Goal: Task Accomplishment & Management: Manage account settings

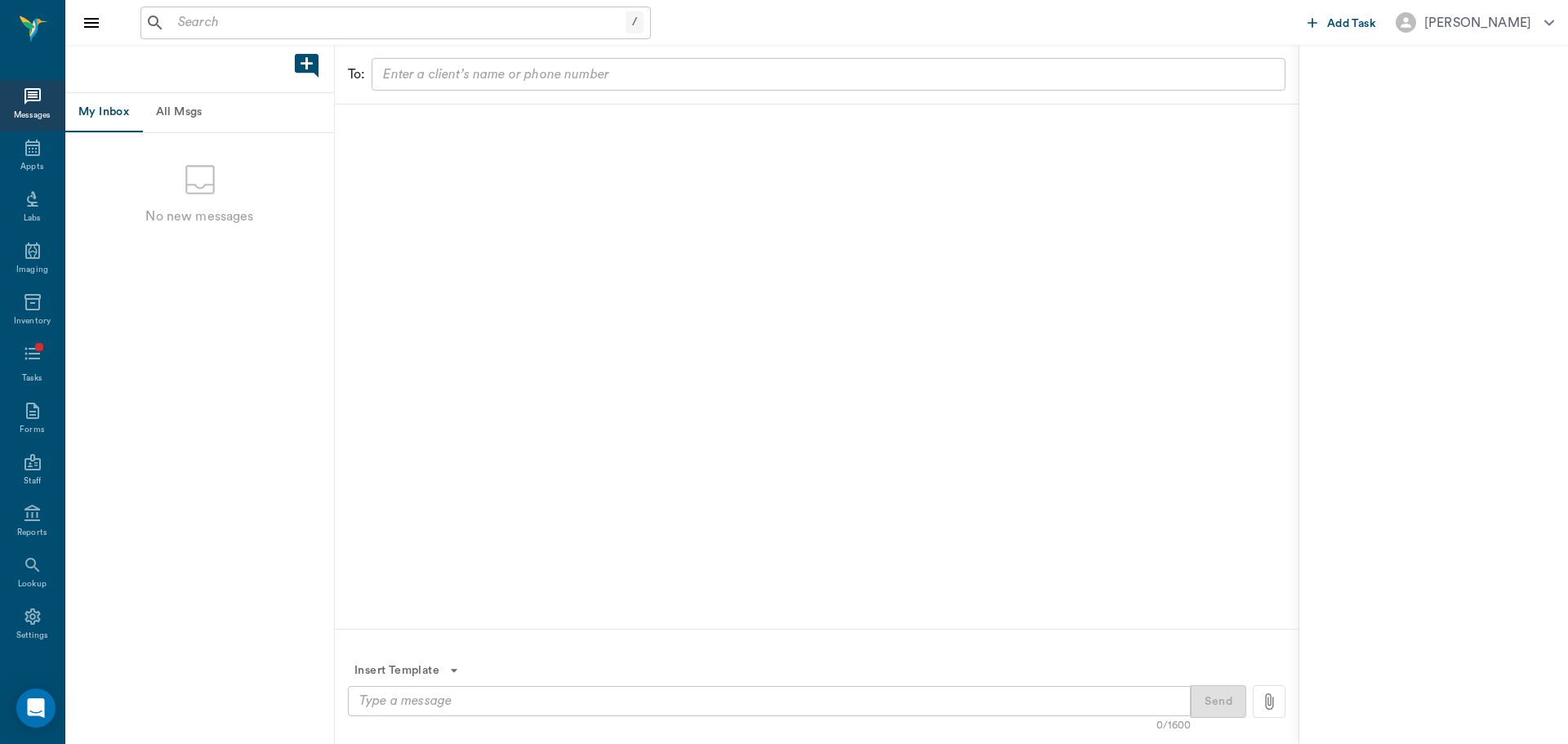
click at [253, 22] on input "text" at bounding box center [399, 22] width 454 height 22
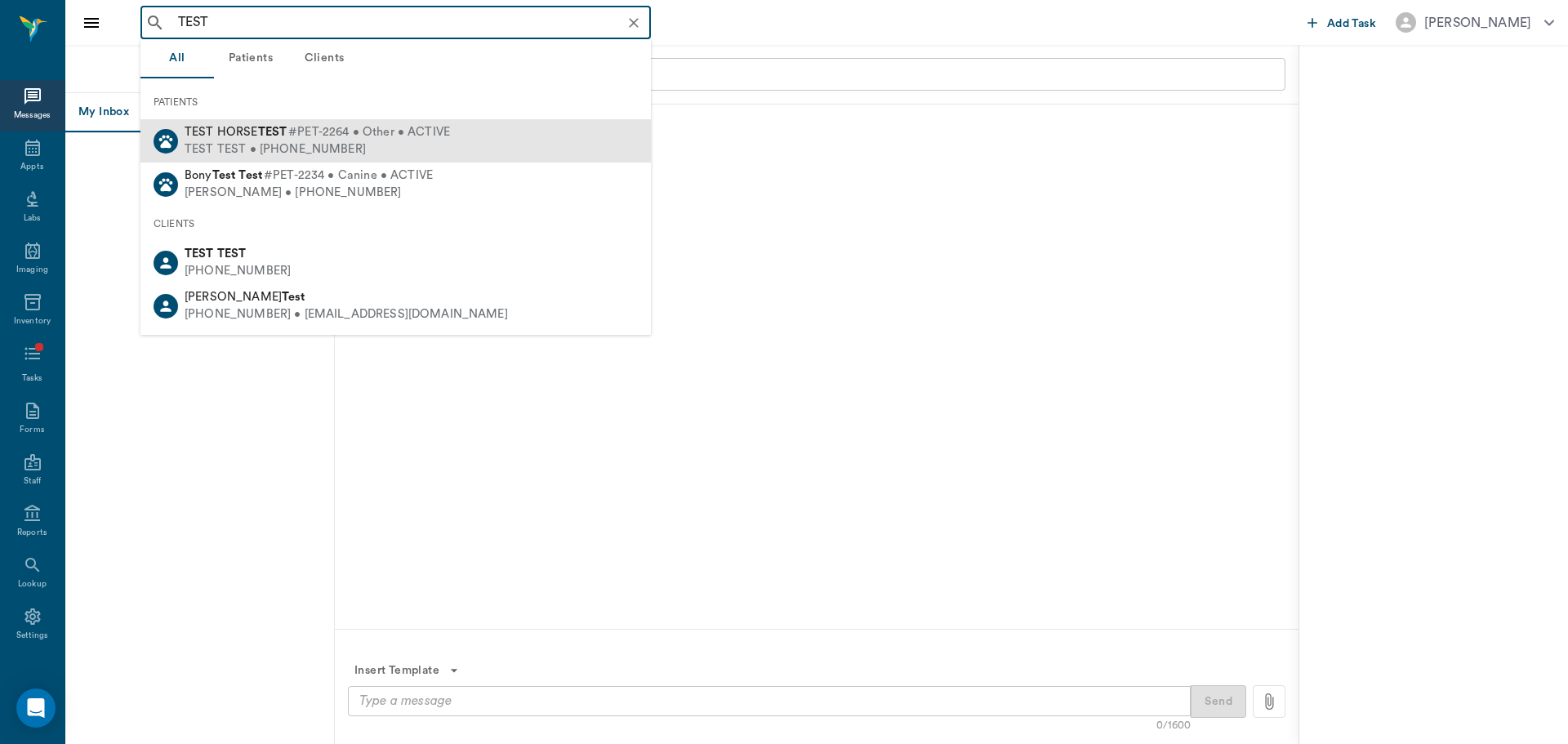
click at [461, 131] on div "TEST HORSE TEST #PET-2264 • Other • ACTIVE TEST TEST • [PHONE_NUMBER]" at bounding box center [395, 141] width 511 height 43
type input "TEST"
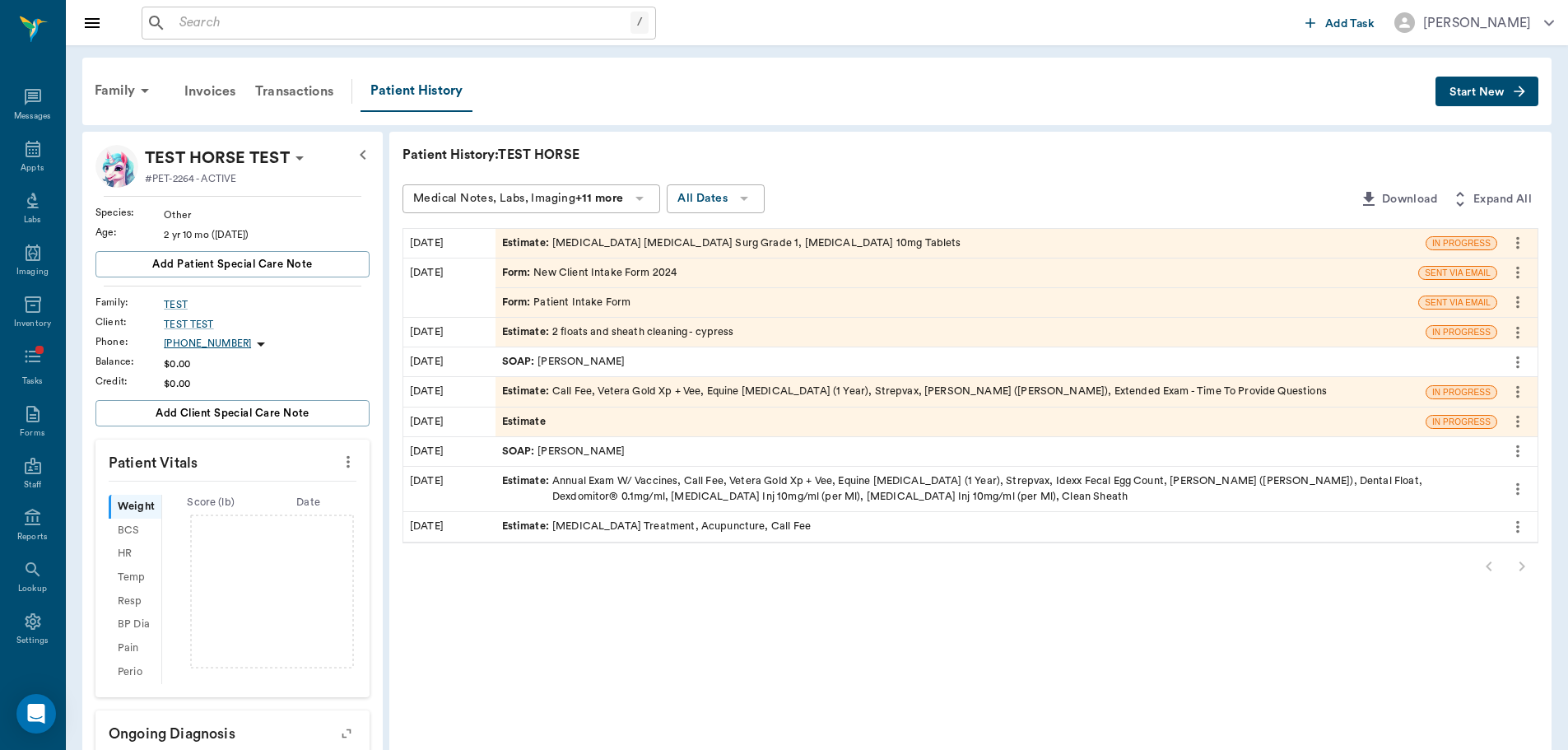
click at [1519, 242] on icon "more" at bounding box center [1518, 242] width 18 height 20
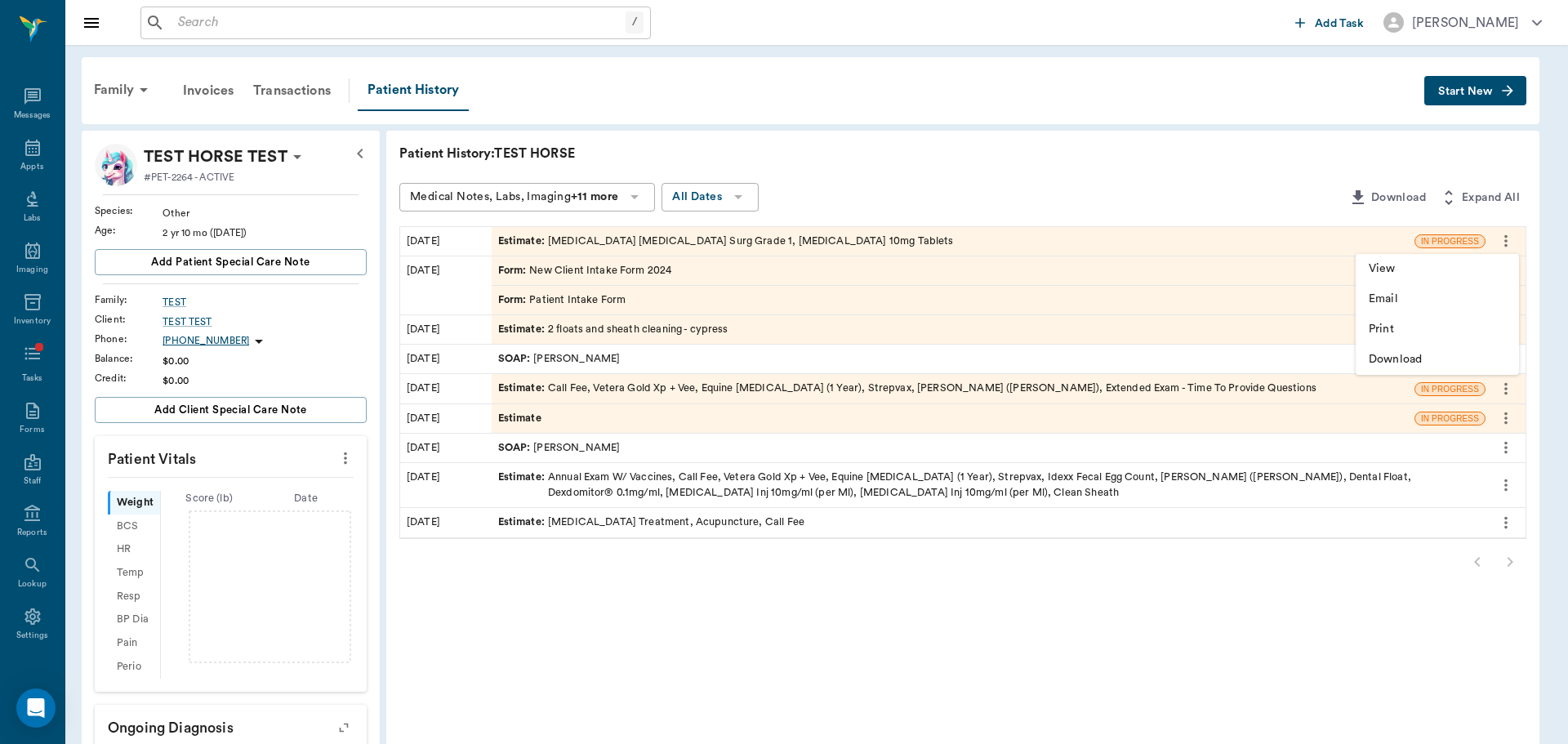
click at [1503, 240] on div at bounding box center [784, 372] width 1568 height 744
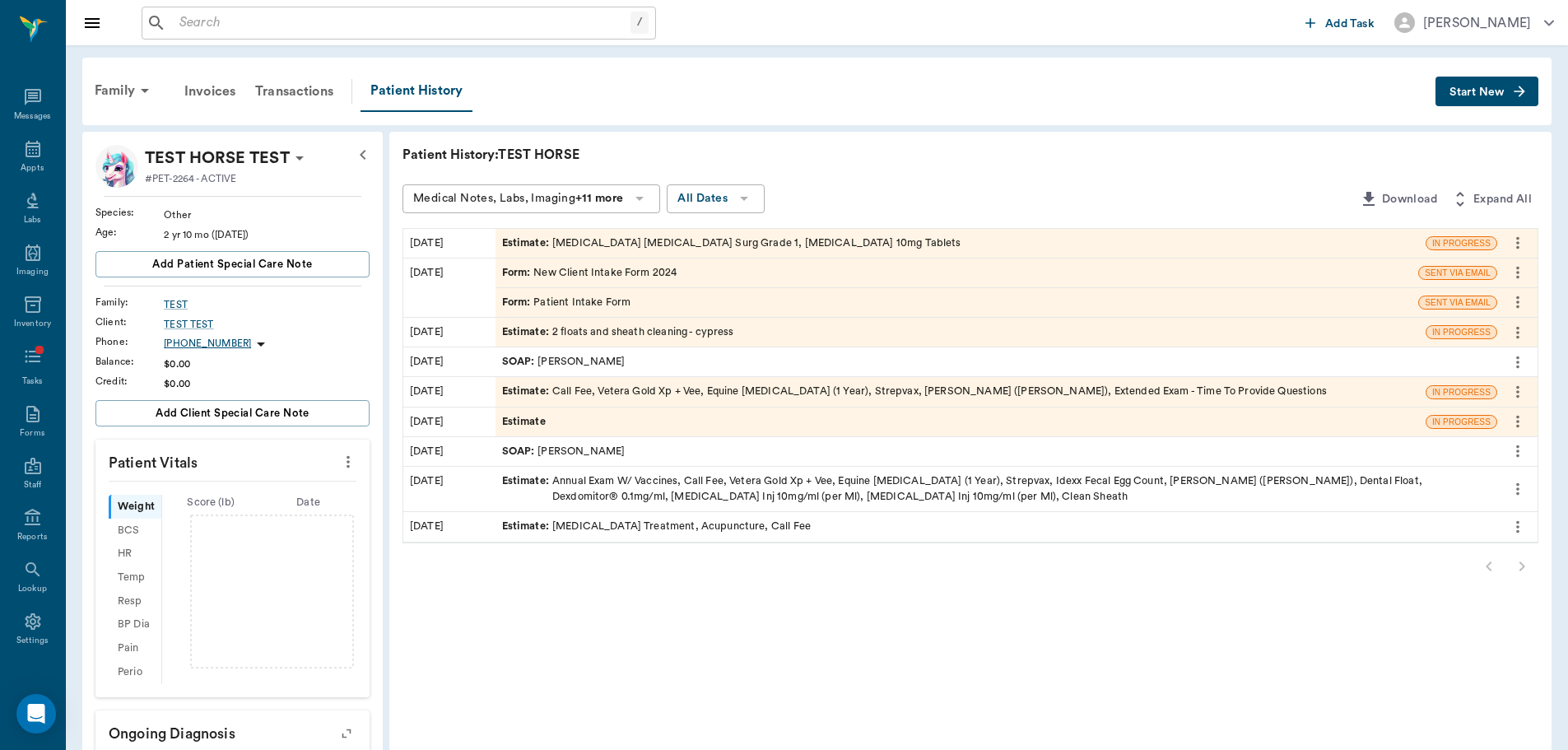
click at [1494, 92] on span "Start New" at bounding box center [1477, 92] width 55 height 0
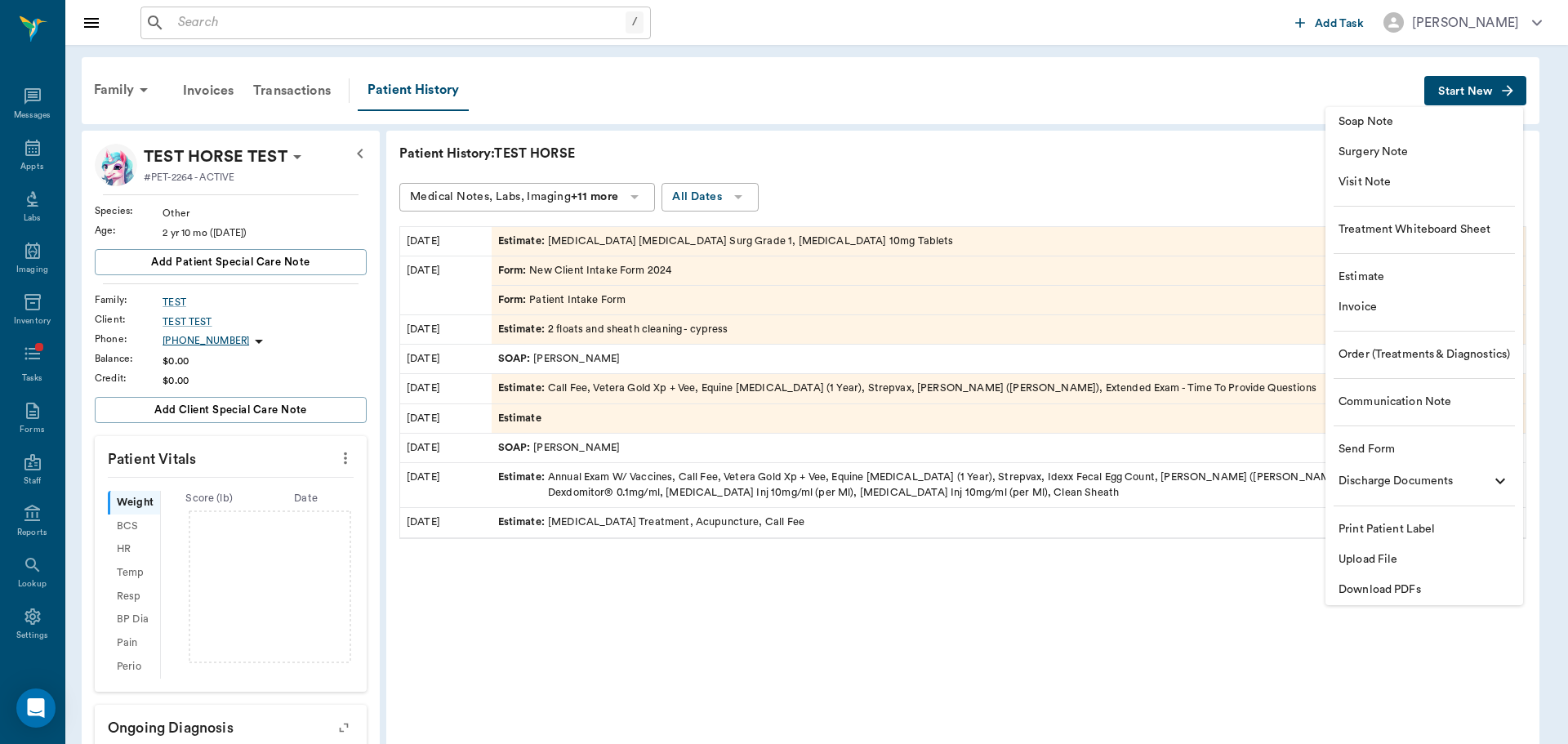
click at [1441, 123] on span "Soap Note" at bounding box center [1423, 121] width 171 height 17
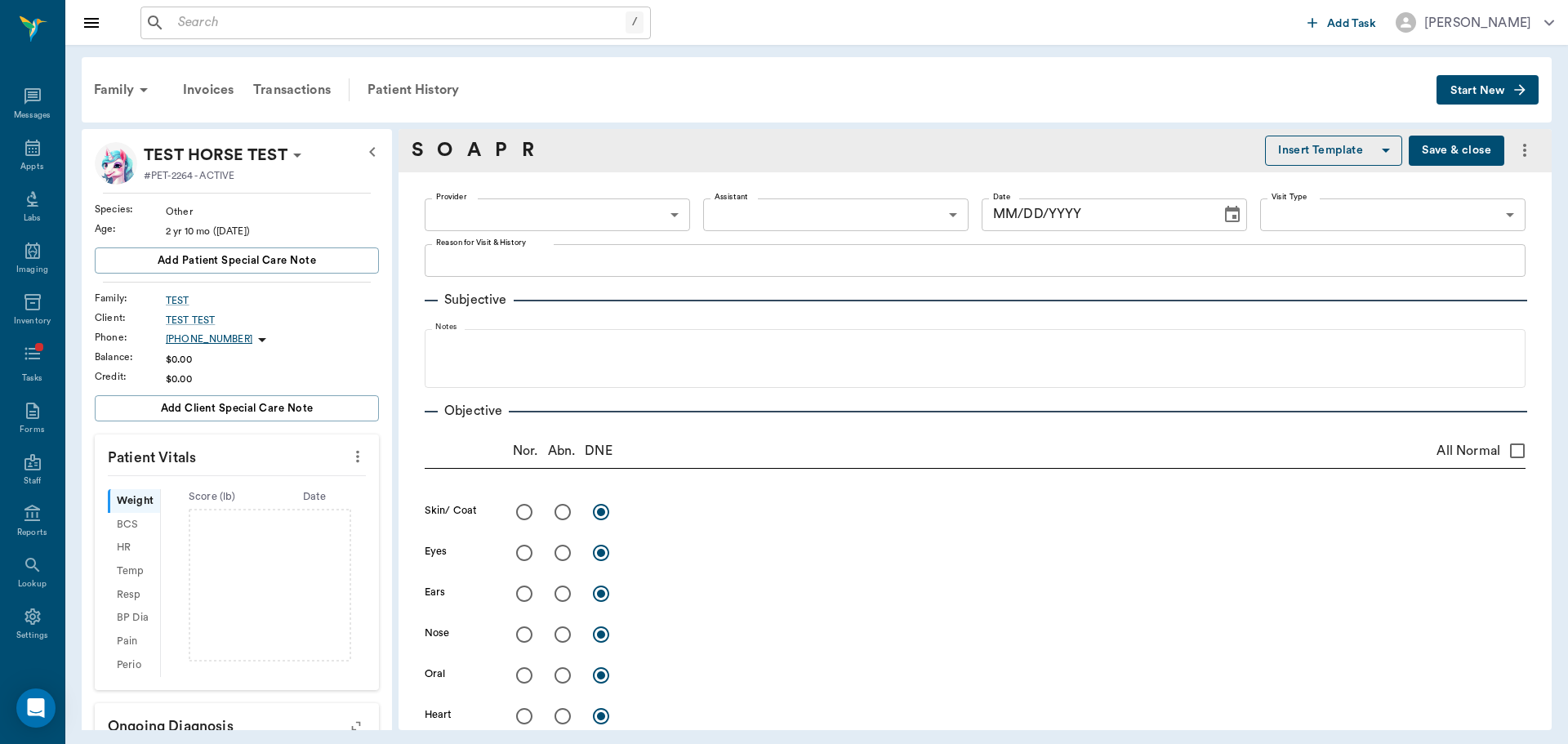
type input "[DATE]"
click at [579, 198] on body "/ ​ Add Task [PERSON_NAME] Nectar Messages Appts Labs Imaging Inventory Tasks F…" at bounding box center [784, 372] width 1568 height 744
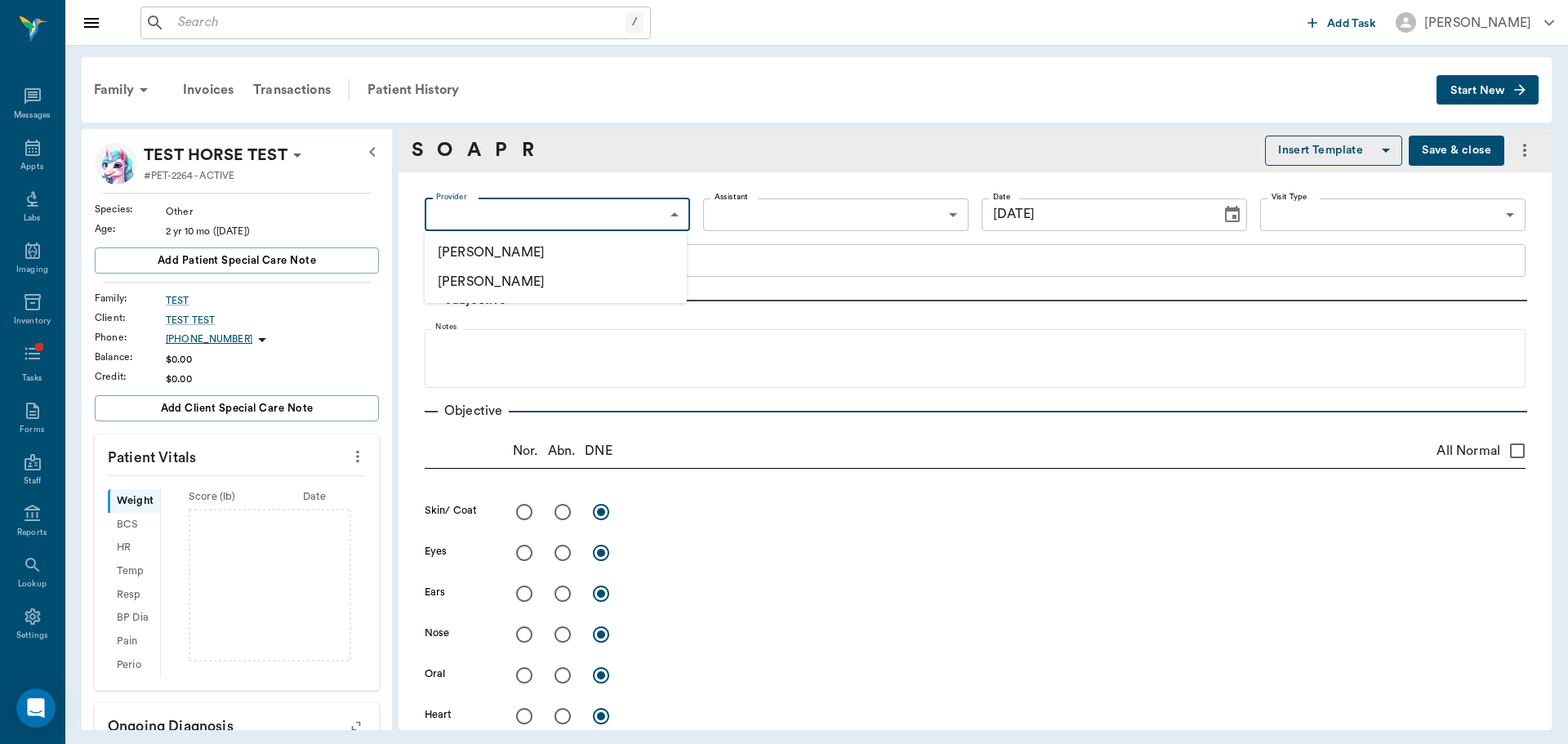
click at [560, 258] on li "[PERSON_NAME]" at bounding box center [556, 252] width 262 height 30
type input "649b3e03b5bc7e03f9326794"
click at [36, 698] on div "Open Intercom Messenger" at bounding box center [36, 708] width 43 height 43
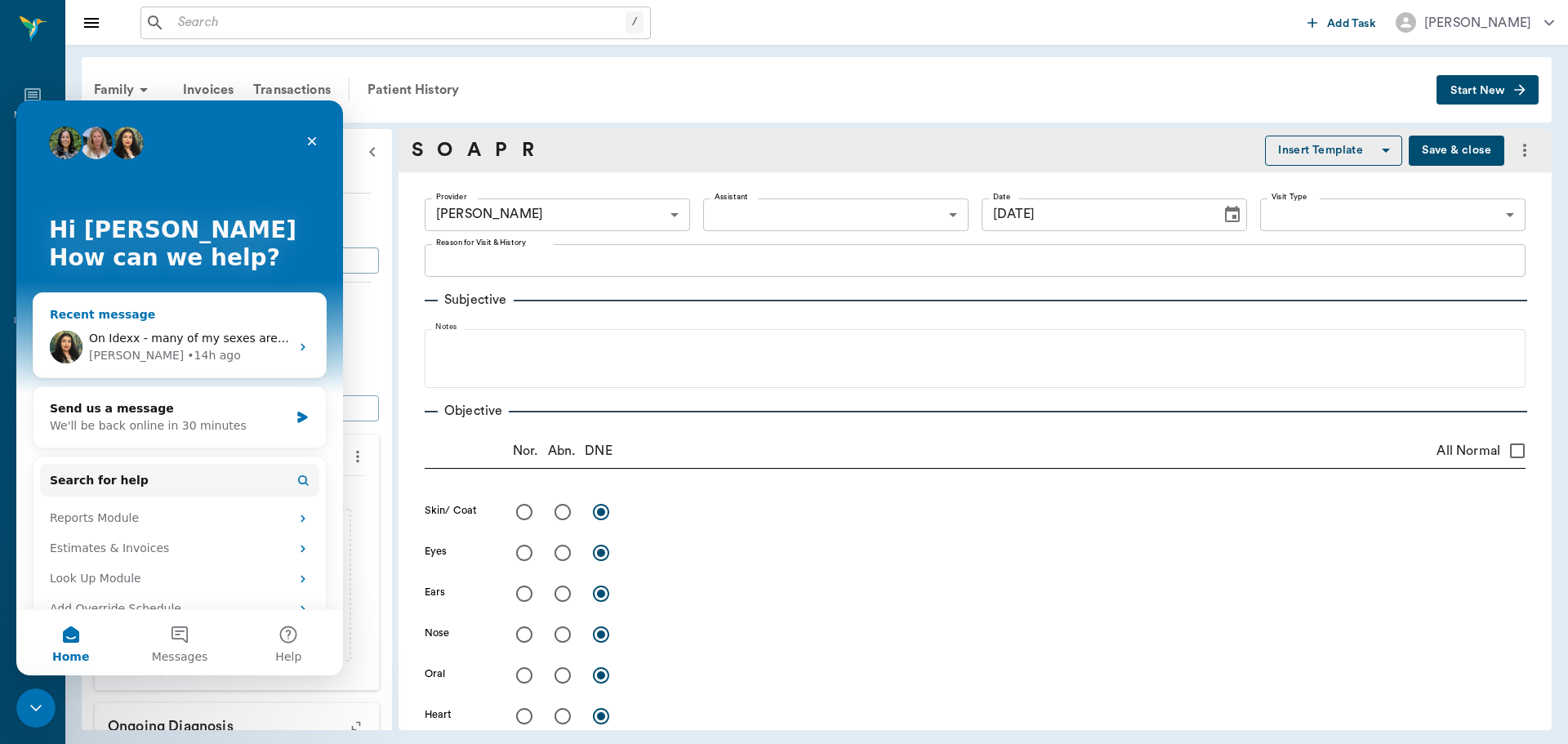
click at [241, 340] on span "On Idexx - many of my sexes are still not transferring over. There is also not …" at bounding box center [533, 337] width 889 height 13
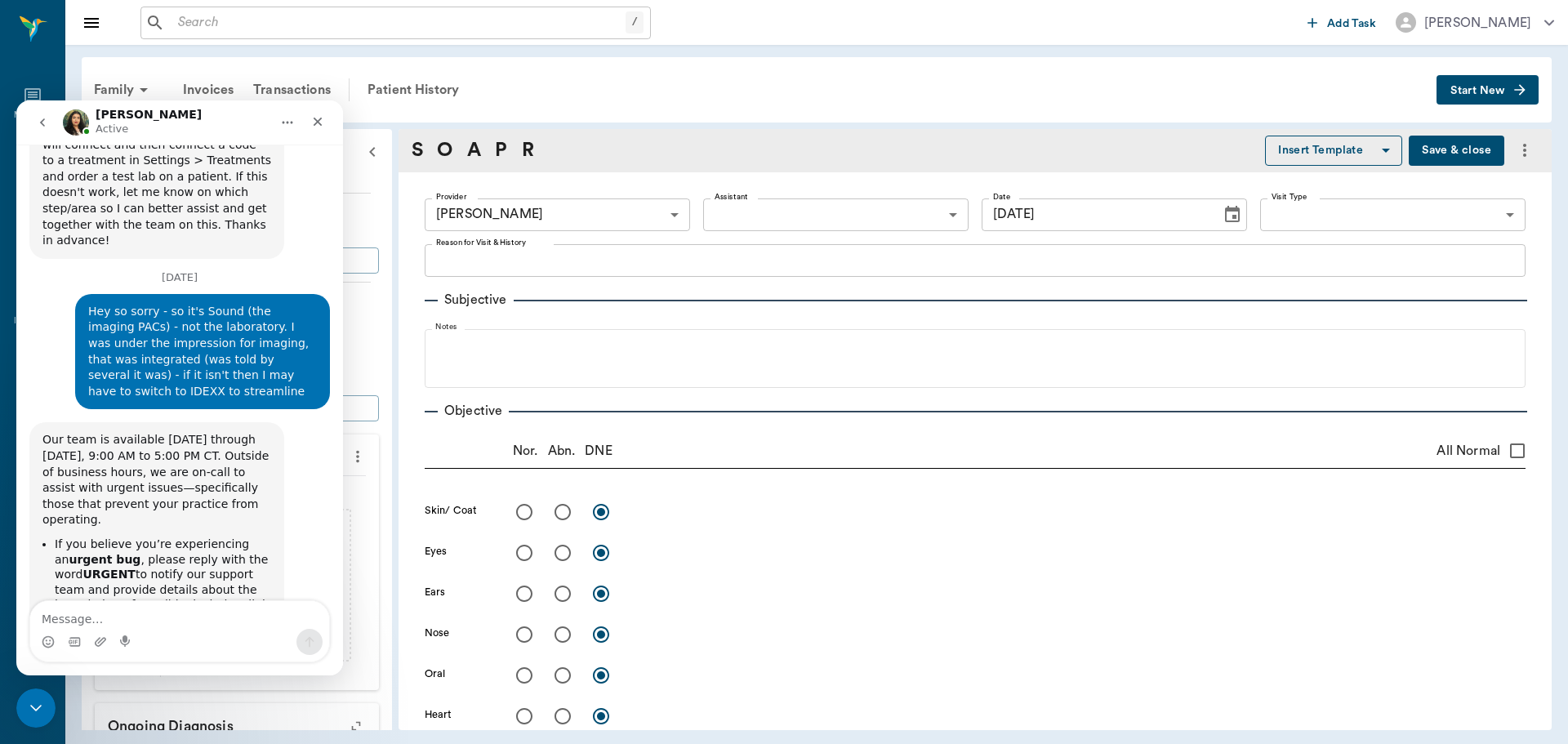
scroll to position [2158, 0]
click at [39, 122] on icon "go back" at bounding box center [42, 122] width 13 height 13
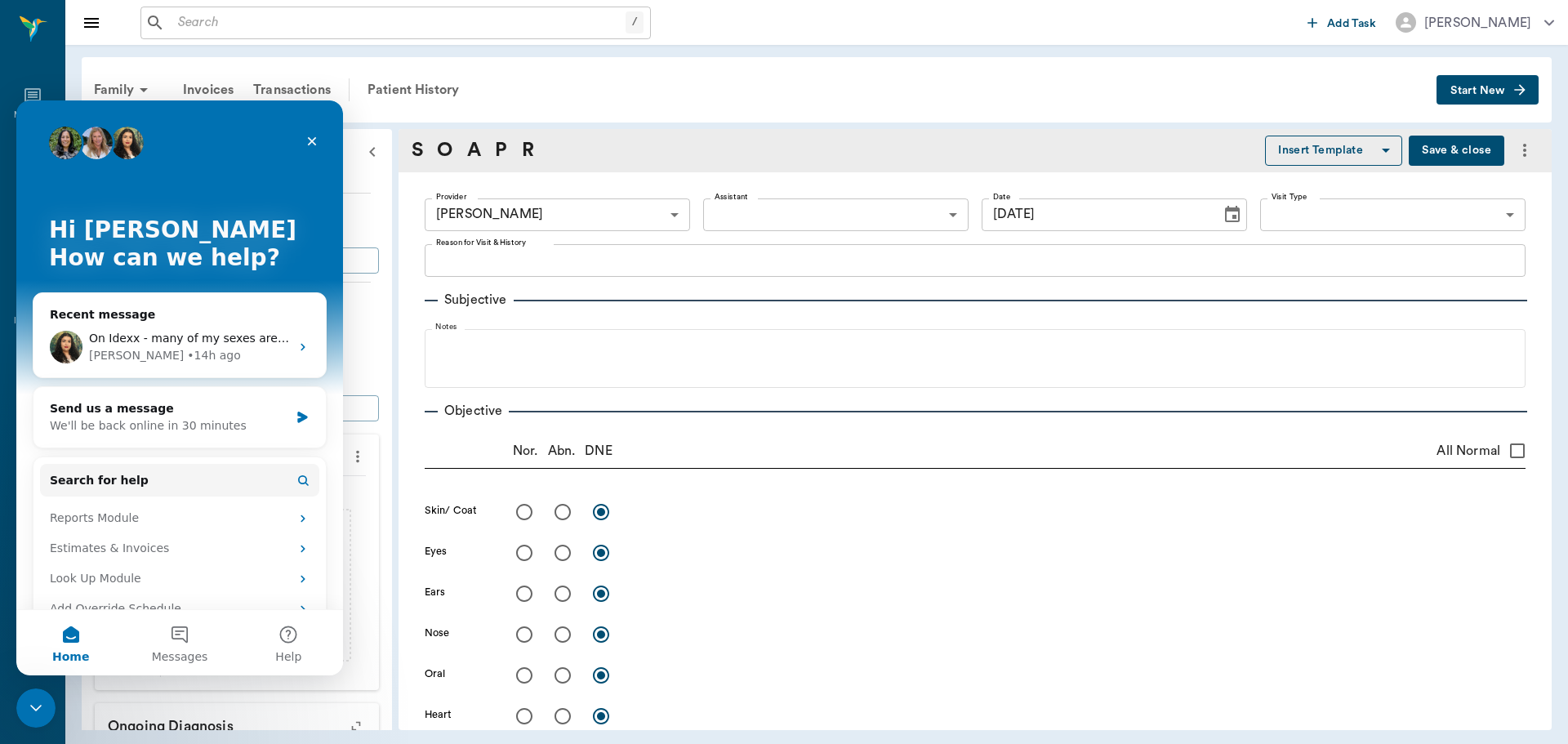
scroll to position [0, 0]
click at [292, 647] on button "Help" at bounding box center [288, 643] width 109 height 66
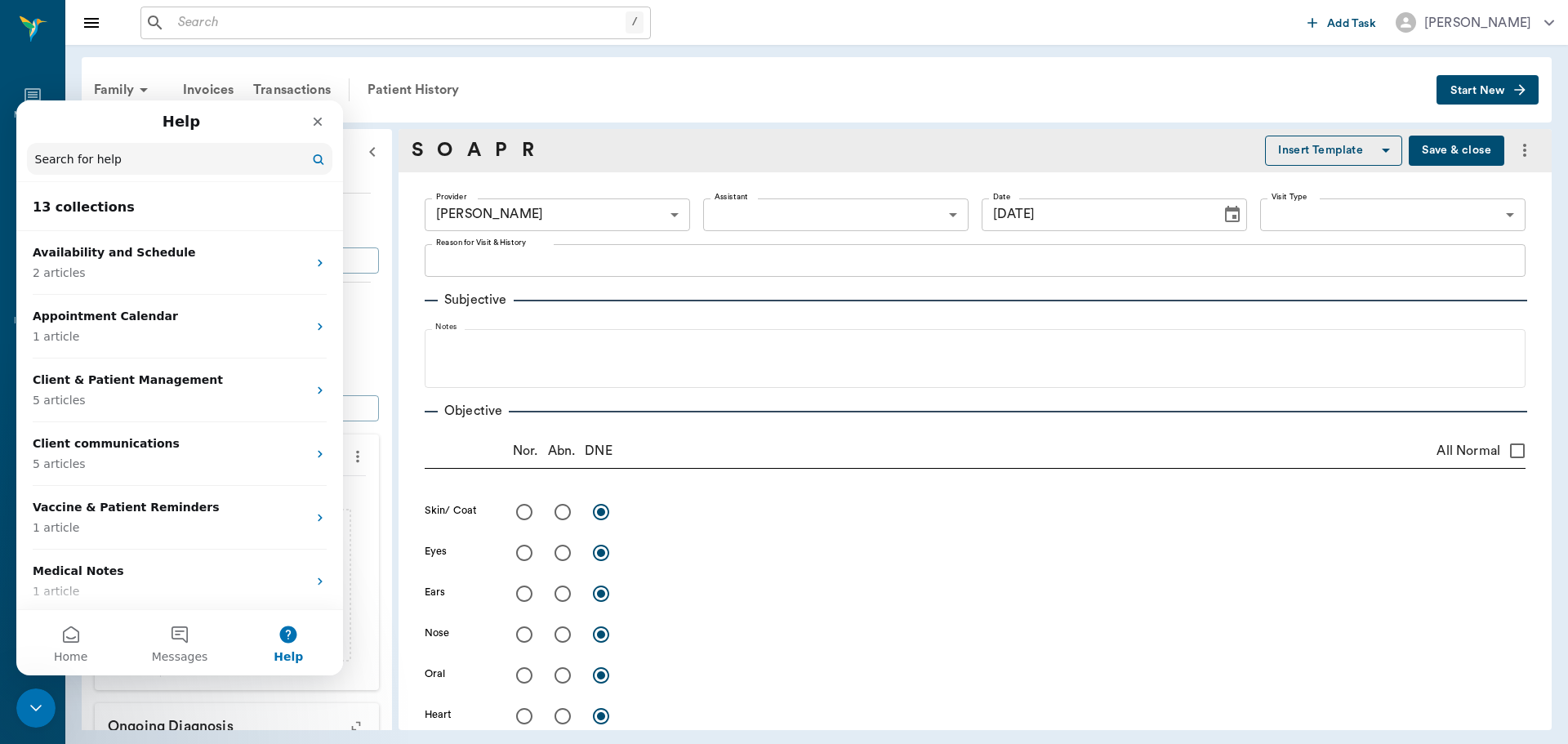
click at [310, 162] on input "Search for help" at bounding box center [180, 158] width 305 height 31
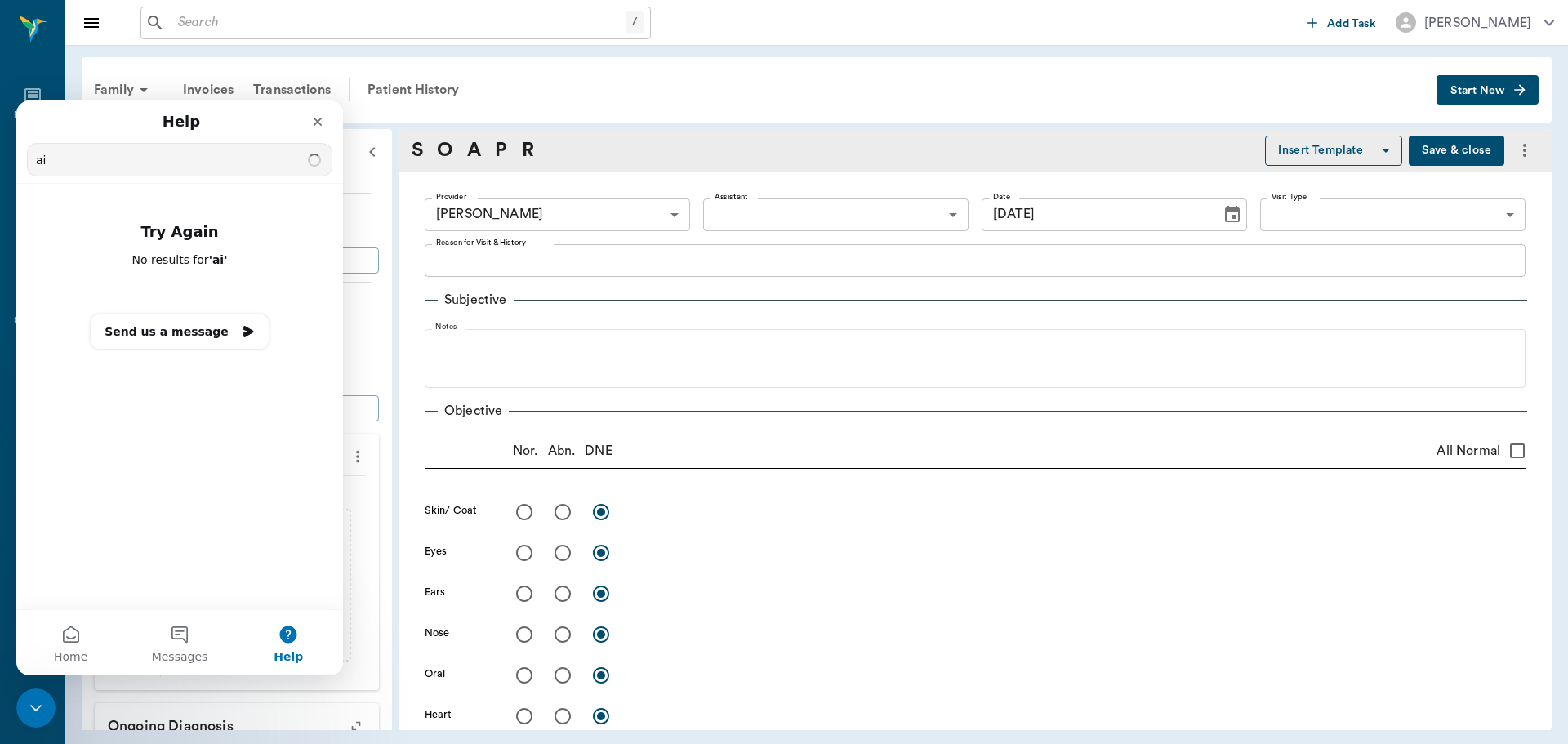
type input "a"
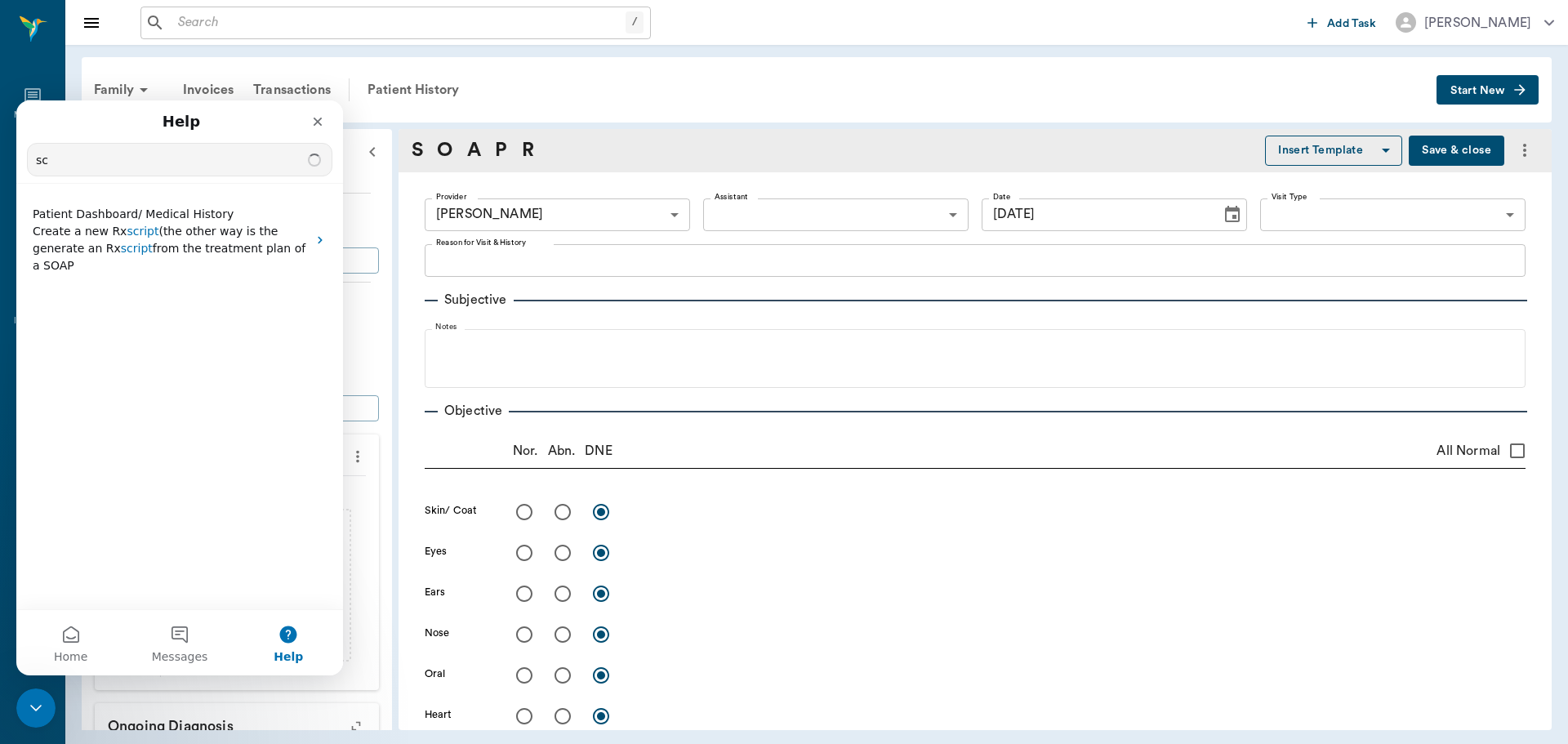
type input "s"
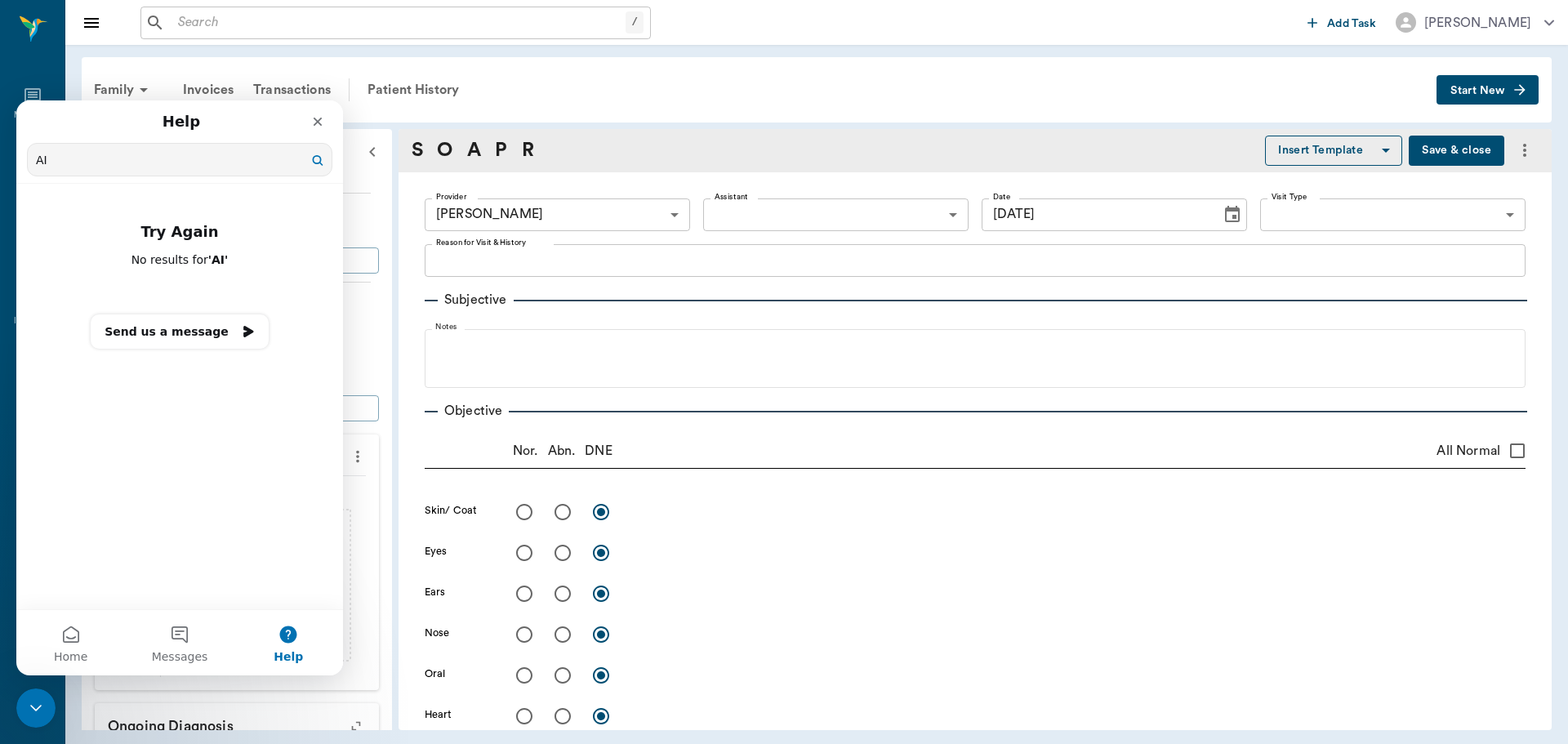
type input "A"
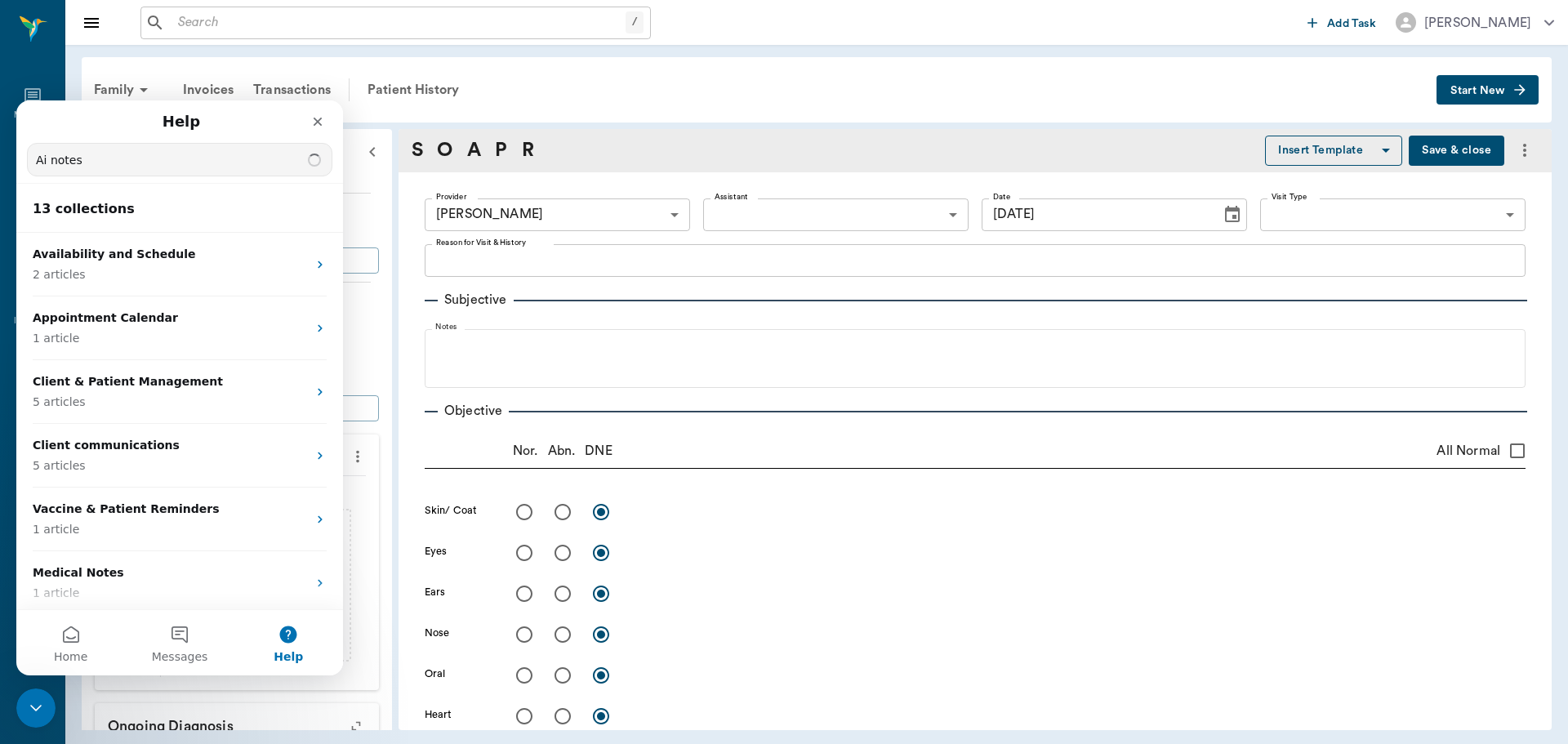
type input "Ai notes"
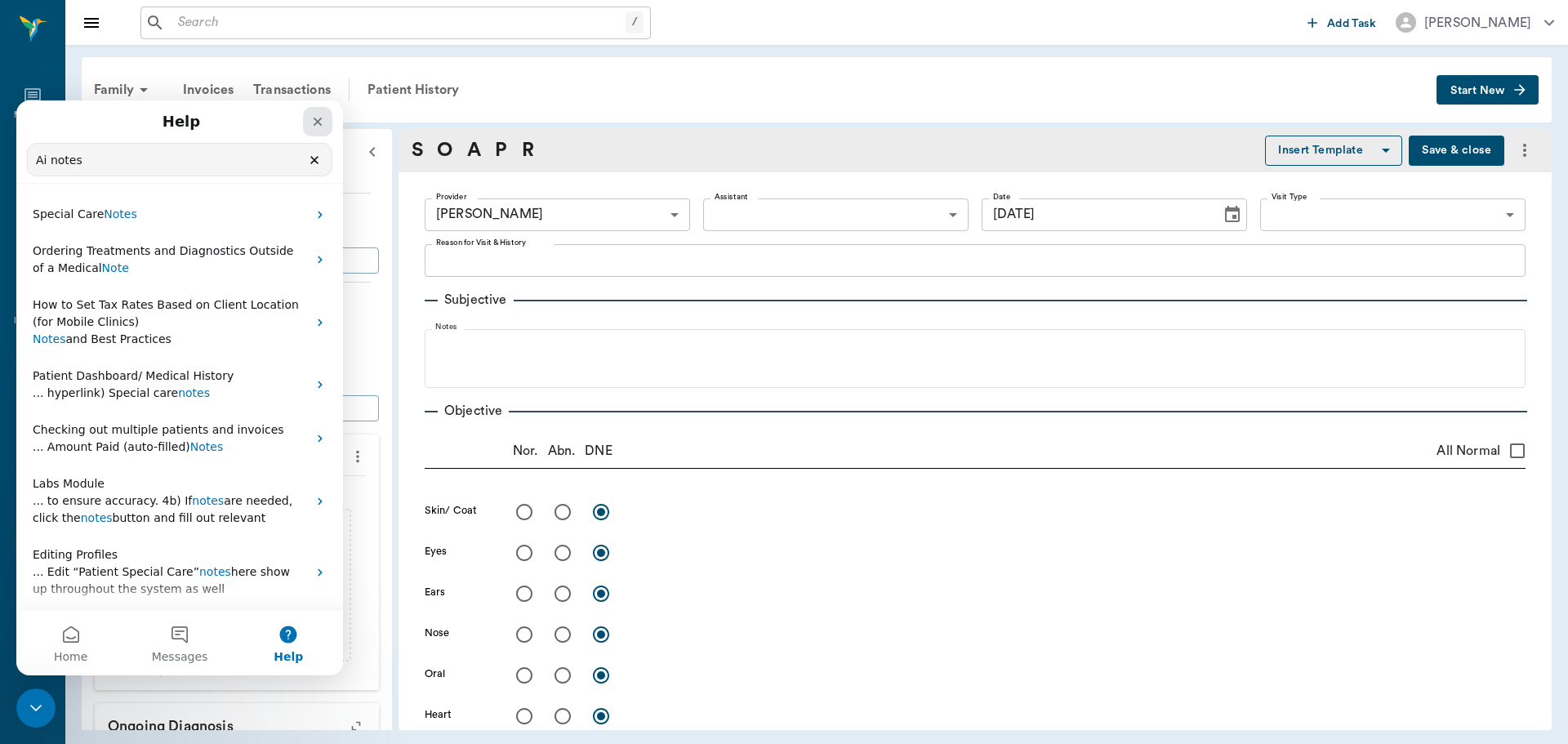
click at [316, 131] on div "Close" at bounding box center [318, 121] width 30 height 30
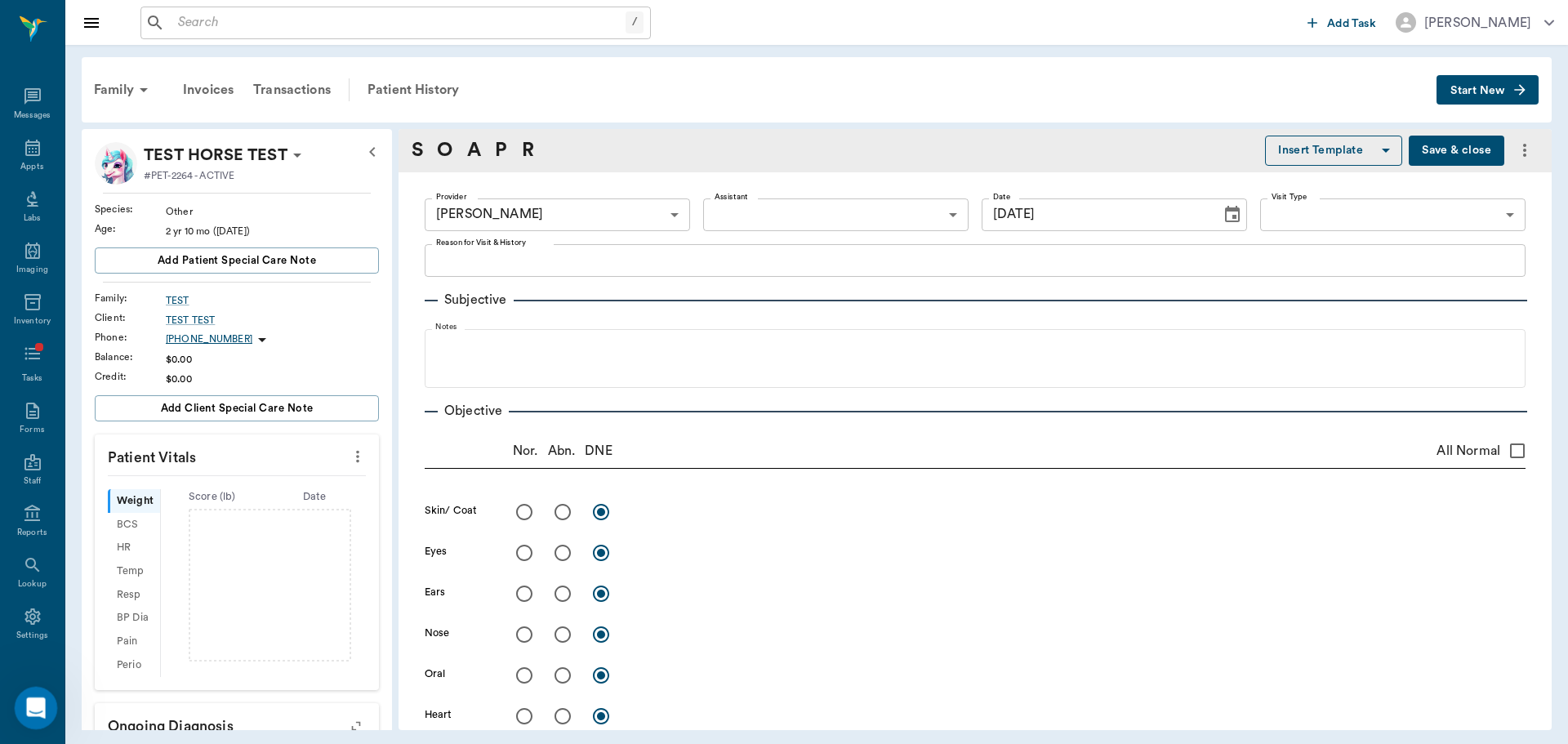
click at [40, 689] on div "Open Intercom Messenger" at bounding box center [33, 705] width 54 height 54
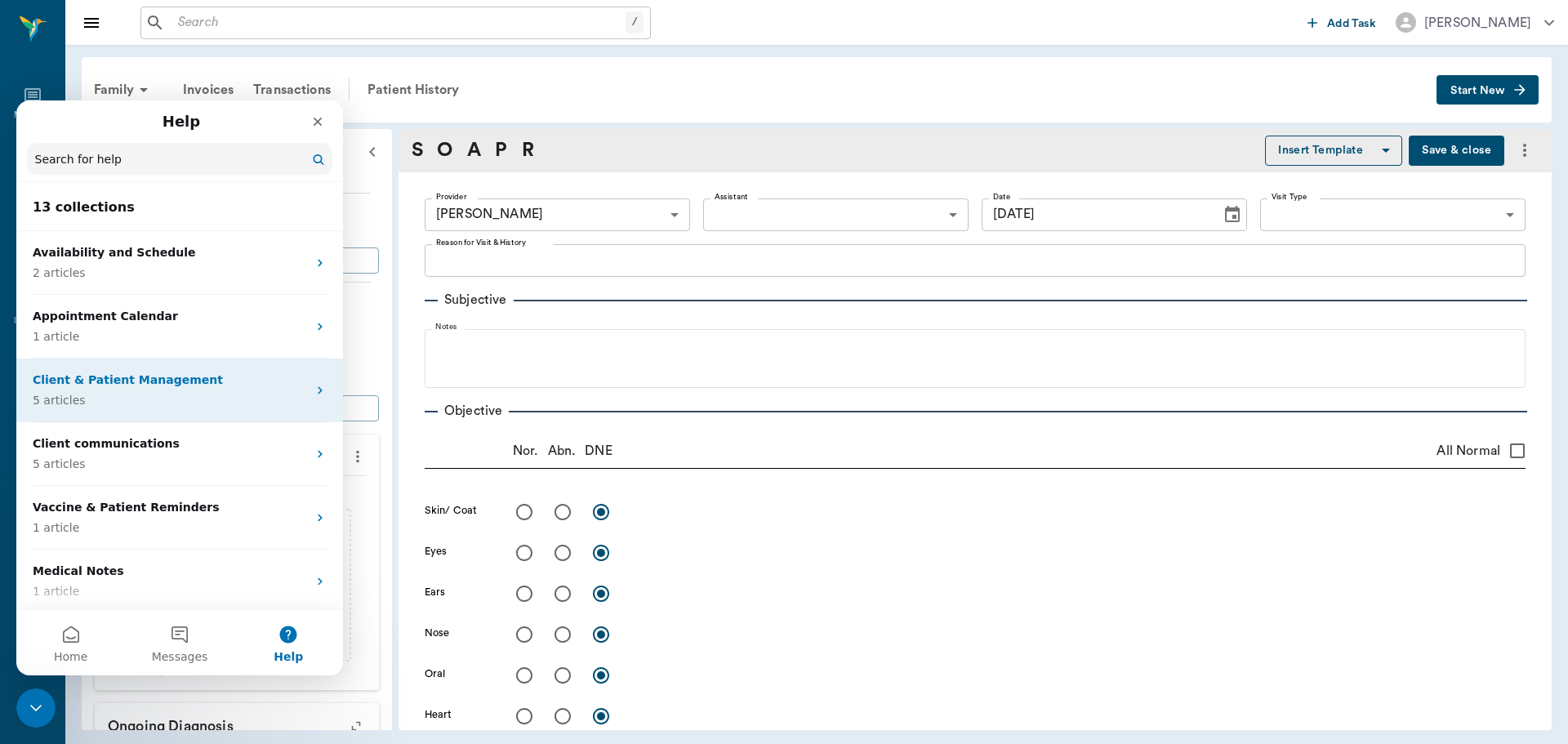
scroll to position [470, 0]
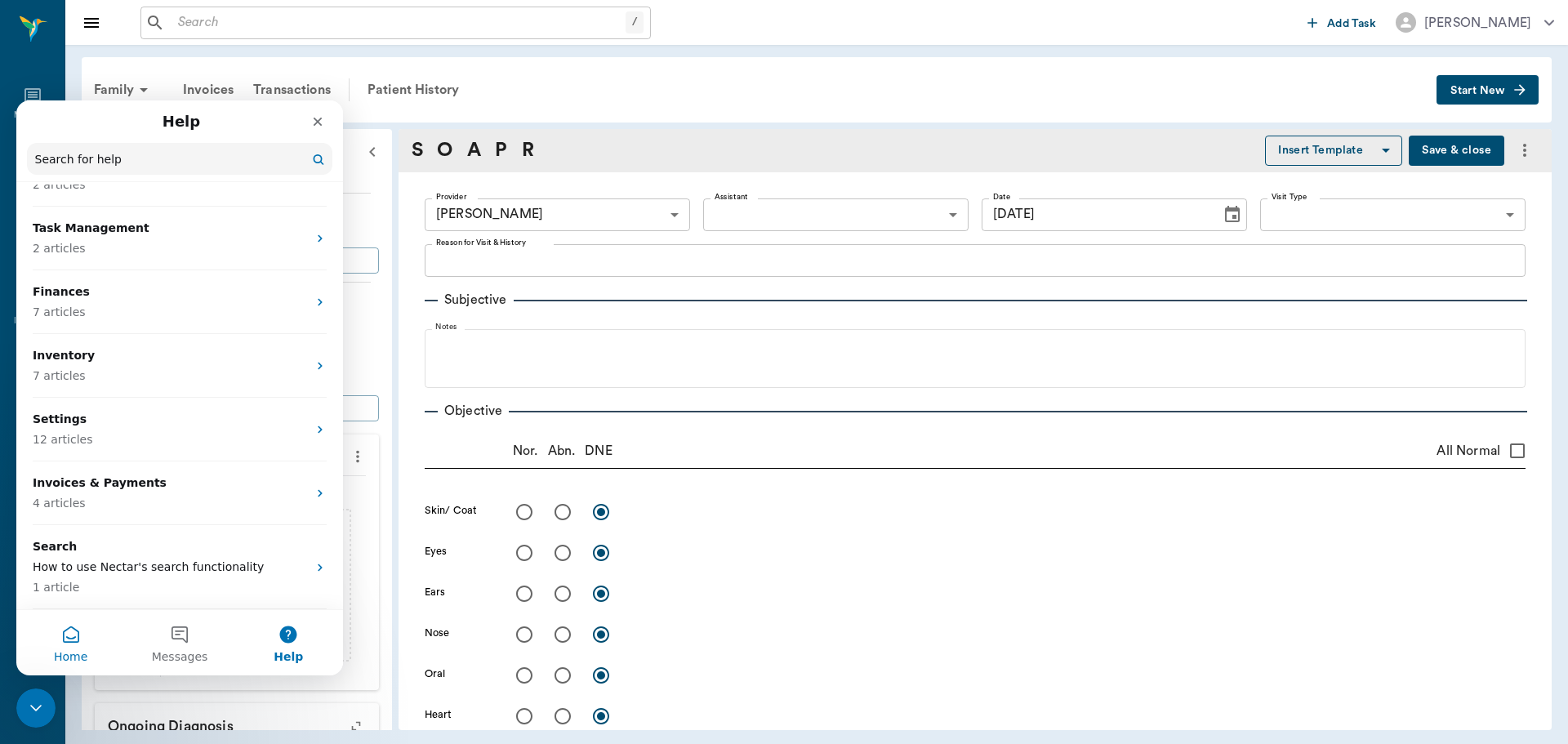
click at [67, 653] on span "Home" at bounding box center [70, 656] width 33 height 12
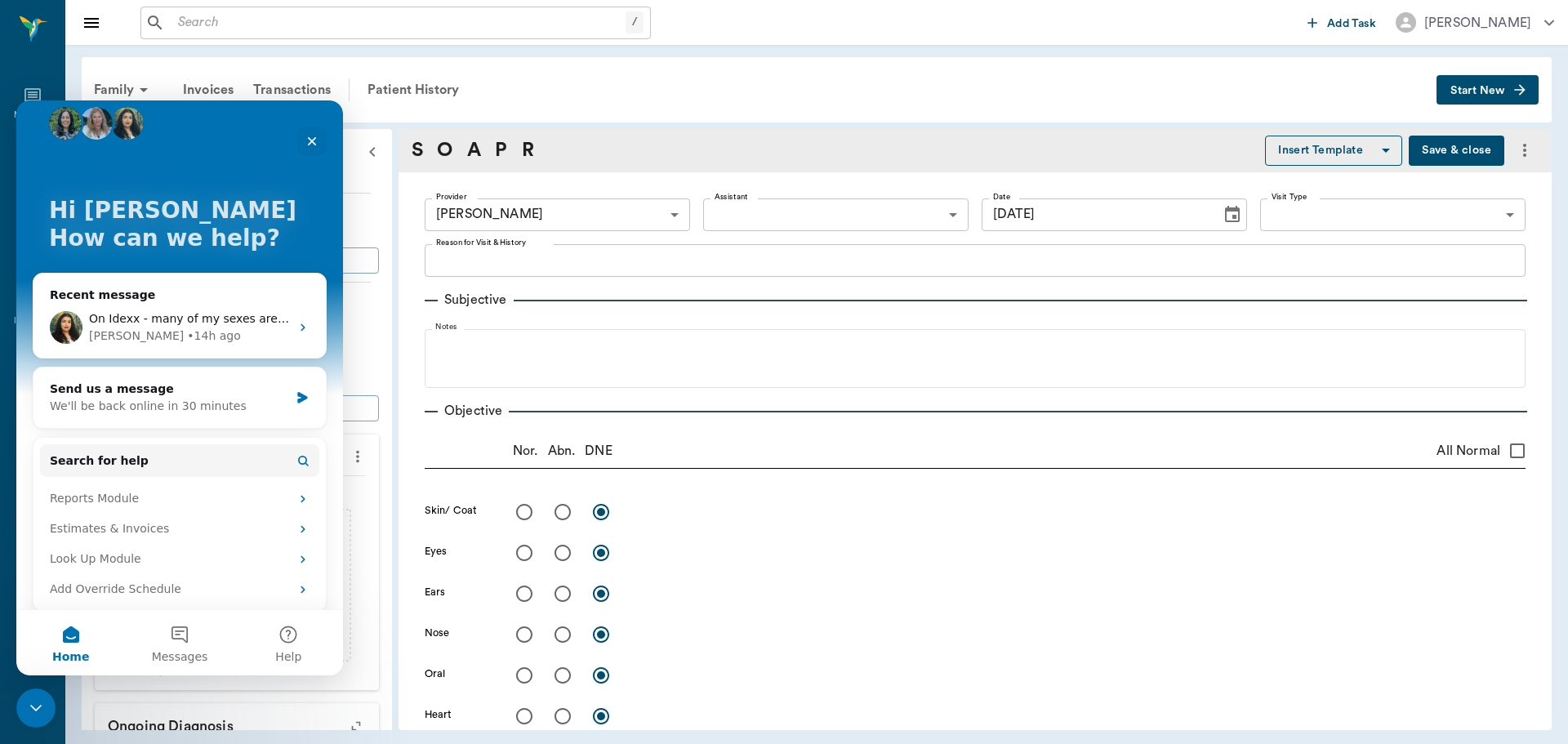
scroll to position [31, 0]
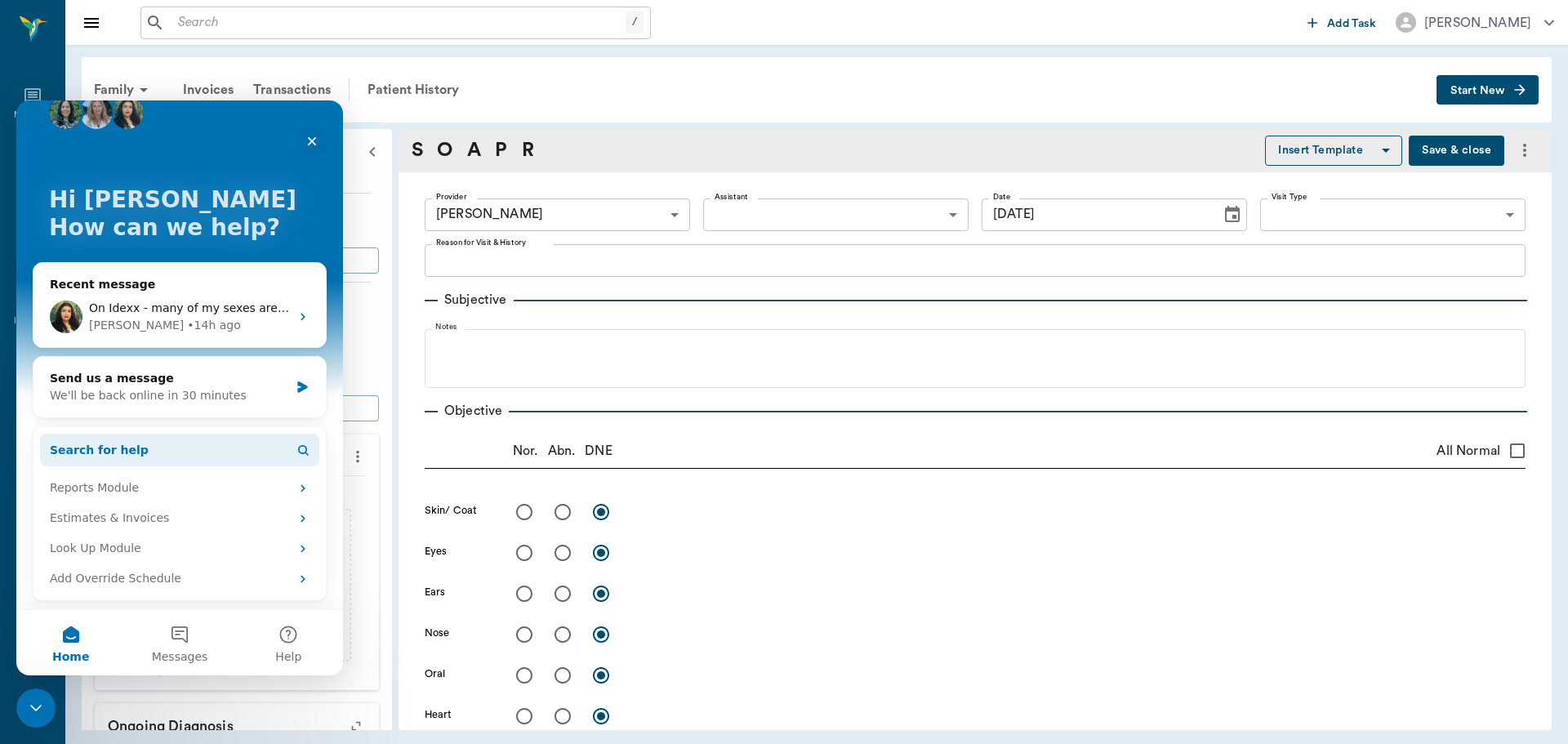
click at [188, 447] on button "Search for help" at bounding box center [180, 450] width 279 height 32
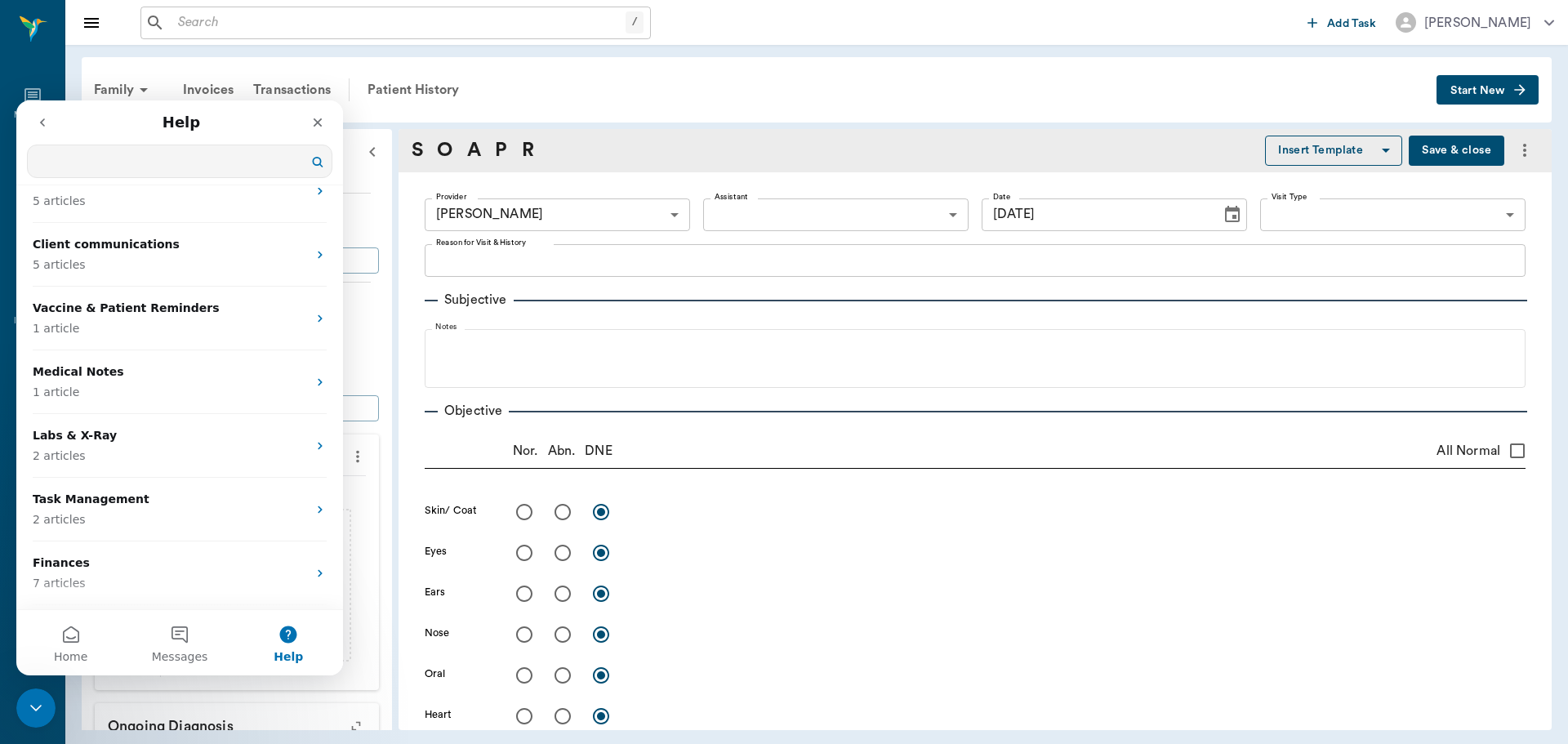
scroll to position [245, 0]
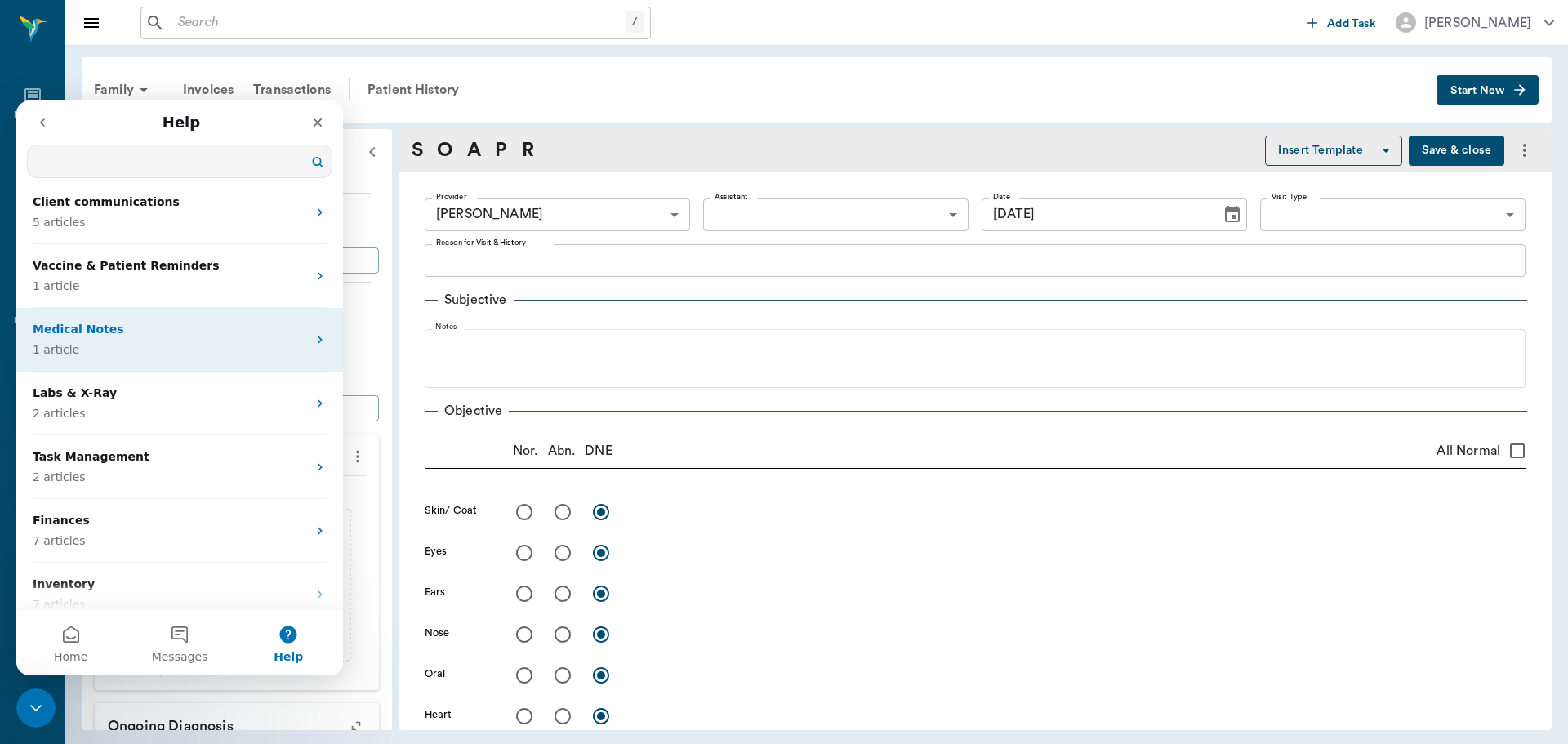
click at [171, 326] on p "Medical Notes" at bounding box center [170, 329] width 275 height 17
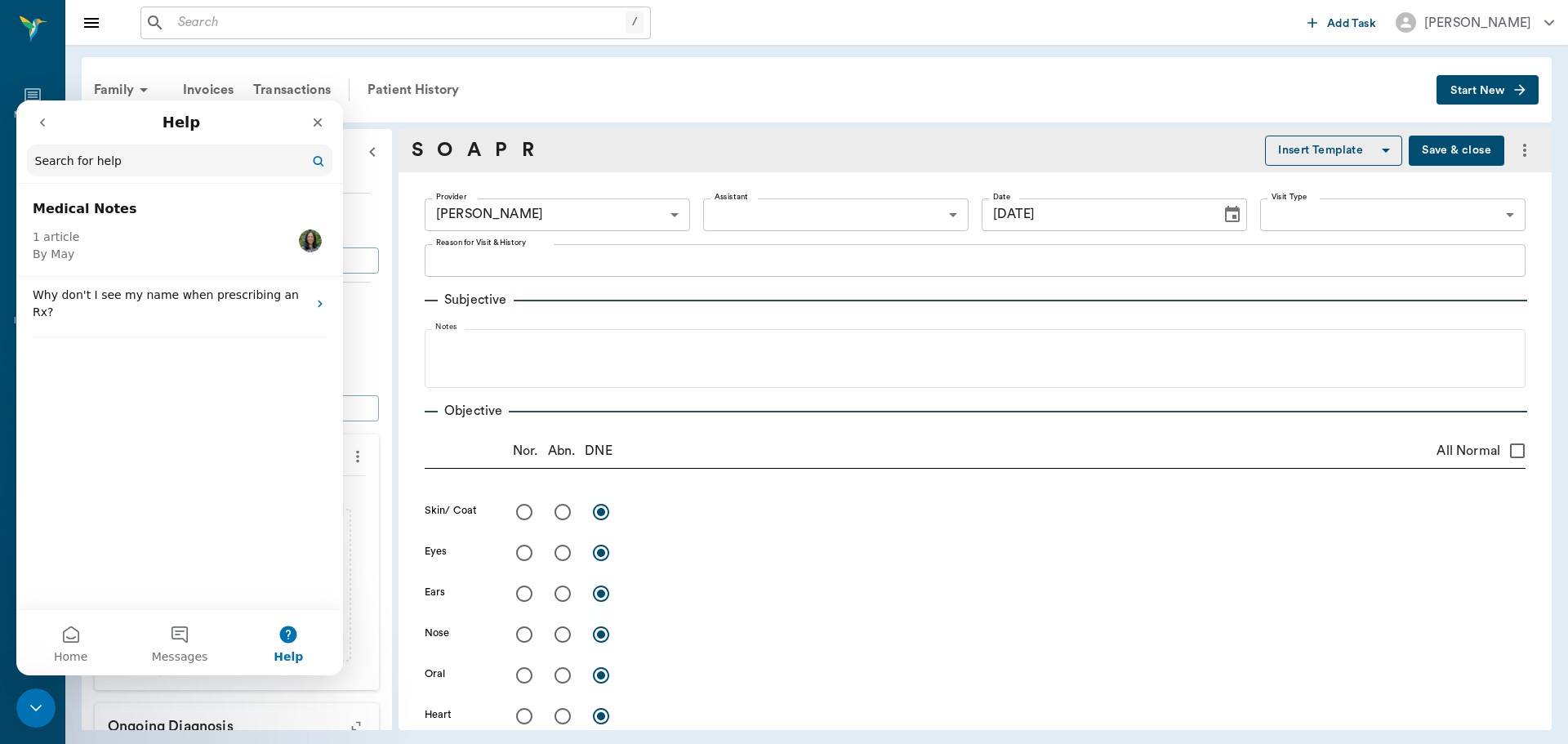
click at [33, 114] on button "go back" at bounding box center [42, 122] width 31 height 31
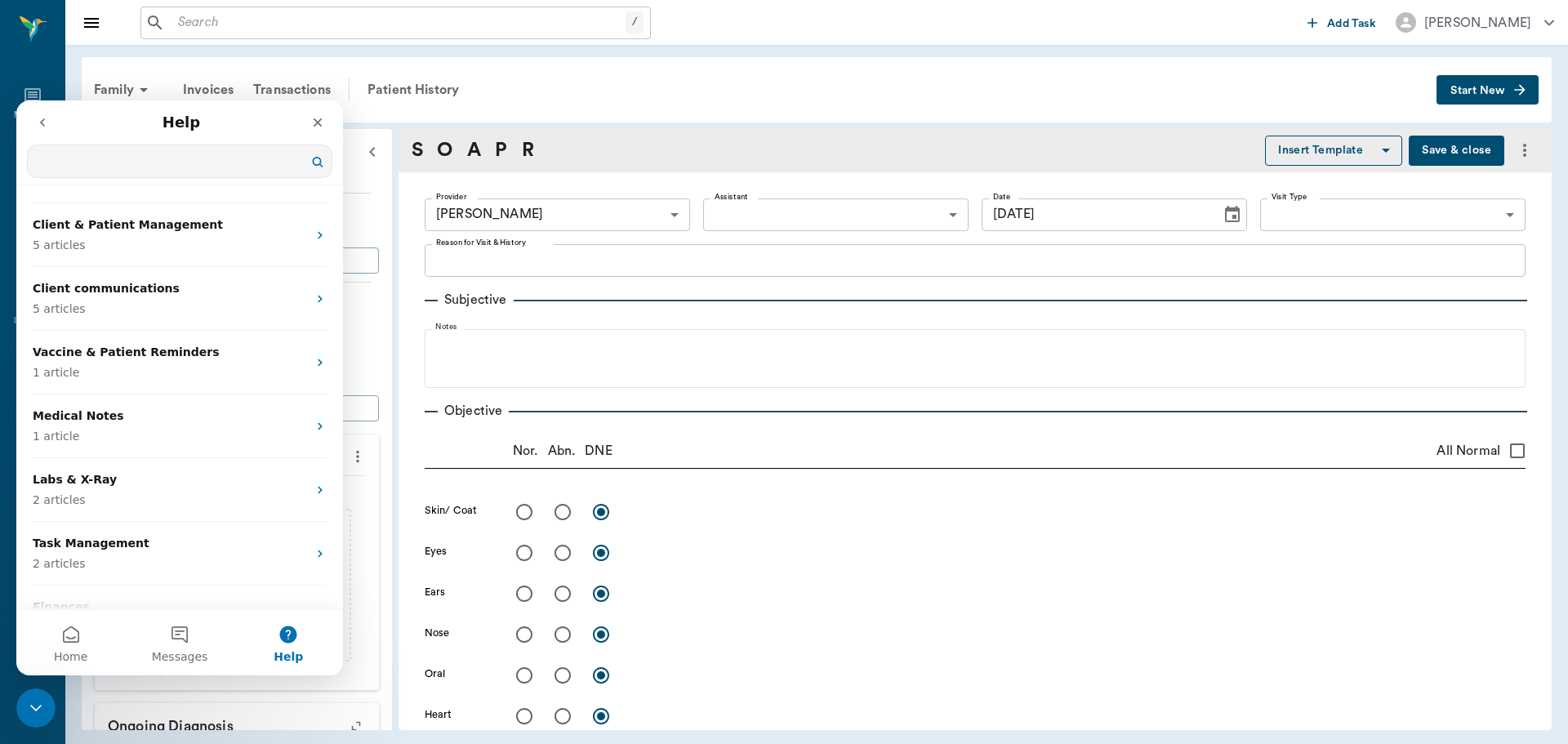
scroll to position [163, 0]
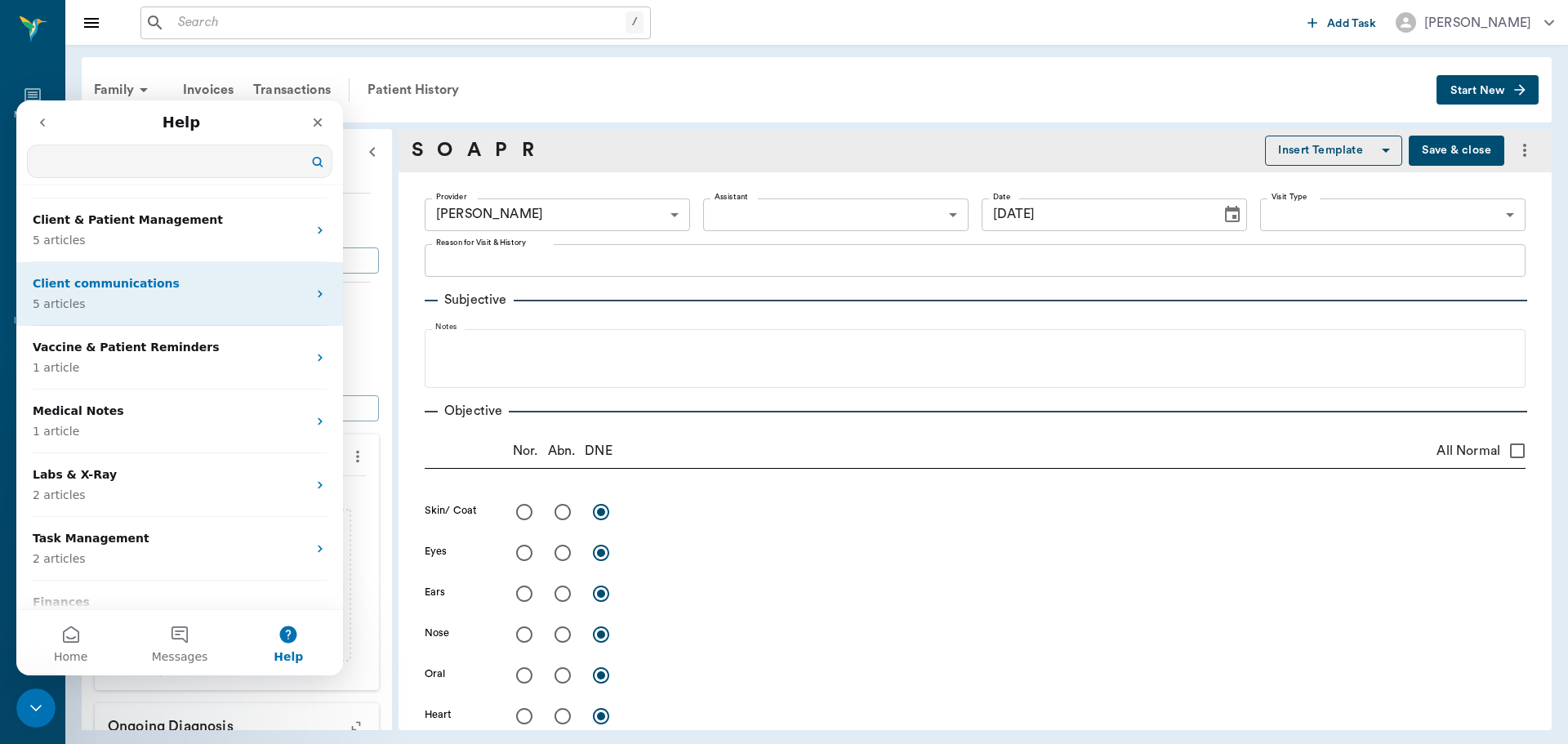
click at [149, 299] on p "5 articles" at bounding box center [170, 303] width 275 height 17
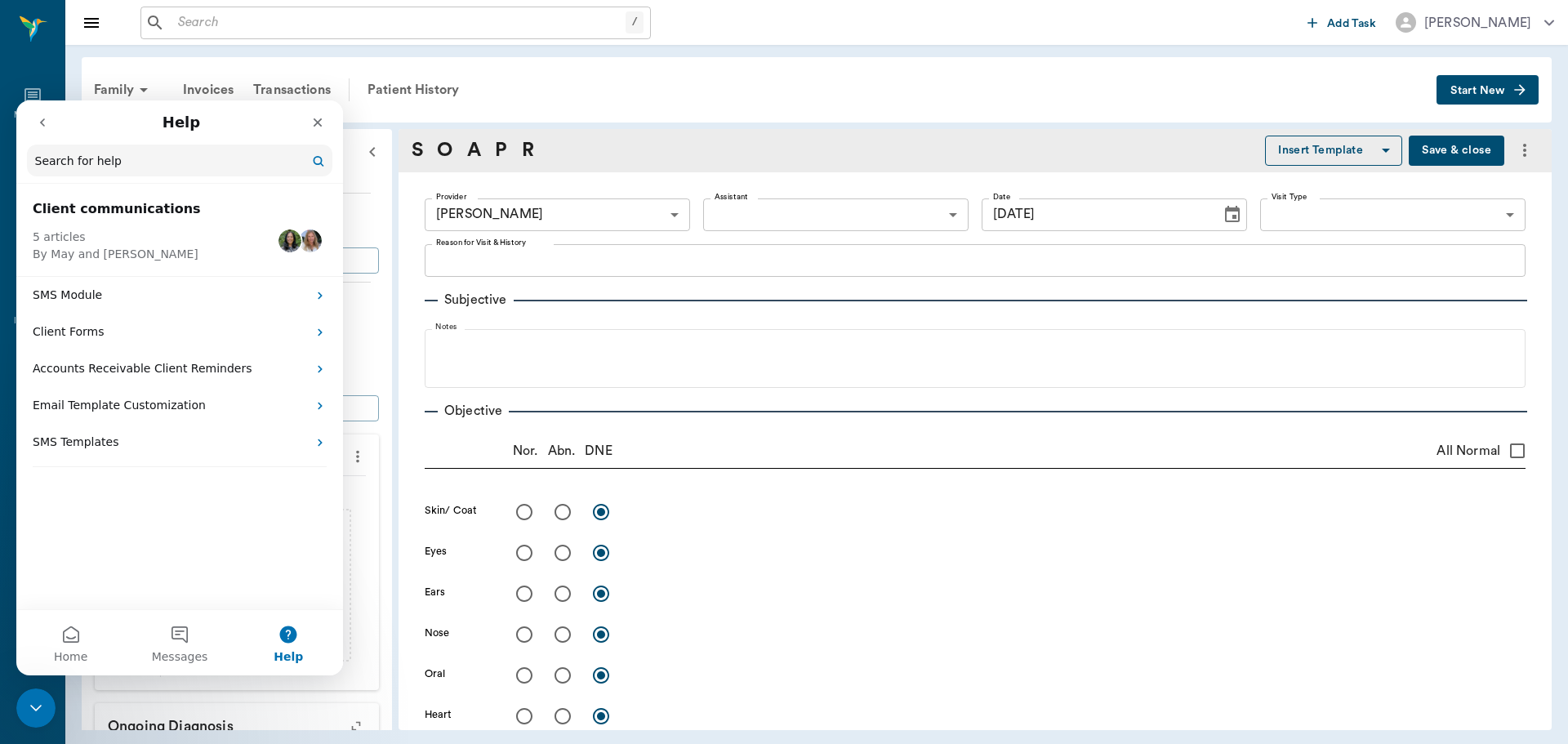
click at [48, 126] on icon "go back" at bounding box center [42, 122] width 13 height 13
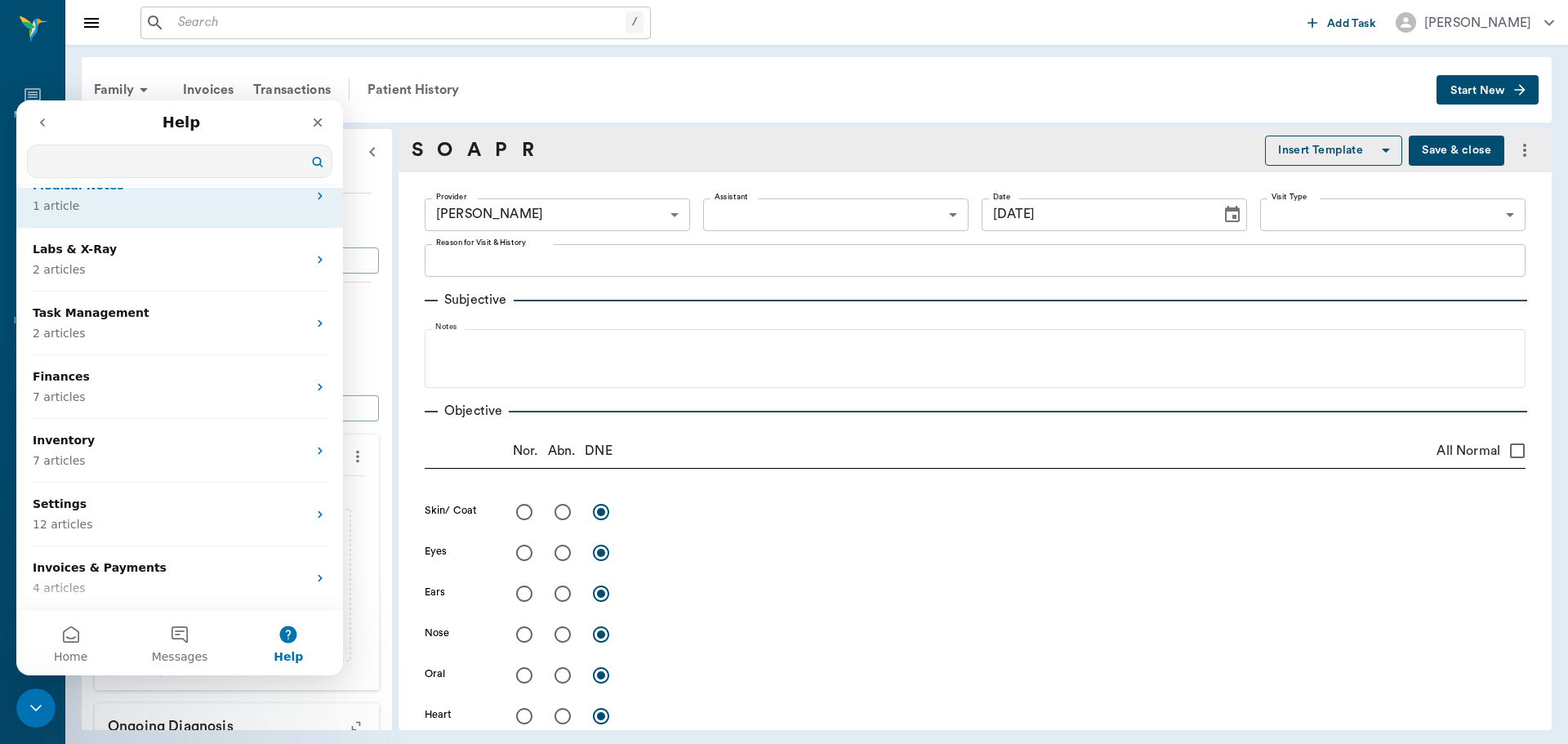
scroll to position [474, 0]
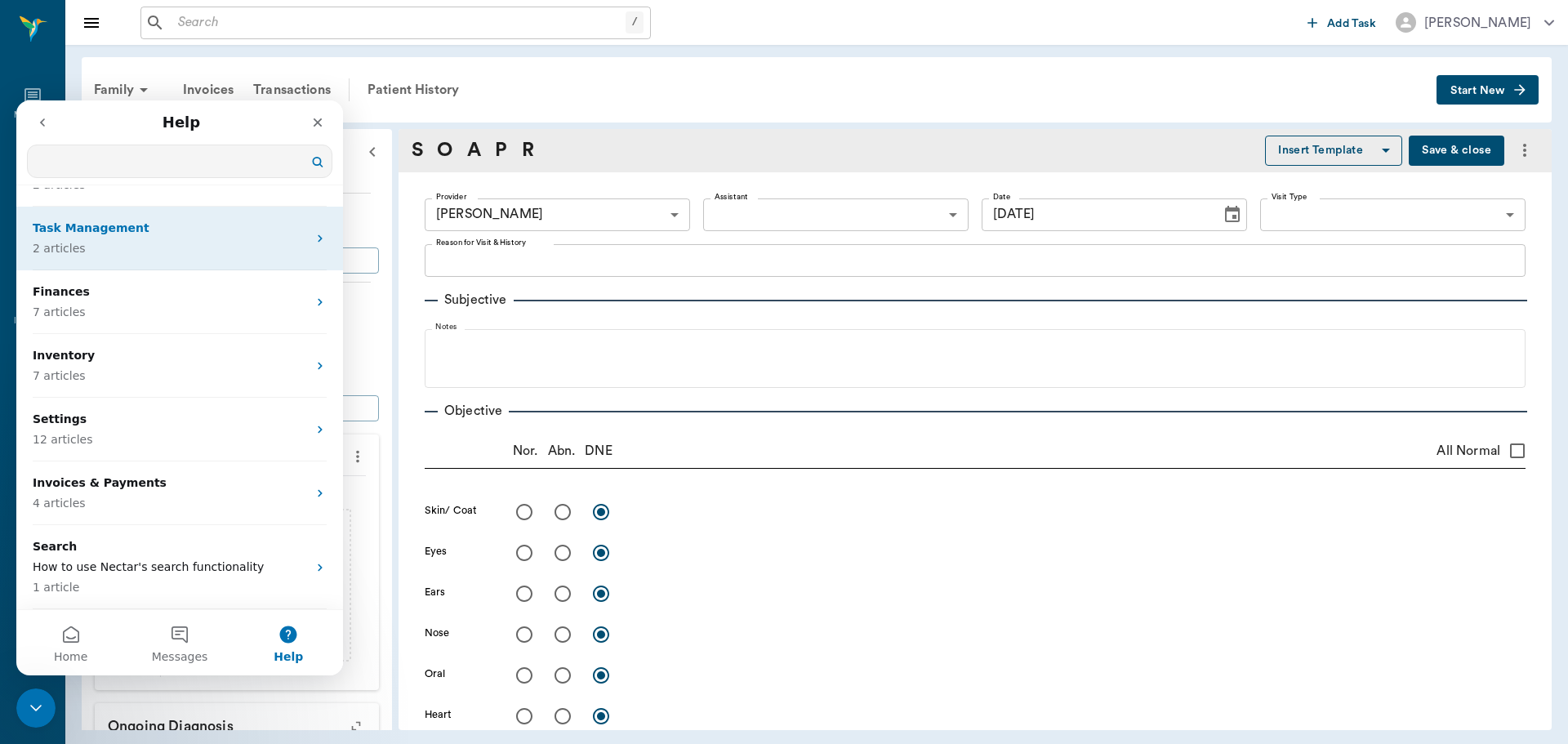
click at [183, 250] on p "2 articles" at bounding box center [170, 248] width 275 height 17
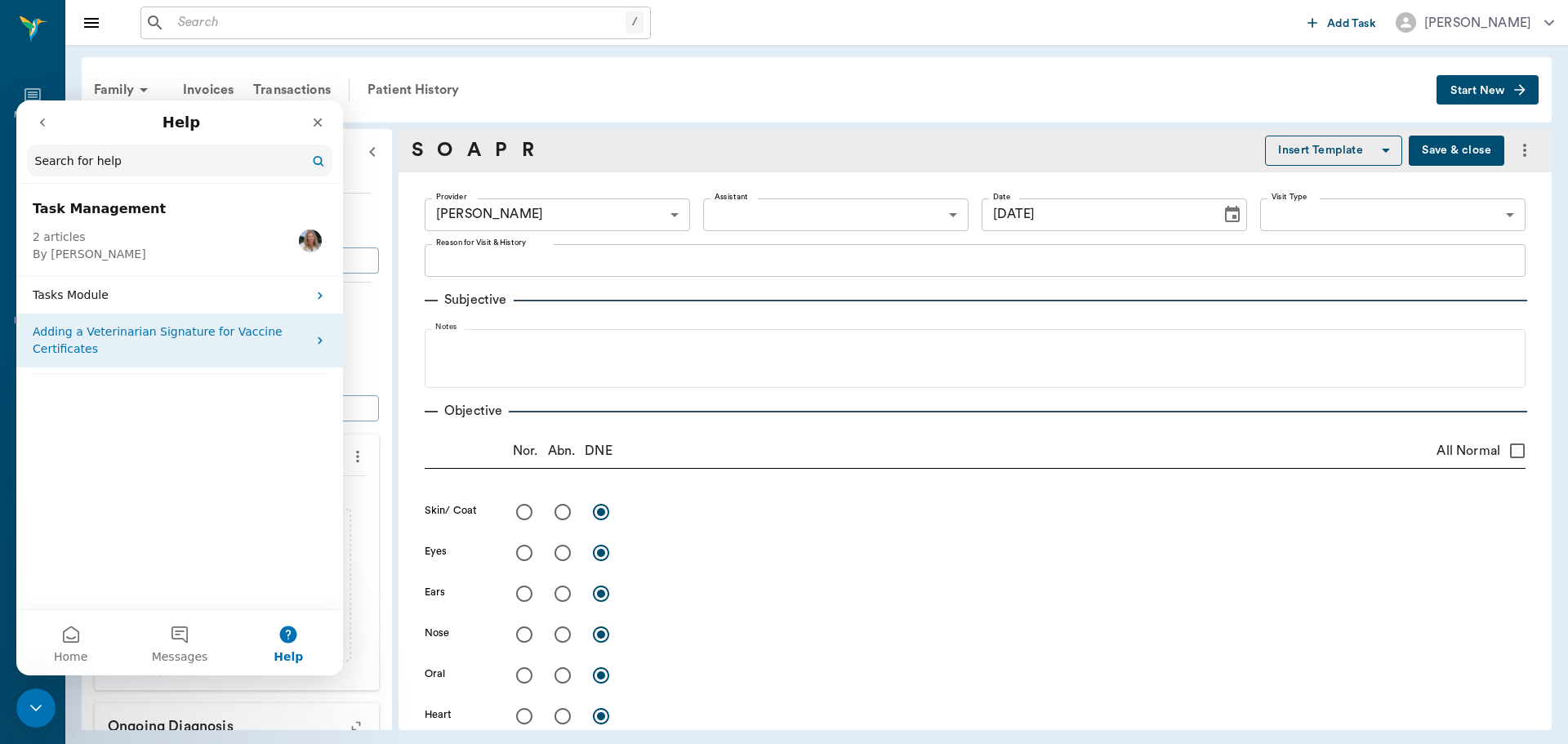
click at [145, 337] on p "Adding a Veterinarian Signature for Vaccine Certificates" at bounding box center [170, 340] width 275 height 34
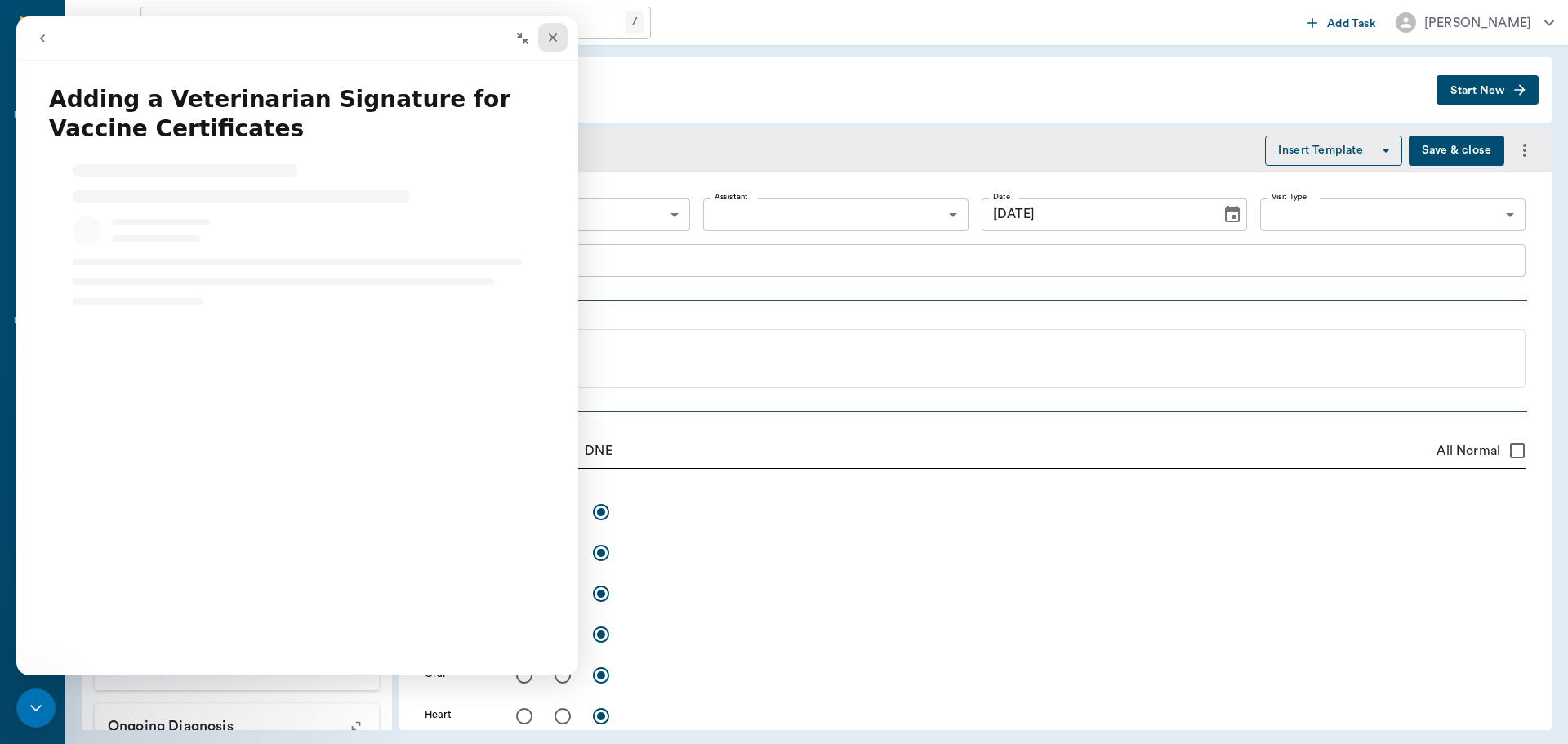
click at [554, 31] on icon "Close" at bounding box center [553, 38] width 13 height 13
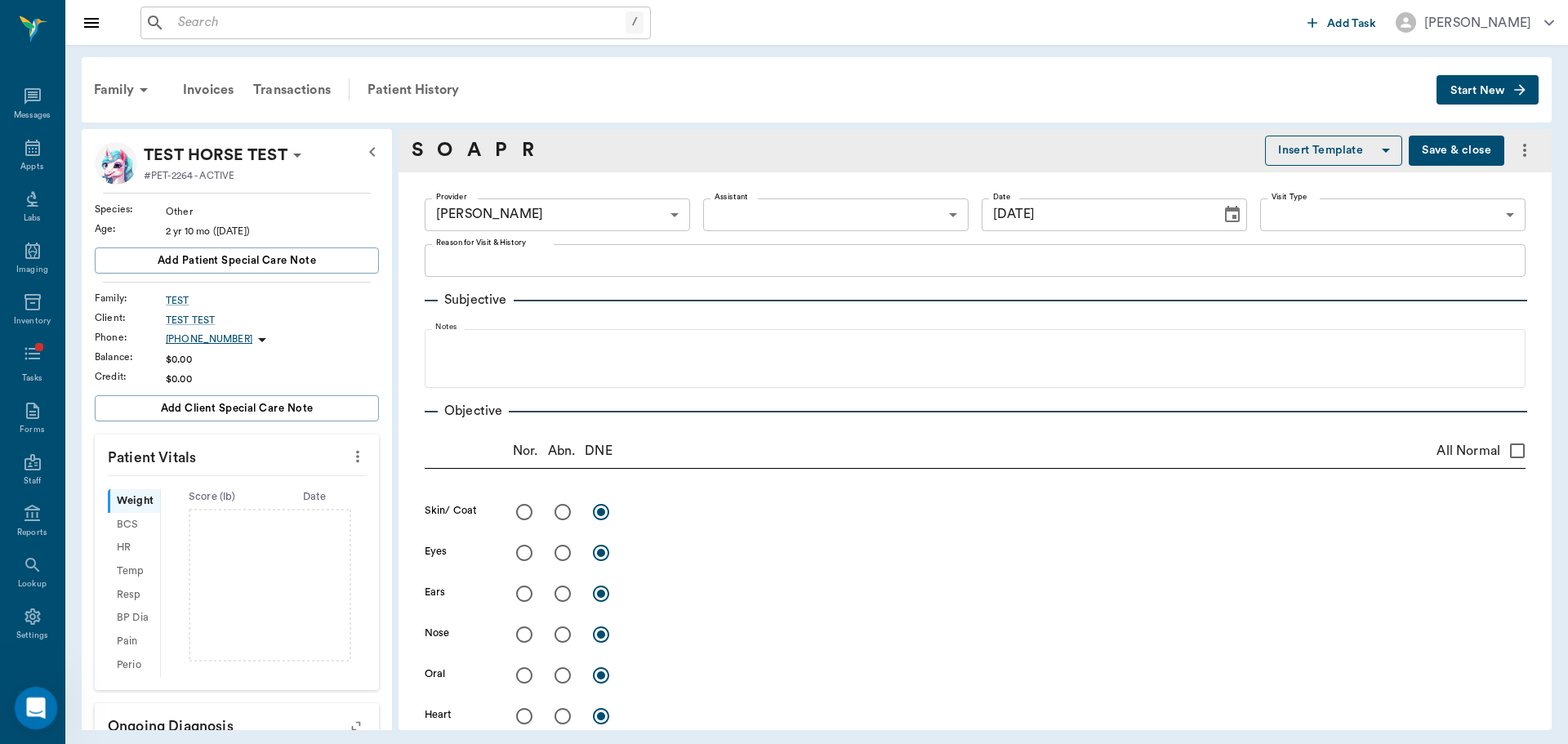
click at [40, 703] on icon "Open Intercom Messenger" at bounding box center [34, 706] width 27 height 27
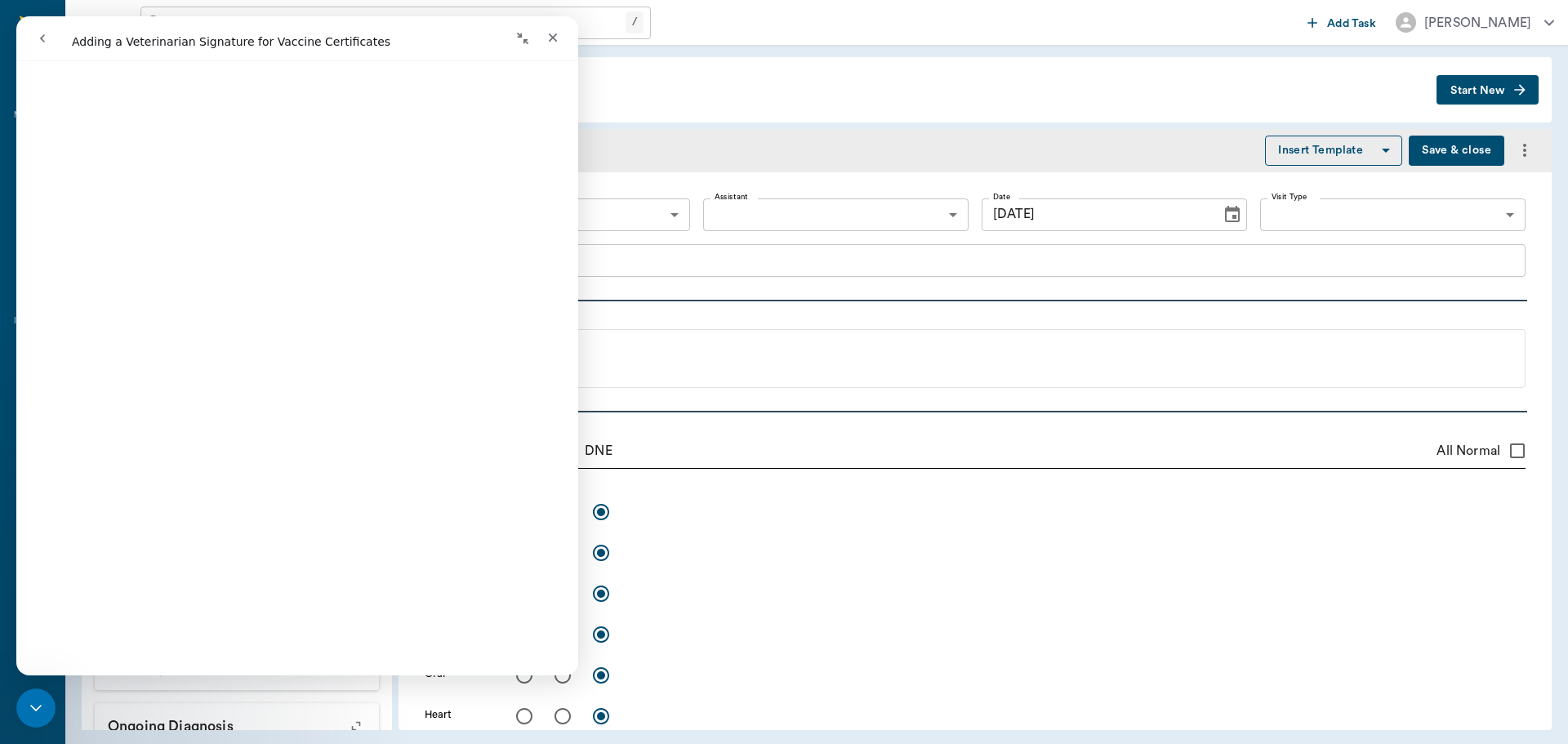
scroll to position [653, 0]
click at [42, 39] on icon "go back" at bounding box center [42, 38] width 13 height 13
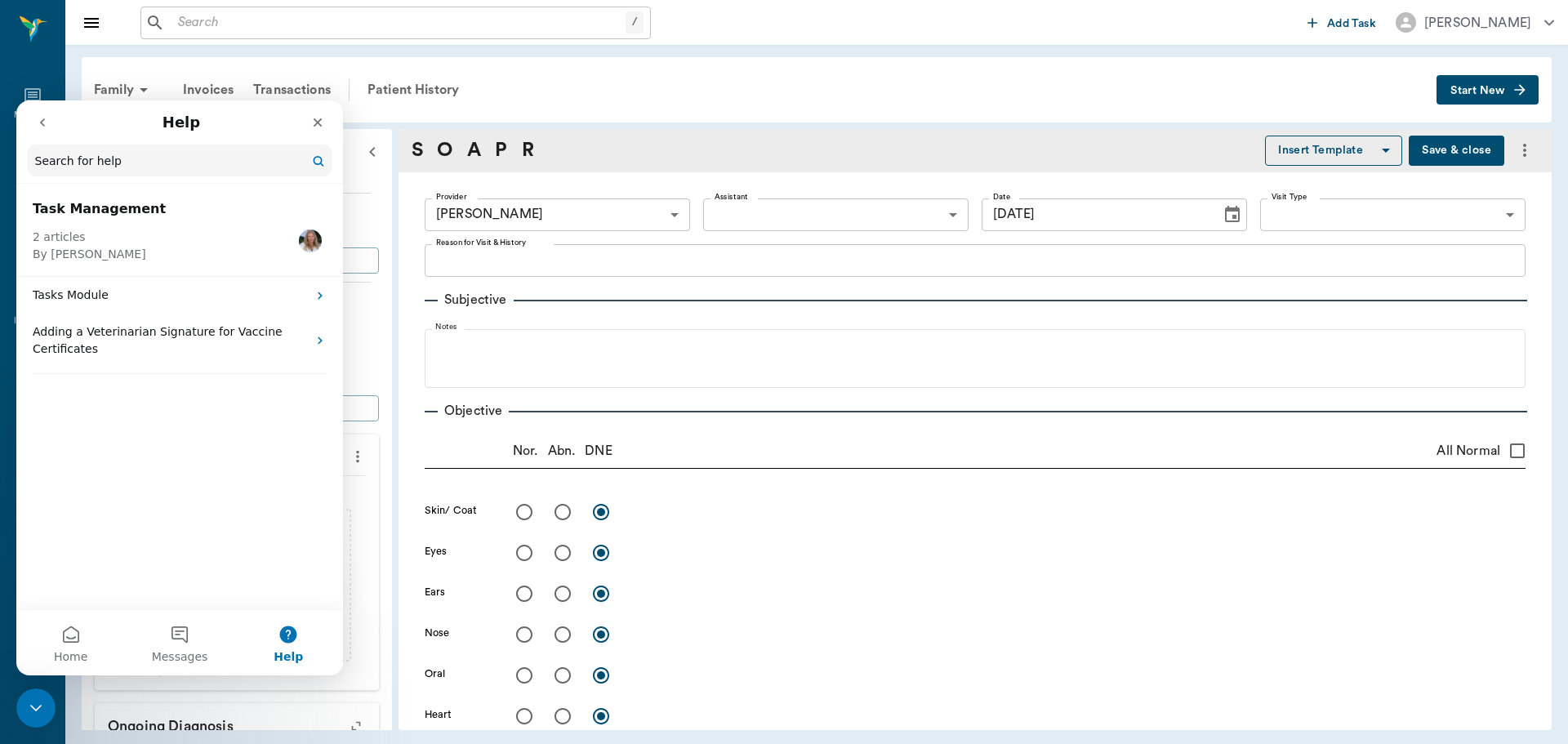
click at [52, 135] on button "go back" at bounding box center [42, 122] width 31 height 31
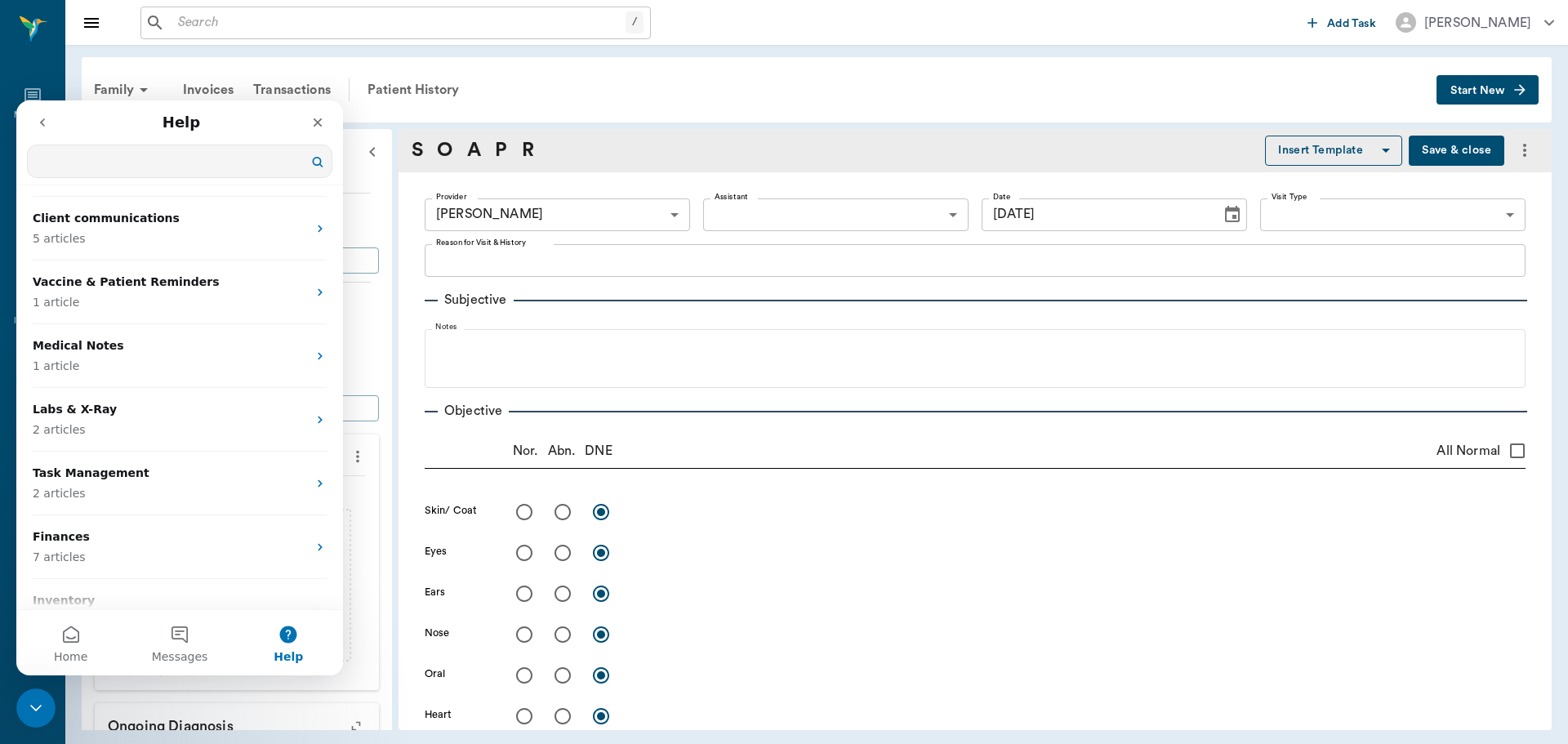
scroll to position [0, 0]
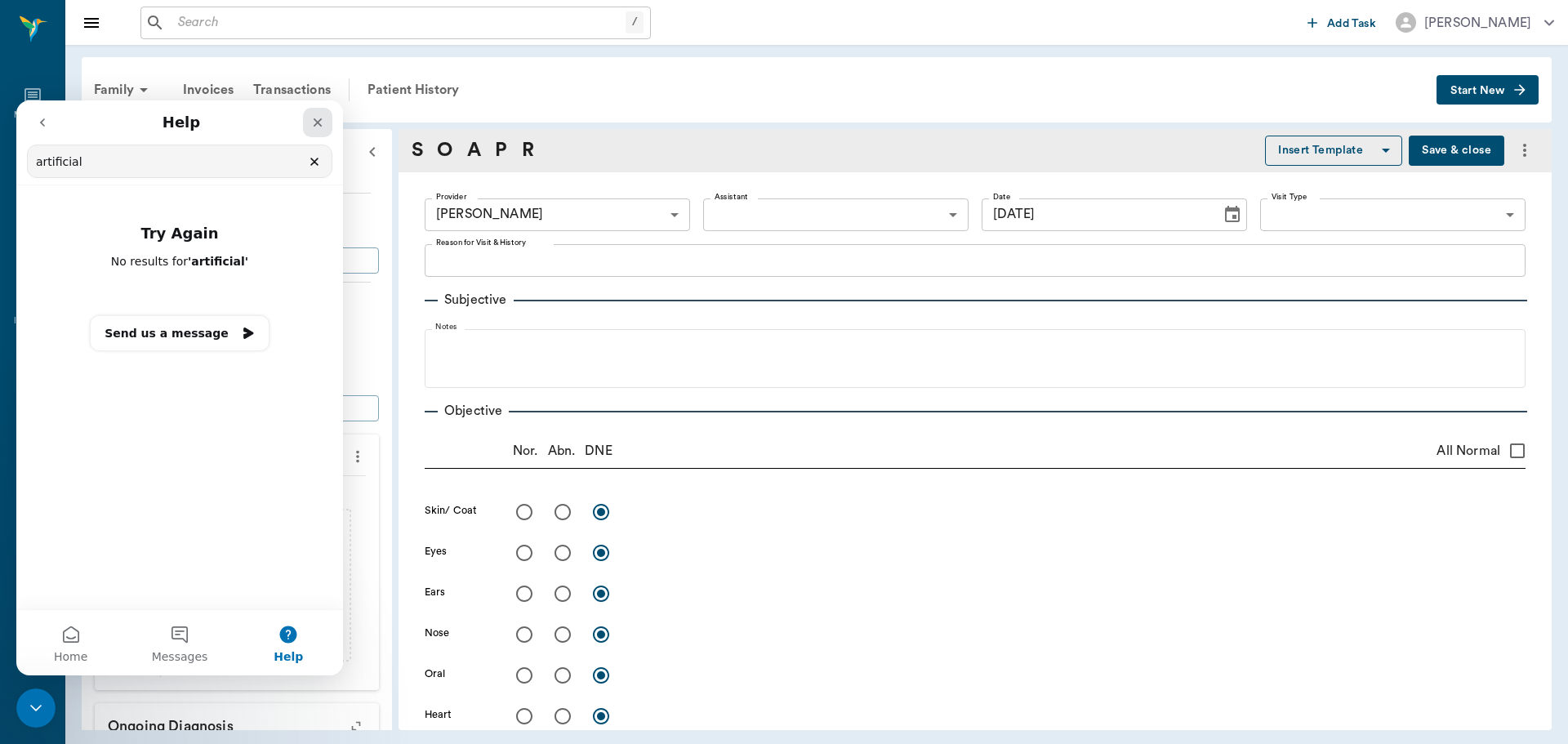
type input "artificial"
click at [316, 128] on icon "Close" at bounding box center [318, 122] width 13 height 13
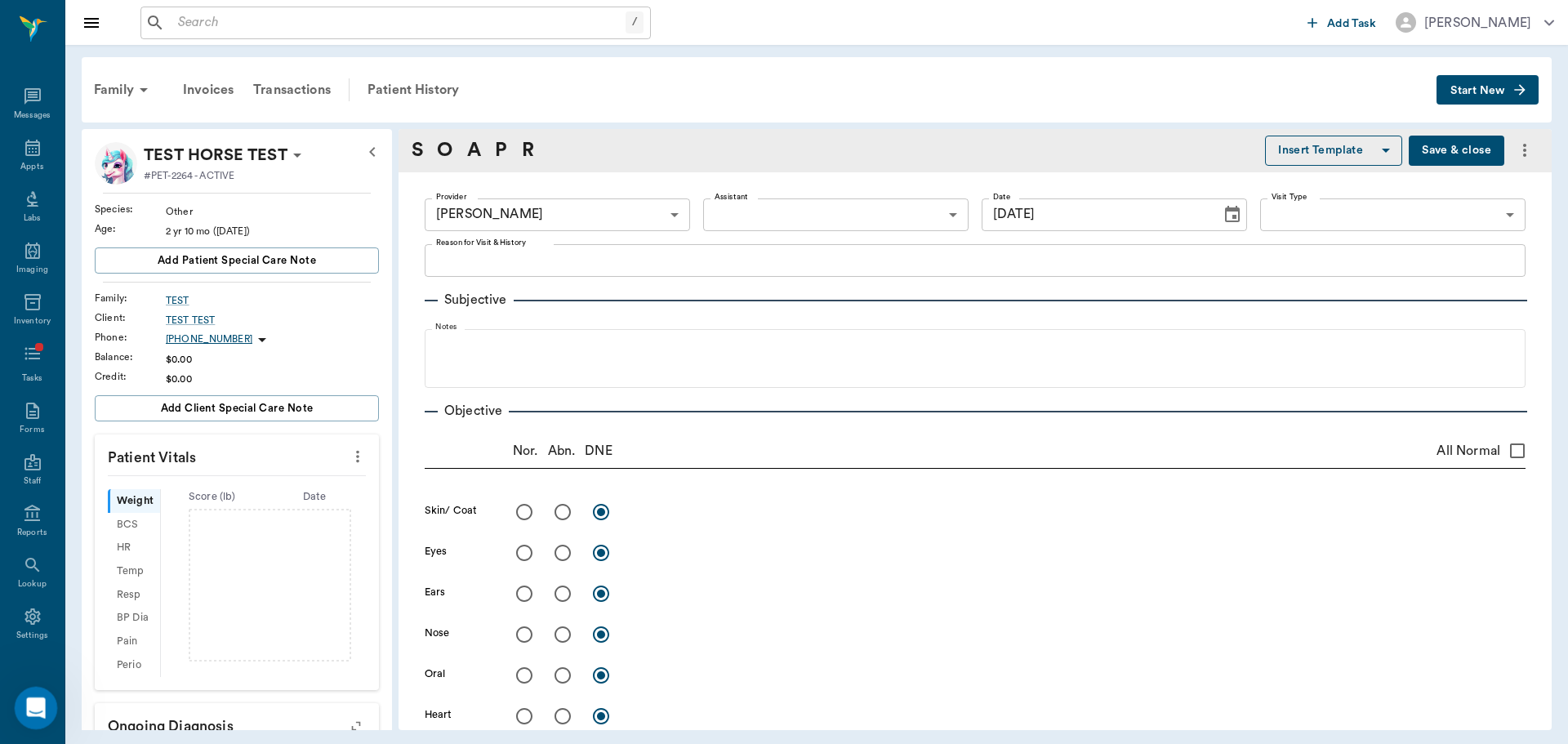
click at [33, 701] on icon "Open Intercom Messenger" at bounding box center [34, 706] width 27 height 27
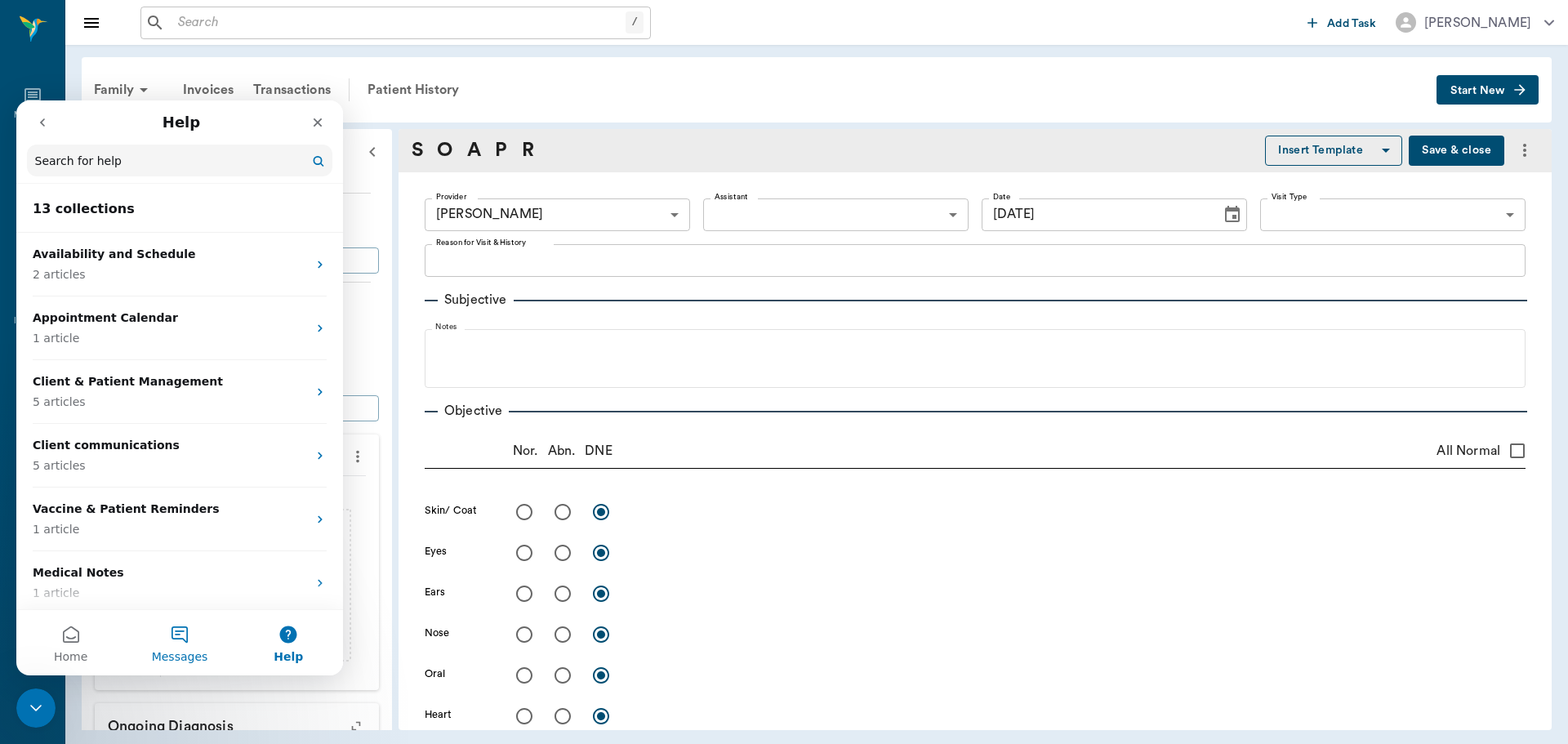
click at [172, 662] on span "Messages" at bounding box center [180, 656] width 57 height 12
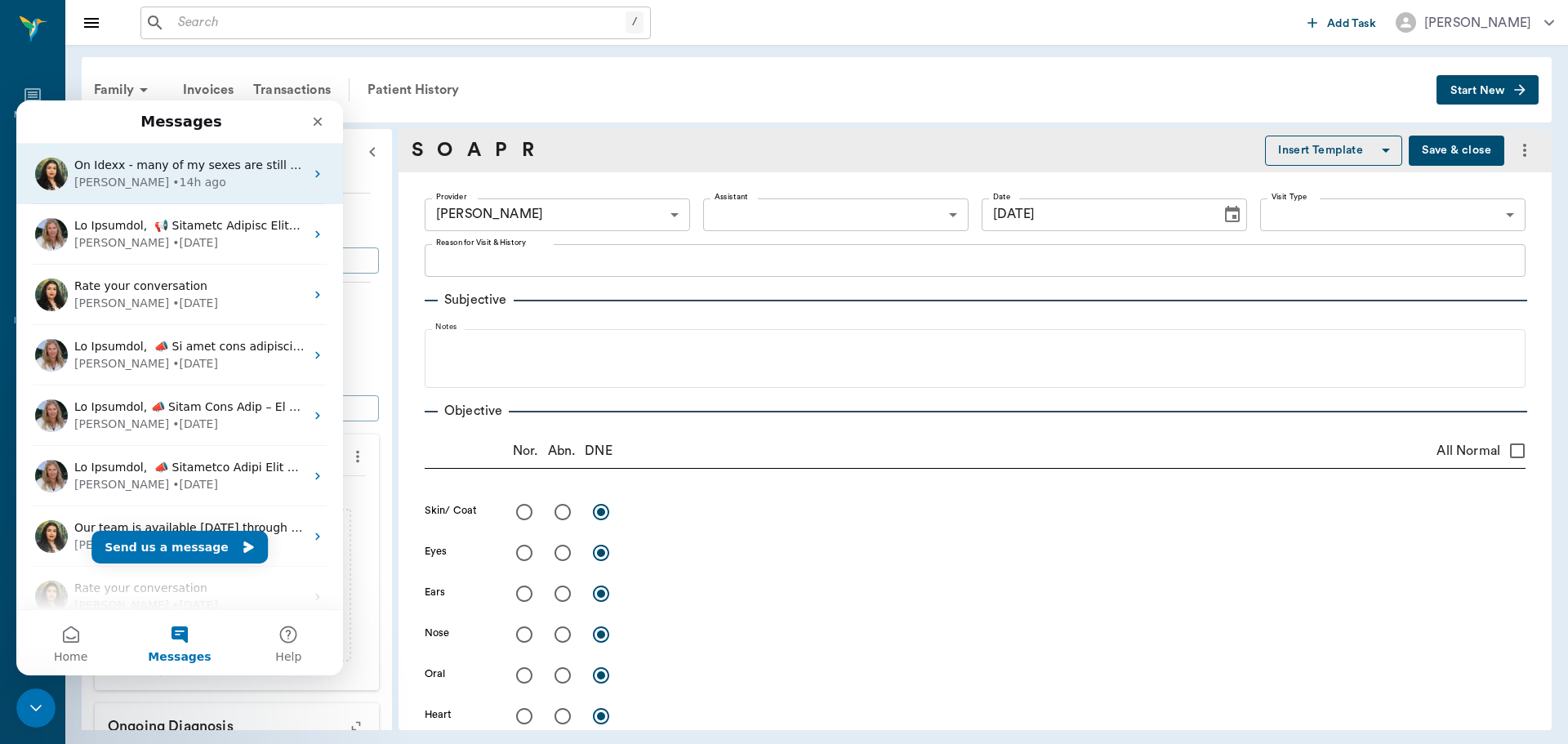
click at [172, 175] on div "• 14h ago" at bounding box center [198, 182] width 53 height 17
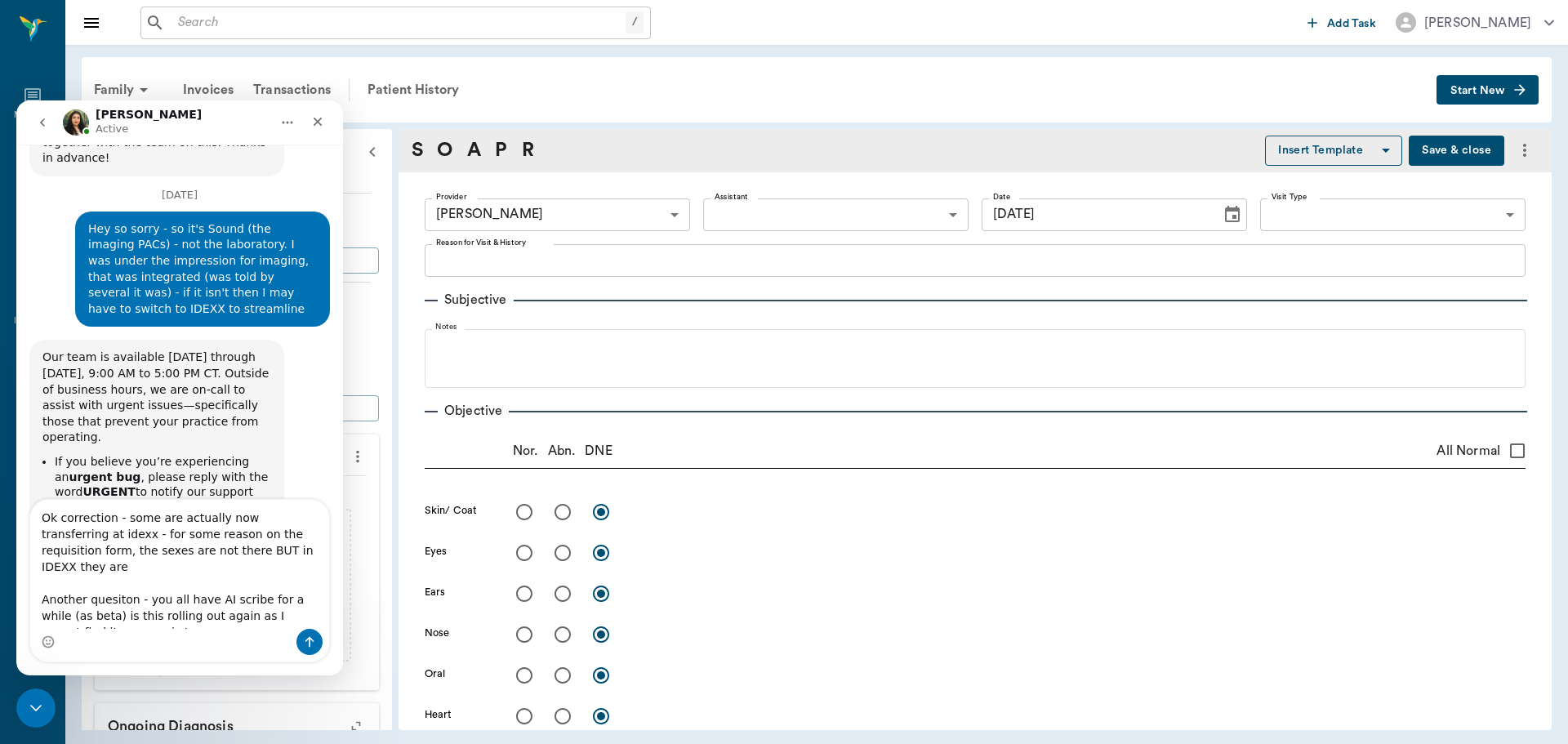
scroll to position [2255, 0]
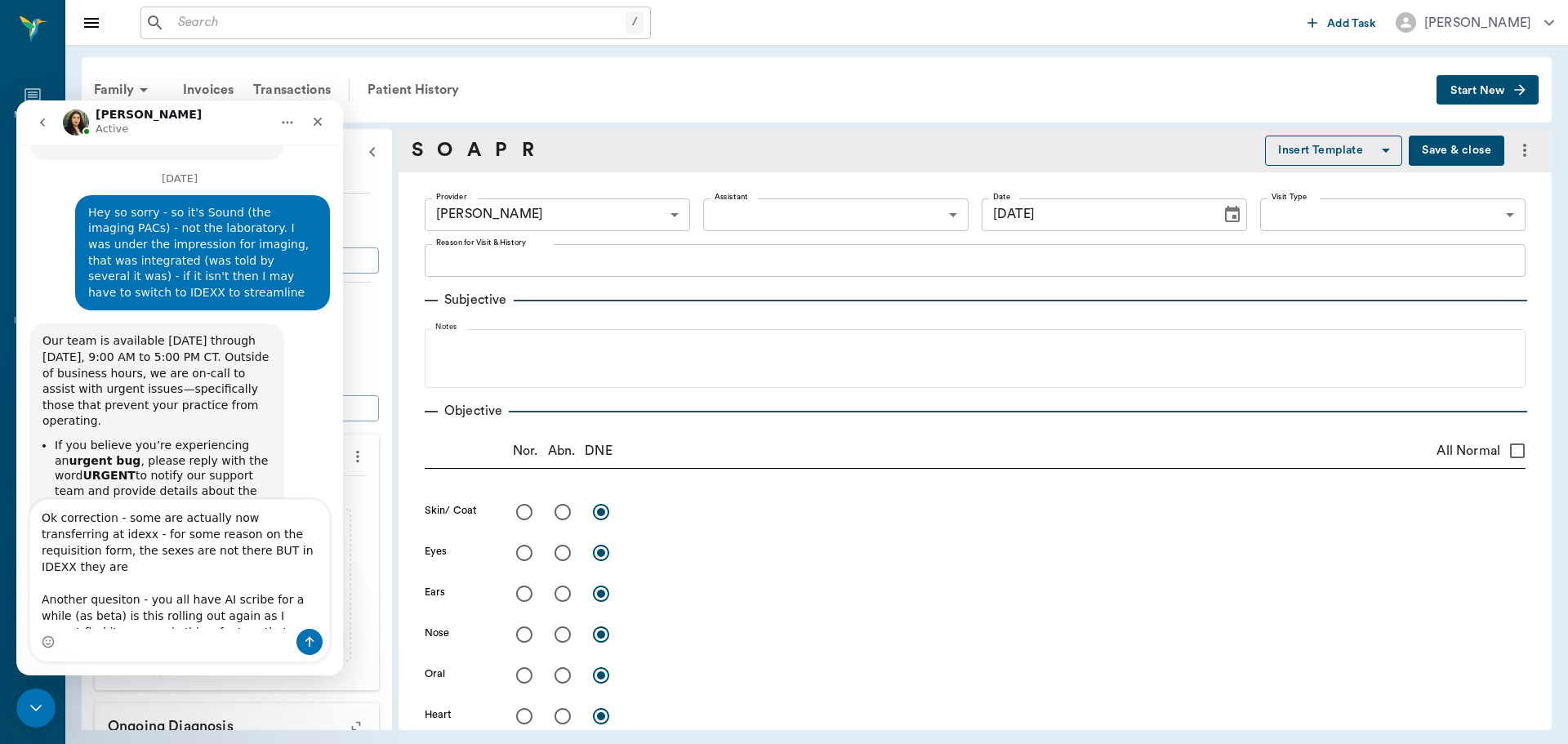
click at [231, 624] on textarea "Ok correction - some are actually now transferring at idexx - for some reason o…" at bounding box center [180, 565] width 299 height 129
drag, startPoint x: 217, startPoint y: 502, endPoint x: 346, endPoint y: 237, distance: 294.7
click at [346, 237] on div "2 yr 10 mo ([DATE])" at bounding box center [272, 231] width 213 height 14
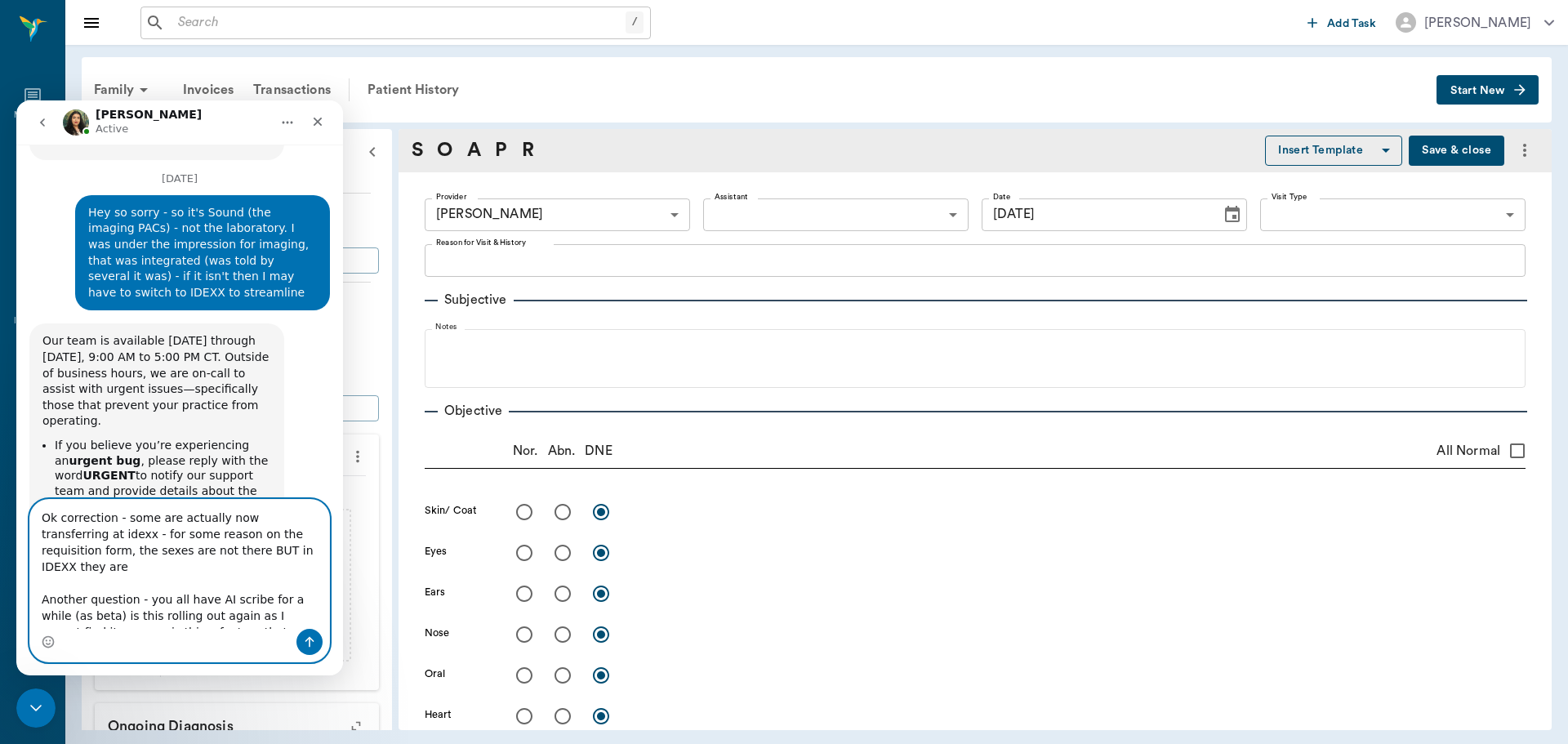
click at [223, 602] on textarea "Ok correction - some are actually now transferring at idexx - for some reason o…" at bounding box center [180, 565] width 299 height 129
type textarea "Ok correction - some are actually now transferring at idexx - for some reason o…"
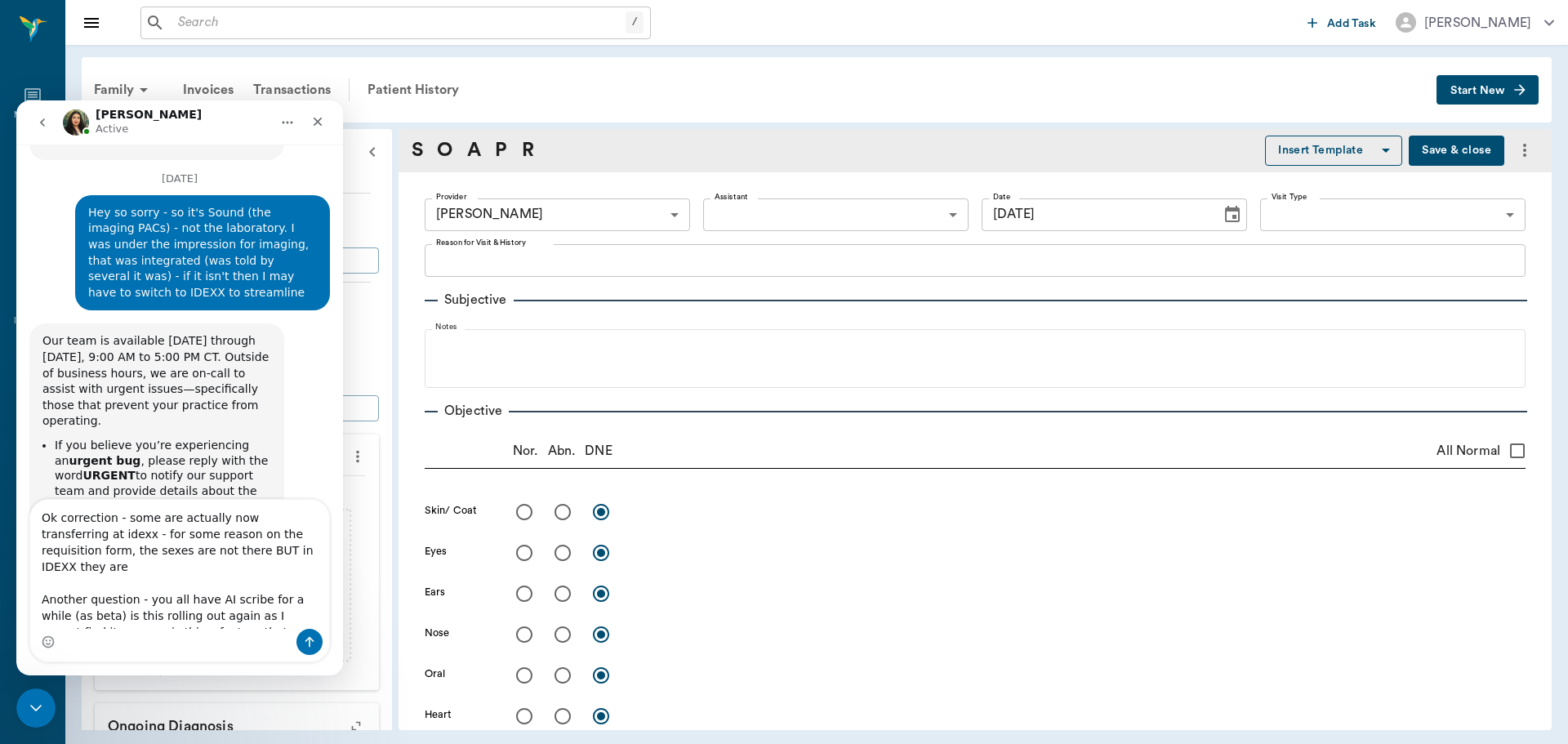
click at [293, 639] on div "Intercom messenger" at bounding box center [180, 642] width 299 height 26
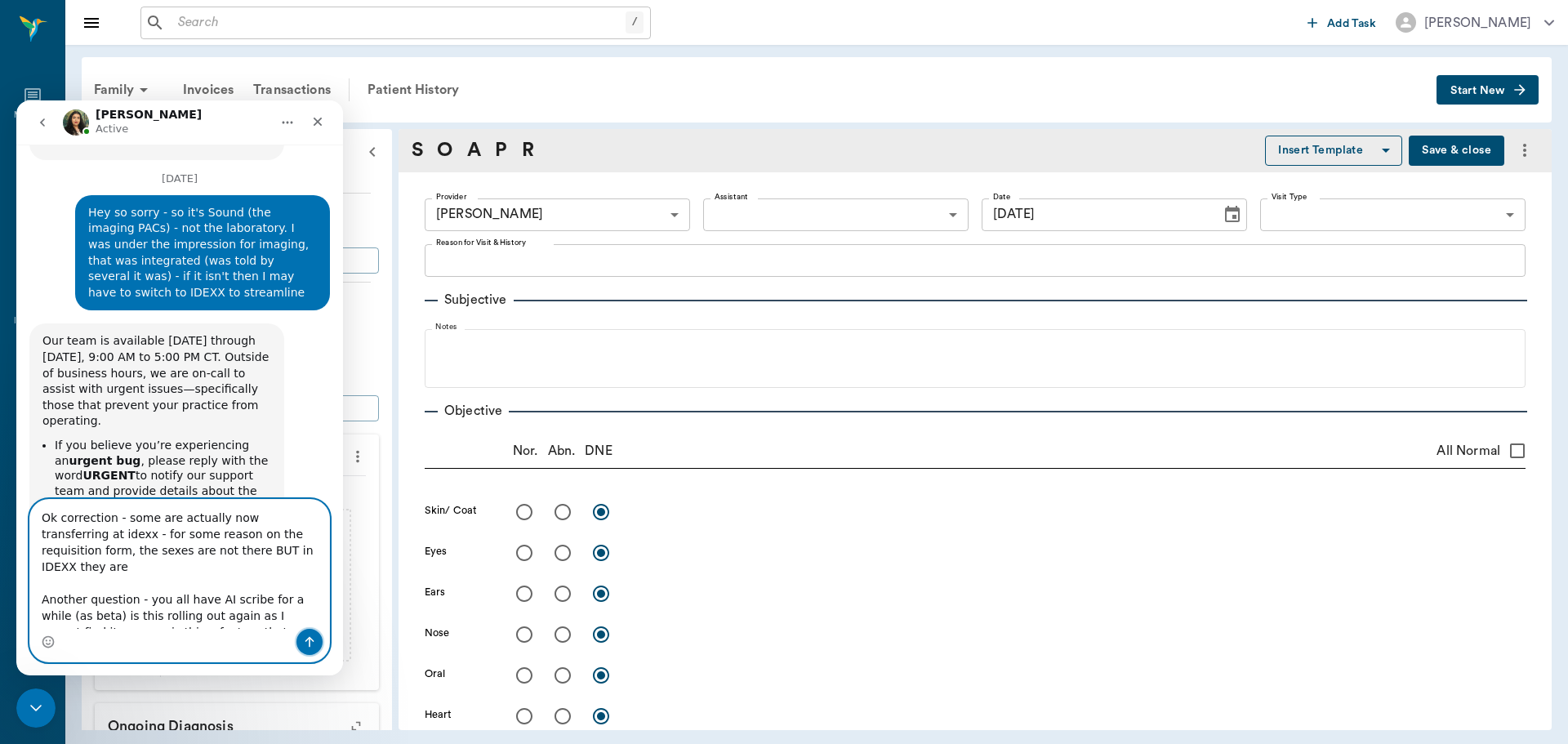
click at [314, 640] on icon "Send a message…" at bounding box center [310, 642] width 13 height 13
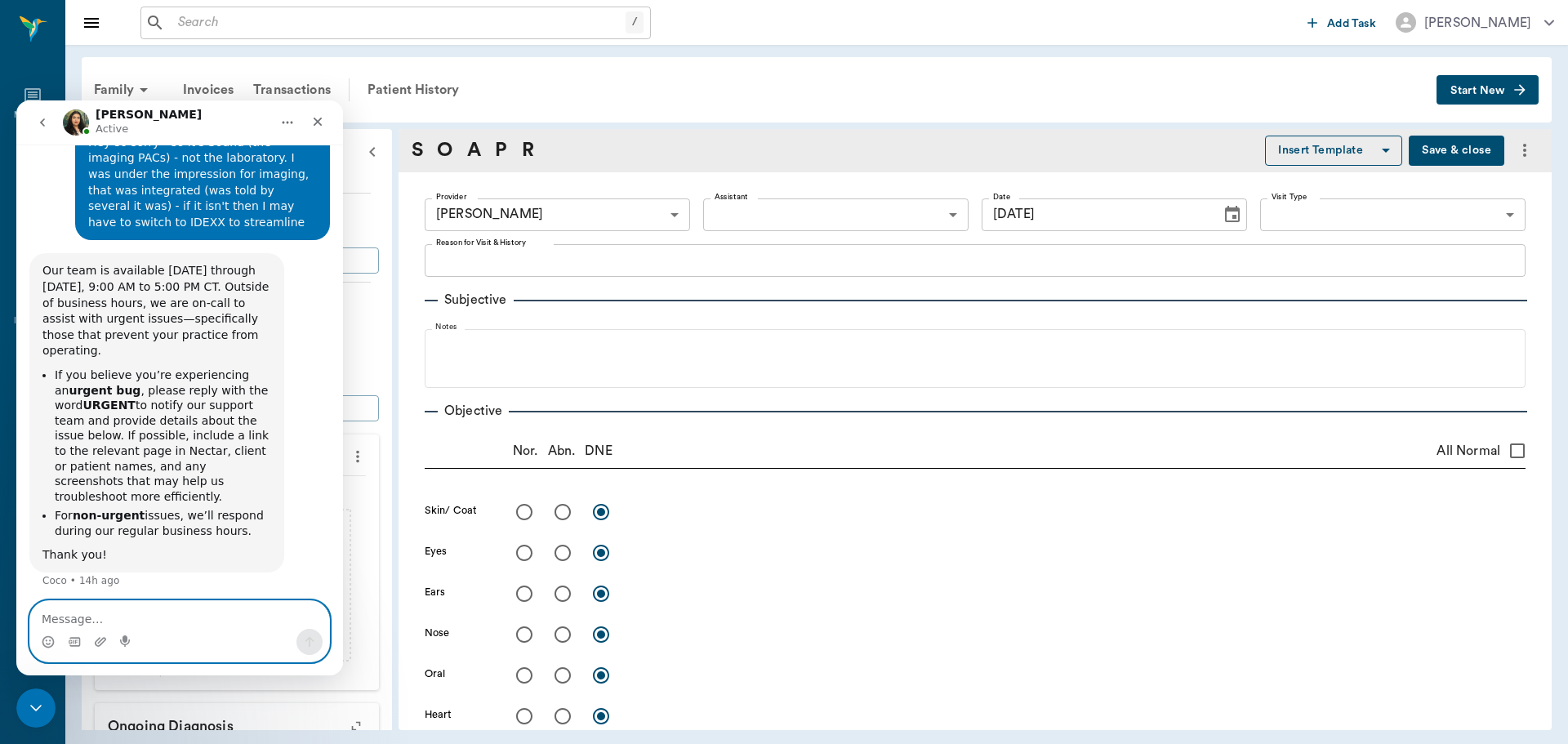
scroll to position [2349, 0]
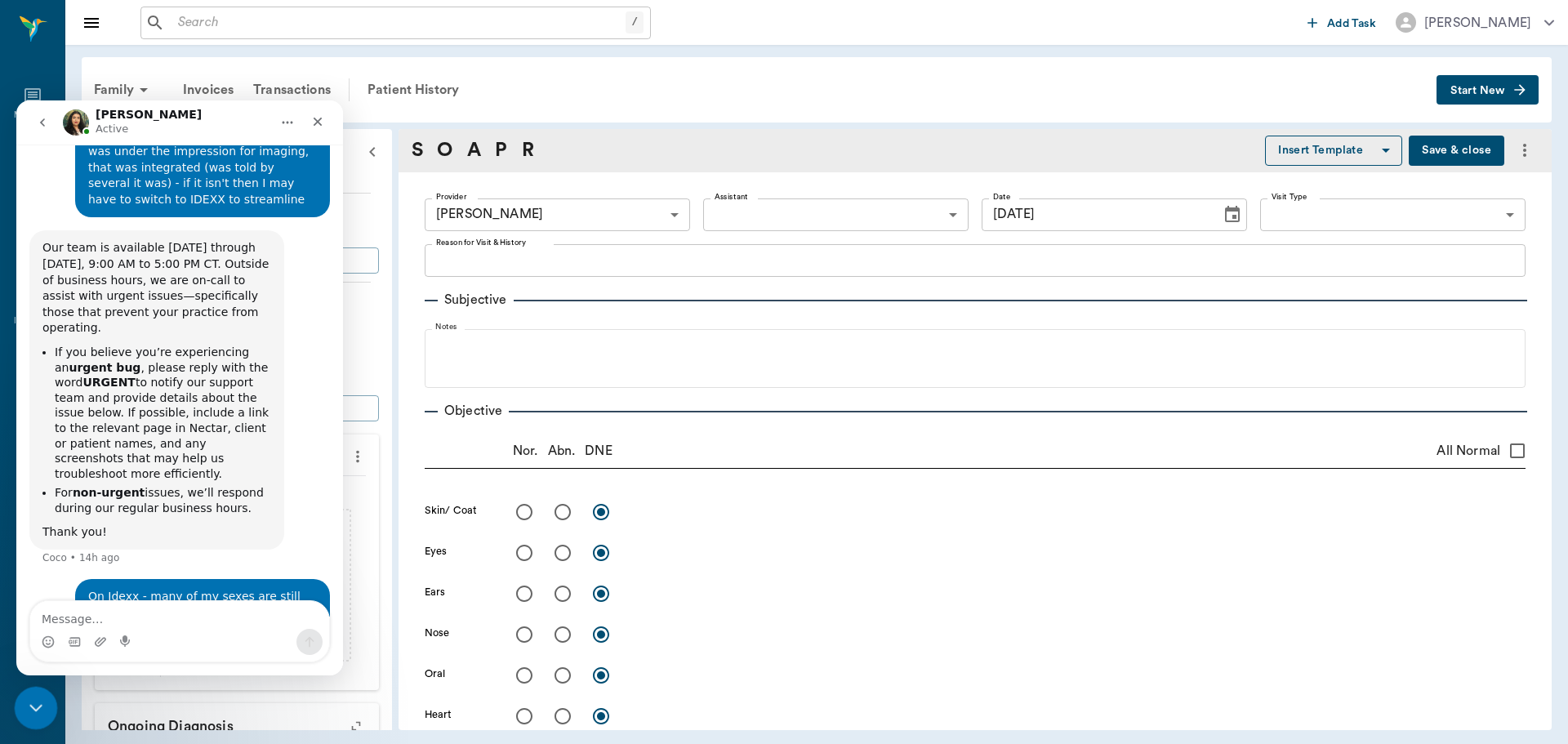
click at [34, 707] on icon "Close Intercom Messenger" at bounding box center [33, 705] width 12 height 6
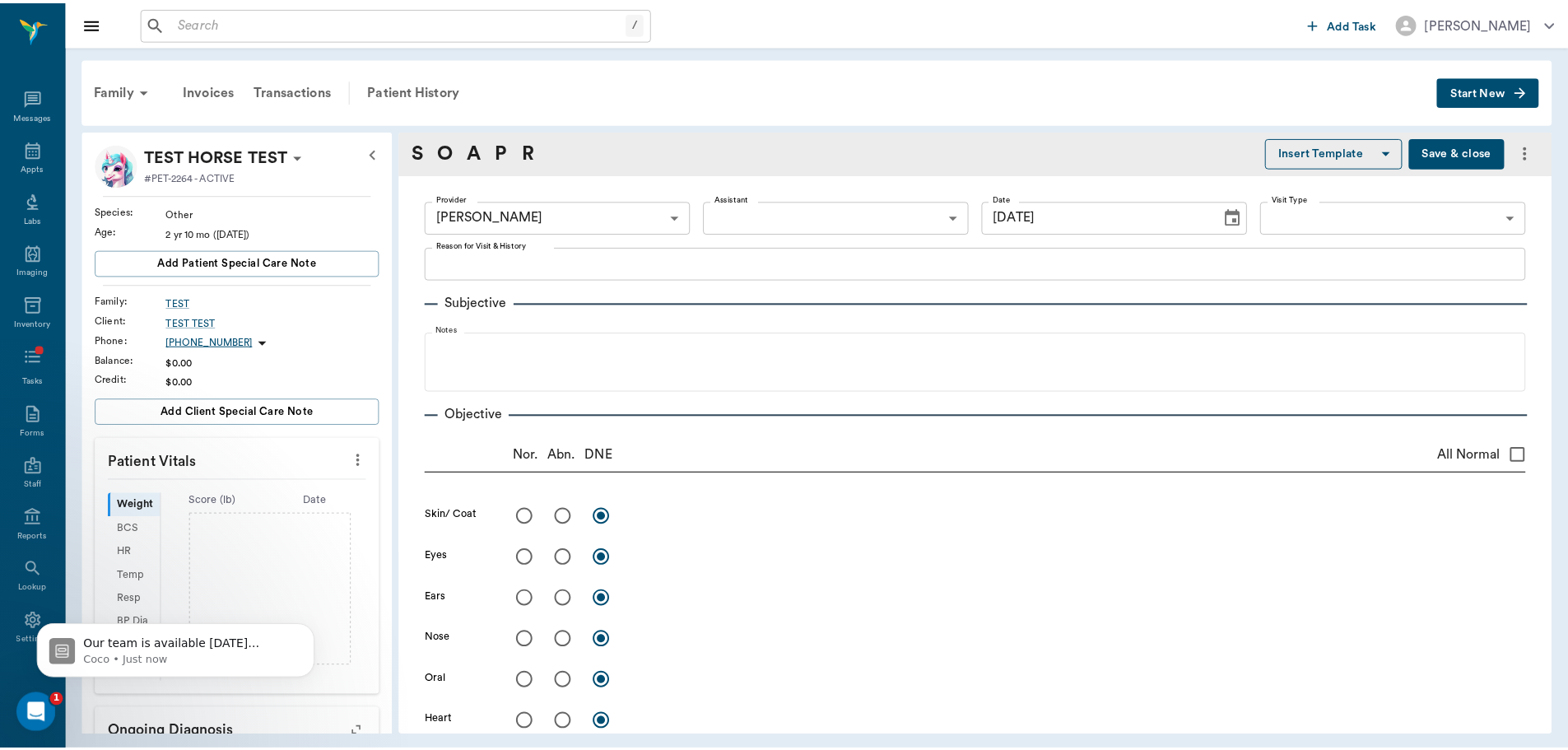
scroll to position [2671, 0]
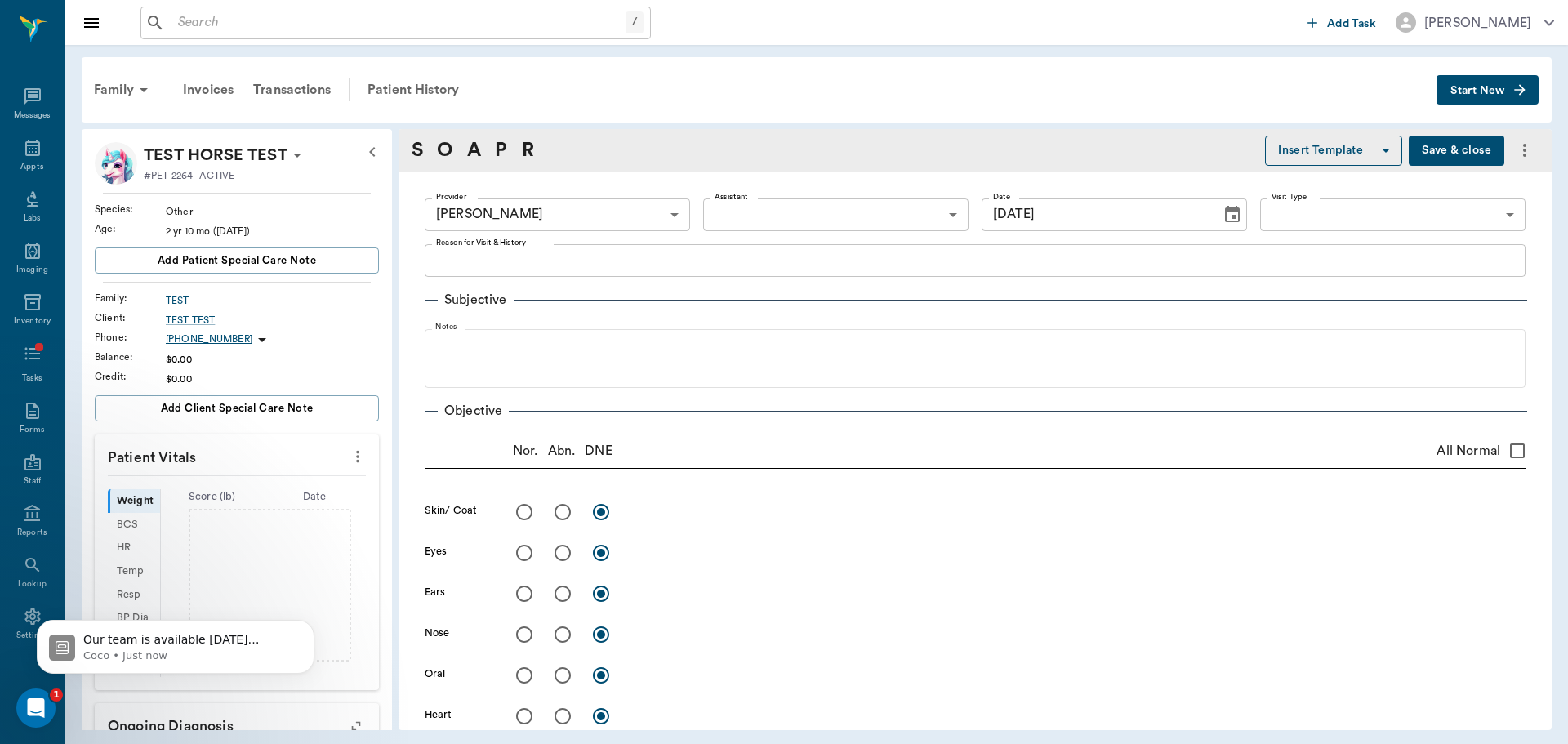
click at [1408, 151] on button "Save & close" at bounding box center [1456, 151] width 95 height 31
click at [1515, 142] on icon "more" at bounding box center [1525, 150] width 20 height 20
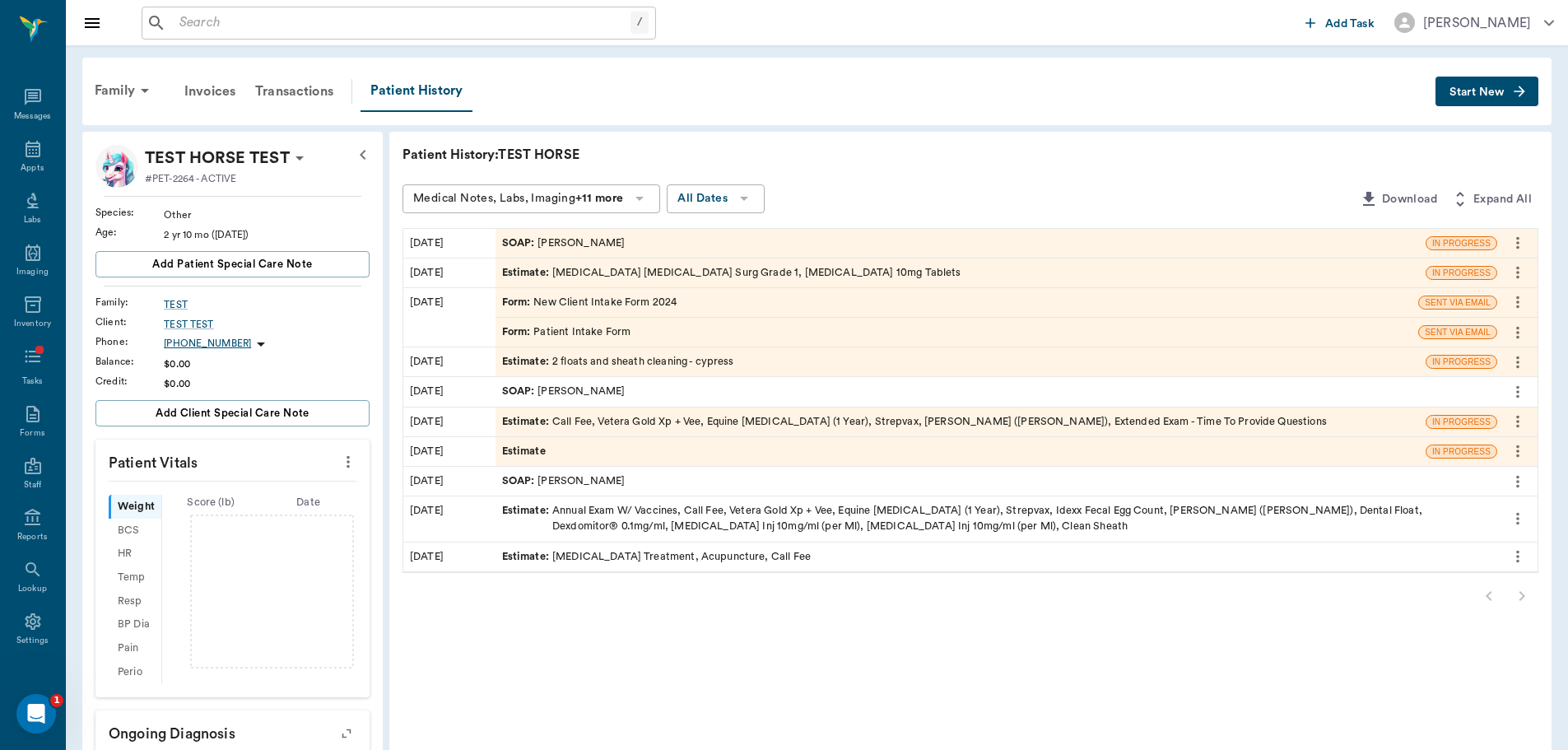
click at [518, 242] on span "SOAP :" at bounding box center [520, 242] width 36 height 15
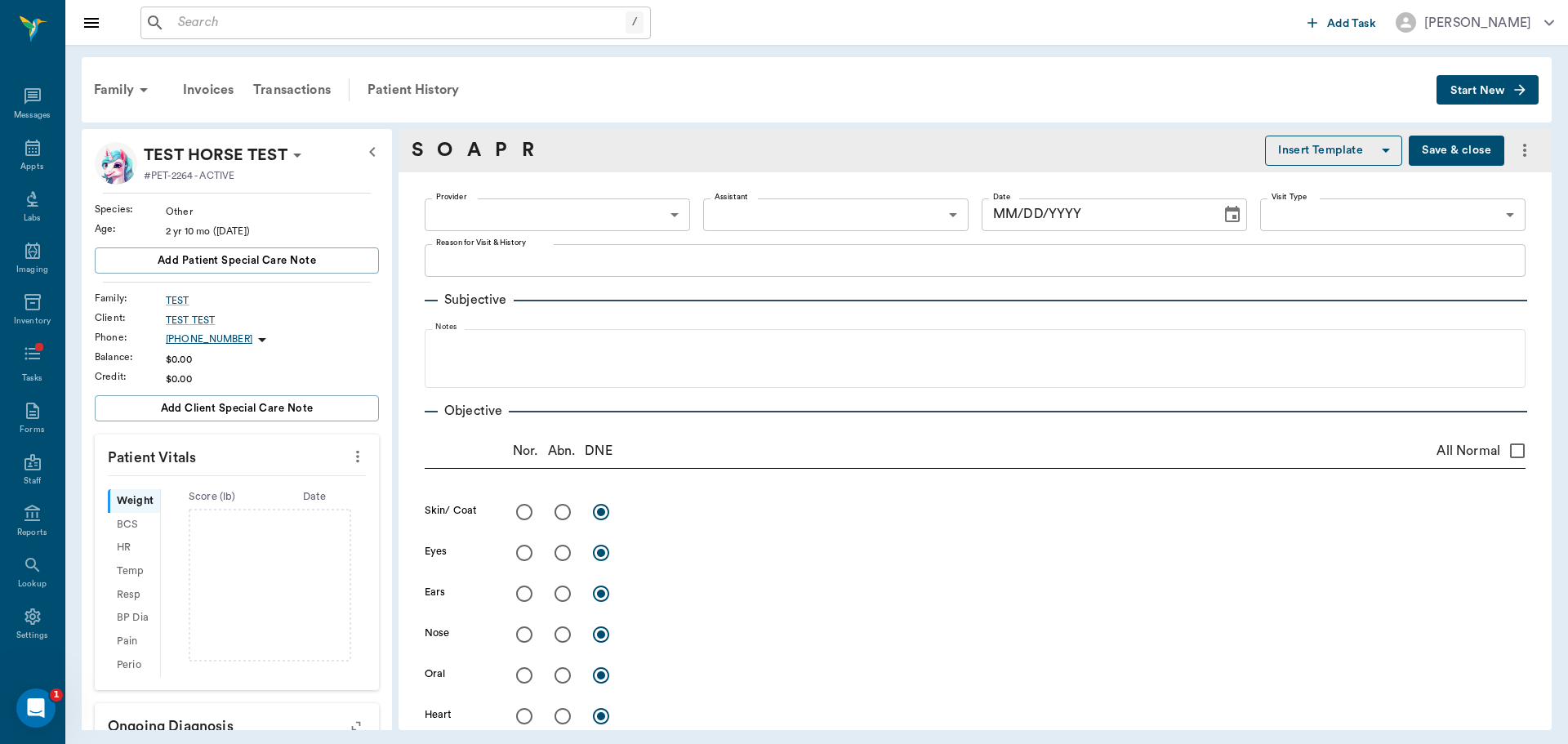
type input "649b3e03b5bc7e03f9326794"
type input "[DATE]"
click at [1449, 83] on button "Start New" at bounding box center [1487, 91] width 102 height 31
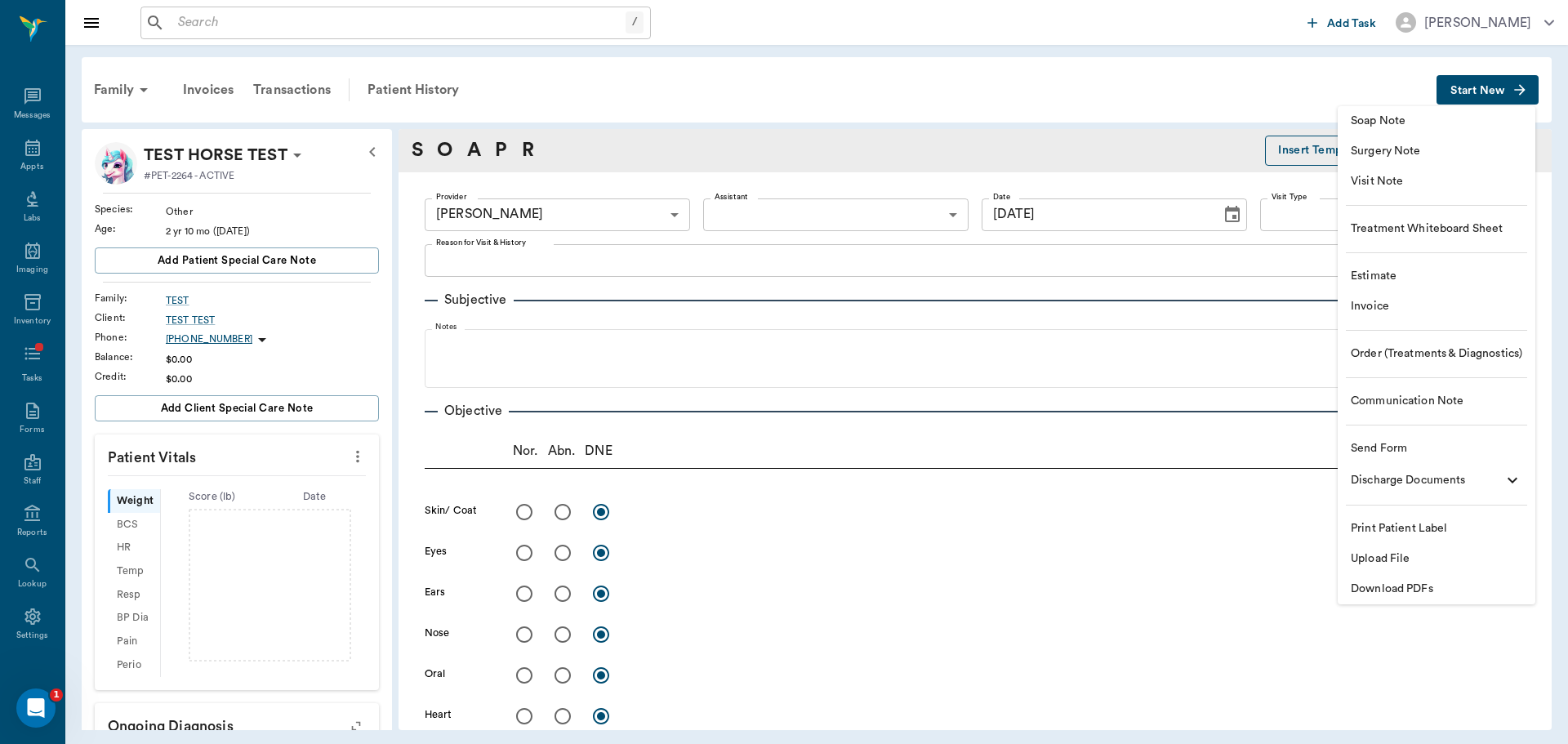
click at [1439, 119] on span "Soap Note" at bounding box center [1436, 121] width 171 height 17
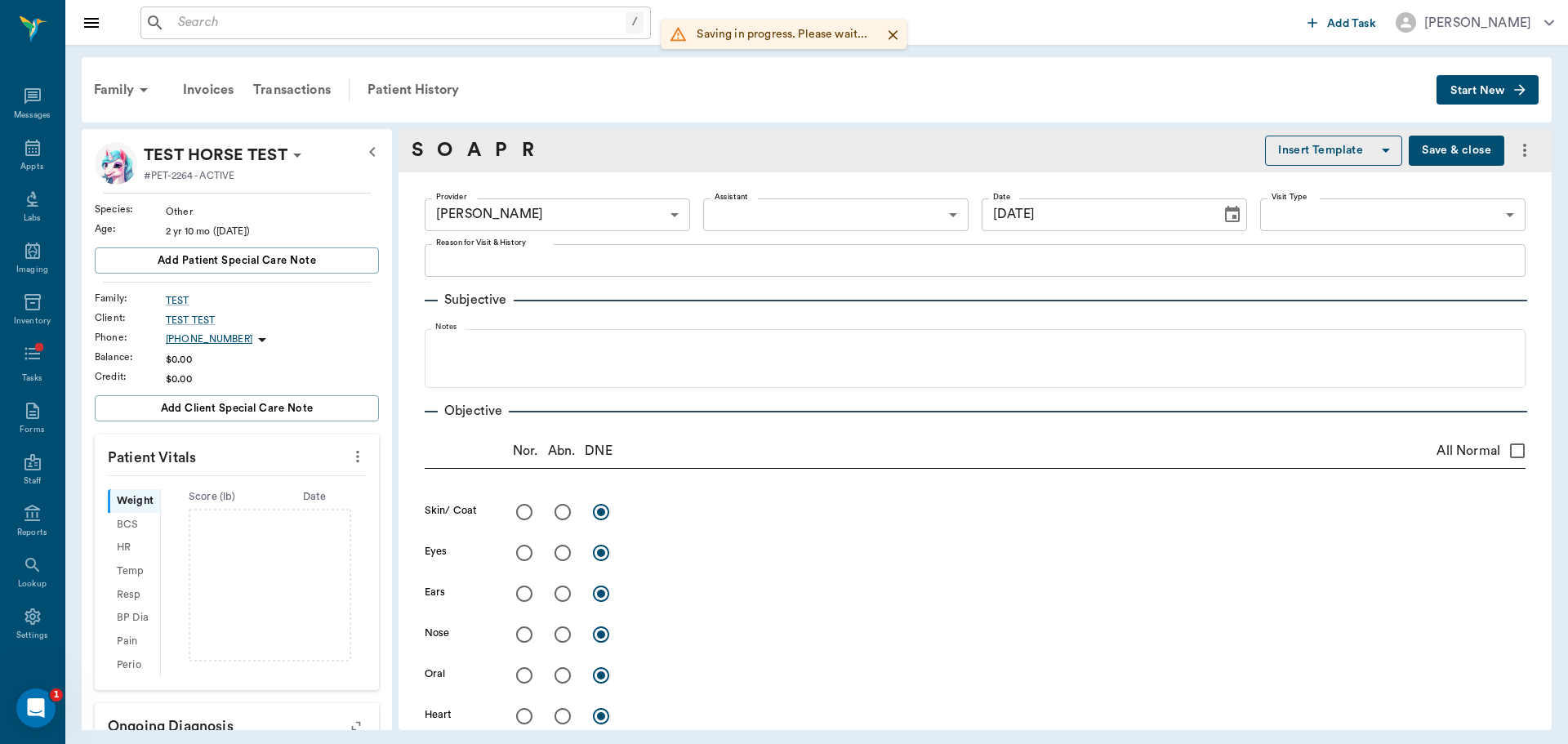
click at [1510, 88] on button "Start New" at bounding box center [1487, 91] width 102 height 31
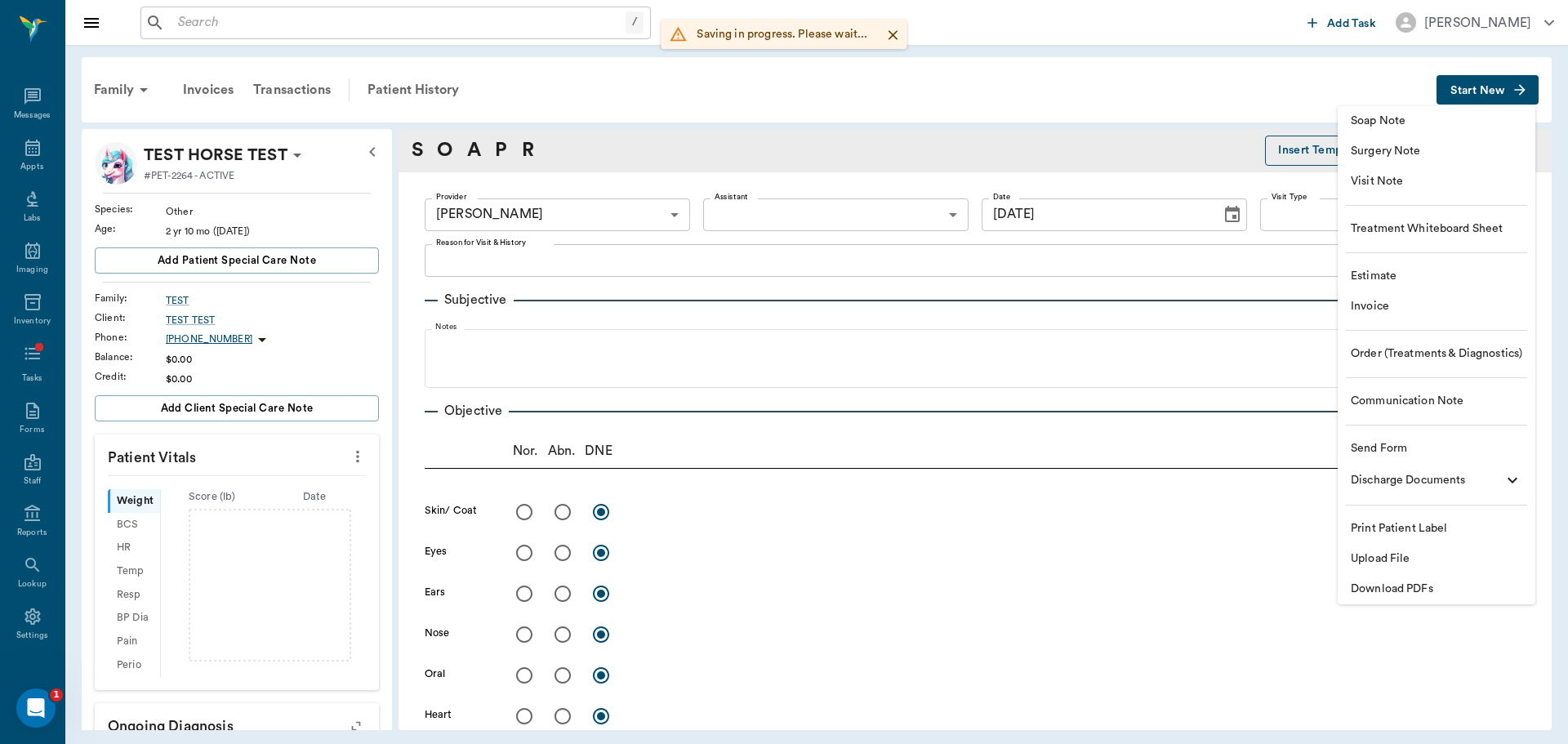
click at [1446, 196] on li "Visit Note" at bounding box center [1436, 182] width 197 height 31
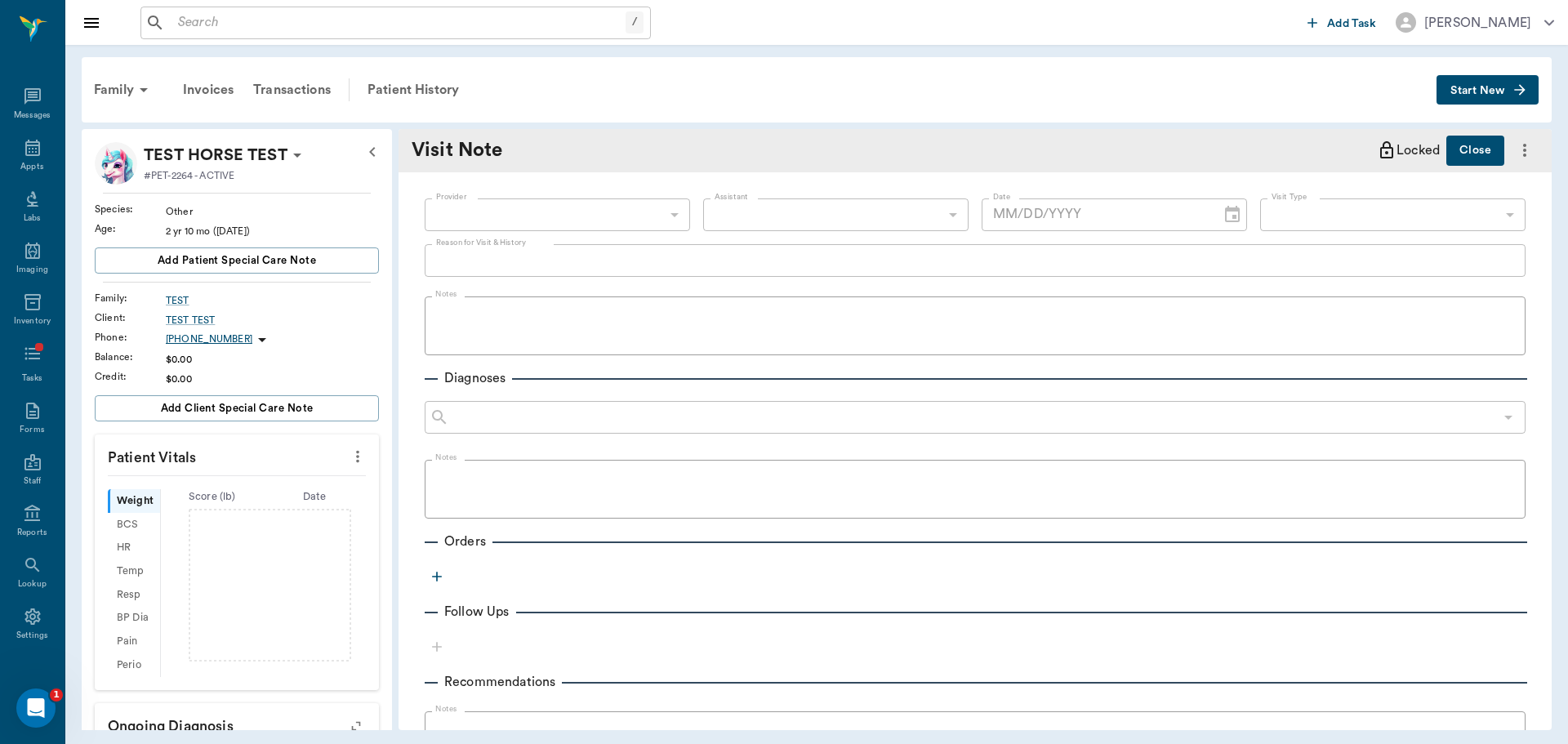
type input "[DATE]"
click at [1515, 156] on icon "more" at bounding box center [1525, 150] width 20 height 20
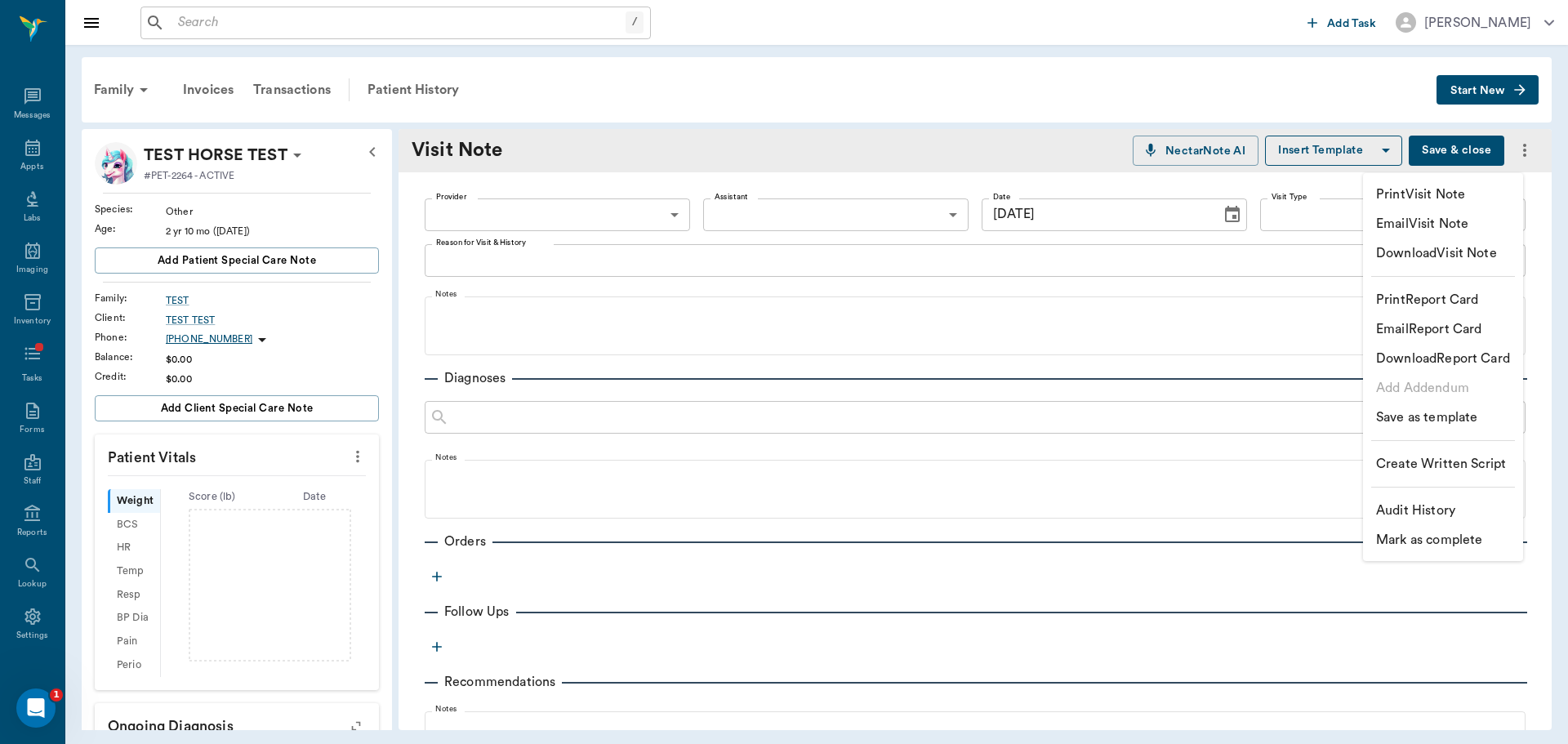
click at [929, 13] on div at bounding box center [784, 372] width 1568 height 744
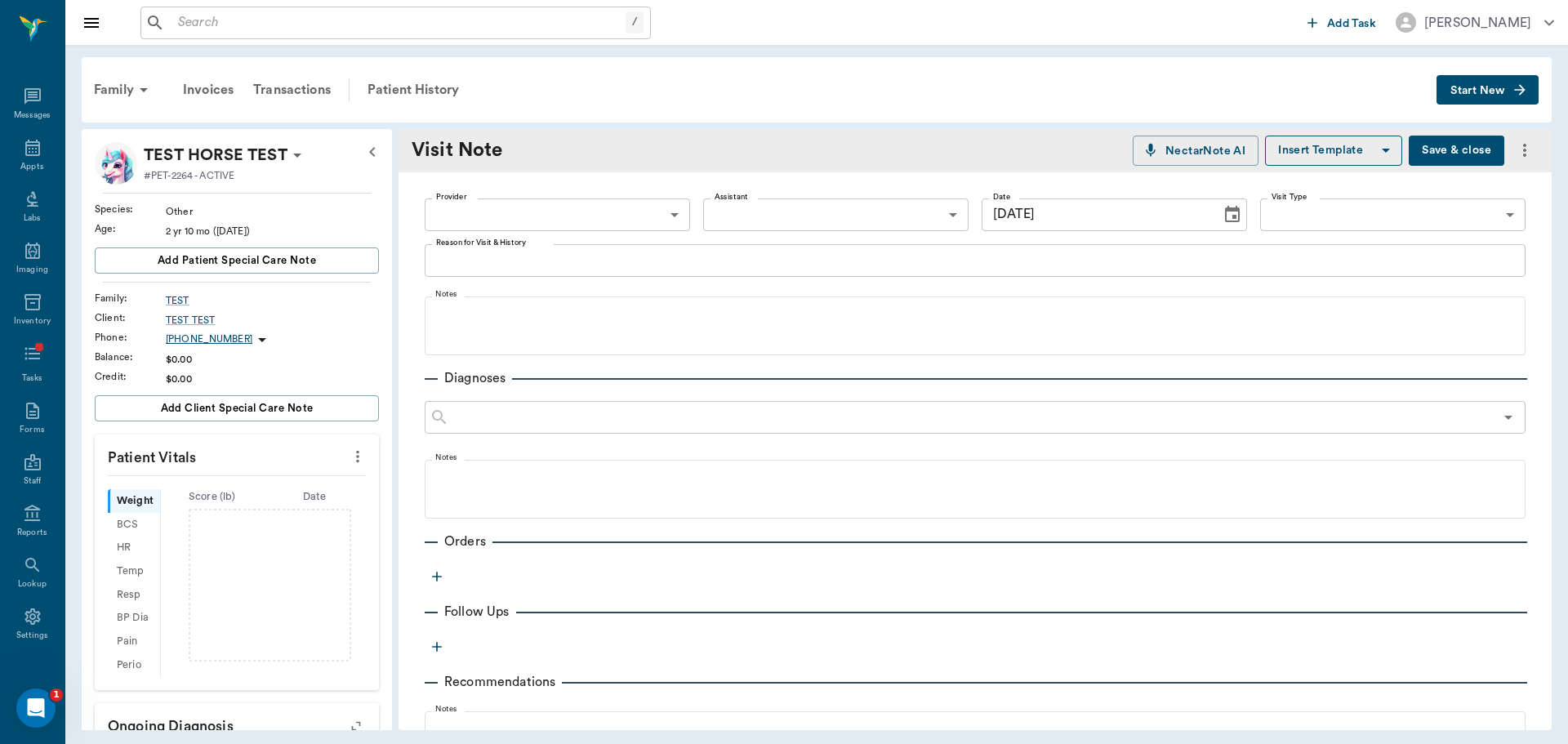
click at [439, 64] on div "Family Invoices Transactions Patient History Start New" at bounding box center [817, 90] width 1470 height 66
click at [442, 93] on div "Patient History" at bounding box center [414, 90] width 111 height 39
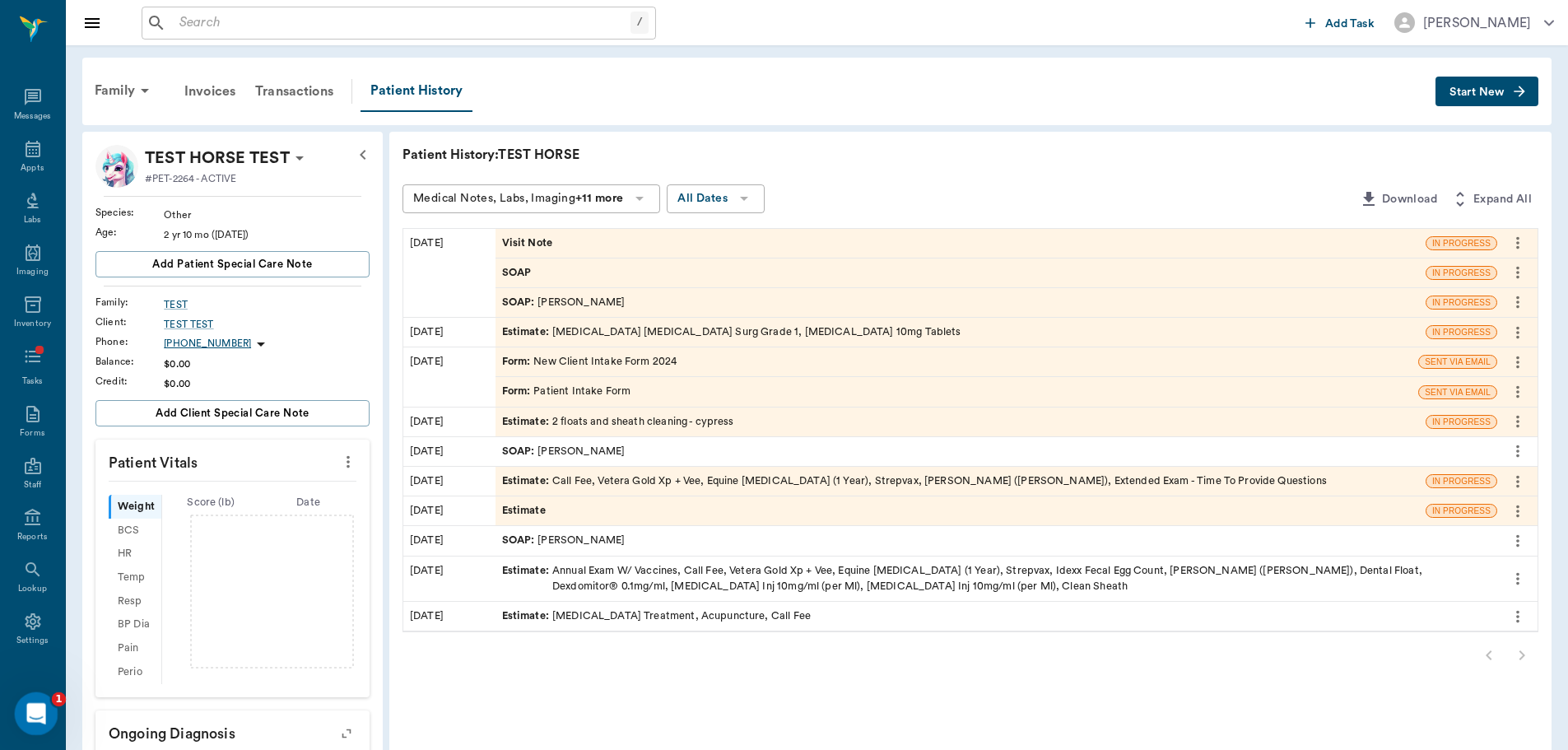
click at [20, 721] on div "Open Intercom Messenger" at bounding box center [33, 711] width 54 height 54
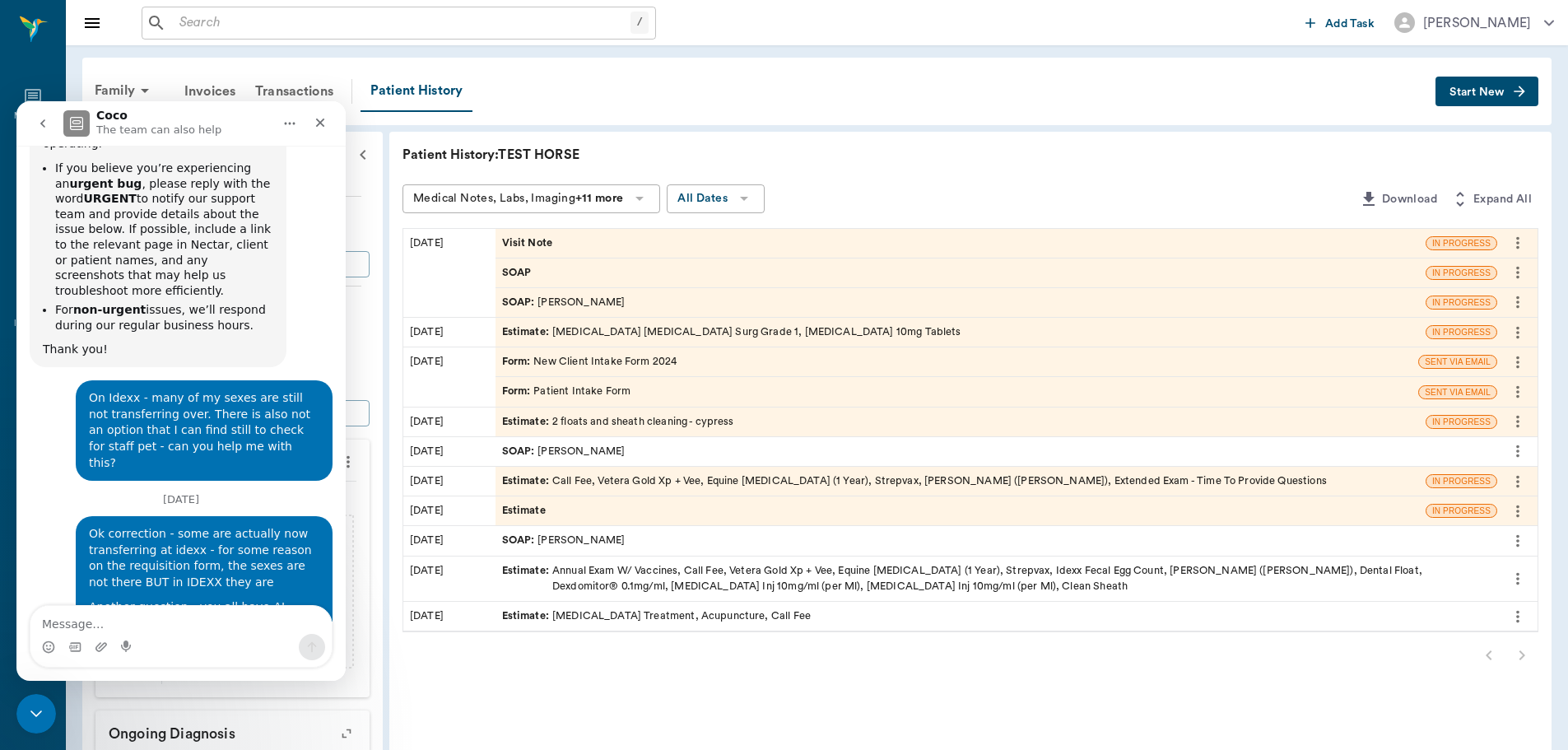
scroll to position [2698, 0]
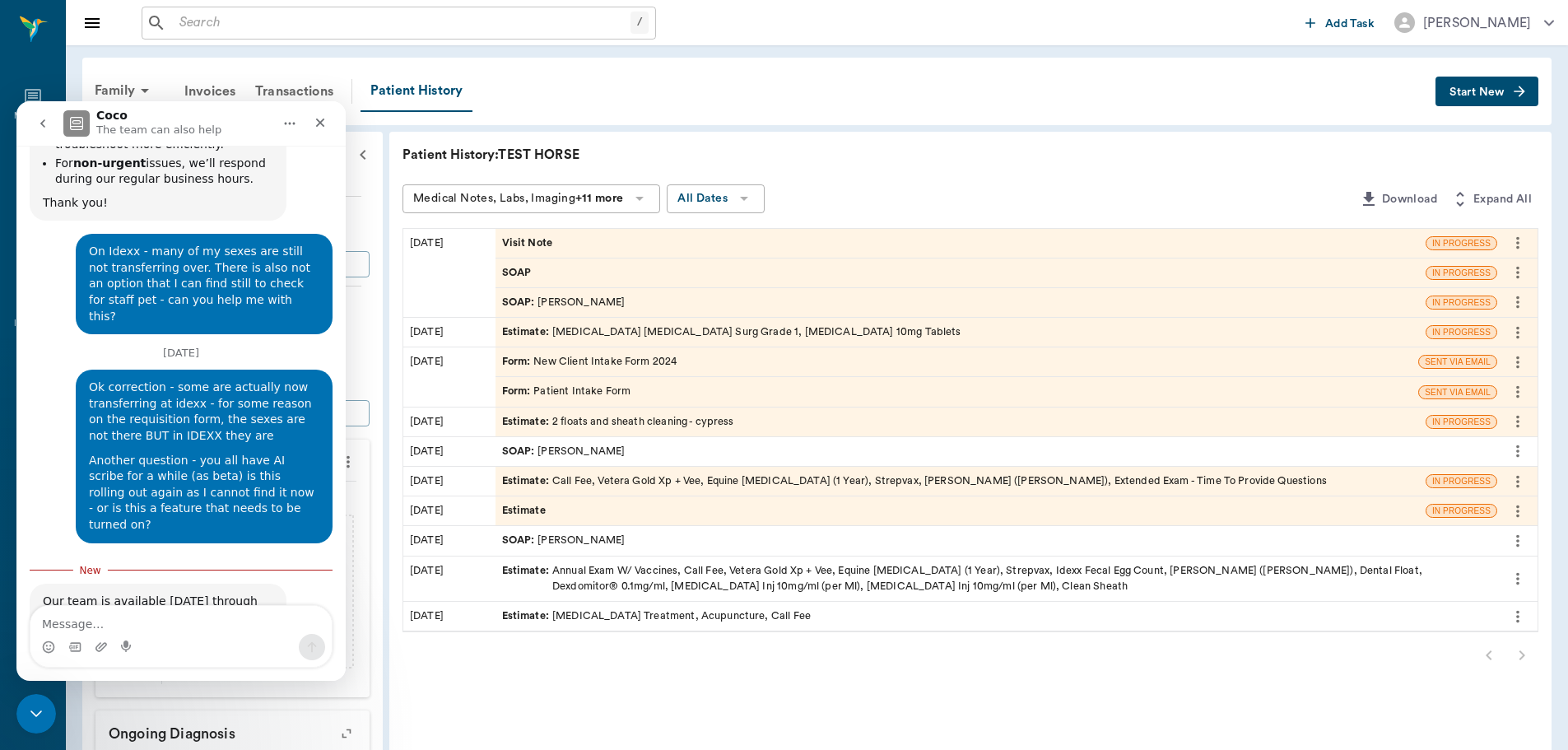
drag, startPoint x: 207, startPoint y: 243, endPoint x: 226, endPoint y: 204, distance: 43.4
click at [226, 452] on div "Another question - you all have AI scribe for a while (as beta) is this rolling…" at bounding box center [204, 492] width 231 height 81
drag, startPoint x: 226, startPoint y: 204, endPoint x: 119, endPoint y: 617, distance: 426.6
click at [114, 600] on div "Our team is available [DATE] through [DATE], 9:00 AM to 5:00 PM CT. Outside of …" at bounding box center [181, 763] width 303 height 358
click at [116, 616] on textarea "Message…" at bounding box center [181, 620] width 301 height 28
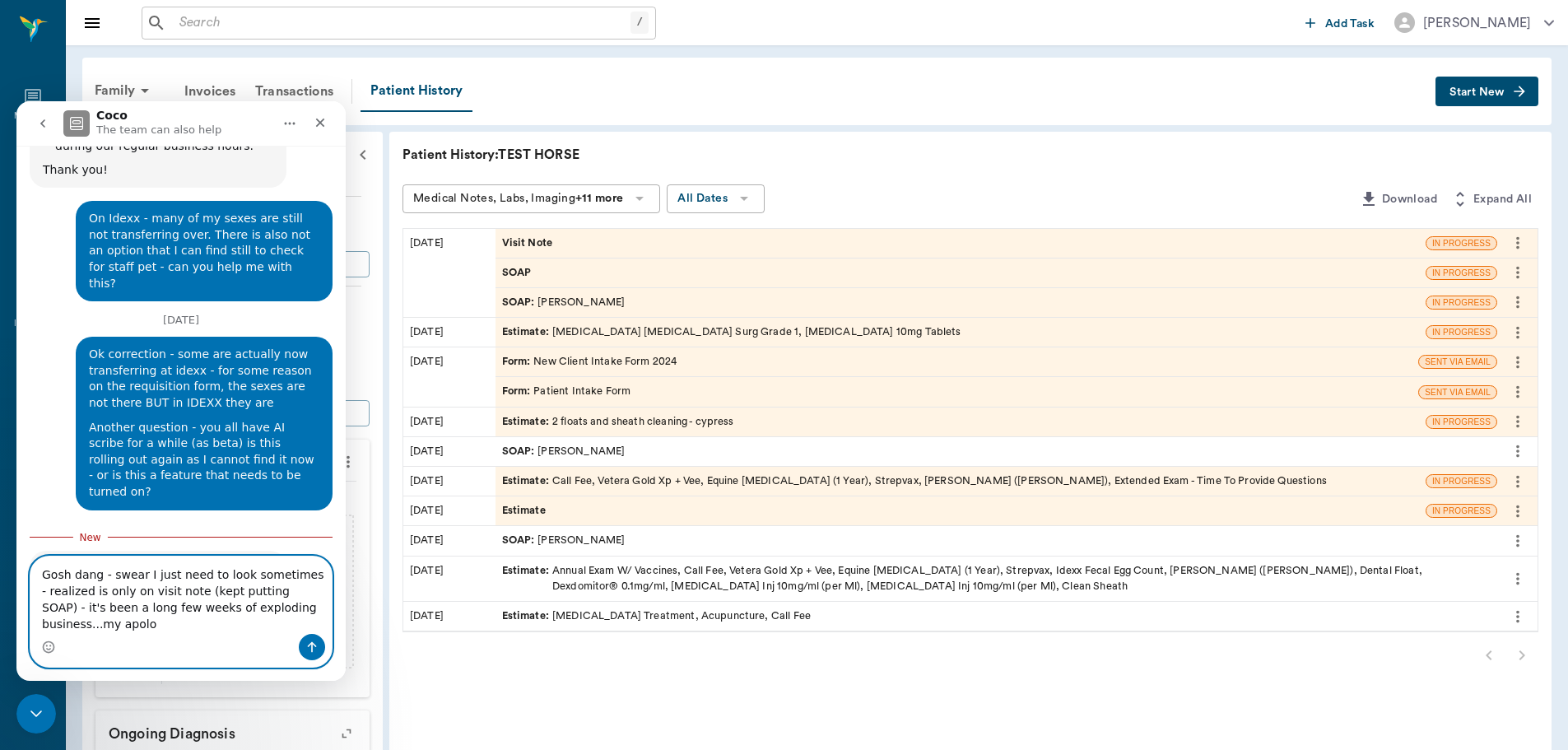
scroll to position [2748, 0]
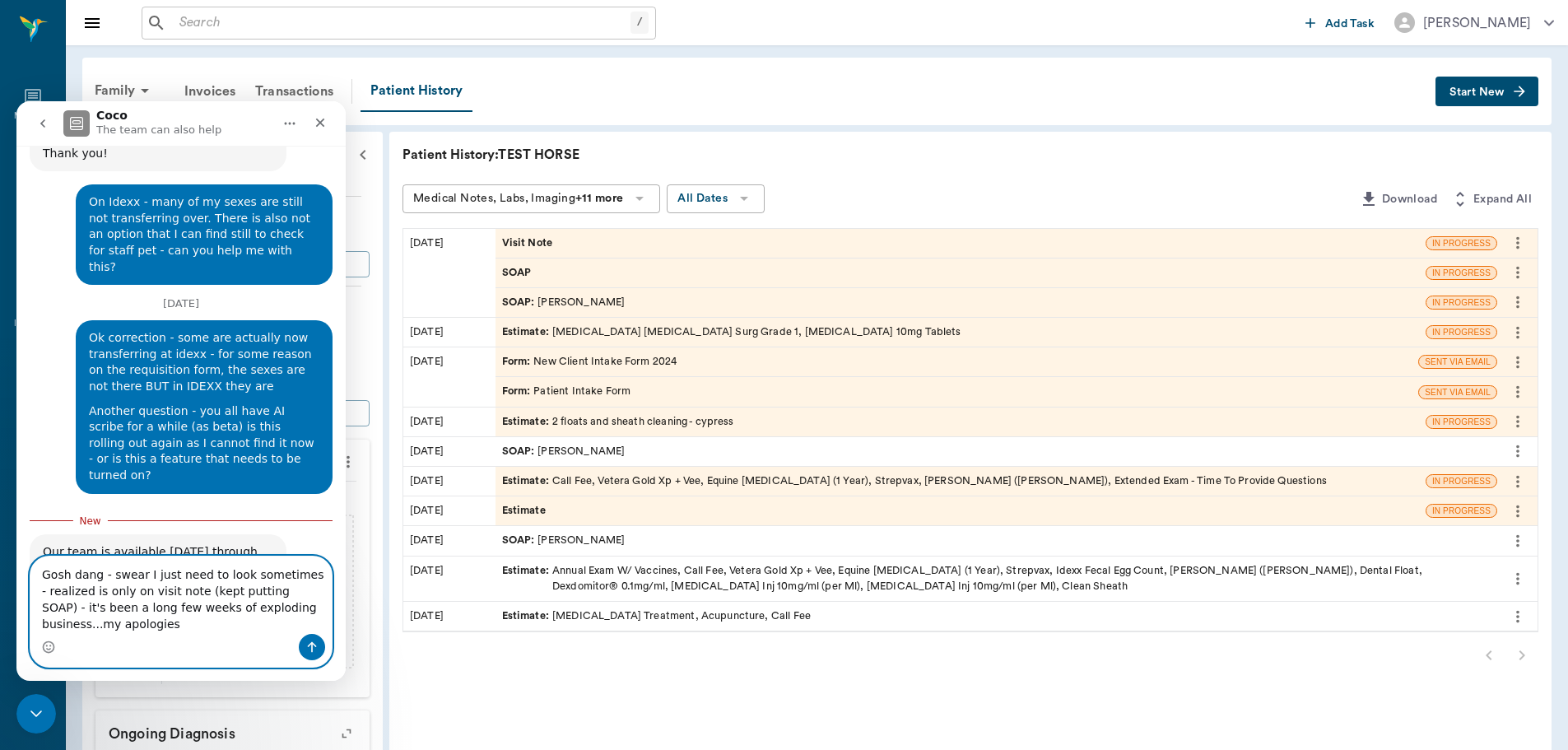
type textarea "Gosh dang - swear I just need to look sometimes - realized is only on visit not…"
click at [318, 643] on icon "Send a message…" at bounding box center [312, 647] width 14 height 14
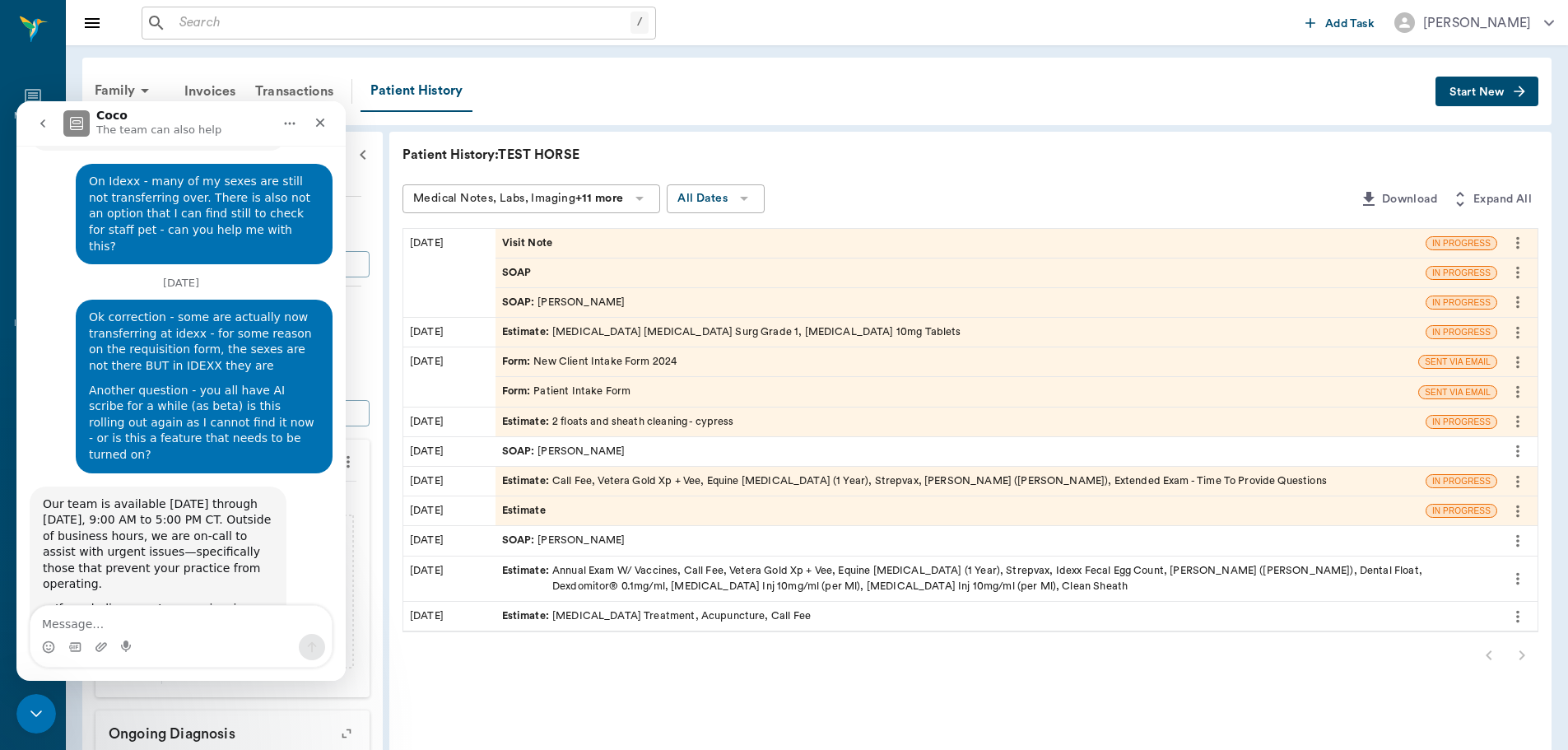
click at [1527, 276] on button "more" at bounding box center [1517, 272] width 26 height 28
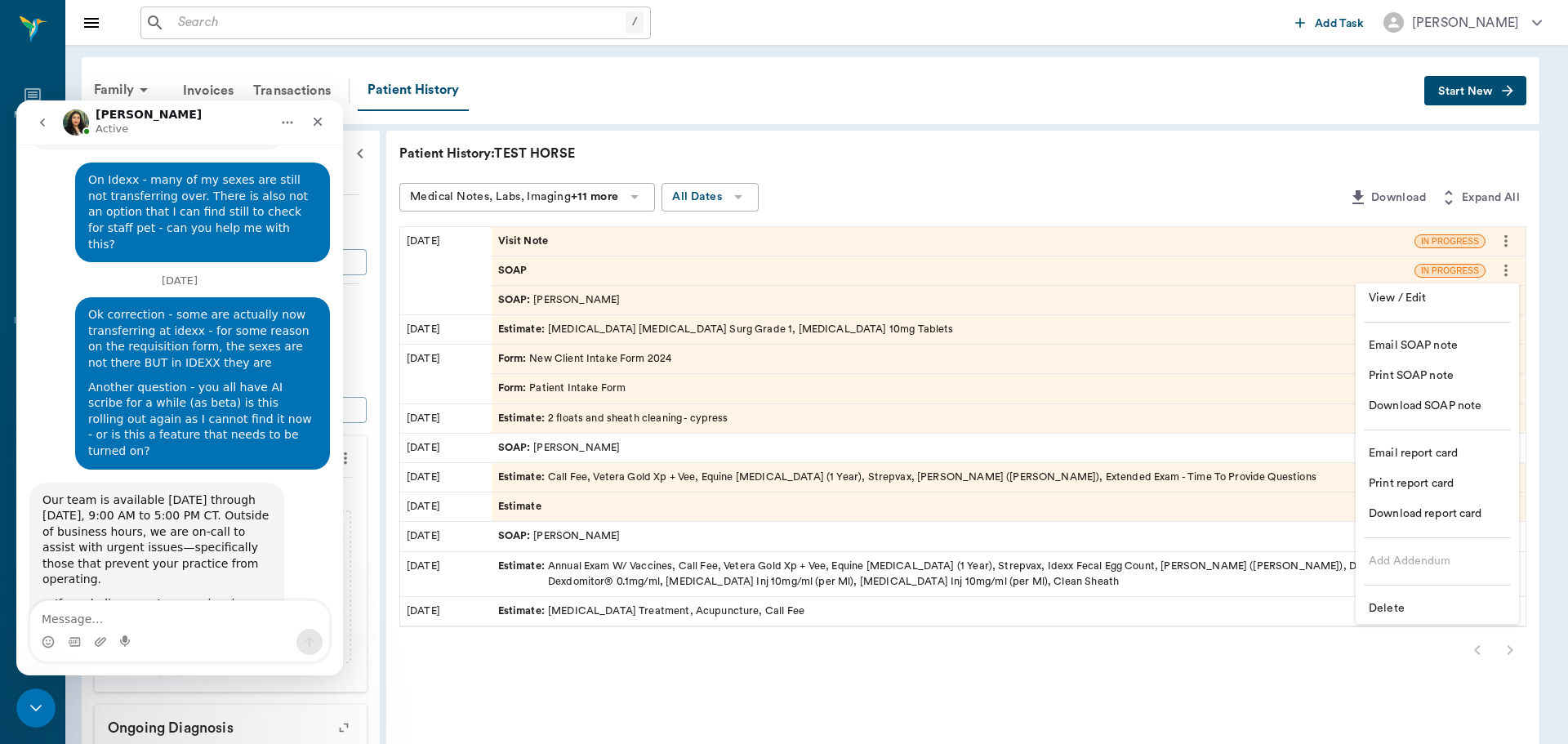
click at [1399, 613] on span "Delete" at bounding box center [1437, 608] width 137 height 17
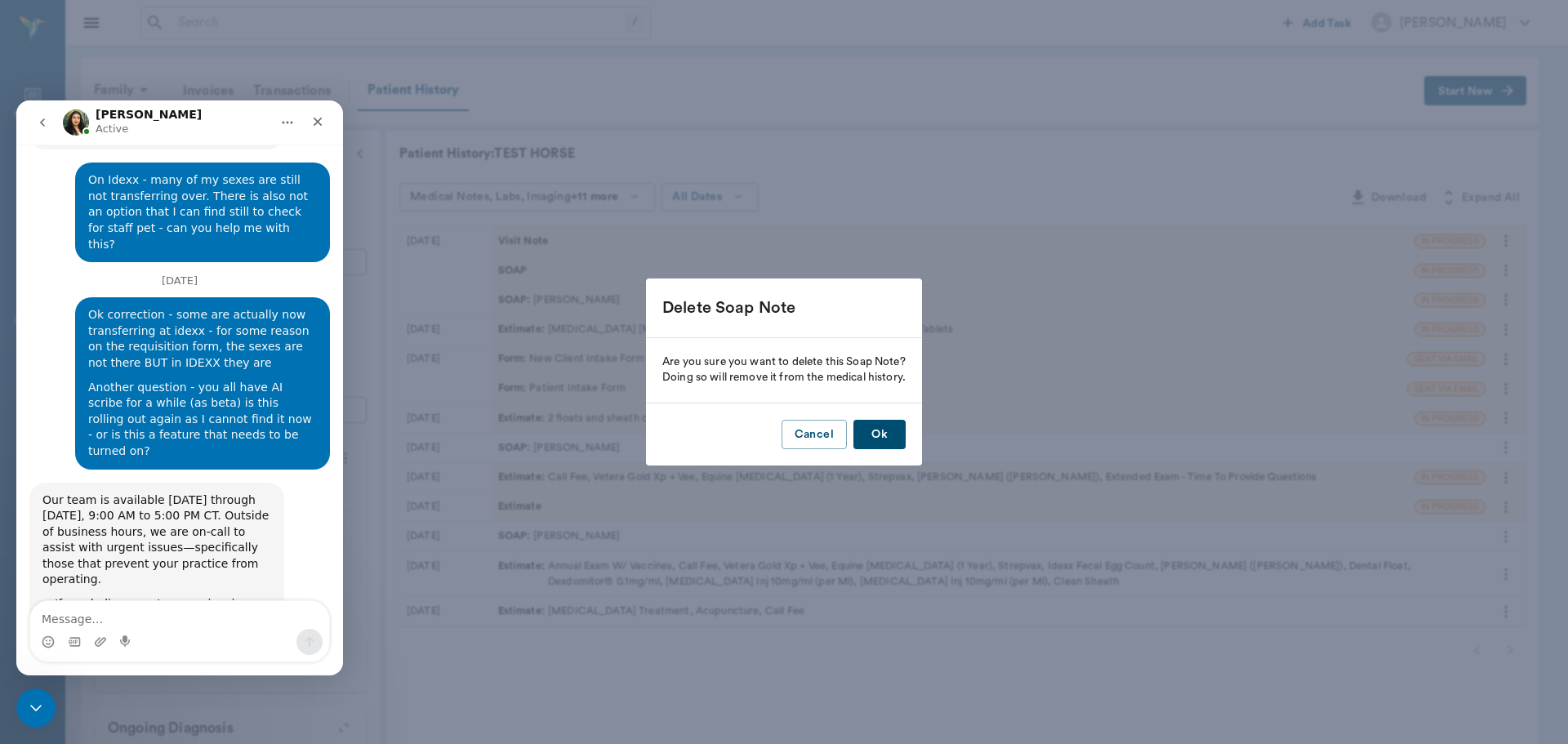
click at [893, 448] on button "Ok" at bounding box center [880, 435] width 52 height 31
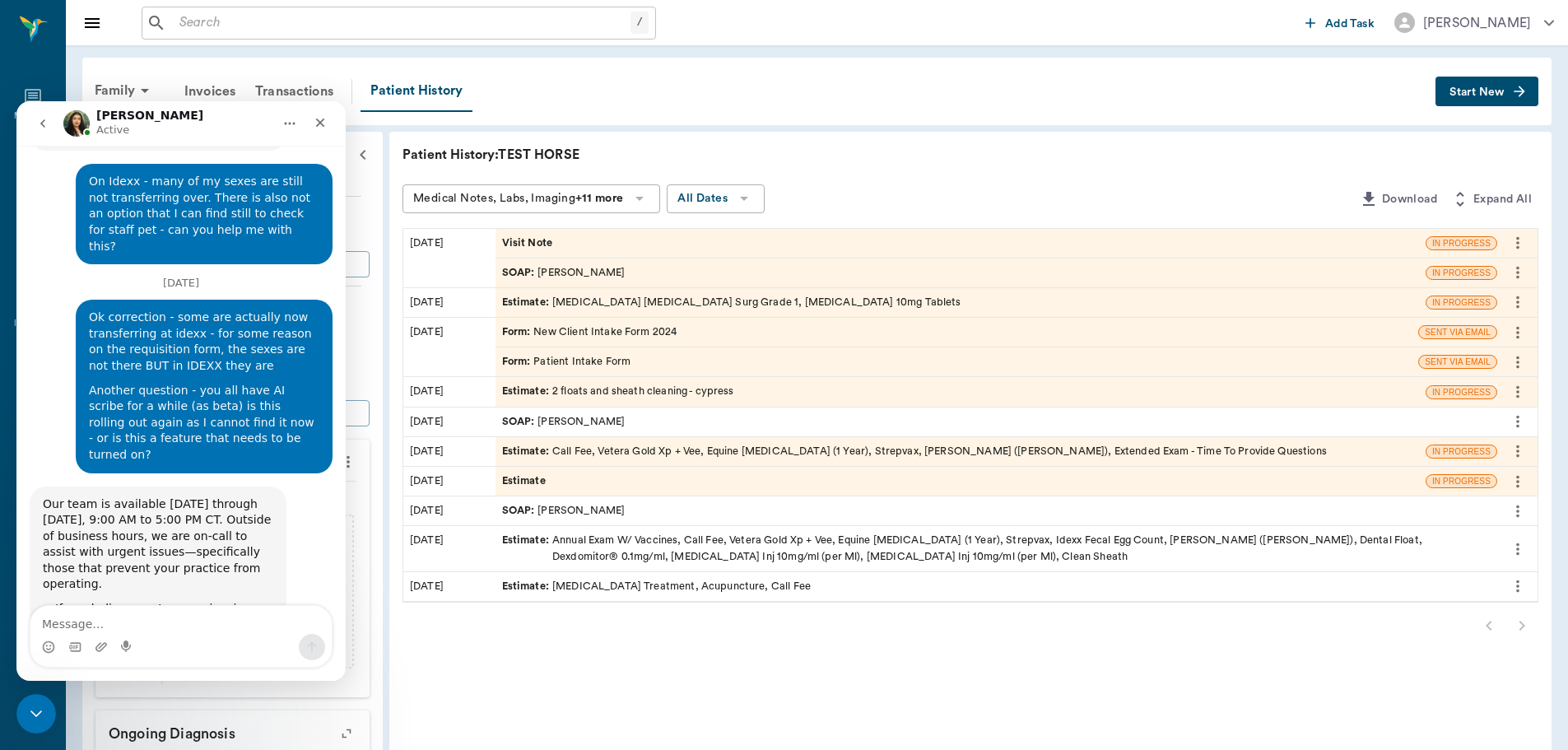
click at [1517, 266] on icon "more" at bounding box center [1518, 272] width 18 height 20
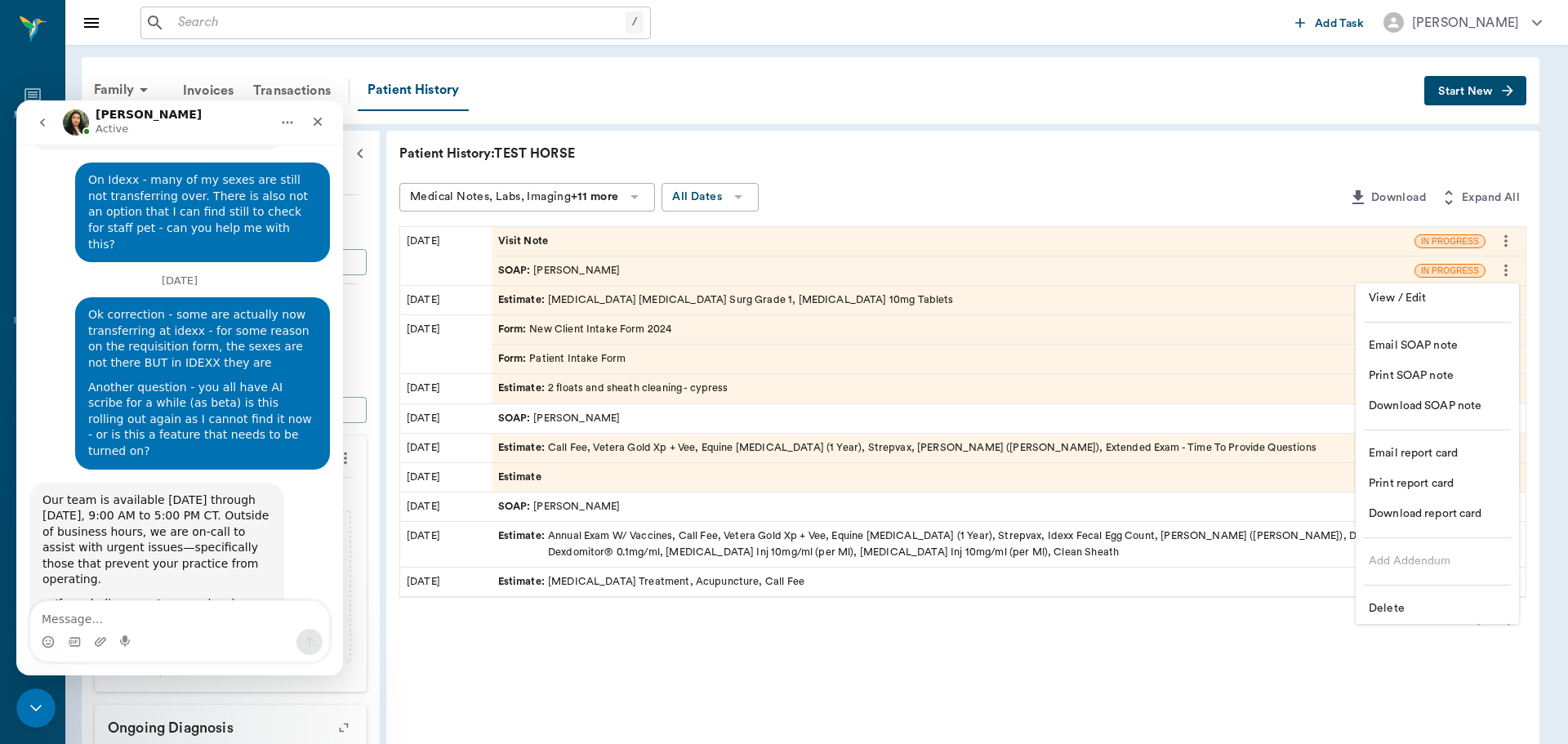
click at [1393, 584] on ul "View / Edit Email SOAP note Print SOAP note Download SOAP note Email report car…" at bounding box center [1437, 453] width 163 height 340
click at [1392, 603] on span "Delete" at bounding box center [1437, 608] width 137 height 17
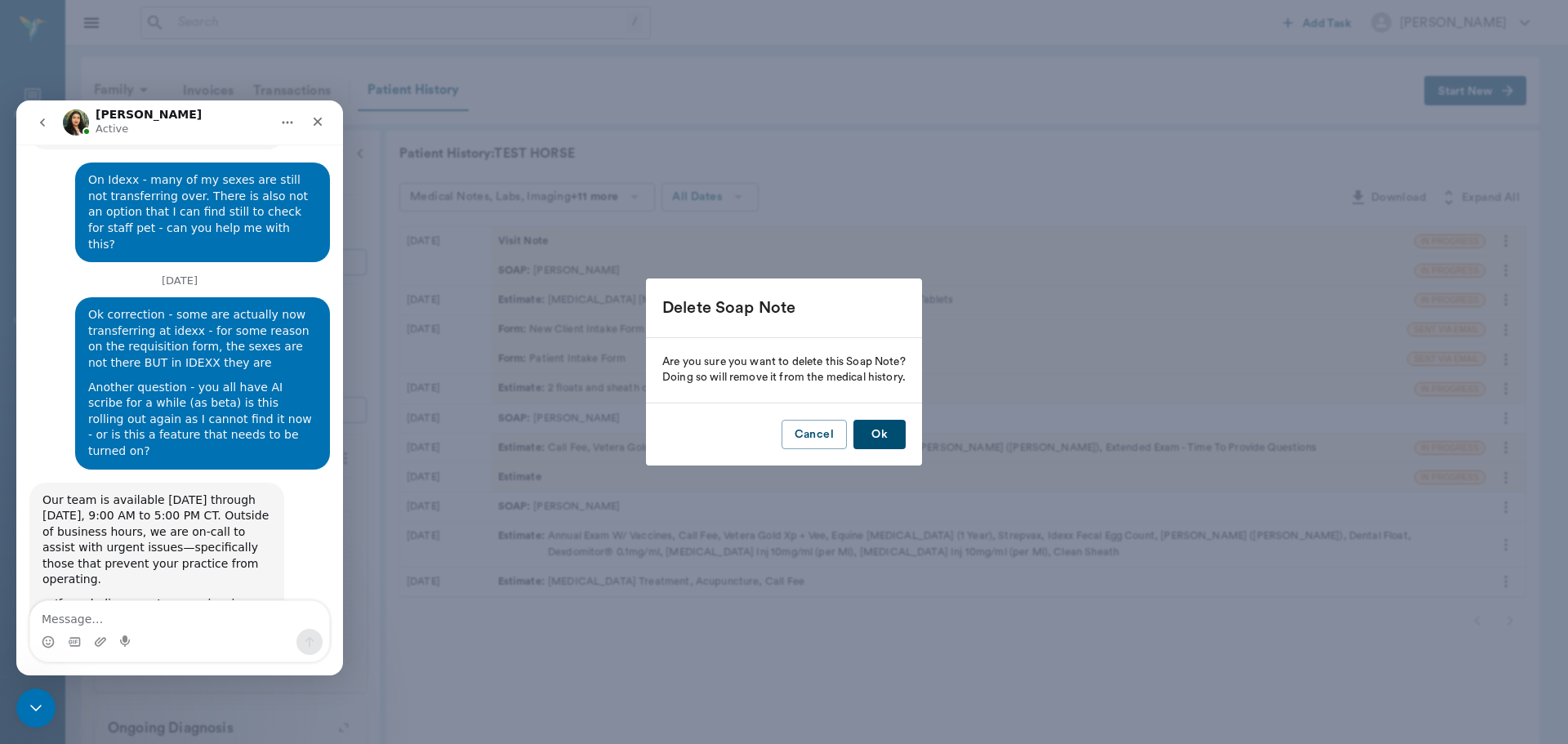
click at [881, 427] on button "Ok" at bounding box center [880, 435] width 52 height 31
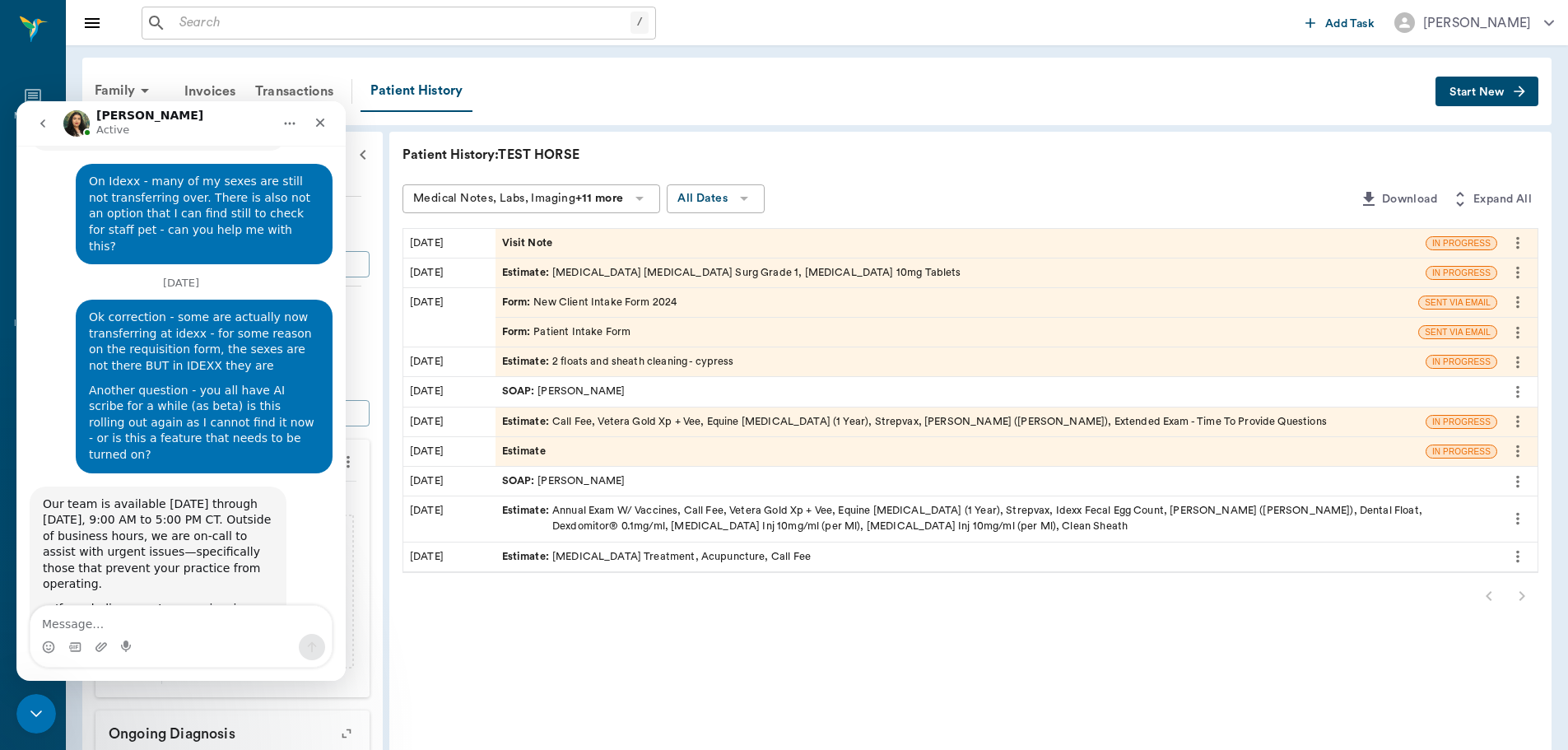
click at [1513, 275] on icon "more" at bounding box center [1518, 272] width 18 height 20
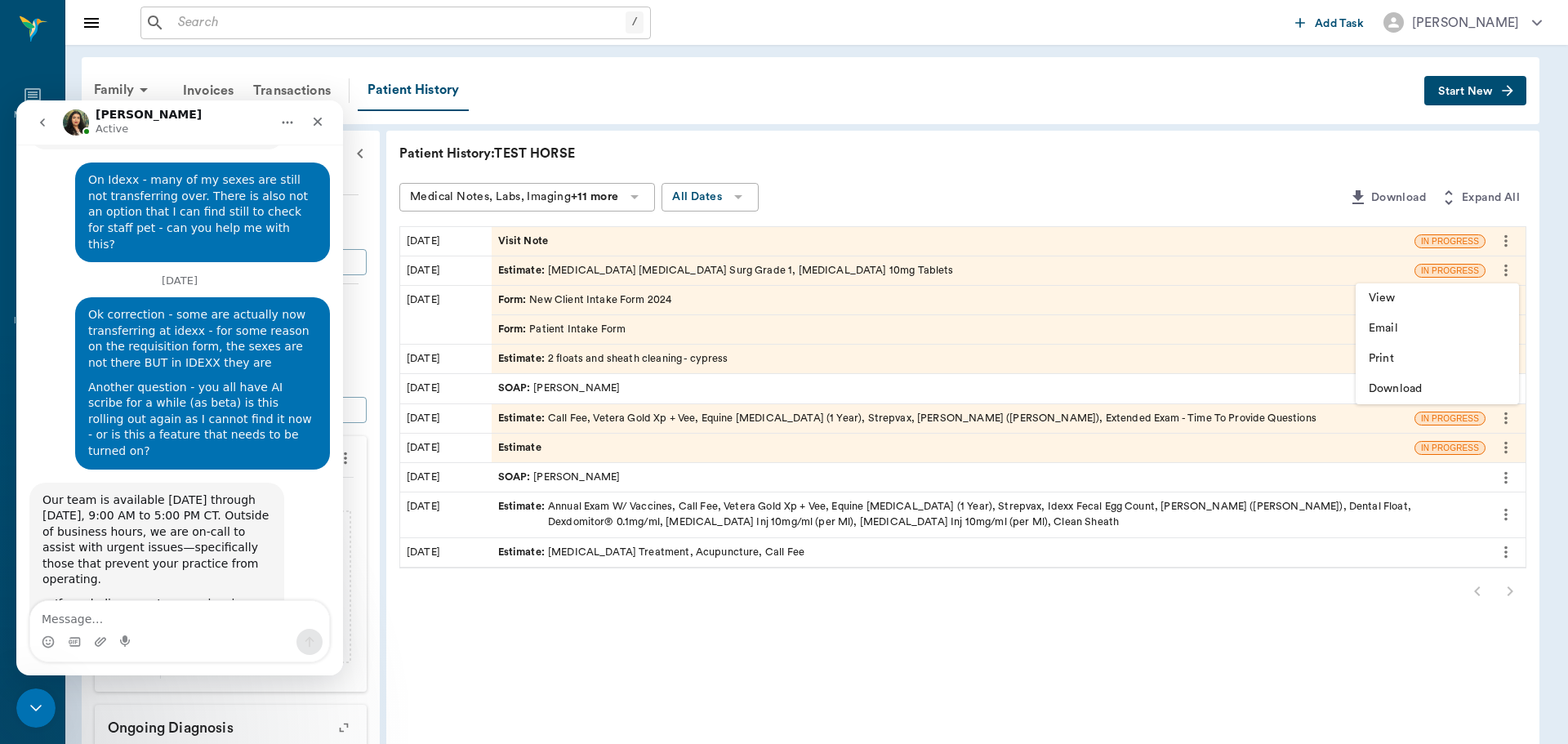
click at [756, 284] on div at bounding box center [784, 372] width 1568 height 744
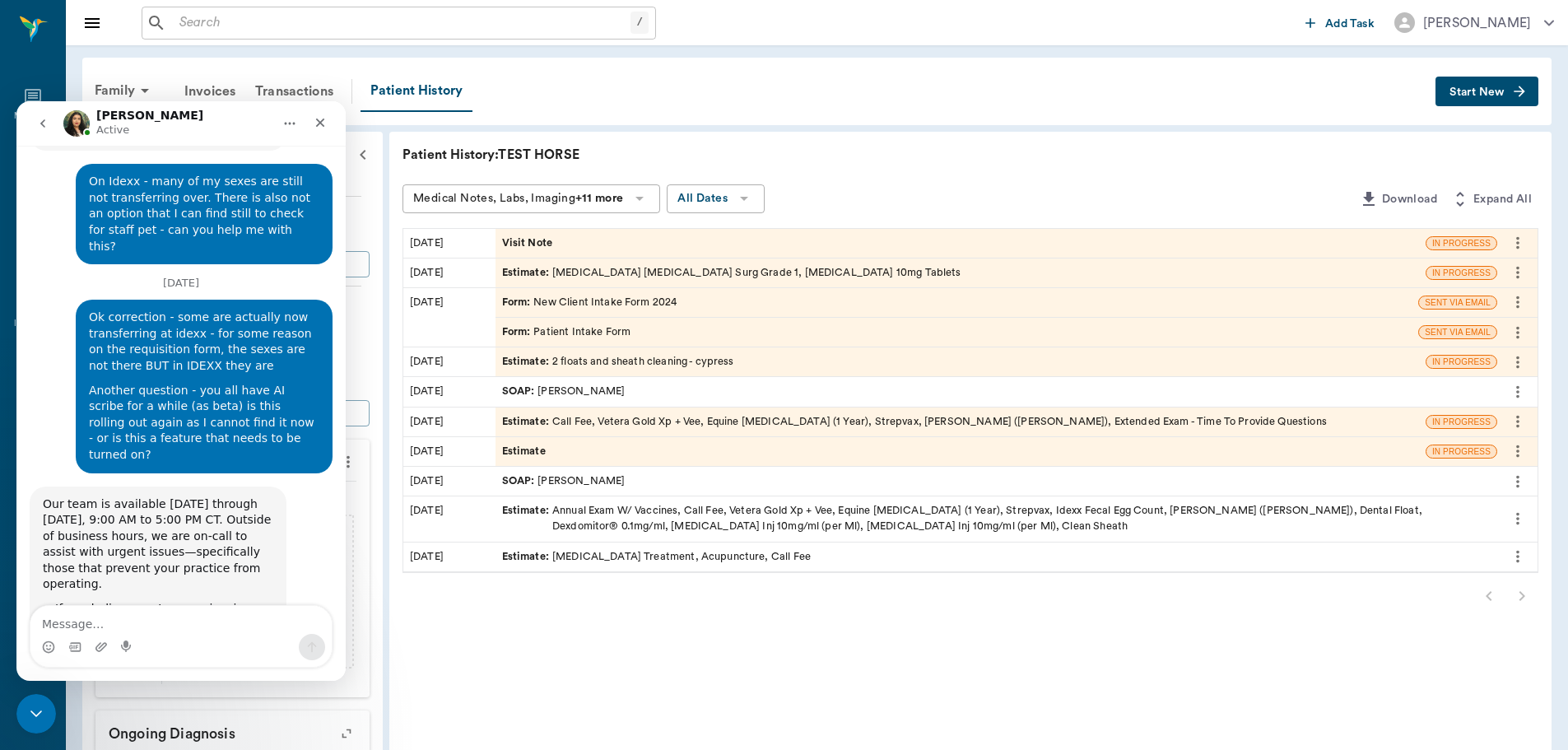
click at [762, 270] on div "Estimate : [MEDICAL_DATA] [MEDICAL_DATA] Surg Grade 1, [MEDICAL_DATA] 10mg Tabl…" at bounding box center [732, 272] width 460 height 15
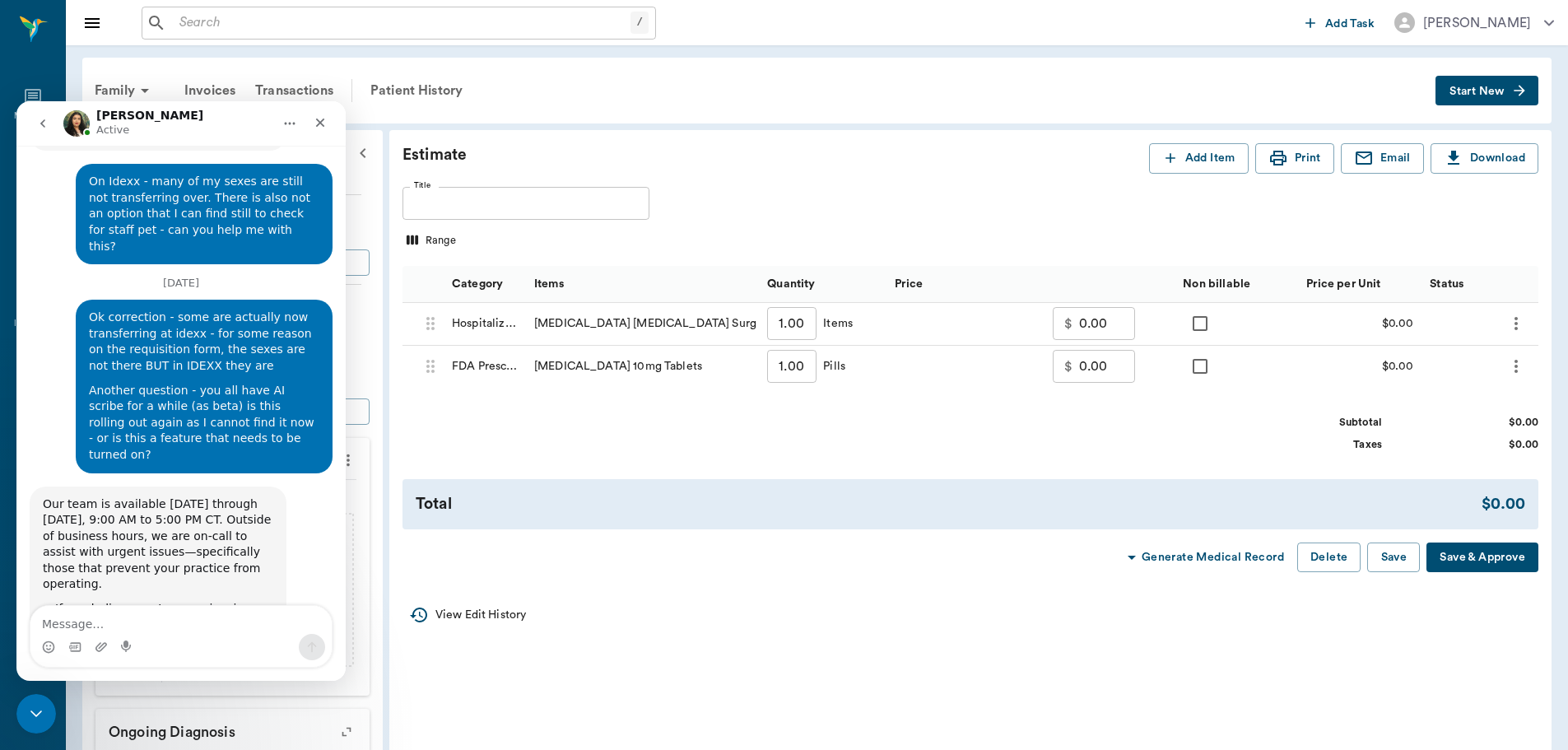
click at [1360, 557] on div "Save & Approve Save Delete Generate Medical Record" at bounding box center [971, 558] width 1136 height 31
click at [1328, 562] on button "Delete" at bounding box center [1329, 558] width 63 height 31
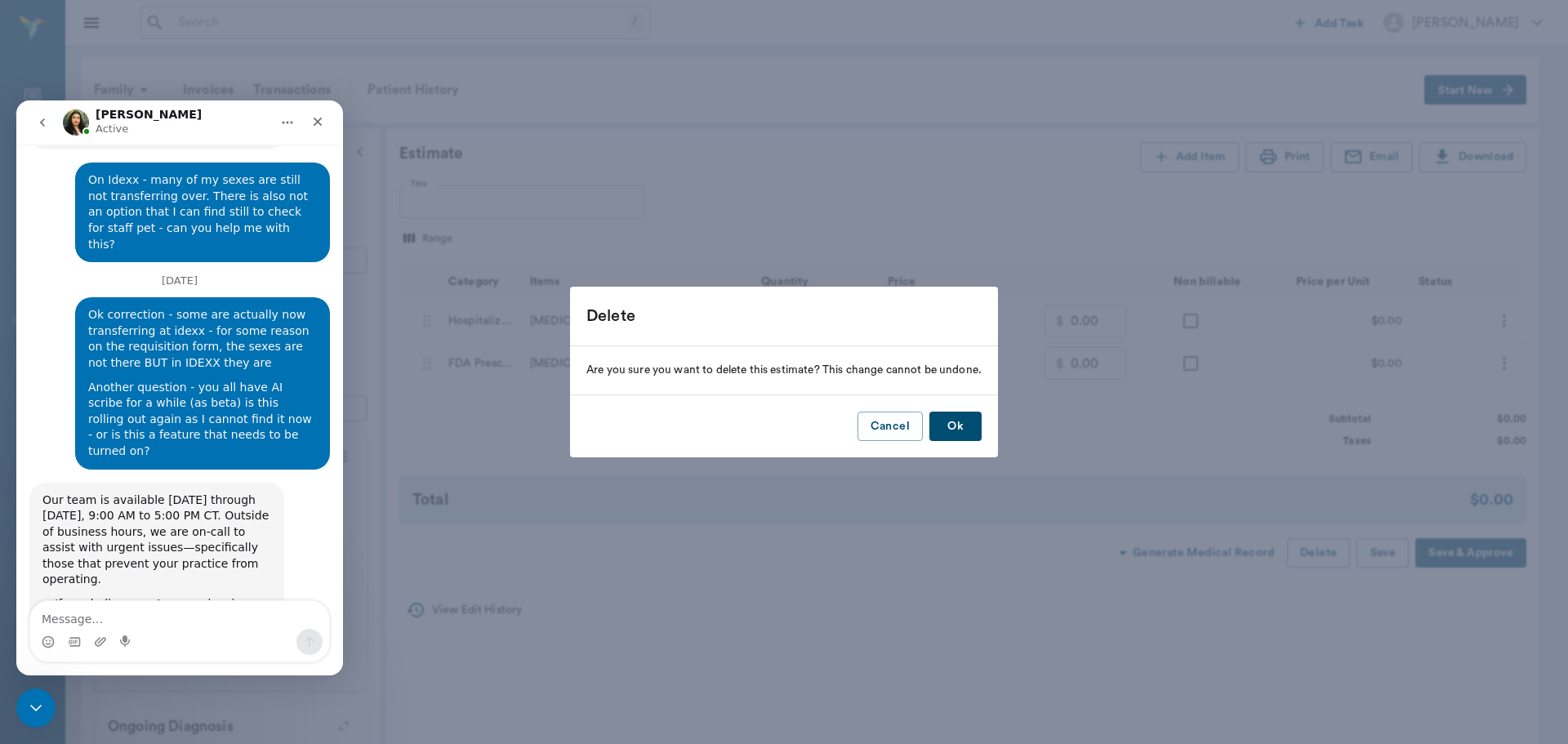
click at [953, 424] on button "Ok" at bounding box center [955, 427] width 52 height 31
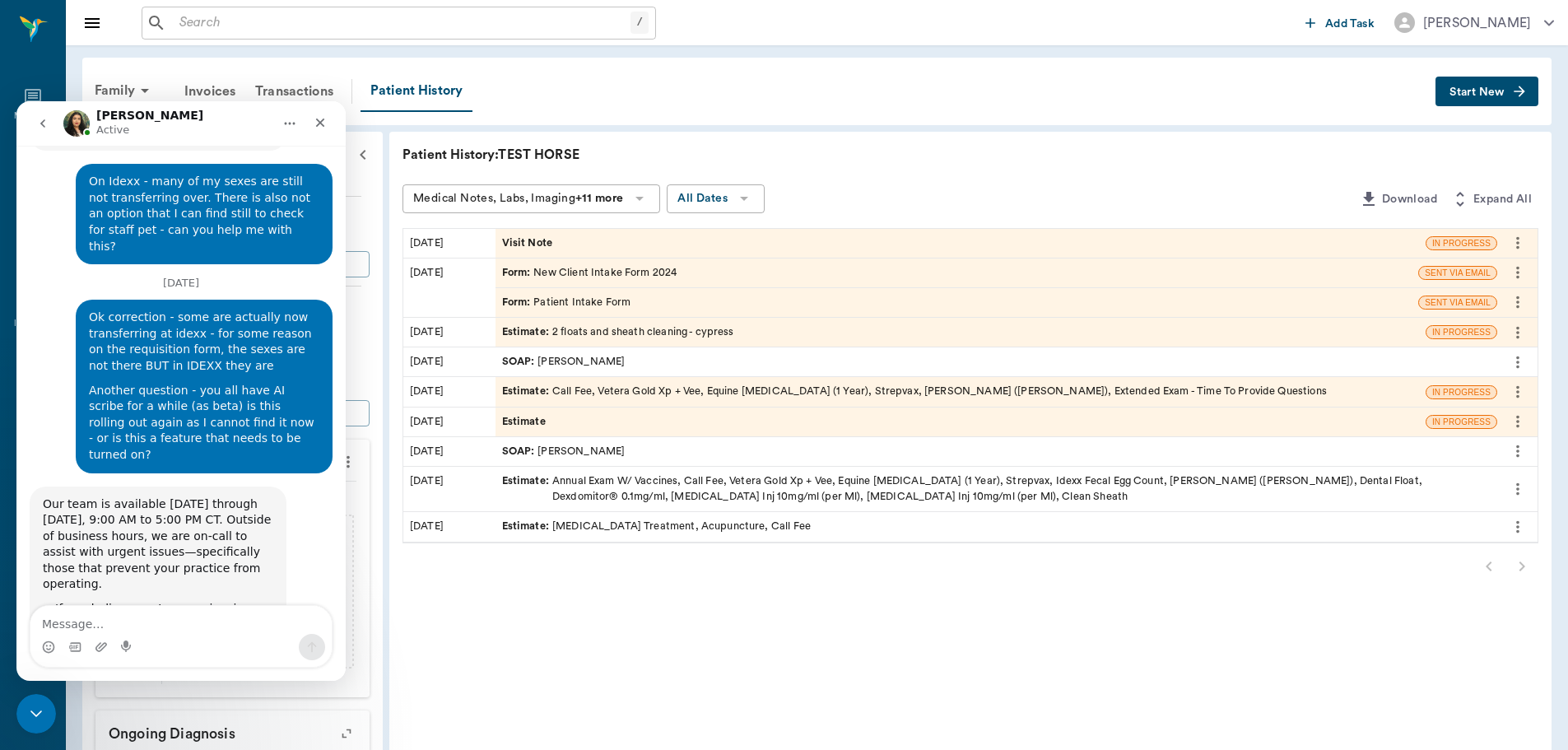
click at [1127, 427] on div "Estimate" at bounding box center [961, 422] width 930 height 29
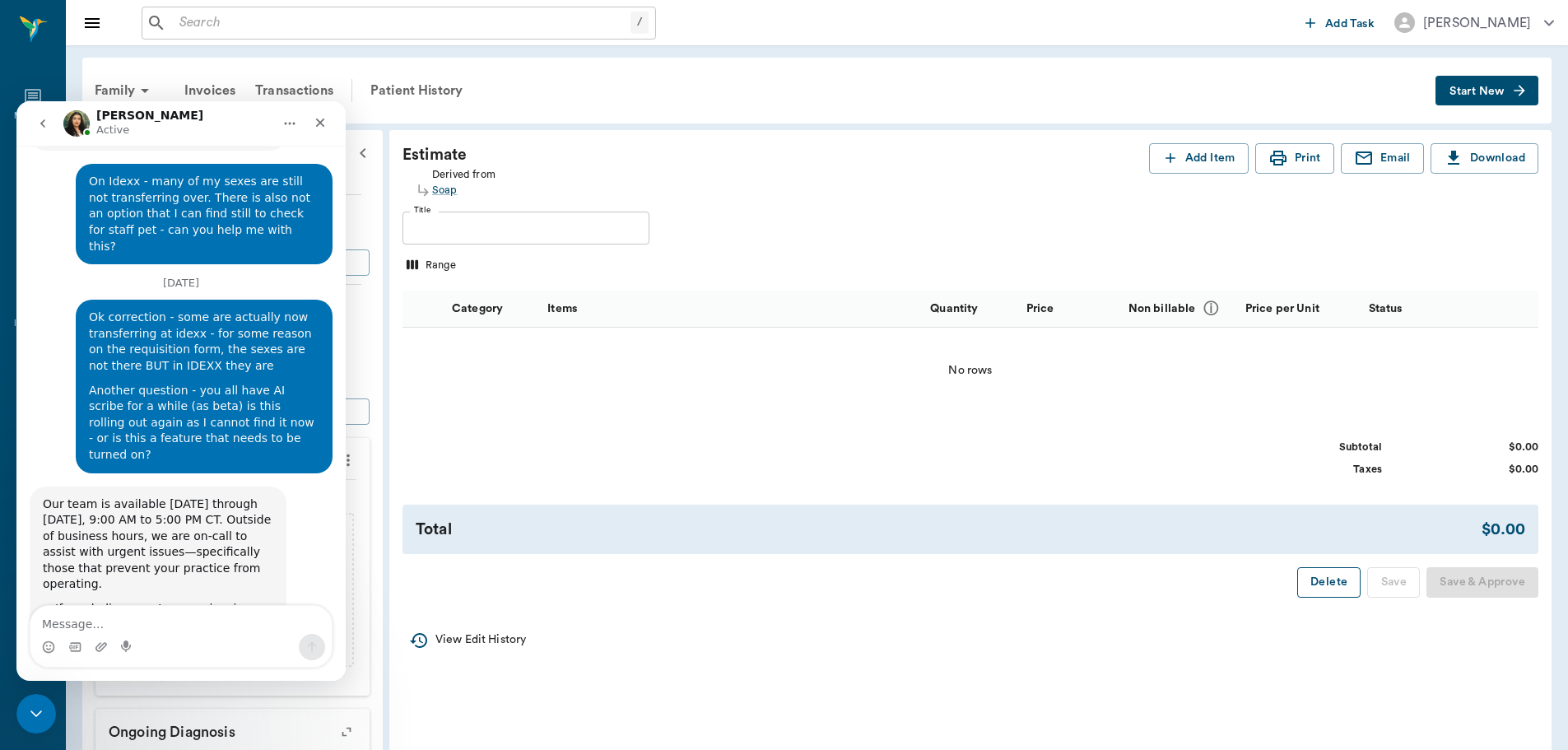
click at [1335, 570] on button "Delete" at bounding box center [1329, 583] width 63 height 31
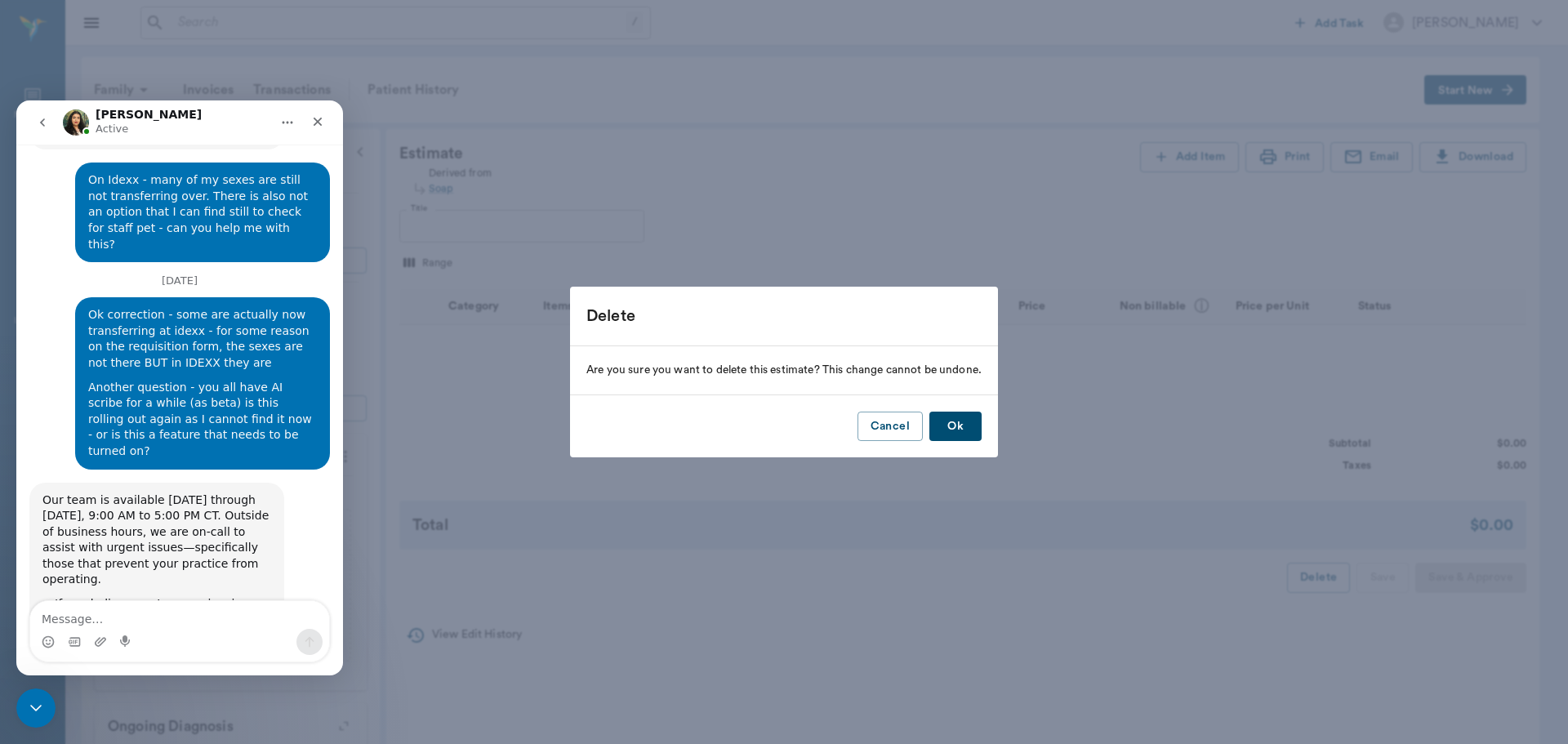
click at [959, 430] on button "Ok" at bounding box center [955, 427] width 52 height 31
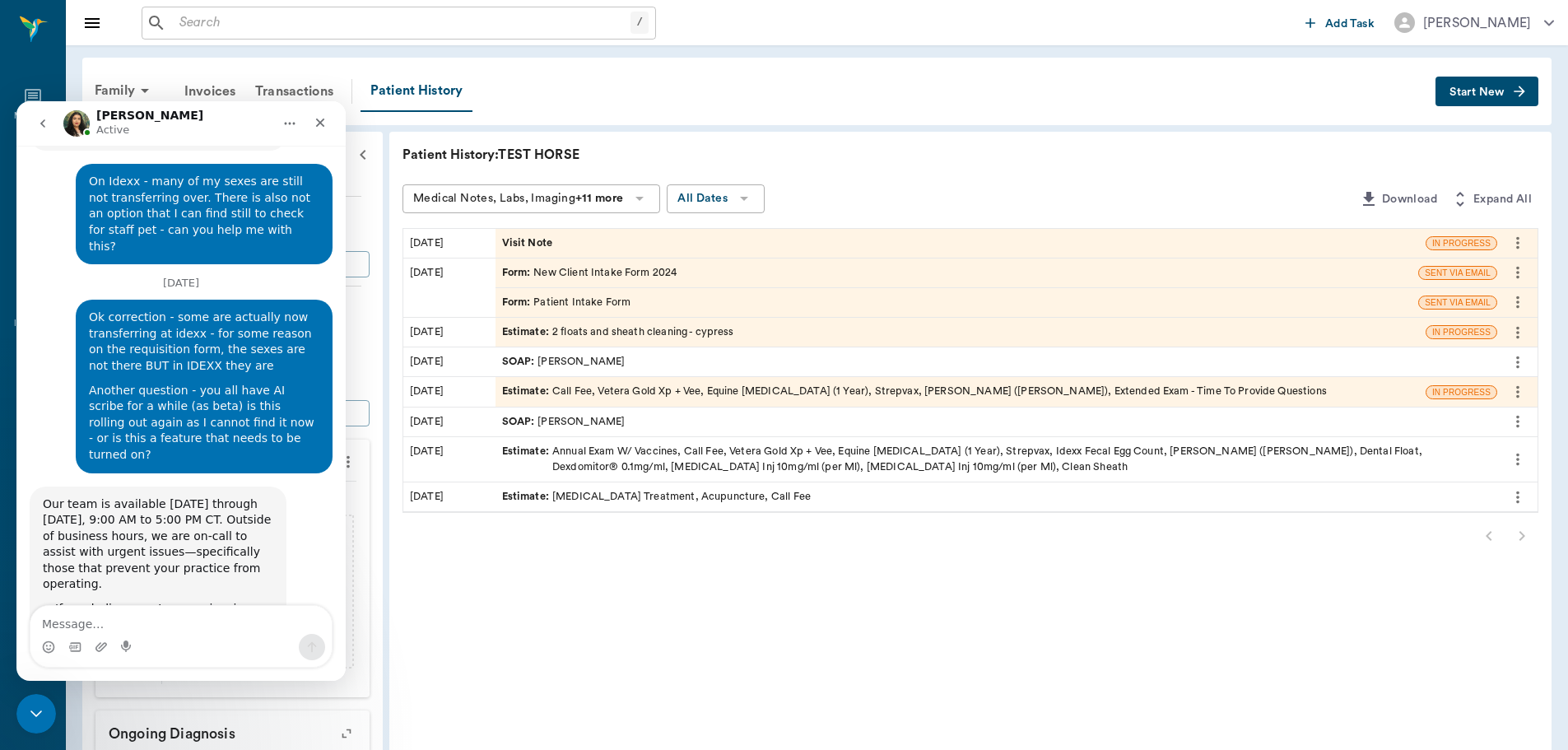
click at [670, 397] on div "Estimate : Call Fee, Vetera Gold Xp + Vee, Equine [MEDICAL_DATA] (1 Year), Stre…" at bounding box center [915, 391] width 825 height 15
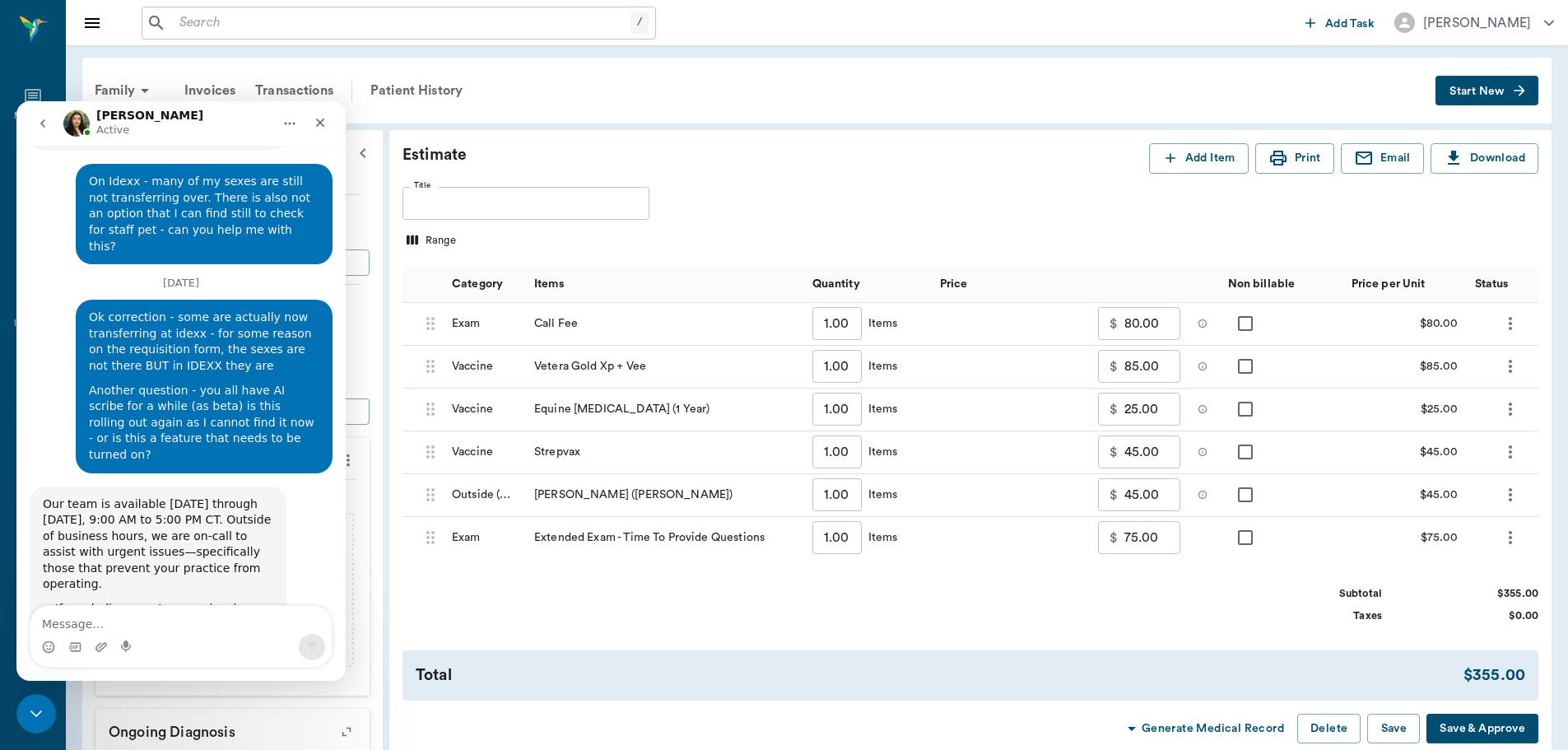
click at [1322, 556] on div at bounding box center [1281, 537] width 123 height 43
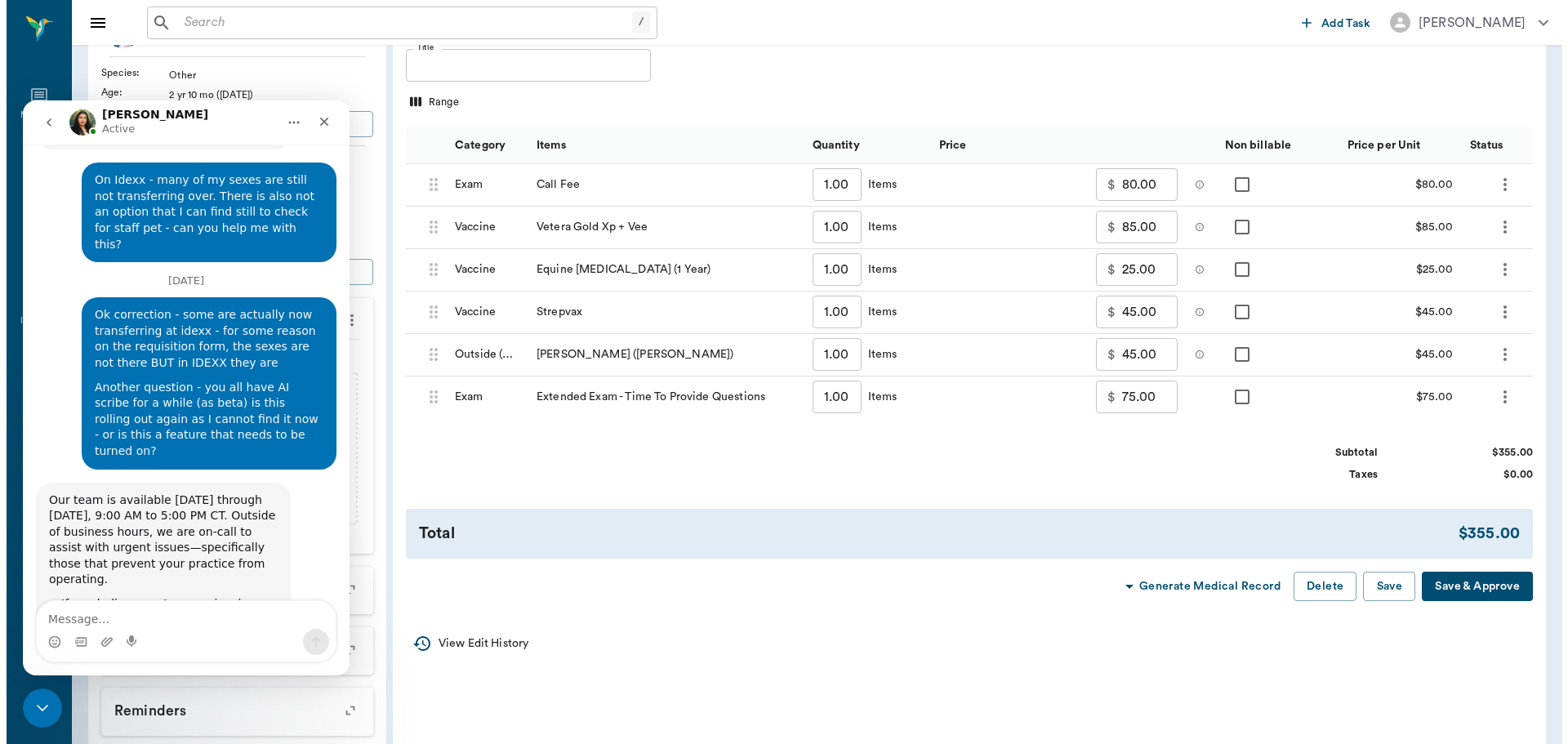
scroll to position [277, 0]
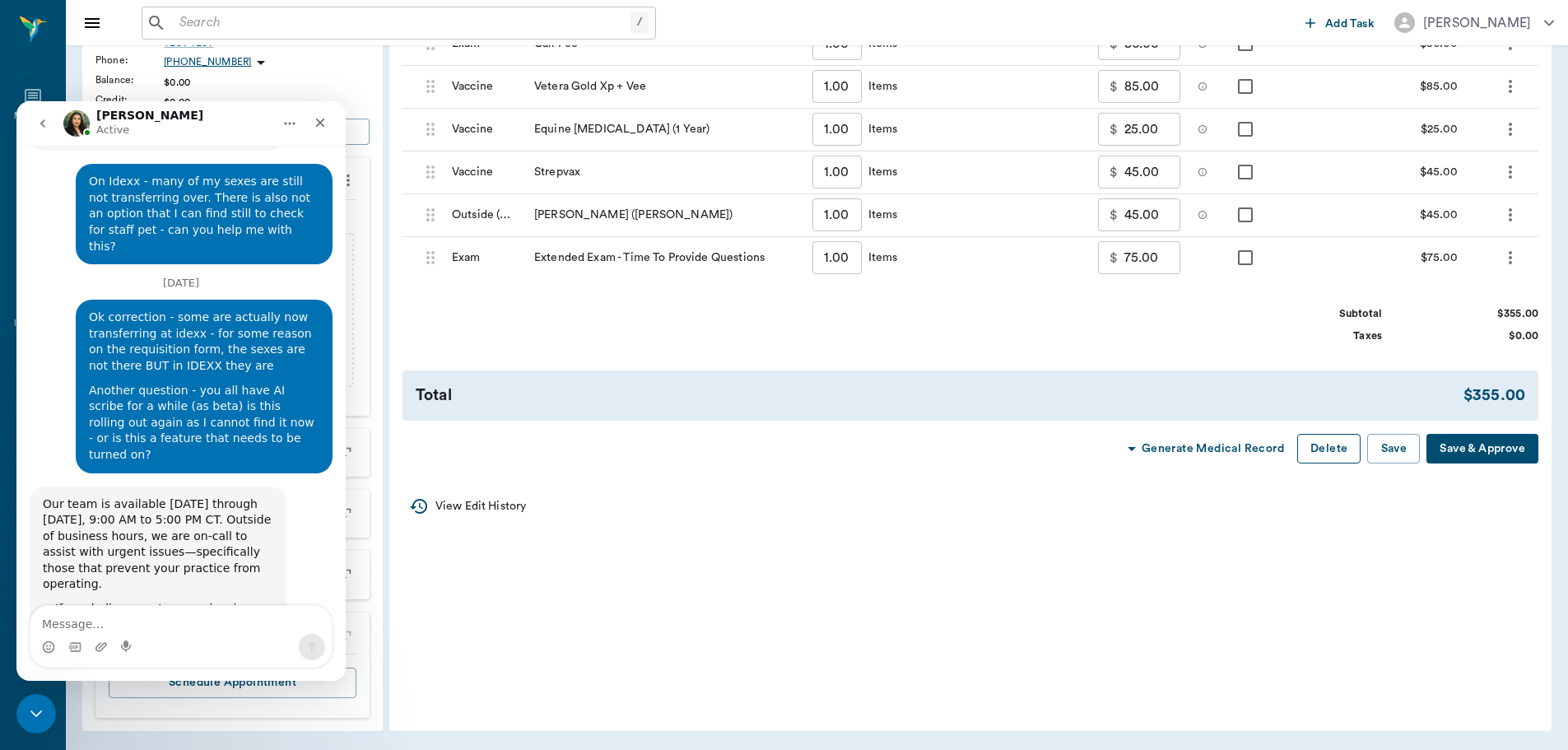
click at [1322, 464] on button "Delete" at bounding box center [1329, 449] width 63 height 31
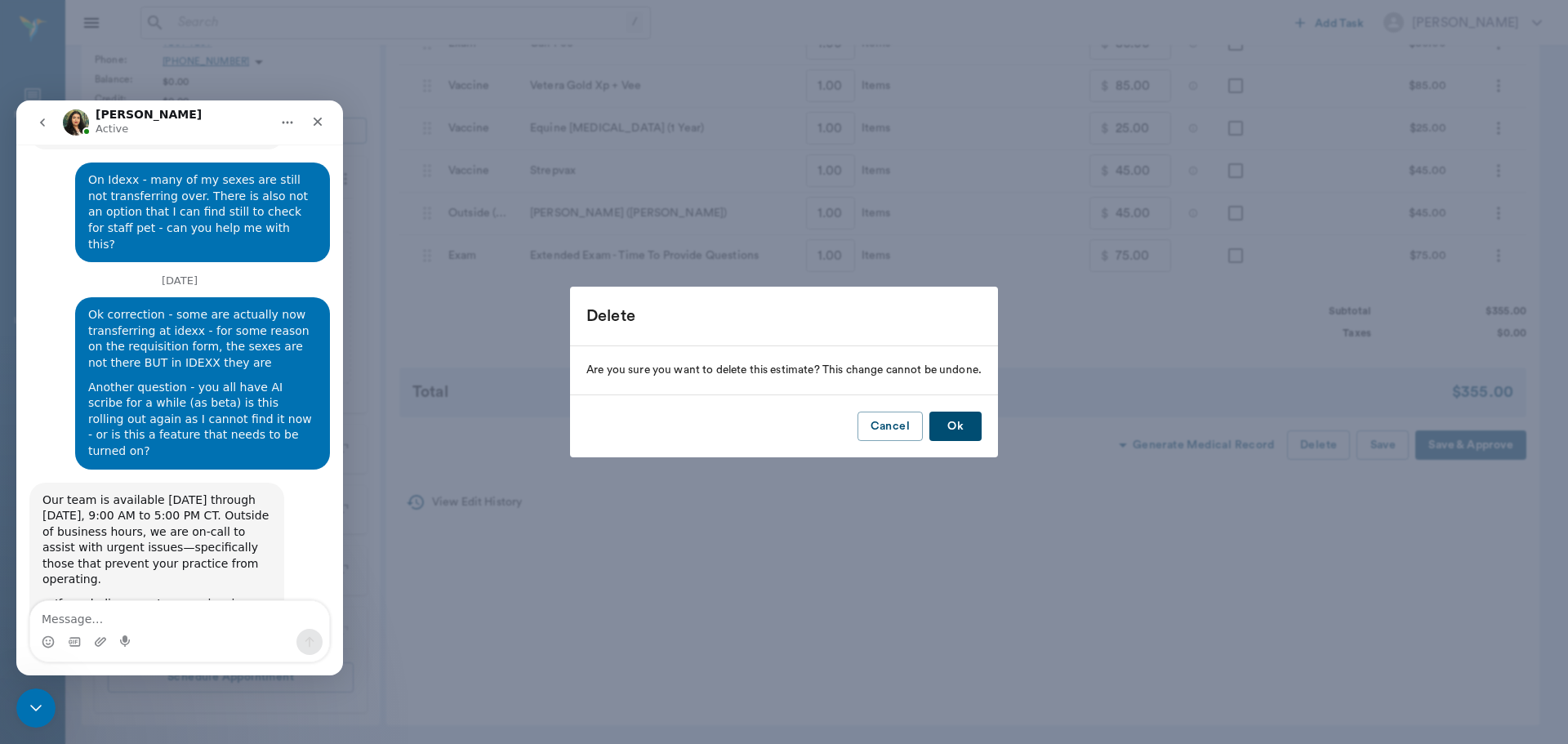
click at [964, 422] on button "Ok" at bounding box center [955, 427] width 52 height 31
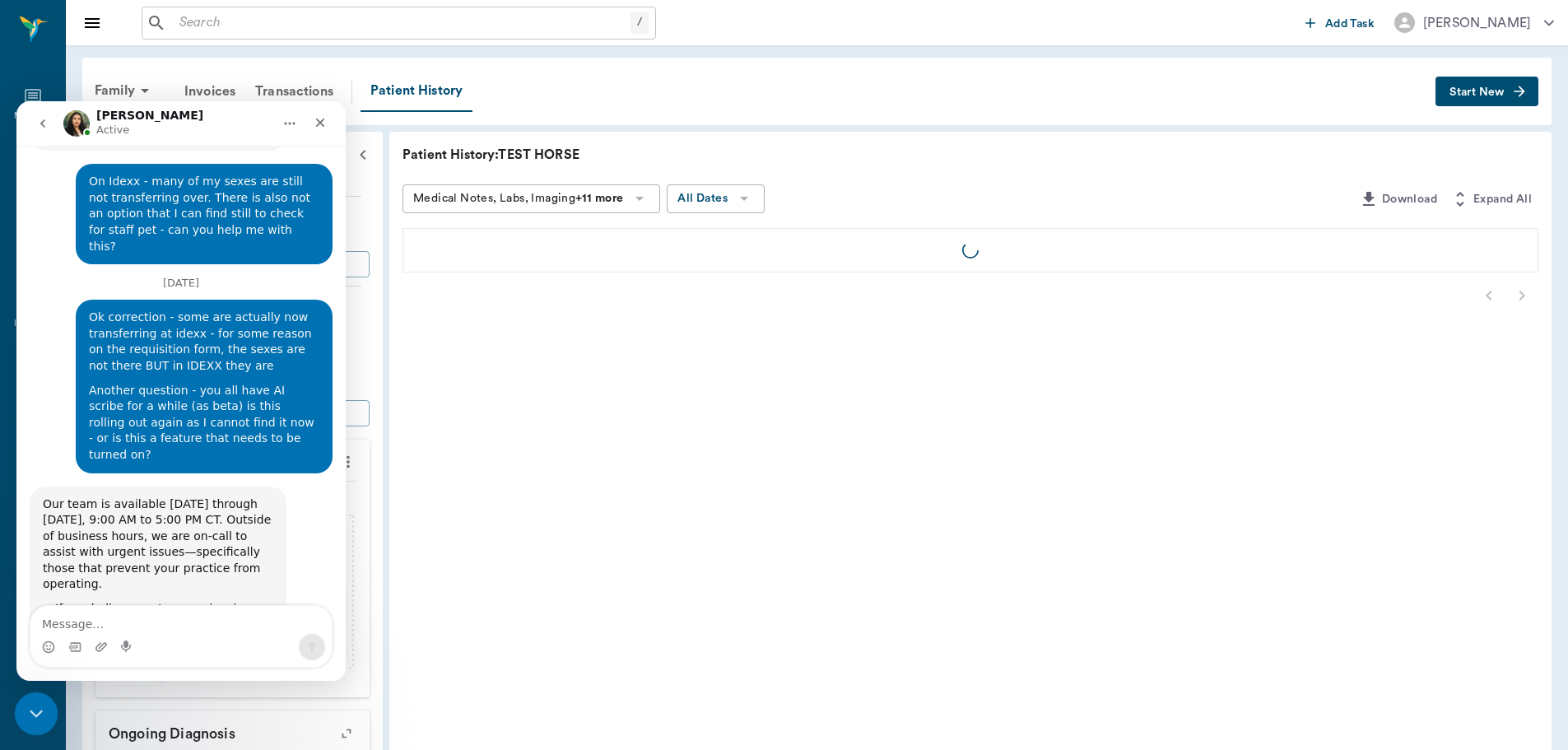
click at [46, 717] on div "Close Intercom Messenger" at bounding box center [33, 711] width 40 height 40
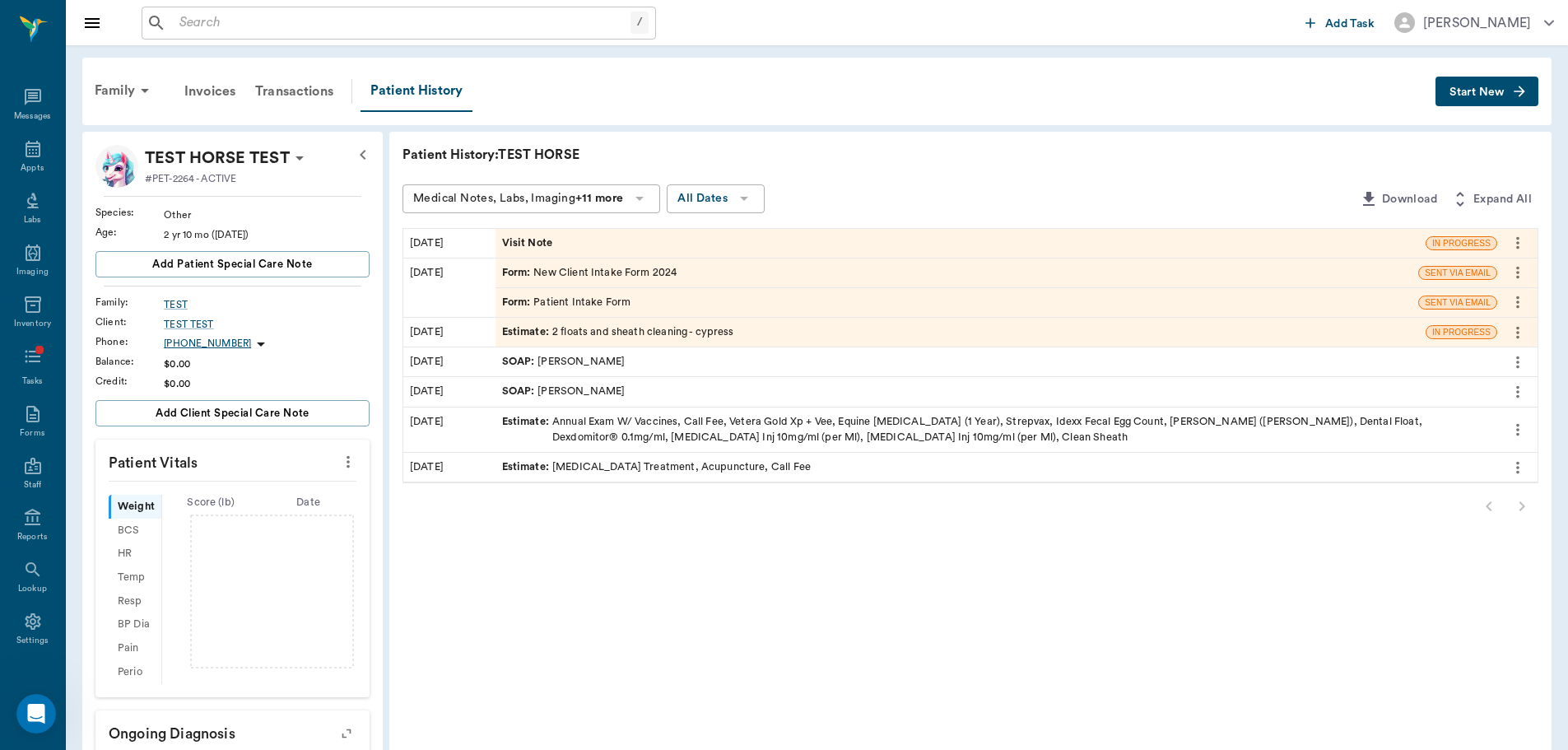
click at [537, 342] on div "Estimate : 2 floats and sheath cleaning - cypress" at bounding box center [961, 332] width 930 height 29
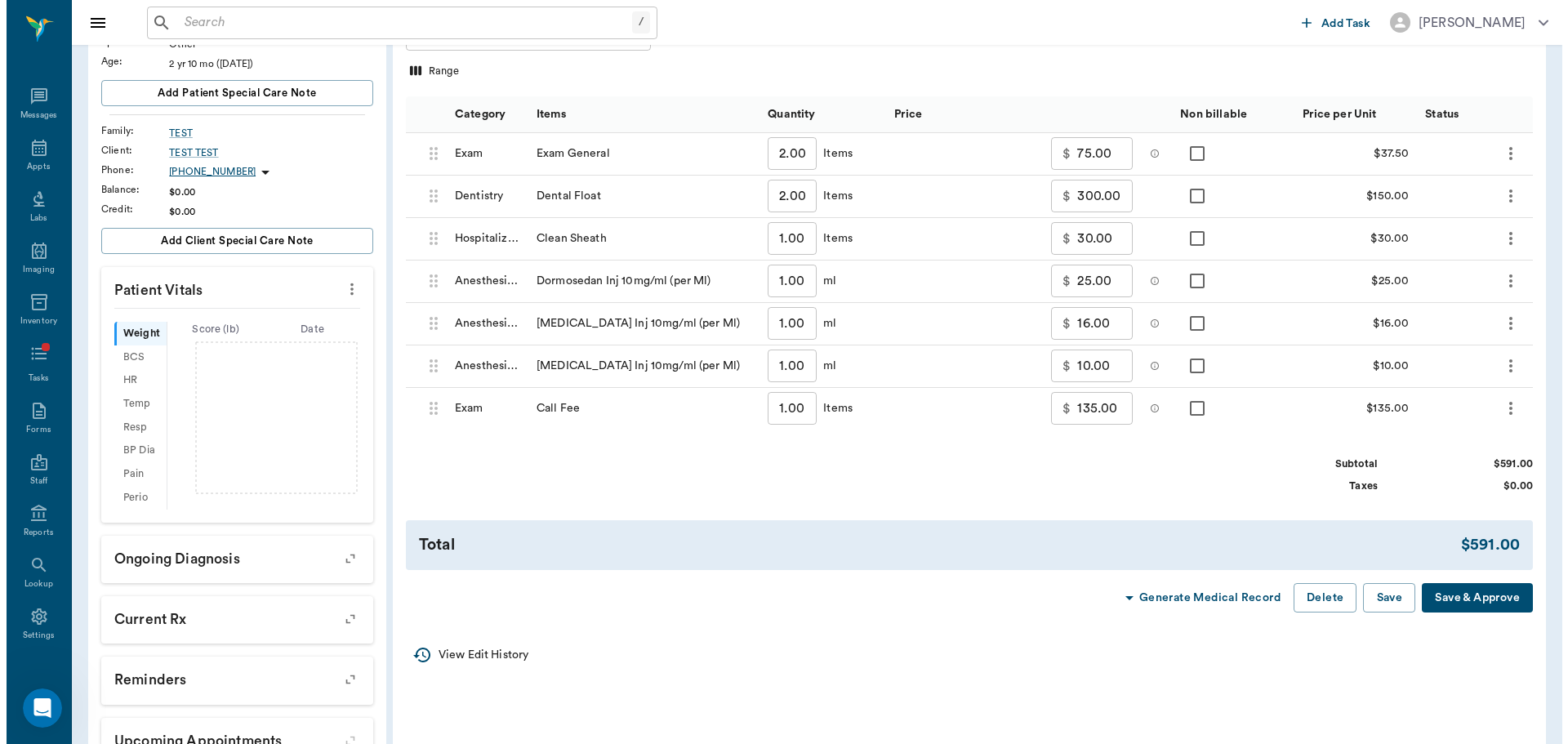
scroll to position [277, 0]
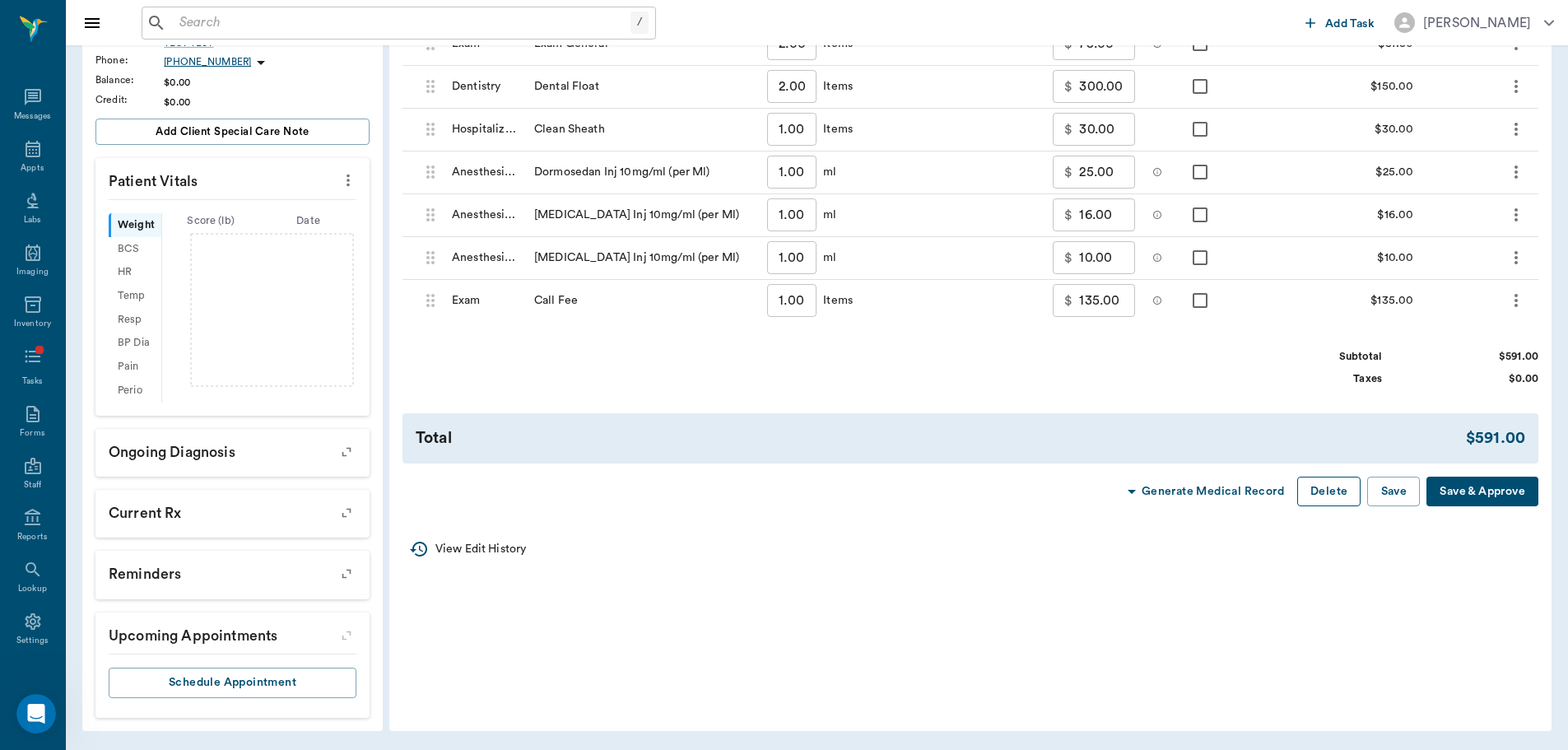
click at [1335, 497] on button "Delete" at bounding box center [1329, 492] width 63 height 31
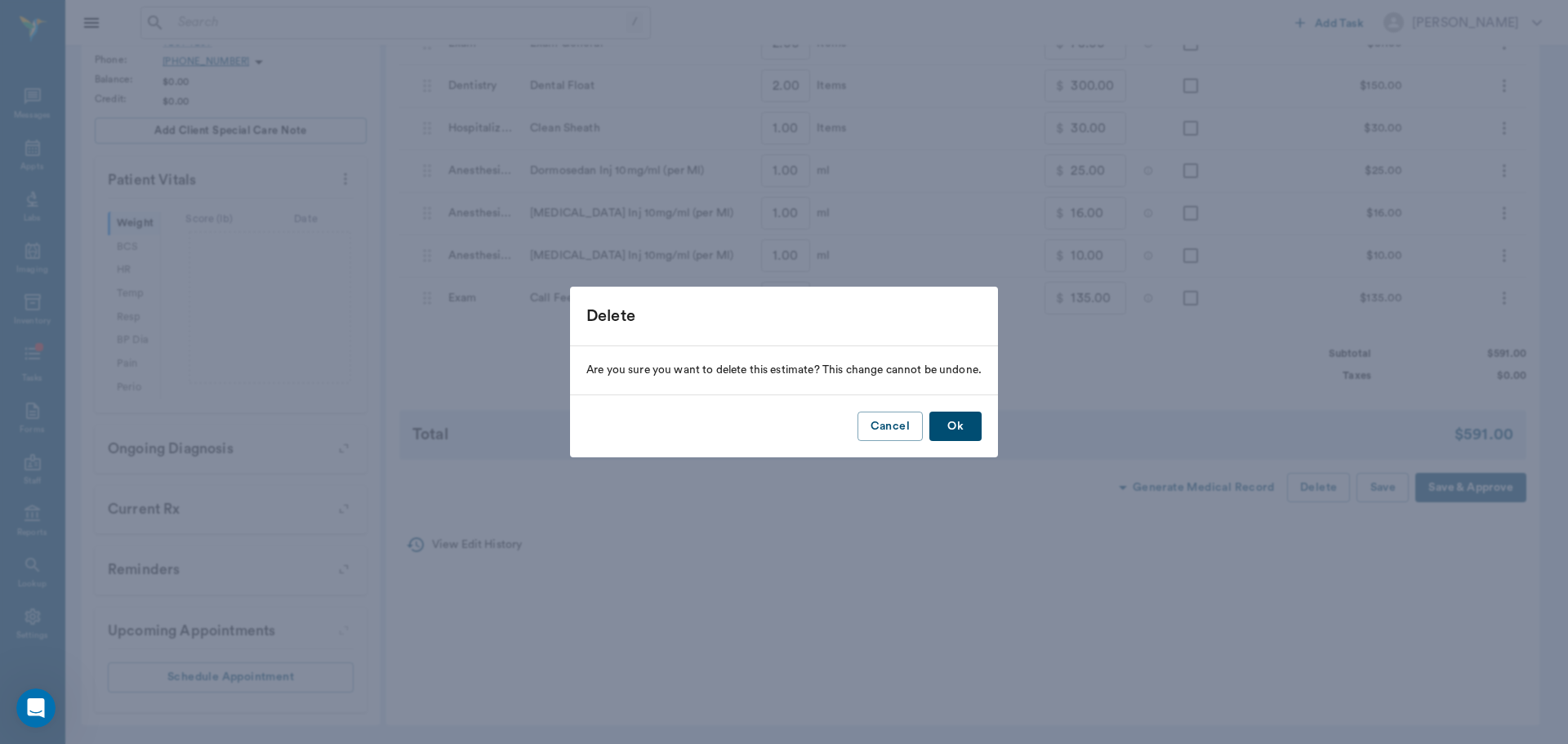
click at [964, 432] on button "Ok" at bounding box center [955, 427] width 52 height 31
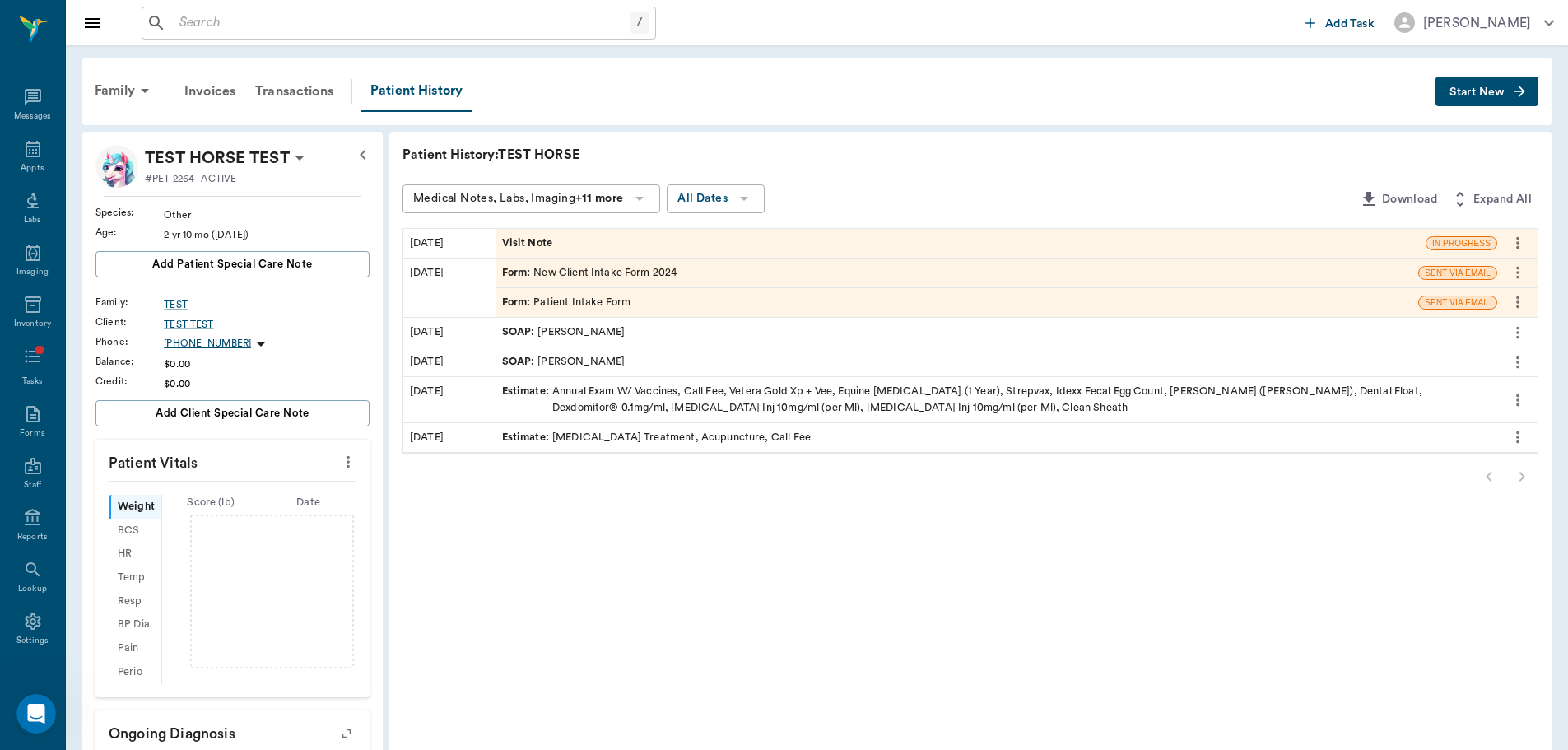
click at [516, 238] on span "Visit Note" at bounding box center [529, 242] width 54 height 15
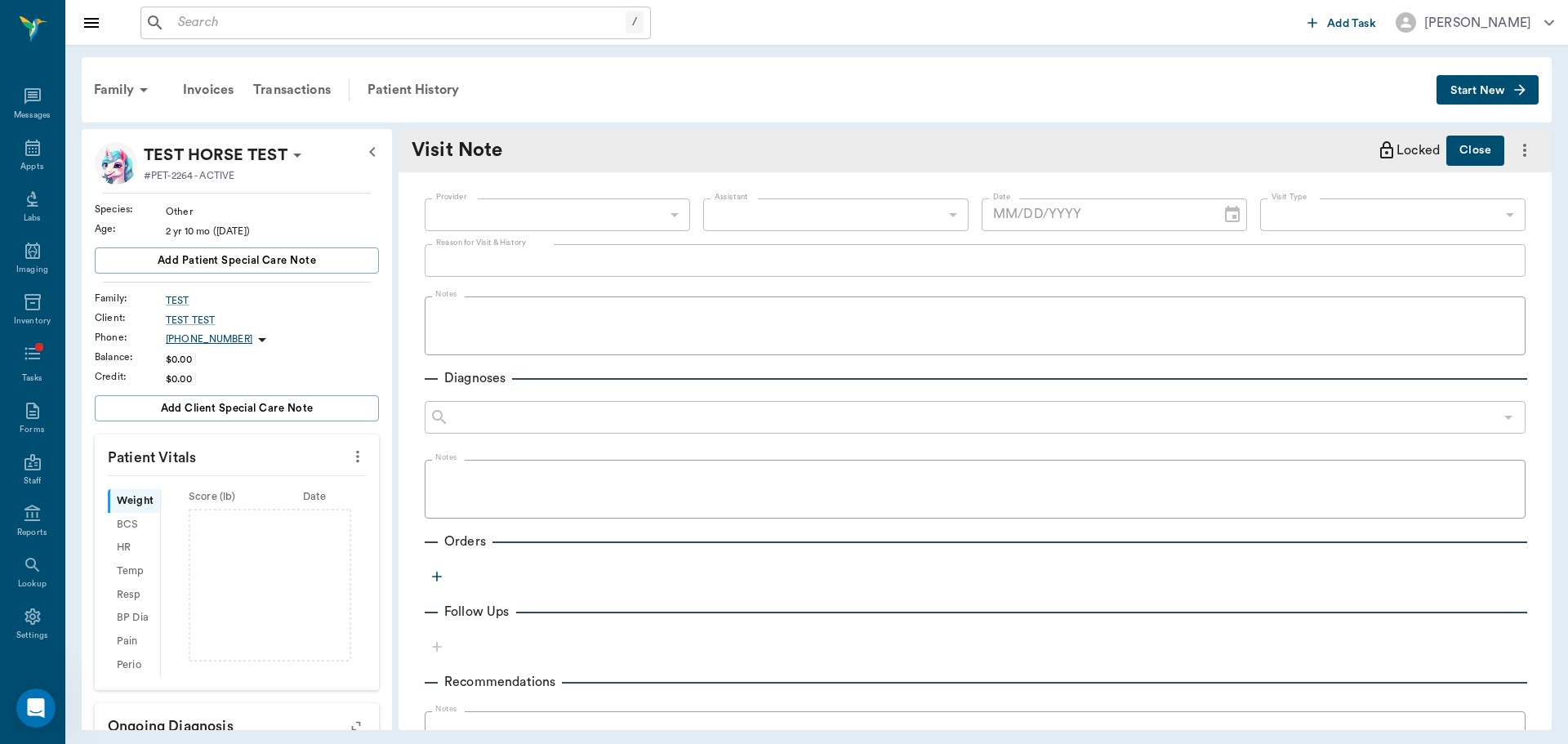
type input "[DATE]"
click at [392, 92] on div "Patient History" at bounding box center [414, 90] width 111 height 39
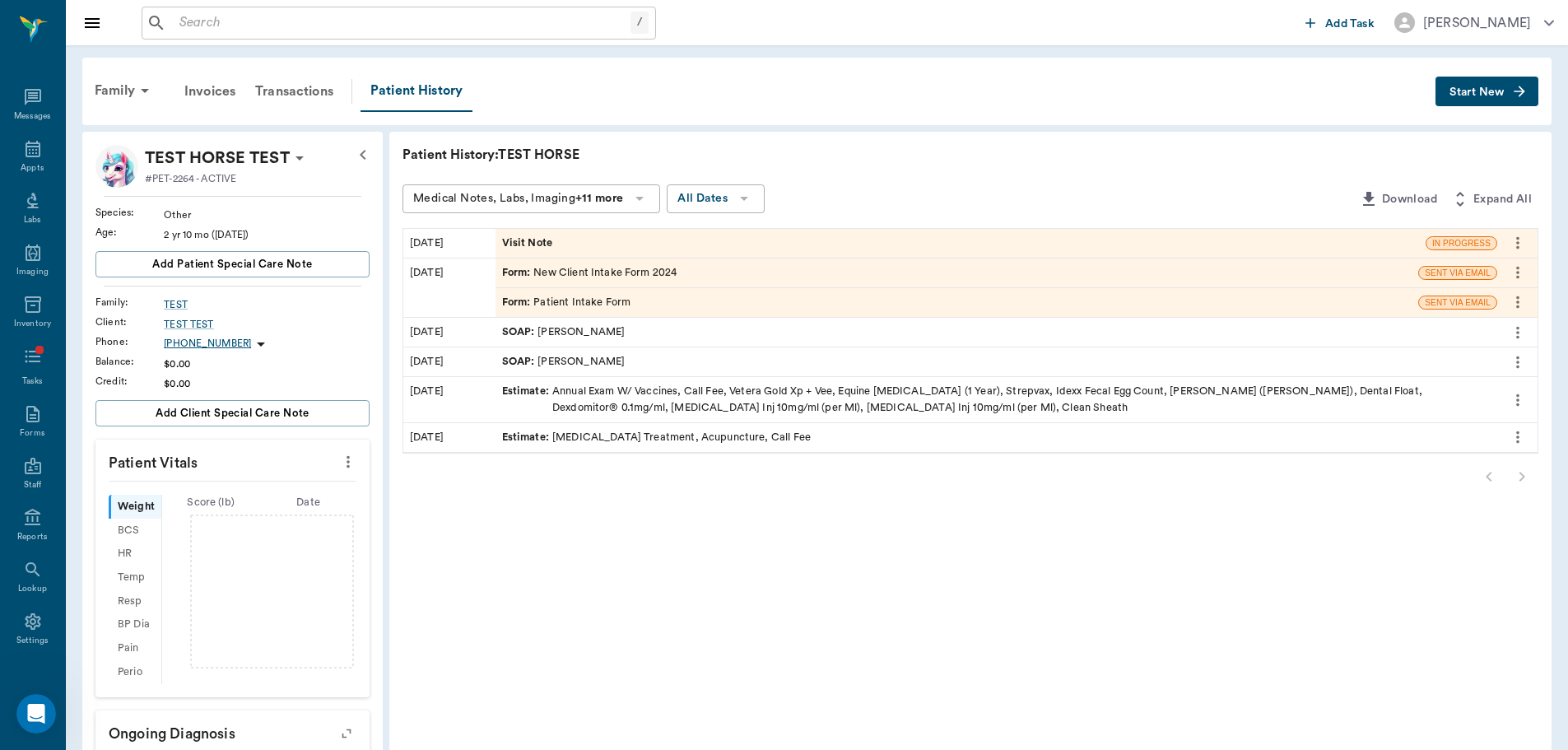
click at [513, 242] on span "Visit Note" at bounding box center [529, 242] width 54 height 15
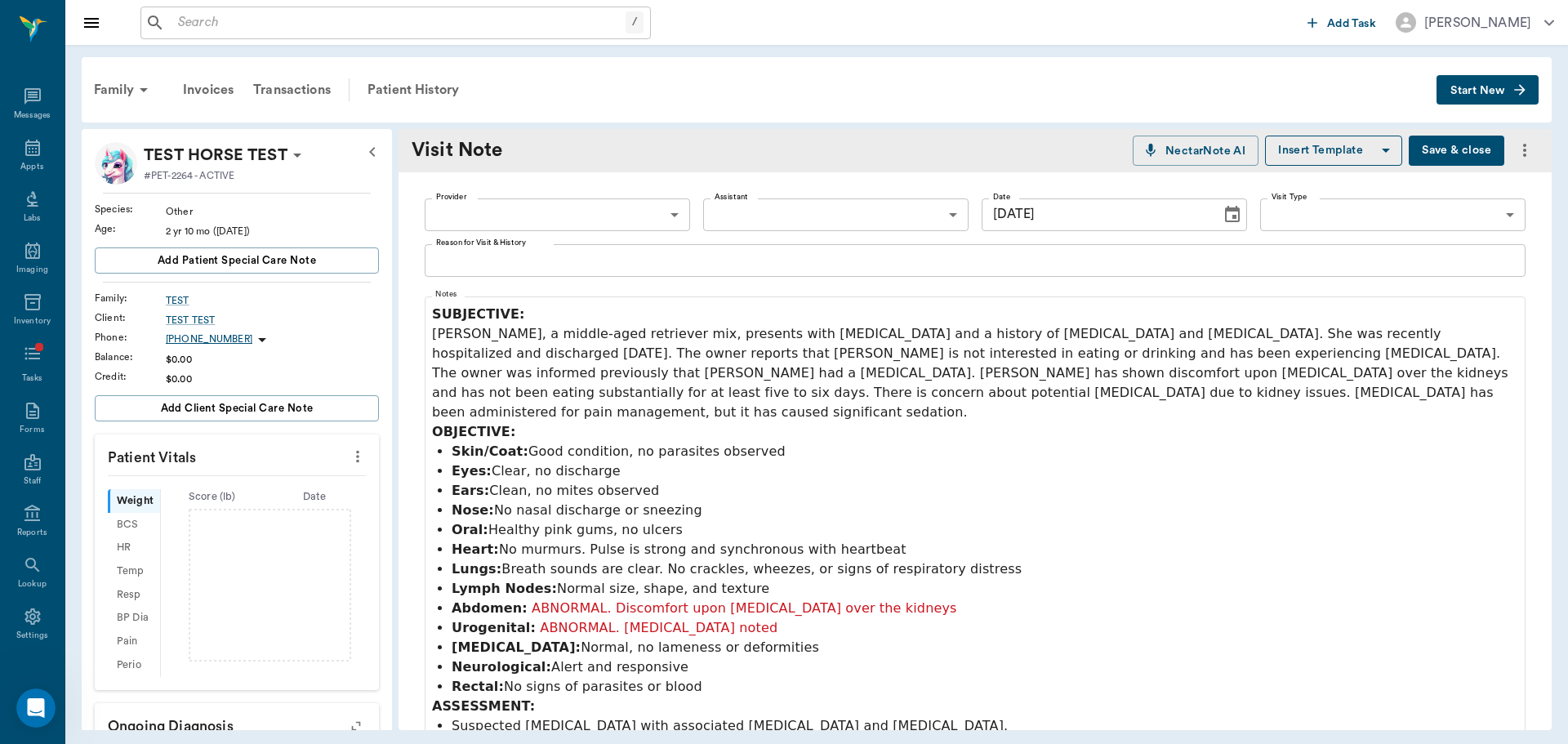
type input "[DATE]"
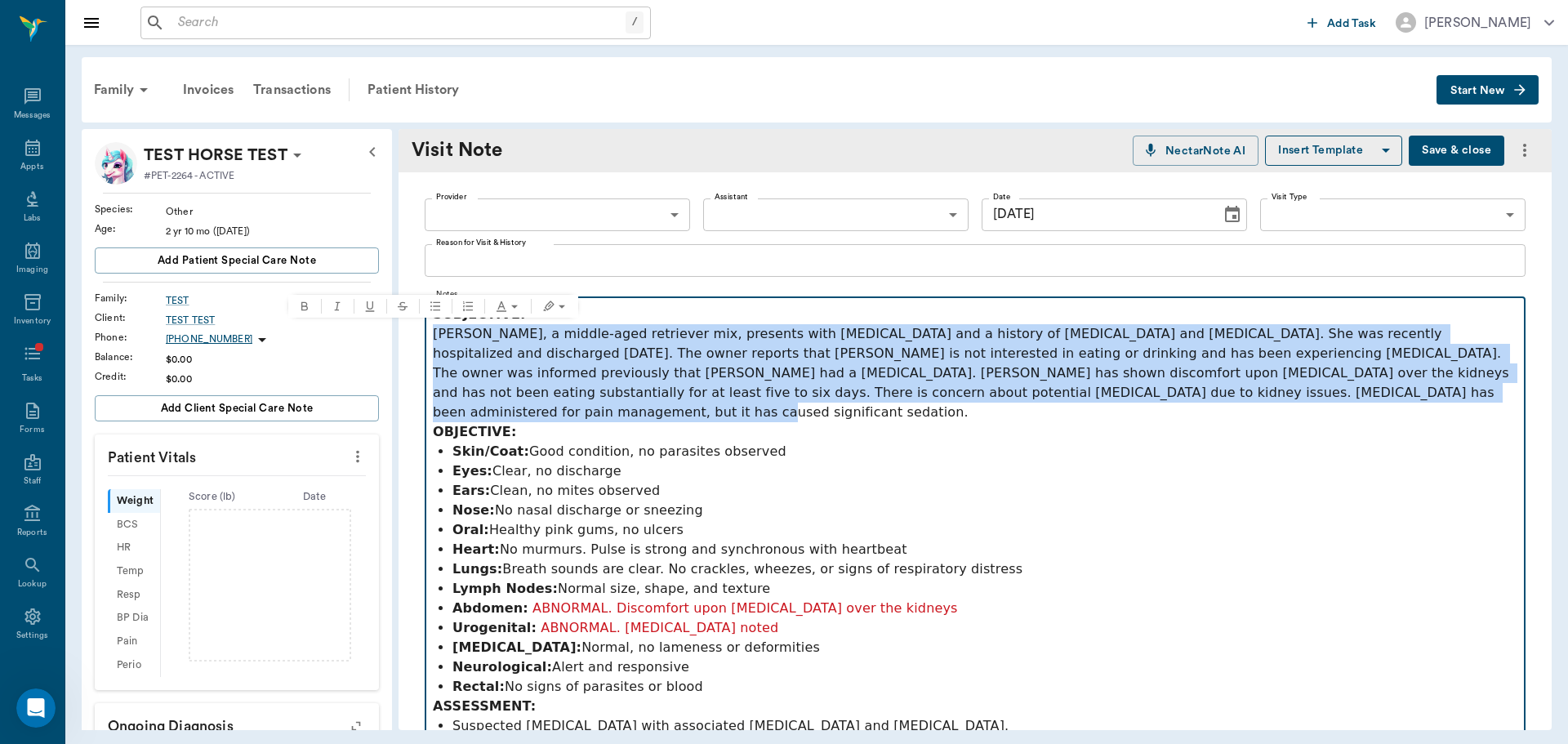
drag, startPoint x: 1135, startPoint y: 390, endPoint x: 423, endPoint y: 335, distance: 714.1
copy p "[PERSON_NAME], a middle-aged retriever mix, presents with [MEDICAL_DATA] and a …"
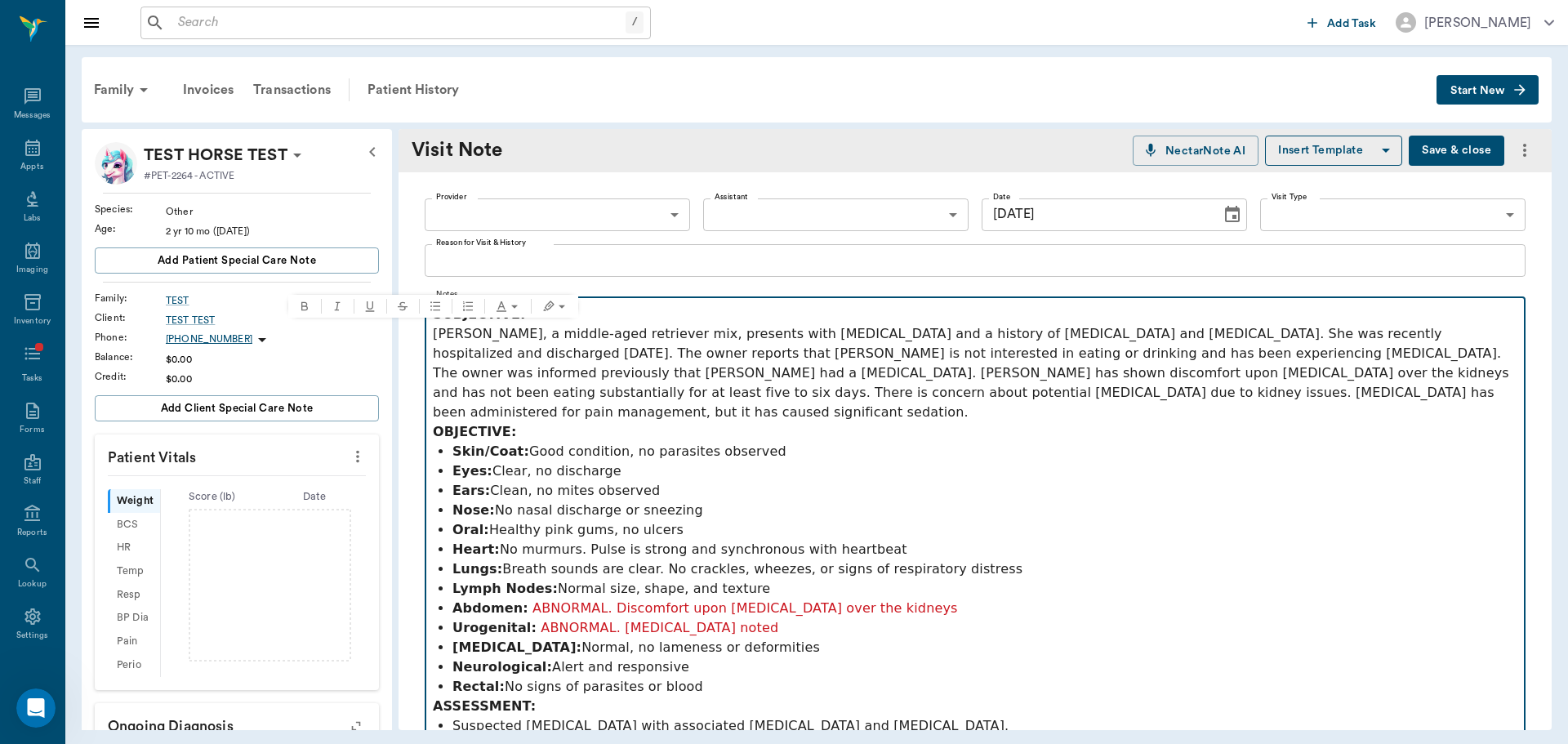
click at [700, 559] on p "Lungs: Breath sounds are clear. No crackles, wheezes, or signs of respiratory d…" at bounding box center [985, 569] width 1064 height 20
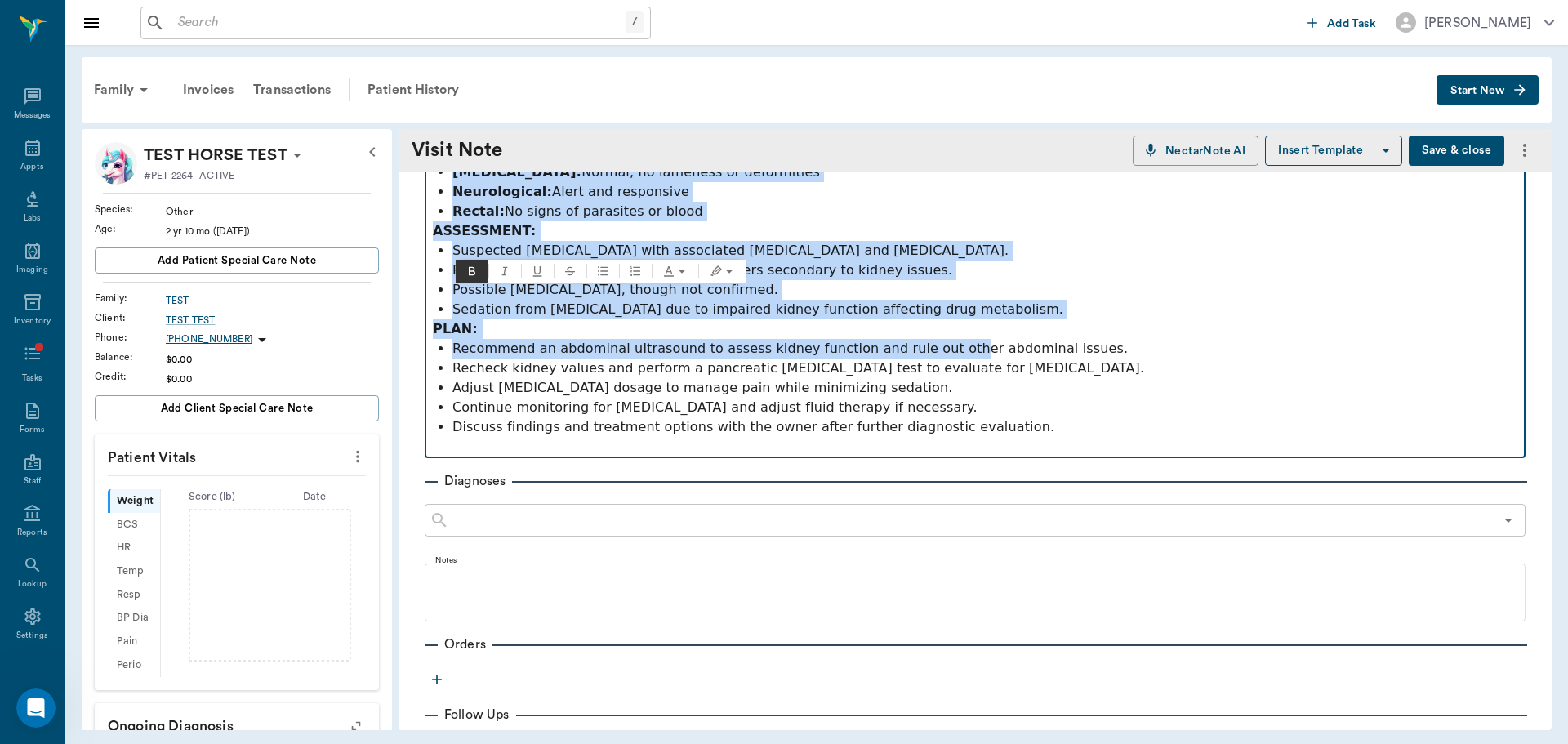
scroll to position [490, 0]
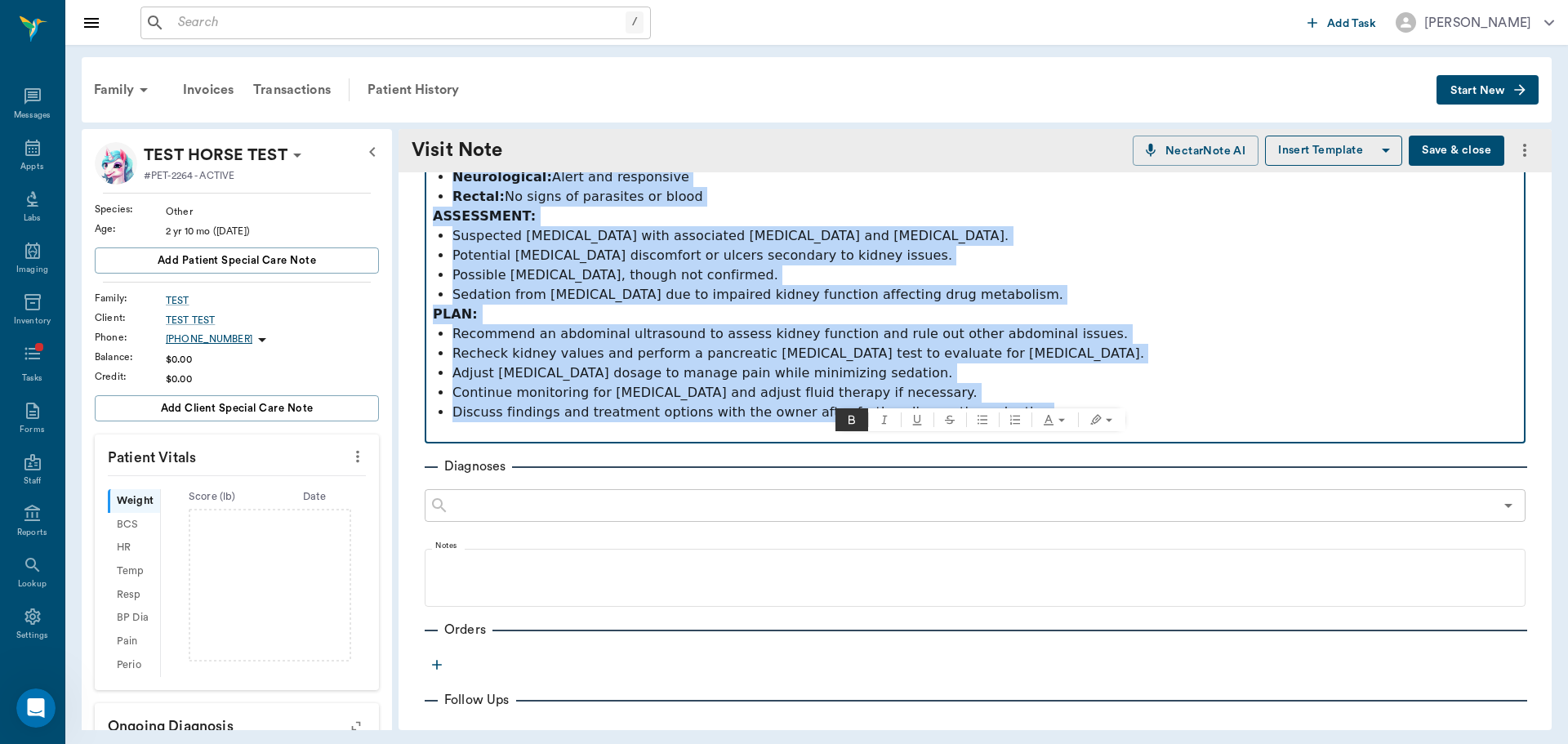
drag, startPoint x: 434, startPoint y: 312, endPoint x: 1193, endPoint y: 392, distance: 763.2
click at [1193, 392] on div "SUBJECTIVE: [PERSON_NAME], a middle-aged retriever mix, presents with [MEDICAL_…" at bounding box center [975, 127] width 1084 height 627
copy div "SUBJECTIVE: [PERSON_NAME], a middle-aged retriever mix, presents with [MEDICAL_…"
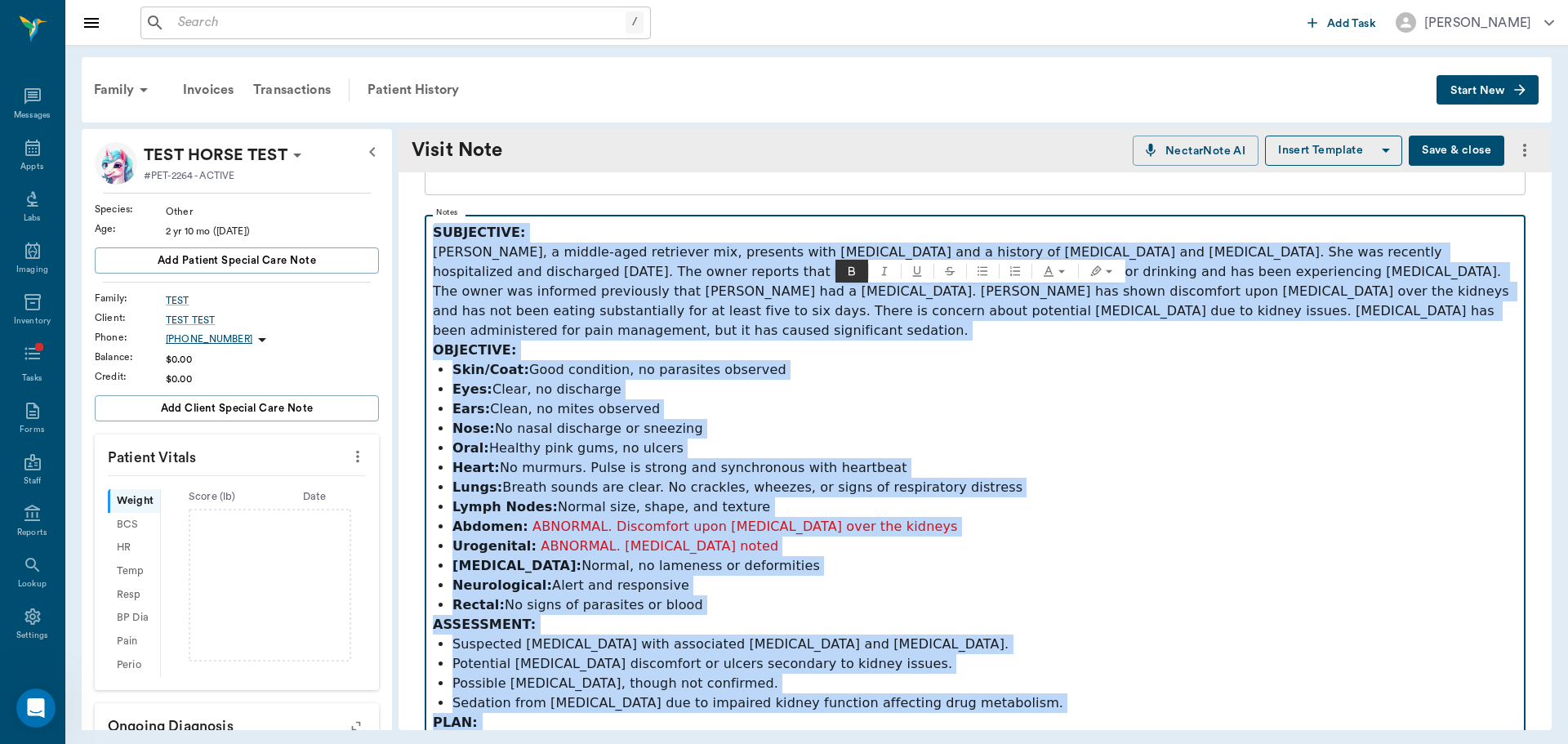
scroll to position [0, 0]
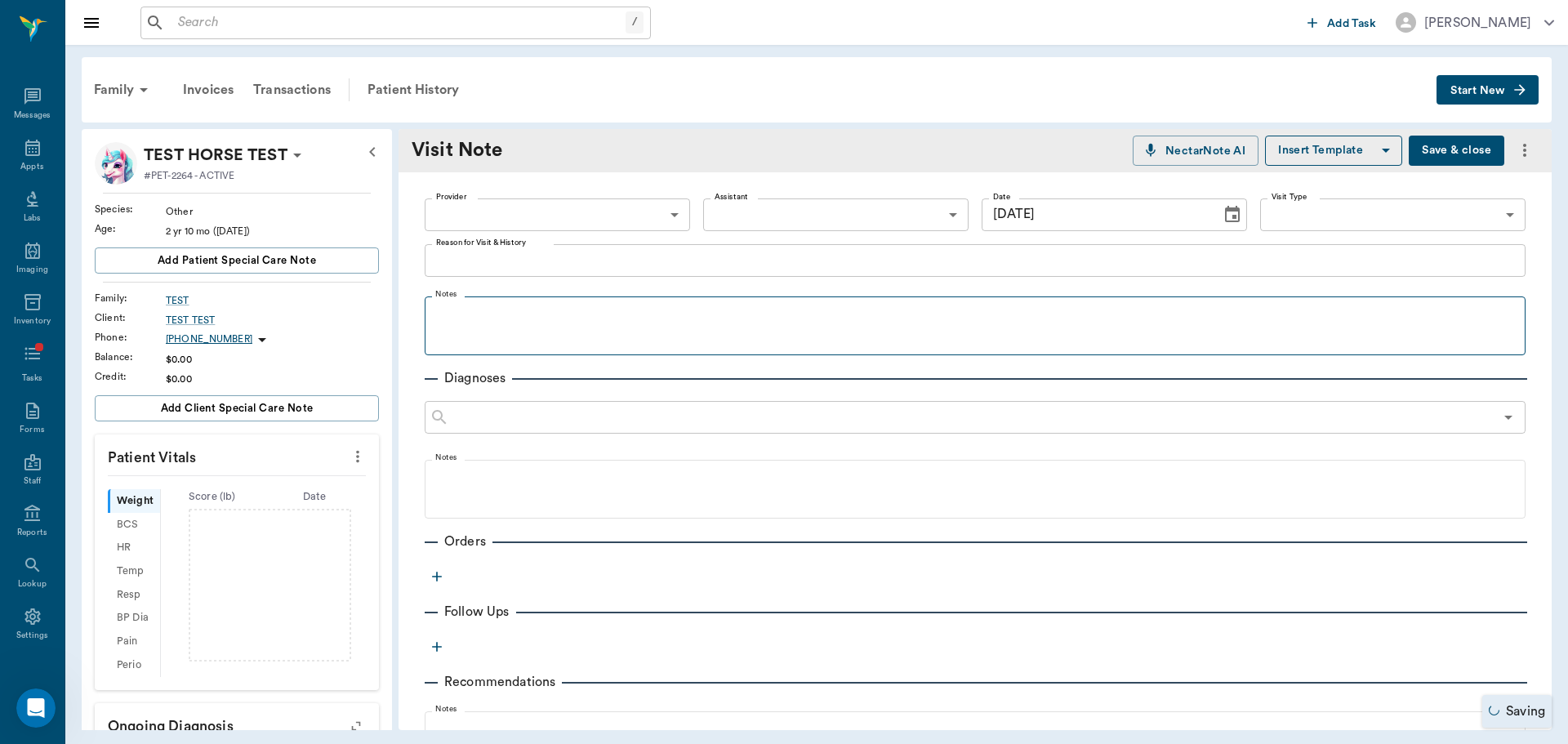
click at [1447, 160] on button "Save & close" at bounding box center [1456, 151] width 95 height 31
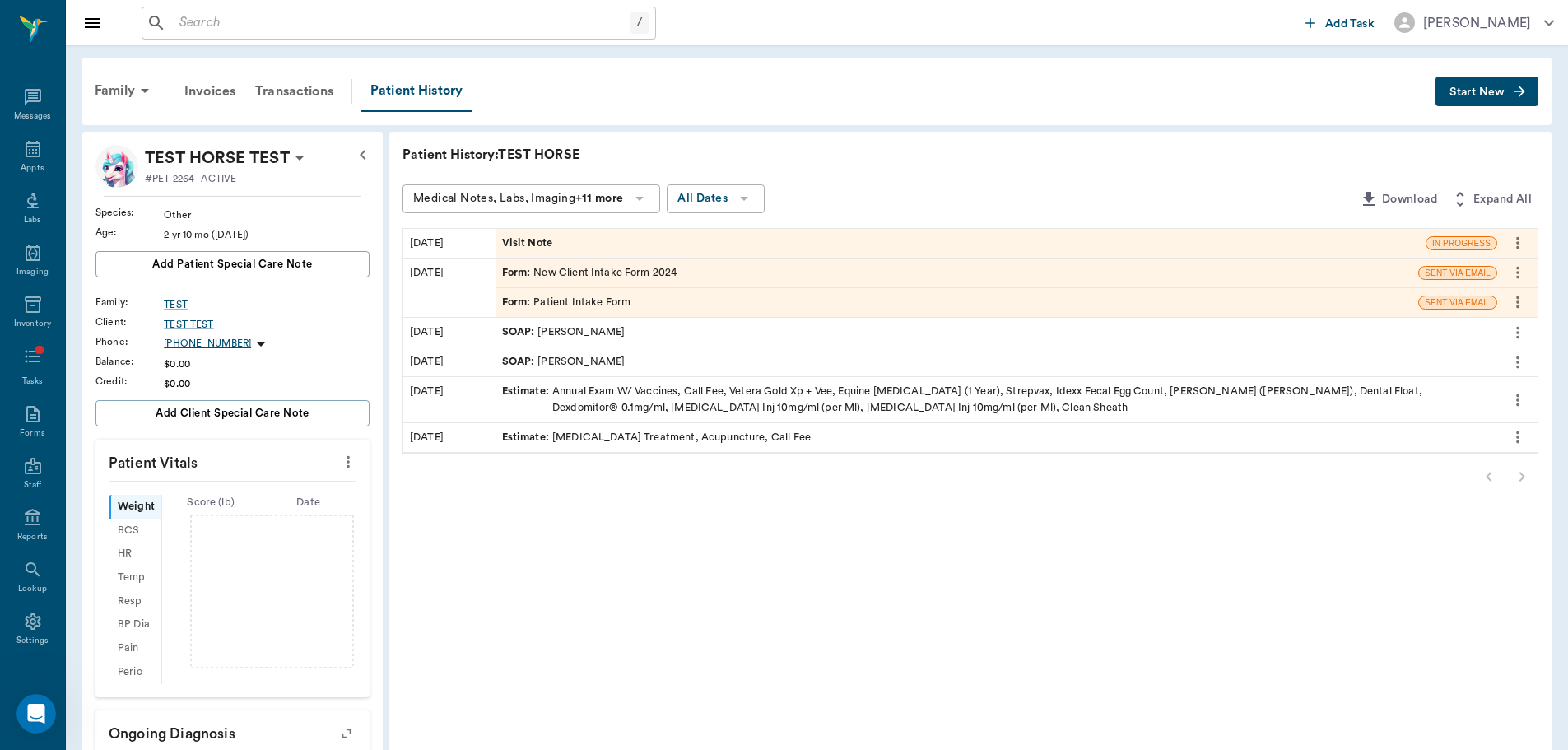
click at [816, 252] on div "Visit Note" at bounding box center [961, 243] width 930 height 29
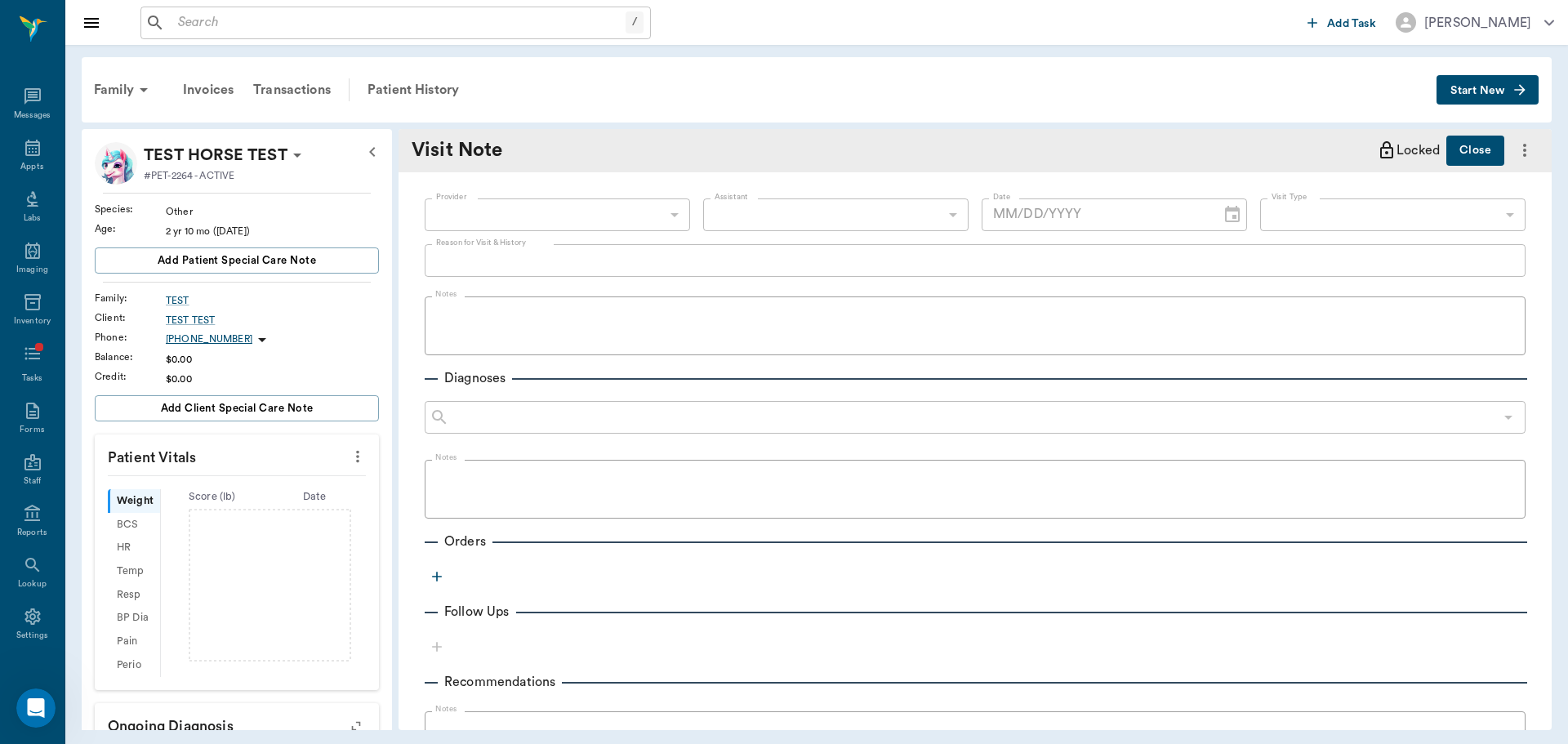
type input "[DATE]"
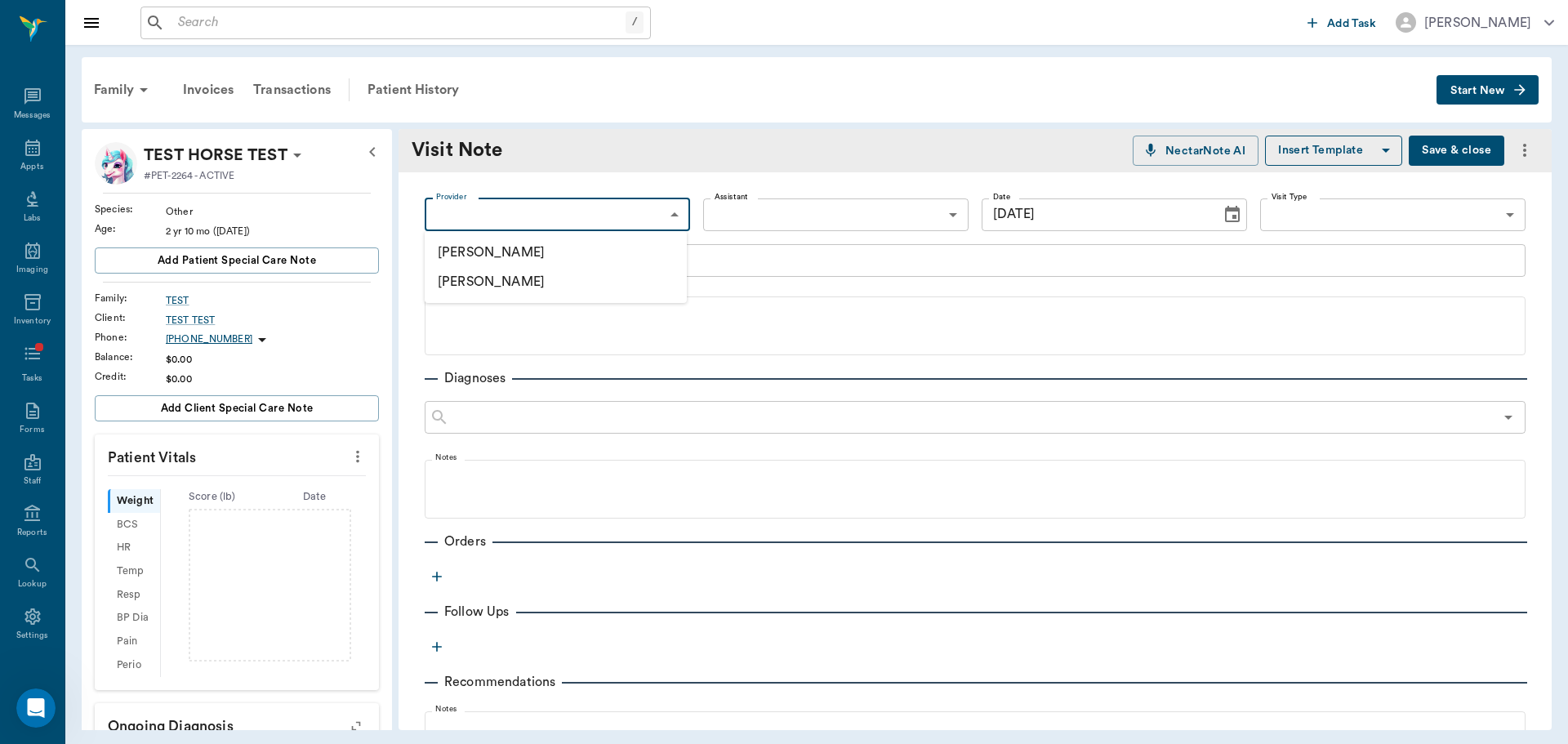
click at [614, 205] on body "/ ​ Add Task [PERSON_NAME] Nectar Messages Appts Labs Imaging Inventory Tasks F…" at bounding box center [784, 372] width 1568 height 744
click at [625, 251] on li "[PERSON_NAME]" at bounding box center [556, 252] width 262 height 30
type input "649b3e03b5bc7e03f9326794"
click at [1451, 142] on button "Save & close" at bounding box center [1456, 151] width 95 height 31
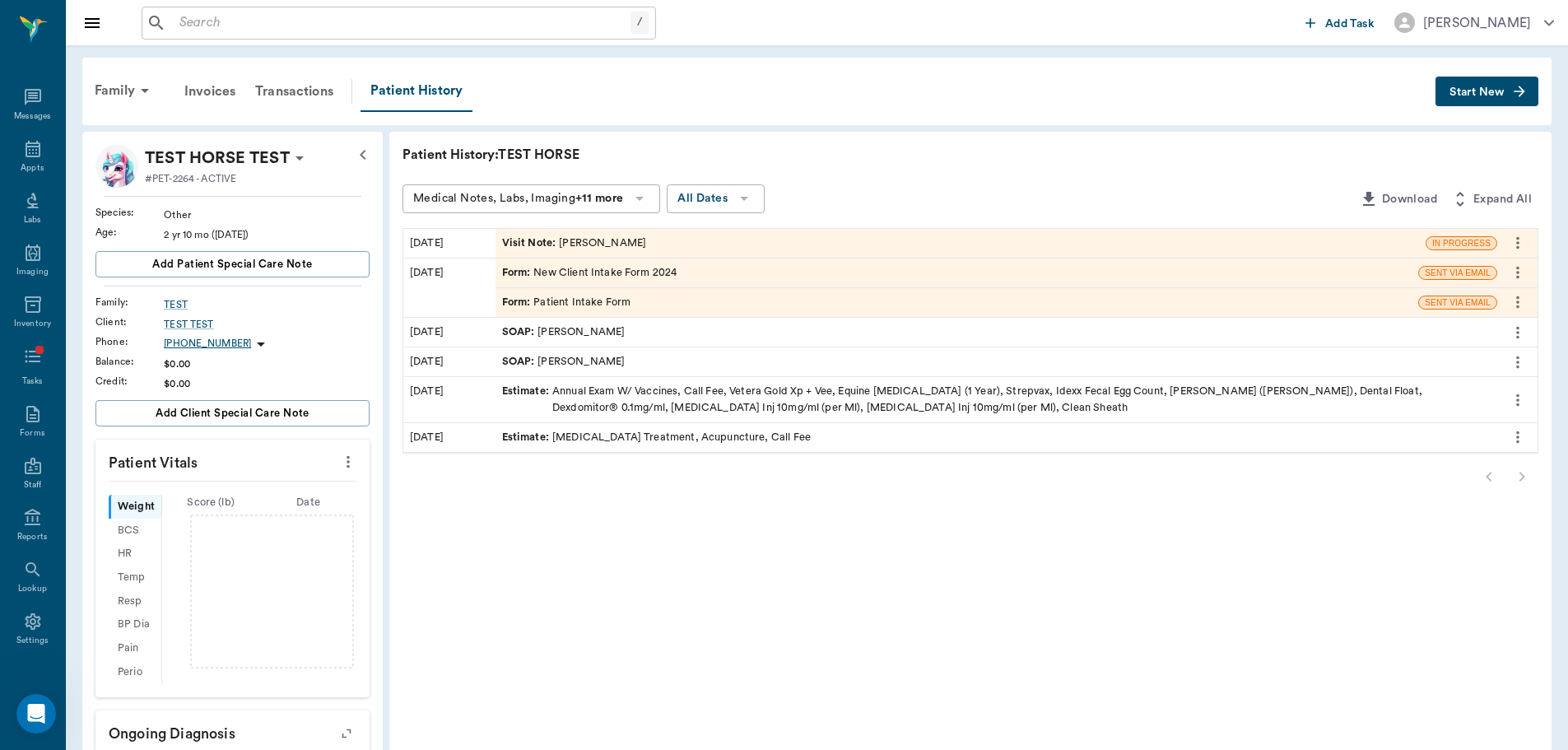
click at [298, 27] on input "text" at bounding box center [402, 23] width 458 height 23
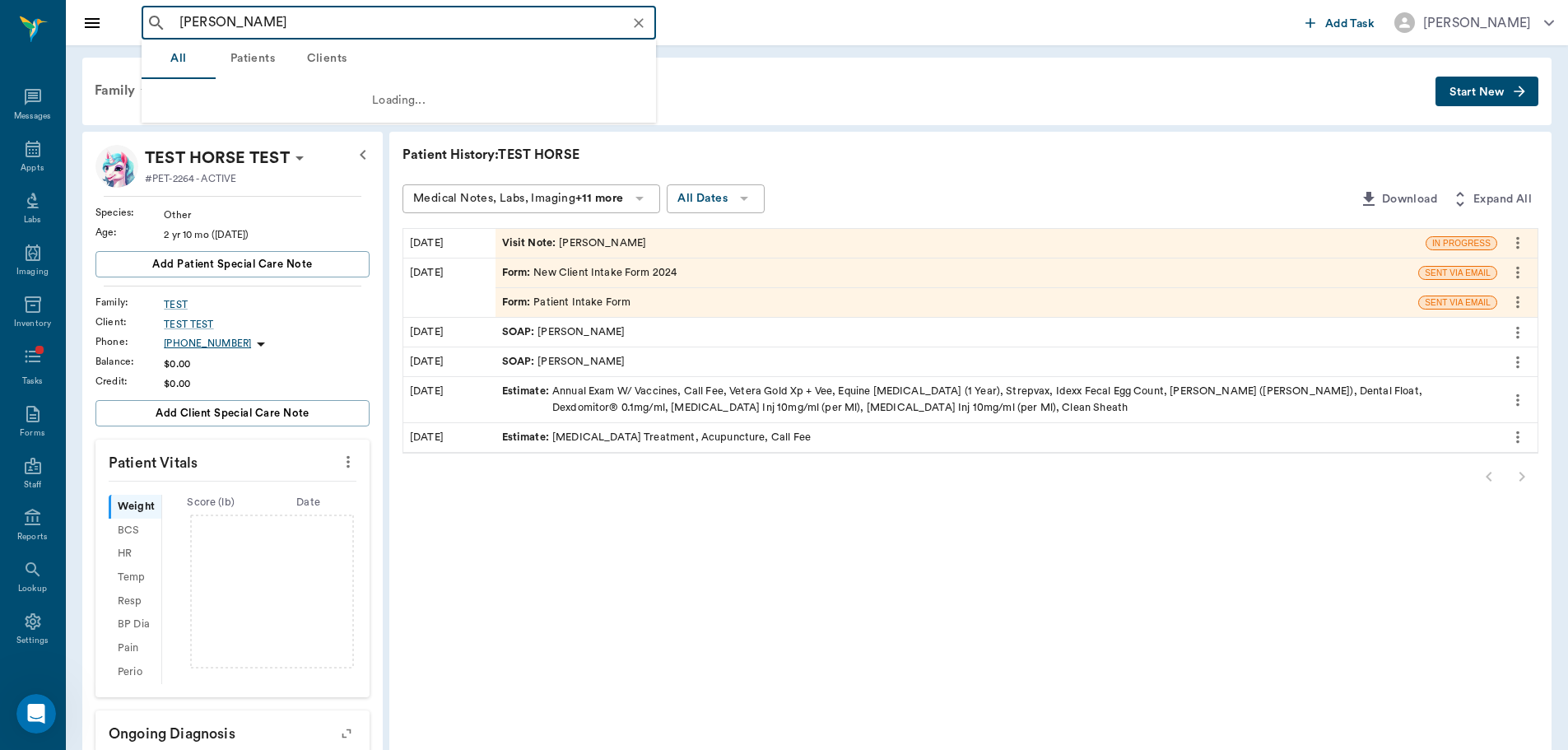
type input "[PERSON_NAME]"
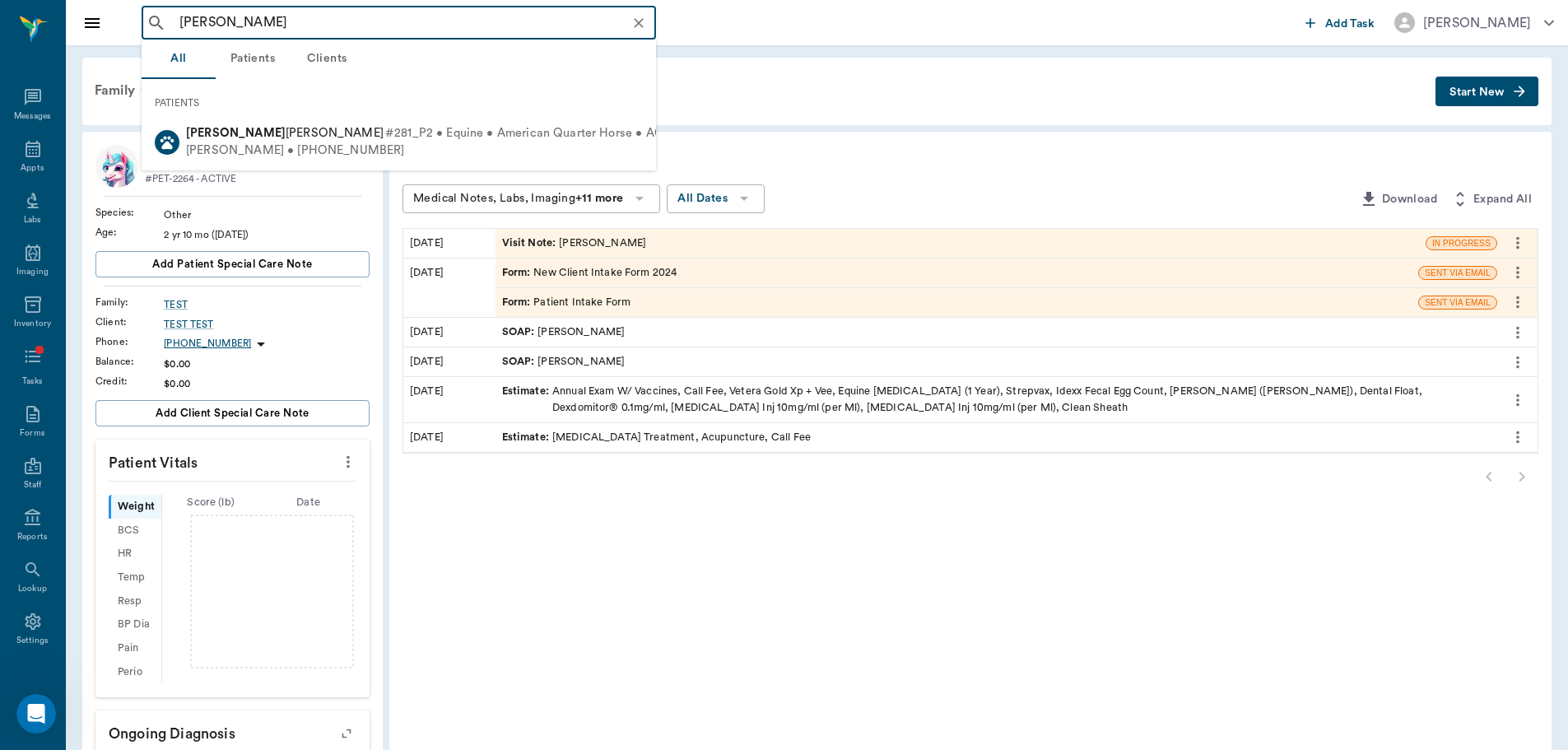
click at [252, 24] on input "[PERSON_NAME]" at bounding box center [412, 23] width 479 height 23
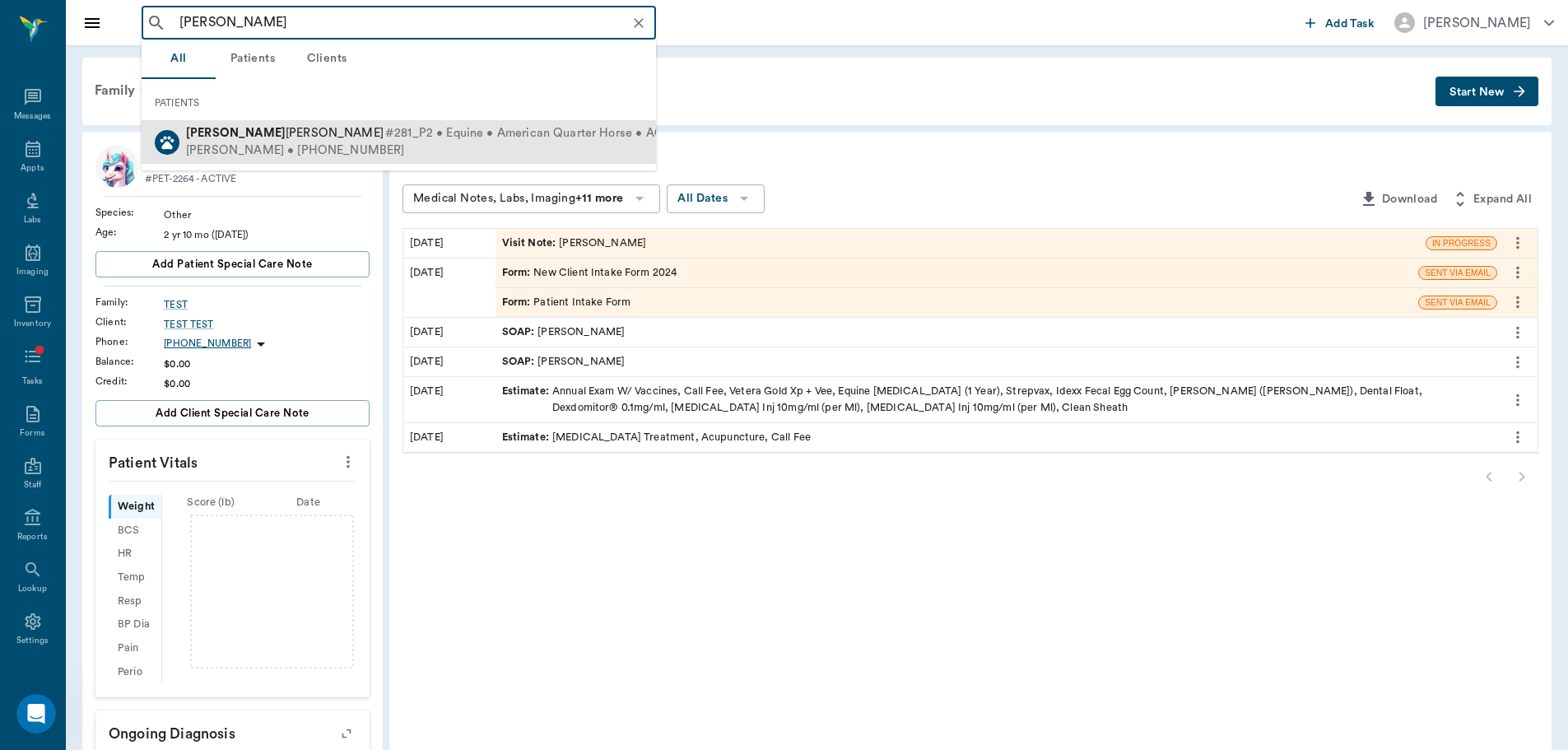
click at [333, 145] on div "[PERSON_NAME] • [PHONE_NUMBER]" at bounding box center [437, 150] width 502 height 17
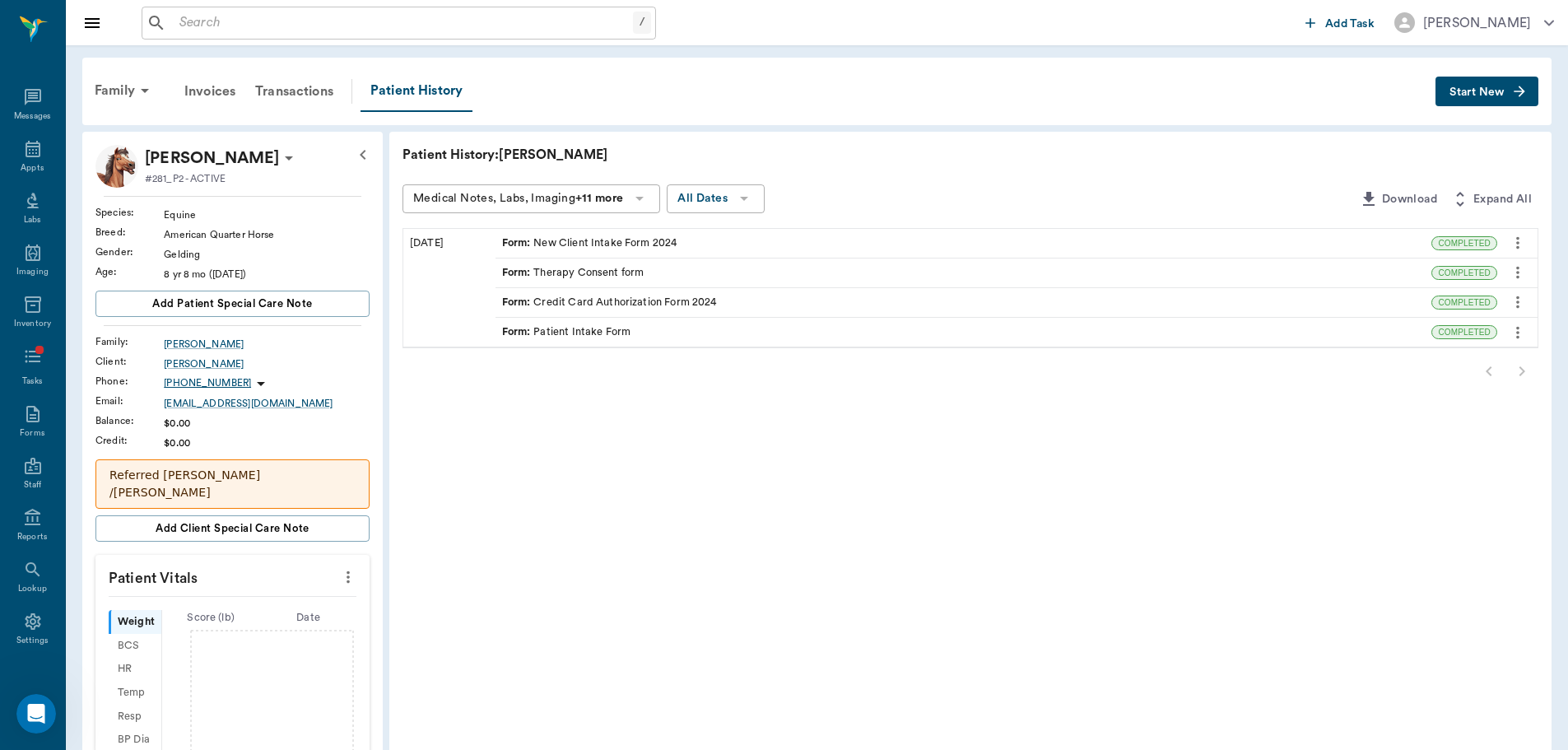
click at [1510, 96] on button "Start New" at bounding box center [1487, 92] width 103 height 31
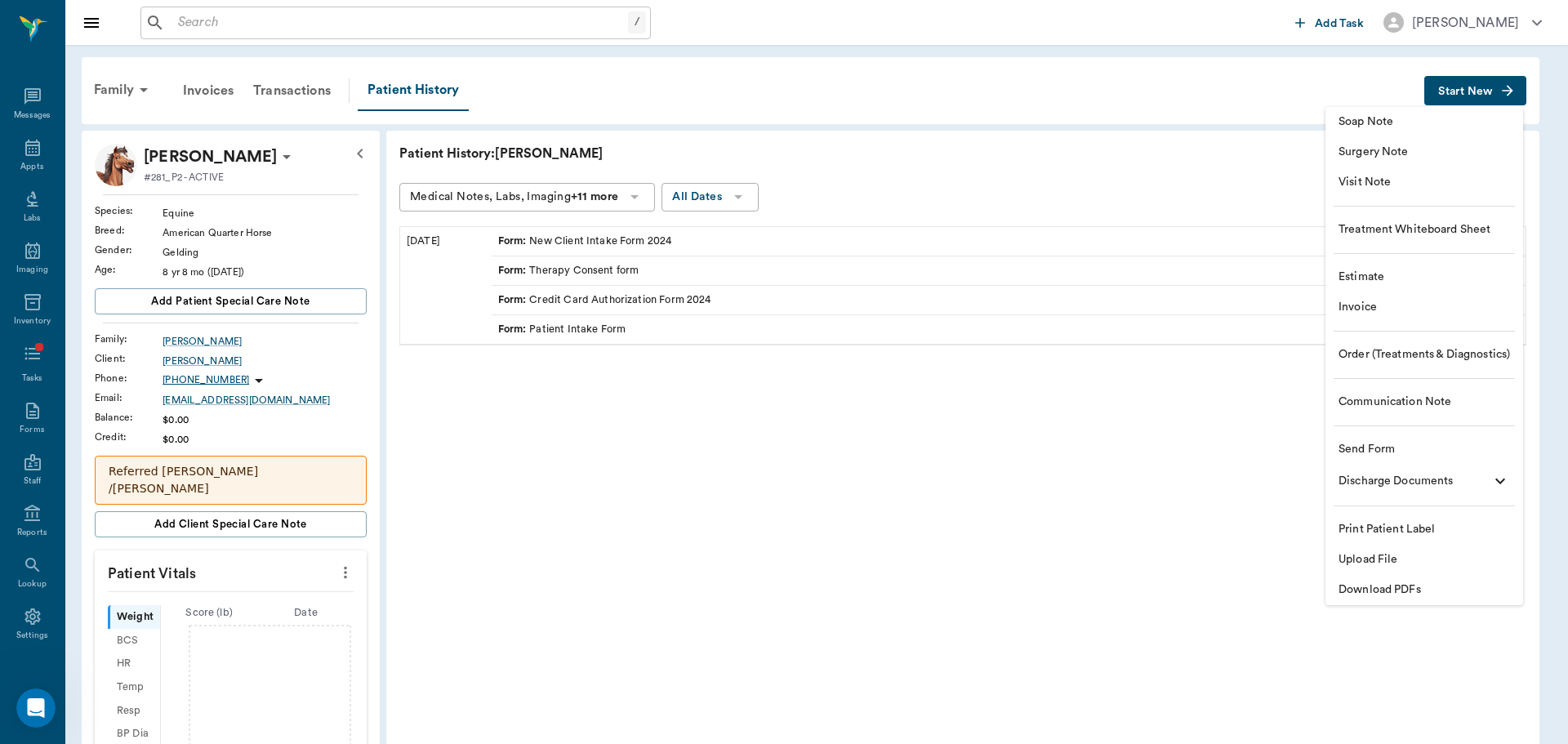
click at [1410, 182] on span "Visit Note" at bounding box center [1423, 182] width 171 height 17
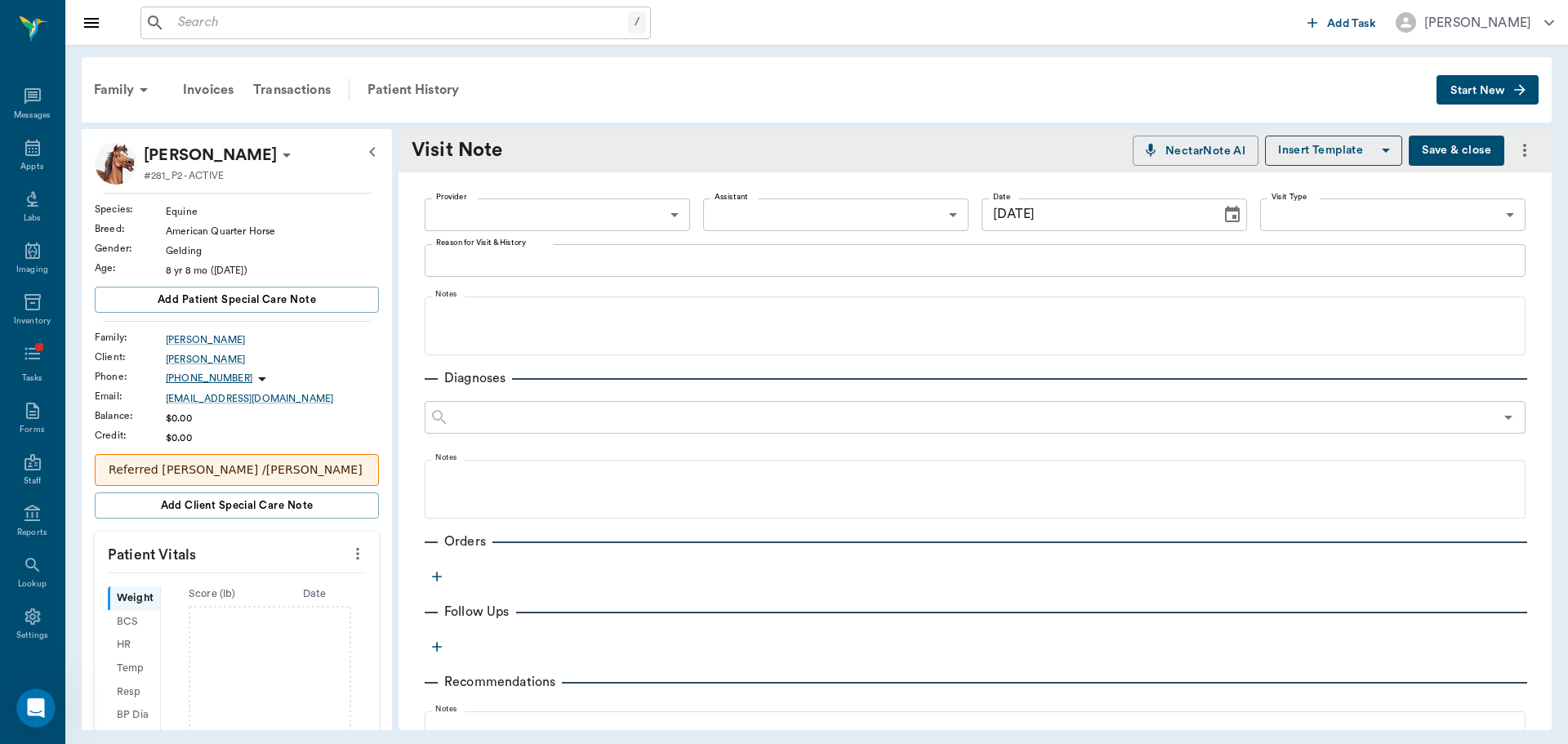
type input "[DATE]"
click at [447, 213] on body "/ ​ Add Task [PERSON_NAME] Nectar Messages Appts Labs Imaging Inventory Tasks F…" at bounding box center [784, 372] width 1568 height 744
click at [618, 269] on li "[PERSON_NAME]" at bounding box center [556, 282] width 262 height 30
click at [609, 225] on body "/ ​ Add Task [PERSON_NAME] Nectar Messages Appts Labs Imaging Inventory Tasks F…" at bounding box center [784, 372] width 1568 height 744
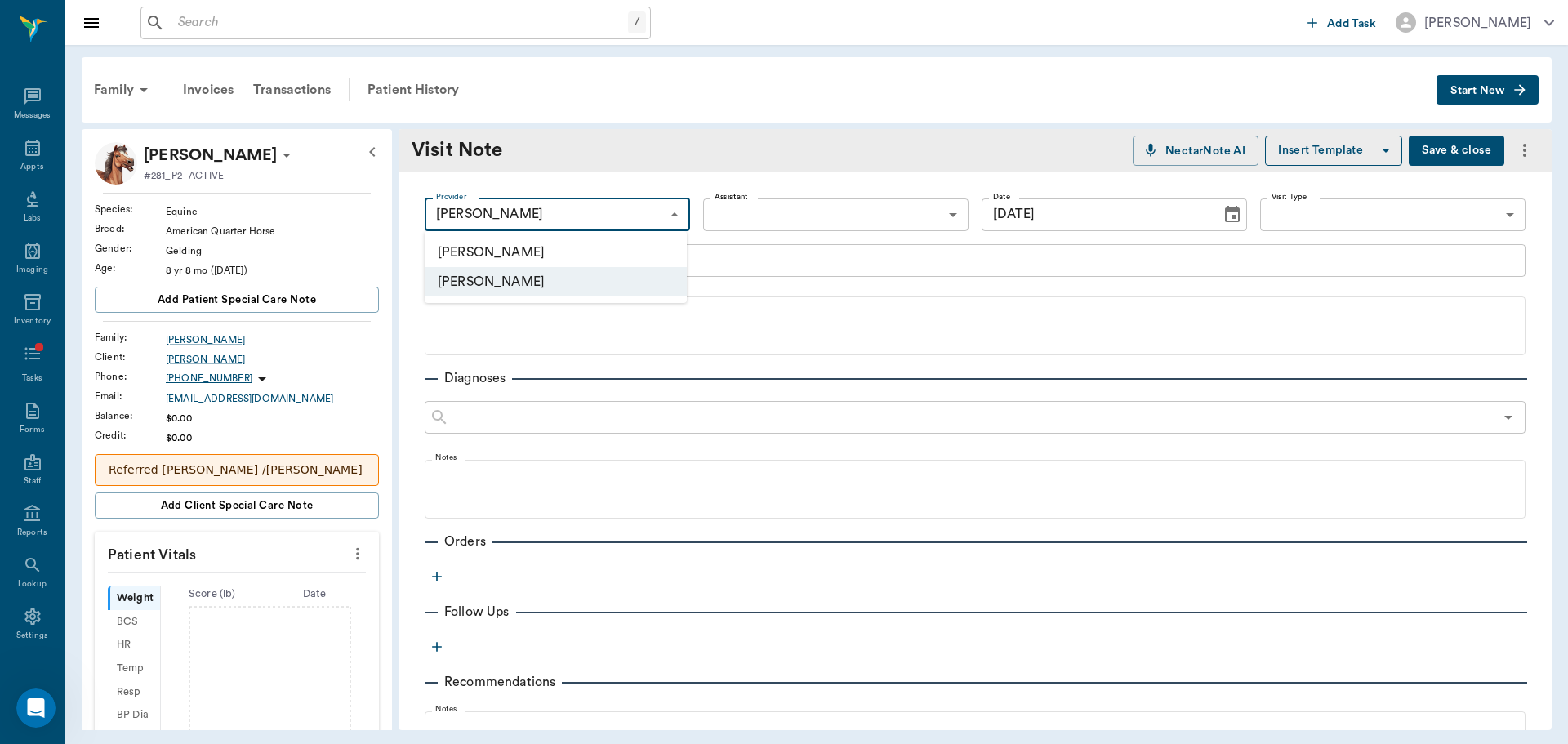
click at [616, 246] on li "[PERSON_NAME]" at bounding box center [556, 252] width 262 height 30
type input "649b3e03b5bc7e03f9326794"
click at [1064, 203] on input "[DATE]" at bounding box center [1096, 214] width 228 height 32
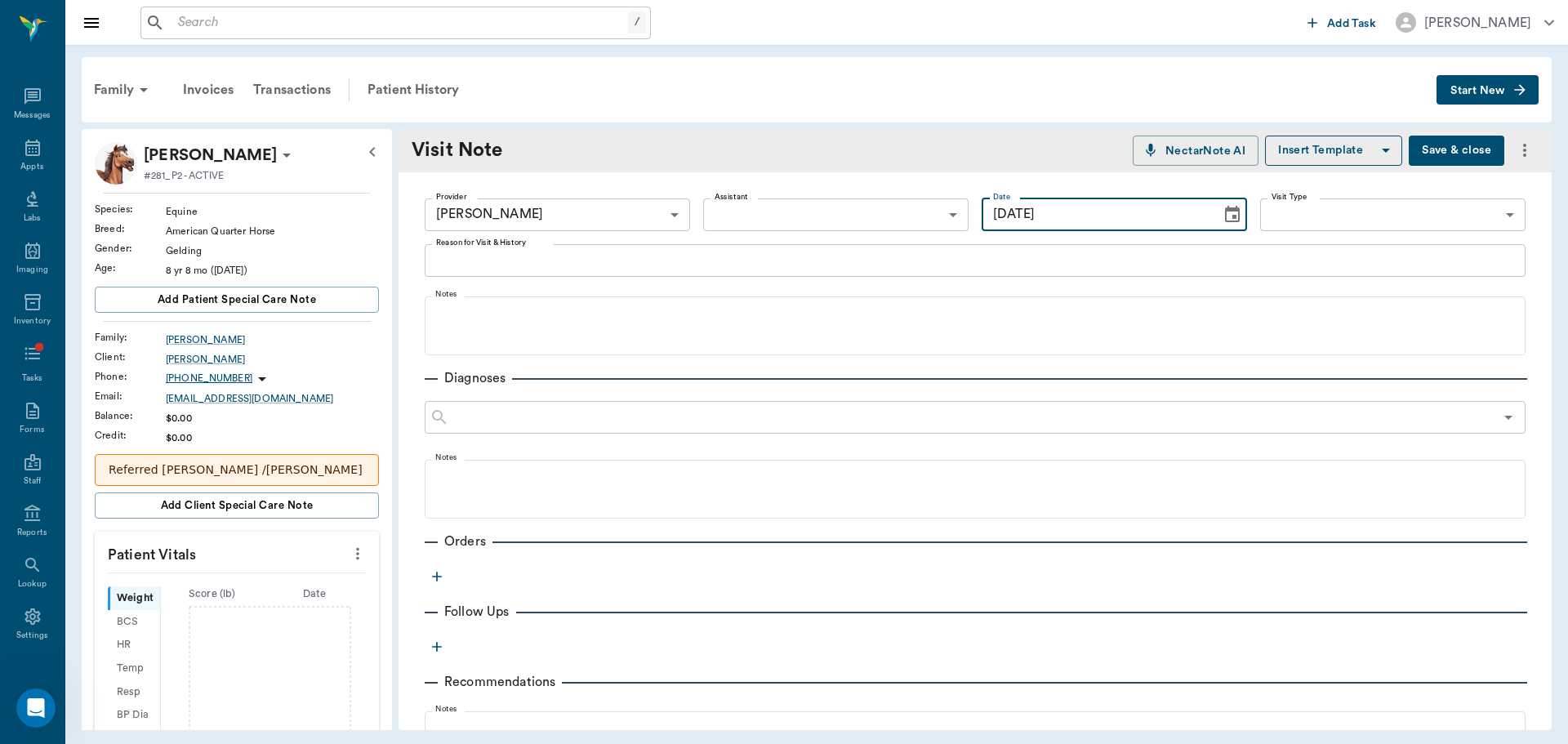
click at [1222, 206] on icon "Choose date, selected date is Aug 29, 2025" at bounding box center [1232, 214] width 20 height 20
click at [1046, 418] on button "18" at bounding box center [1041, 418] width 30 height 30
type input "[DATE]"
click at [1276, 224] on body "/ ​ Add Task [PERSON_NAME] Nectar Messages Appts Labs Imaging Inventory Tasks F…" at bounding box center [784, 372] width 1568 height 744
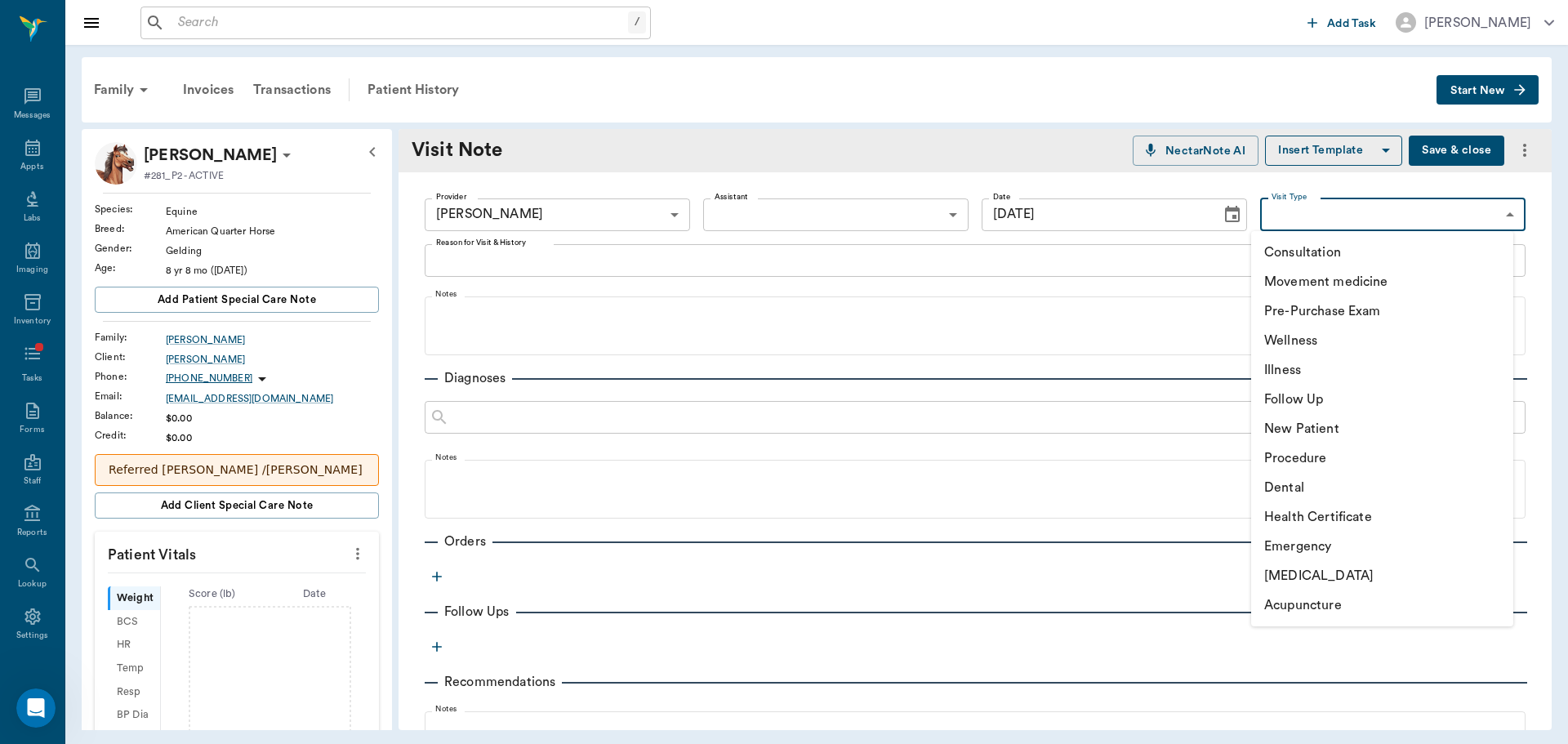
click at [1292, 283] on li "Movement medicine" at bounding box center [1382, 282] width 262 height 30
type input "6656c4aef87a612ea34fb244"
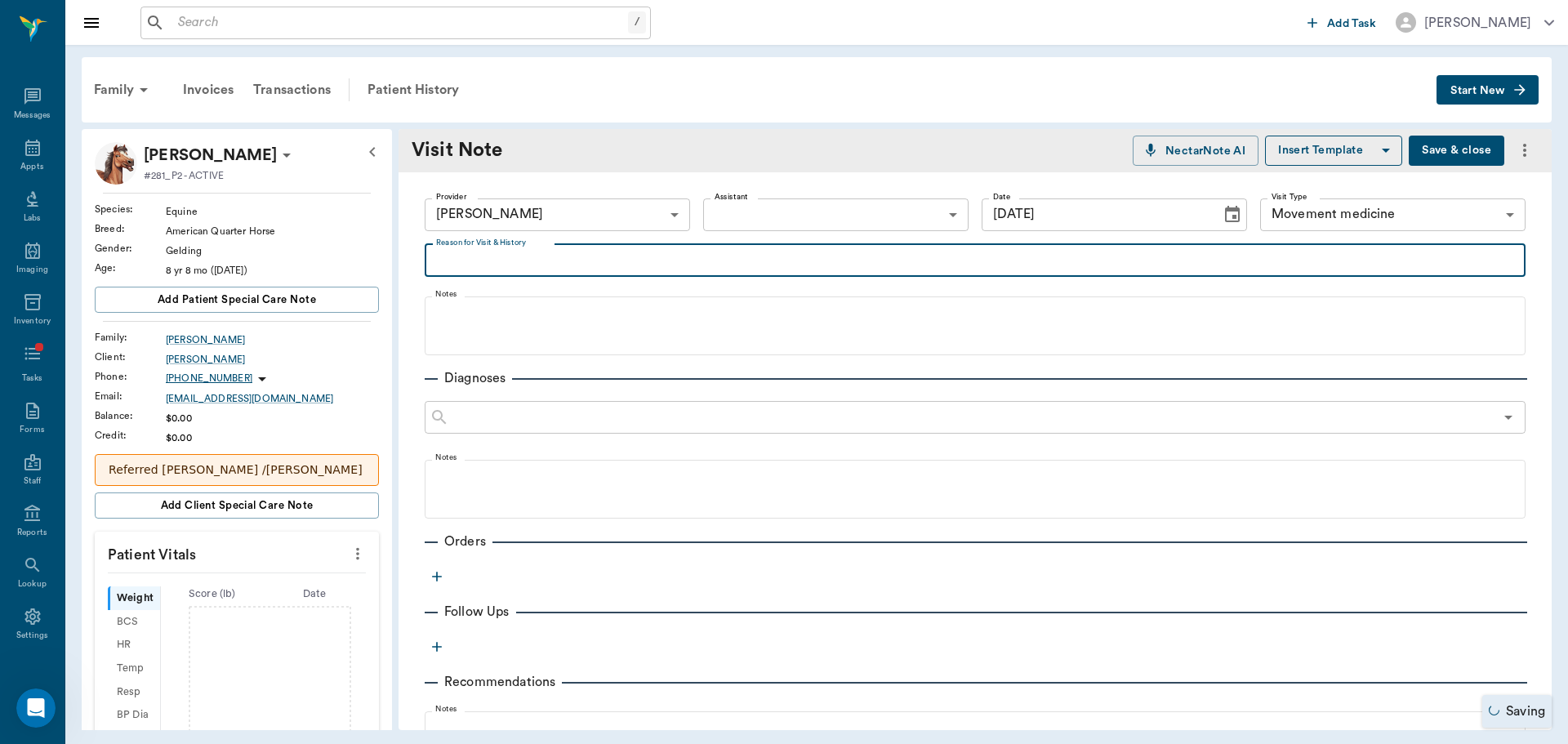
click at [740, 251] on textarea "Reason for Visit & History" at bounding box center [975, 259] width 1078 height 19
type textarea "P"
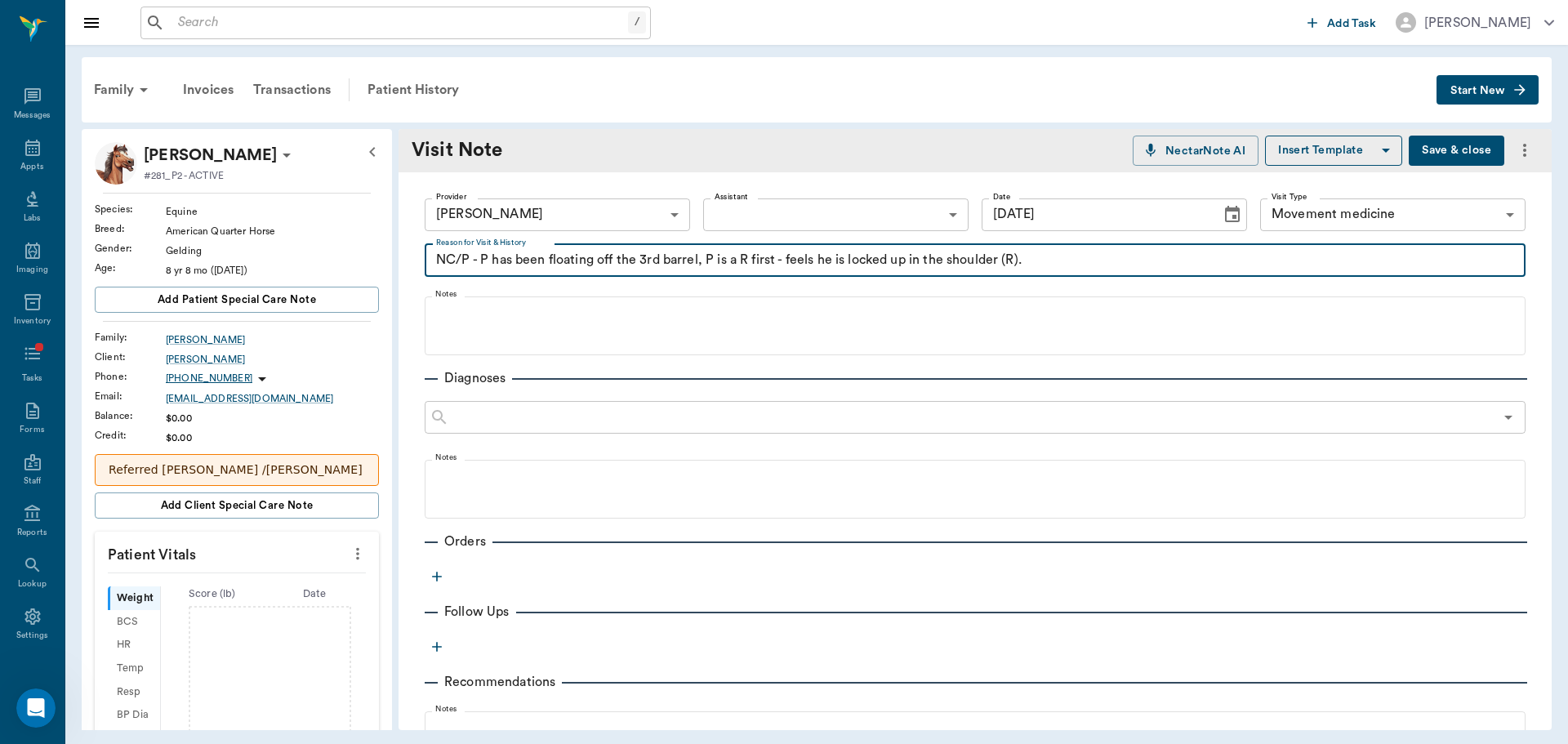
type textarea "NC/P - P has been floating off the 3rd barrel, P is a R first - feels he is loc…"
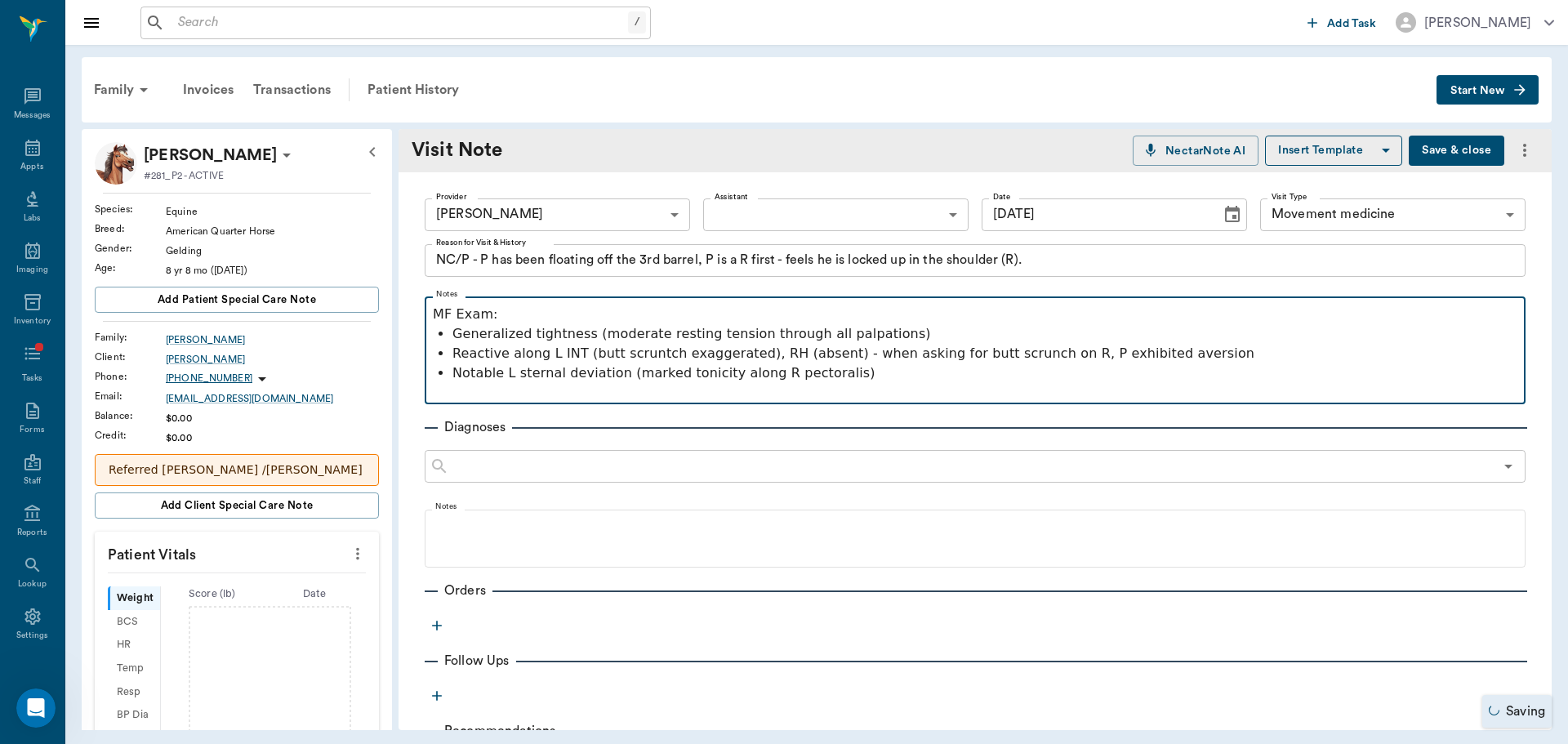
click at [750, 376] on p "Notable L sternal deviation (marked tonicity along R pectoralis)" at bounding box center [985, 373] width 1064 height 20
click at [642, 357] on p "Reactive along L INT (butt scruntch exaggerated), RH (absent) - when asking for…" at bounding box center [985, 354] width 1064 height 20
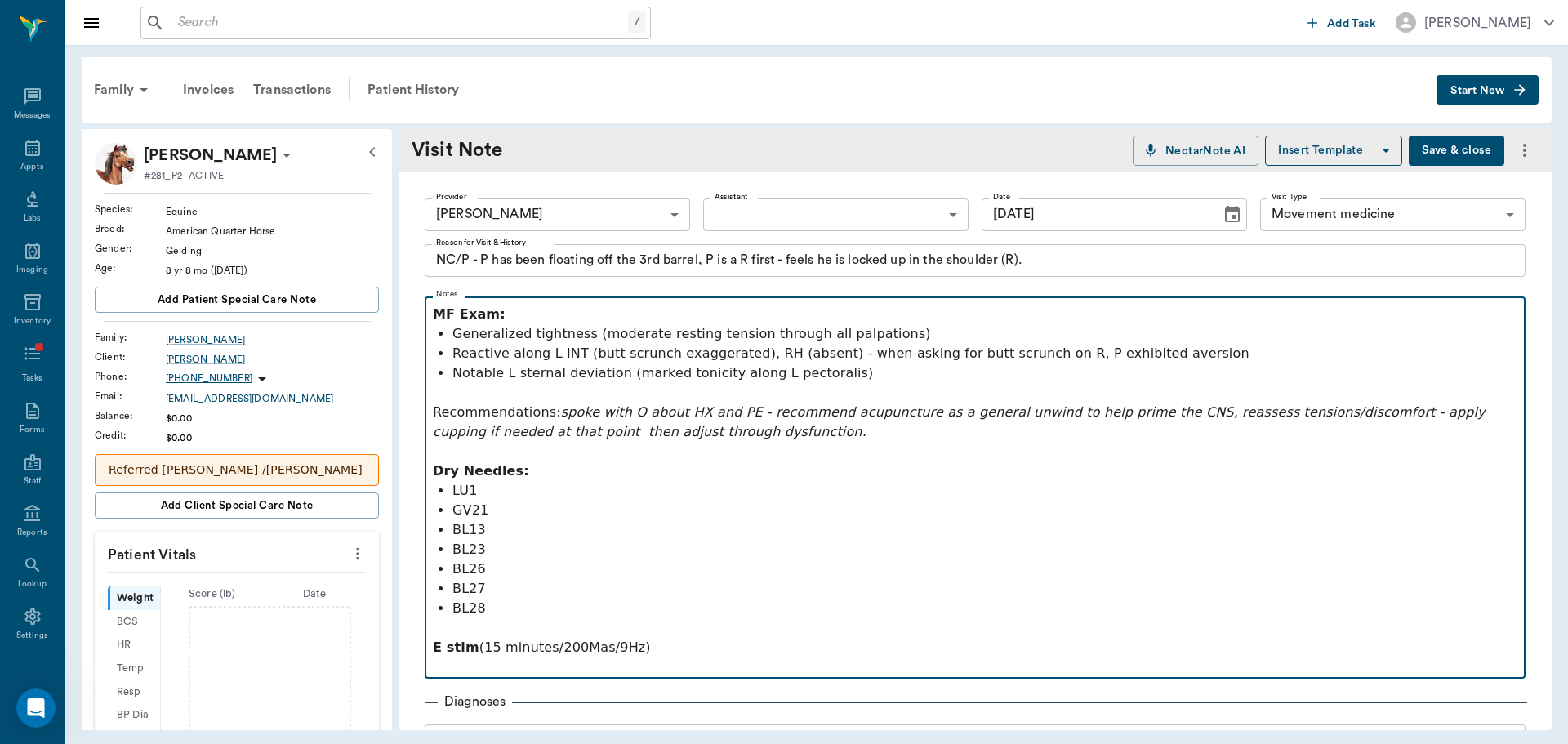
click at [485, 420] on p "Recommendations: spoke with O about HX and PE - recommend acupuncture as a gene…" at bounding box center [975, 423] width 1084 height 39
click at [485, 418] on p "Recommendations: spoke with O about HX and PE - recommend acupuncture as a gene…" at bounding box center [975, 423] width 1084 height 39
click at [494, 398] on p at bounding box center [975, 393] width 1084 height 20
click at [507, 408] on p "Recommendations: spoke with O about HX and PE - recommend acupuncture as a gene…" at bounding box center [975, 423] width 1084 height 39
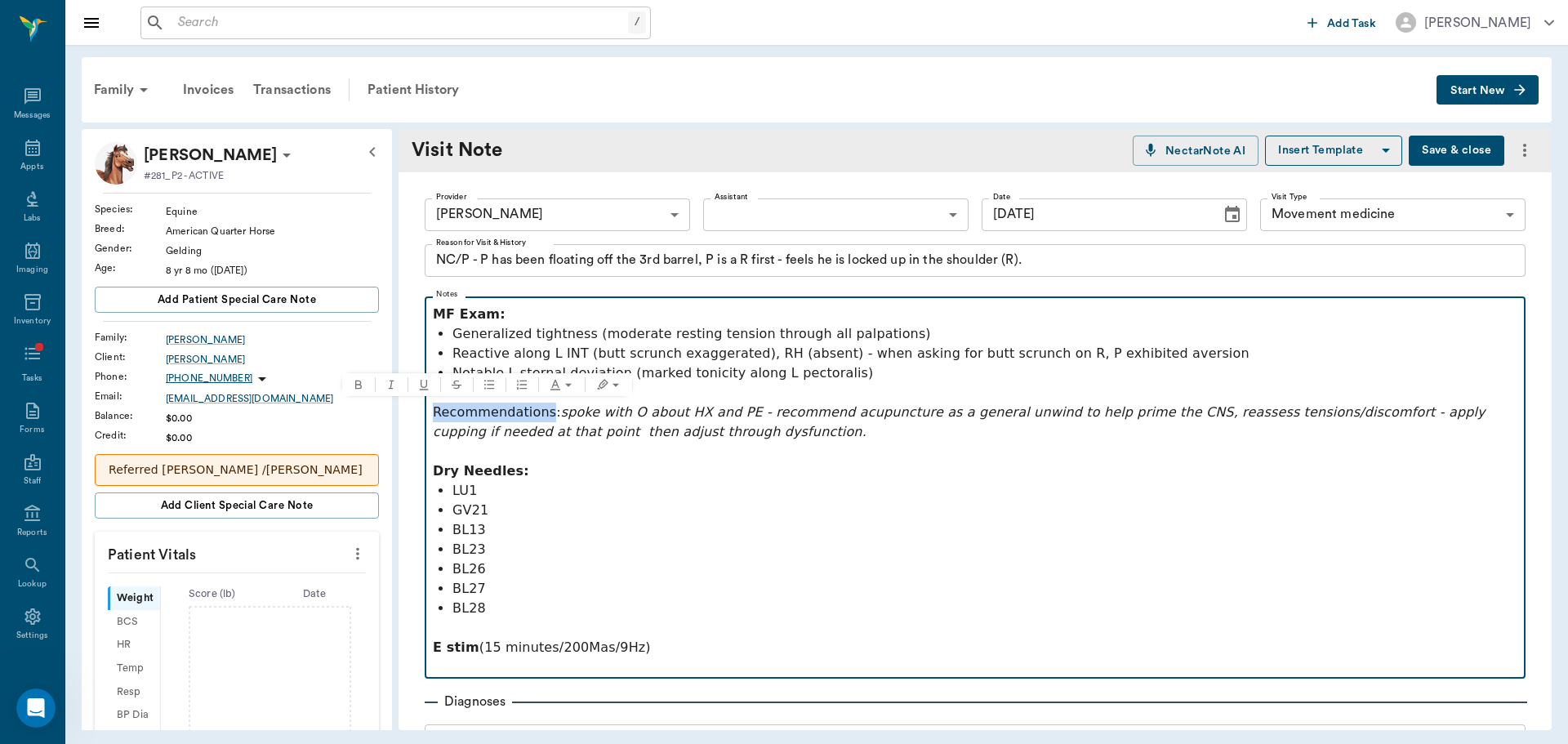
click at [507, 408] on p "Recommendations: spoke with O about HX and PE - recommend acupuncture as a gene…" at bounding box center [975, 423] width 1084 height 39
click at [609, 379] on icon "Text highlight" at bounding box center [616, 384] width 13 height 13
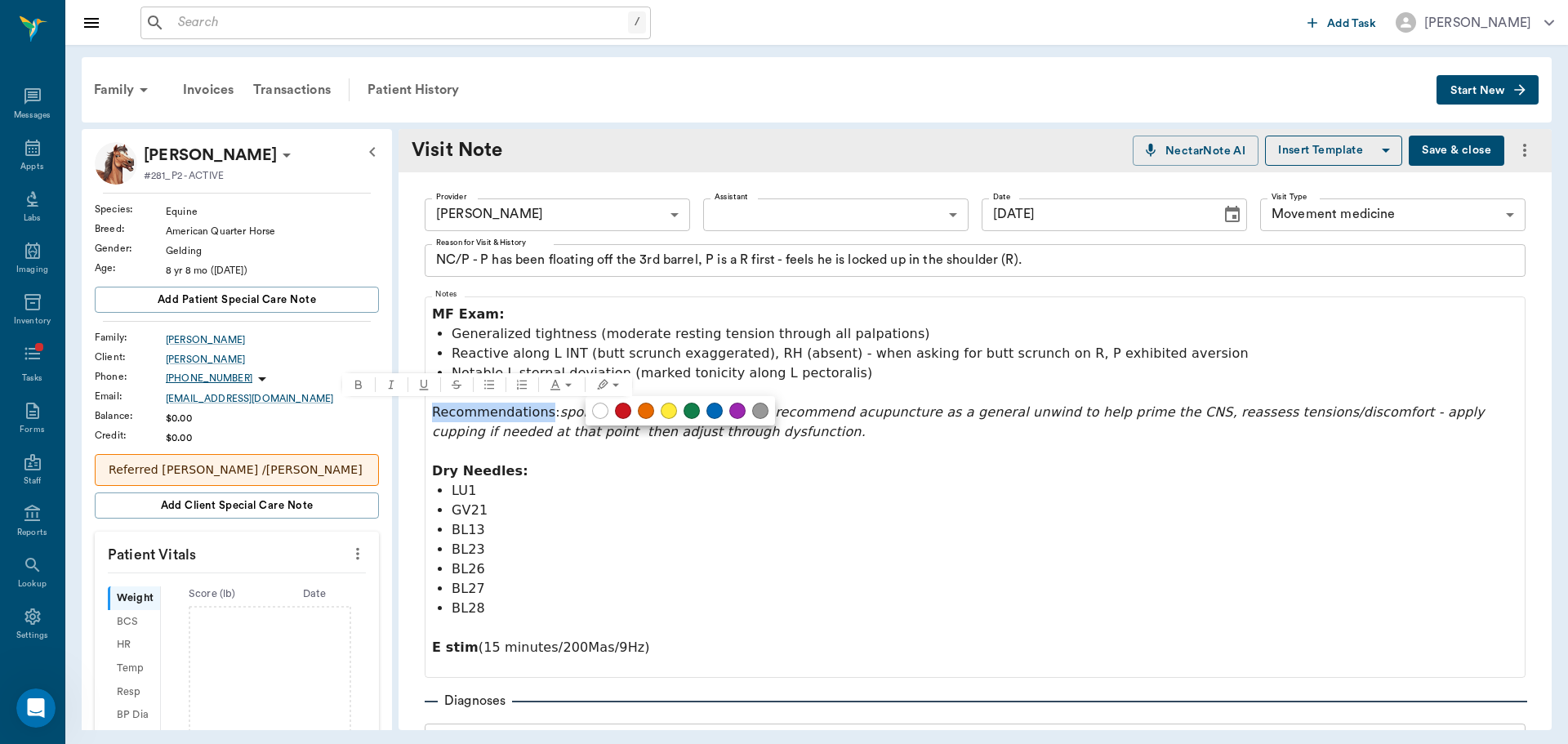
click at [691, 409] on button at bounding box center [692, 411] width 16 height 16
click at [595, 400] on ul at bounding box center [679, 410] width 189 height 30
click at [595, 403] on button at bounding box center [600, 411] width 16 height 16
click at [562, 386] on icon "Text color" at bounding box center [567, 384] width 13 height 13
click at [638, 410] on button at bounding box center [644, 411] width 16 height 16
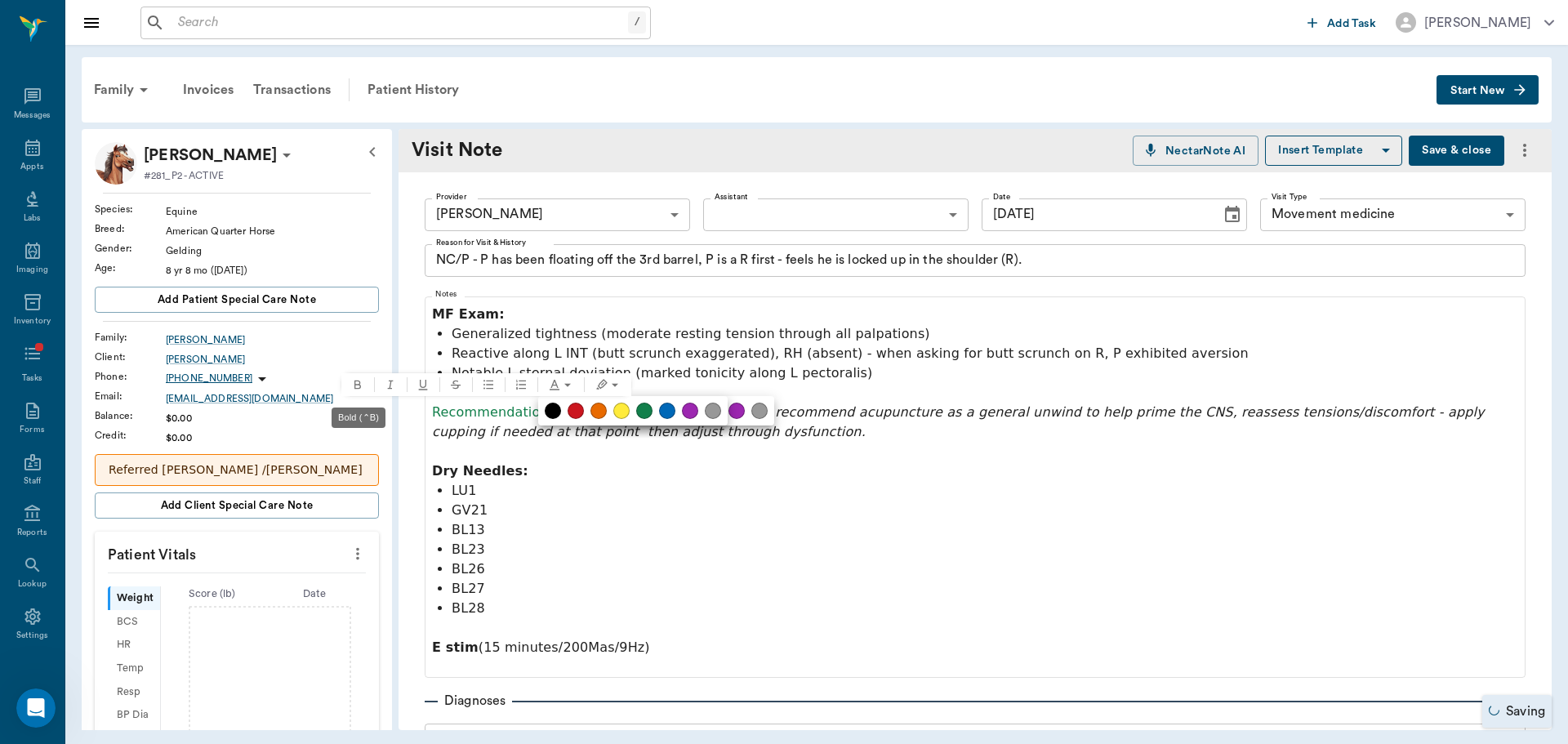
click at [363, 384] on icon "Bold" at bounding box center [357, 384] width 13 height 13
click at [625, 518] on div at bounding box center [784, 372] width 1568 height 744
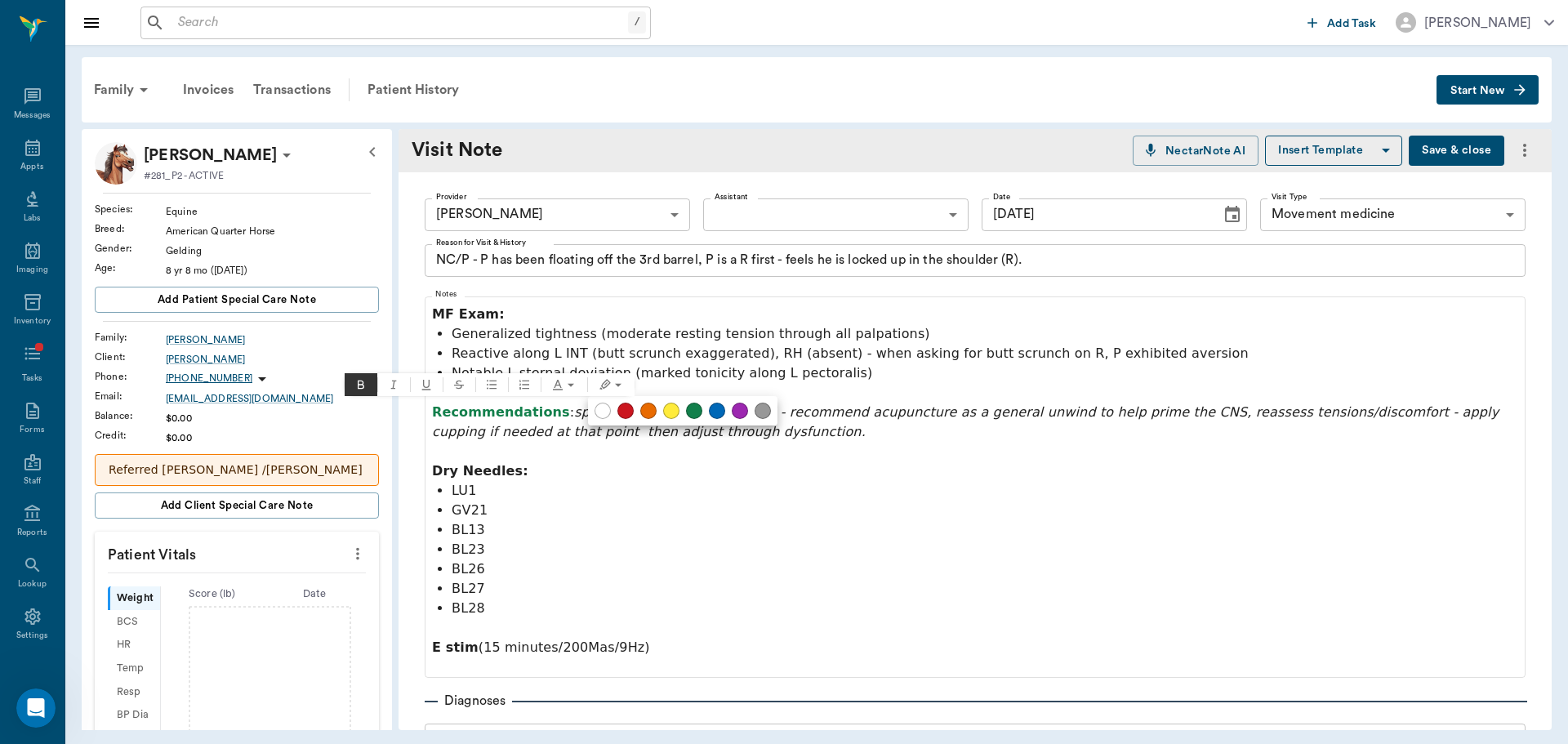
click at [644, 442] on div at bounding box center [784, 372] width 1568 height 744
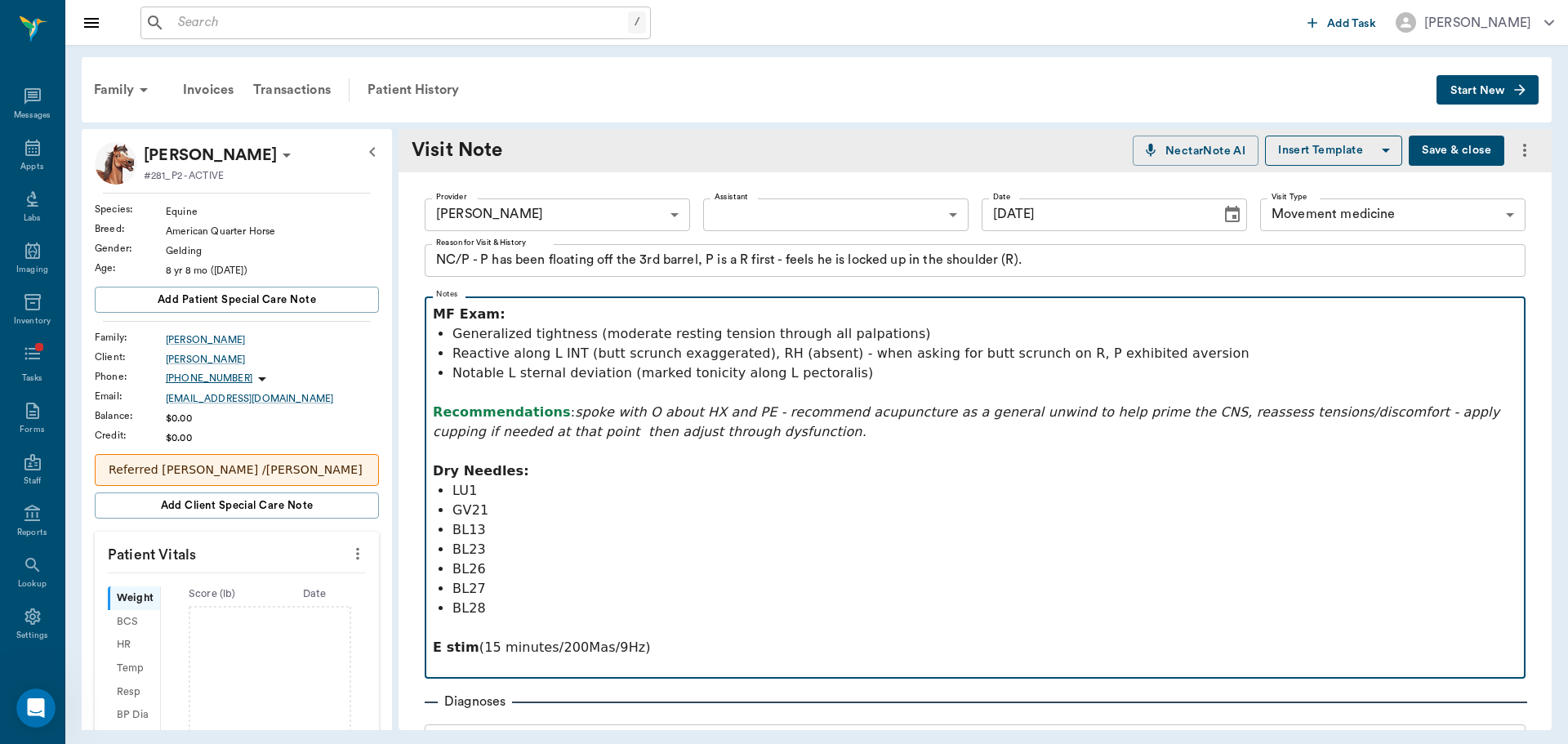
click at [638, 499] on p "LU1" at bounding box center [985, 491] width 1064 height 20
click at [723, 655] on p "E stim (15 minutes/200Mas/9Hz)" at bounding box center [975, 648] width 1084 height 20
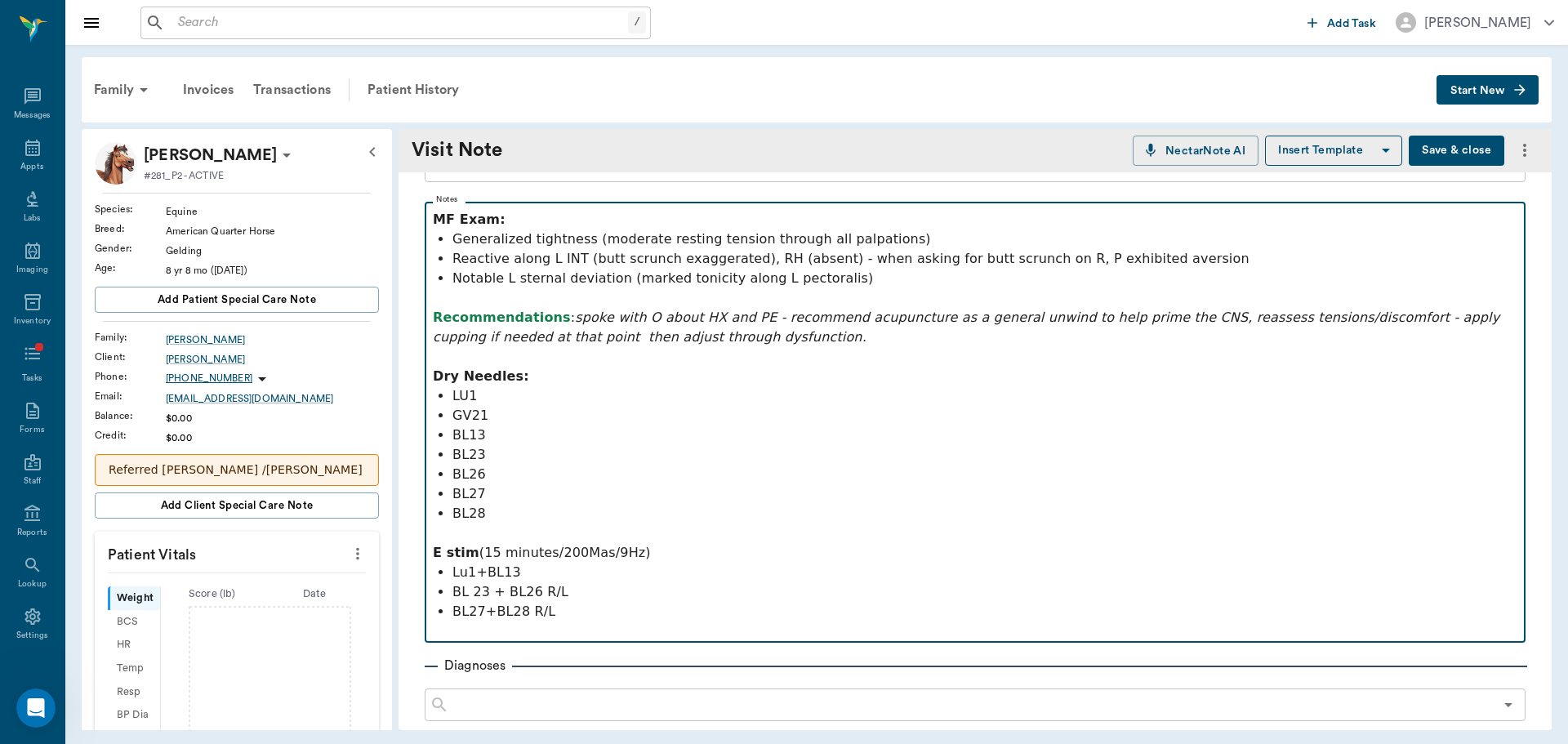
scroll to position [168, 0]
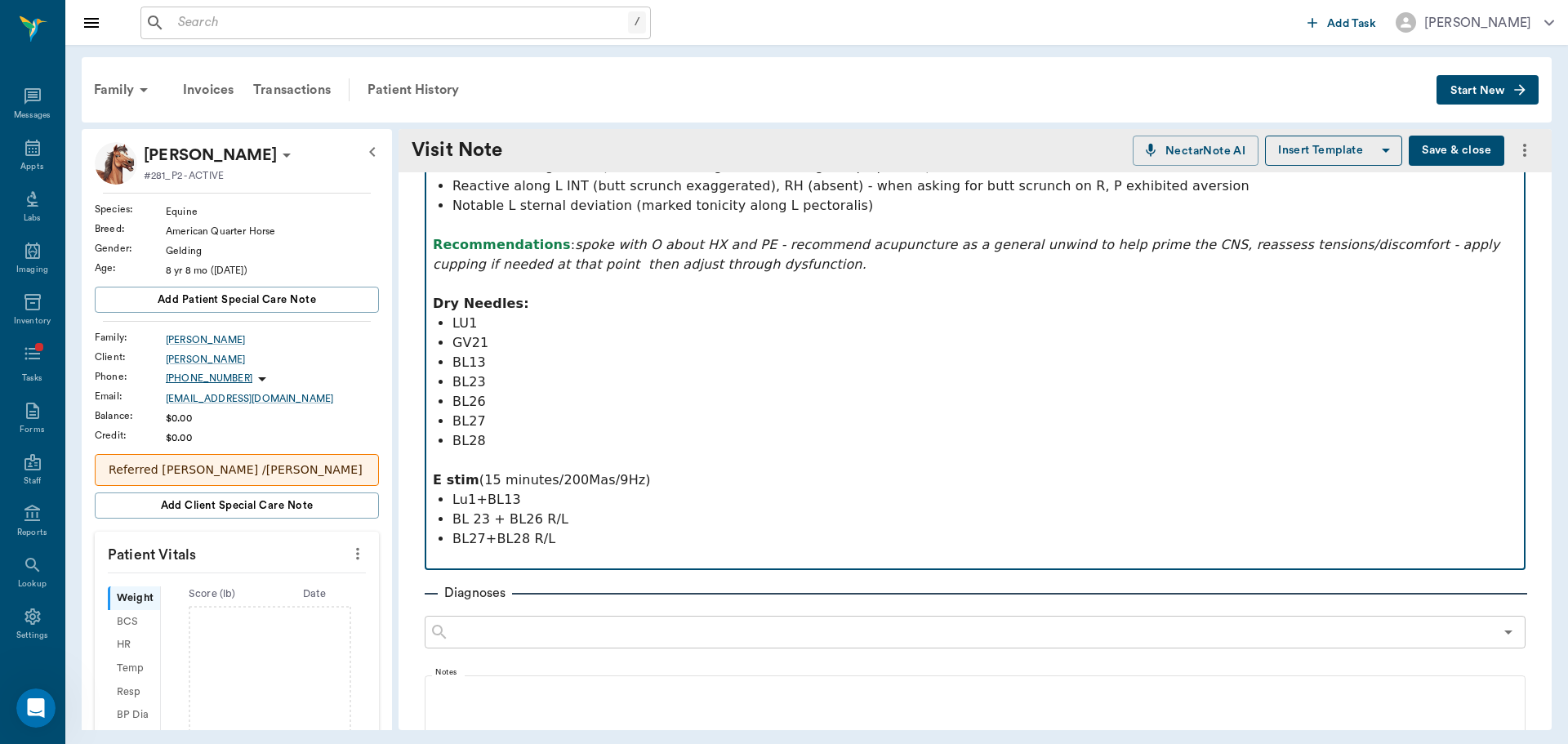
click at [530, 558] on p at bounding box center [975, 558] width 1084 height 20
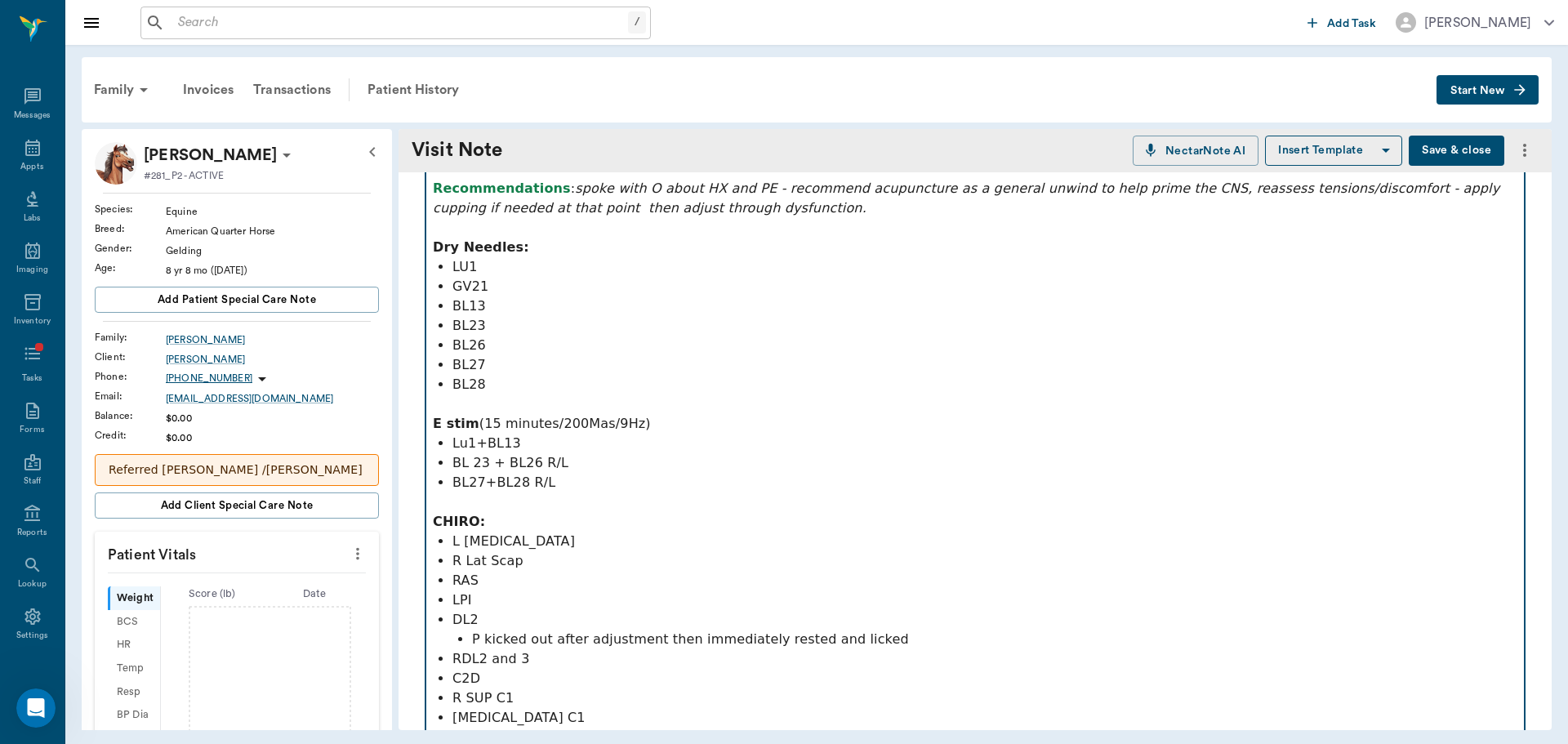
scroll to position [305, 0]
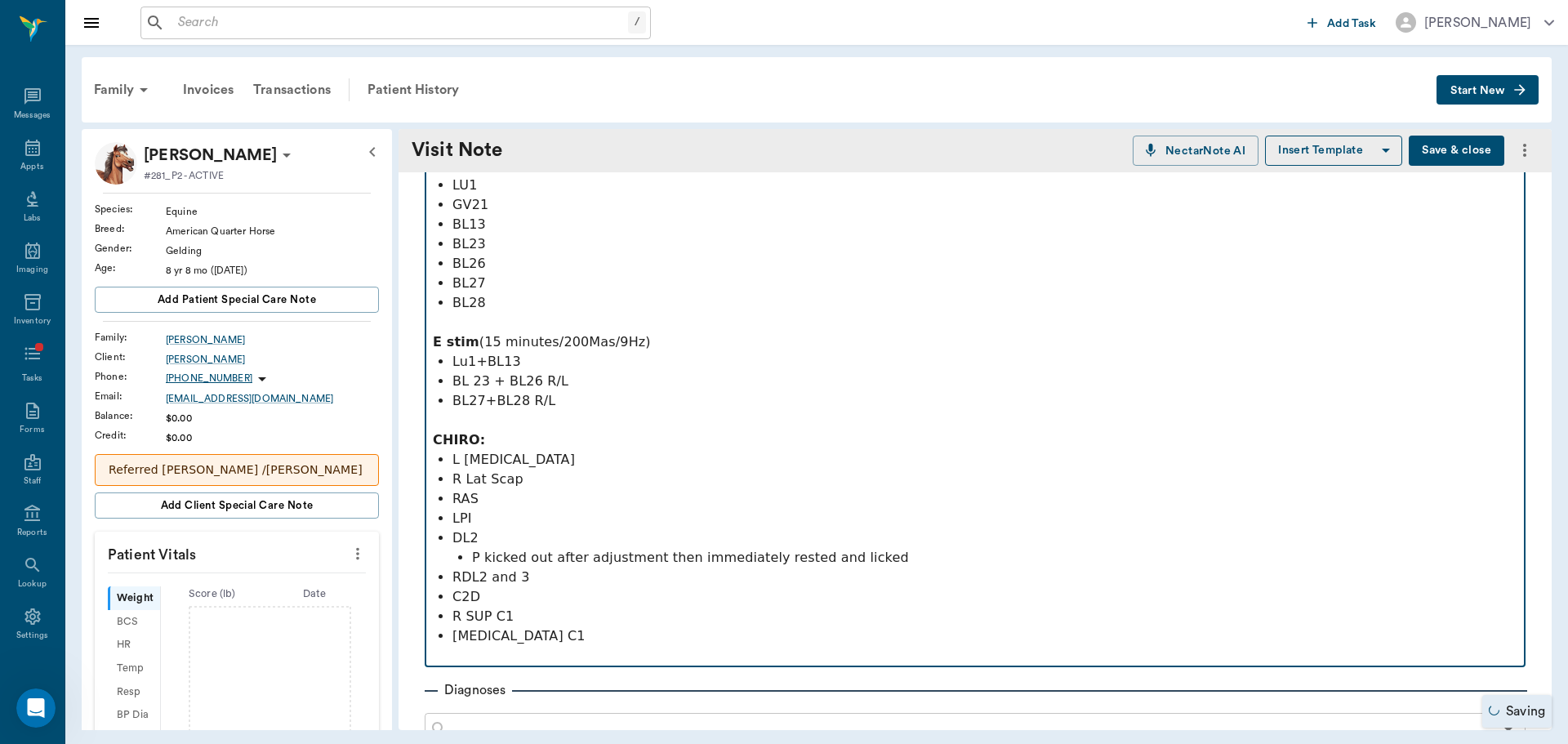
click at [504, 478] on p "R Lat Scap" at bounding box center [985, 479] width 1064 height 20
click at [558, 442] on p "CHIRO:" at bounding box center [975, 440] width 1084 height 20
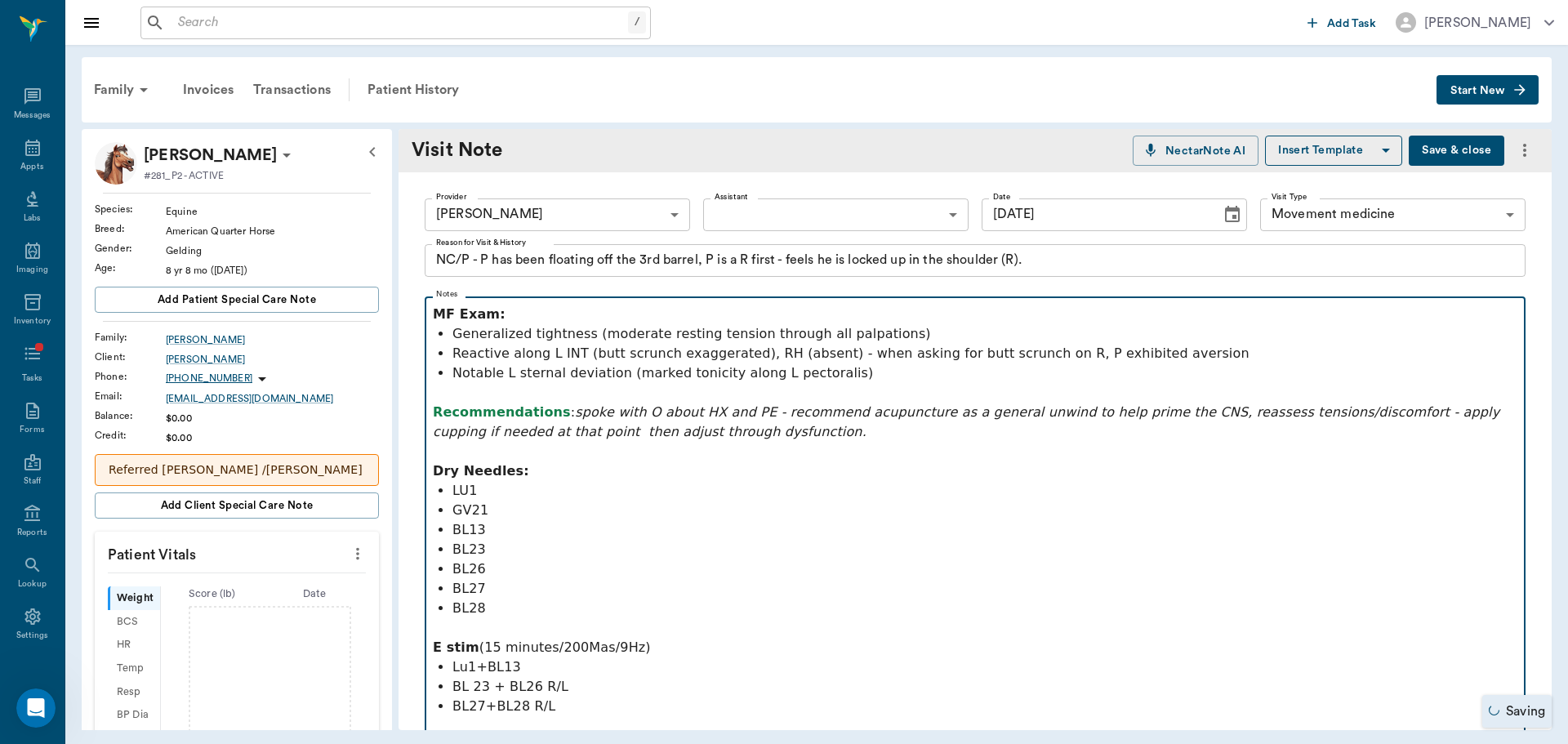
scroll to position [408, 0]
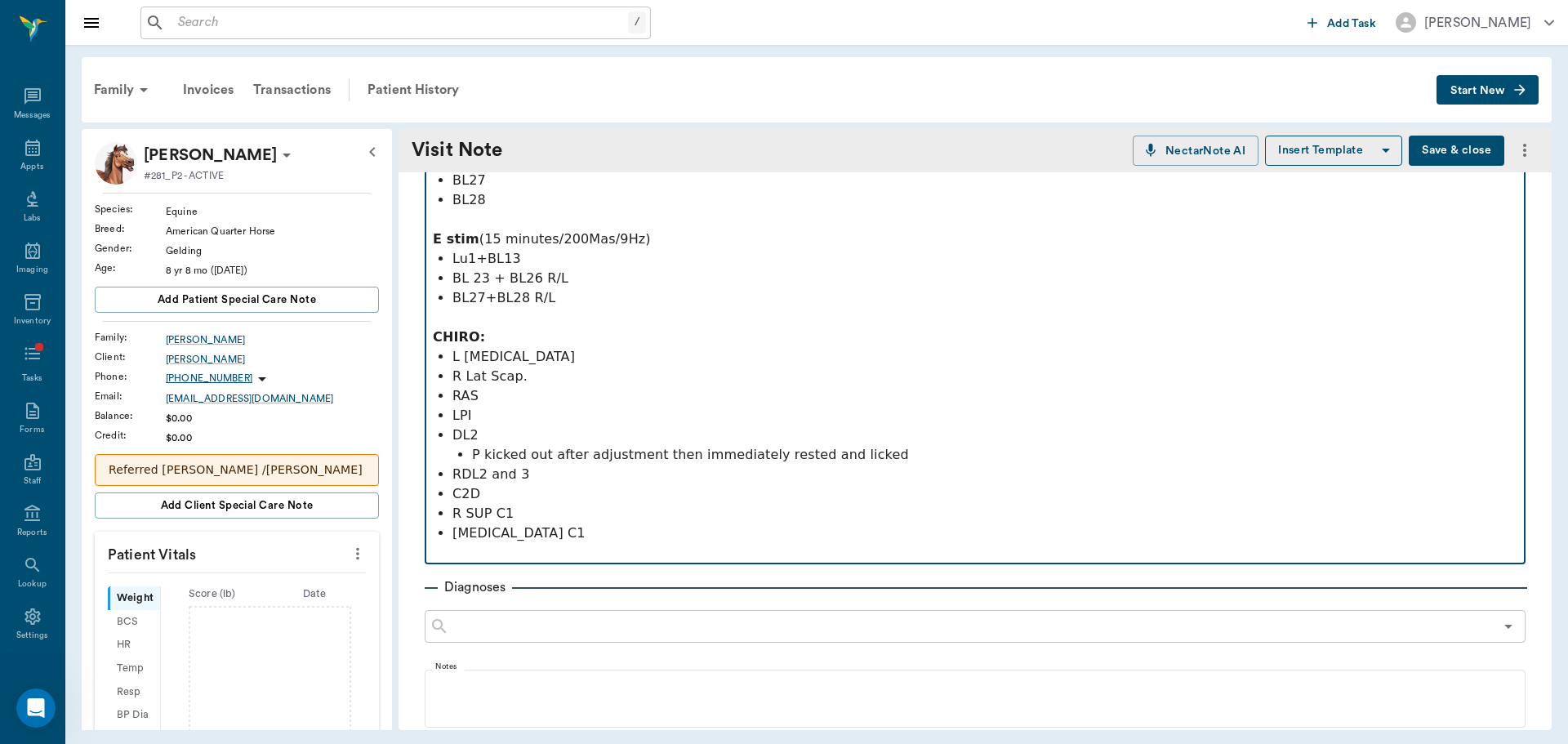
click at [749, 545] on p at bounding box center [975, 553] width 1084 height 20
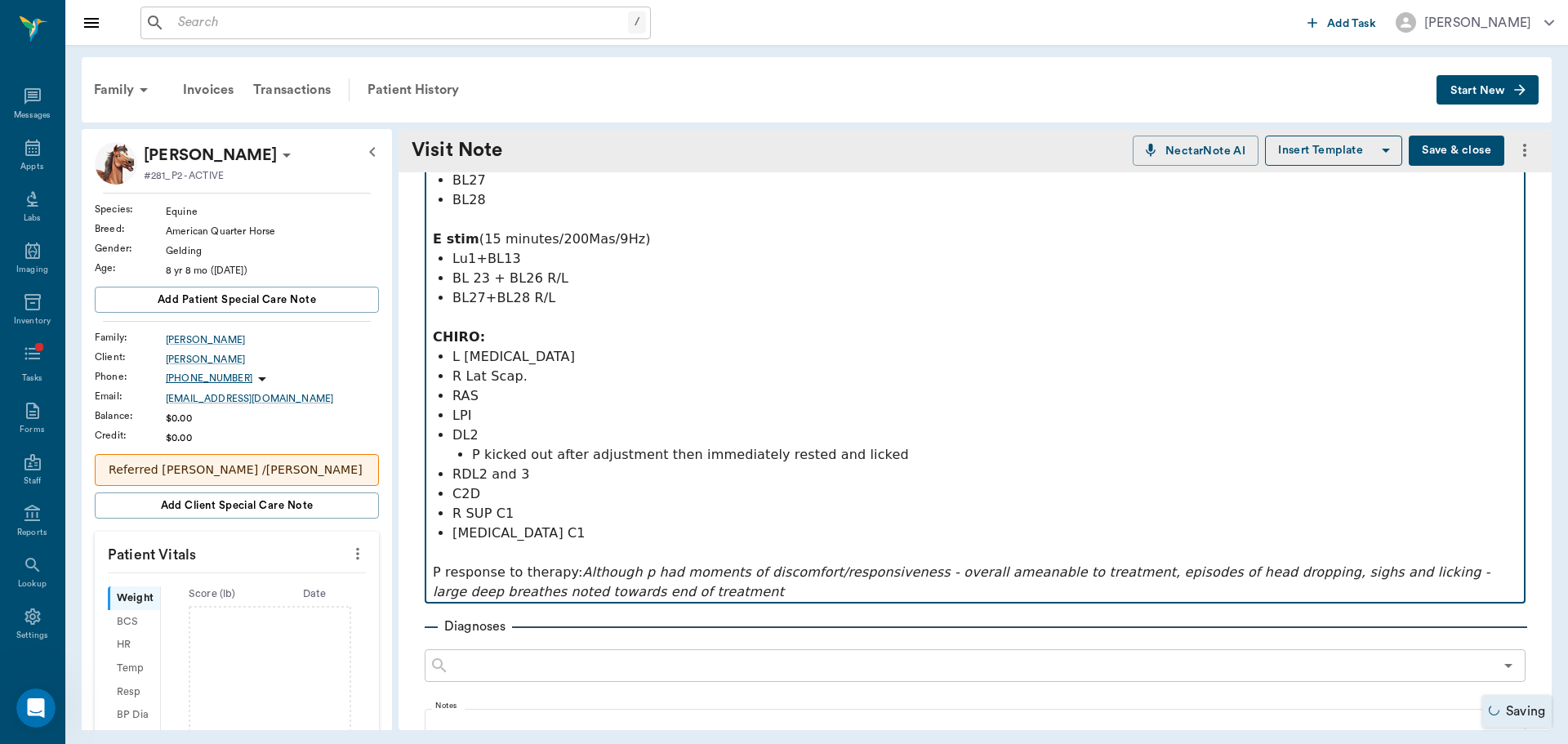
click at [966, 565] on em "Although p had moments of discomfort/responsiveness - overall ameanable to trea…" at bounding box center [963, 582] width 1062 height 35
drag, startPoint x: 568, startPoint y: 557, endPoint x: 556, endPoint y: 566, distance: 15.0
click at [556, 566] on div "MF Exam: Generalized tightness (moderate resting tension through all palpations…" at bounding box center [975, 249] width 1084 height 705
drag, startPoint x: 562, startPoint y: 571, endPoint x: 399, endPoint y: 575, distance: 163.0
click at [399, 575] on div "Provider [PERSON_NAME] 649b3e03b5bc7e03f9326794 Provider Assistant ​ Assistant …" at bounding box center [975, 466] width 1153 height 1405
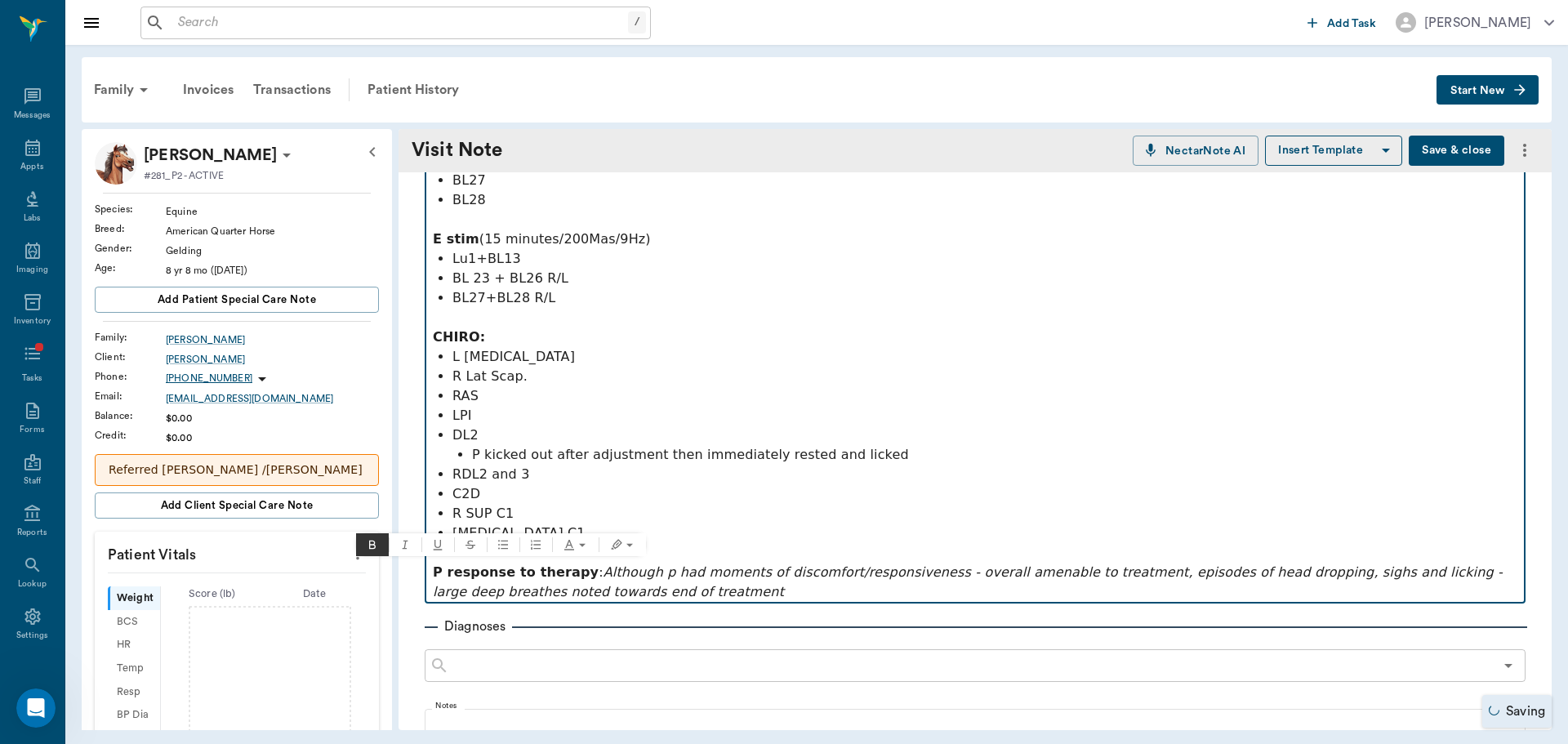
click at [667, 548] on p at bounding box center [975, 553] width 1084 height 20
drag, startPoint x: 557, startPoint y: 573, endPoint x: 549, endPoint y: 542, distance: 32.0
click at [411, 576] on div "Provider [PERSON_NAME] 649b3e03b5bc7e03f9326794 Provider Assistant ​ Assistant …" at bounding box center [975, 466] width 1153 height 1405
click at [585, 538] on icon "Text color" at bounding box center [585, 545] width 13 height 13
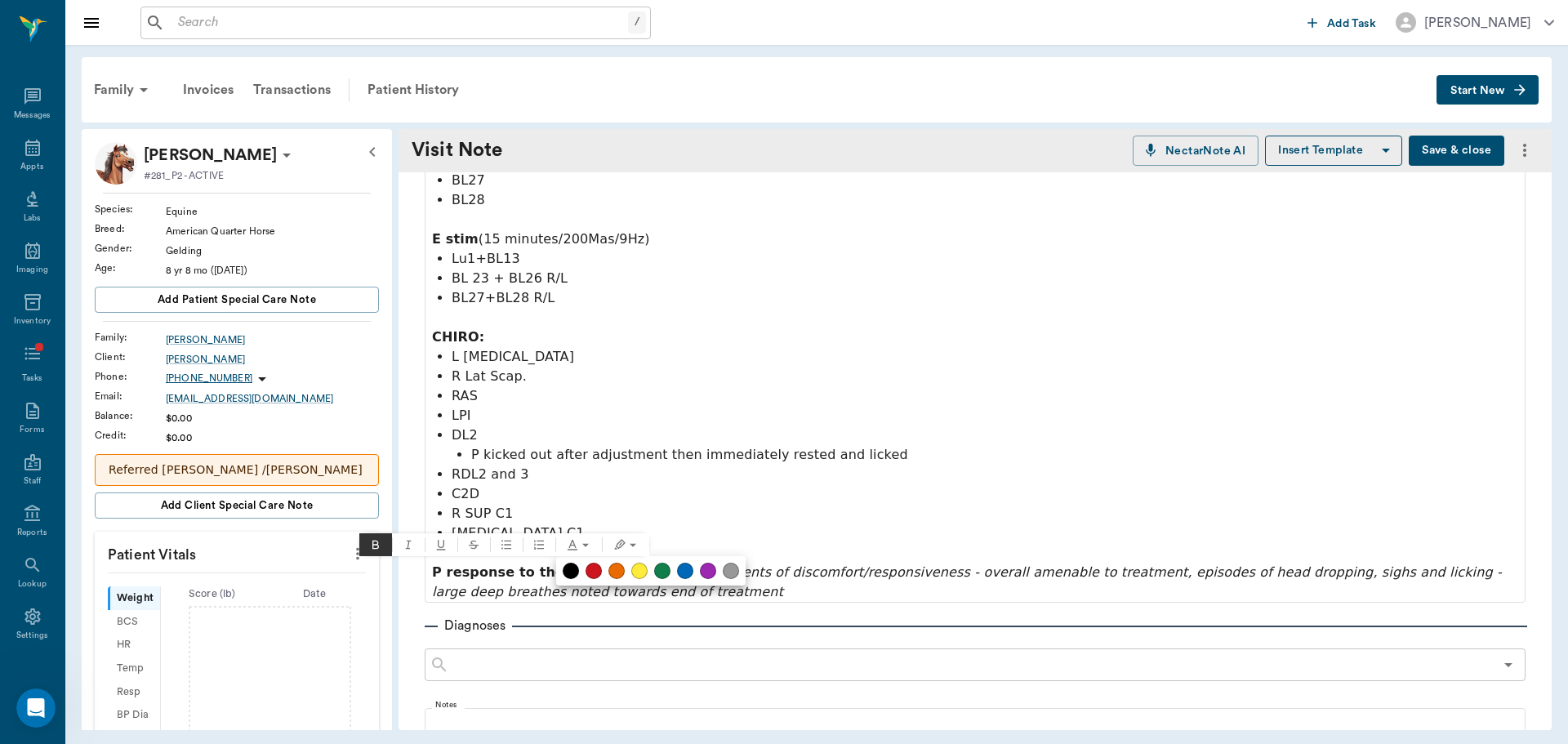
click at [587, 566] on button at bounding box center [593, 571] width 16 height 16
click at [779, 458] on div at bounding box center [784, 372] width 1568 height 744
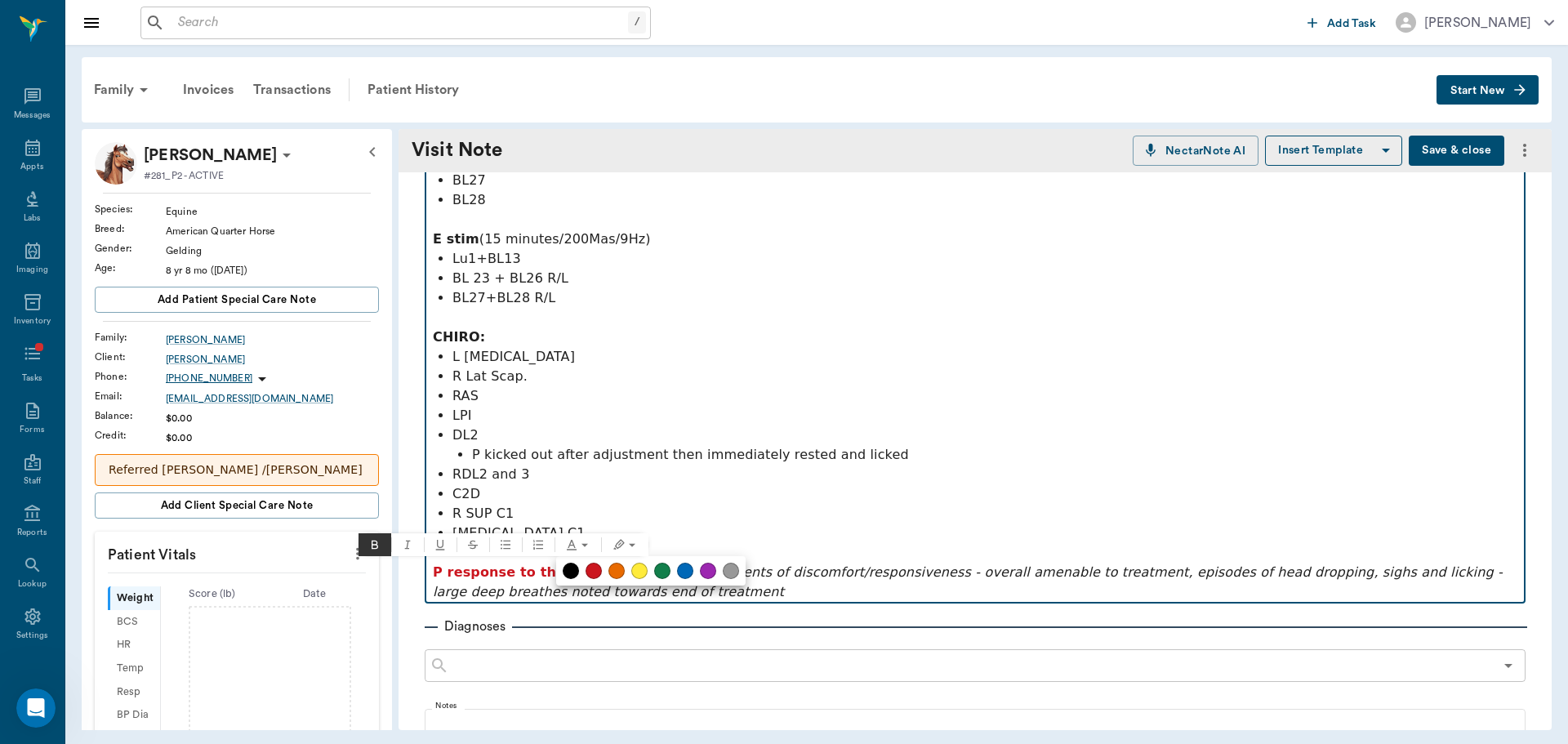
scroll to position [263, 0]
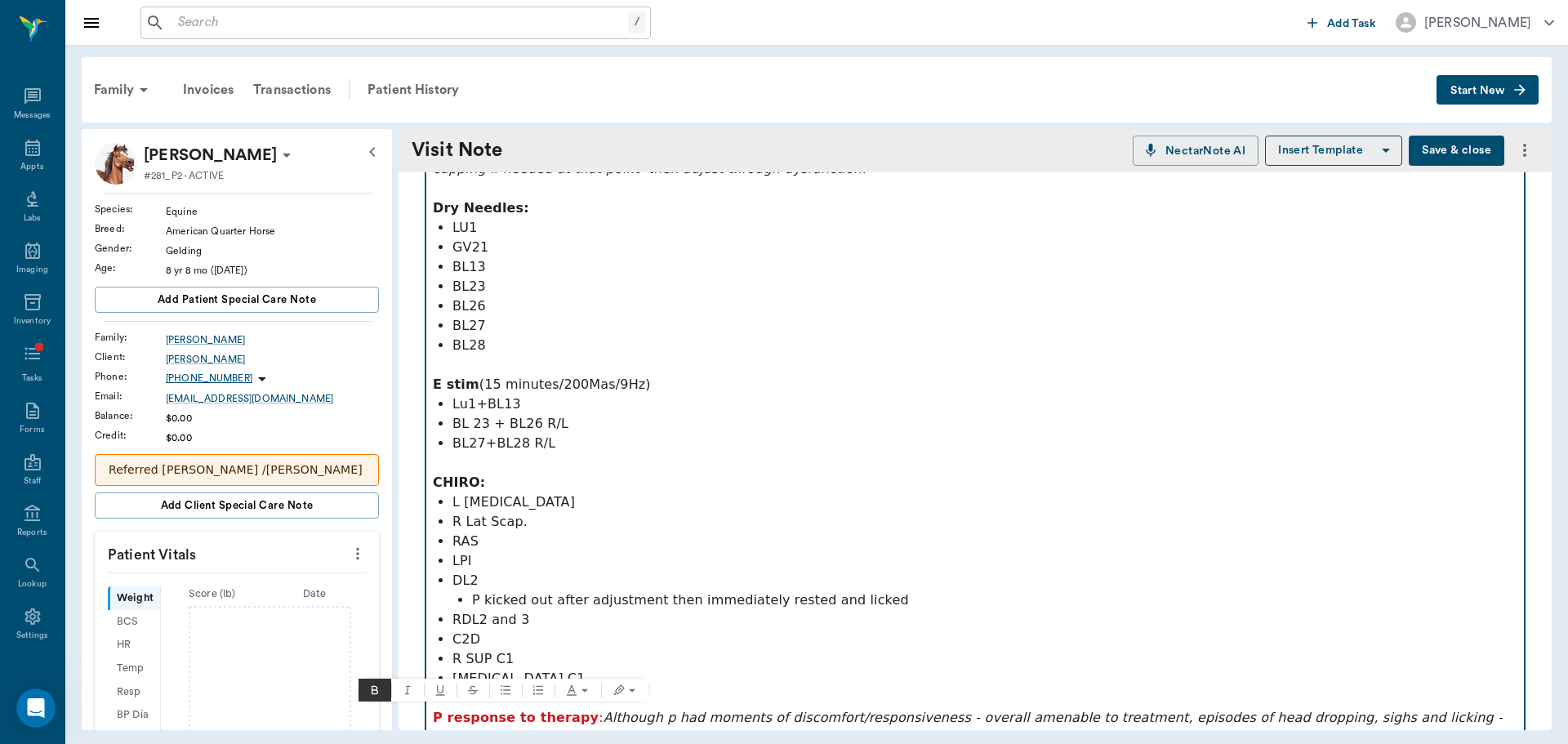
click at [822, 535] on p "RAS" at bounding box center [985, 541] width 1064 height 20
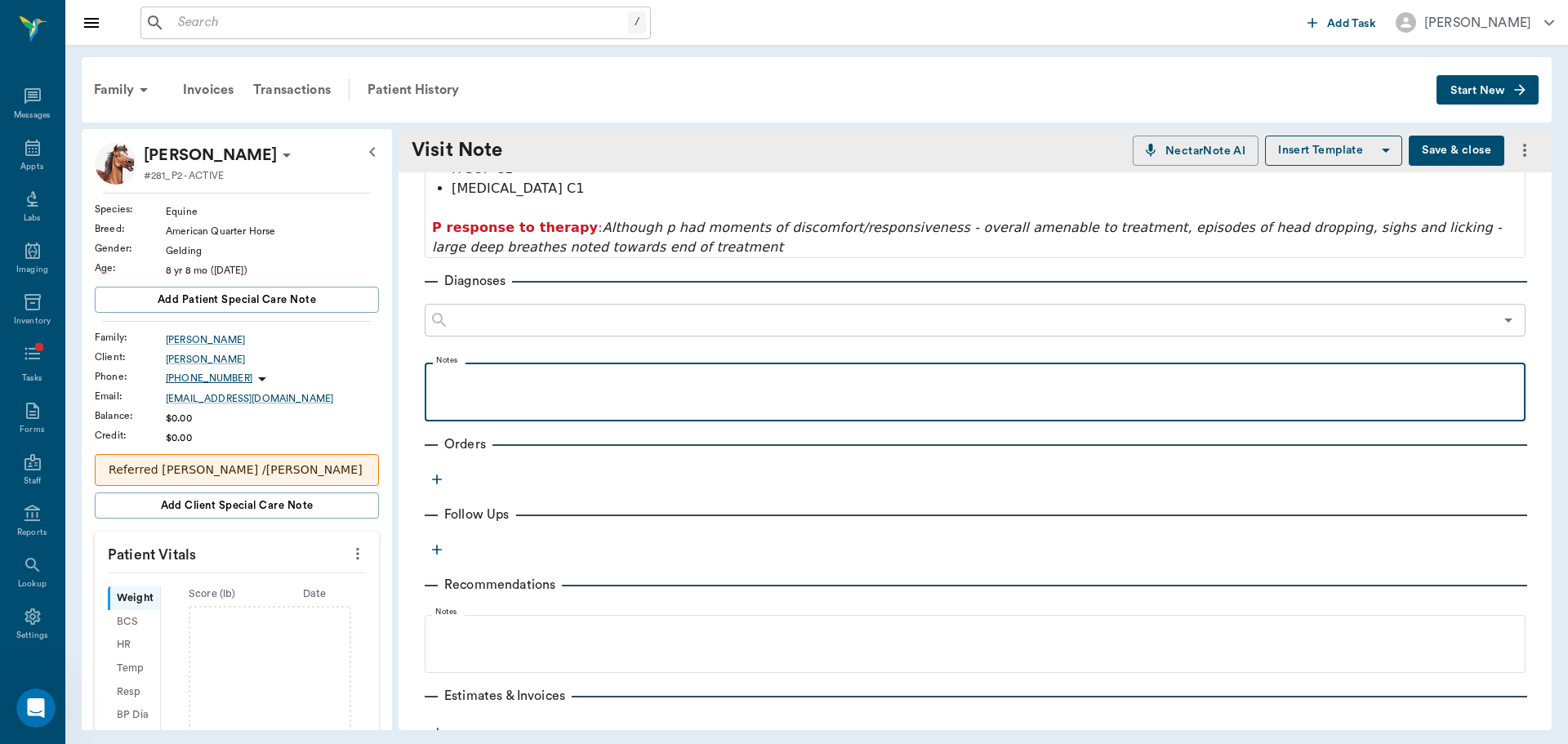
click at [584, 411] on div at bounding box center [975, 390] width 1084 height 40
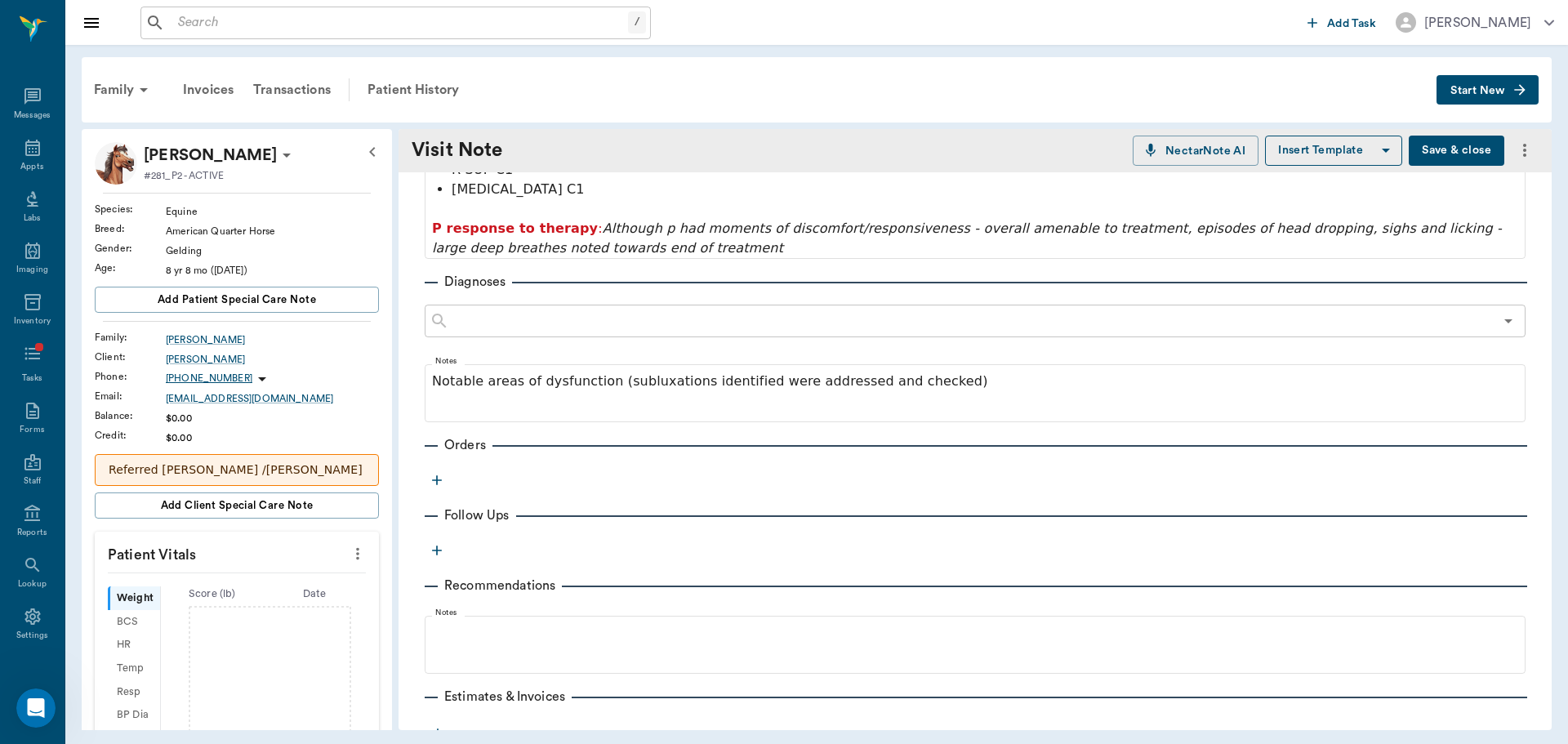
click at [443, 489] on button "button" at bounding box center [436, 479] width 24 height 24
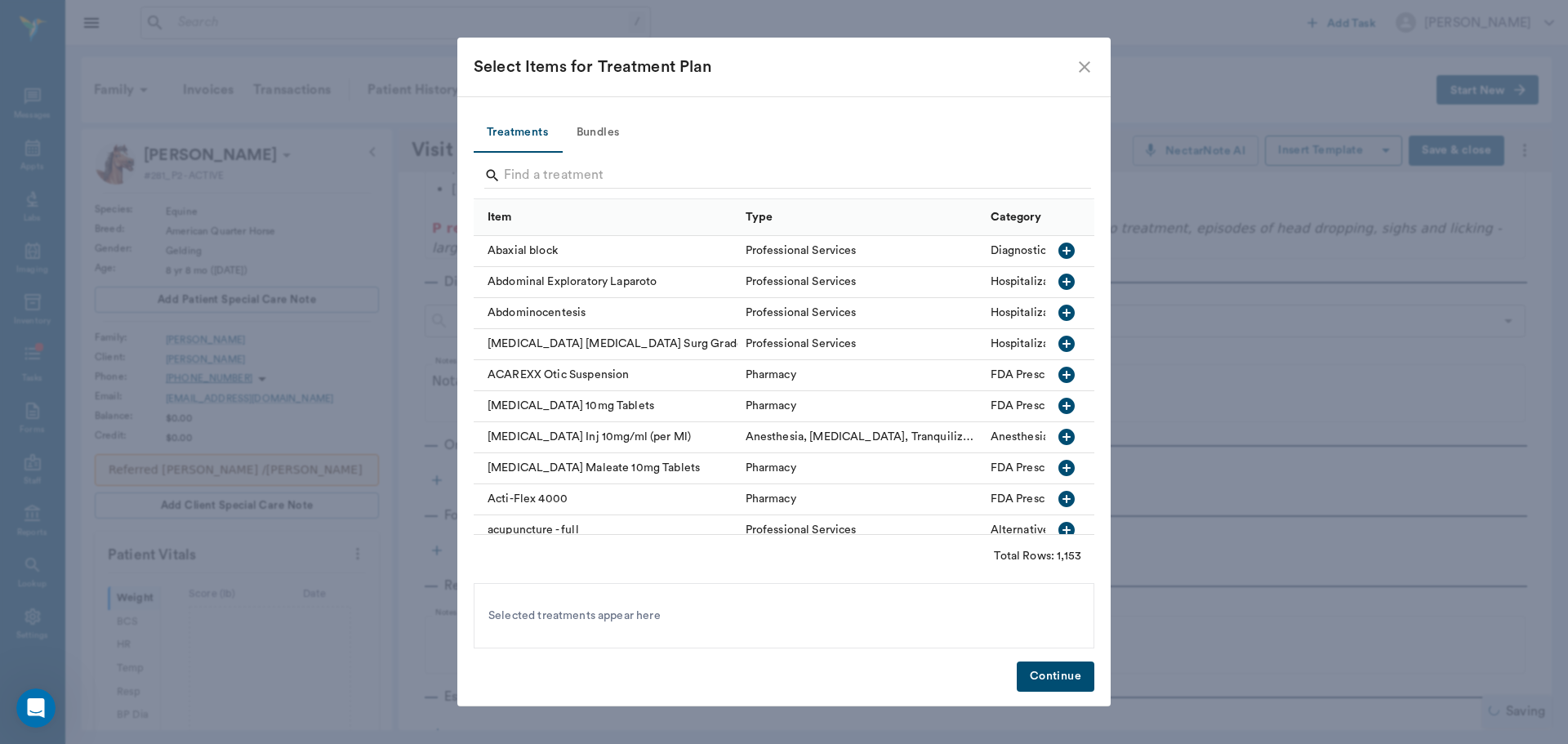
click at [580, 159] on div at bounding box center [788, 177] width 607 height 42
click at [593, 183] on input "Search" at bounding box center [784, 175] width 563 height 26
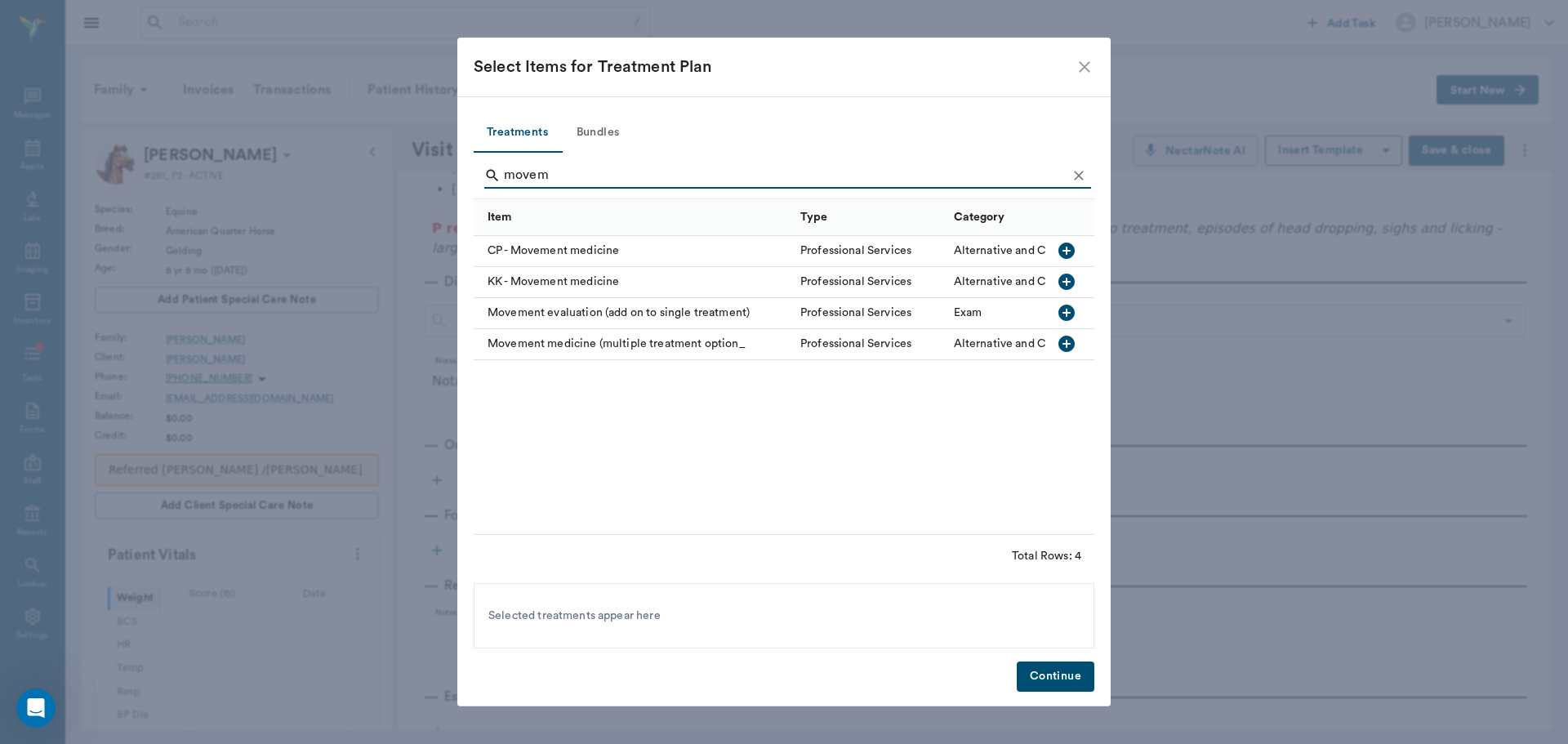
type input "movem"
click at [645, 340] on div "Movement medicine (multiple treatment option_" at bounding box center [633, 345] width 319 height 31
click at [1044, 685] on button "Continue" at bounding box center [1056, 677] width 77 height 31
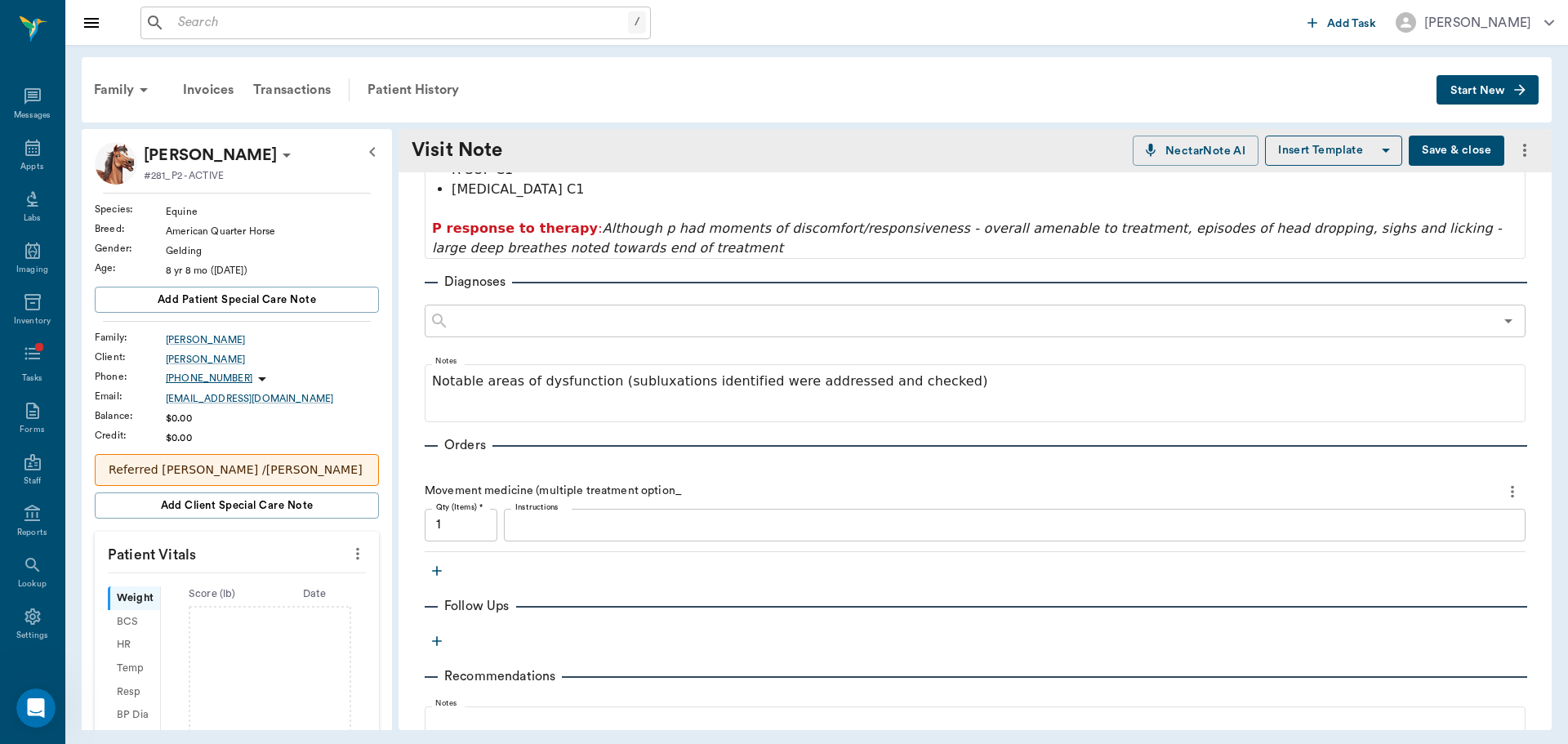
click at [573, 530] on textarea "Instructions" at bounding box center [1014, 524] width 999 height 19
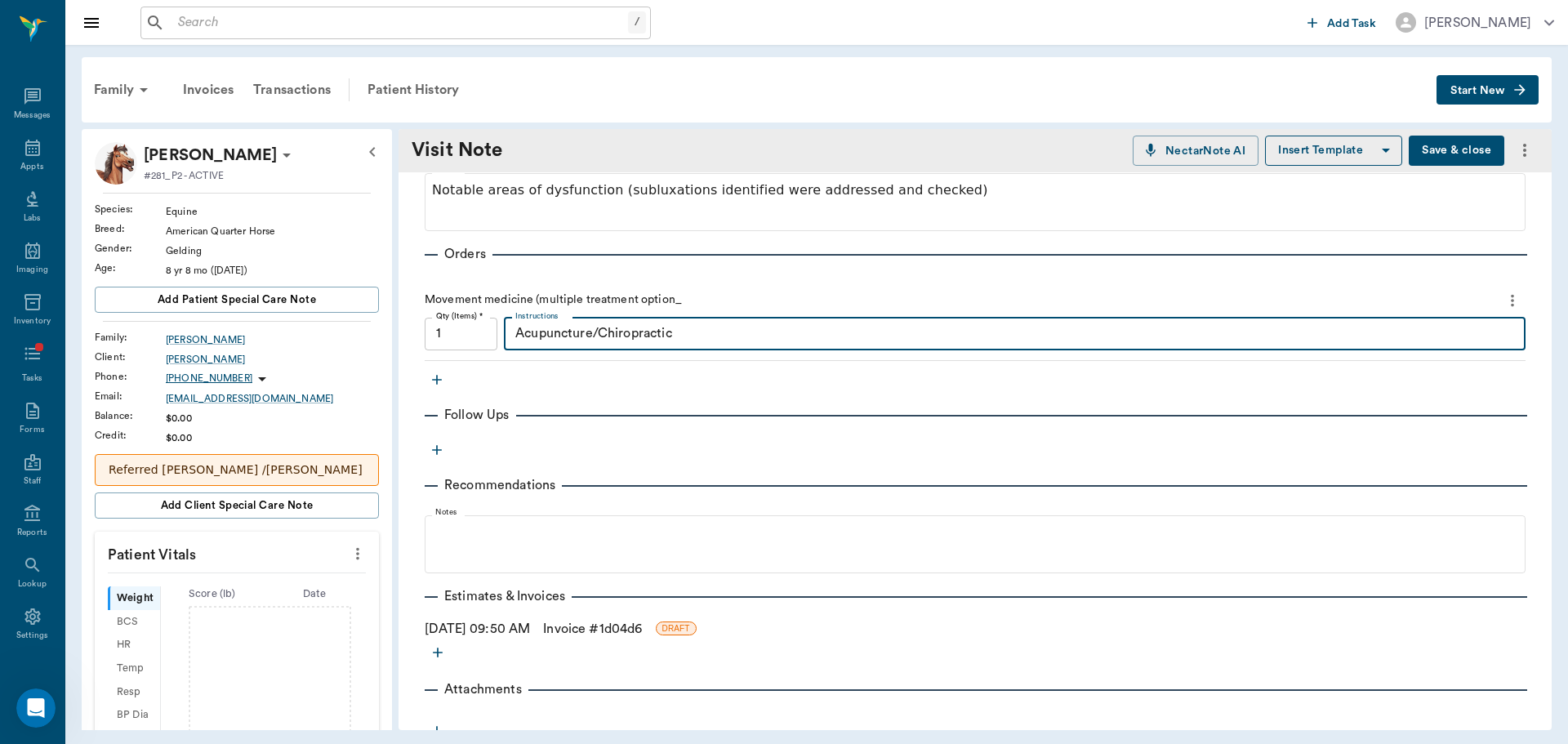
scroll to position [983, 0]
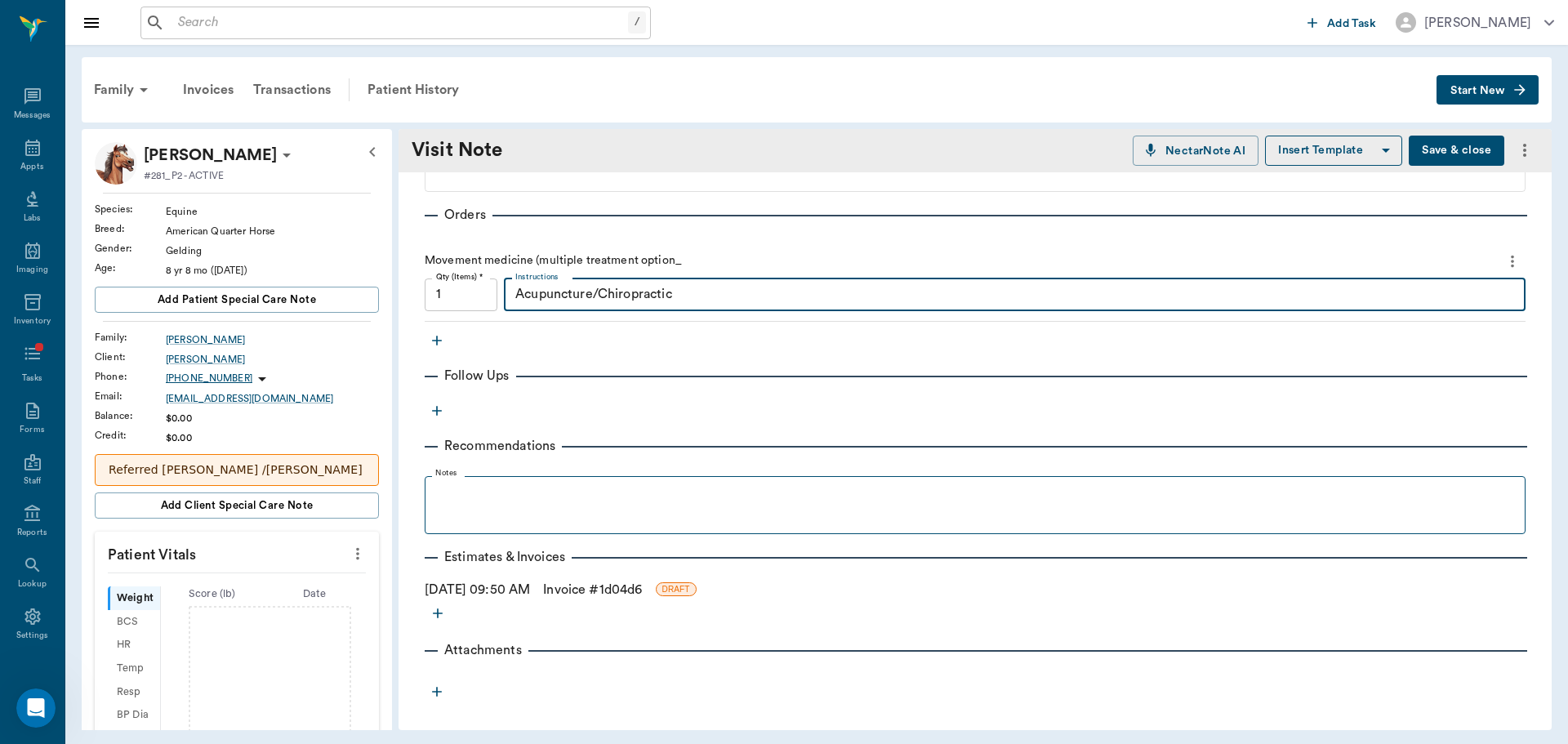
type textarea "Acupuncture/Chiropractic"
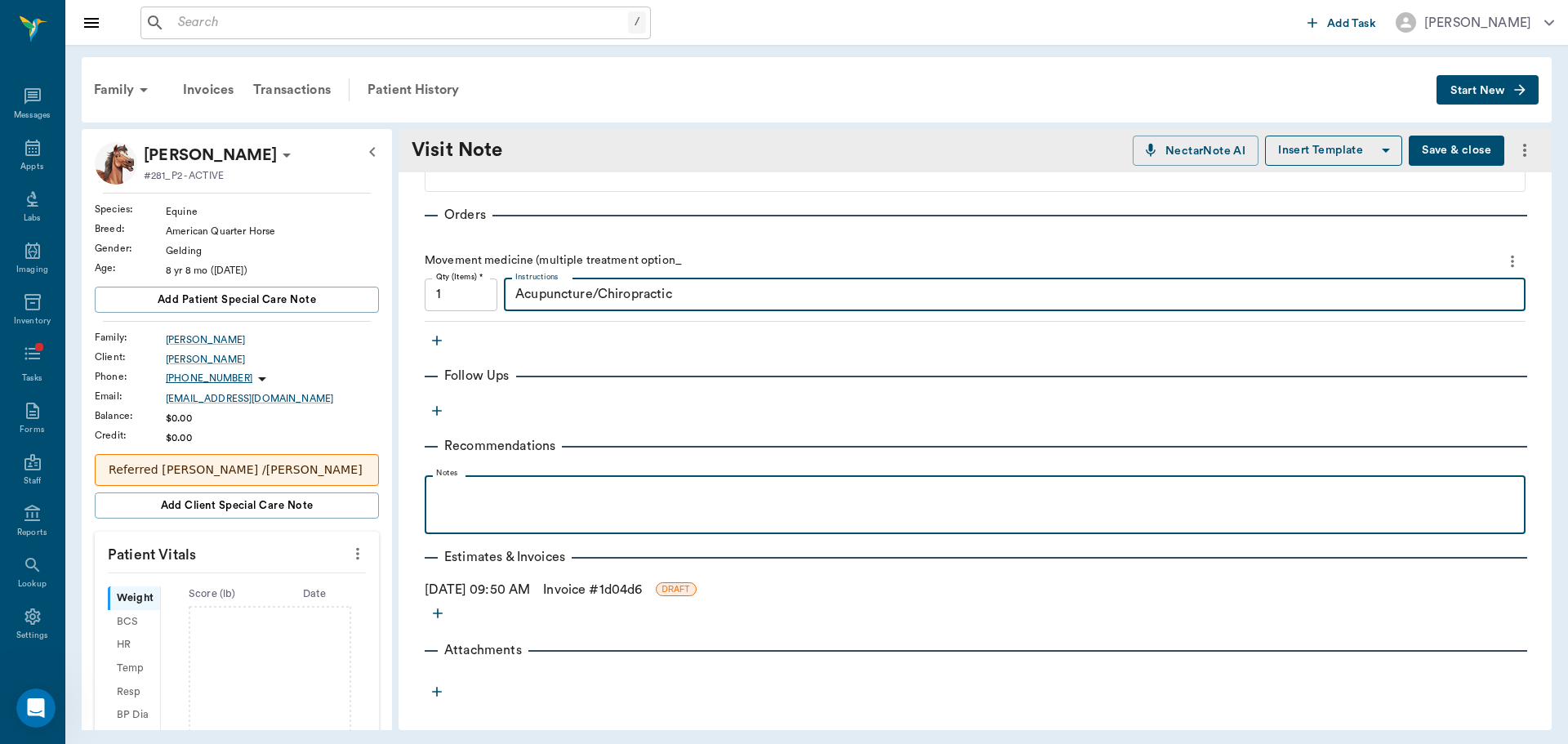
click at [503, 503] on p at bounding box center [975, 494] width 1084 height 20
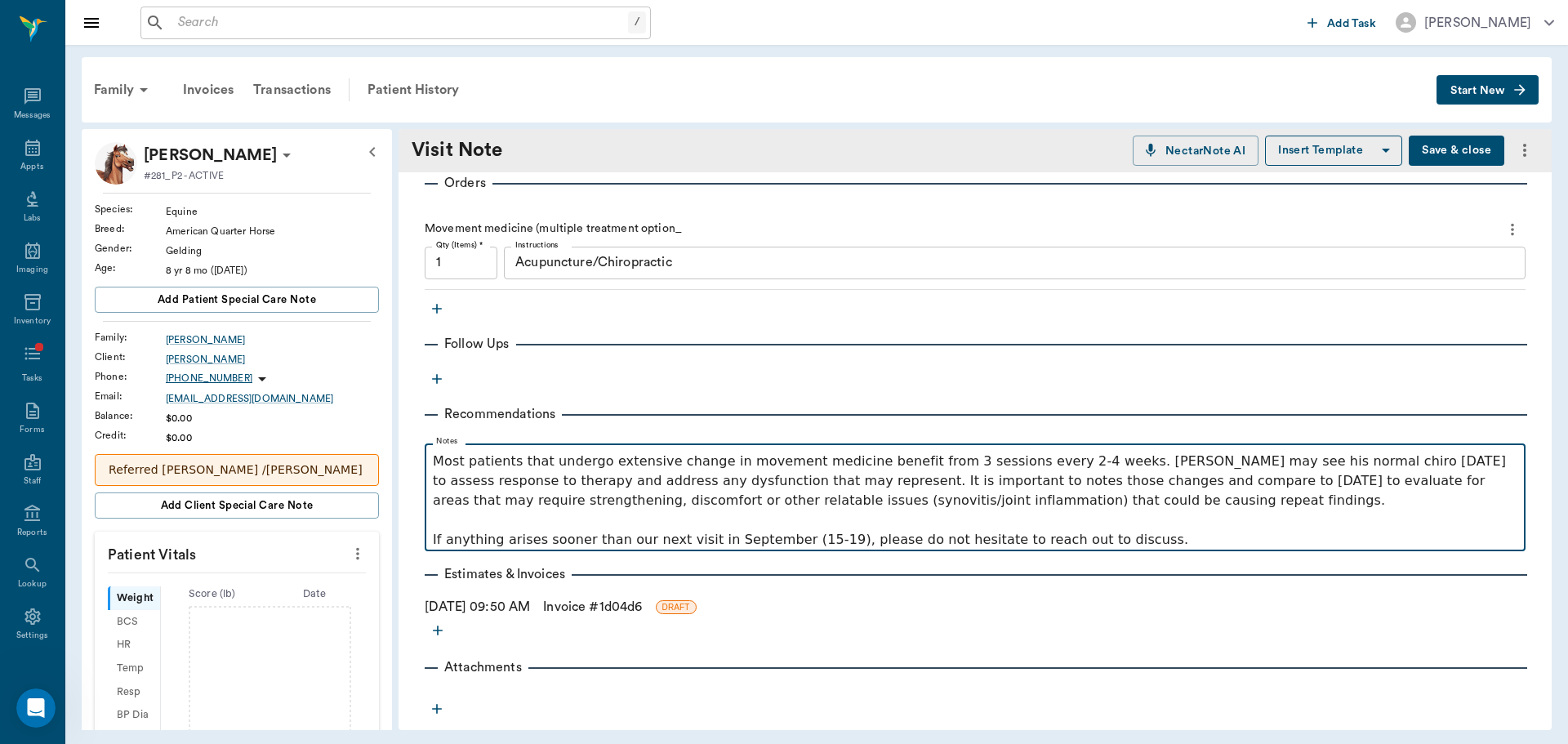
scroll to position [1031, 0]
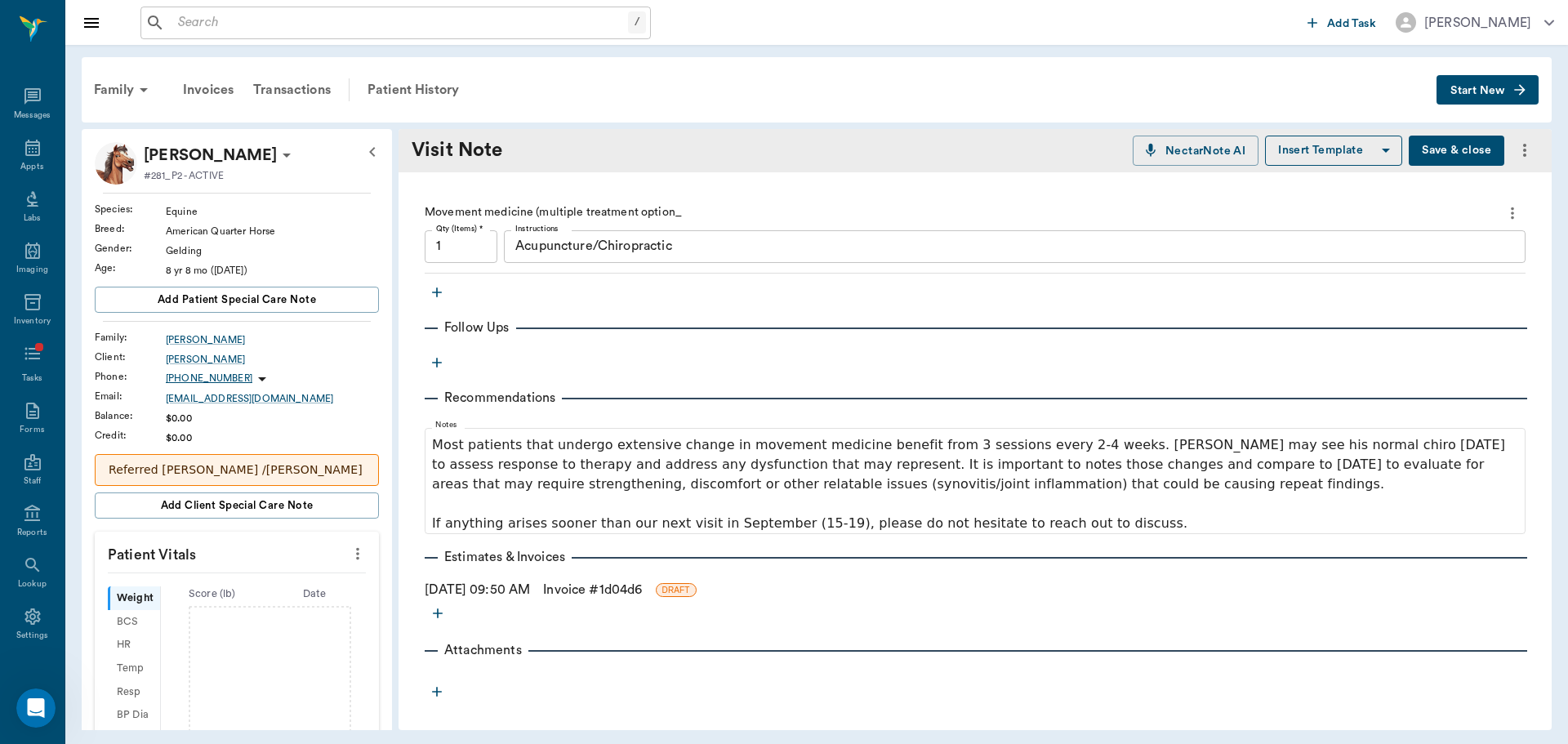
click at [579, 594] on link "Invoice # 1d04d6" at bounding box center [592, 590] width 99 height 20
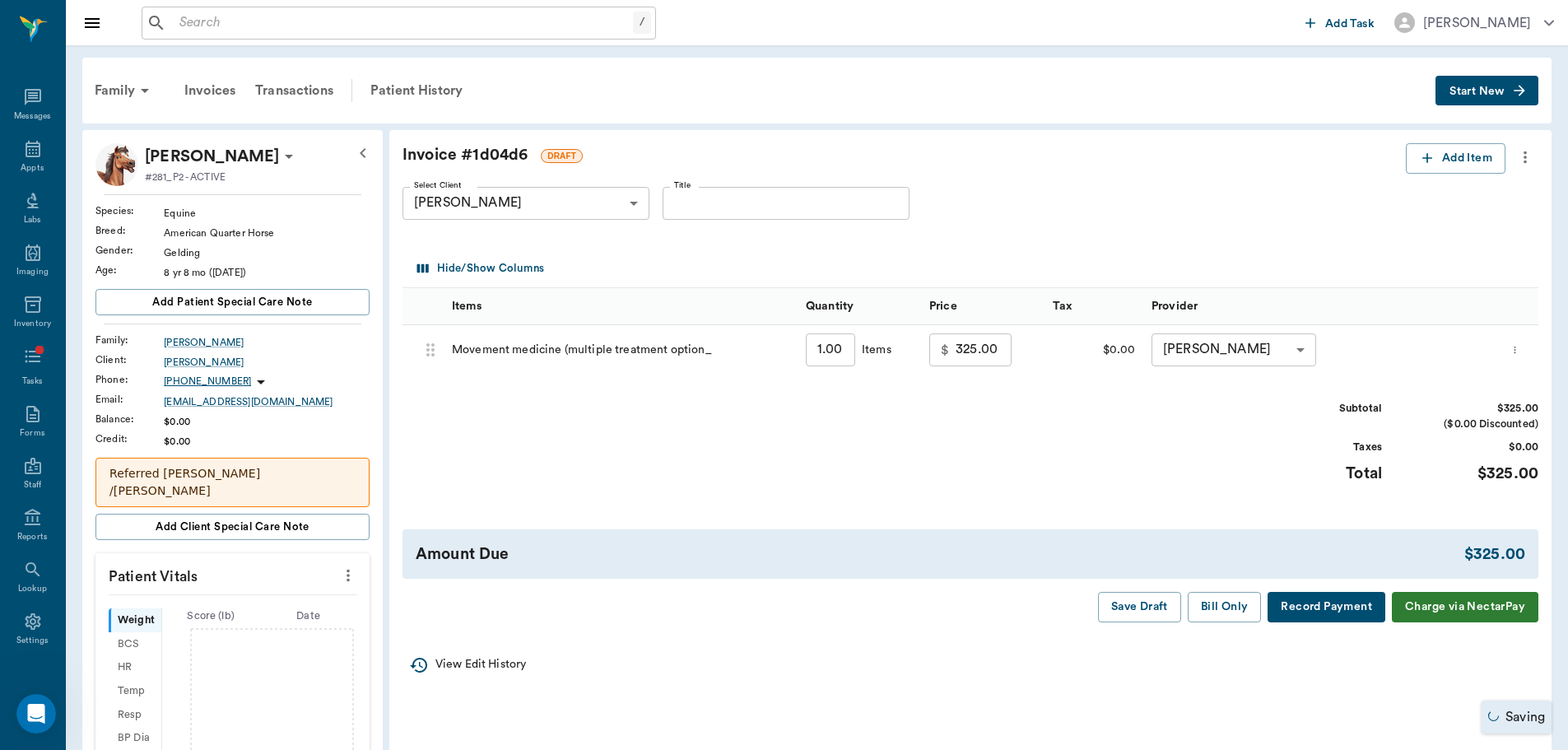
click at [835, 209] on input "Title" at bounding box center [785, 204] width 247 height 33
type input "EXAM 8/18"
click at [1229, 602] on button "Bill Only" at bounding box center [1225, 607] width 74 height 31
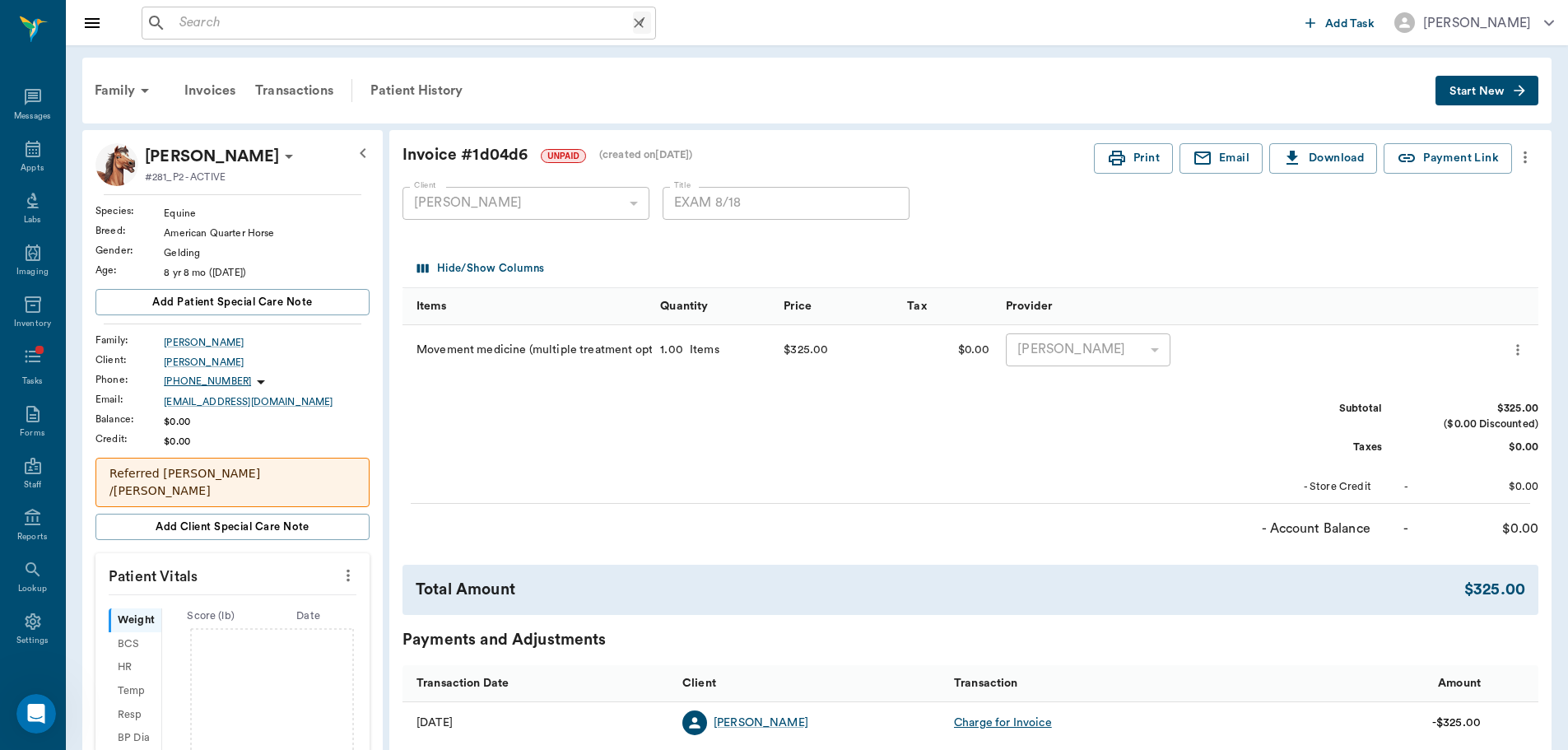
click at [214, 24] on input "text" at bounding box center [403, 23] width 461 height 23
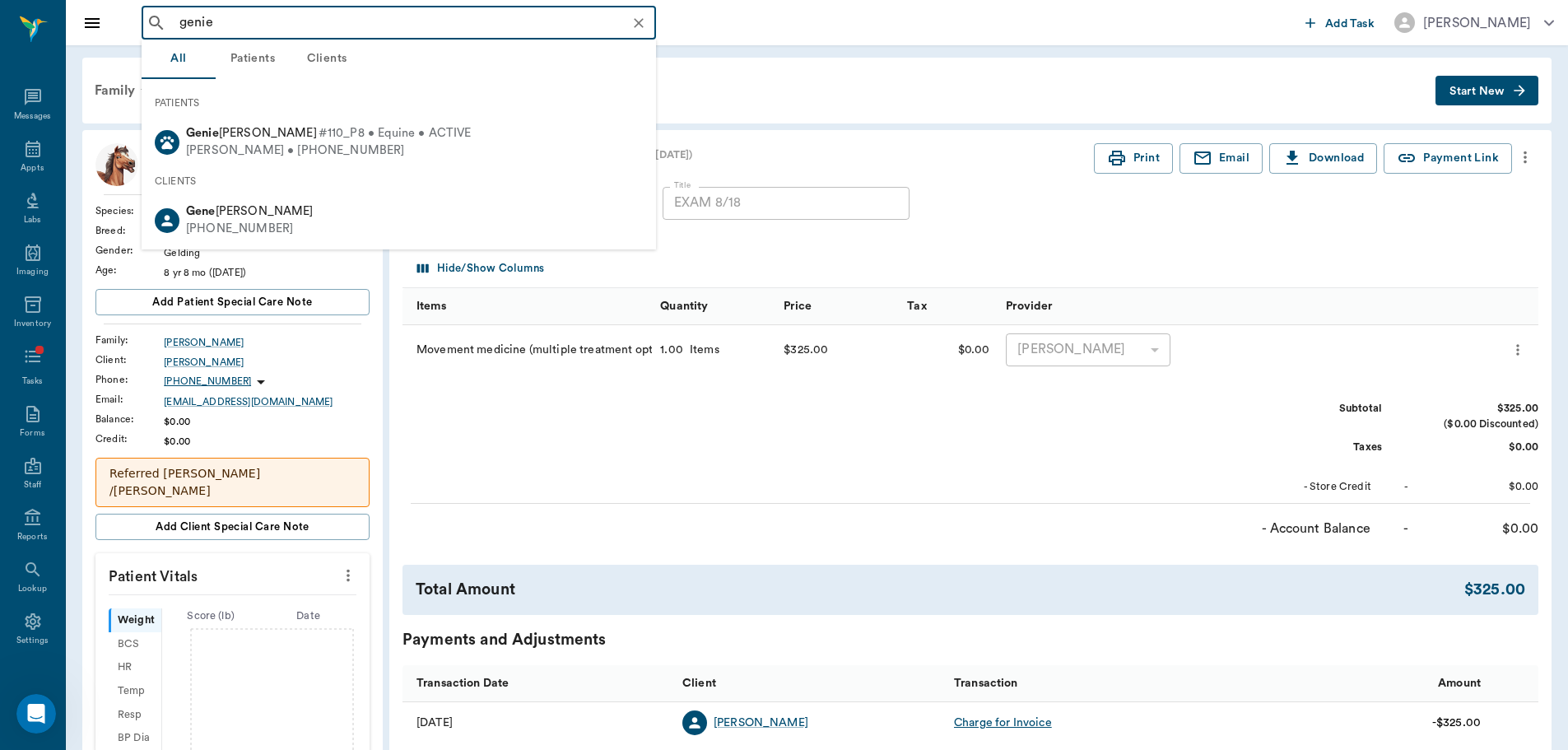
click at [318, 133] on span "#110_P8 • Equine • ACTIVE" at bounding box center [394, 133] width 153 height 17
type input "genie"
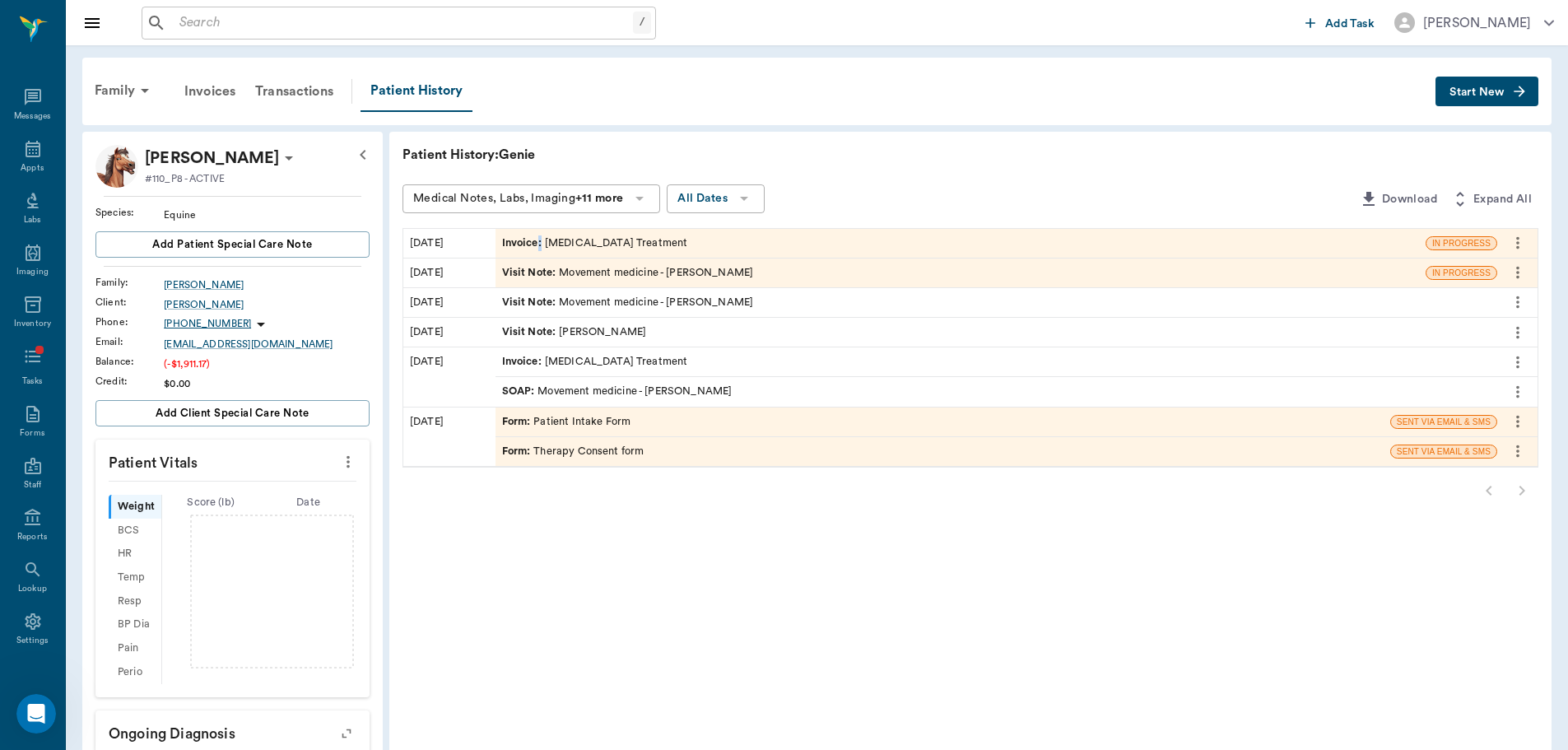
click at [540, 247] on span "Invoice :" at bounding box center [523, 242] width 43 height 15
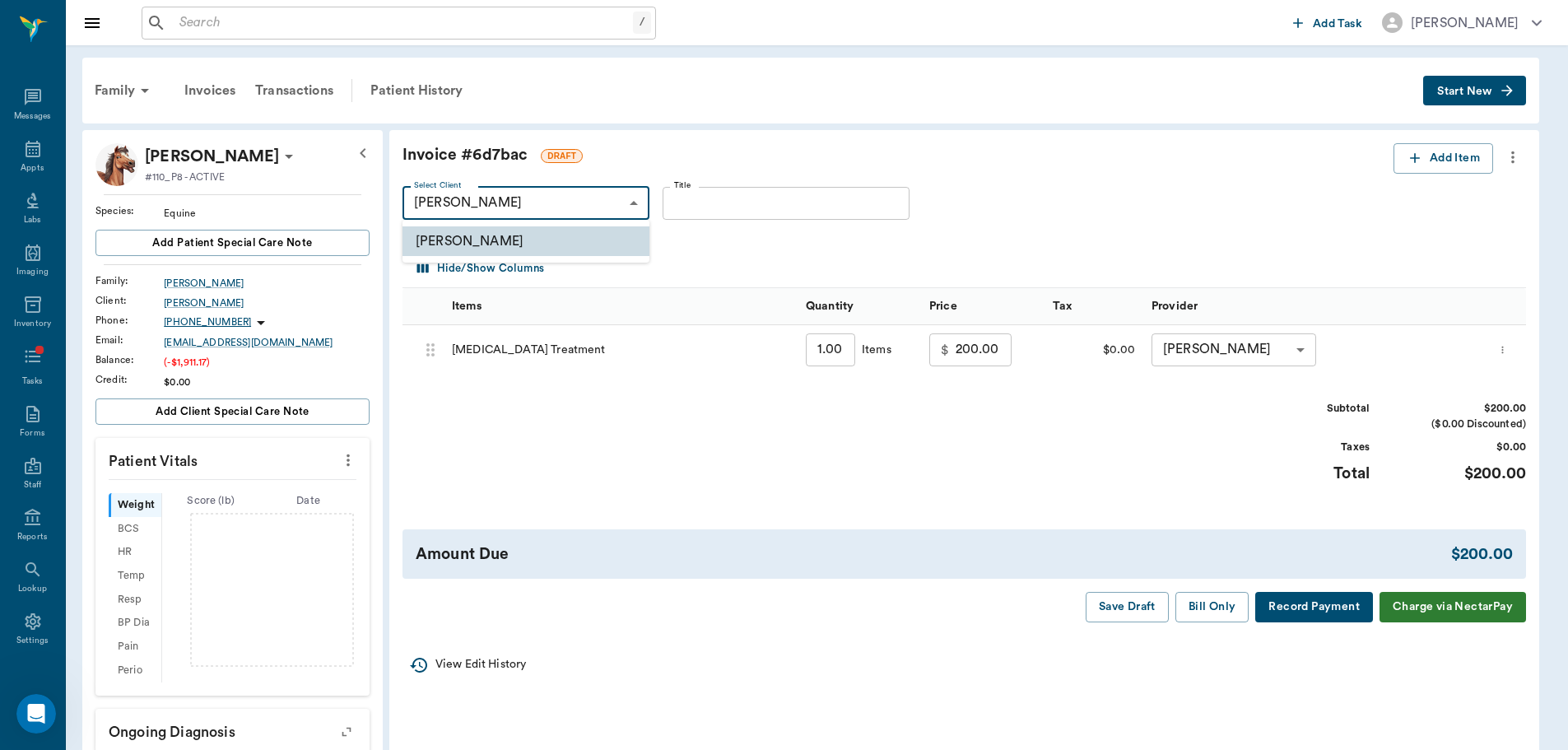
click at [599, 202] on body "/ ​ Add Task [PERSON_NAME] Nectar Messages Appts Labs Imaging Inventory Tasks F…" at bounding box center [784, 515] width 1568 height 1030
drag, startPoint x: 600, startPoint y: 212, endPoint x: 645, endPoint y: 214, distance: 45.0
click at [601, 211] on div at bounding box center [790, 375] width 1581 height 750
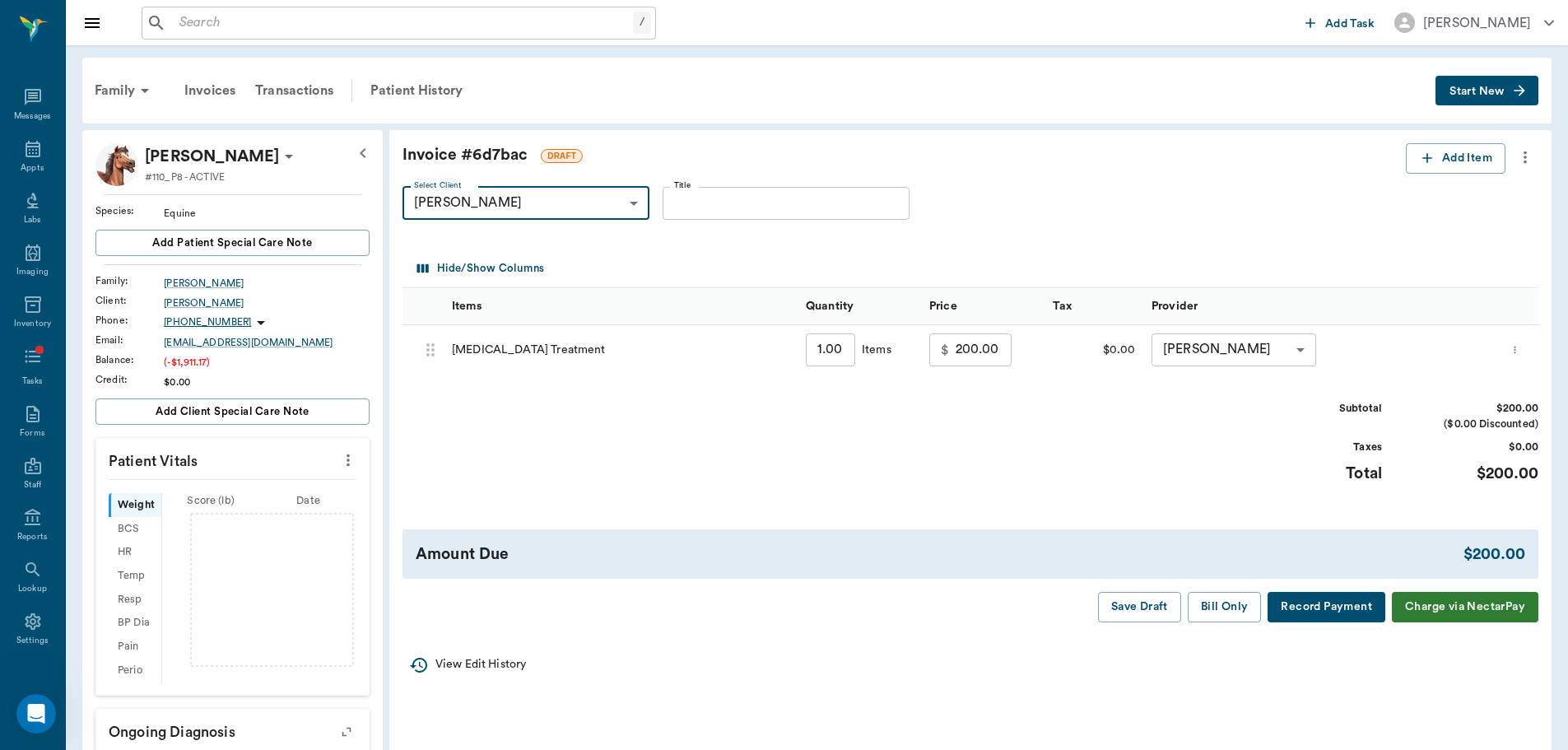
click at [820, 194] on input "Title" at bounding box center [785, 204] width 247 height 33
click at [124, 93] on div "Family" at bounding box center [125, 90] width 80 height 40
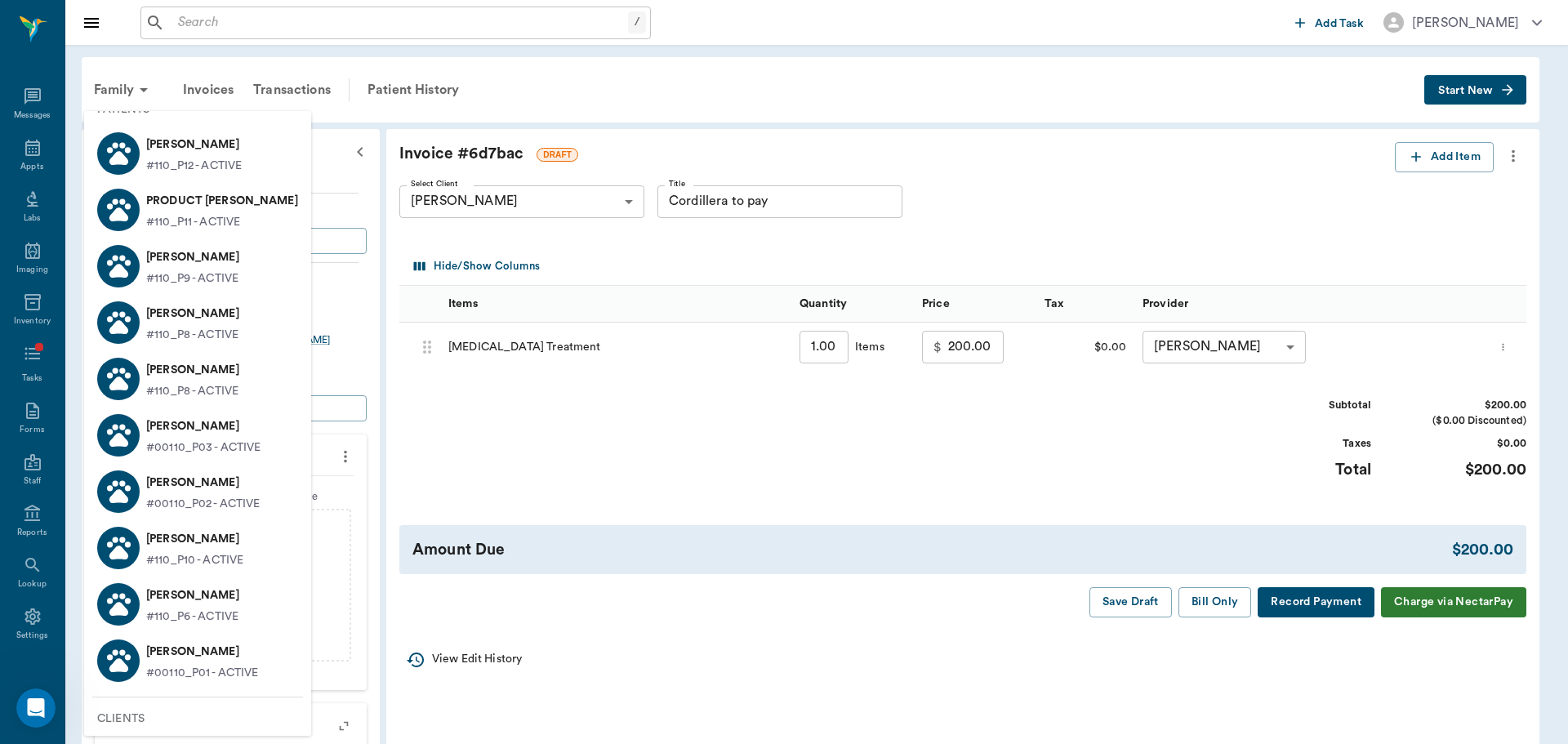
scroll to position [130, 0]
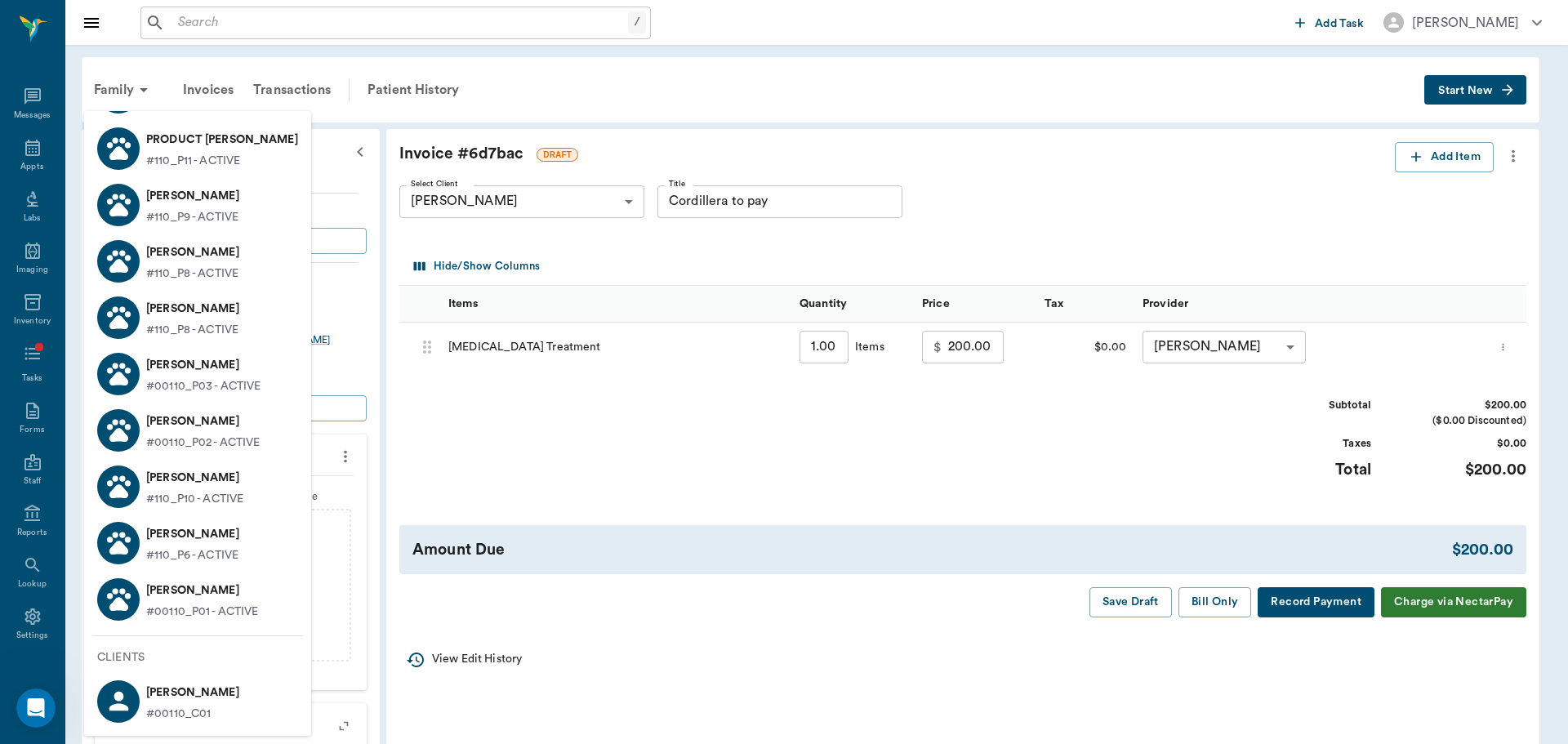
click at [133, 90] on div at bounding box center [784, 372] width 1568 height 744
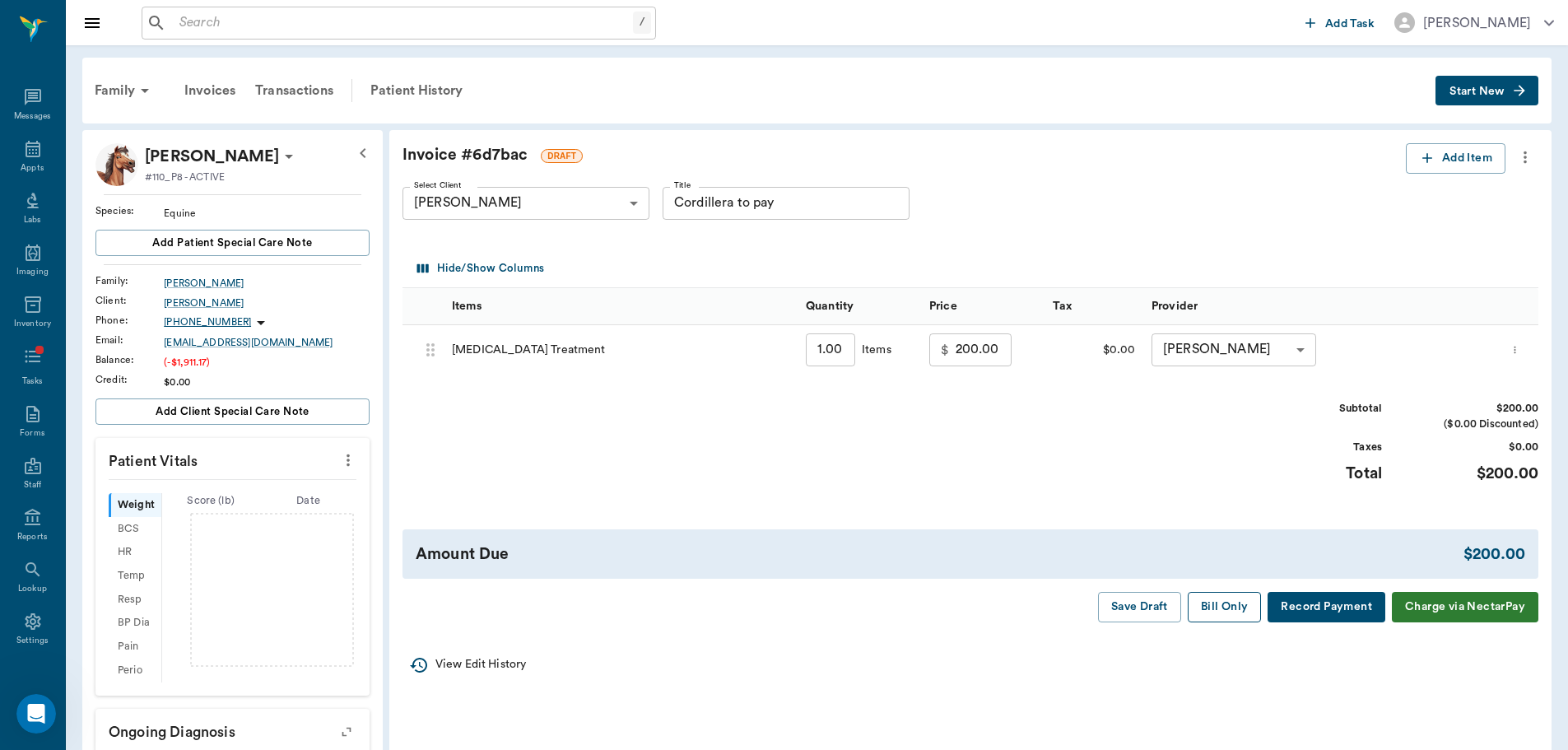
click at [1229, 607] on button "Bill Only" at bounding box center [1225, 607] width 74 height 31
type input "Cordillera to pay"
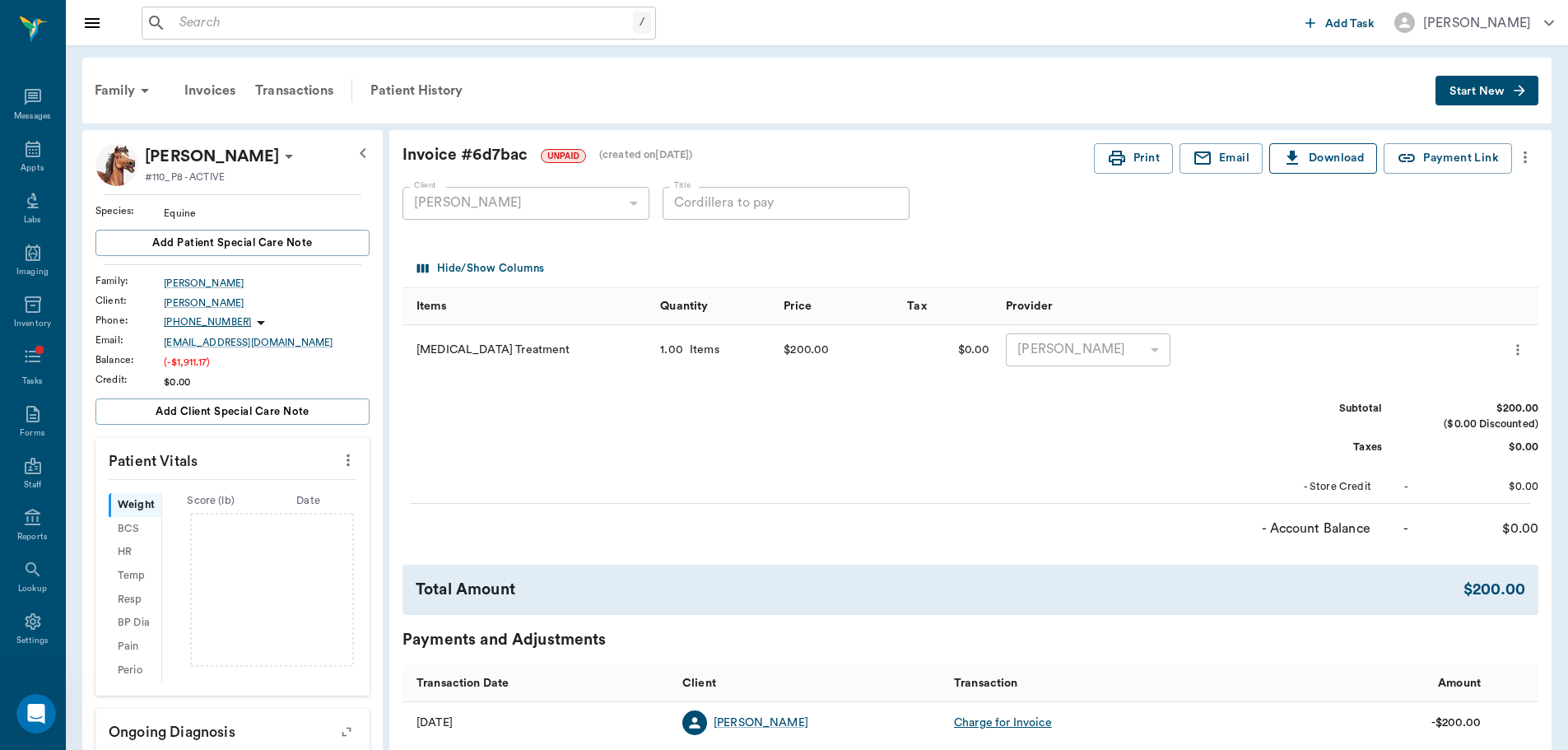
click at [1357, 156] on button "Download" at bounding box center [1323, 158] width 108 height 31
click at [1209, 151] on icon "button" at bounding box center [1202, 158] width 20 height 20
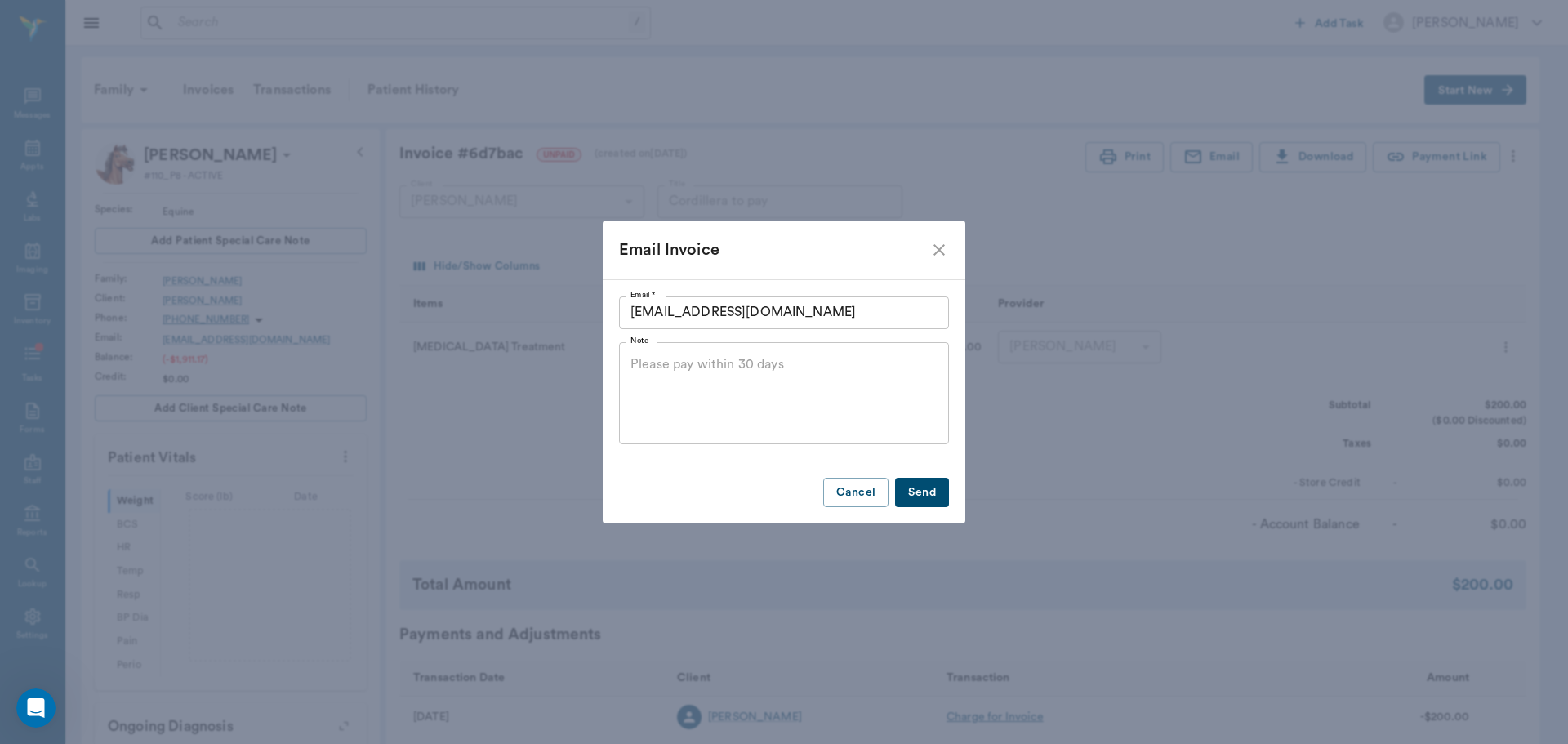
click at [784, 311] on input "[EMAIL_ADDRESS][DOMAIN_NAME]" at bounding box center [784, 312] width 330 height 32
type input "Info@highcaliberperformance"
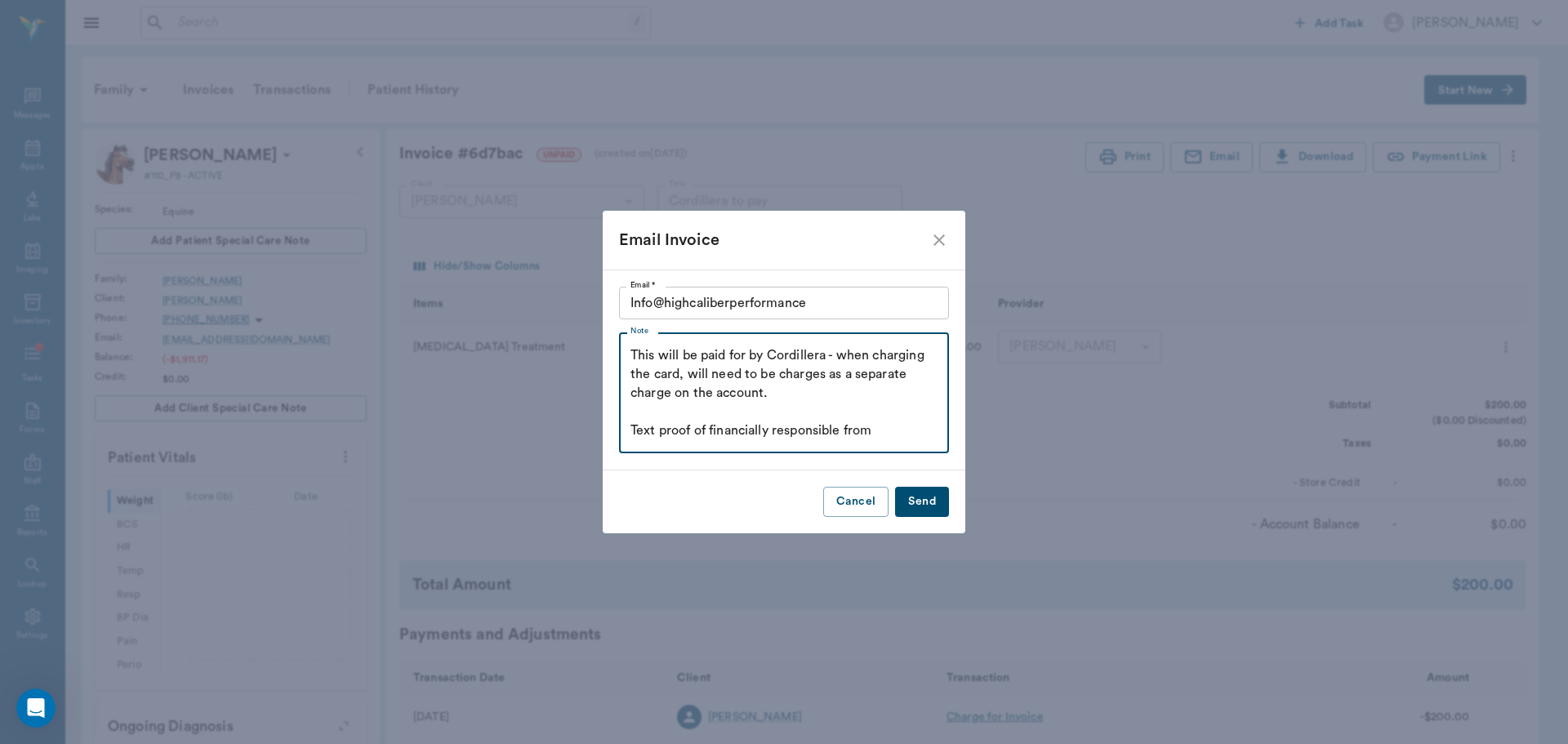
type textarea "This will be paid for by Cordillera - when charging the card, will need to be c…"
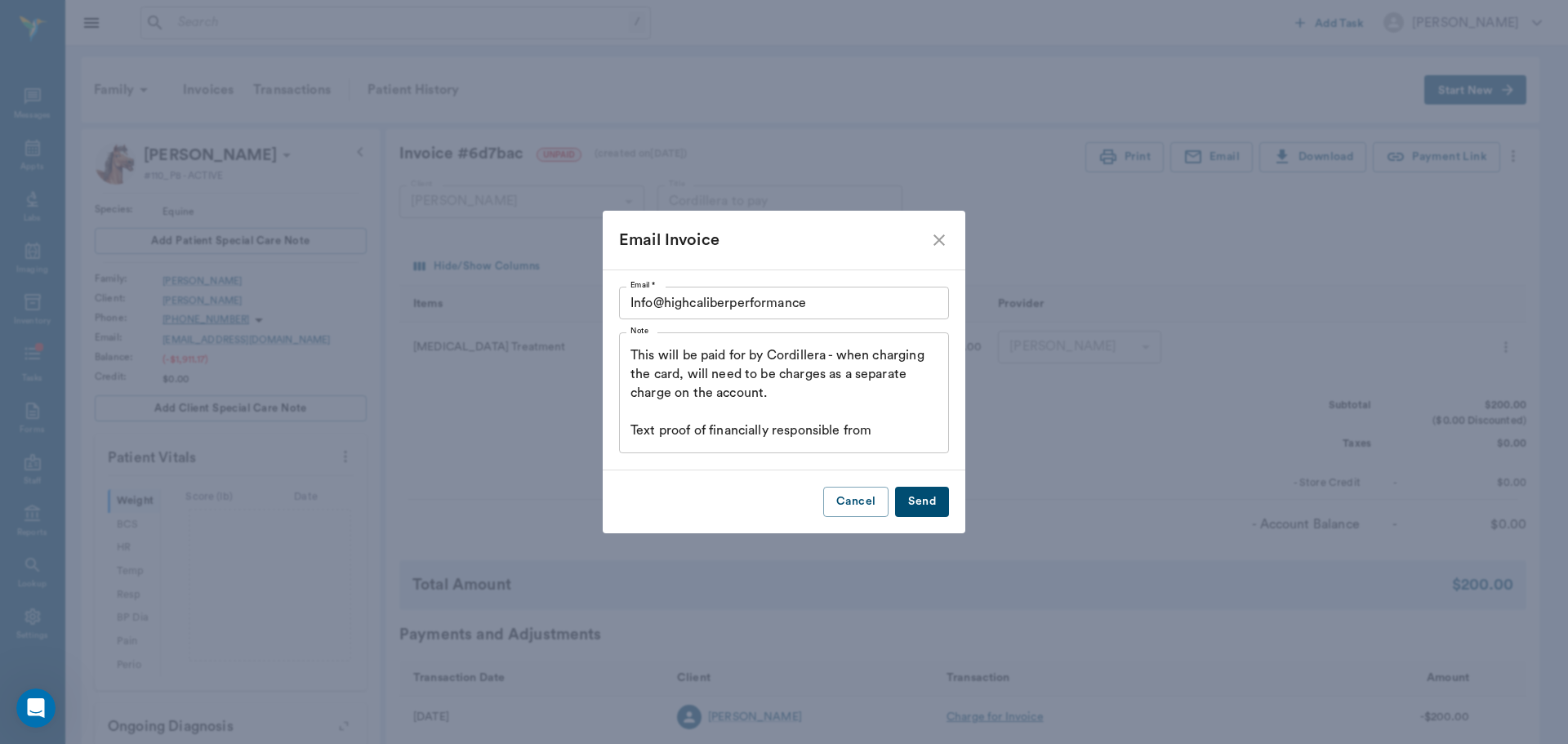
drag, startPoint x: 932, startPoint y: 481, endPoint x: 951, endPoint y: 531, distance: 53.5
click at [932, 483] on div "Cancel Send" at bounding box center [784, 502] width 363 height 63
click at [944, 512] on button "Send" at bounding box center [922, 502] width 54 height 31
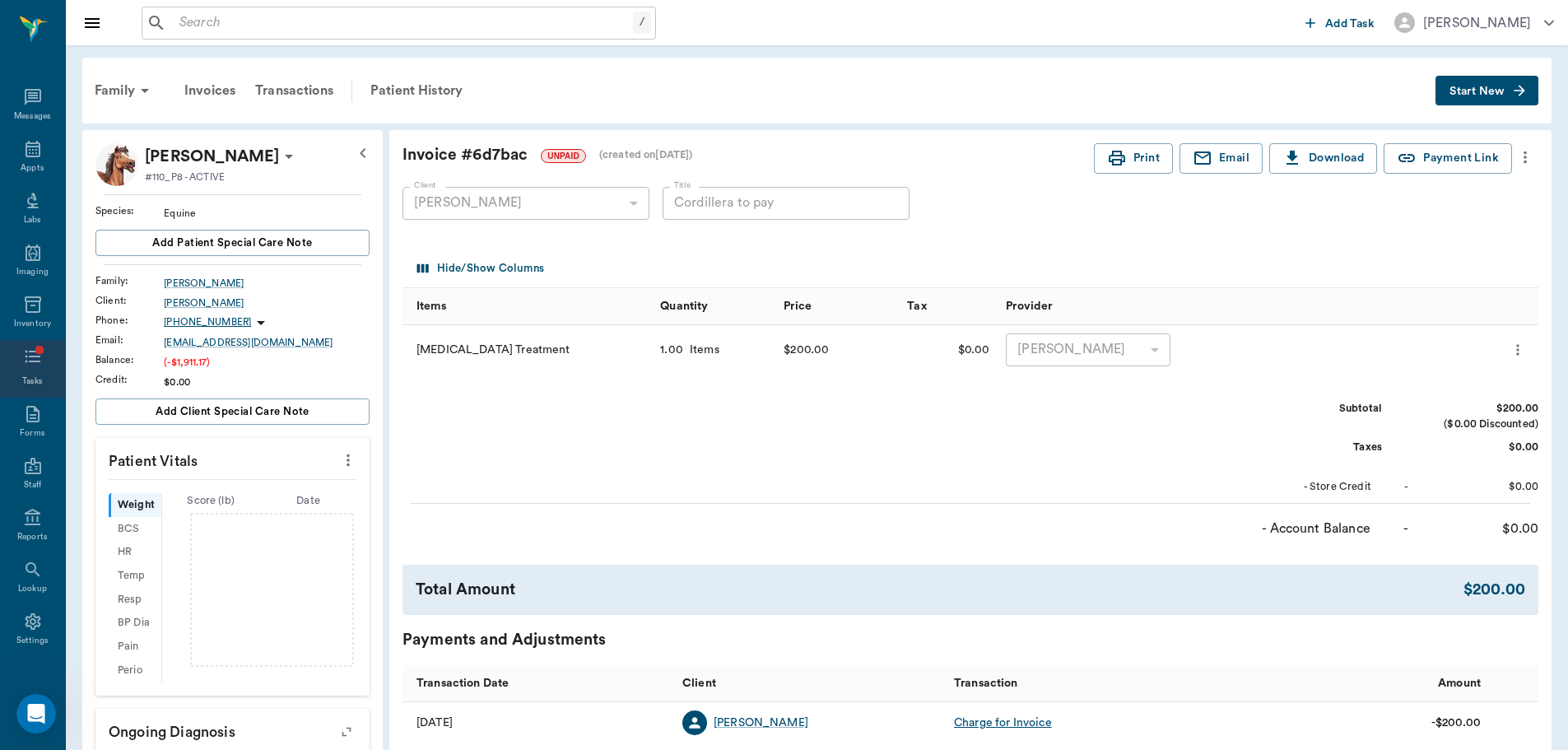
click at [23, 361] on icon at bounding box center [33, 356] width 20 height 20
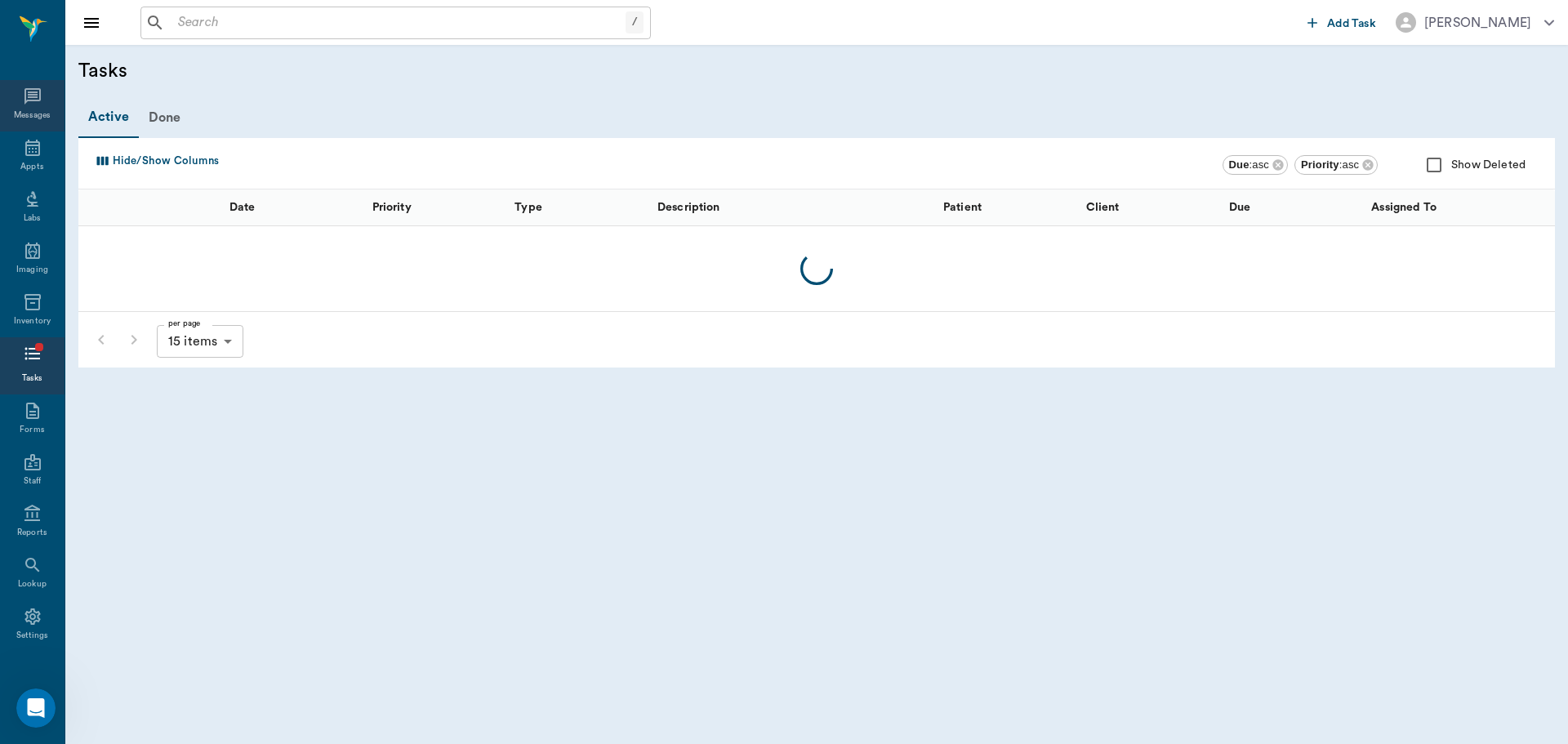
click at [28, 105] on icon at bounding box center [32, 96] width 20 height 20
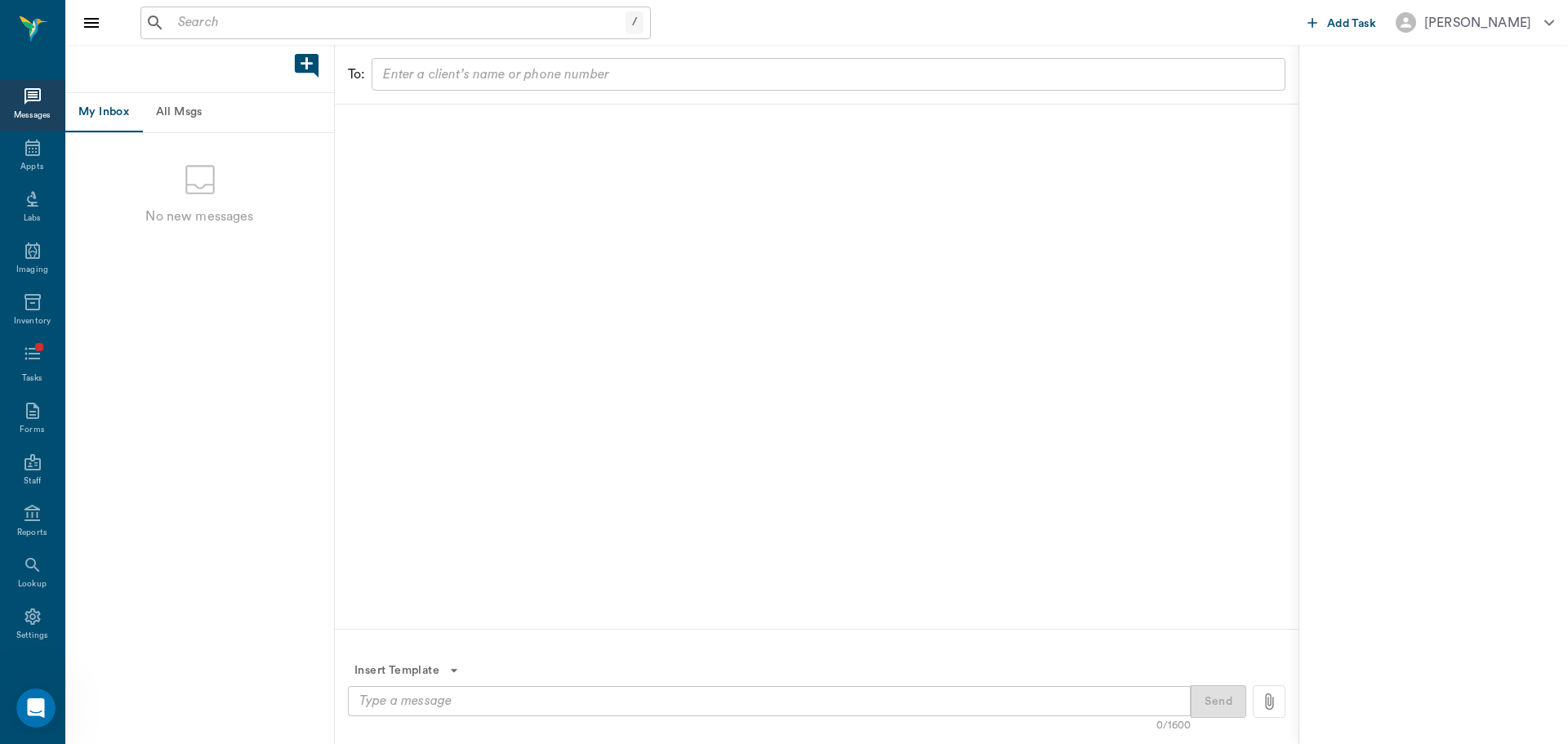
click at [404, 17] on input "text" at bounding box center [399, 22] width 454 height 22
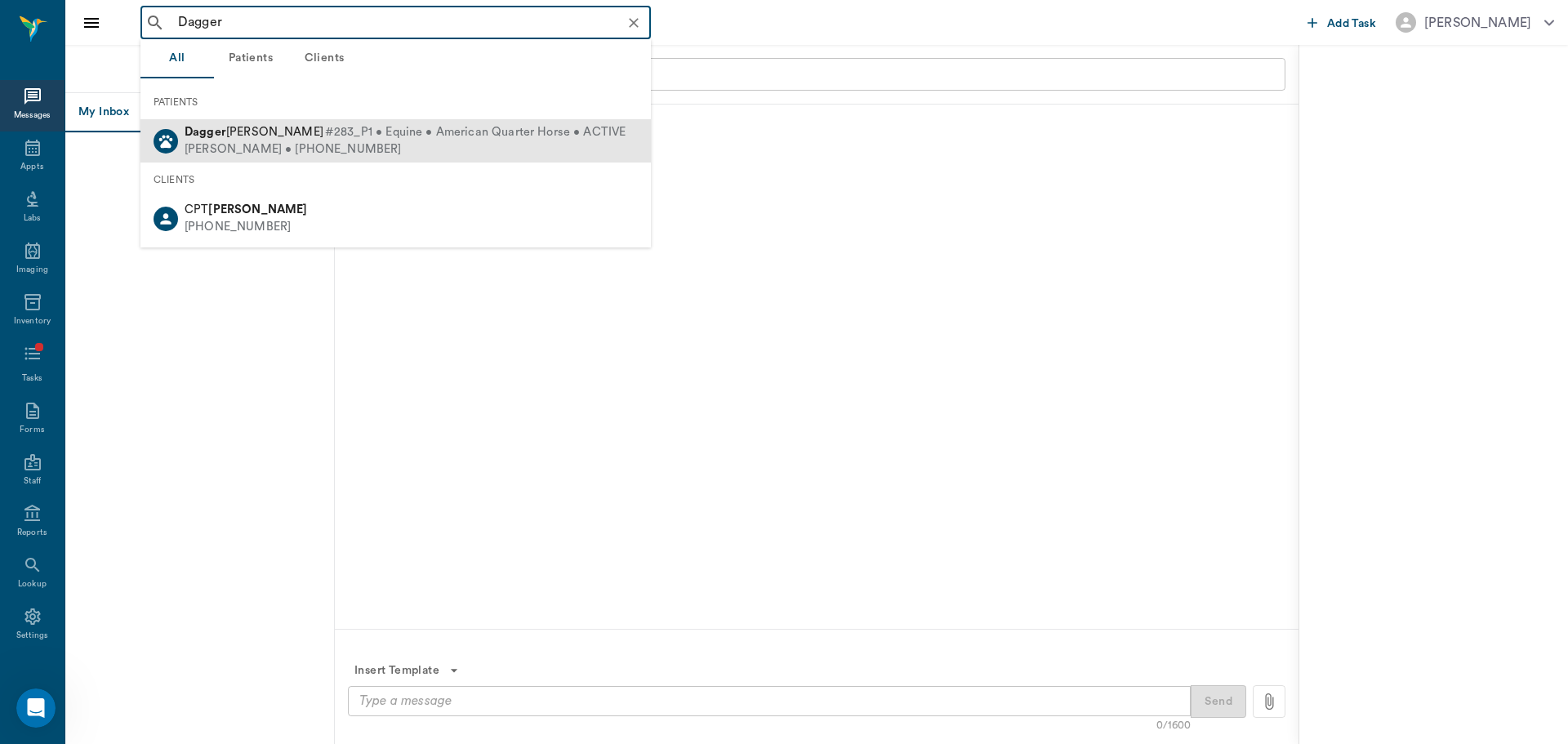
click at [308, 150] on div "[PERSON_NAME] • [PHONE_NUMBER]" at bounding box center [405, 149] width 441 height 17
type input "Dagger"
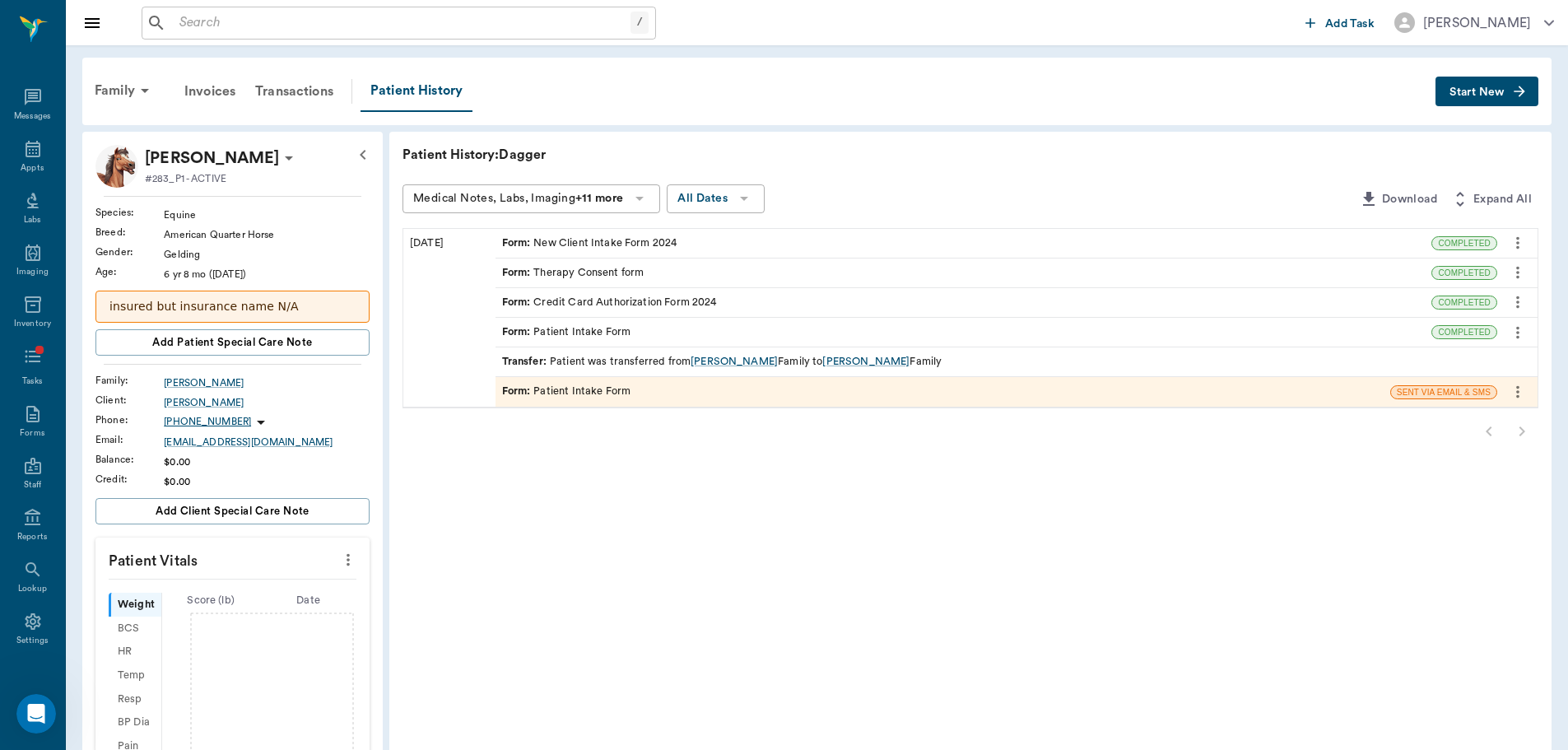
click at [1479, 92] on span "Start New" at bounding box center [1477, 92] width 55 height 0
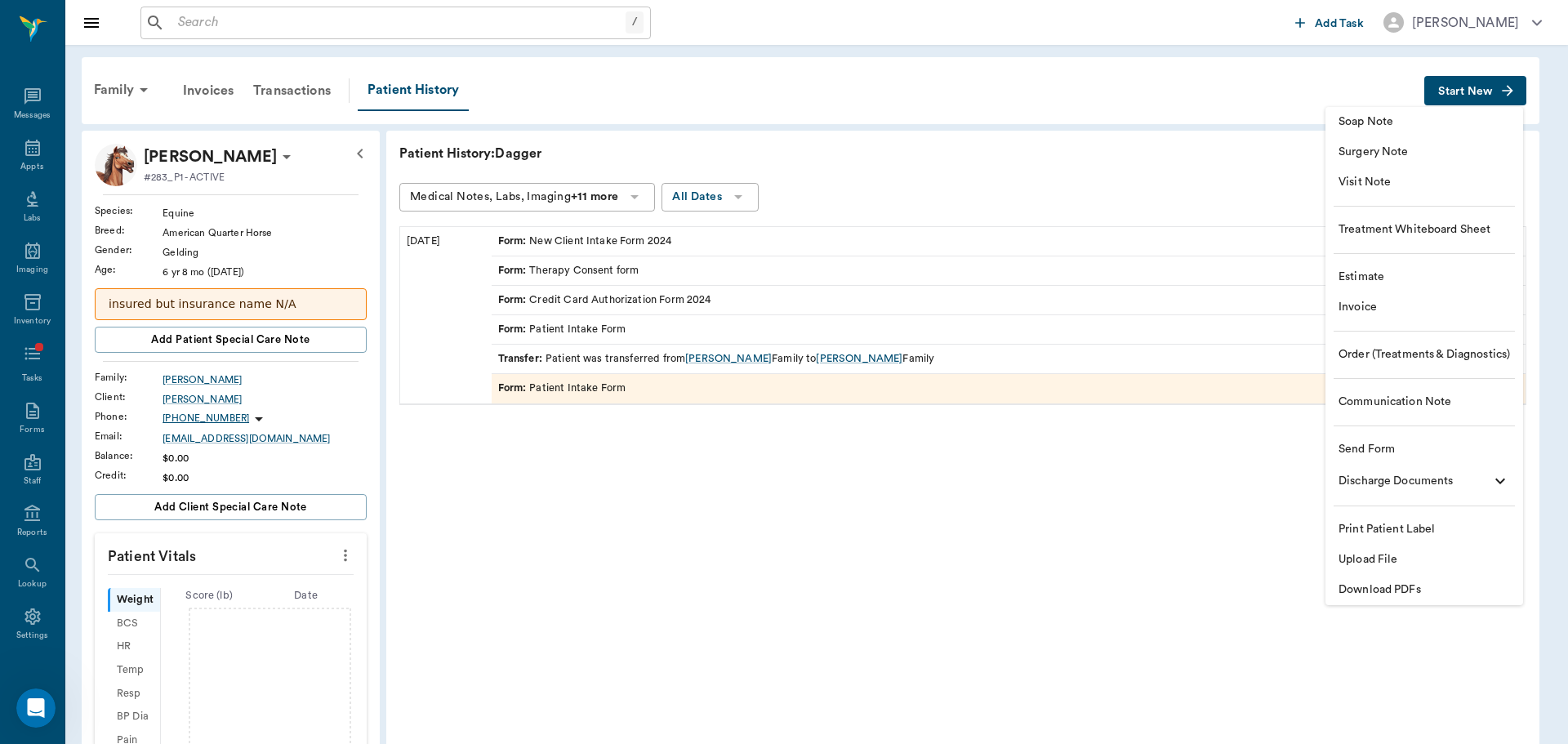
click at [1446, 186] on span "Visit Note" at bounding box center [1423, 182] width 171 height 17
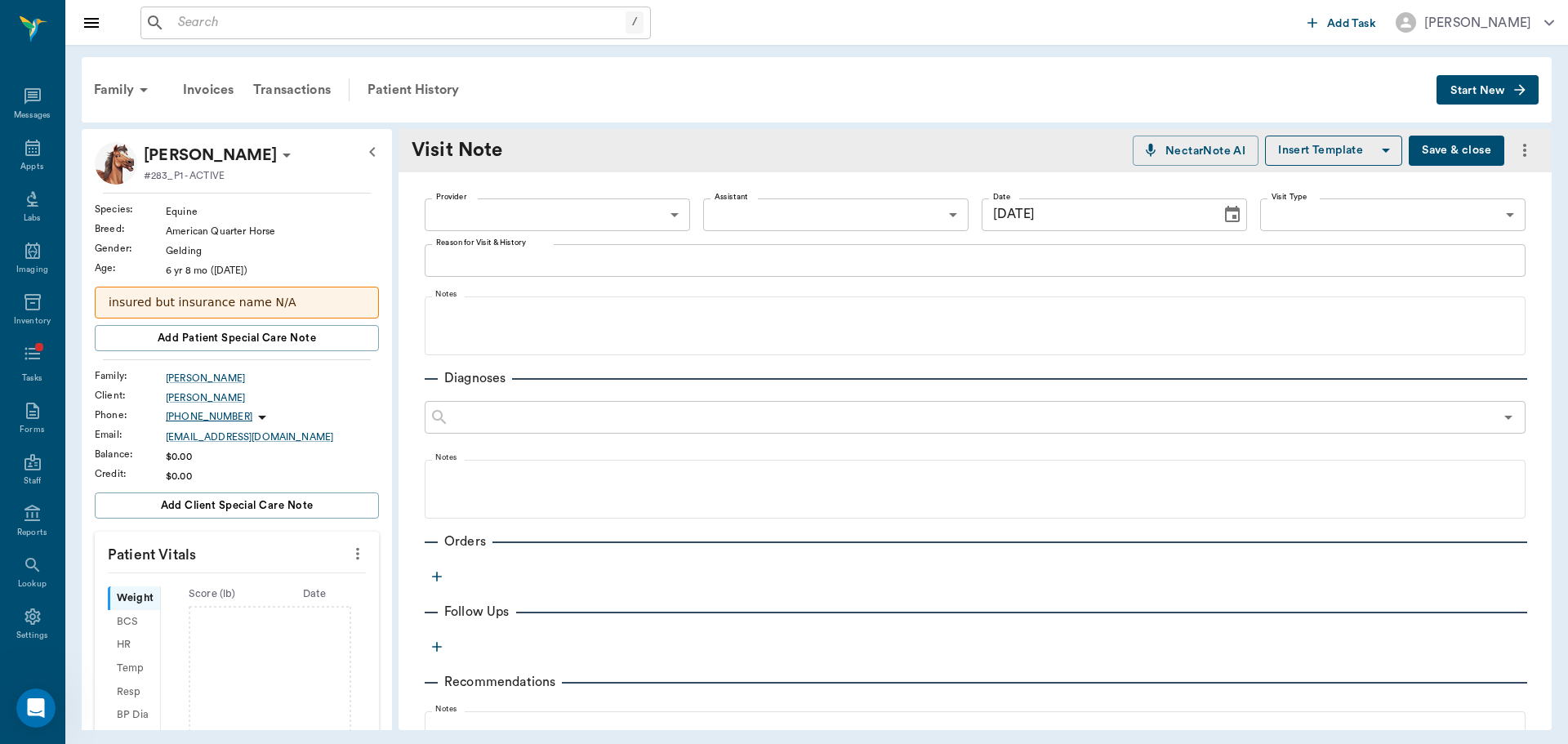
click at [1222, 214] on icon "Choose date, selected date is Aug 29, 2025" at bounding box center [1232, 214] width 20 height 20
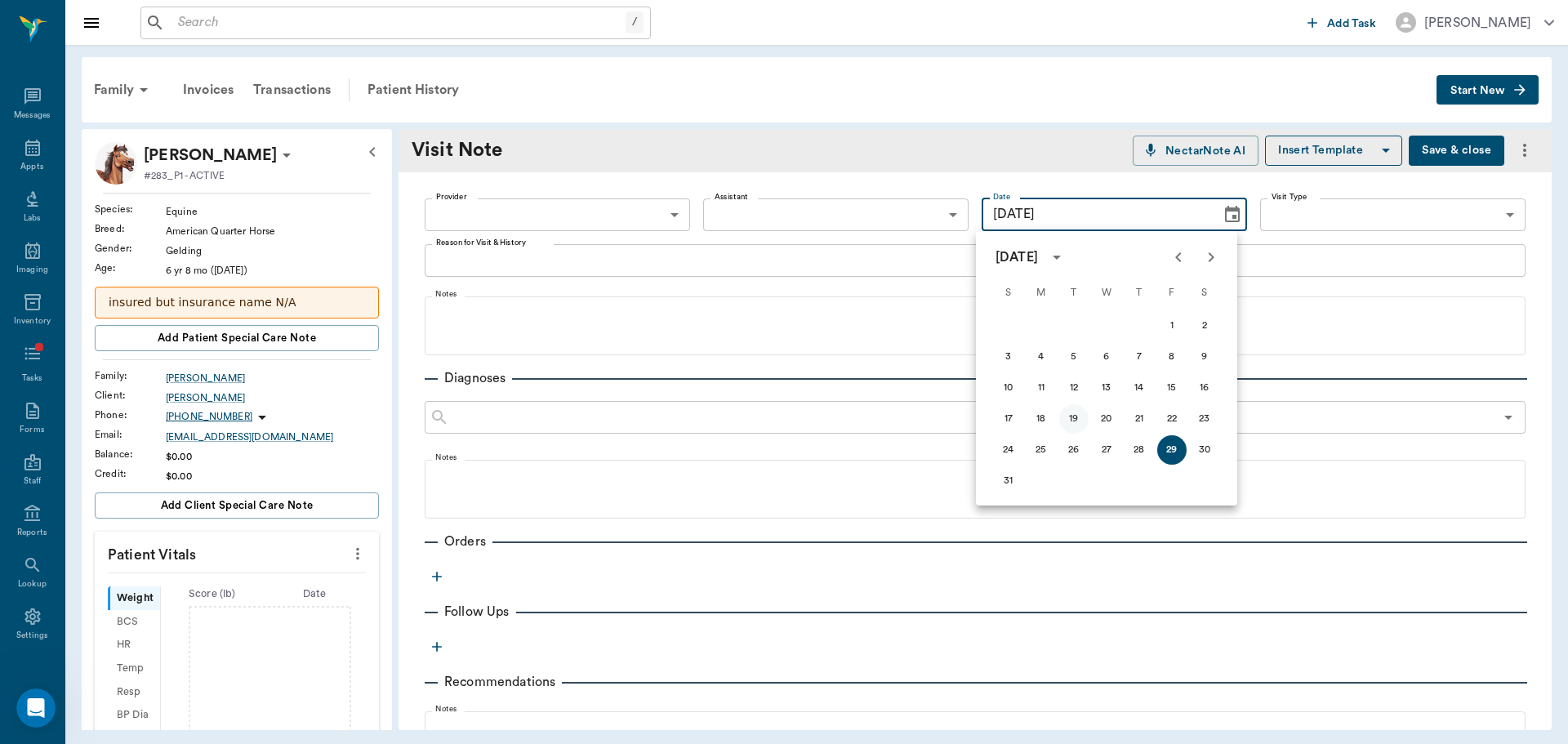
click at [1076, 418] on button "19" at bounding box center [1073, 418] width 30 height 30
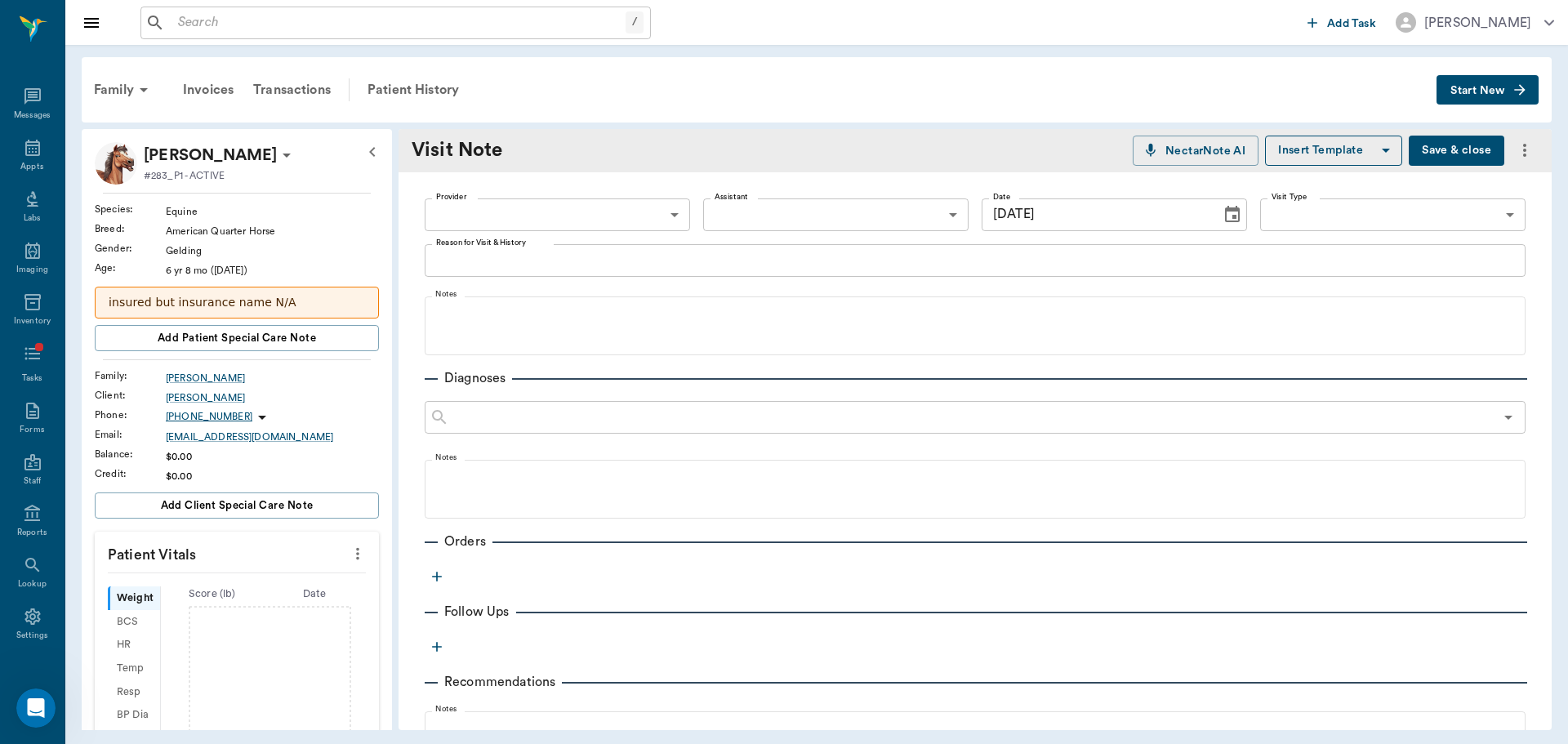
type input "[DATE]"
click at [518, 181] on div "Provider ​ Provider Assistant ​ Assistant Date [DATE] Date Visit Type ​ Visit T…" at bounding box center [975, 546] width 1153 height 748
click at [555, 241] on div "Provider ​ Provider Assistant ​ Assistant Date [DATE] Date Visit Type ​ Visit T…" at bounding box center [975, 215] width 1100 height 59
click at [561, 214] on body "/ ​ Add Task [PERSON_NAME] Nectar Messages Appts Labs Imaging Inventory Tasks F…" at bounding box center [784, 372] width 1568 height 744
click at [573, 239] on li "[PERSON_NAME]" at bounding box center [556, 252] width 262 height 30
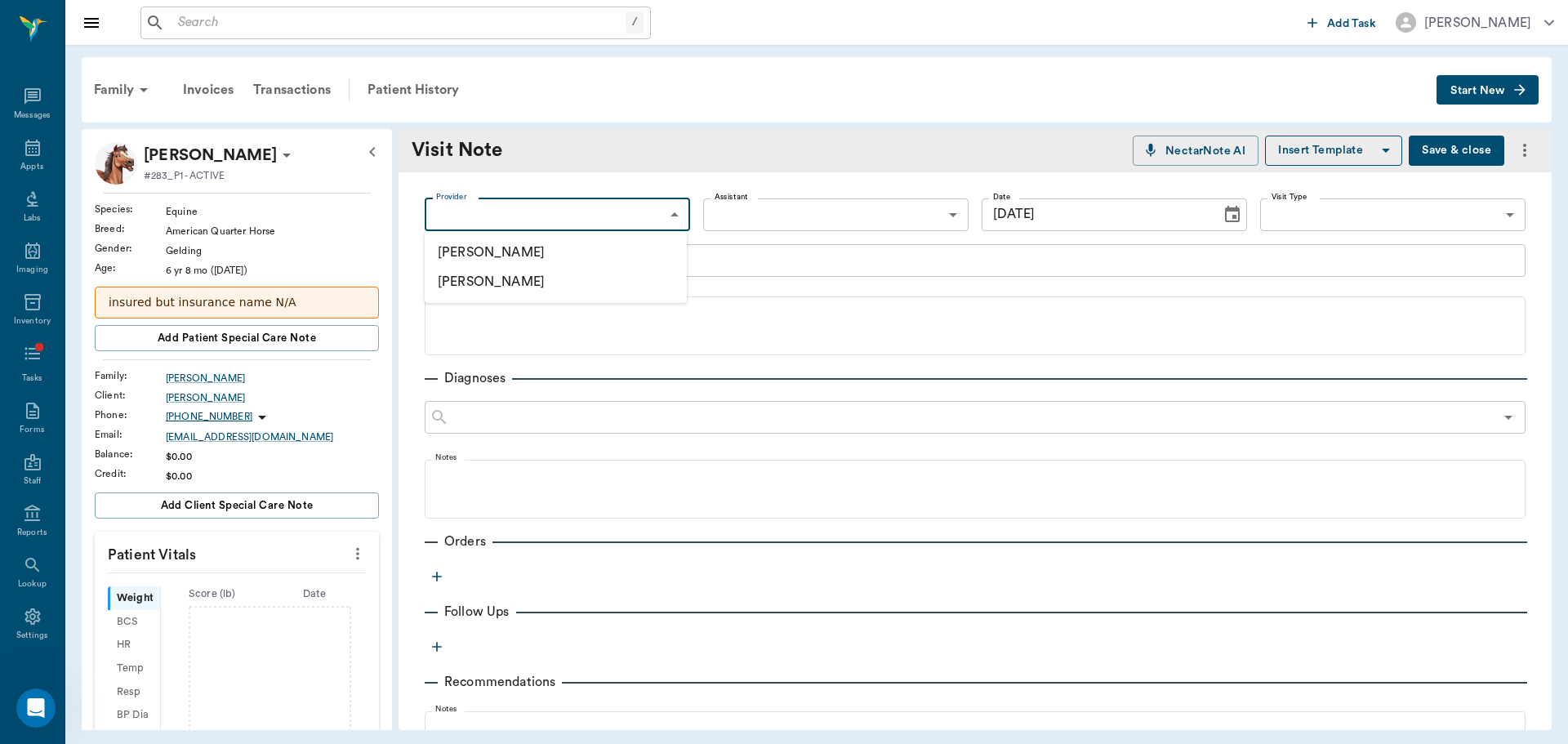
type input "649b3e03b5bc7e03f9326794"
click at [1355, 206] on body "/ ​ Add Task [PERSON_NAME] Nectar Messages Appts Labs Imaging Inventory Tasks F…" at bounding box center [784, 372] width 1568 height 744
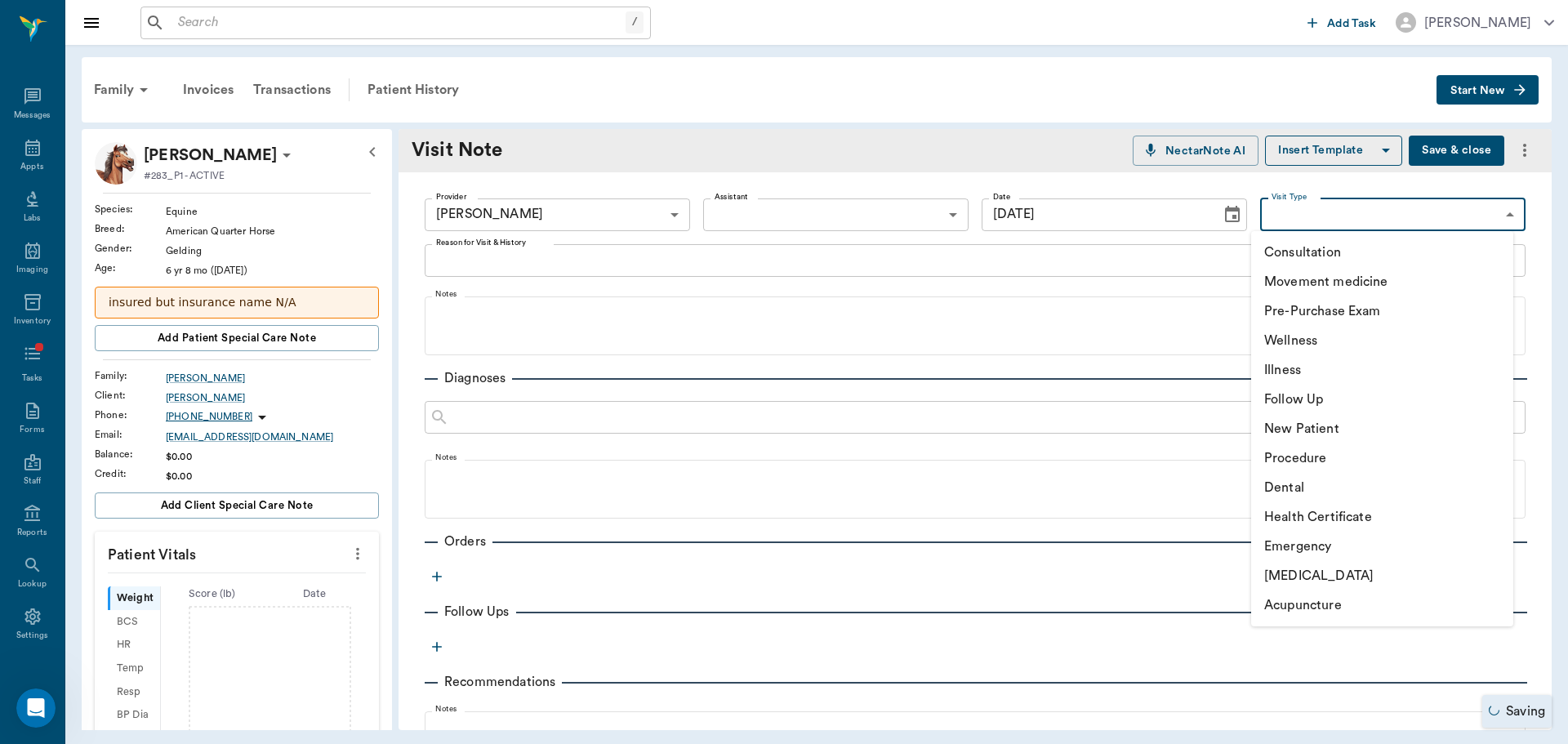
drag, startPoint x: 1362, startPoint y: 275, endPoint x: 1202, endPoint y: 293, distance: 161.0
click at [1361, 275] on li "Movement medicine" at bounding box center [1382, 282] width 262 height 30
type input "6656c4aef87a612ea34fb244"
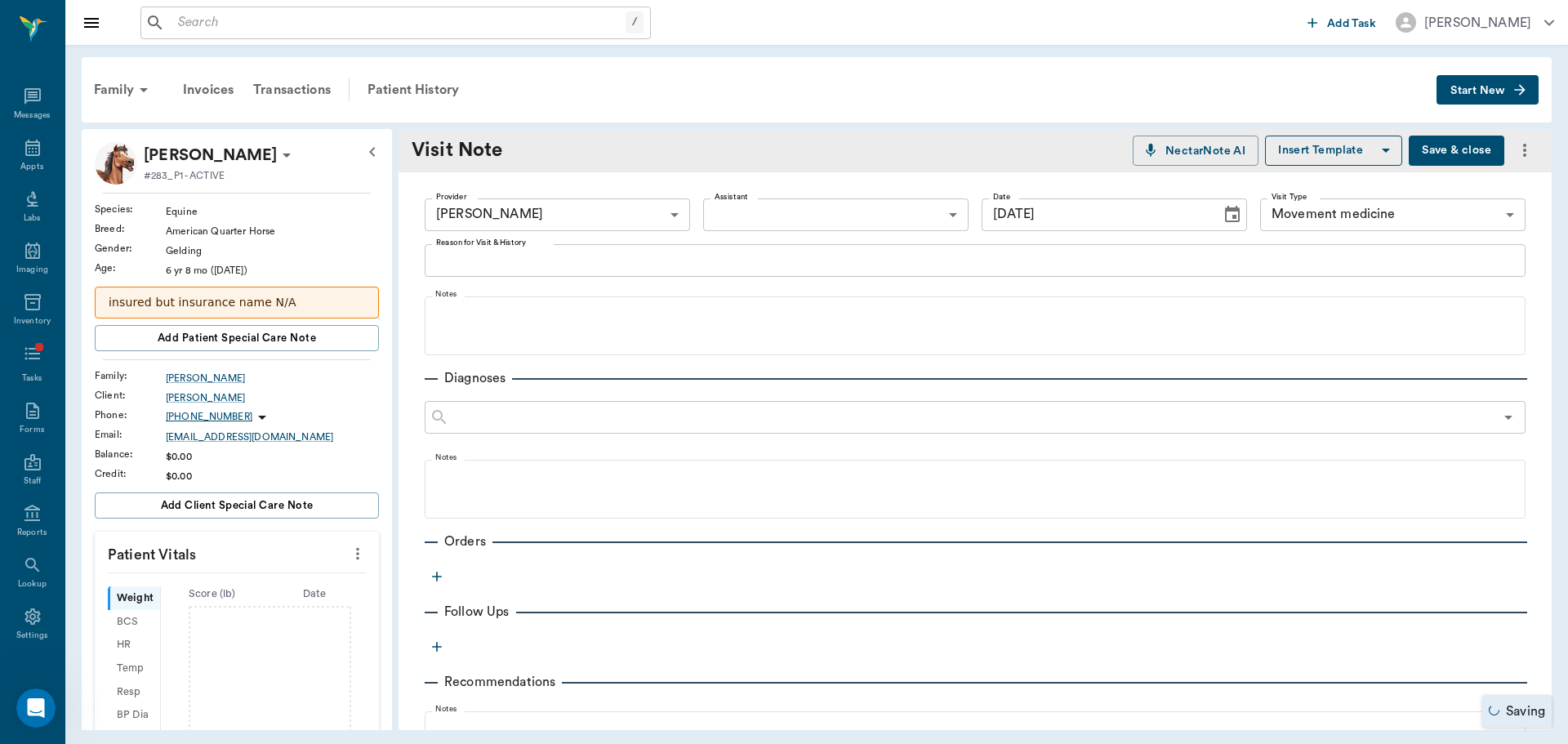
click at [842, 262] on textarea "Reason for Visit & History" at bounding box center [975, 259] width 1078 height 19
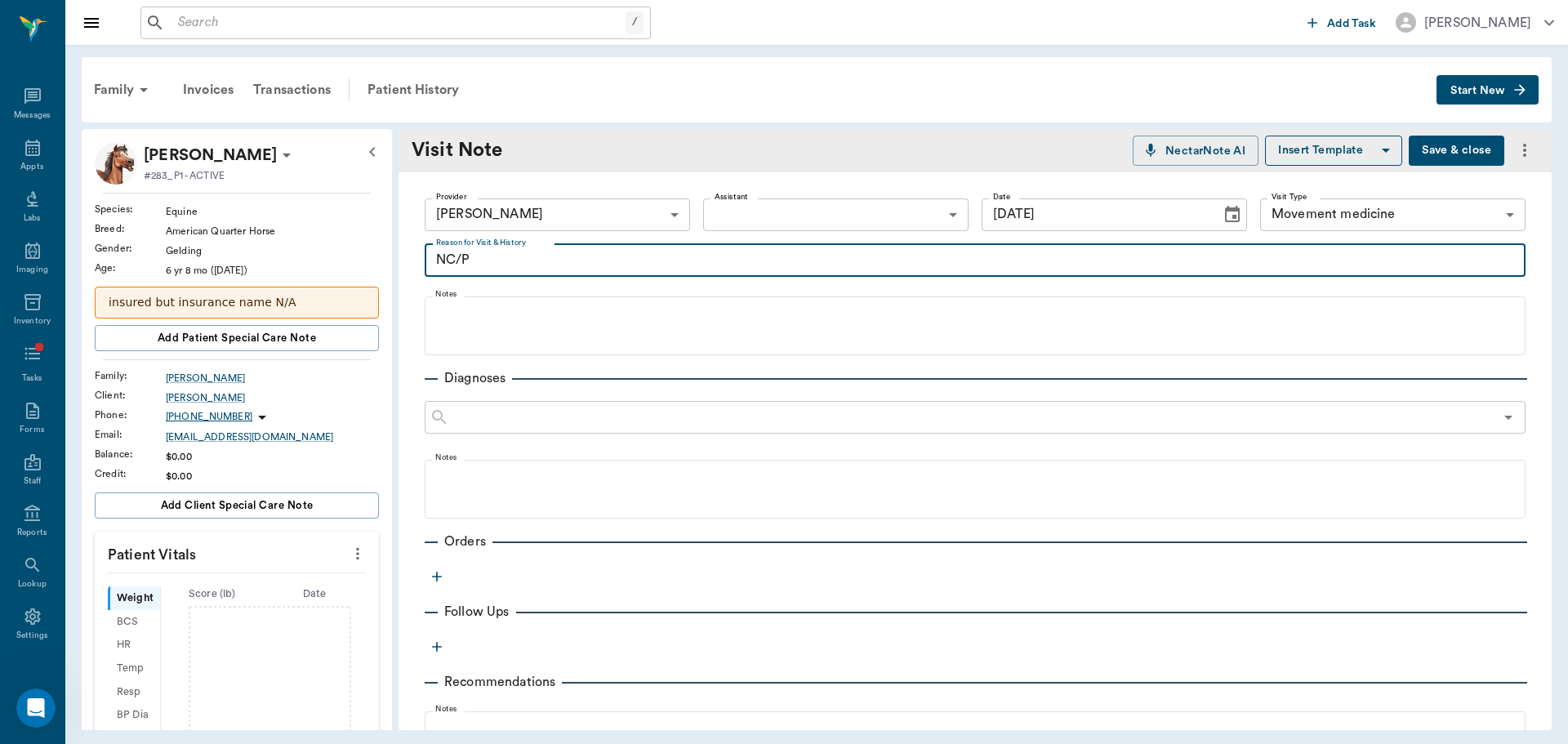
type textarea "NC/P"
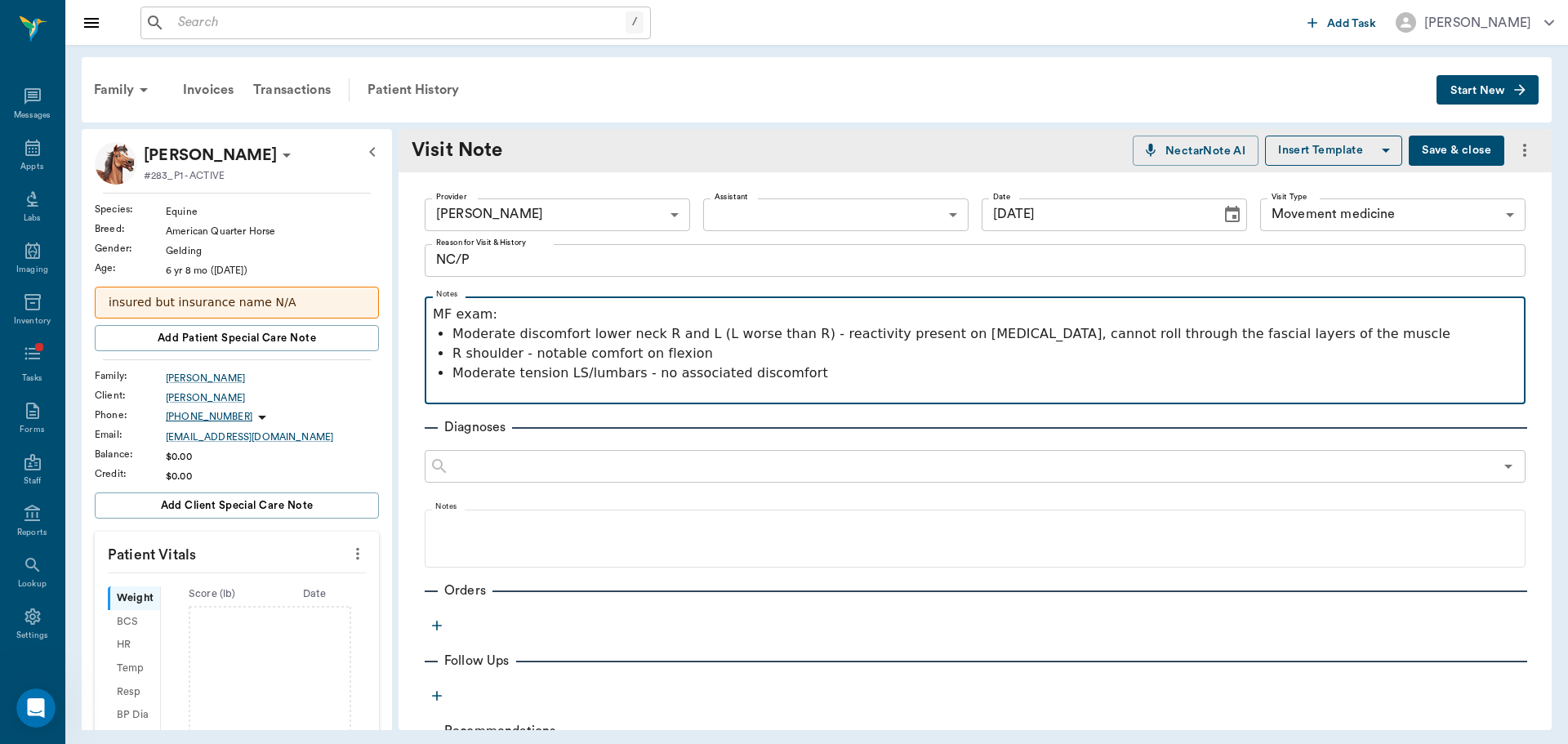
click at [618, 379] on p "Moderate tension LS/lumbars - no associated discomfort" at bounding box center [985, 373] width 1064 height 20
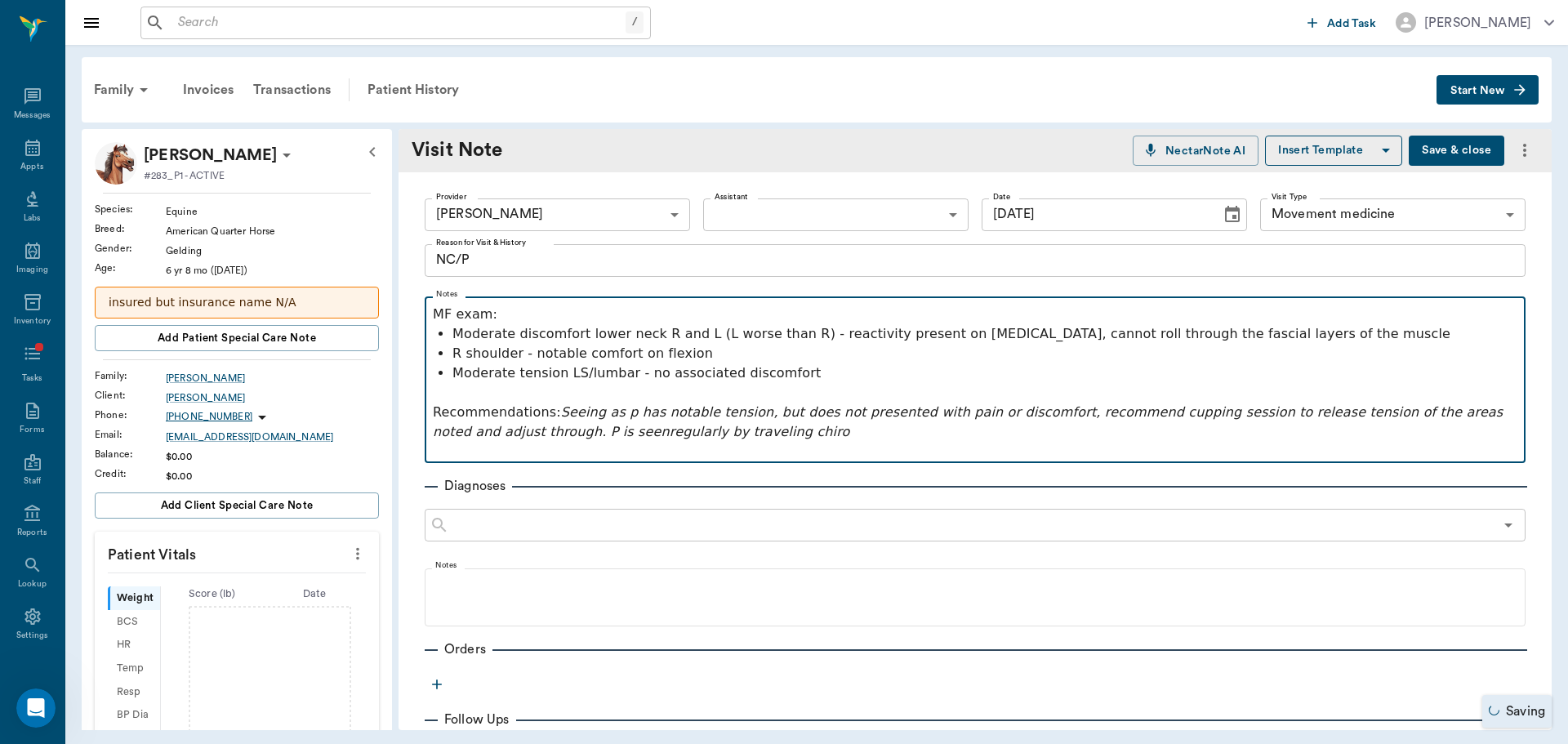
click at [530, 427] on em "Seeing as p has notable tension, but does not presented with pain or discomfort…" at bounding box center [969, 421] width 1074 height 35
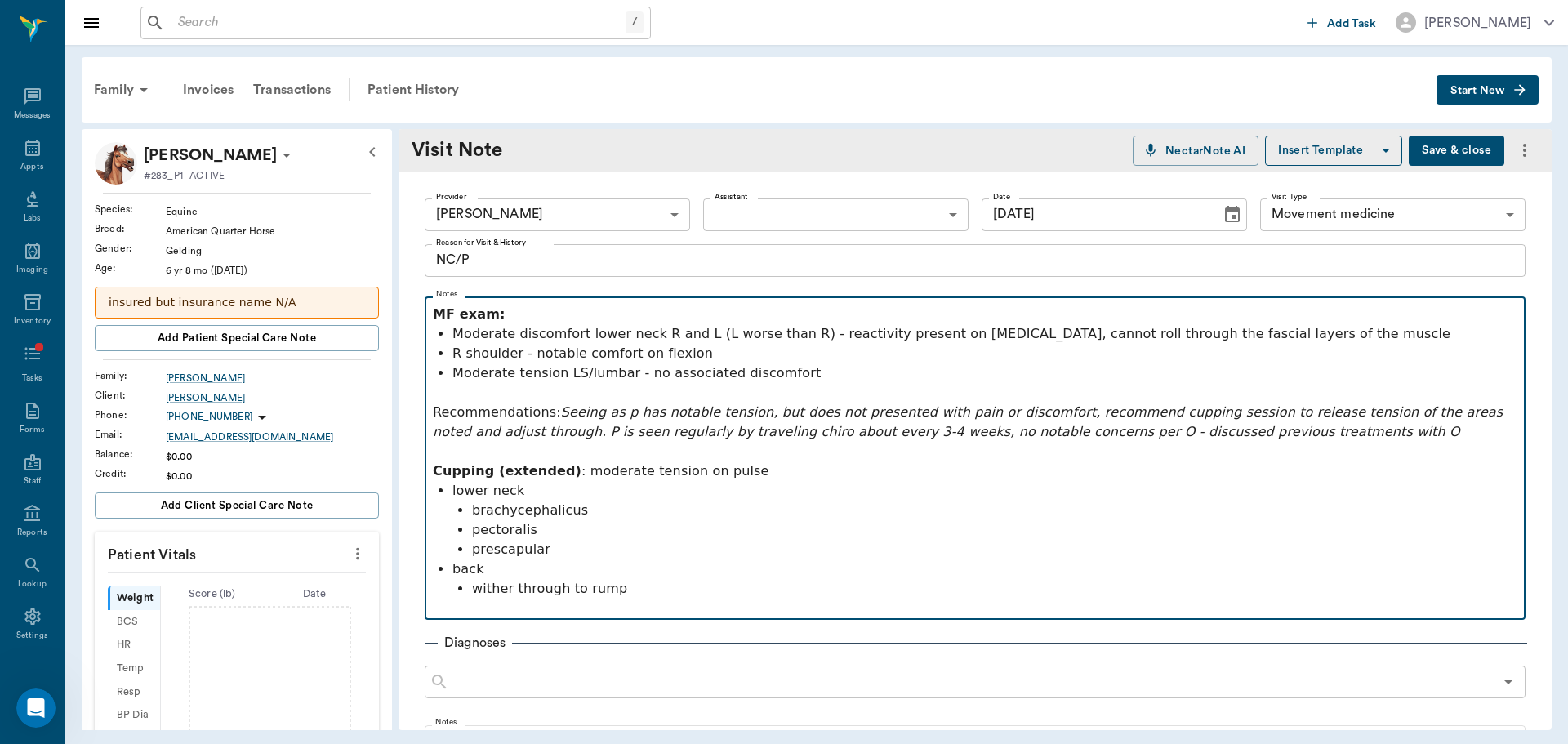
click at [746, 617] on p at bounding box center [975, 608] width 1084 height 20
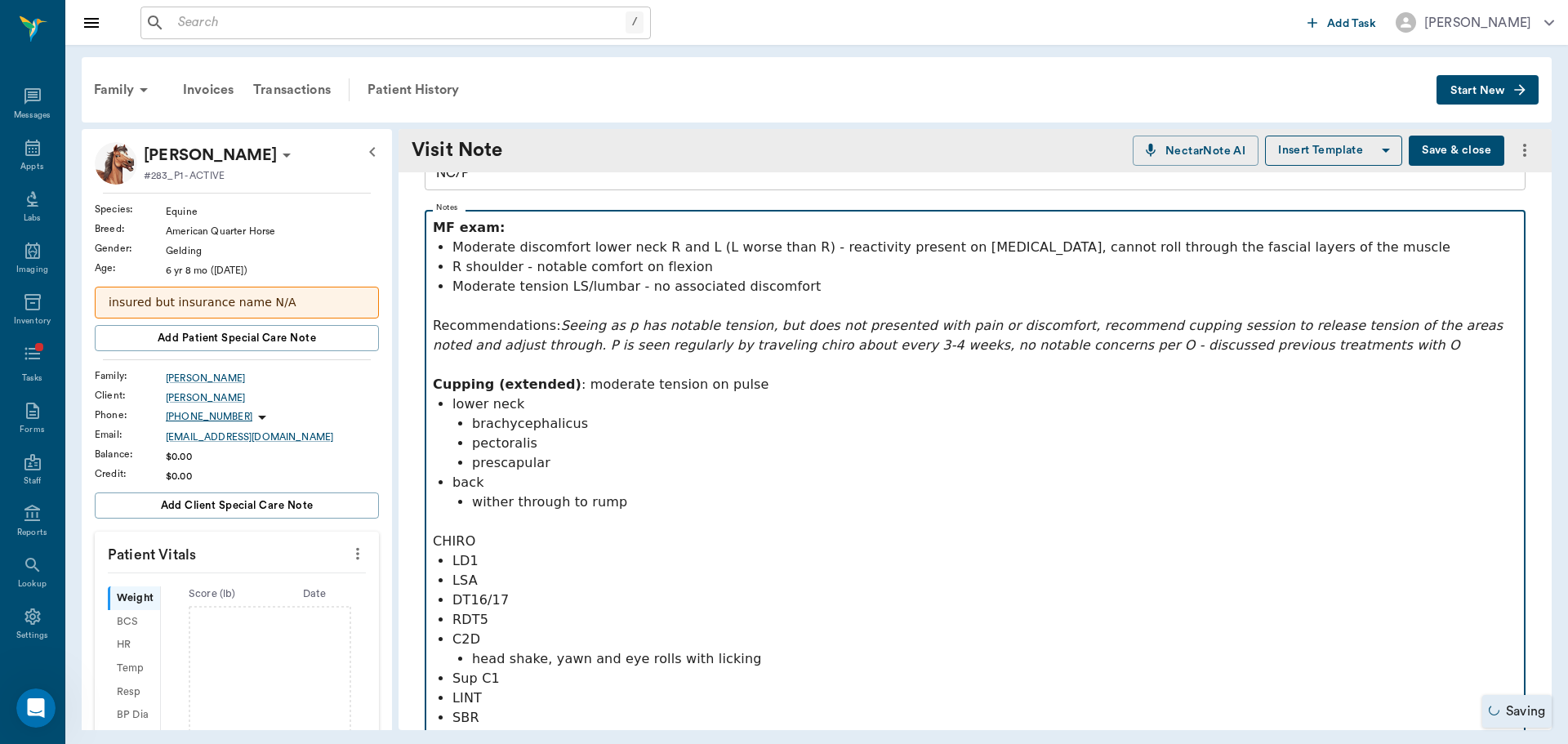
scroll to position [106, 0]
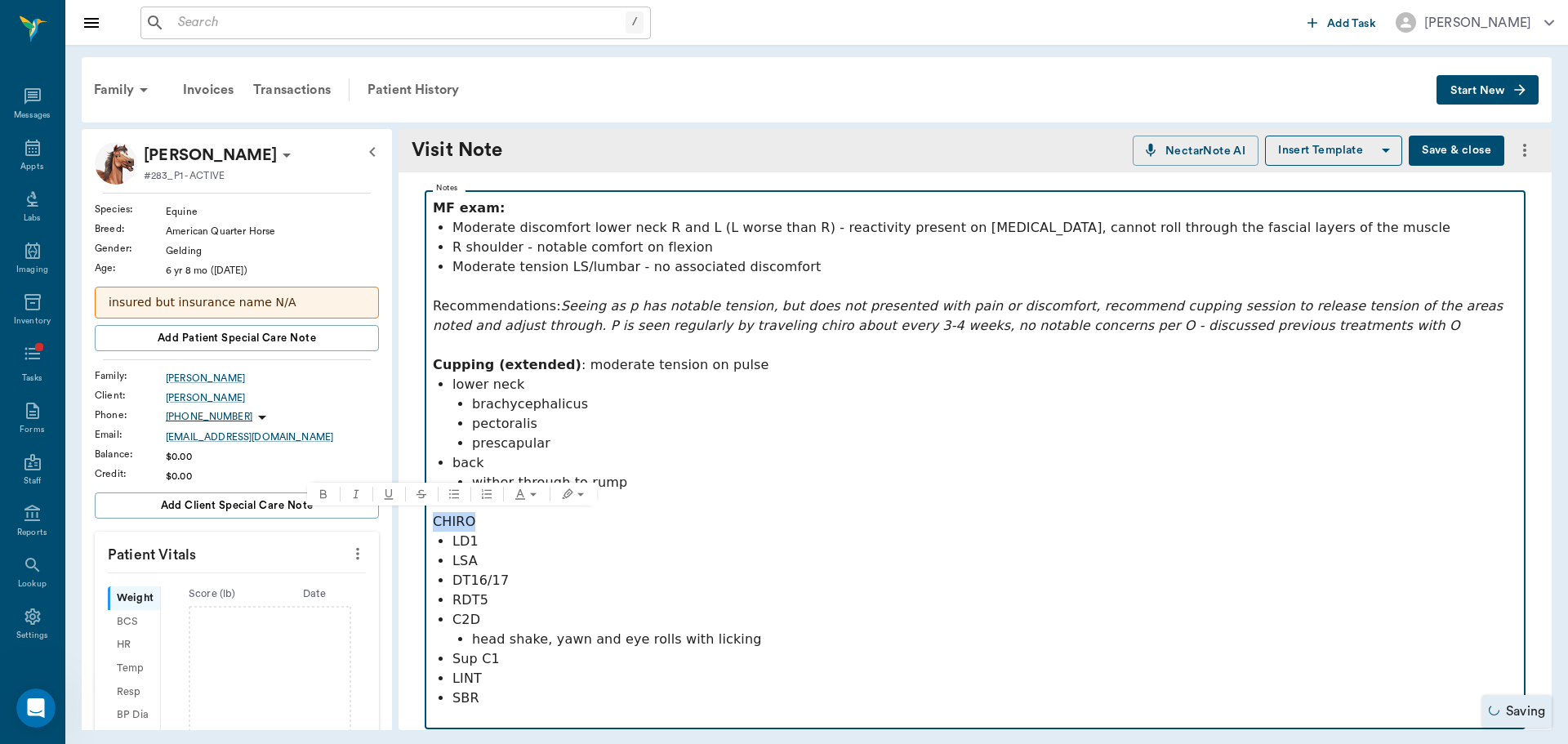
drag, startPoint x: 480, startPoint y: 528, endPoint x: 430, endPoint y: 515, distance: 51.7
click at [430, 515] on fieldset "Notes MF exam: Moderate discomfort lower neck R and L (L worse than R) - reacti…" at bounding box center [975, 457] width 1100 height 546
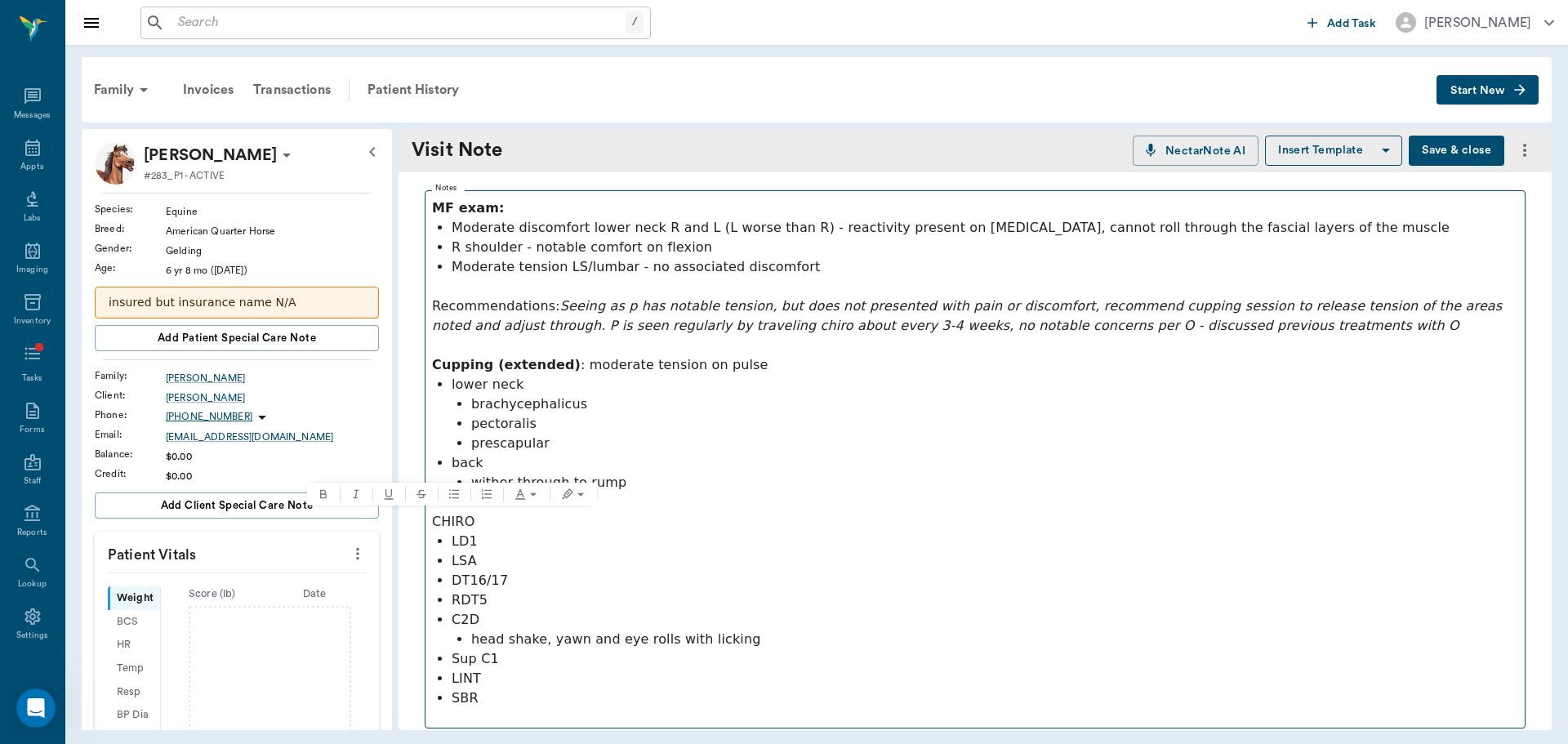
click at [429, 517] on fieldset "Notes MF exam: Moderate discomfort lower neck R and L (L worse than R) - reacti…" at bounding box center [975, 456] width 1100 height 545
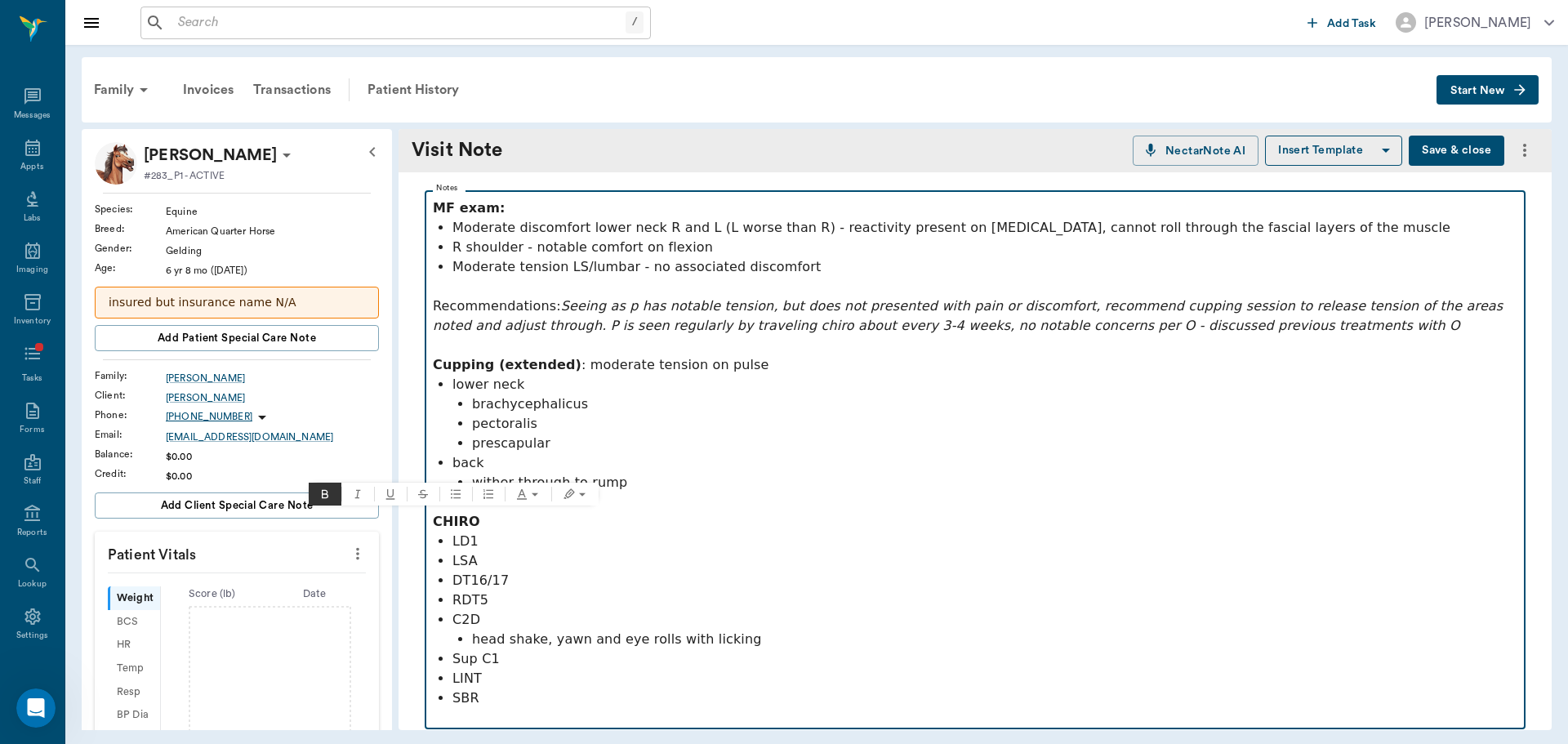
click at [752, 628] on p "C2D" at bounding box center [985, 620] width 1064 height 20
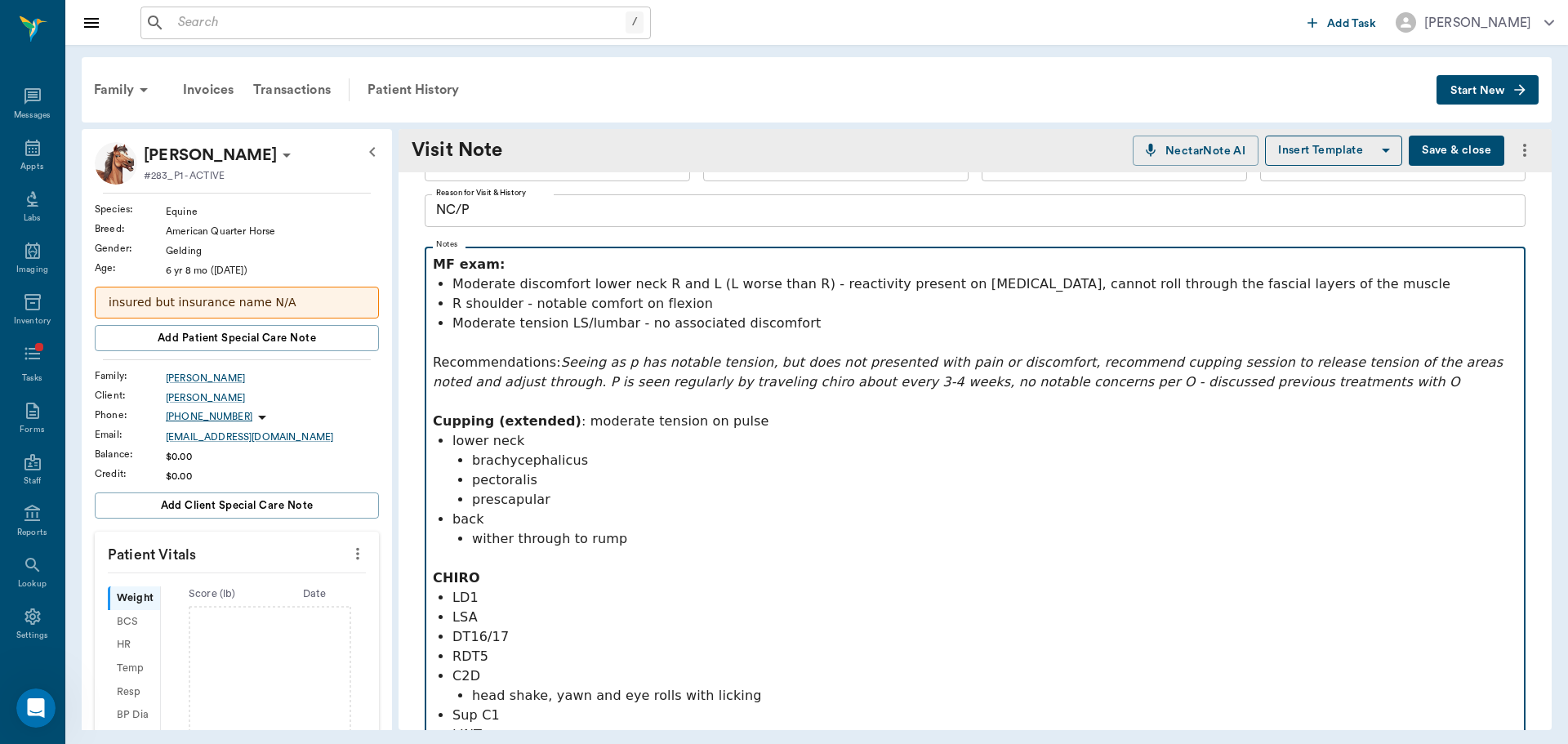
scroll to position [24, 0]
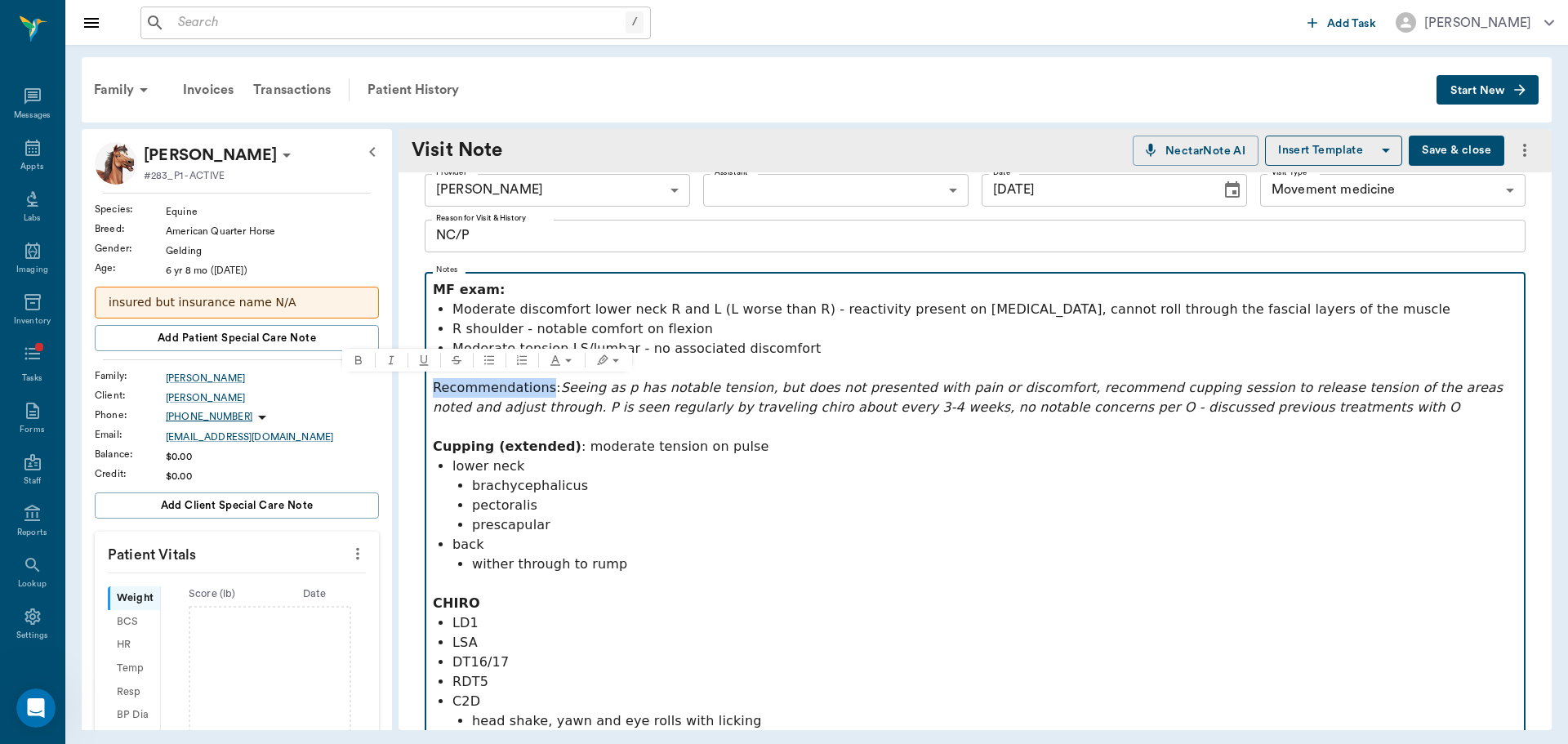
drag, startPoint x: 541, startPoint y: 394, endPoint x: 424, endPoint y: 392, distance: 117.0
drag, startPoint x: 342, startPoint y: 354, endPoint x: 357, endPoint y: 356, distance: 15.1
click at [346, 354] on button "Bold" at bounding box center [358, 359] width 32 height 22
click at [583, 359] on button "Text color" at bounding box center [565, 359] width 46 height 22
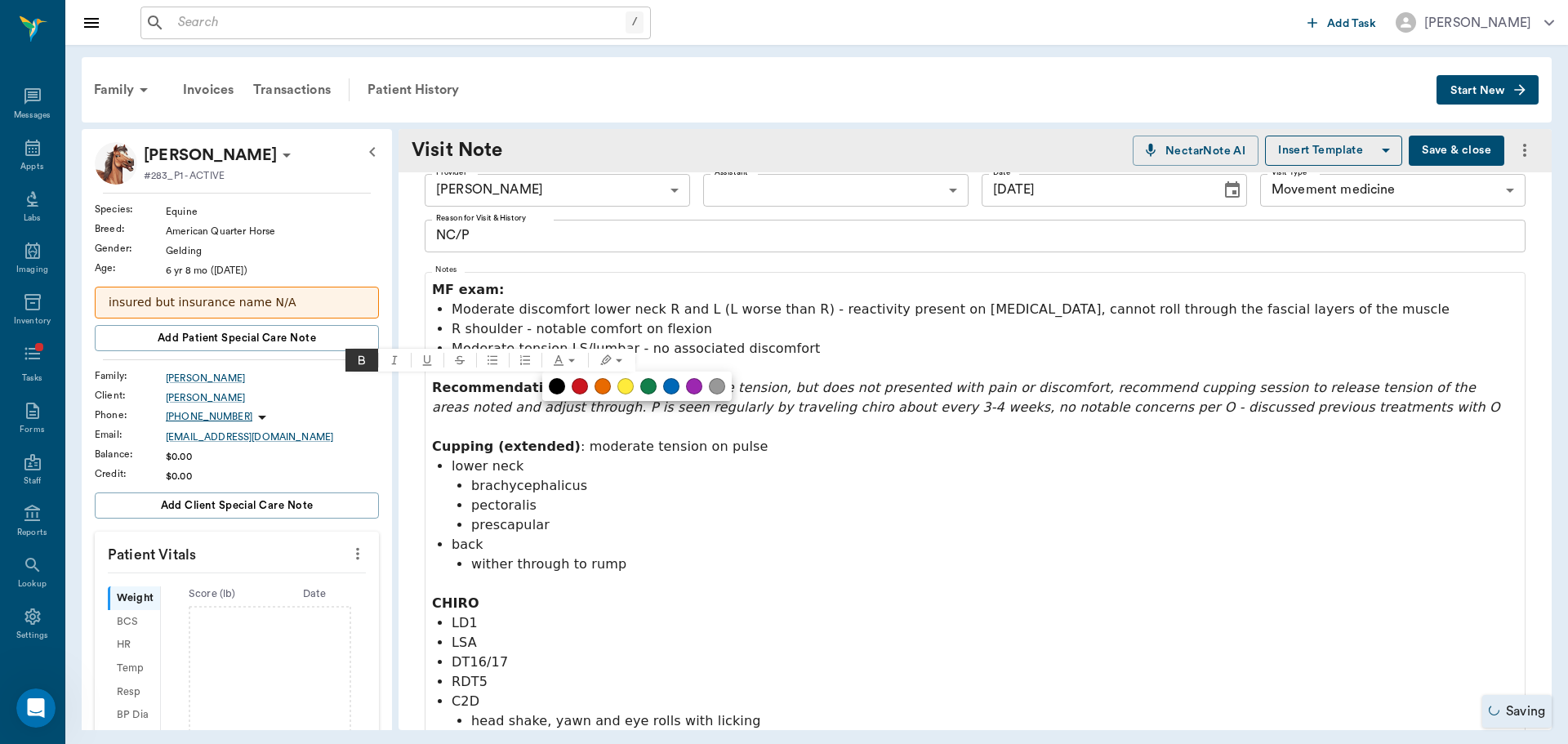
click at [656, 390] on ul at bounding box center [636, 386] width 189 height 30
drag, startPoint x: 649, startPoint y: 386, endPoint x: 674, endPoint y: 390, distance: 25.3
click at [649, 385] on button at bounding box center [648, 386] width 16 height 16
click at [747, 522] on div at bounding box center [784, 372] width 1568 height 744
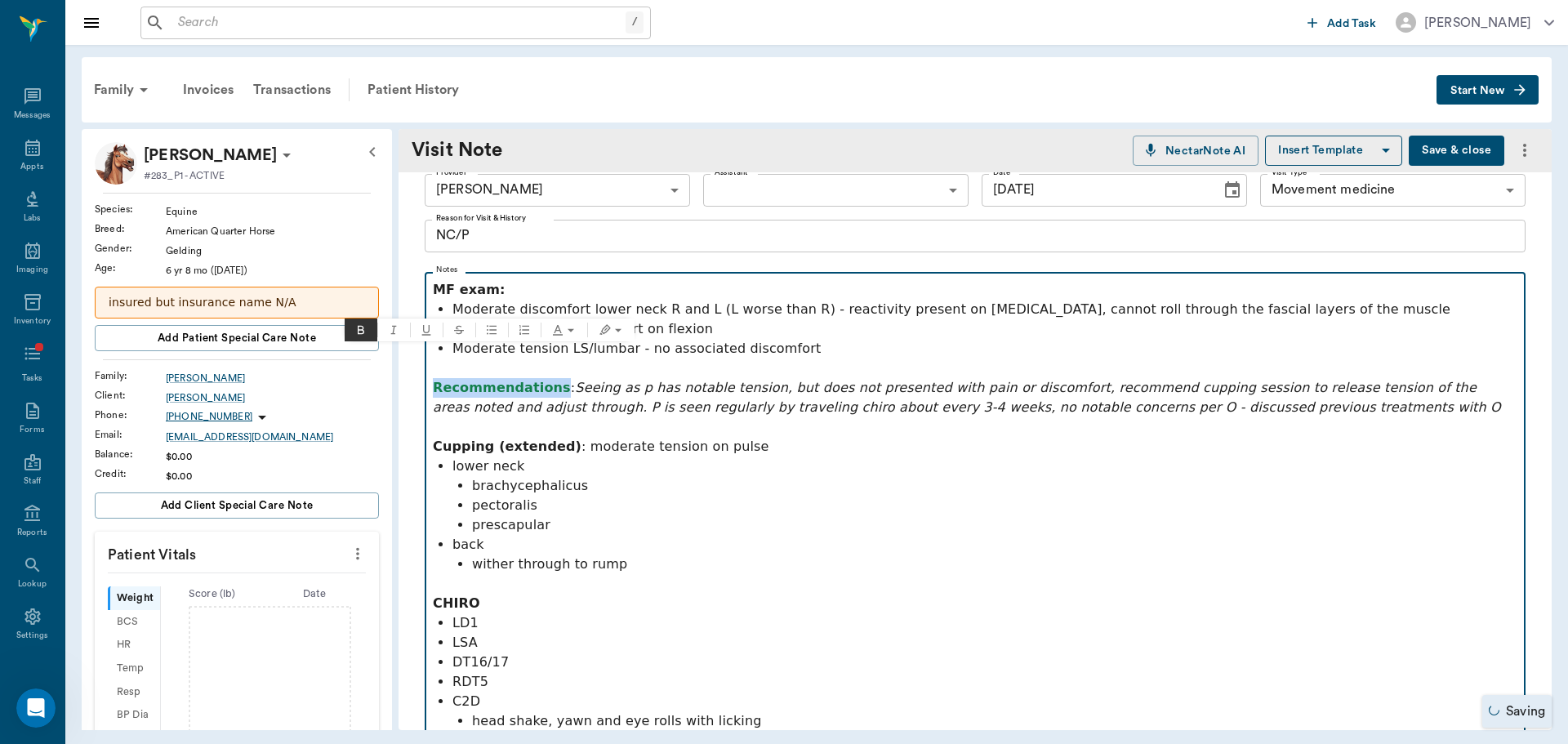
scroll to position [106, 0]
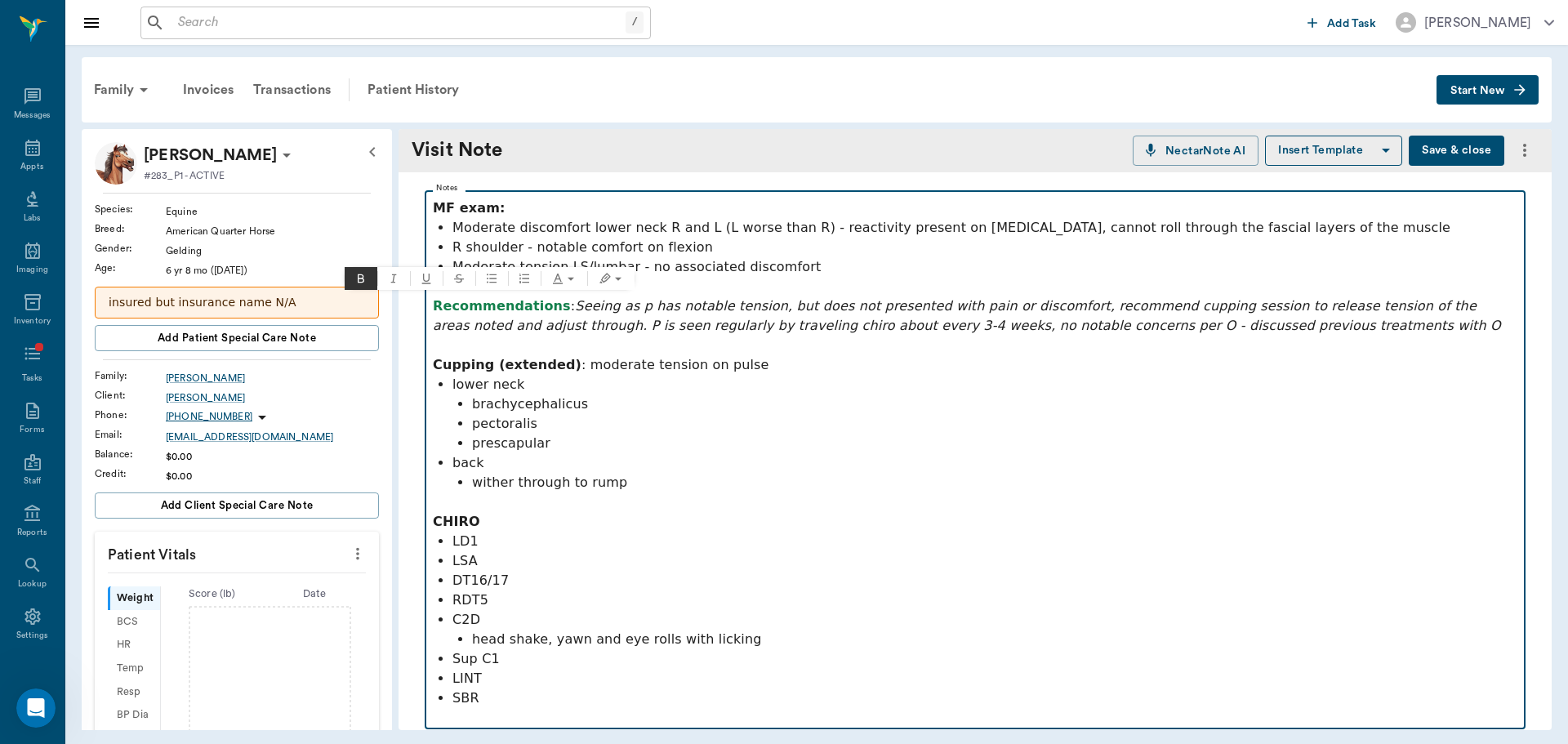
click at [591, 702] on p "SBR" at bounding box center [985, 698] width 1064 height 20
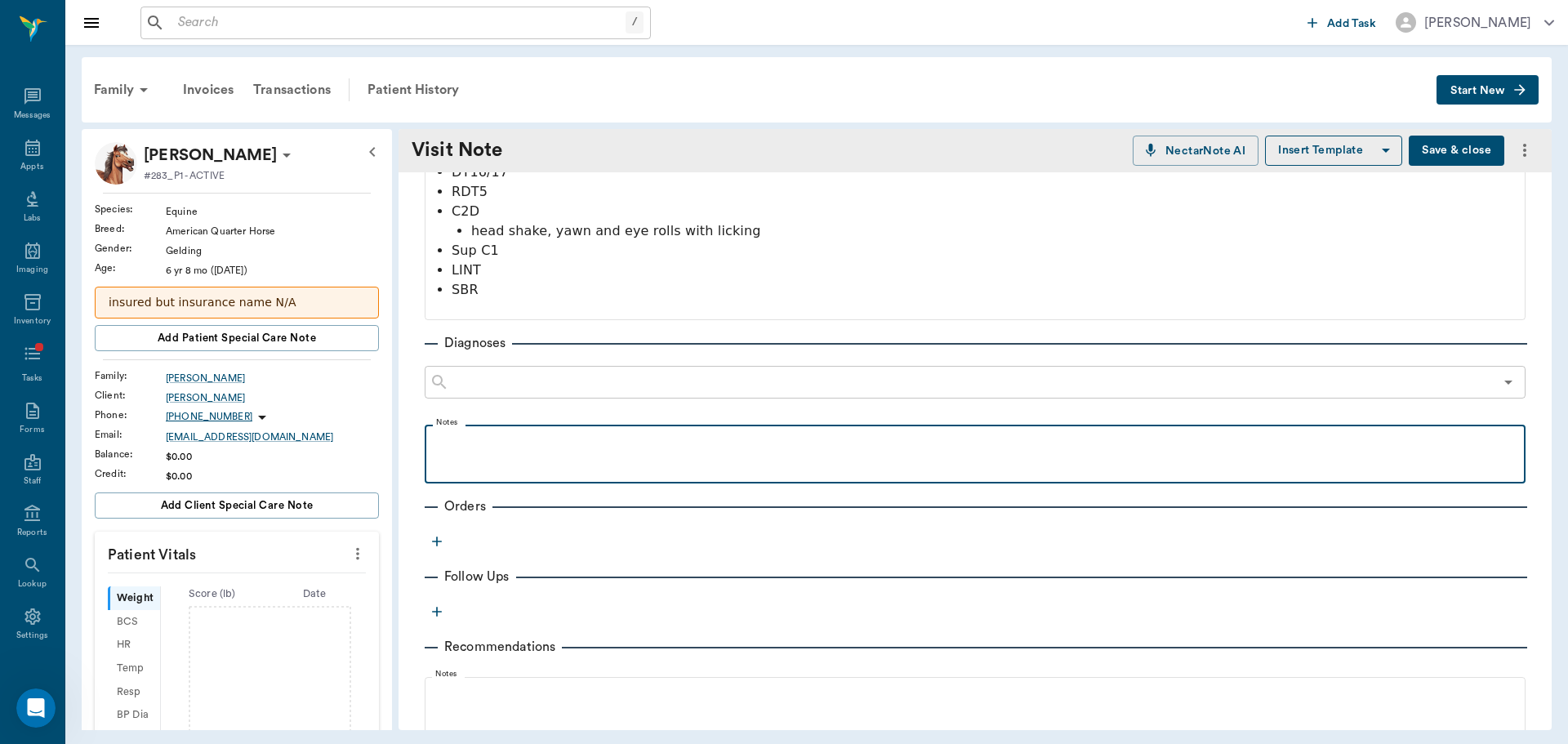
click at [490, 444] on p at bounding box center [975, 442] width 1084 height 20
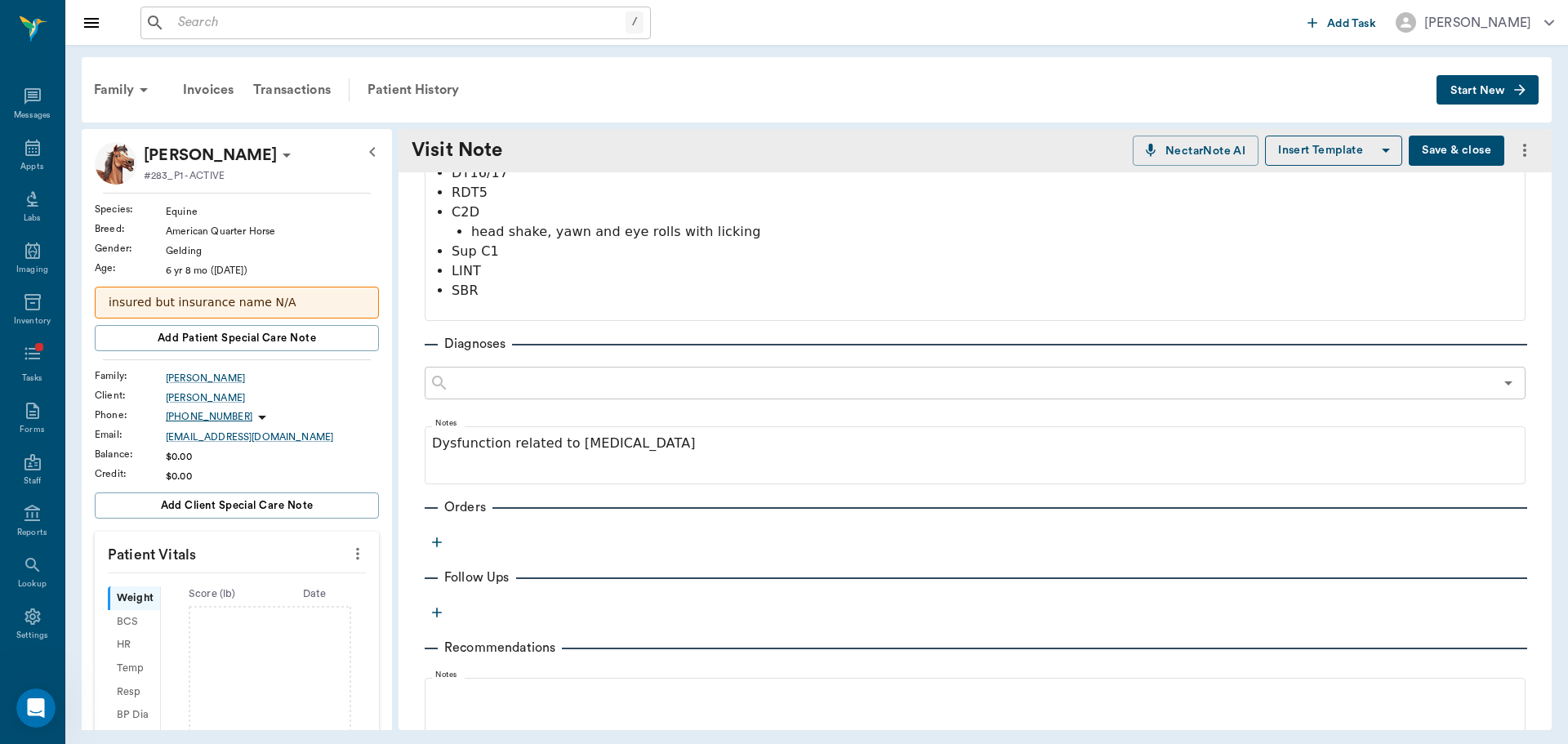
click at [434, 543] on icon "button" at bounding box center [437, 542] width 16 height 16
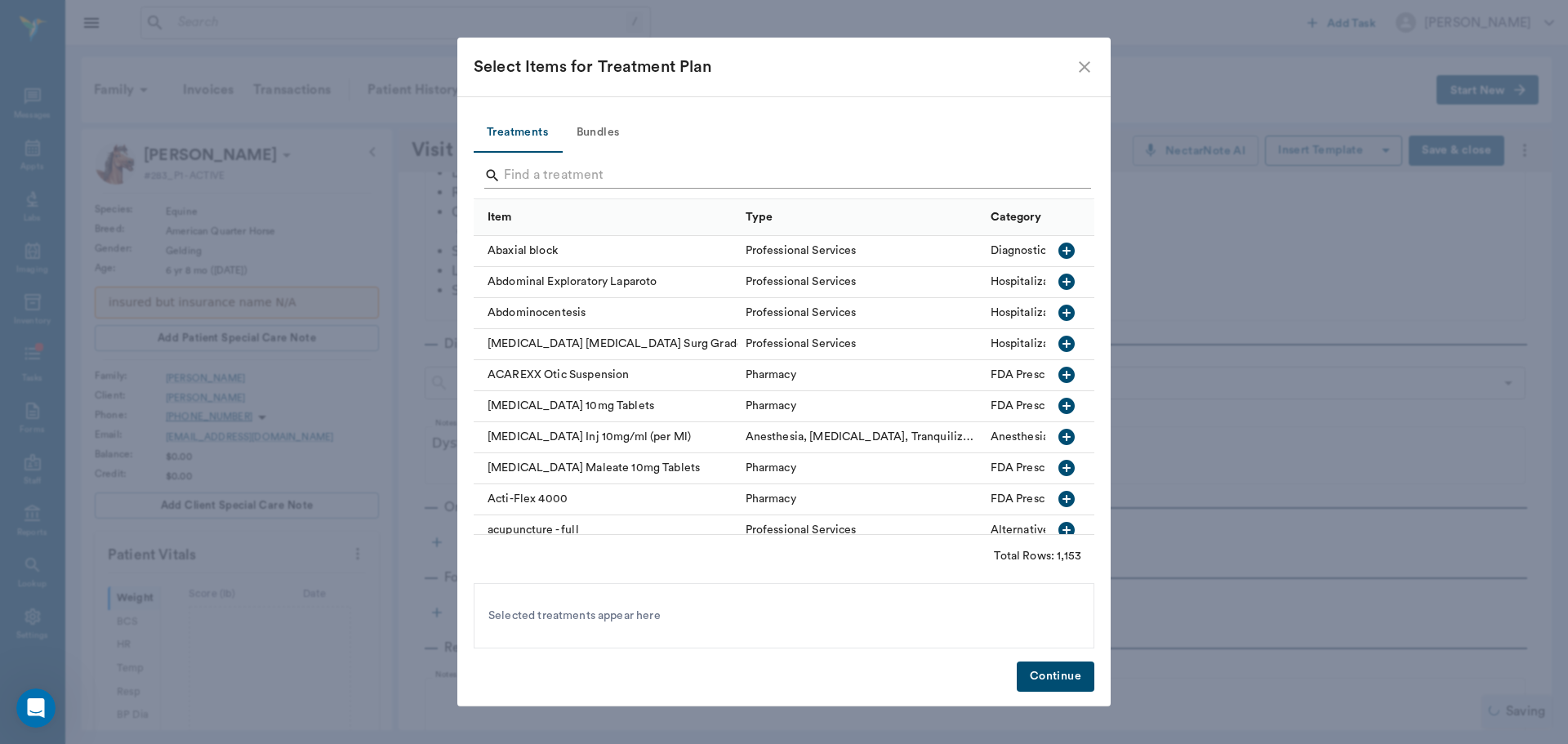
click at [547, 163] on input "Search" at bounding box center [784, 175] width 563 height 26
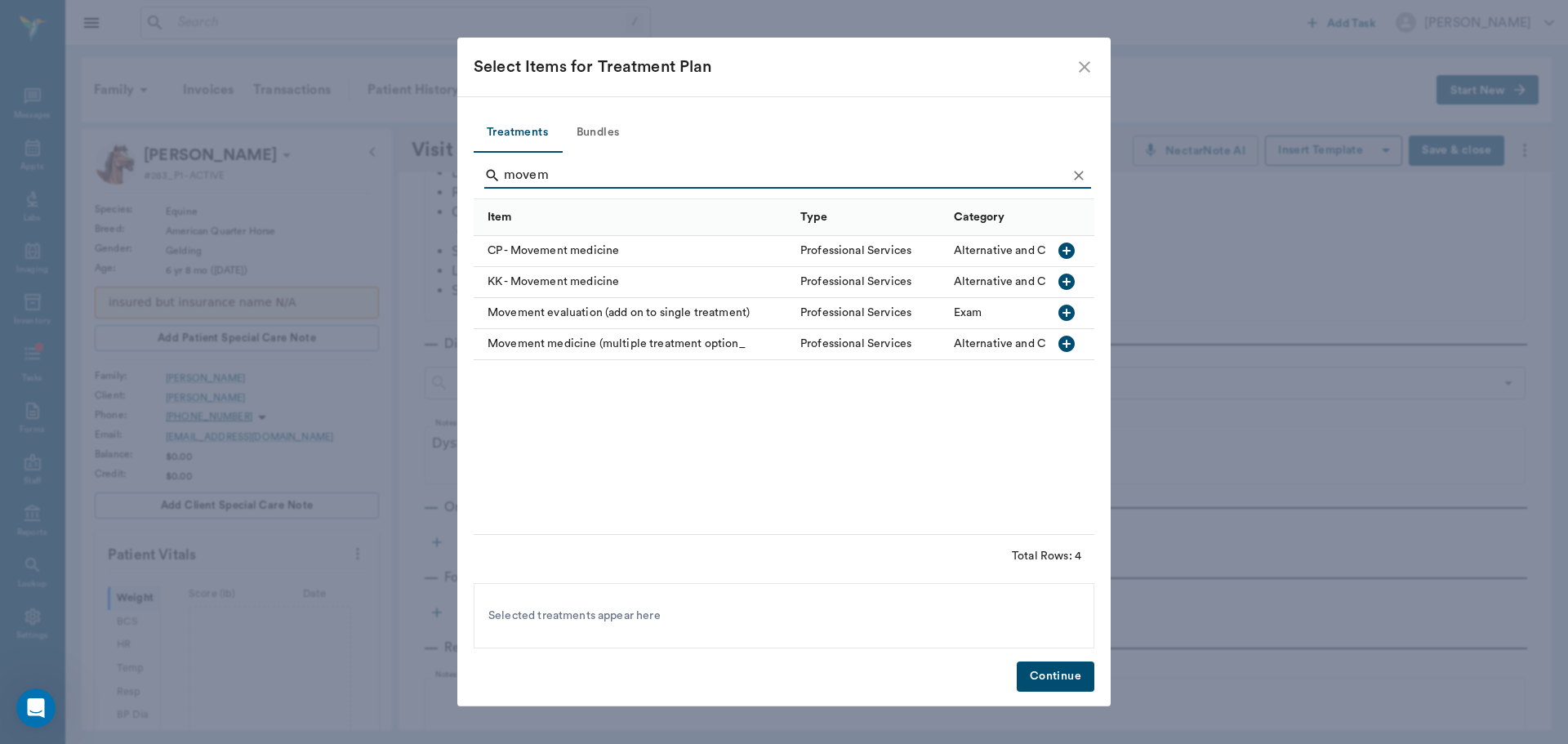
type input "movem"
click at [601, 337] on div "Movement medicine (multiple treatment option_" at bounding box center [633, 345] width 319 height 31
click at [1031, 687] on button "Continue" at bounding box center [1056, 677] width 77 height 31
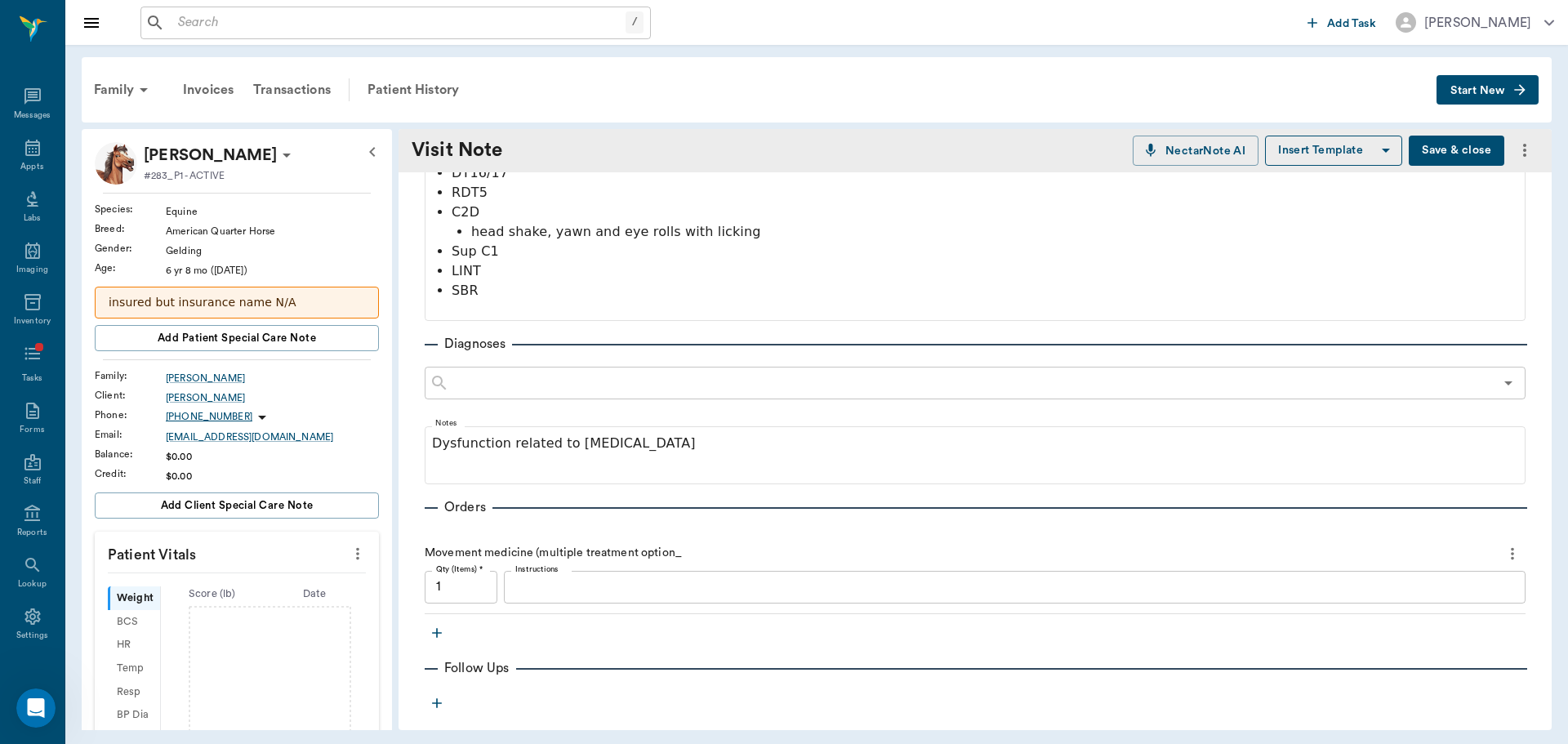
click at [645, 579] on textarea "Instructions" at bounding box center [1014, 586] width 999 height 19
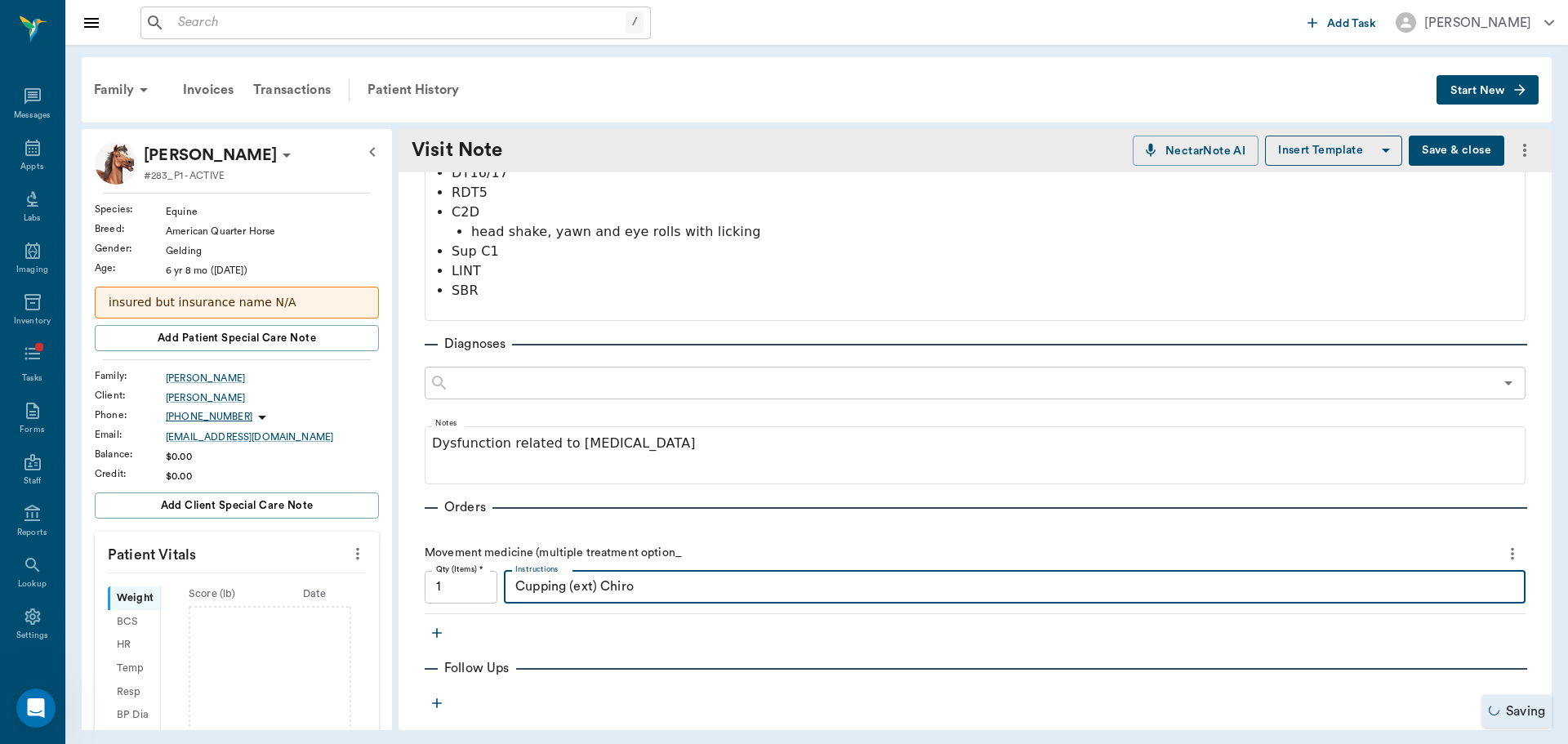
click at [596, 589] on textarea "Cupping (ext) Chiro" at bounding box center [1014, 586] width 999 height 19
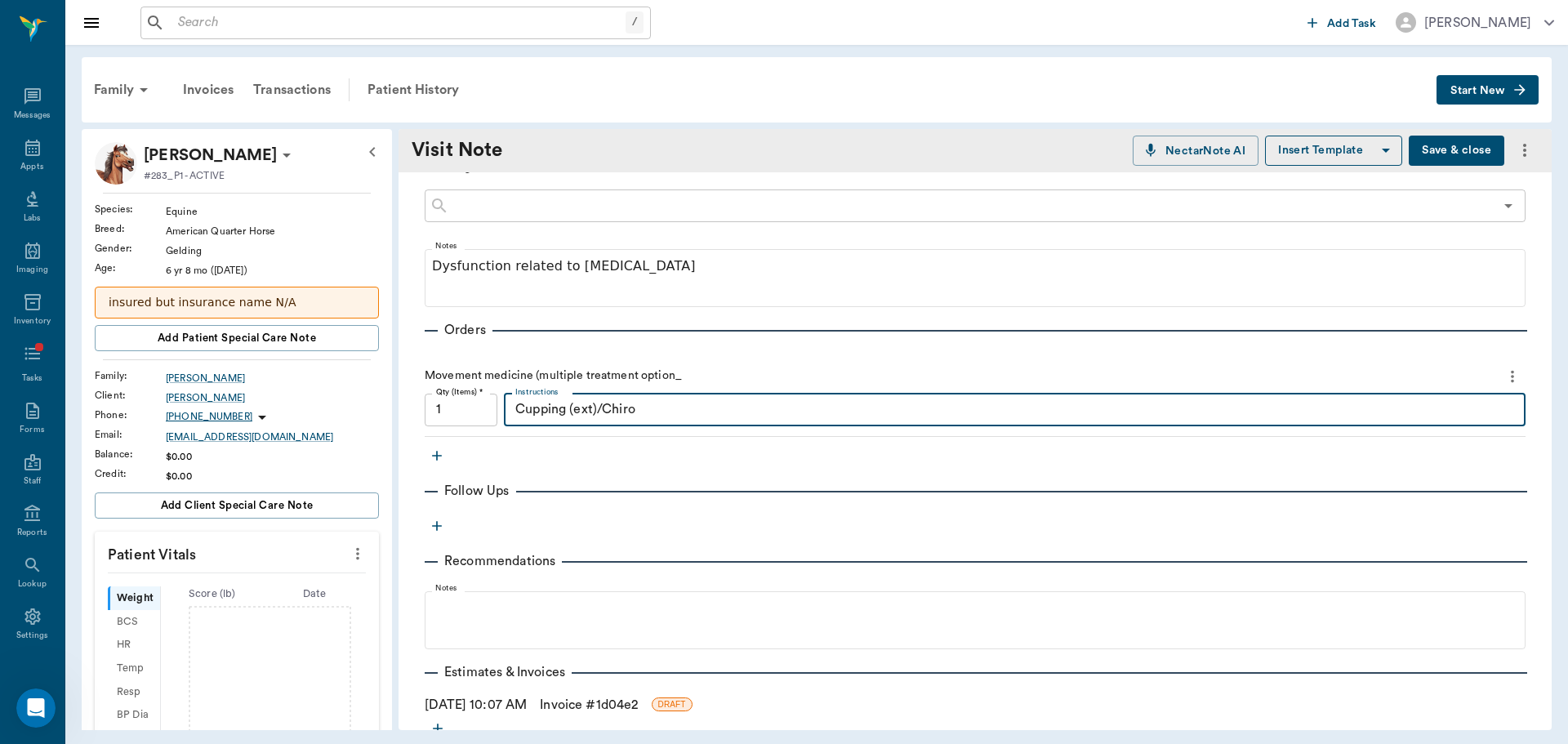
scroll to position [806, 0]
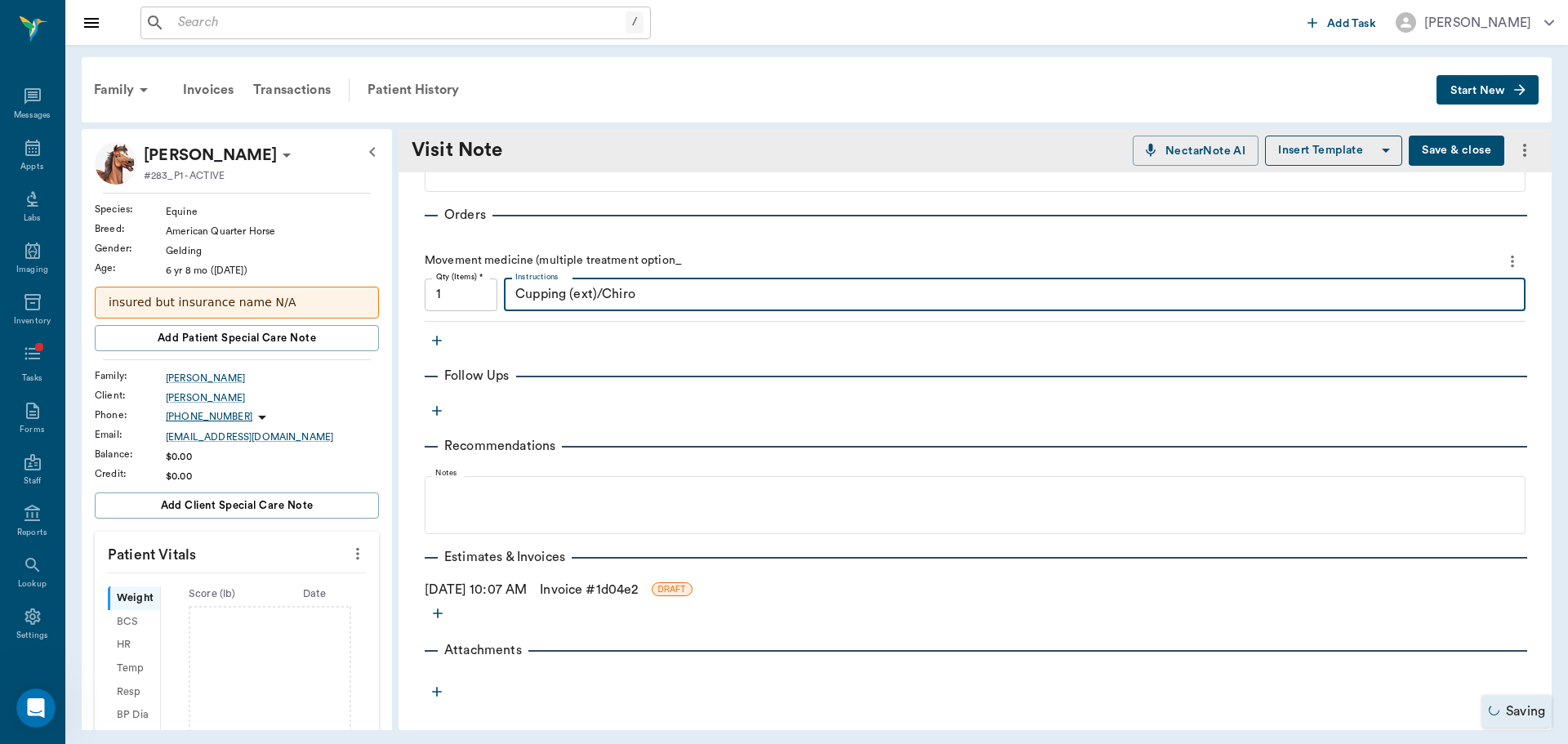
type textarea "Cupping (ext)/Chiro"
click at [590, 592] on link "Invoice # 1d04e2" at bounding box center [588, 590] width 98 height 20
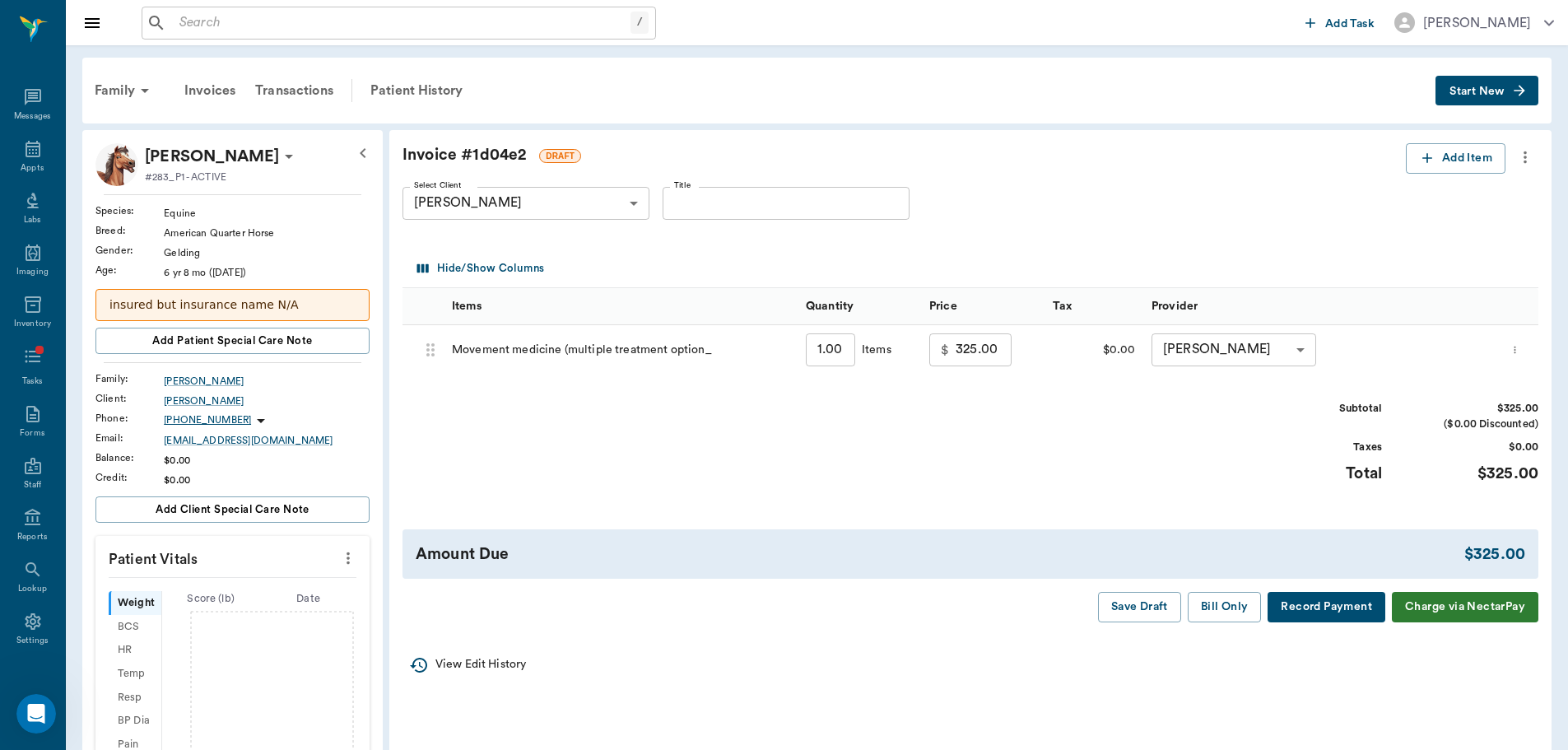
click at [782, 190] on input "Title" at bounding box center [785, 204] width 247 height 33
type input "Exam 8/18"
click at [1242, 603] on button "Bill Only" at bounding box center [1225, 607] width 74 height 31
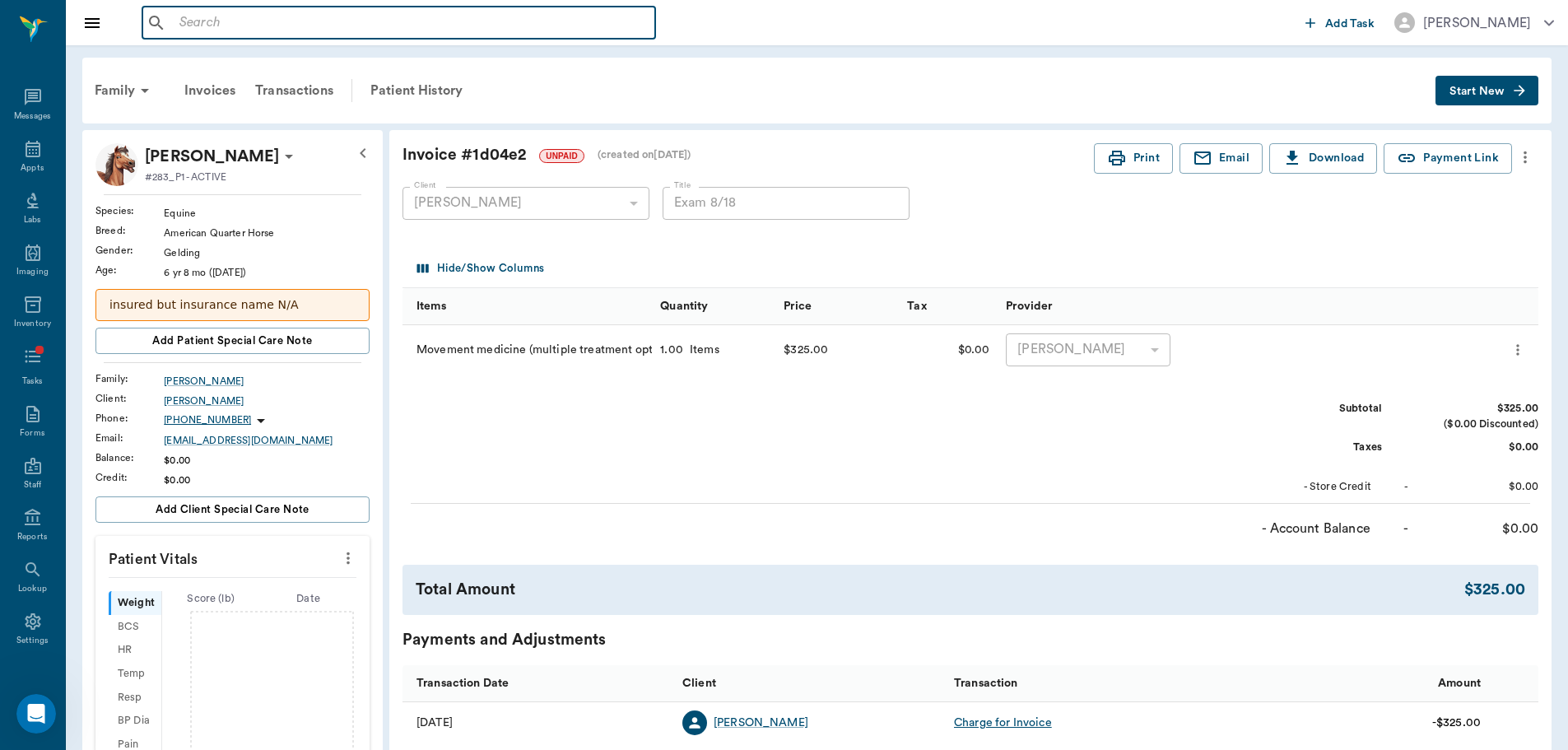
click at [223, 27] on input "text" at bounding box center [411, 23] width 476 height 23
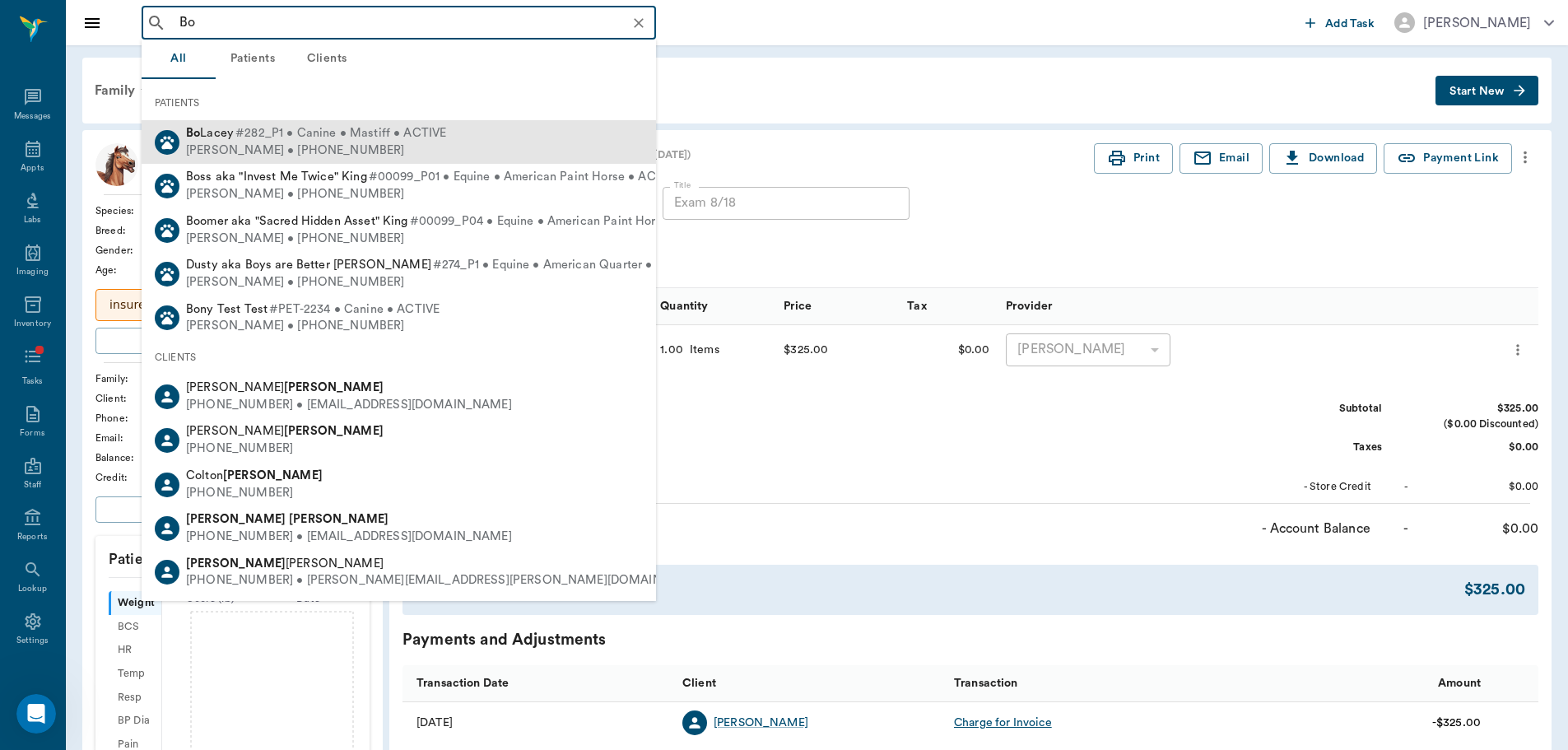
click at [279, 141] on span "#282_P1 • Canine • Mastiff • ACTIVE" at bounding box center [340, 133] width 211 height 17
type input "Bo"
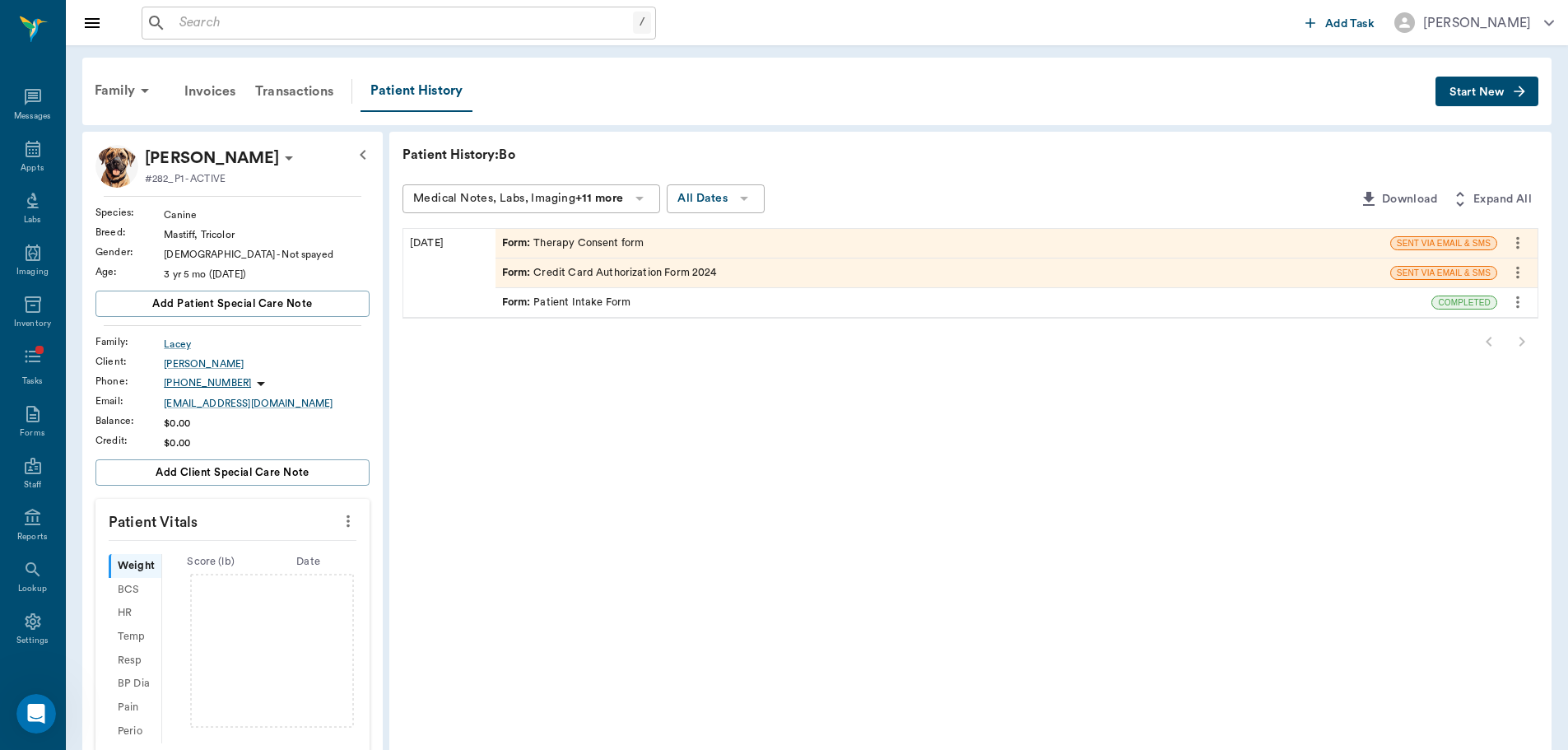
click at [1506, 98] on button "Start New" at bounding box center [1487, 92] width 103 height 31
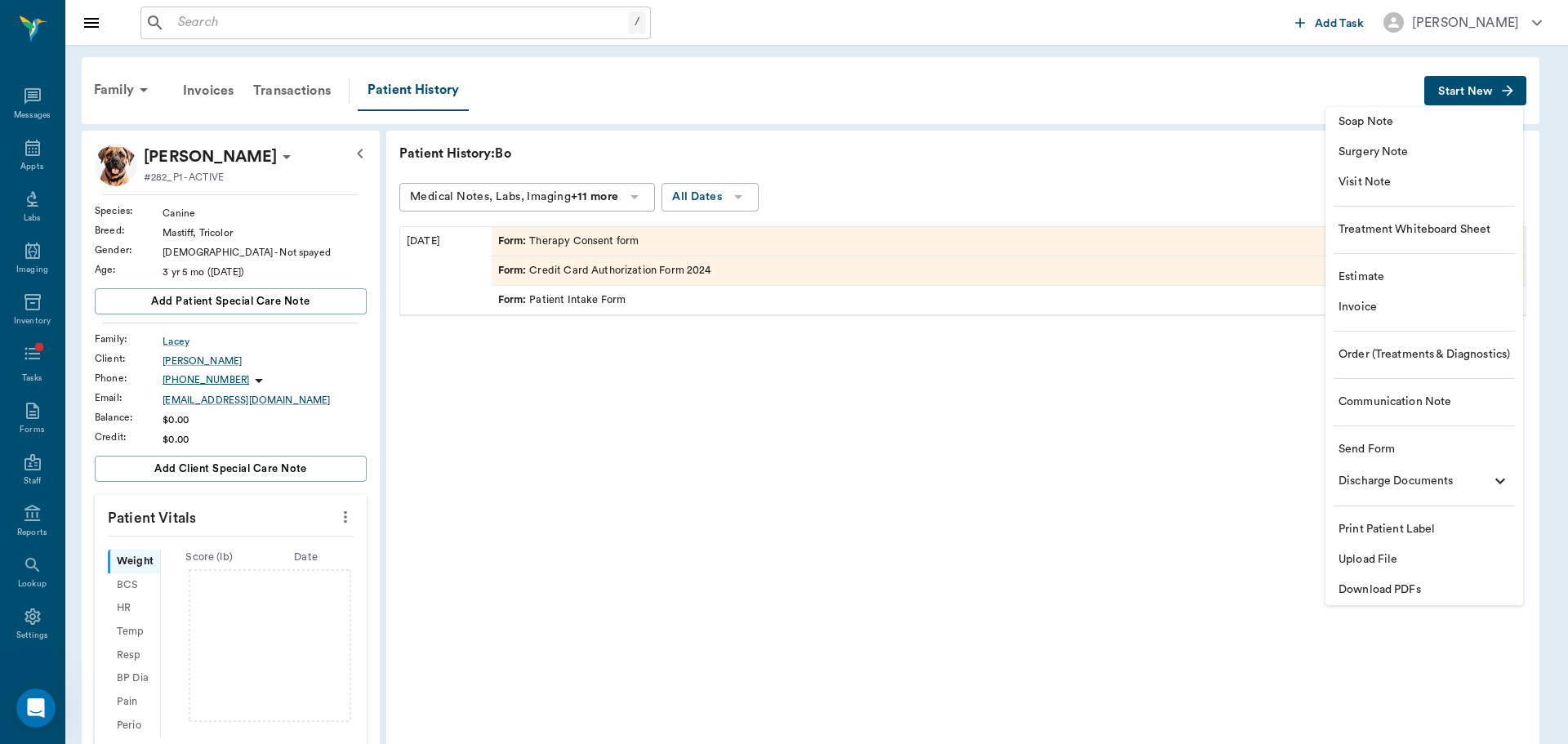
click at [1412, 186] on span "Visit Note" at bounding box center [1423, 182] width 171 height 17
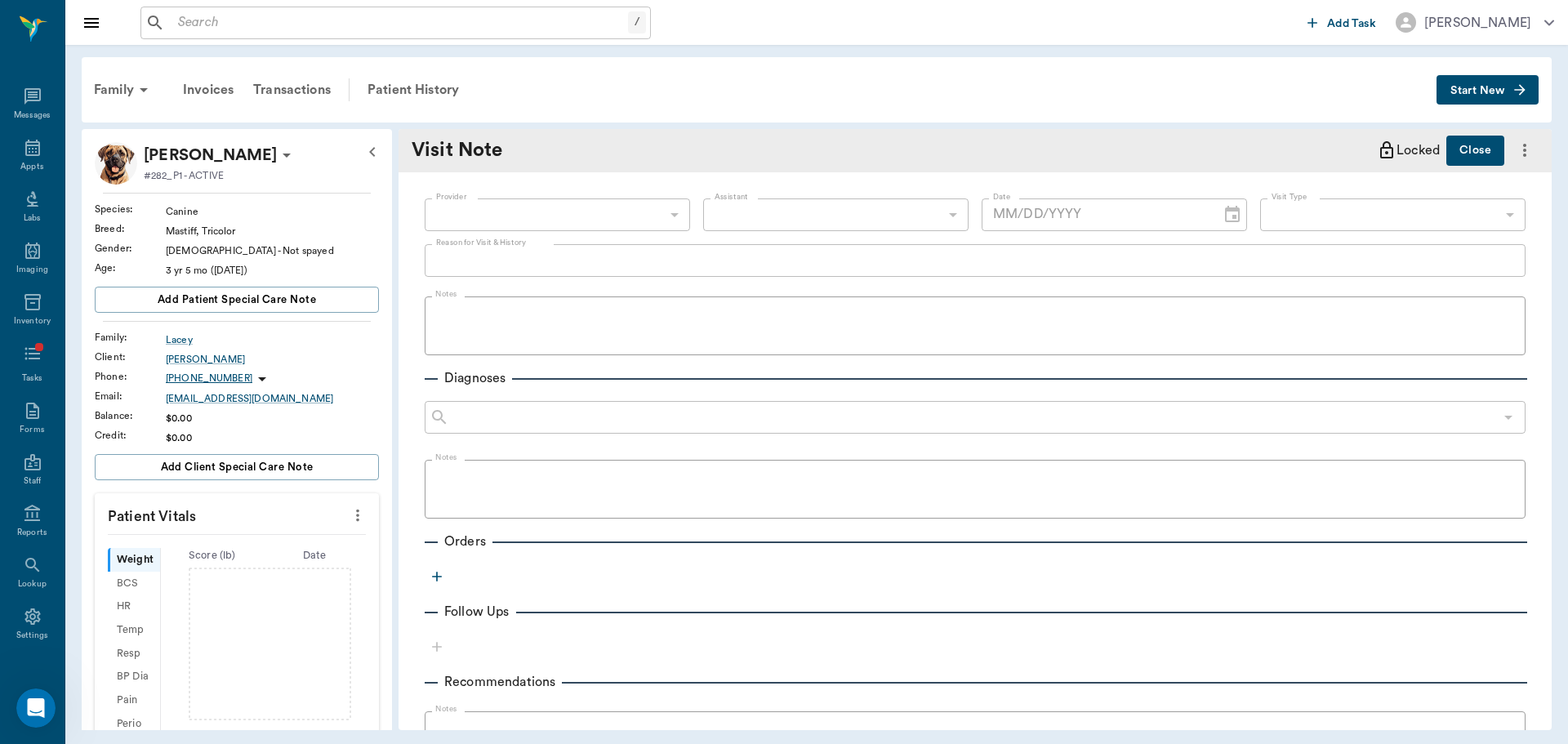
type input "[DATE]"
click at [650, 206] on body "/ ​ Add Task [PERSON_NAME] Nectar Messages Appts Labs Imaging Inventory Tasks F…" at bounding box center [784, 372] width 1568 height 744
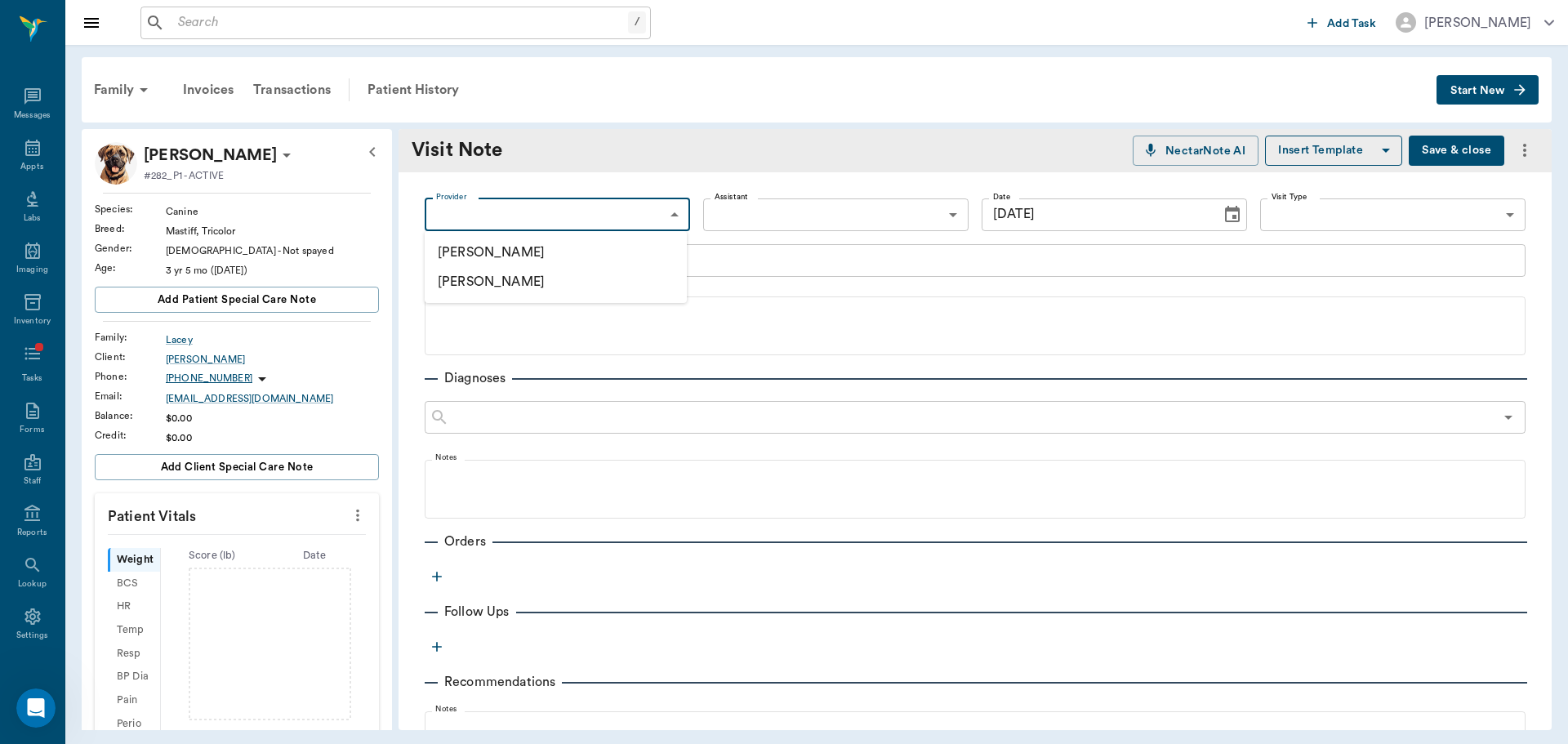
click at [688, 266] on div at bounding box center [784, 372] width 1568 height 744
click at [666, 257] on textarea "Reason for Visit & History" at bounding box center [975, 259] width 1078 height 19
click at [656, 221] on body "/ ​ Add Task [PERSON_NAME] Nectar Messages Appts Labs Imaging Inventory Tasks F…" at bounding box center [784, 372] width 1568 height 744
click at [672, 251] on li "[PERSON_NAME]" at bounding box center [556, 252] width 262 height 30
type input "649b3e03b5bc7e03f9326794"
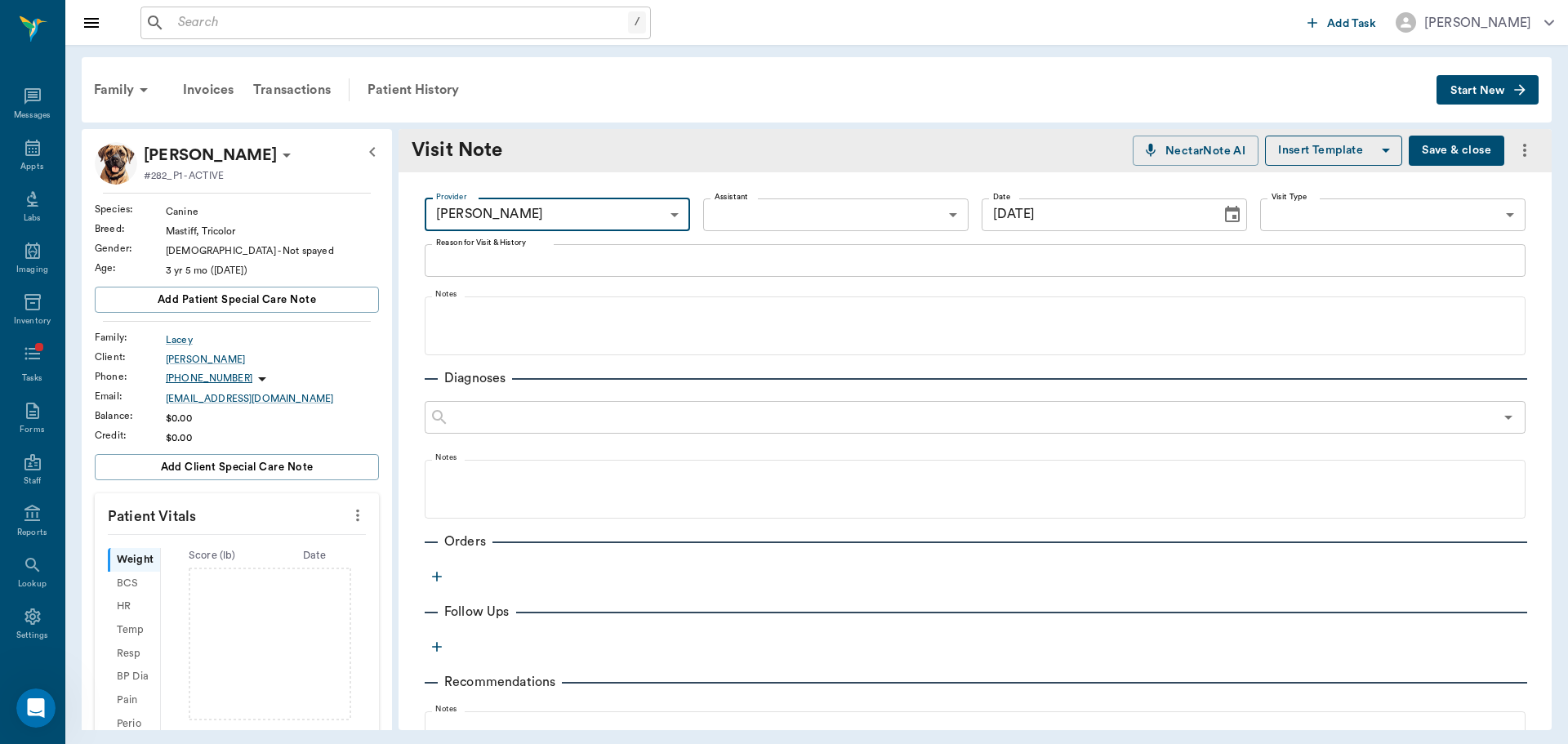
click at [1361, 220] on body "/ ​ Add Task [PERSON_NAME] Nectar Messages Appts Labs Imaging Inventory Tasks F…" at bounding box center [784, 372] width 1568 height 744
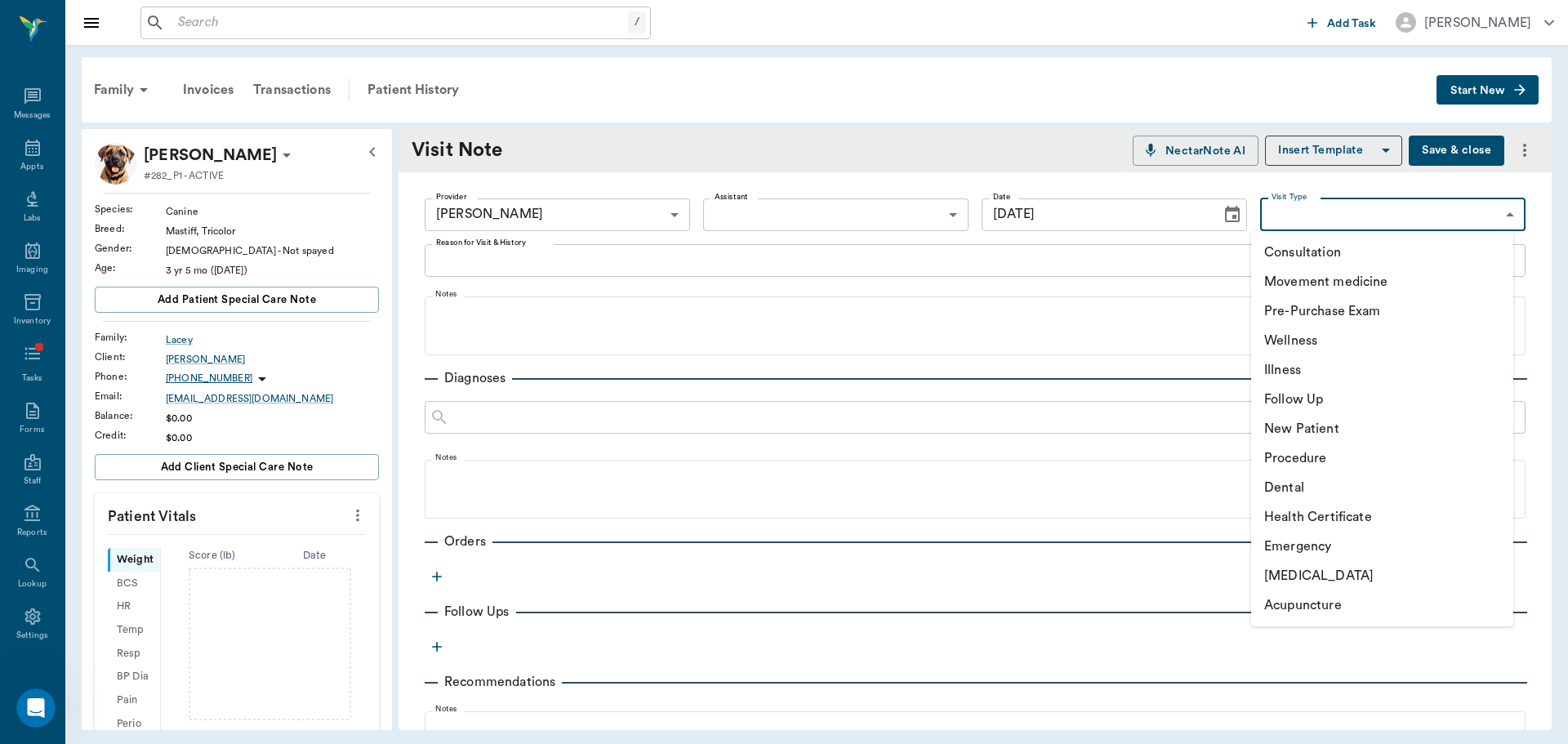
click at [743, 81] on div at bounding box center [784, 372] width 1568 height 744
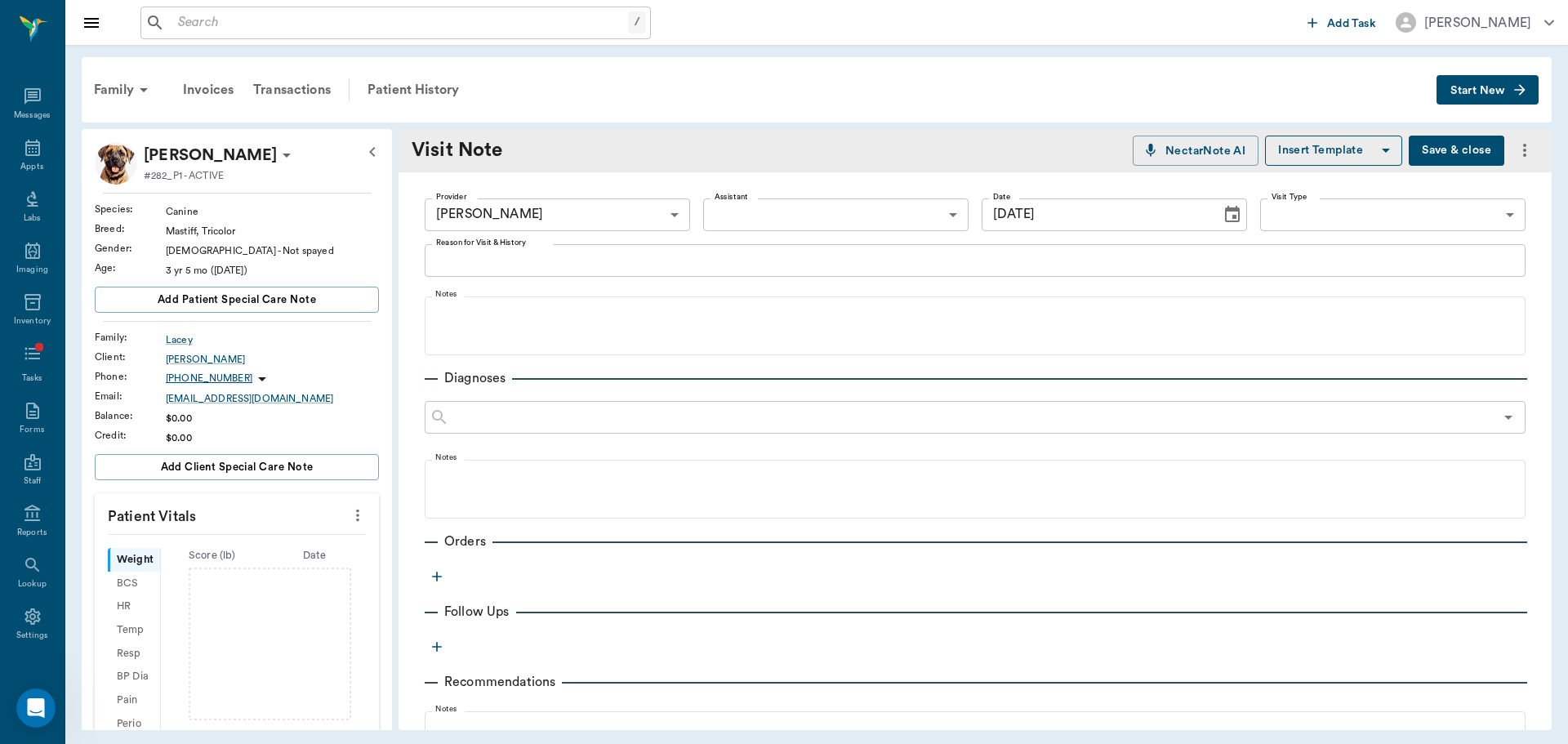
click at [714, 134] on div "Visit Note NectarNote AI Insert Template Save & close" at bounding box center [975, 151] width 1153 height 43
click at [1380, 220] on body "/ ​ Add Task [PERSON_NAME] Nectar Messages Appts Labs Imaging Inventory Tasks F…" at bounding box center [784, 372] width 1568 height 744
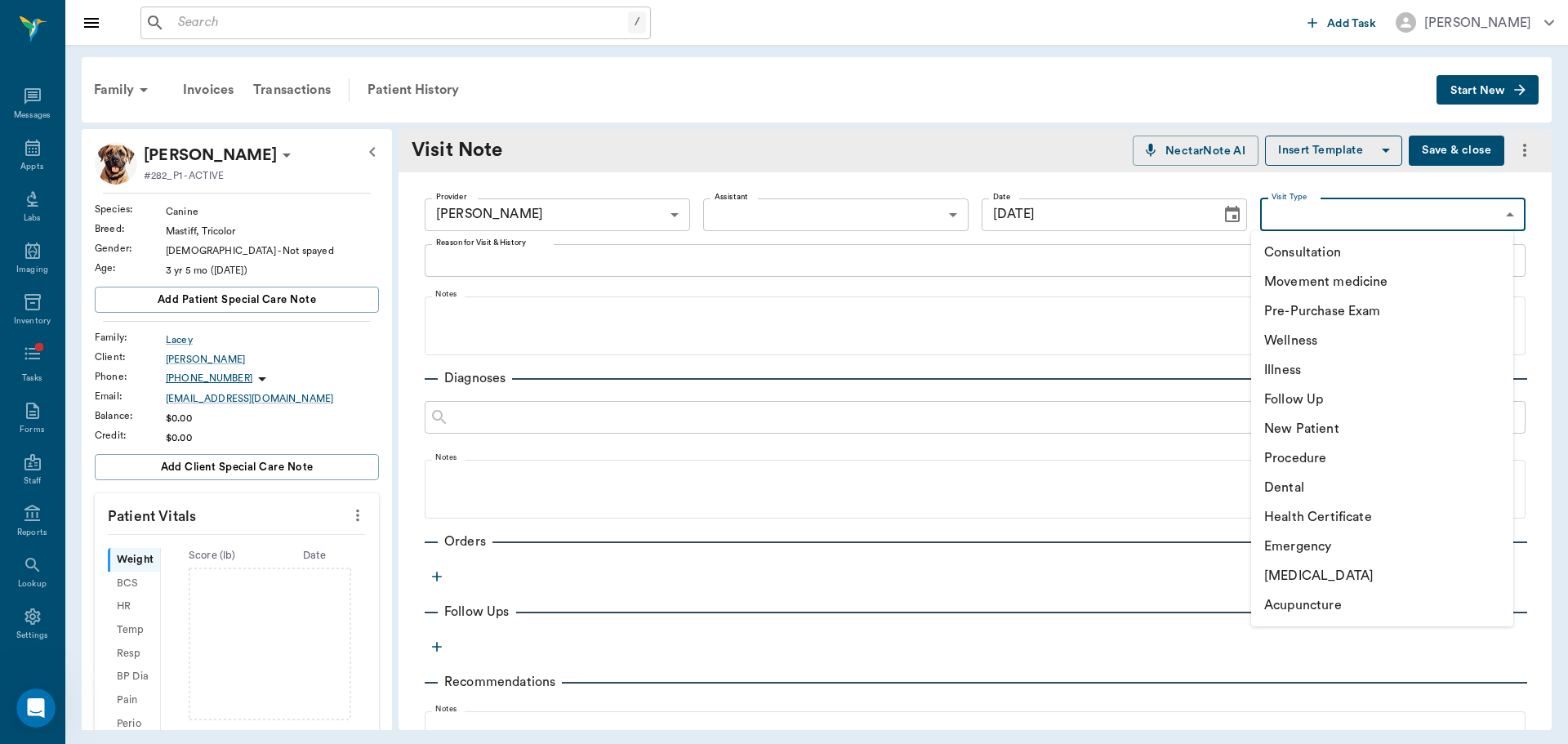
click at [1362, 606] on li "Acupuncture" at bounding box center [1382, 605] width 262 height 30
type input "65d2c202a8044d23520120cf"
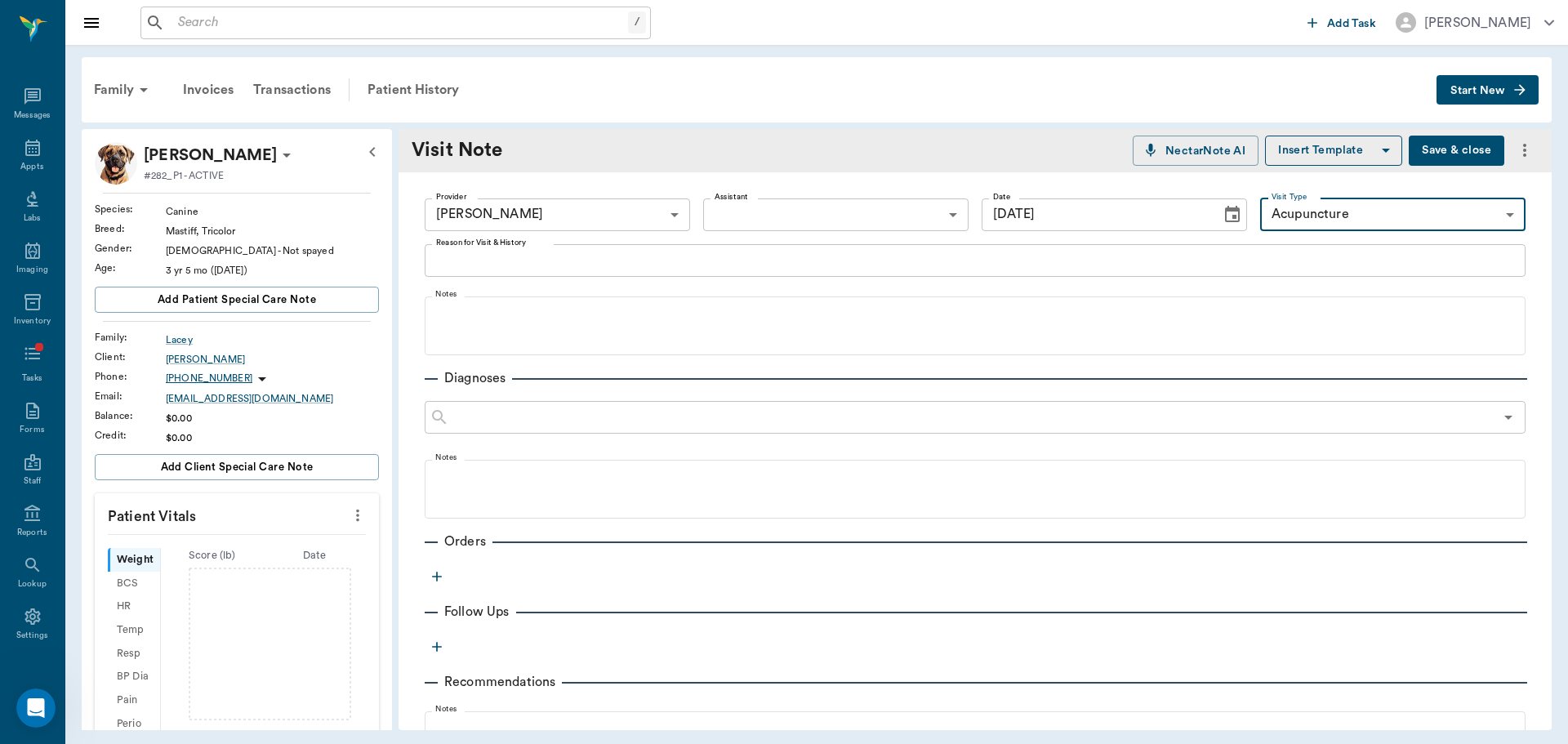
click at [956, 267] on textarea "Reason for Visit & History" at bounding box center [975, 259] width 1078 height 19
drag, startPoint x: 1220, startPoint y: 209, endPoint x: 1210, endPoint y: 227, distance: 20.6
click at [1225, 209] on icon "Choose date, selected date is Aug 29, 2025" at bounding box center [1232, 214] width 14 height 16
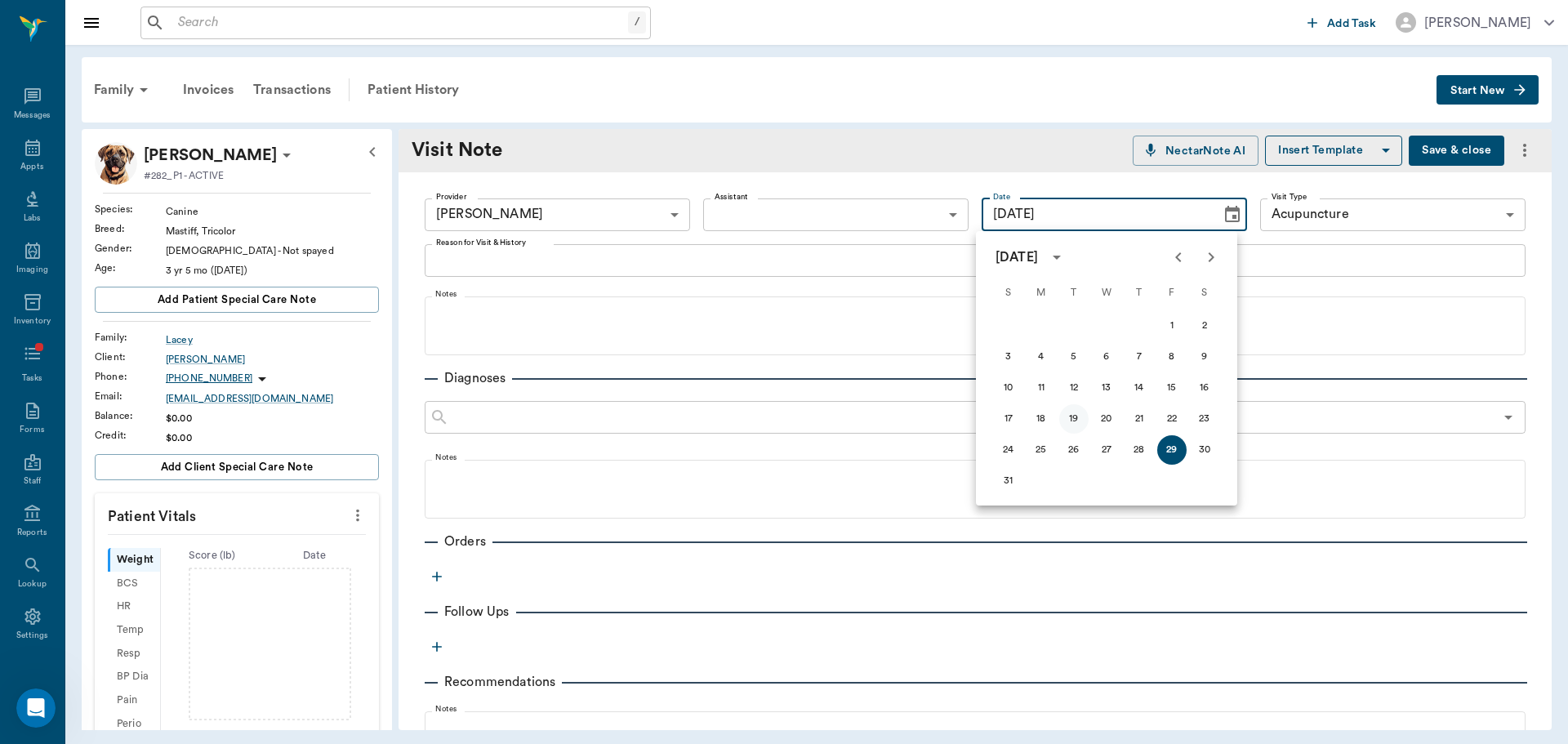
click at [1086, 412] on button "19" at bounding box center [1073, 418] width 30 height 30
type input "[DATE]"
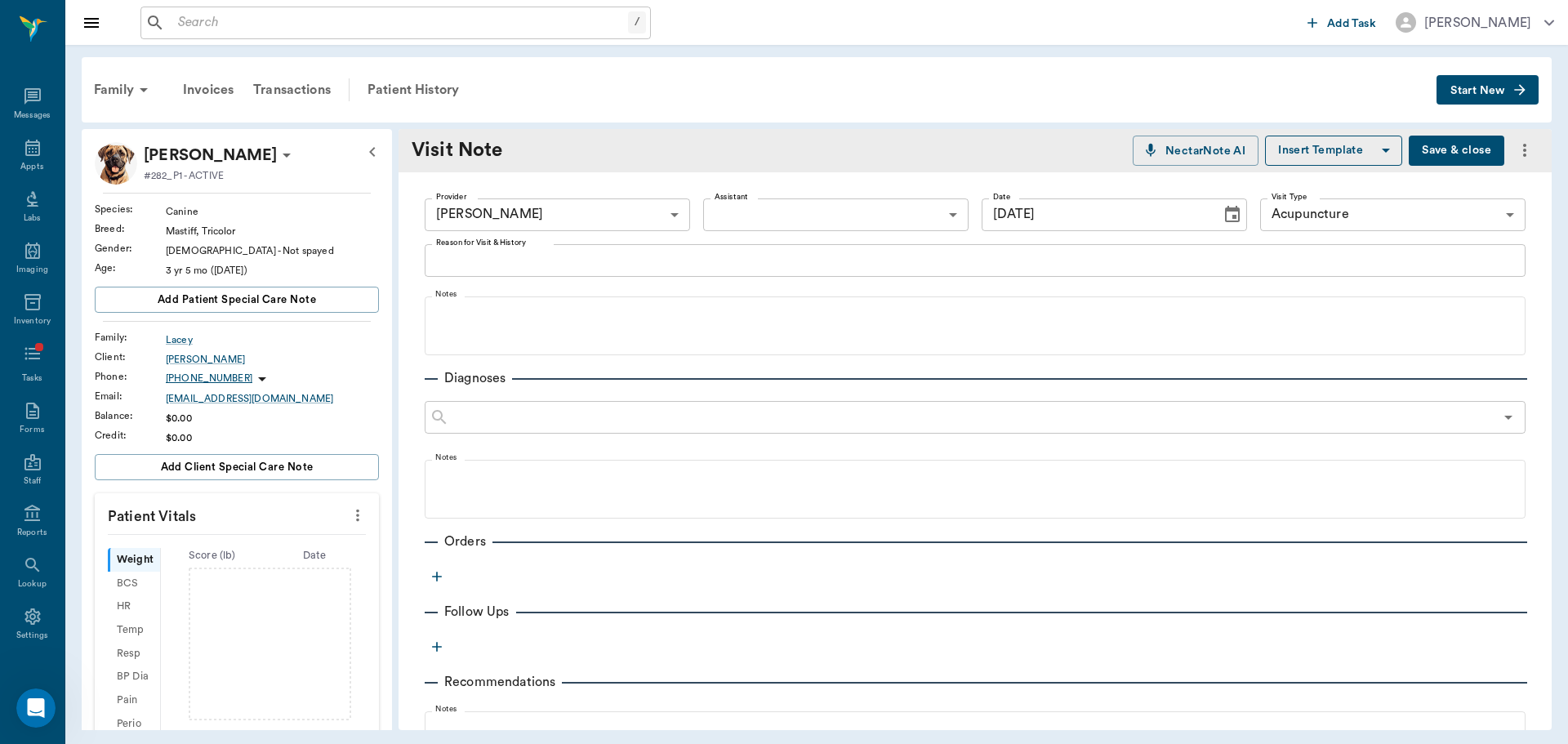
click at [839, 270] on div "x Reason for Visit & History" at bounding box center [975, 260] width 1100 height 32
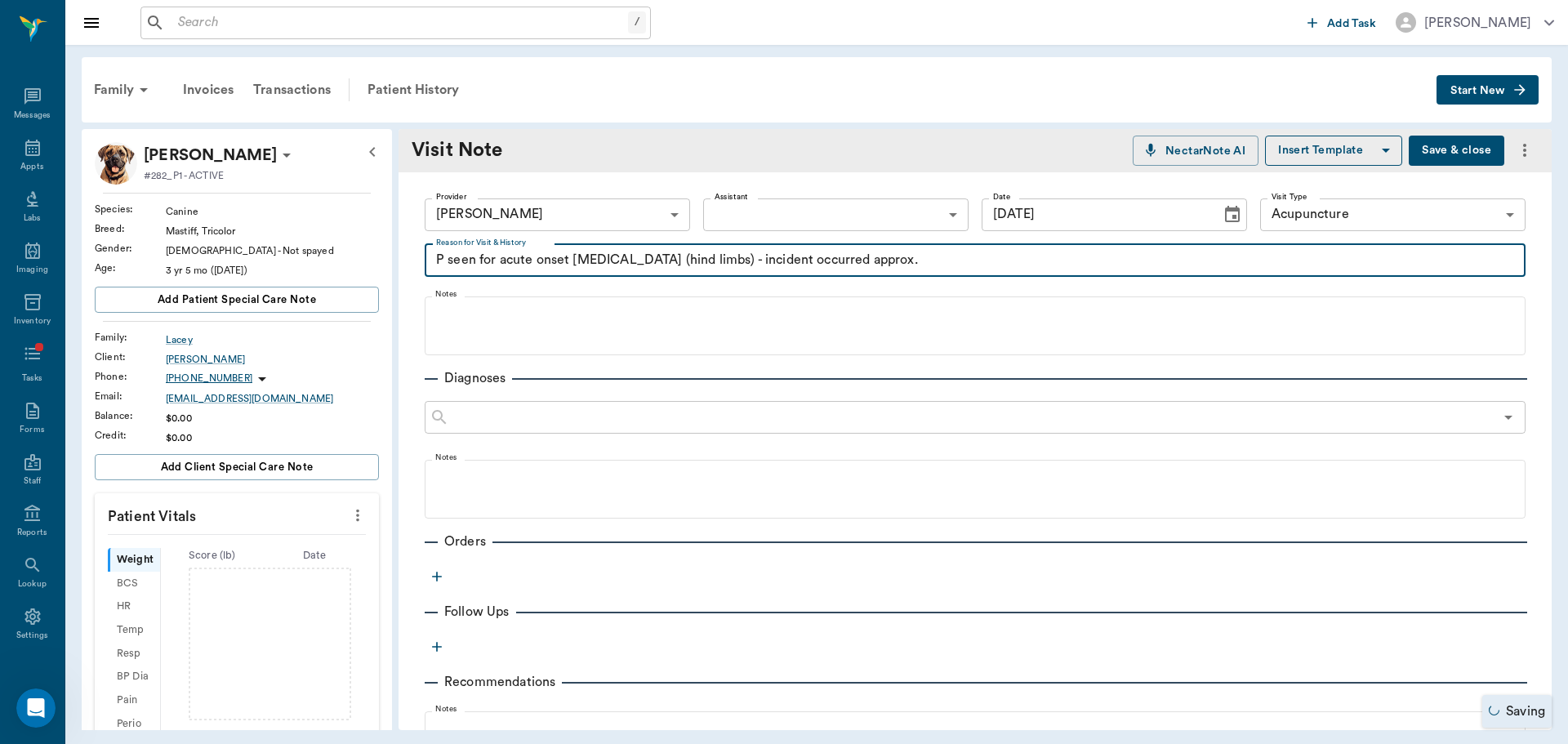
click at [898, 257] on textarea "P seen for acute onset [MEDICAL_DATA] (hind limbs) - incident occurred approx." at bounding box center [975, 259] width 1078 height 19
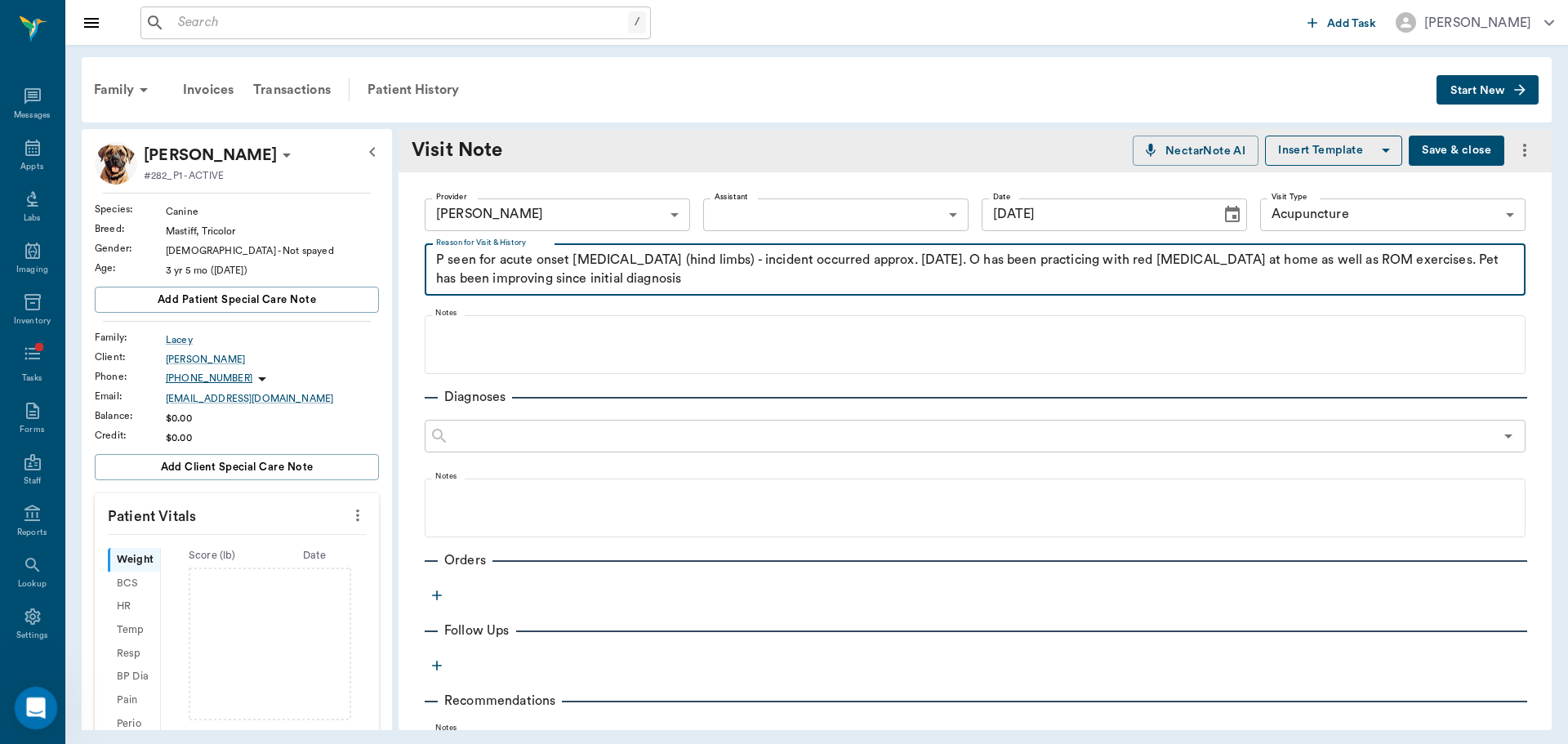
type textarea "P seen for acute onset [MEDICAL_DATA] (hind limbs) - incident occurred approx. …"
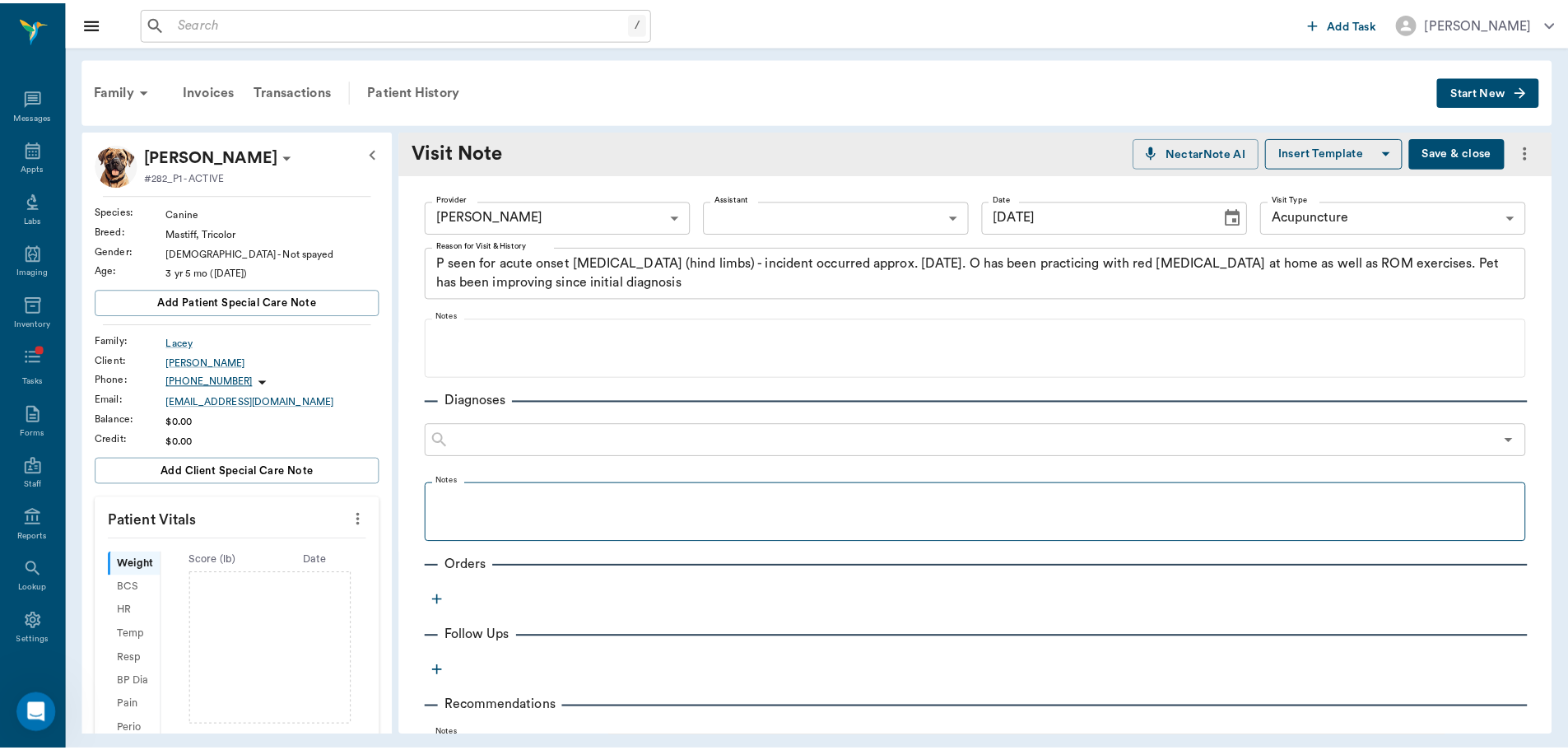
scroll to position [2832, 0]
click at [271, 35] on div "/ ​" at bounding box center [398, 23] width 515 height 33
click at [1451, 158] on button "Save & close" at bounding box center [1468, 152] width 96 height 31
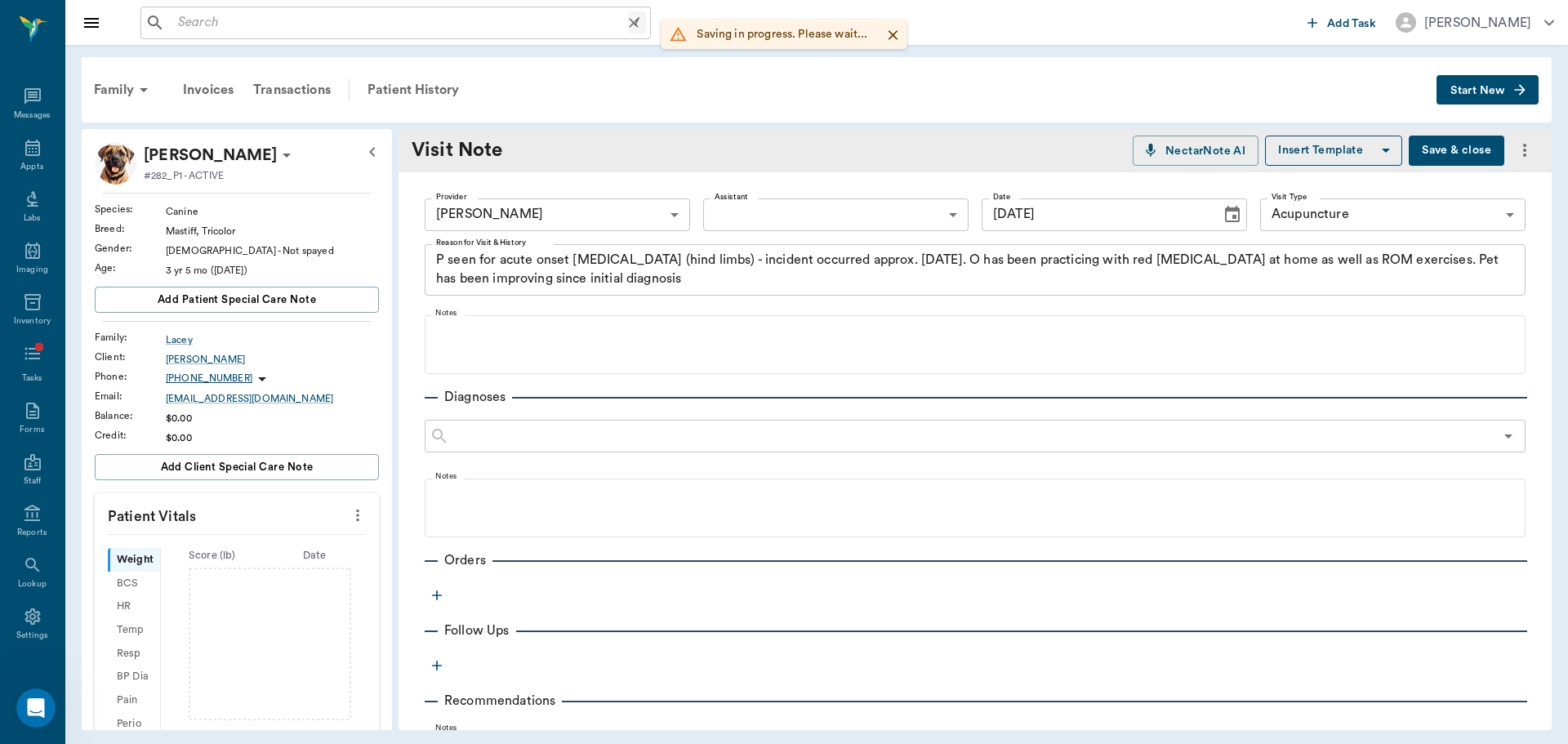
click at [356, 30] on input "text" at bounding box center [399, 22] width 457 height 22
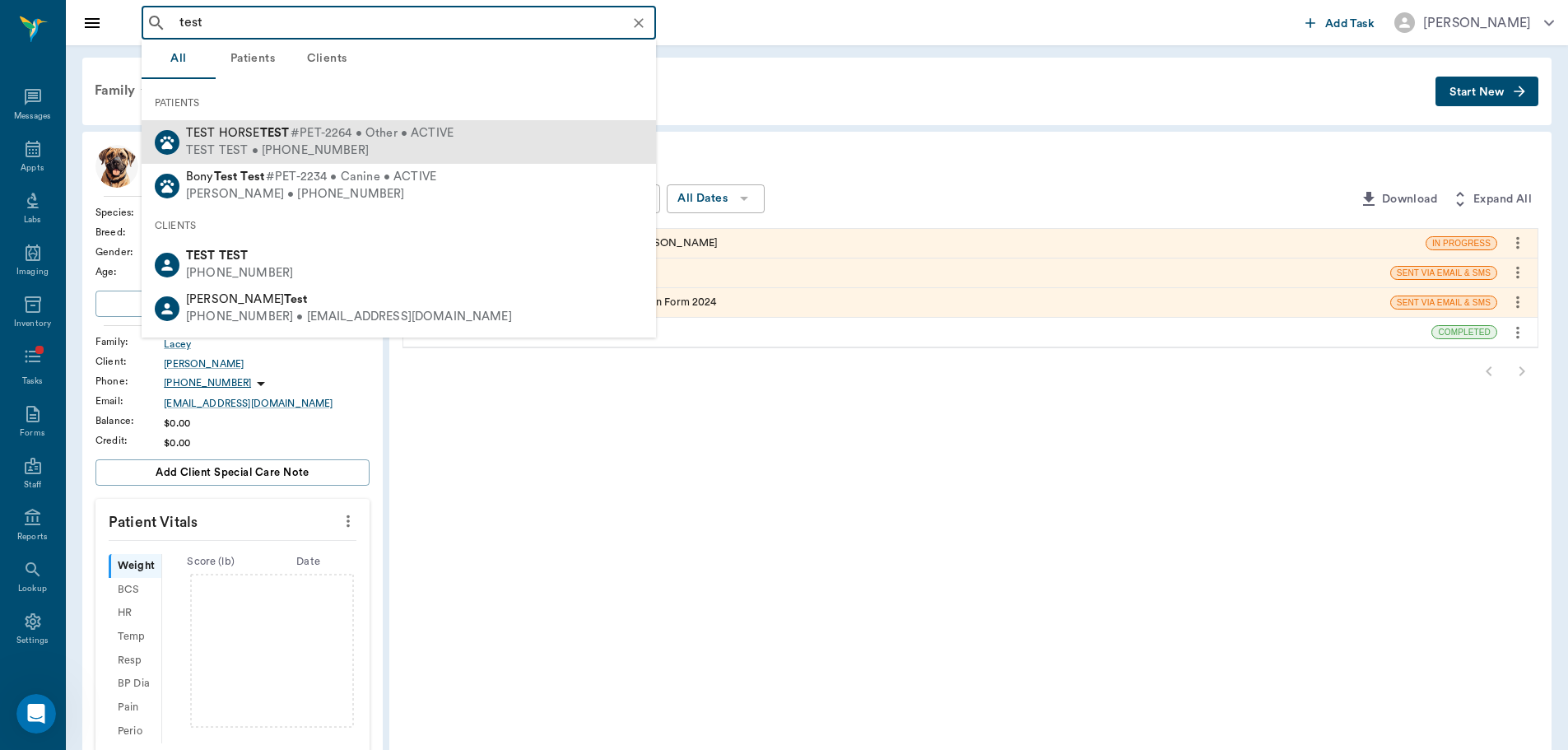
click at [369, 150] on div "TEST TEST • [PHONE_NUMBER]" at bounding box center [320, 150] width 268 height 17
type input "test"
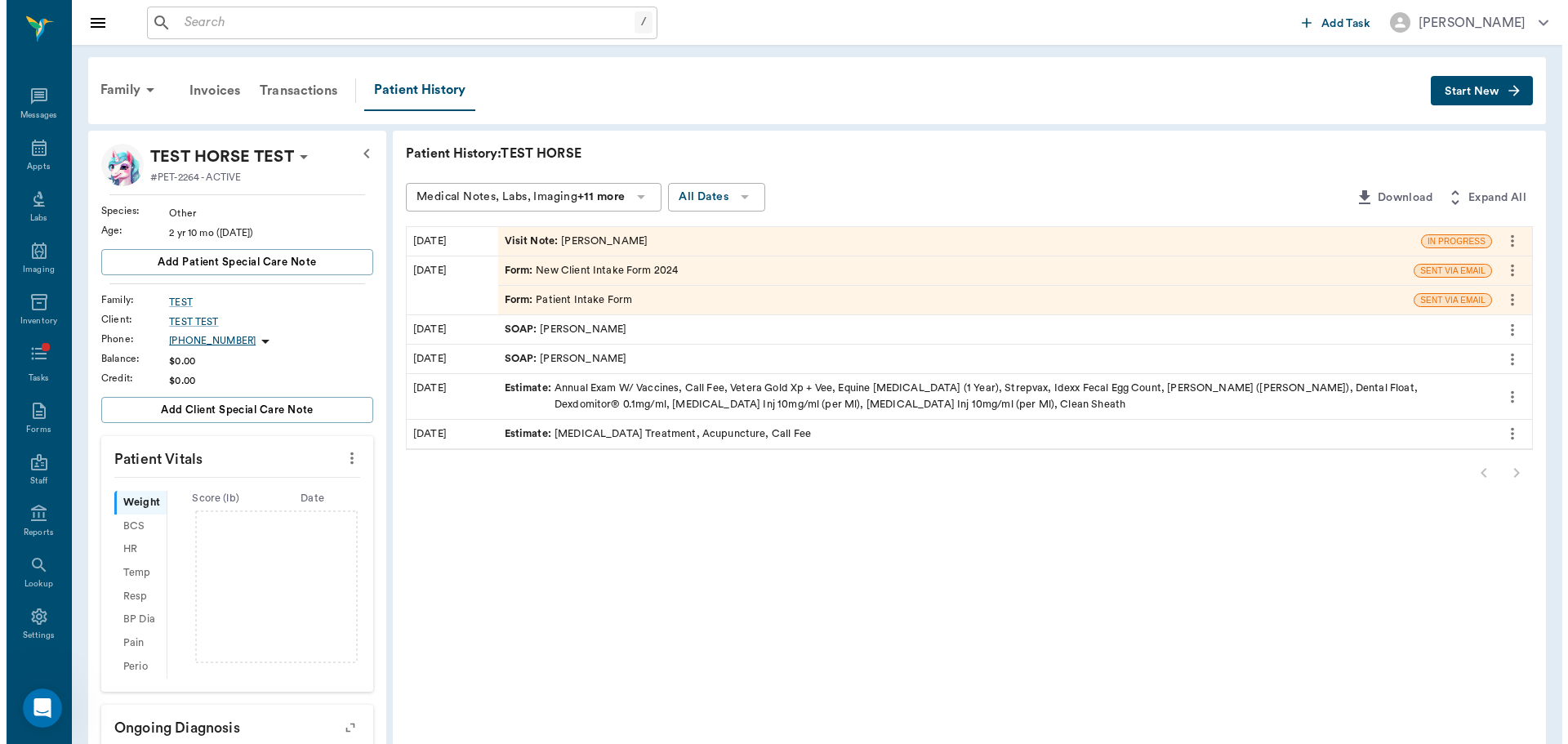
scroll to position [2746, 0]
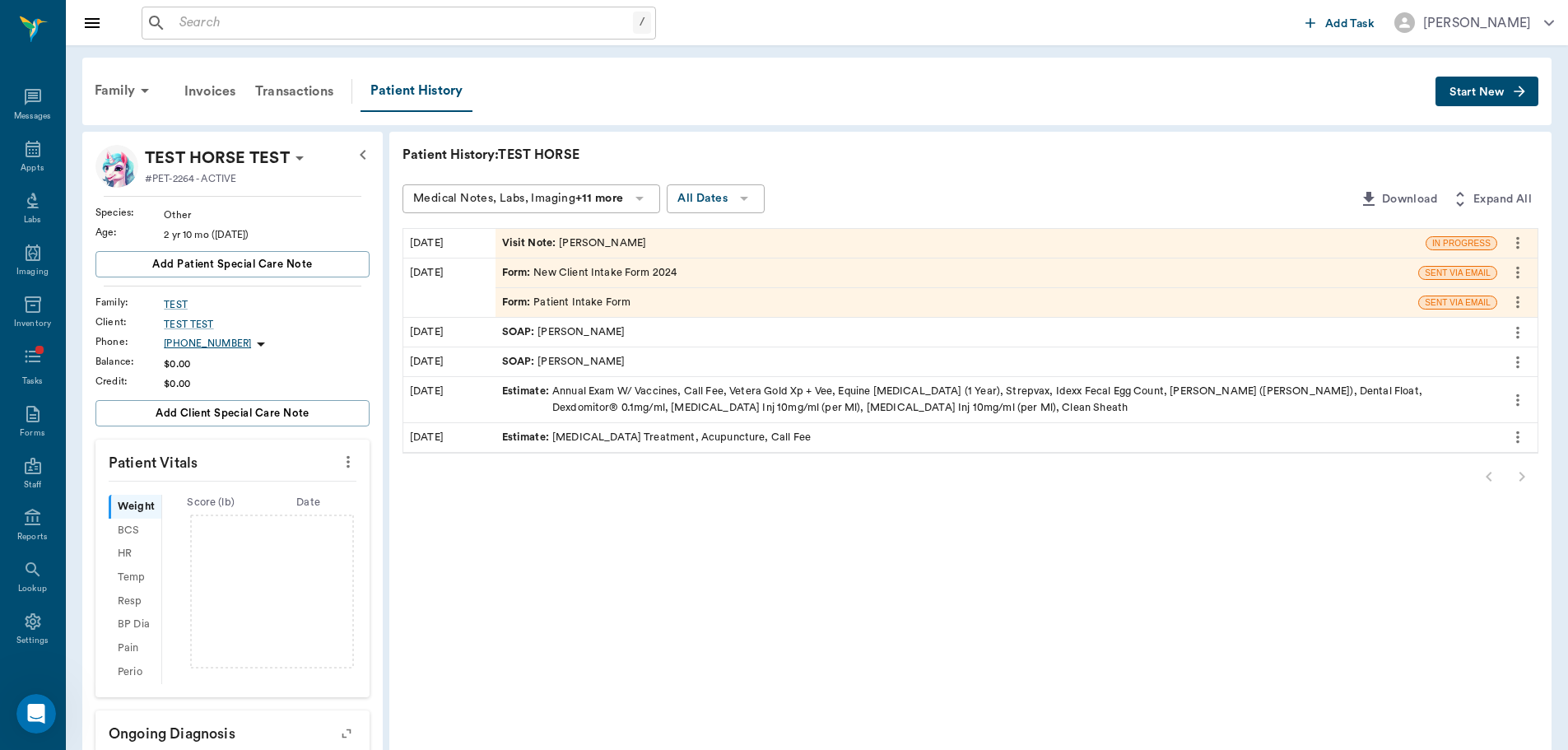
click at [518, 233] on div "Visit Note : [PERSON_NAME]" at bounding box center [961, 243] width 930 height 29
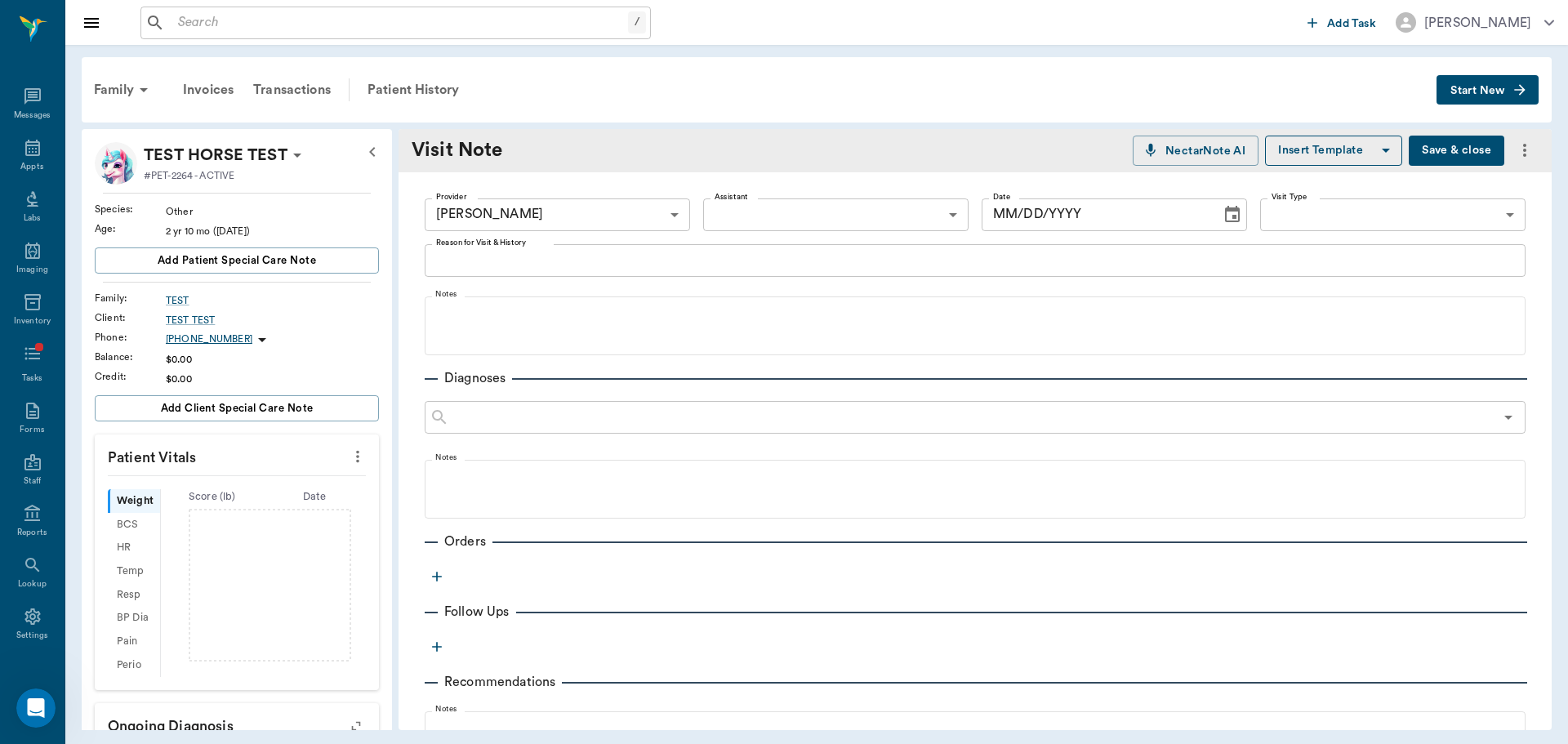
type input "649b3e03b5bc7e03f9326794"
type input "[DATE]"
click at [378, 92] on div "Patient History" at bounding box center [414, 90] width 111 height 39
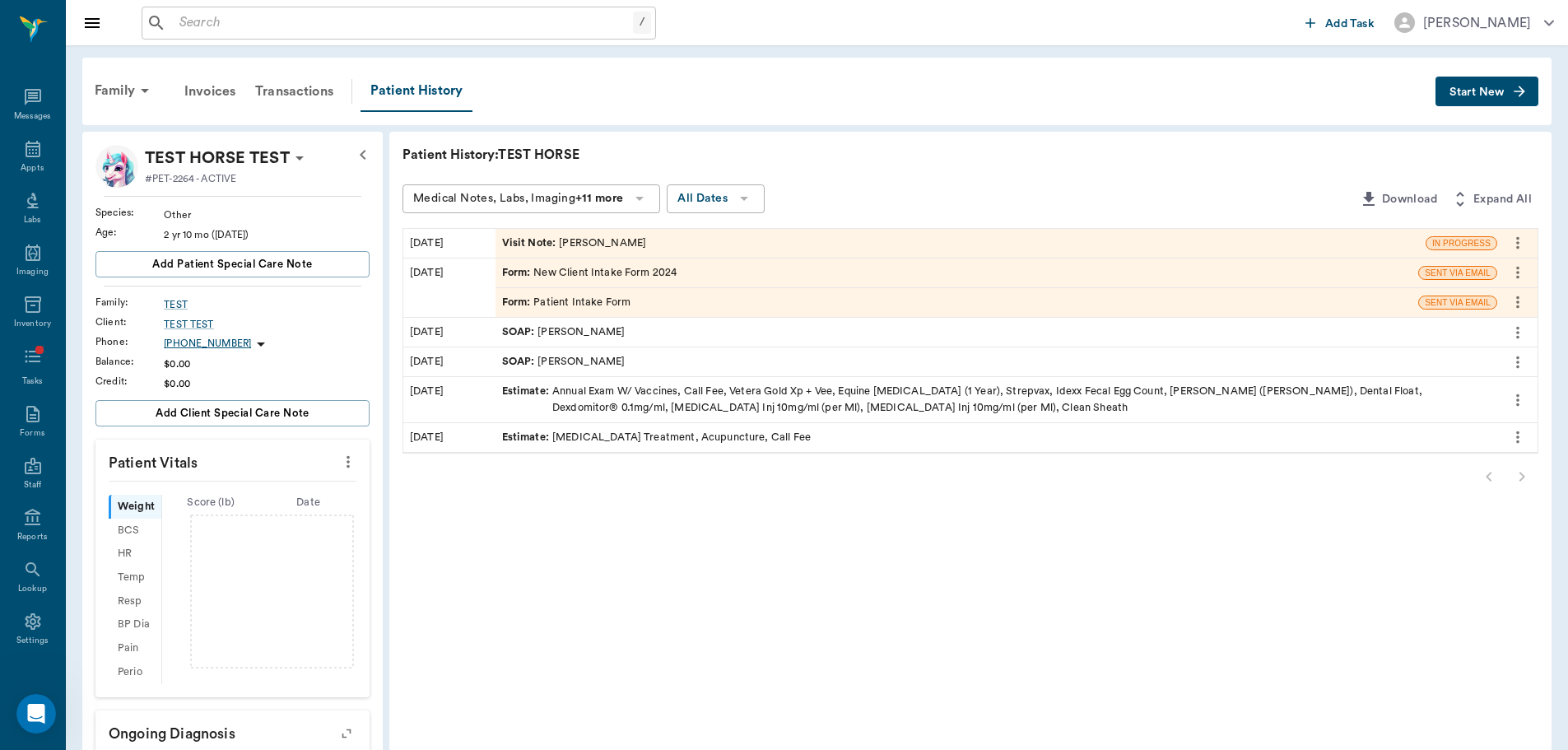
click at [522, 241] on span "Visit Note :" at bounding box center [531, 242] width 58 height 15
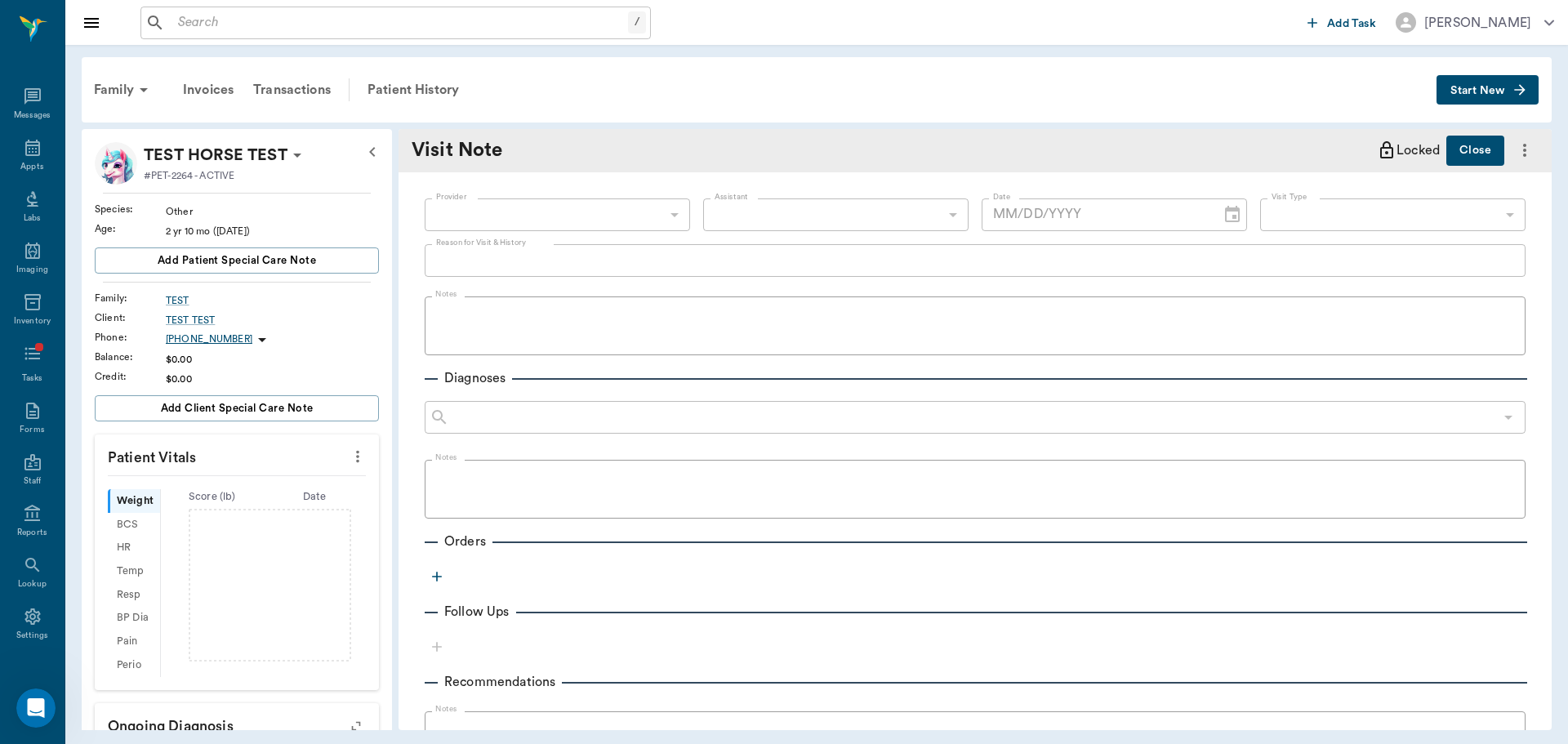
type input "649b3e03b5bc7e03f9326794"
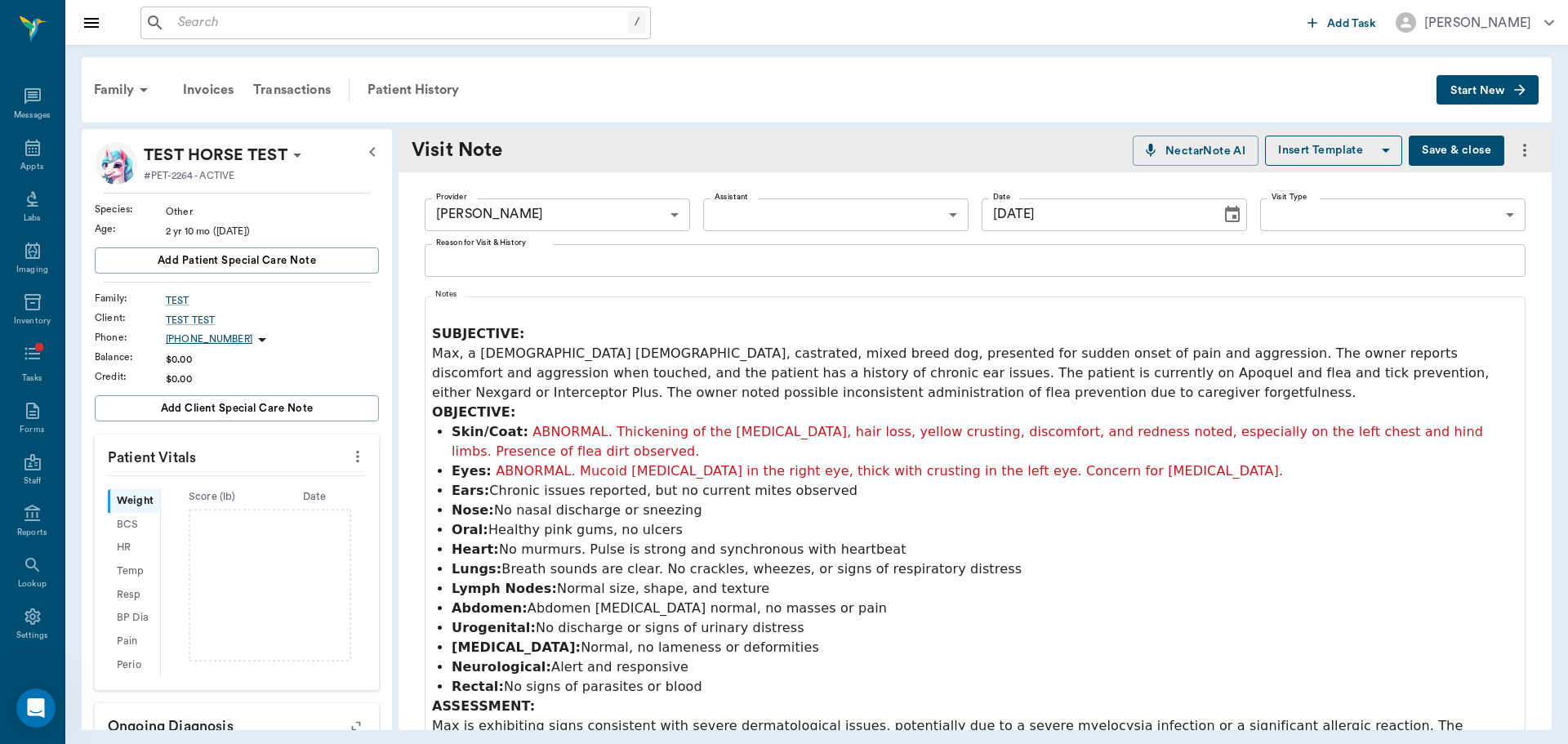
type input "[DATE]"
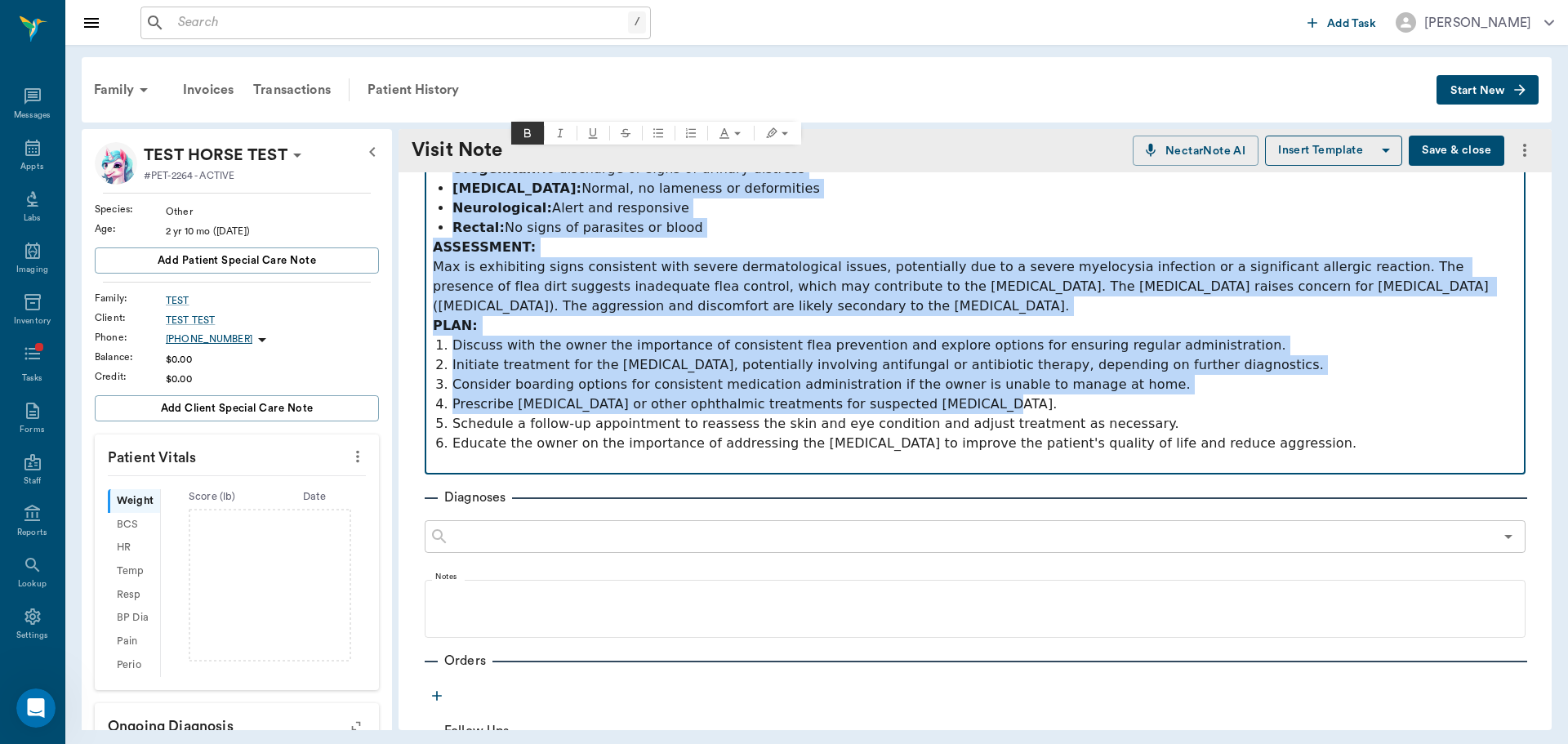
scroll to position [490, 0]
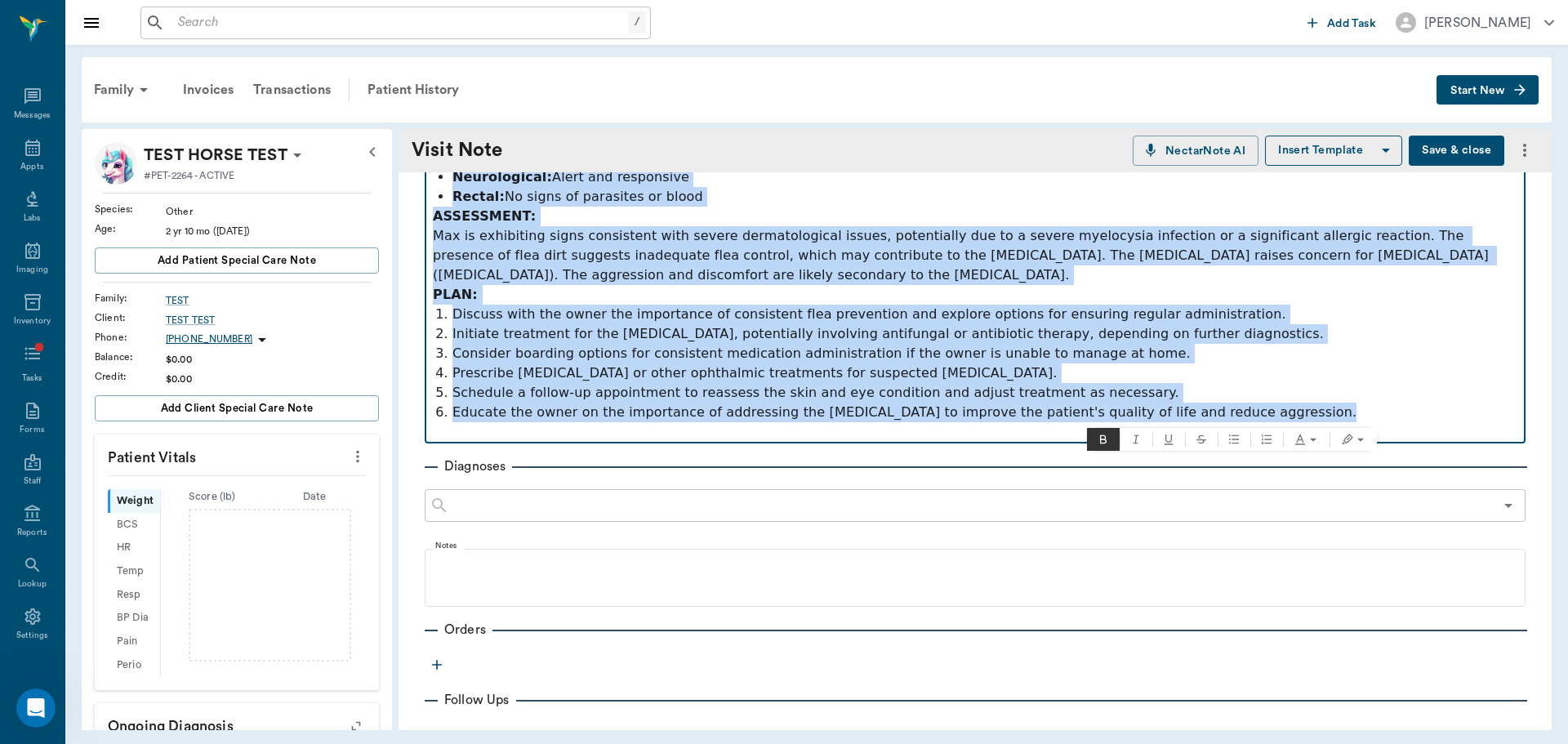
drag, startPoint x: 484, startPoint y: 305, endPoint x: 1424, endPoint y: 421, distance: 947.1
click at [1424, 421] on div "SUBJECTIVE: Max, a [DEMOGRAPHIC_DATA] [DEMOGRAPHIC_DATA], castrated, mixed bree…" at bounding box center [975, 127] width 1084 height 627
copy div "SUBJECTIVE: Max, a [DEMOGRAPHIC_DATA] [DEMOGRAPHIC_DATA], castrated, mixed bree…"
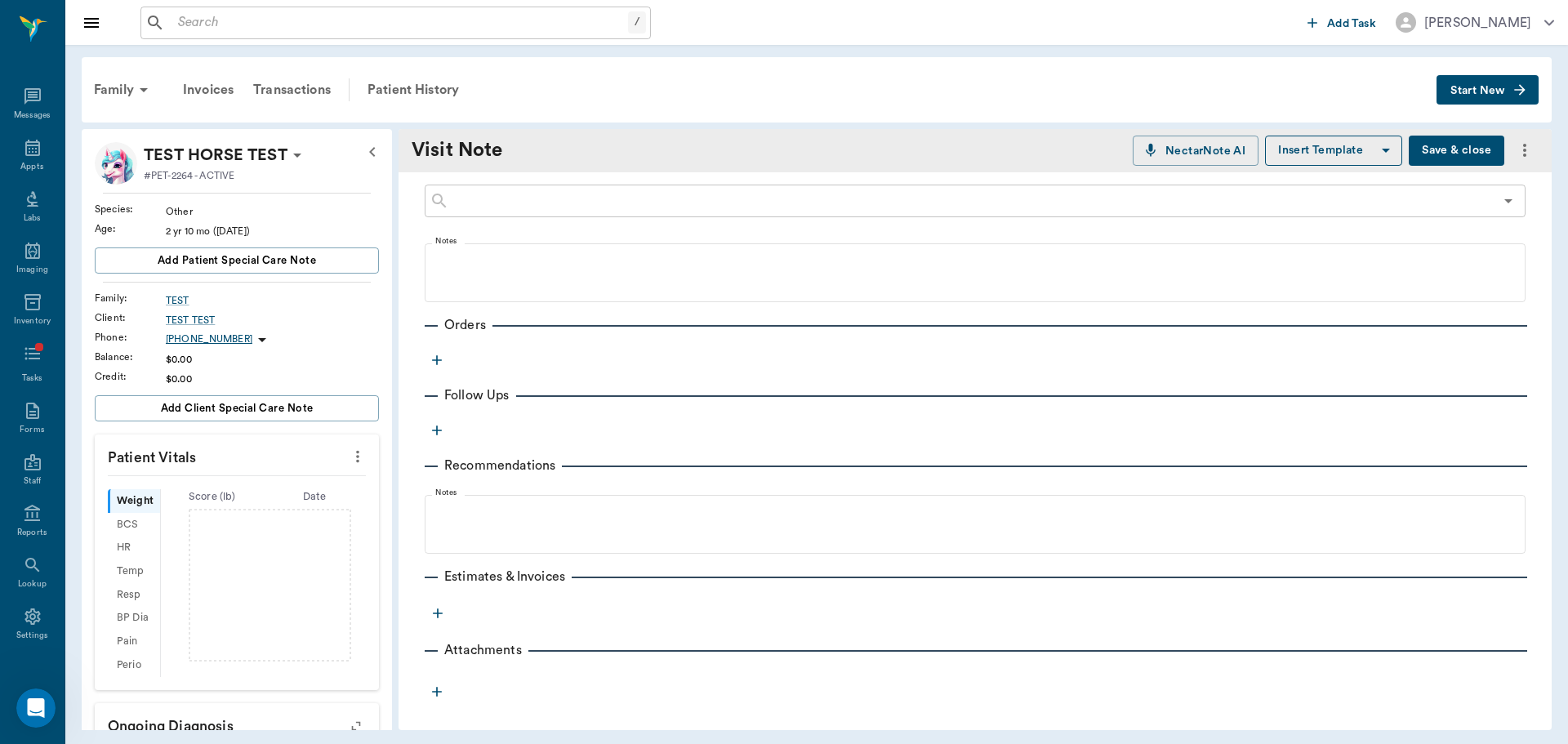
scroll to position [0, 0]
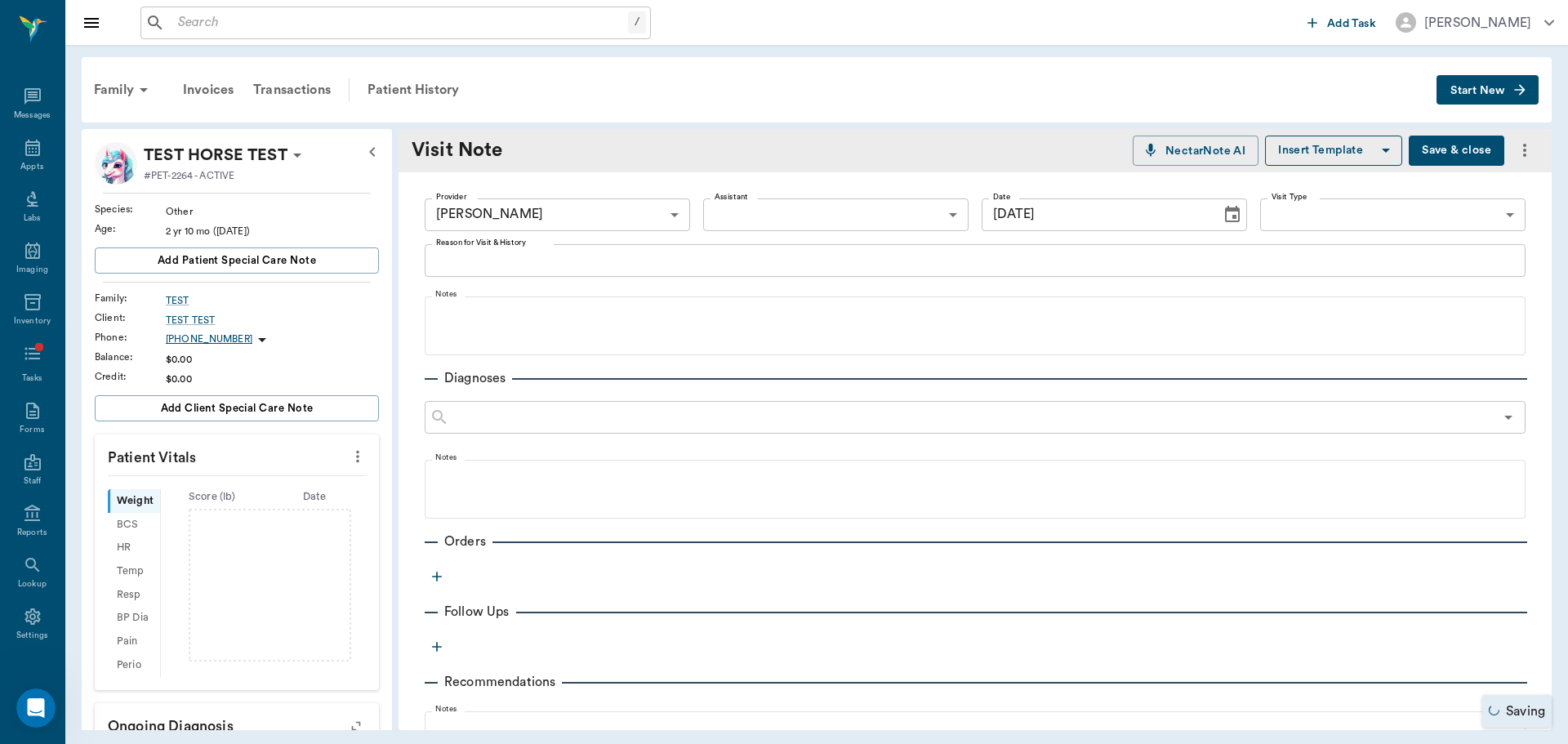
click at [1452, 167] on div "Visit Note NectarNote AI Insert Template Save & close" at bounding box center [975, 151] width 1153 height 43
click at [1448, 155] on button "Save & close" at bounding box center [1456, 151] width 95 height 31
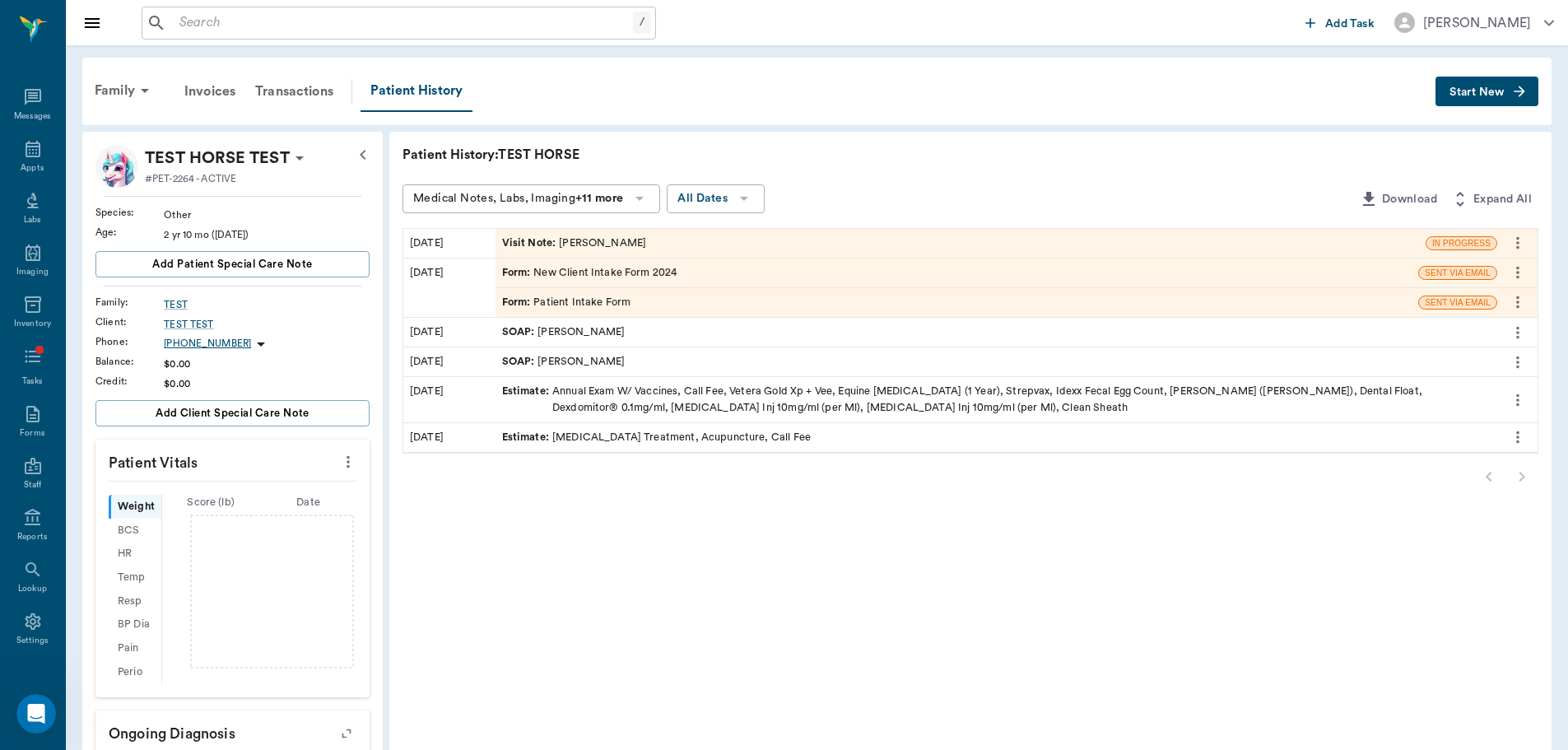
click at [604, 250] on div "Visit Note : [PERSON_NAME]" at bounding box center [575, 242] width 145 height 15
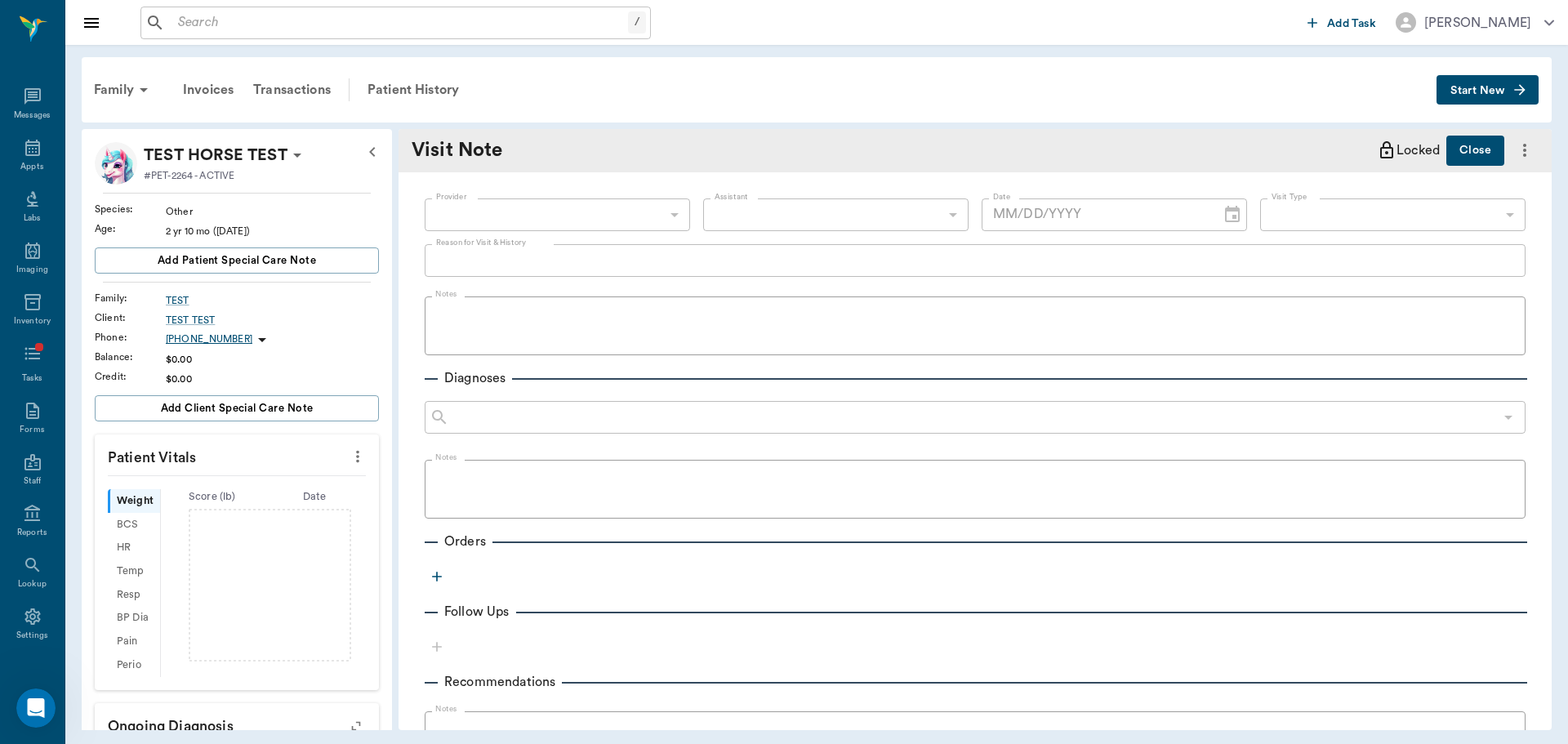
type input "649b3e03b5bc7e03f9326794"
type input "[DATE]"
click at [420, 88] on div "Patient History" at bounding box center [414, 90] width 111 height 39
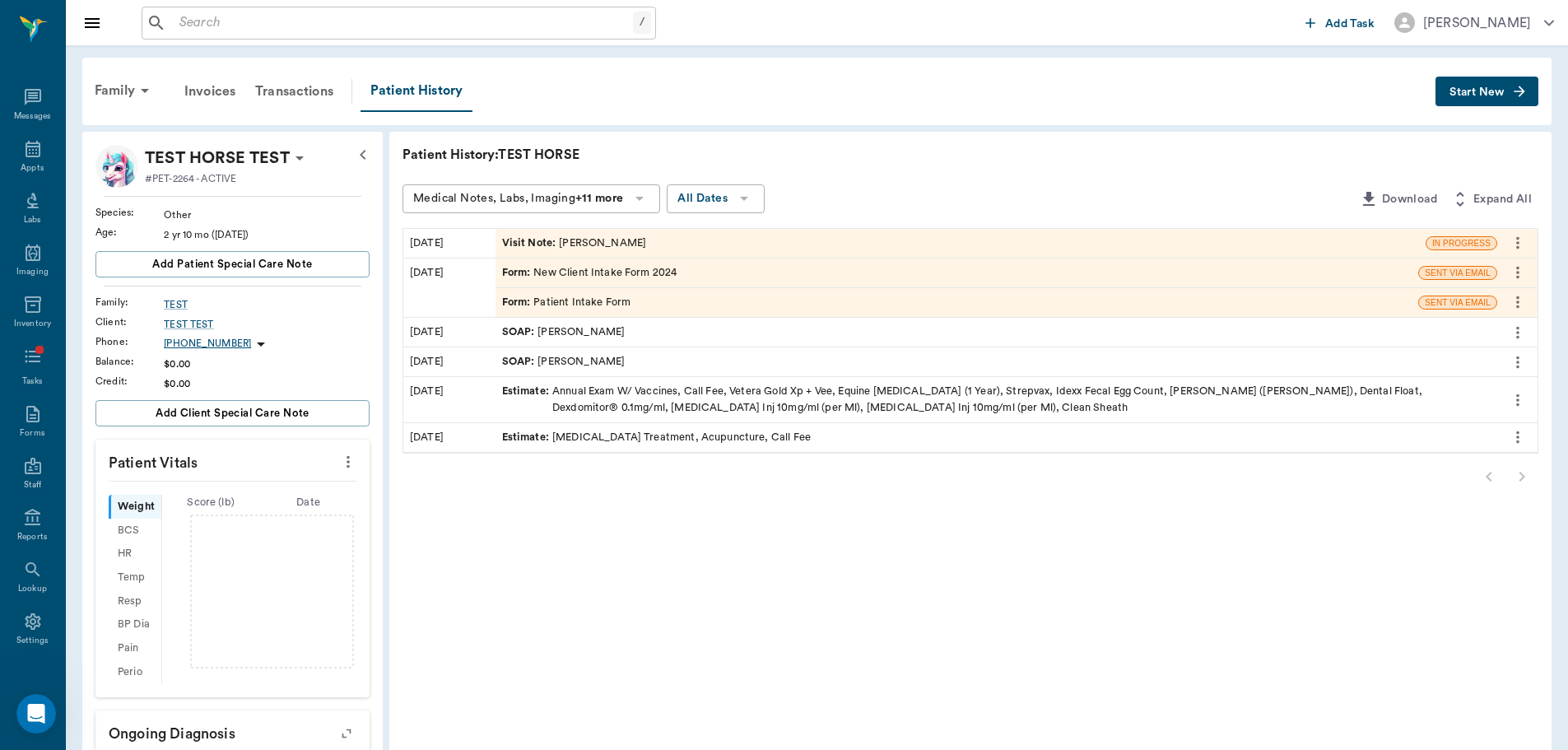
click at [596, 247] on div "Visit Note : [PERSON_NAME]" at bounding box center [575, 242] width 145 height 15
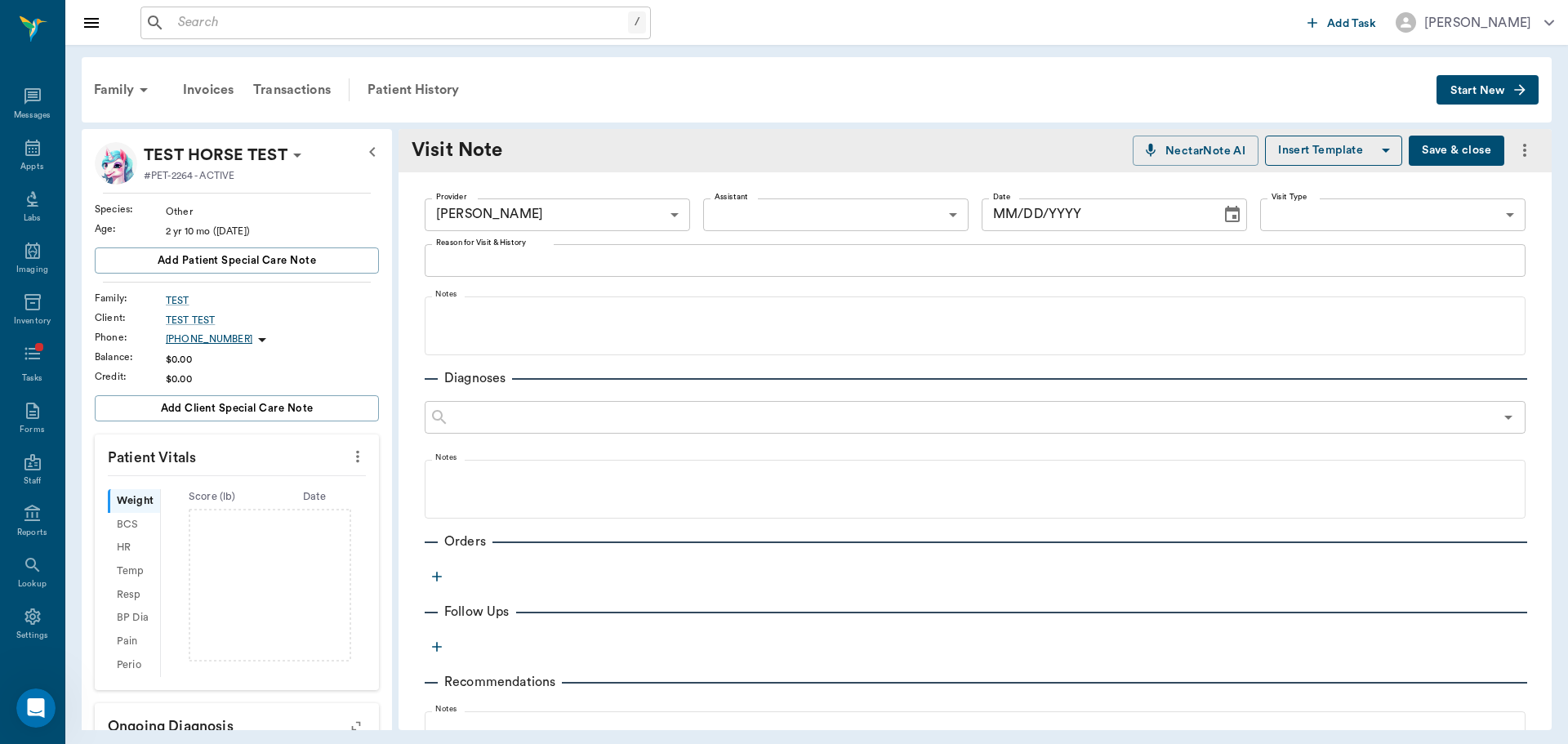
type input "649b3e03b5bc7e03f9326794"
type input "[DATE]"
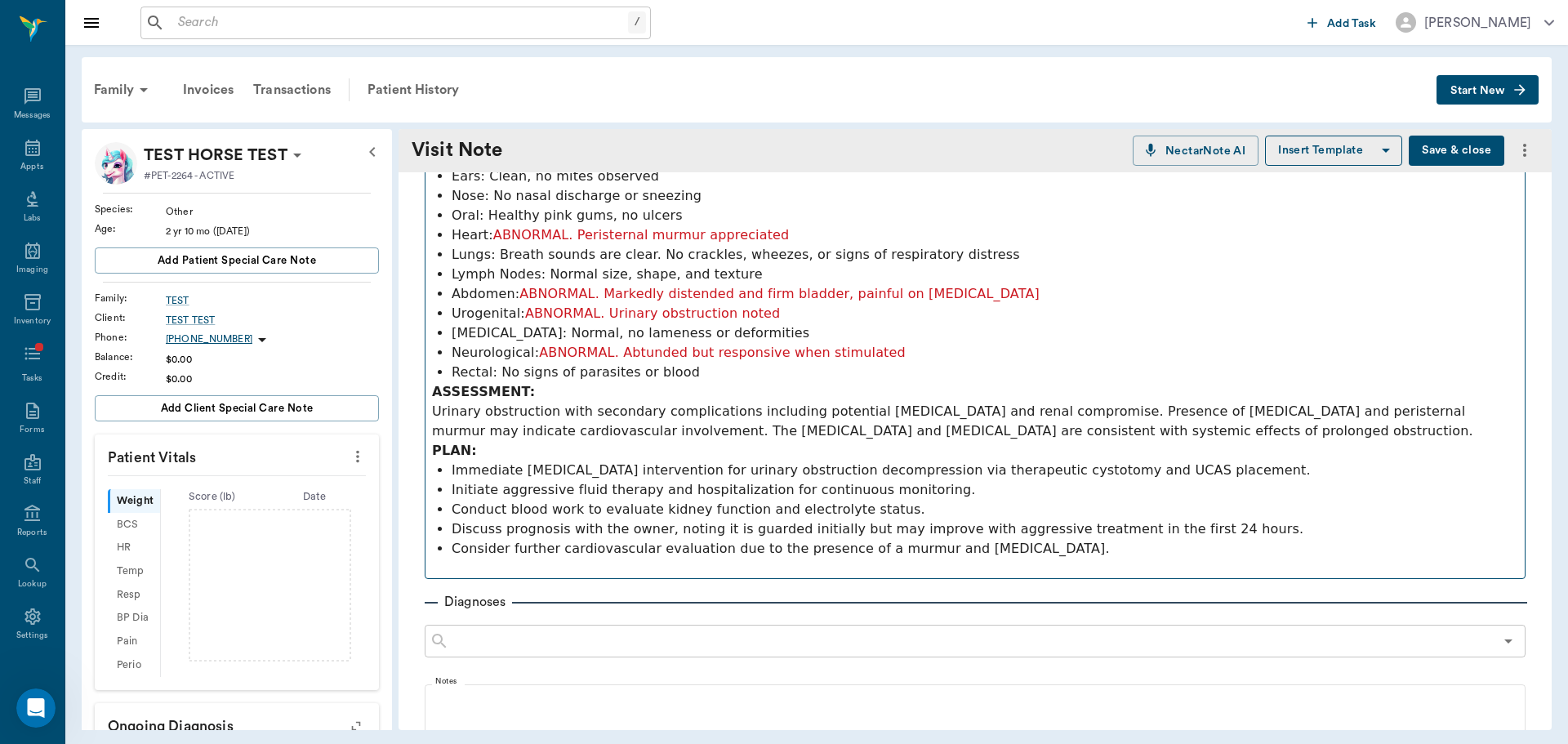
scroll to position [327, 0]
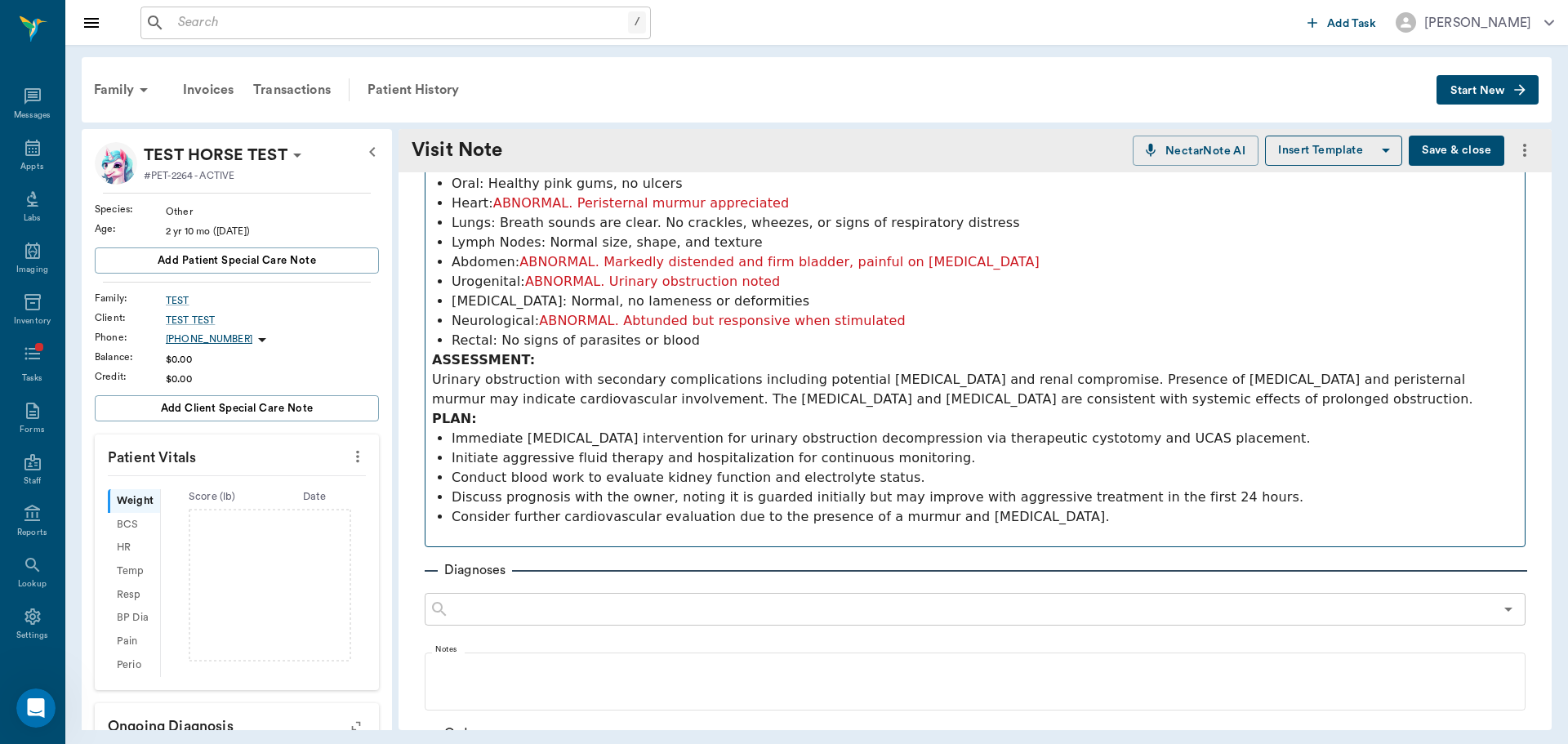
drag, startPoint x: 431, startPoint y: 250, endPoint x: 950, endPoint y: 331, distance: 525.3
click at [950, 331] on fieldset "Notes SUBJECTIVE: [PERSON_NAME], a [DEMOGRAPHIC_DATA] [DEMOGRAPHIC_DATA] castra…" at bounding box center [975, 255] width 1100 height 584
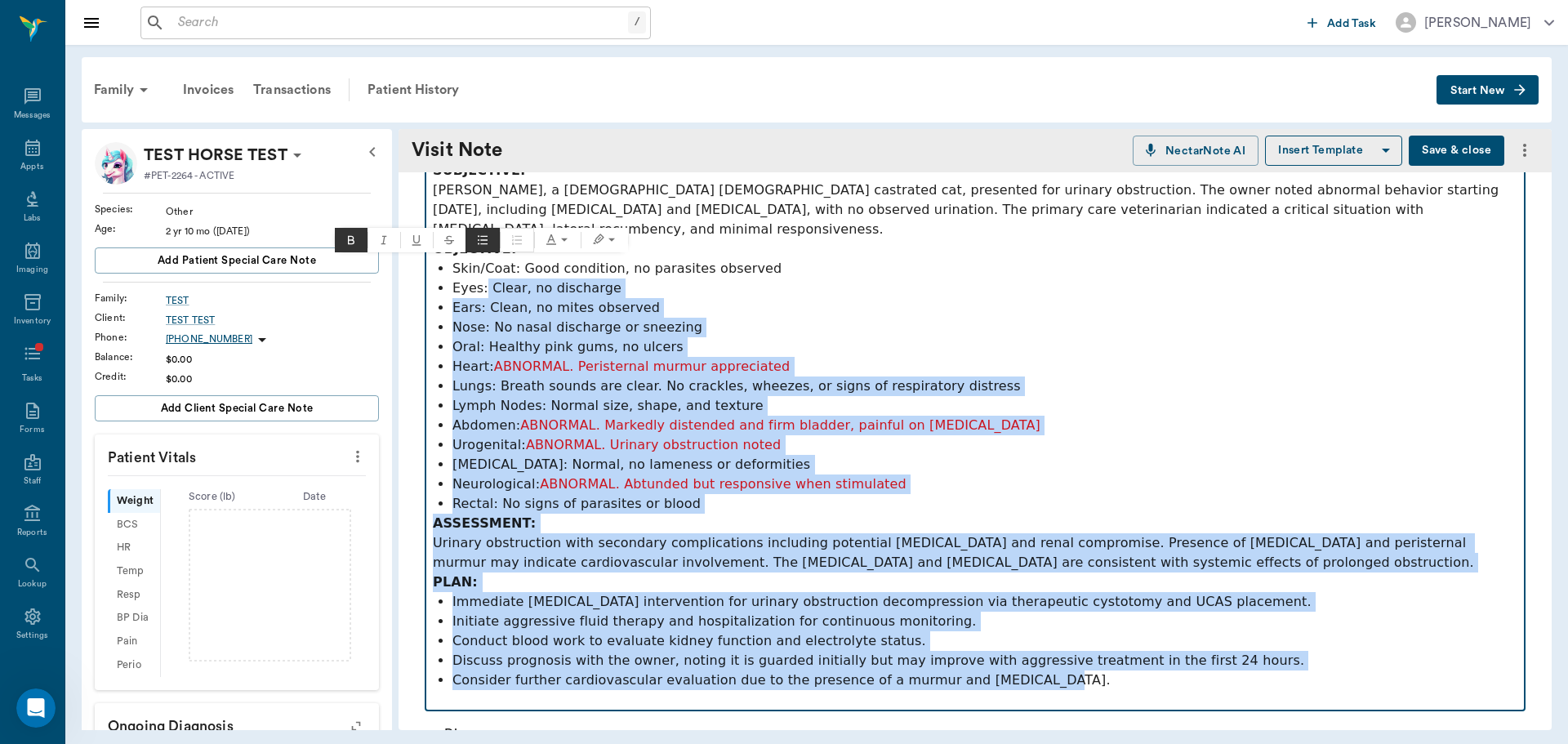
scroll to position [0, 0]
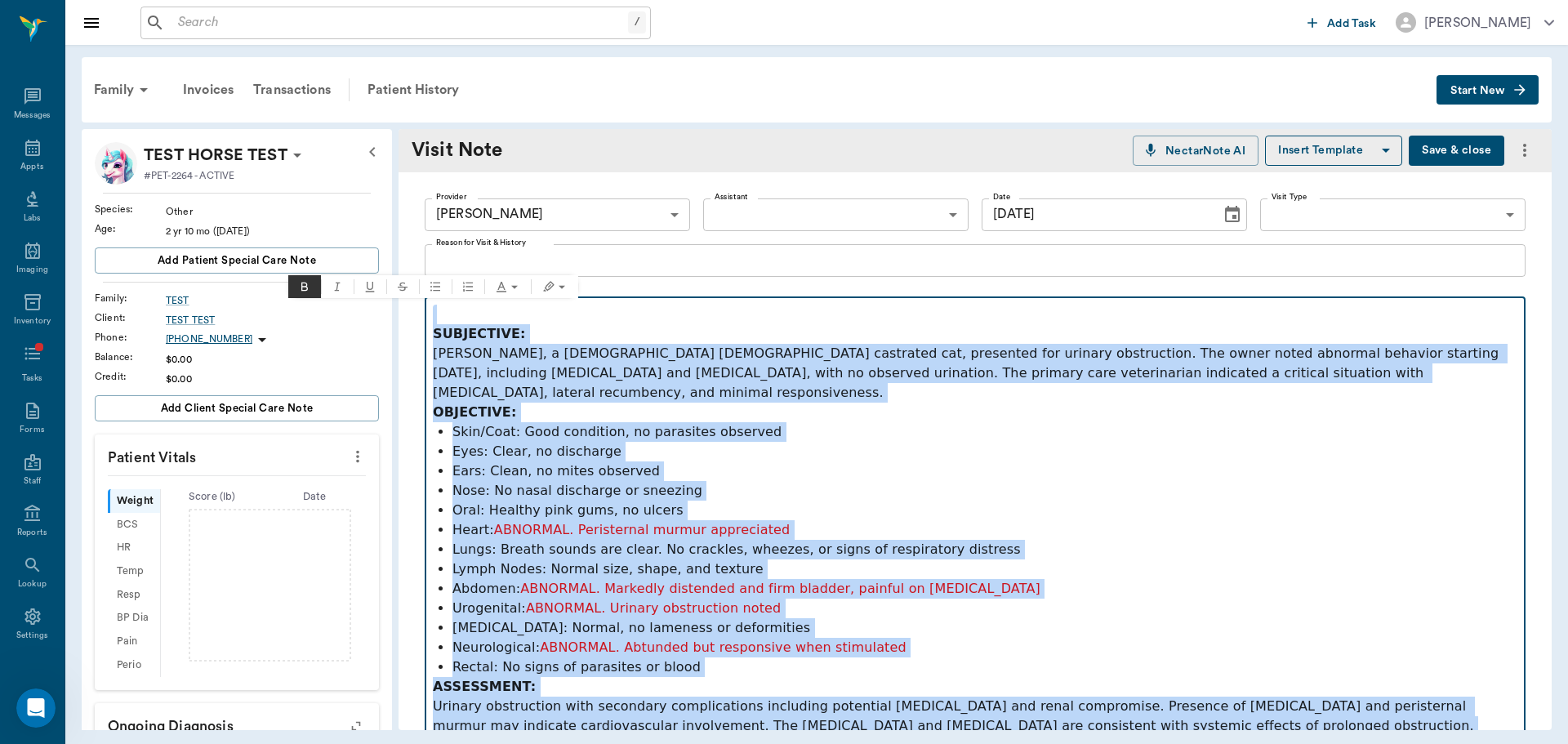
drag, startPoint x: 1048, startPoint y: 501, endPoint x: 436, endPoint y: 278, distance: 651.4
click at [436, 278] on body "/ ​ Add Task [PERSON_NAME] Nectar Messages Appts Labs Imaging Inventory Tasks F…" at bounding box center [784, 372] width 1568 height 744
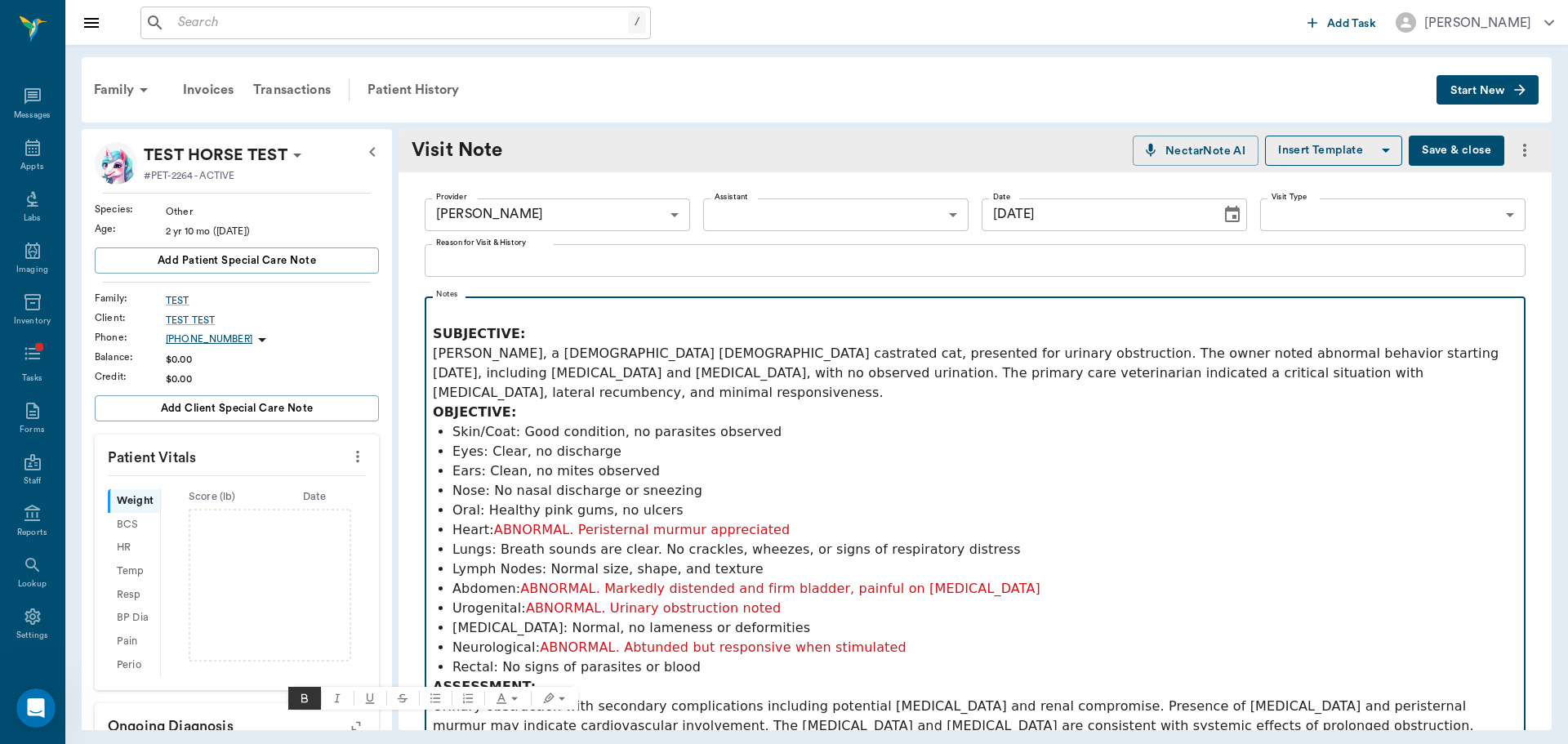
copy div "PLAN: Immediate [MEDICAL_DATA] intervention for urinary obstruction decompressi…"
click at [546, 481] on p "Nose: No nasal discharge or sneezing" at bounding box center [985, 491] width 1064 height 20
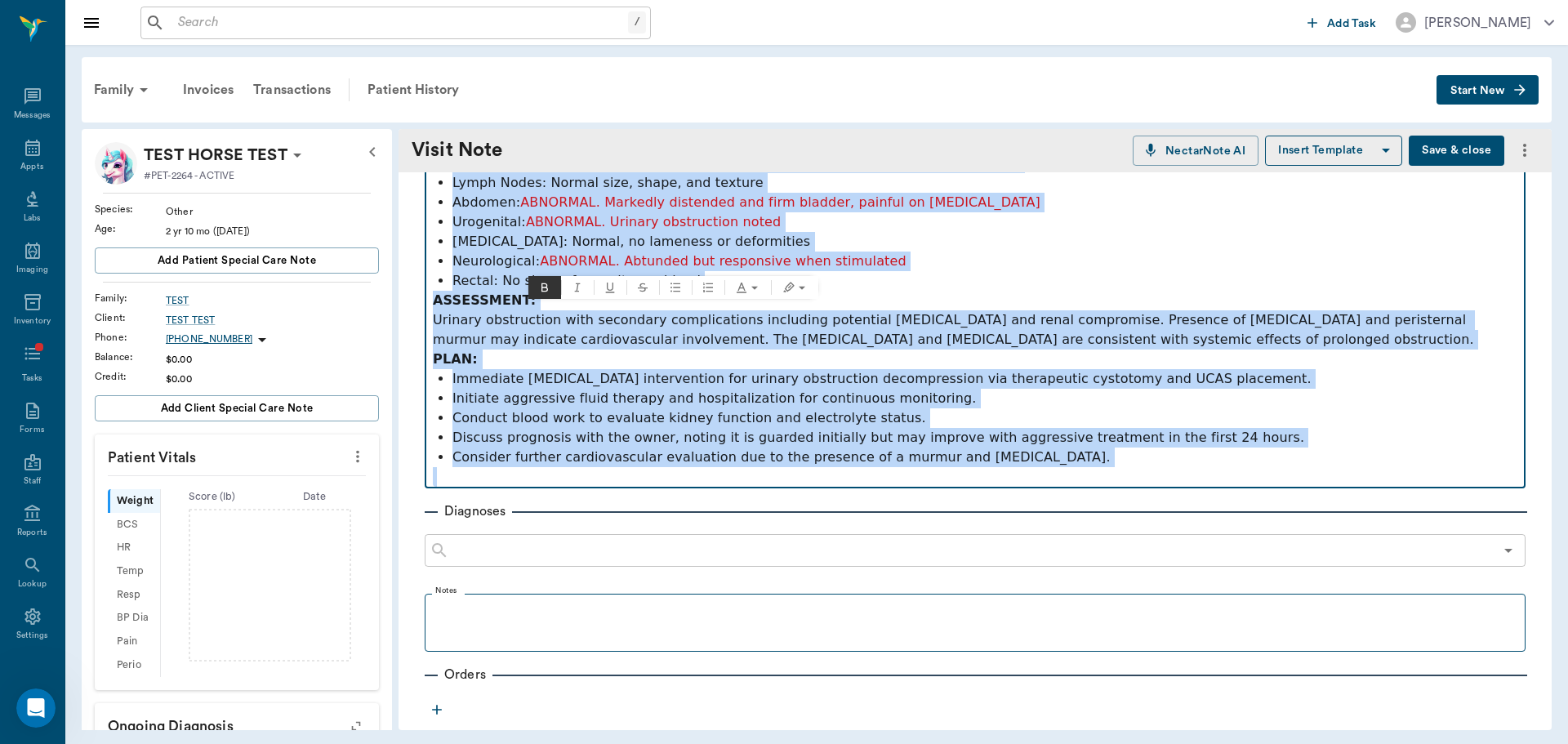
scroll to position [572, 0]
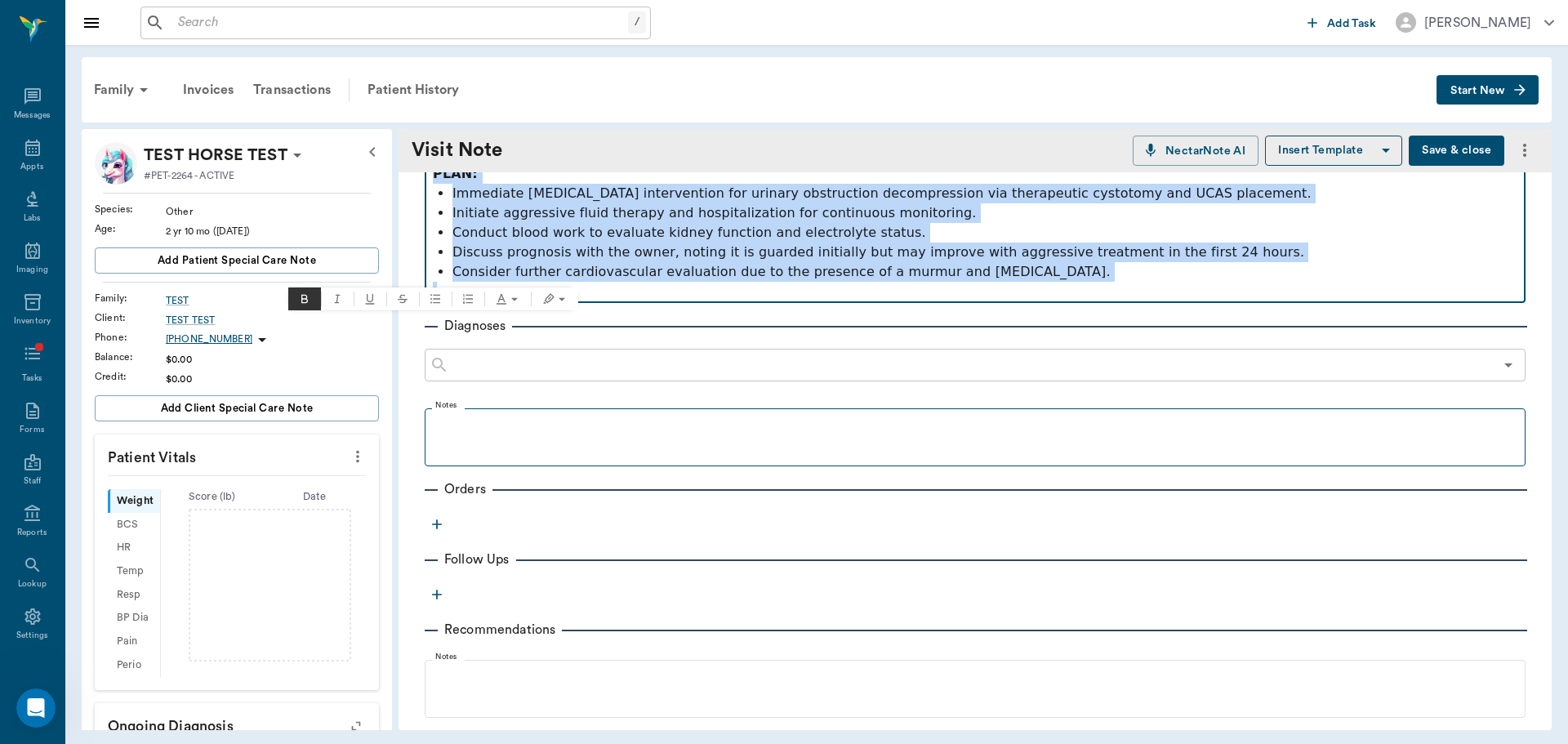
drag, startPoint x: 434, startPoint y: 338, endPoint x: 1184, endPoint y: 411, distance: 753.5
click at [1184, 411] on div "Provider [PERSON_NAME] 649b3e03b5bc7e03f9326794 Provider Assistant ​ Assistant …" at bounding box center [975, 234] width 1153 height 1267
copy div "SUBJECTIVE: [PERSON_NAME], a [DEMOGRAPHIC_DATA] [DEMOGRAPHIC_DATA] castrated ca…"
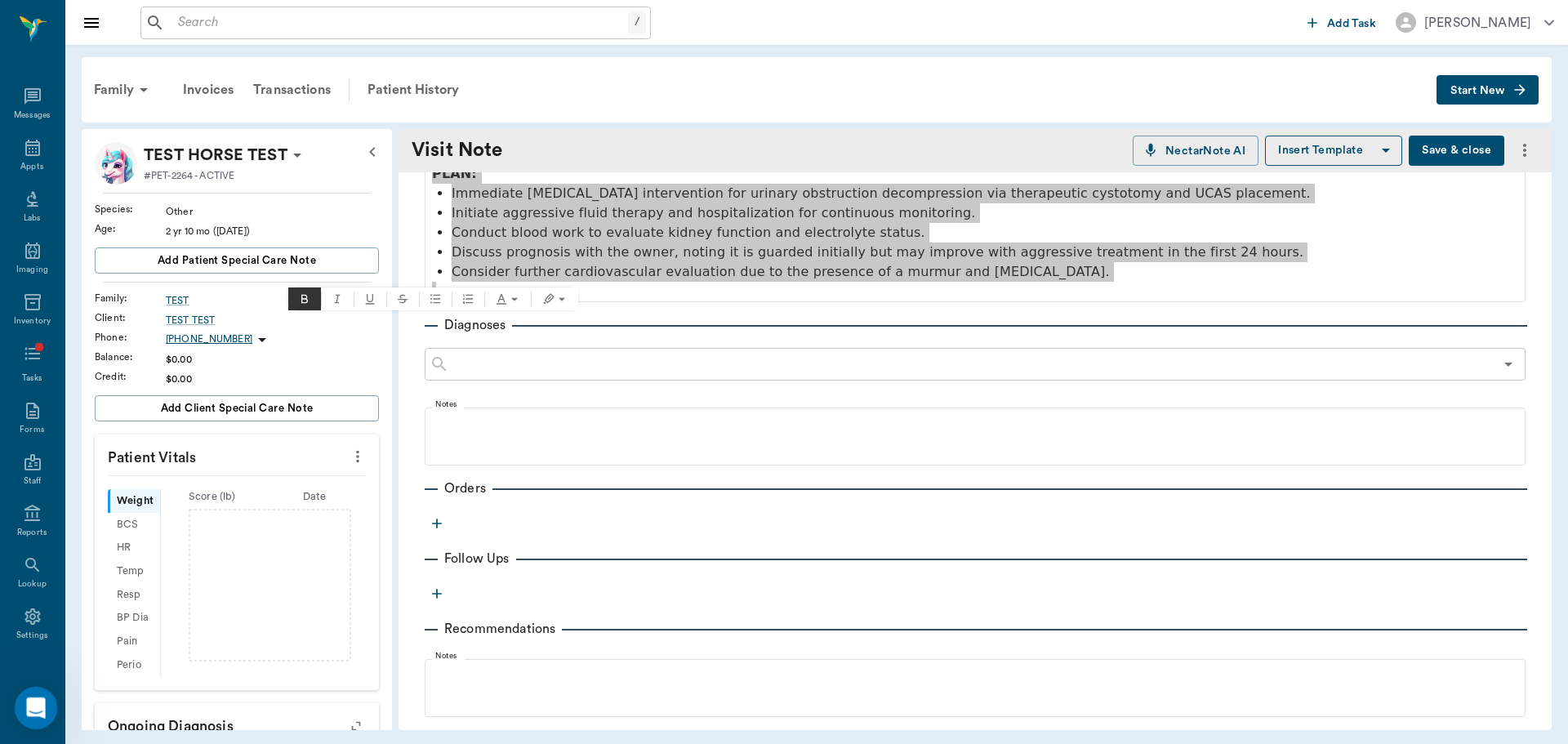
drag, startPoint x: 32, startPoint y: 723, endPoint x: 40, endPoint y: 696, distance: 28.2
click html
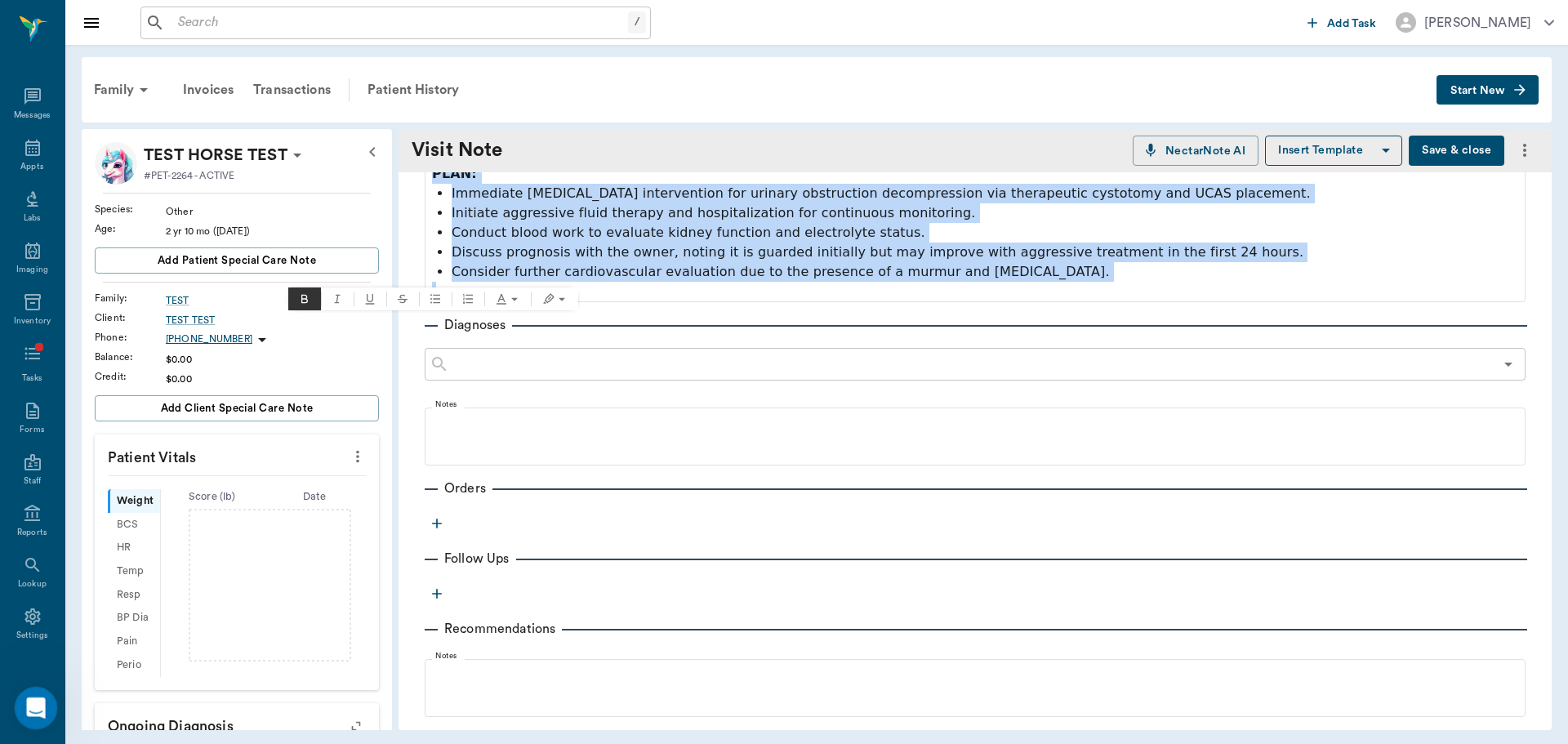
click at [57, 720] on body "/ ​ Add Task [PERSON_NAME] Nectar Messages Appts Labs Imaging Inventory Tasks F…" at bounding box center [784, 372] width 1568 height 744
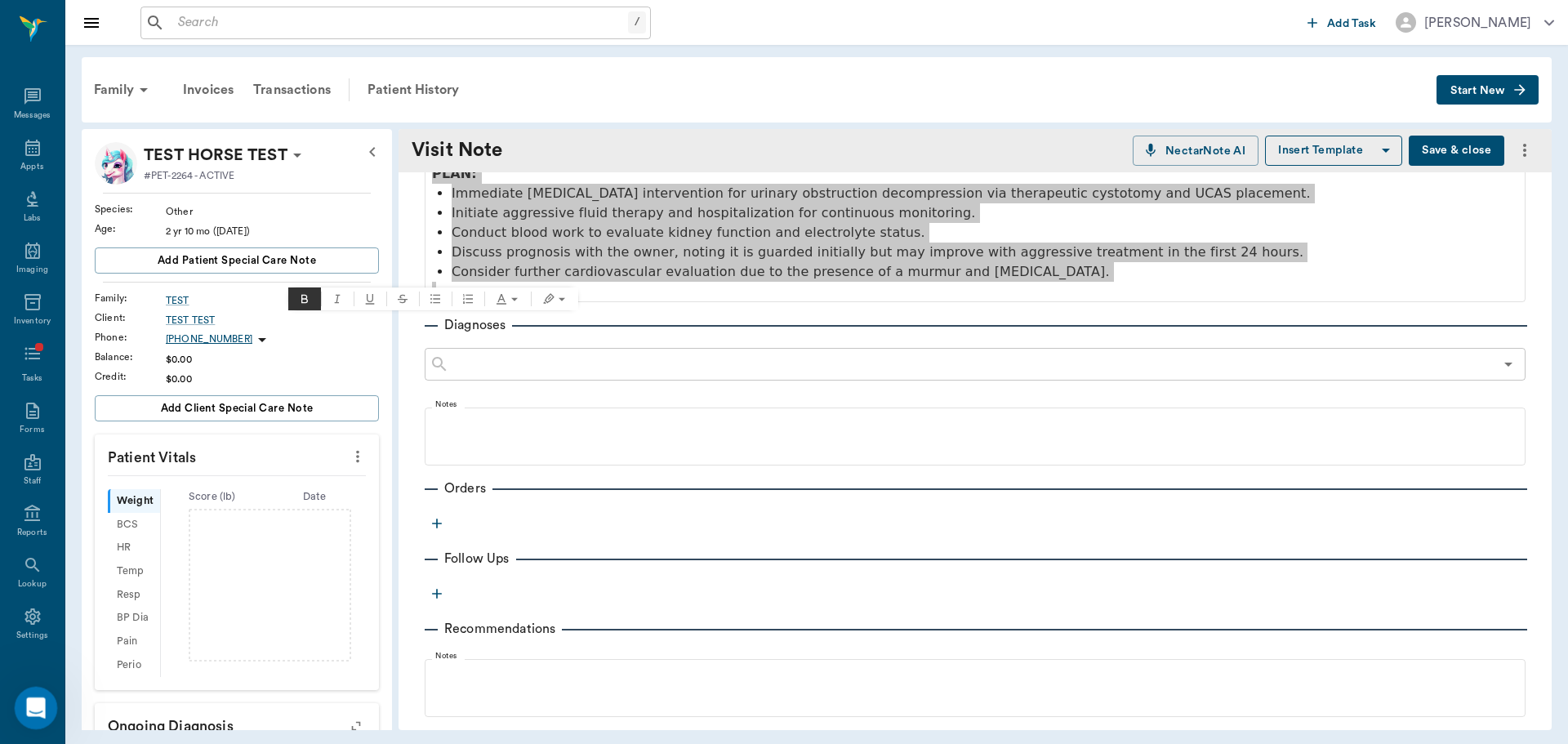
click at [31, 710] on icon "Open Intercom Messenger" at bounding box center [34, 706] width 27 height 27
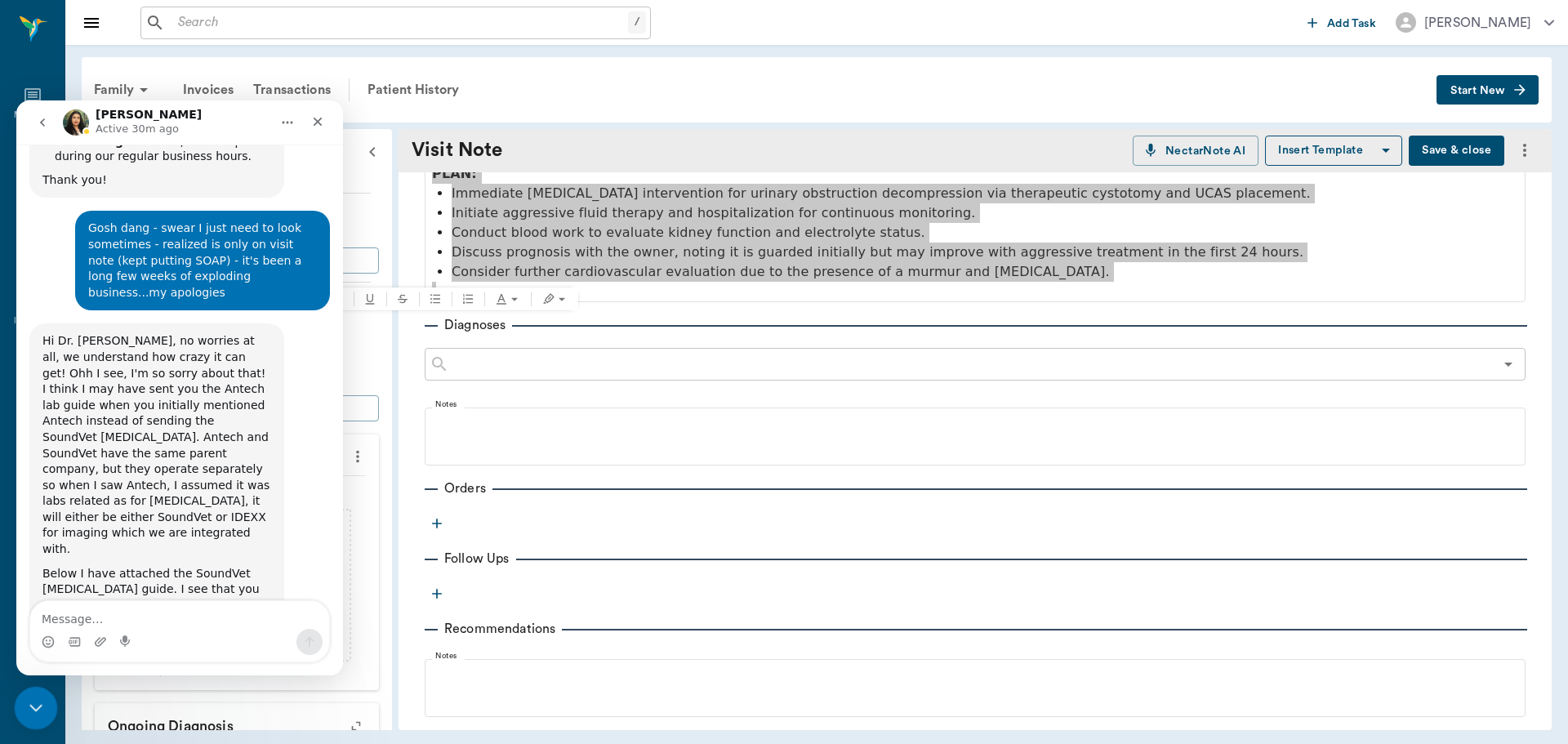
scroll to position [0, 0]
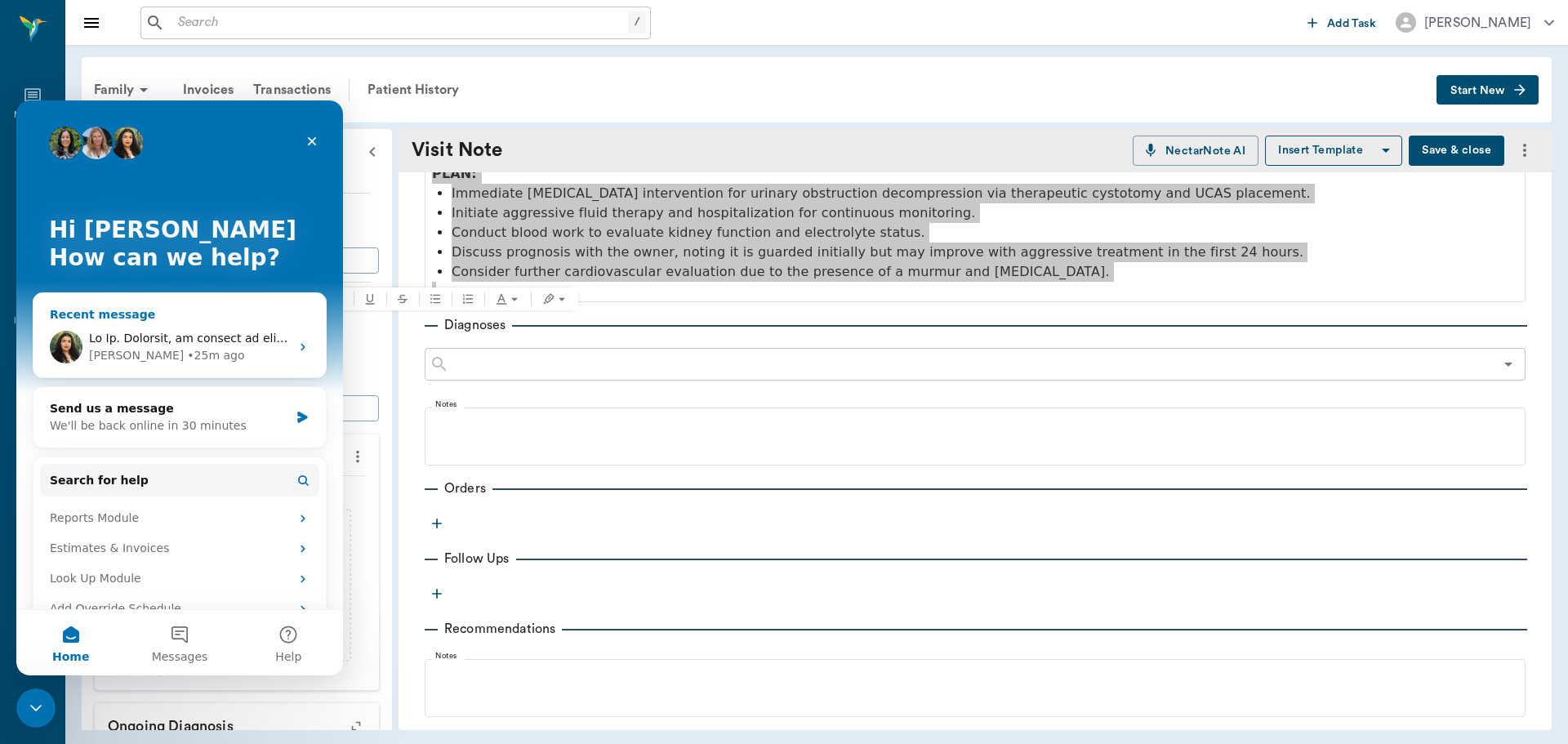
click at [187, 349] on div "• 25m ago" at bounding box center [215, 355] width 57 height 17
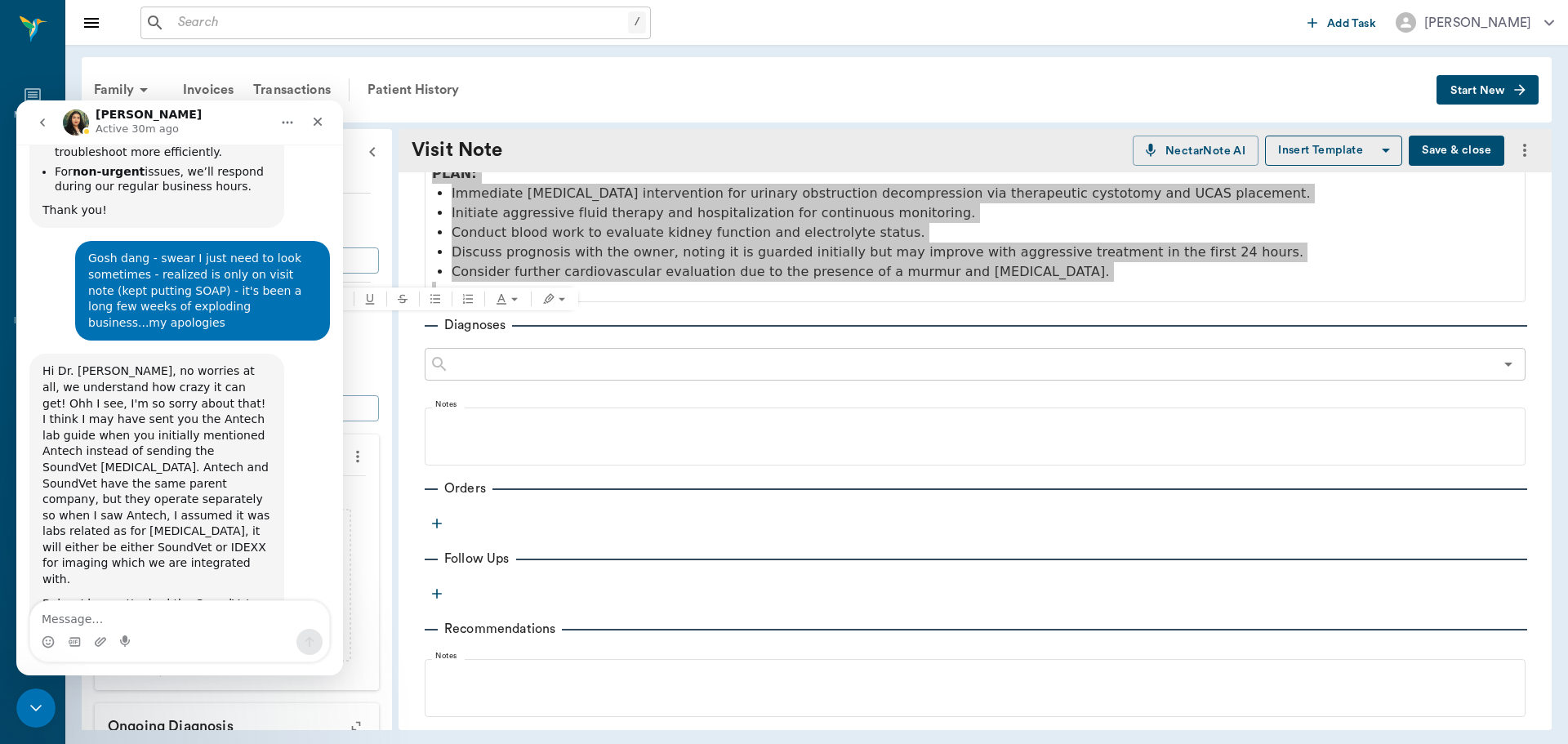
scroll to position [3349, 0]
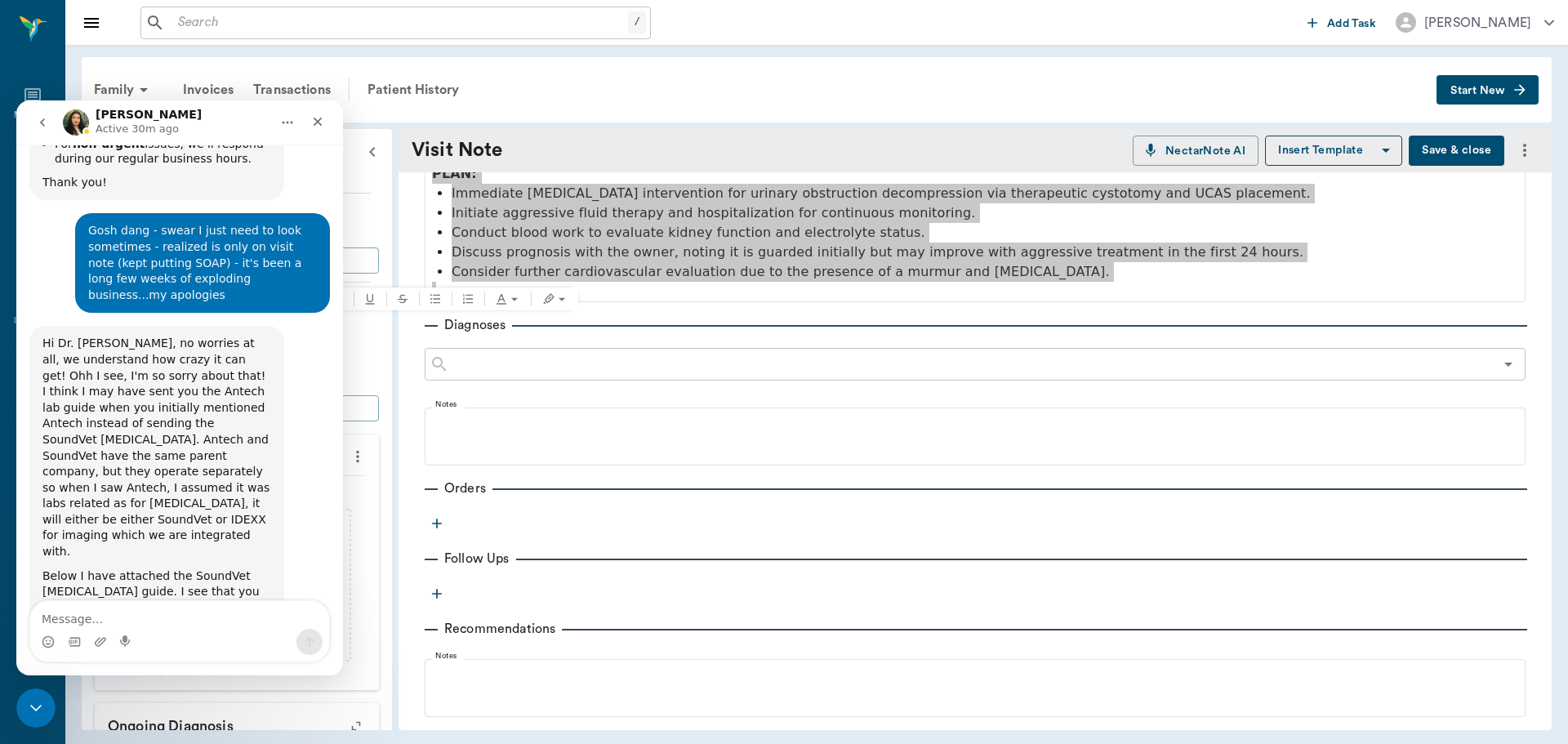
click at [161, 622] on textarea "Message…" at bounding box center [180, 615] width 299 height 28
type textarea "s"
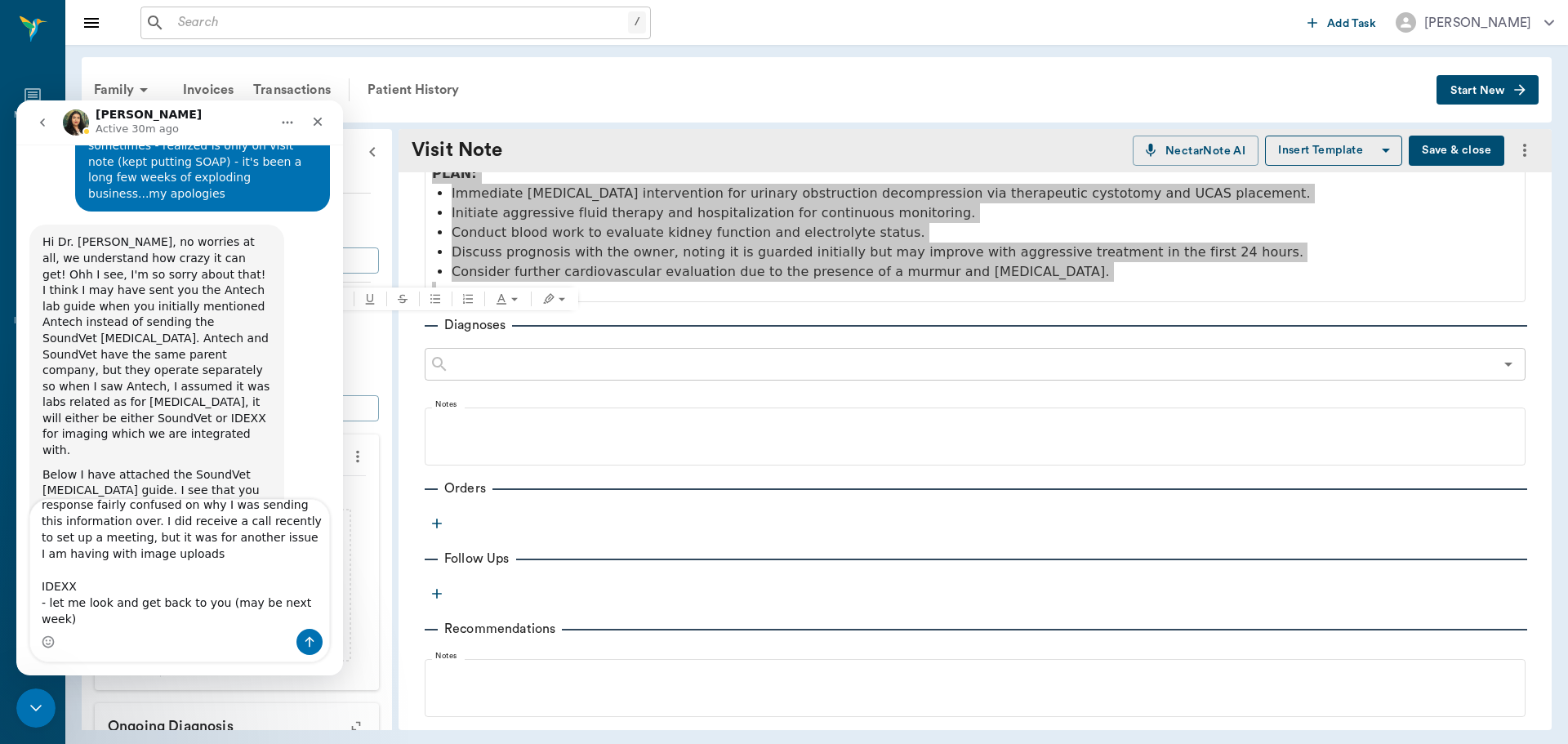
scroll to position [78, 0]
type textarea "SoundVet - Yes, I had sent over information as instructed, initally no response…"
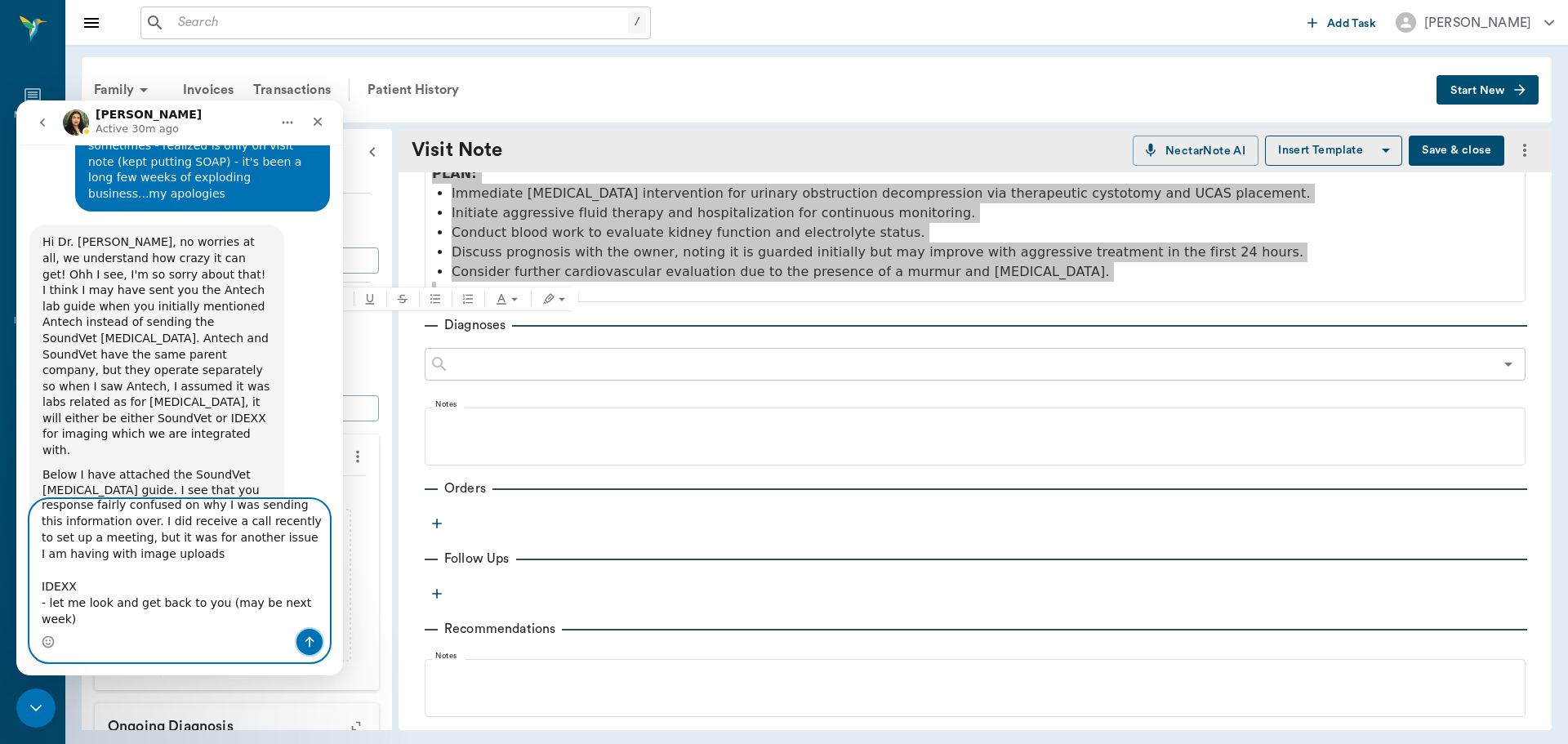
drag, startPoint x: 317, startPoint y: 646, endPoint x: 328, endPoint y: 652, distance: 12.5
click at [318, 646] on button "Send a message…" at bounding box center [309, 642] width 26 height 26
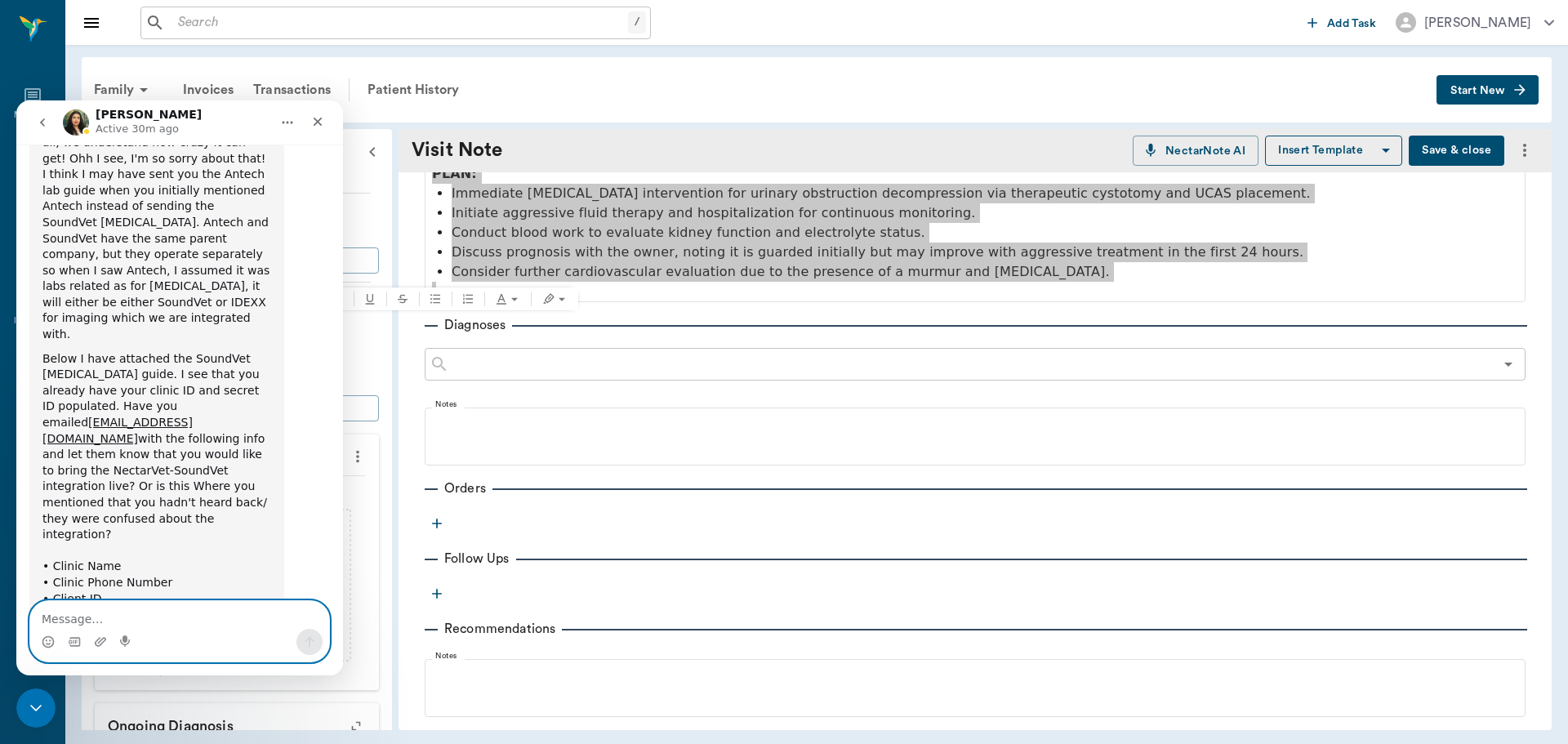
scroll to position [3582, 0]
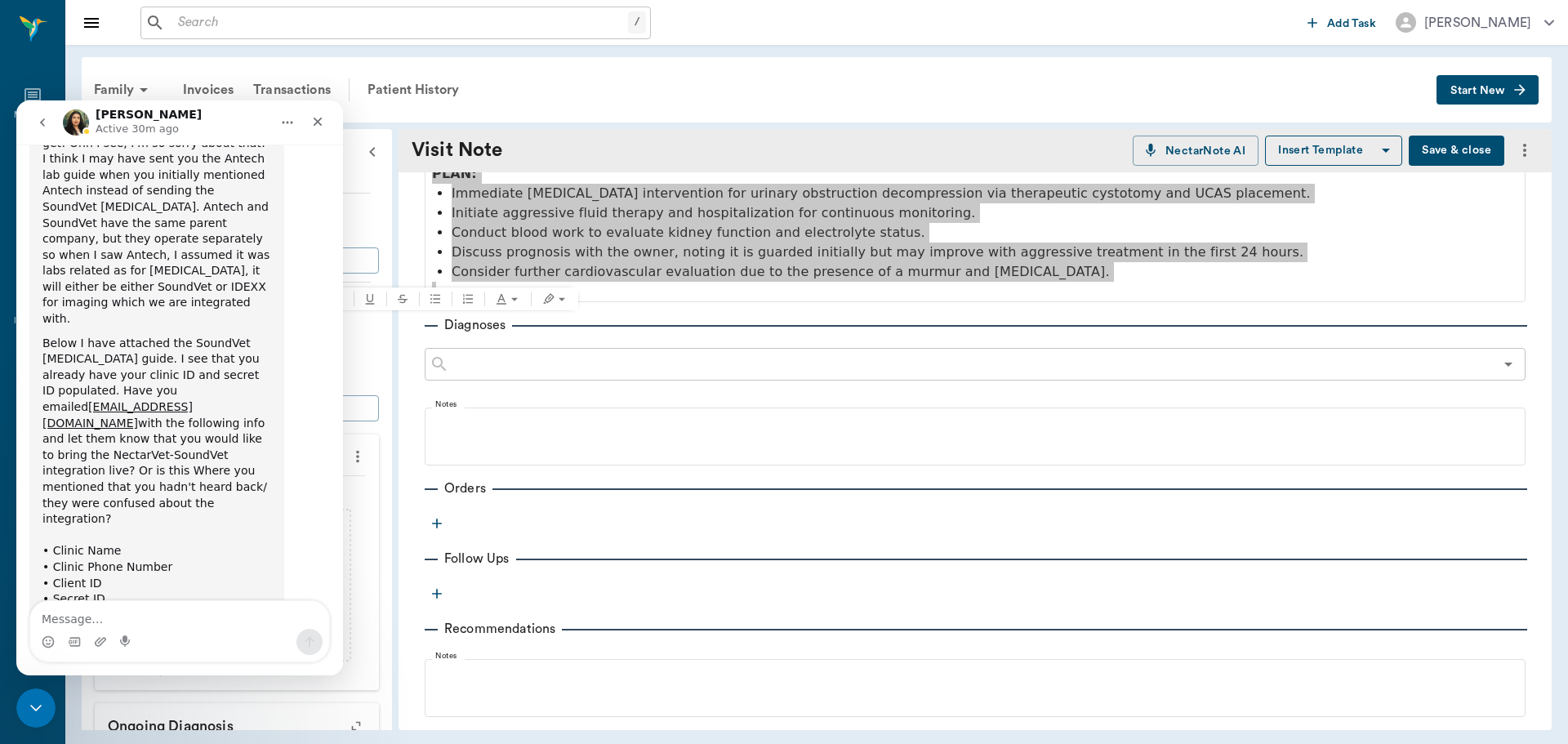
click at [162, 737] on div "NectarVet_..._Guide.pdf" at bounding box center [127, 745] width 135 height 17
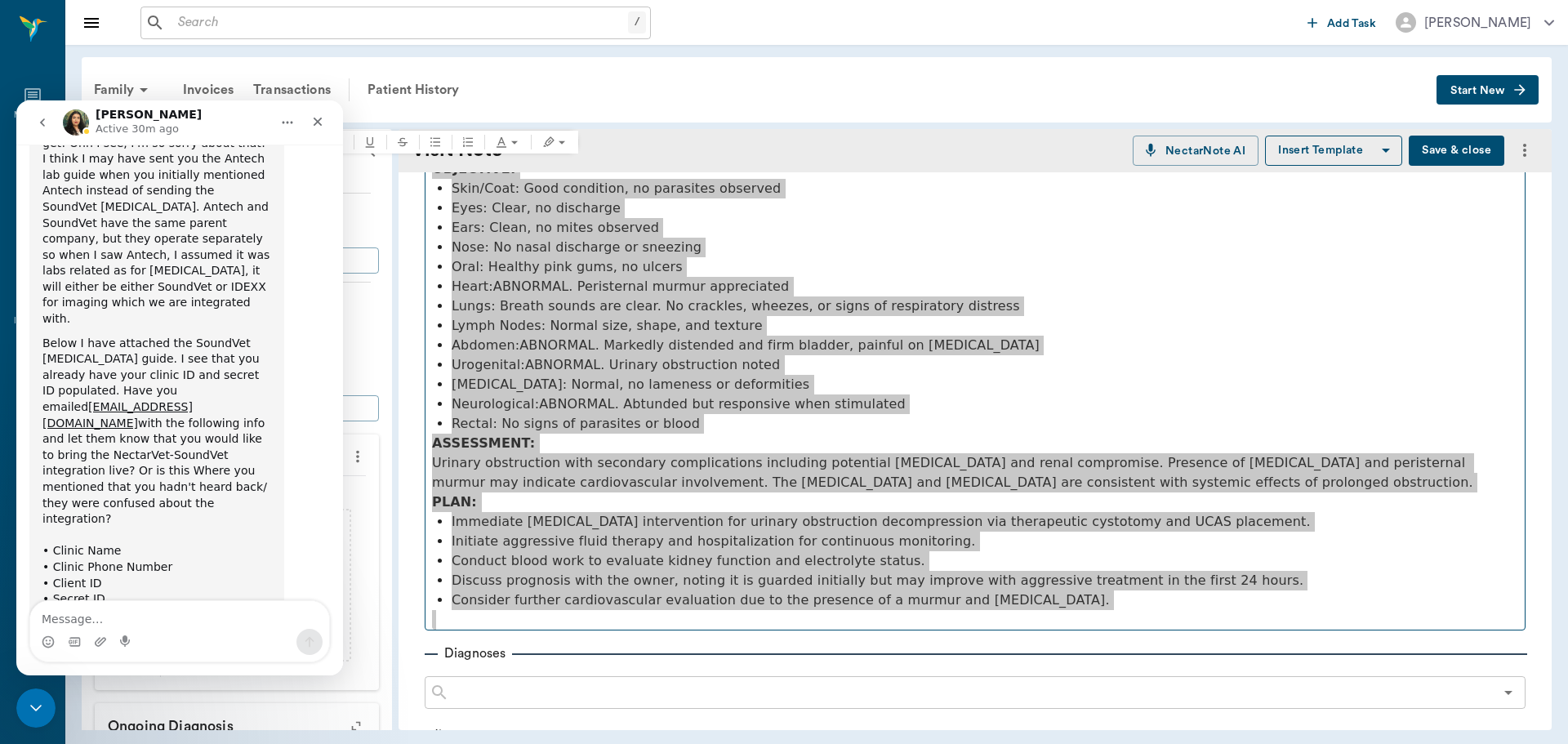
scroll to position [163, 0]
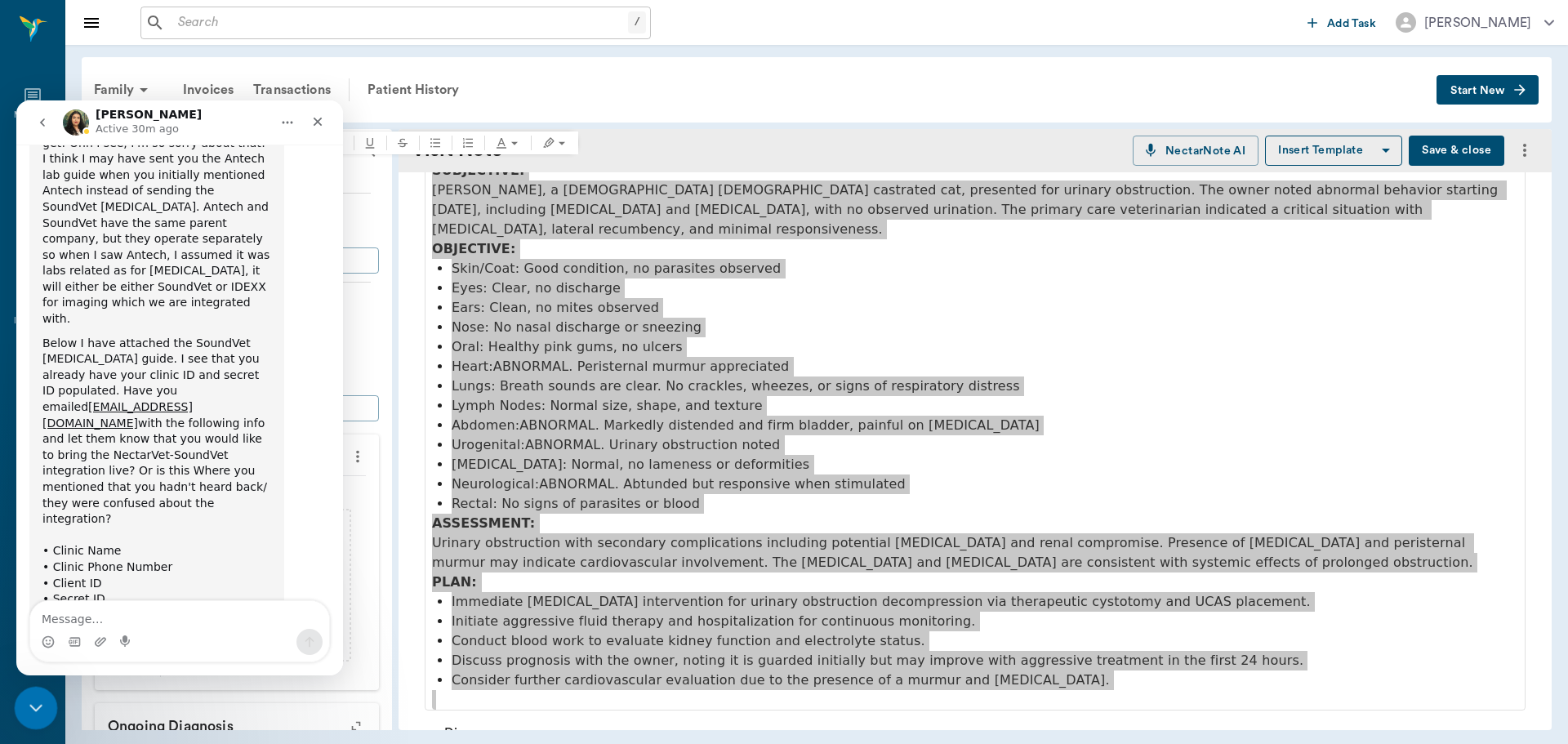
click at [41, 696] on icon "Close Intercom Messenger" at bounding box center [33, 705] width 20 height 20
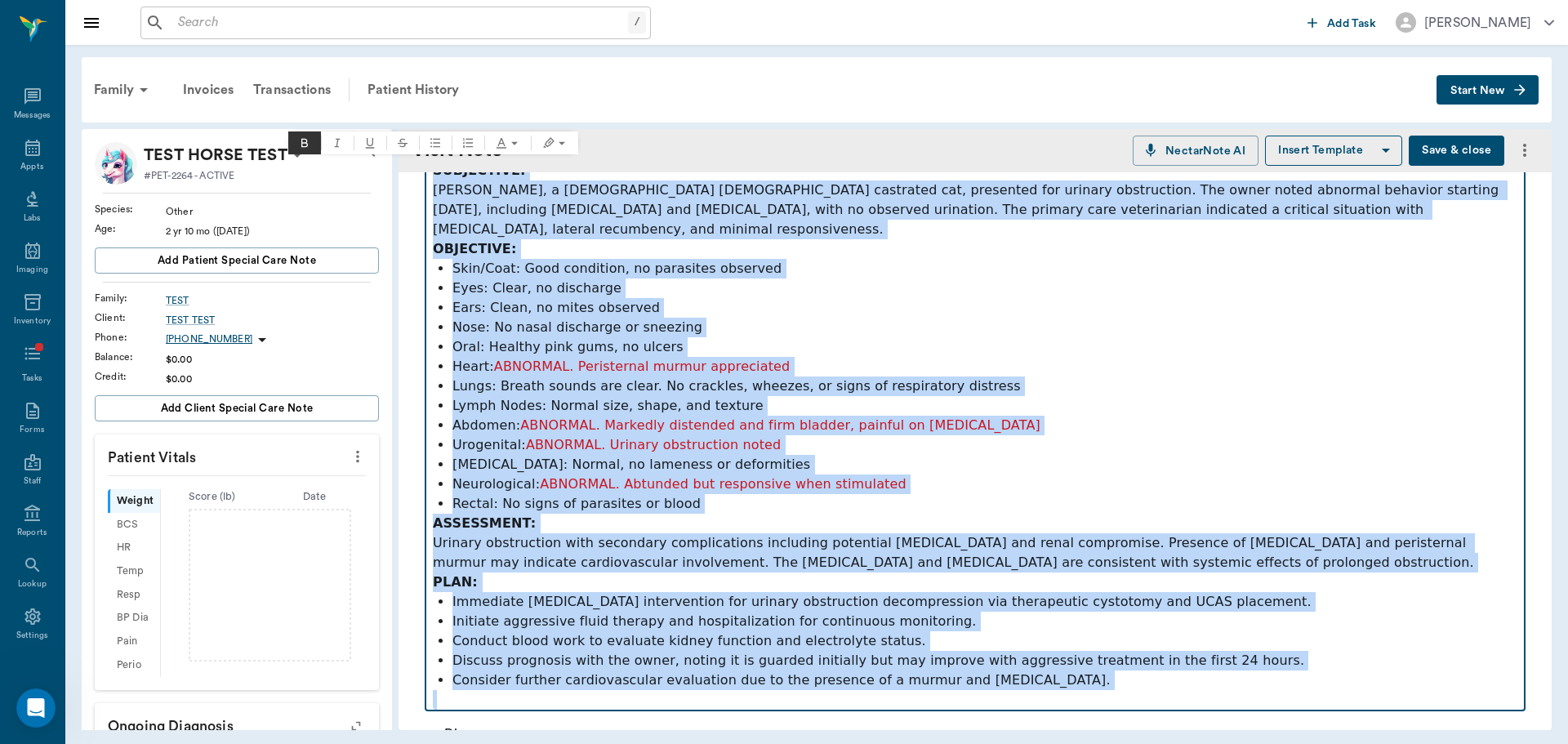
click at [1233, 396] on p "Lymph Nodes: Normal size, shape, and texture" at bounding box center [985, 406] width 1064 height 20
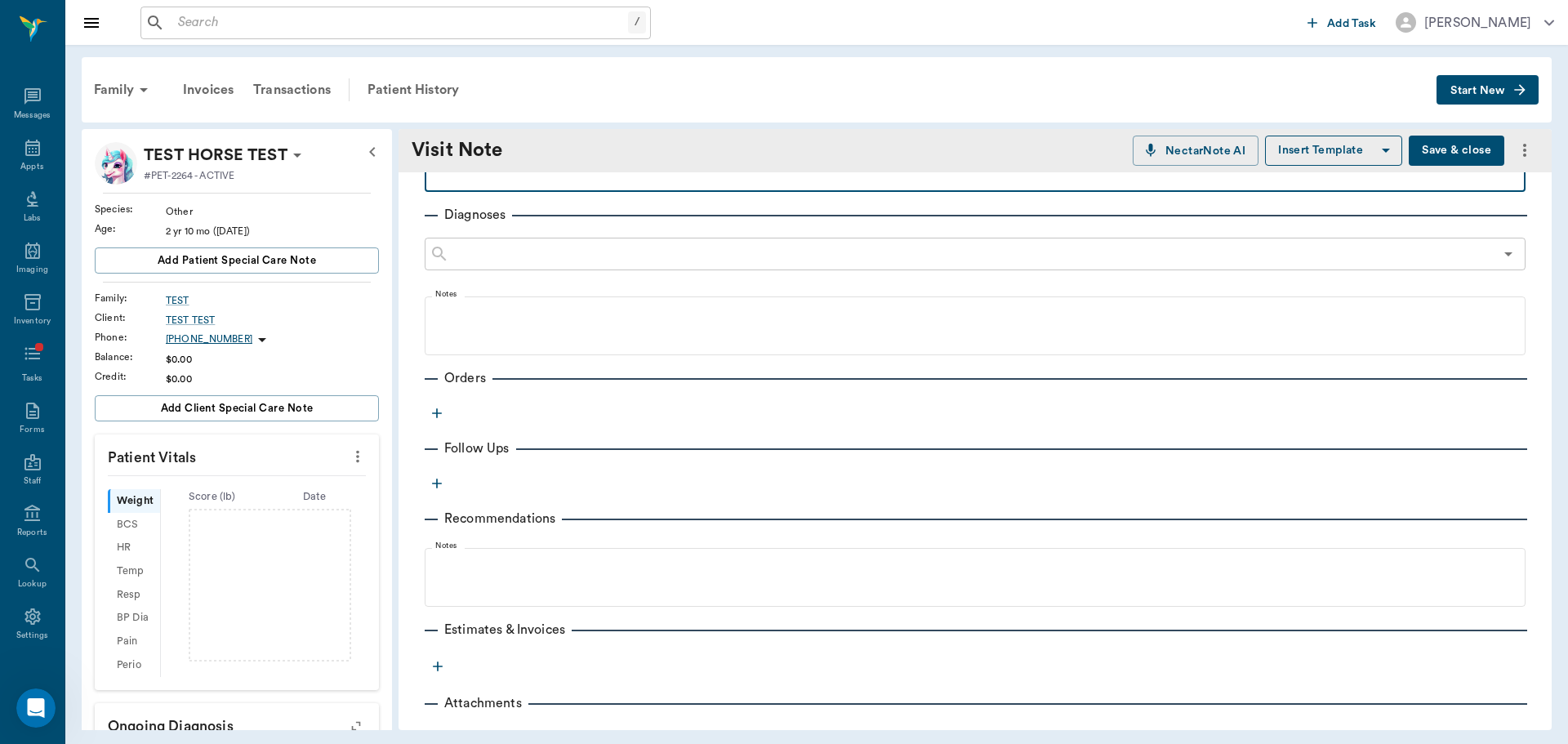
scroll to position [0, 0]
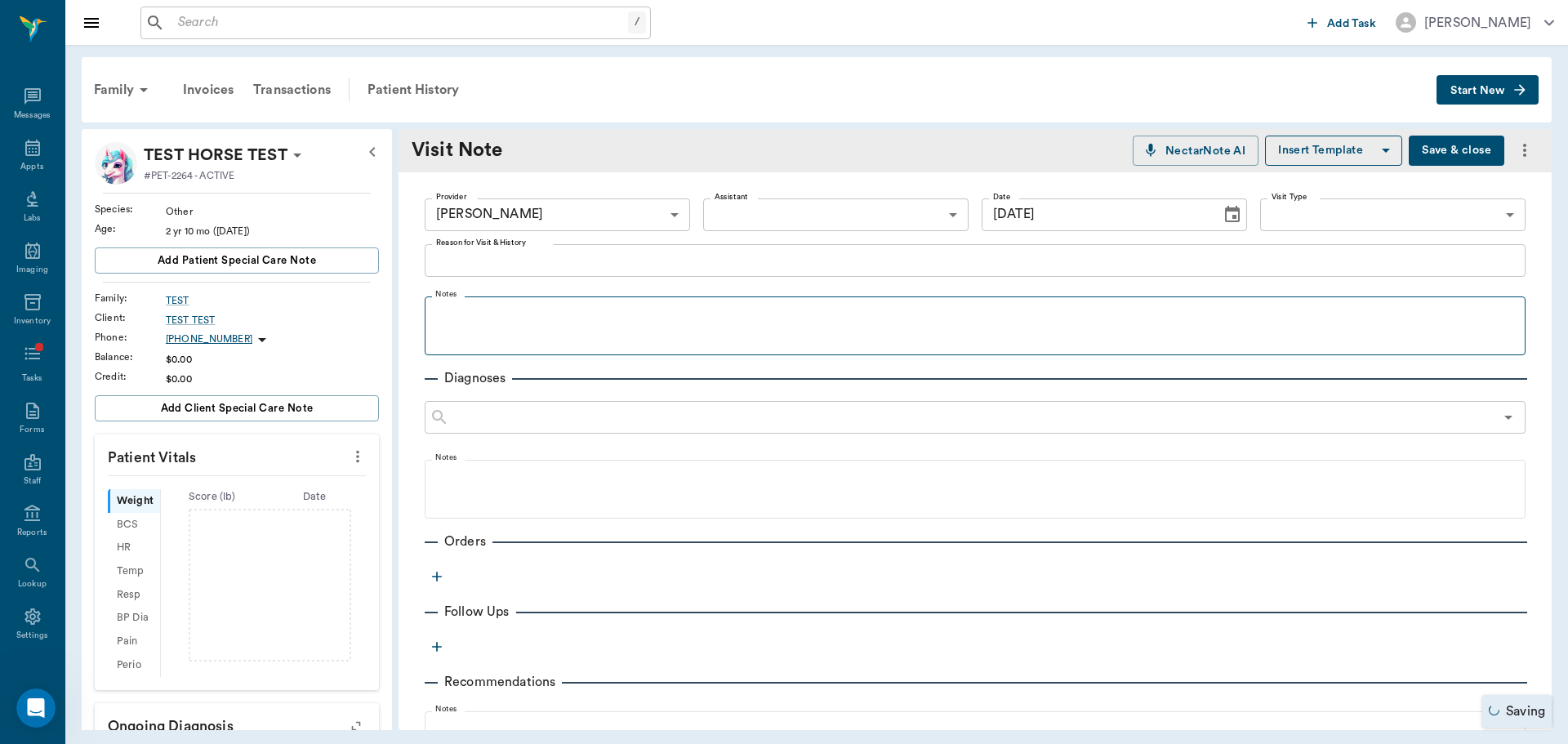
click at [1436, 141] on button "Save & close" at bounding box center [1456, 151] width 95 height 31
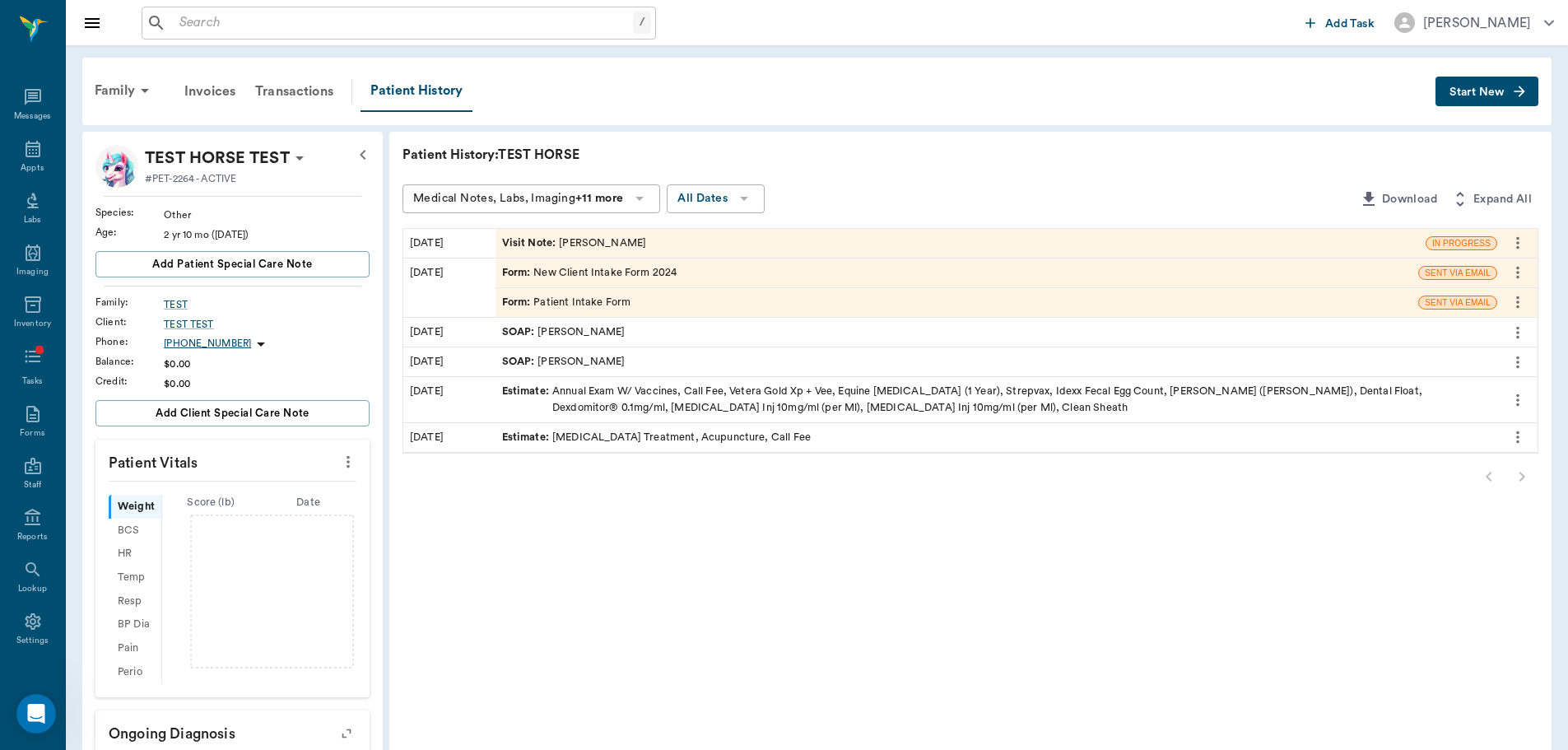
click at [643, 246] on div "Visit Note : [PERSON_NAME]" at bounding box center [575, 242] width 145 height 15
